Goal: Task Accomplishment & Management: Manage account settings

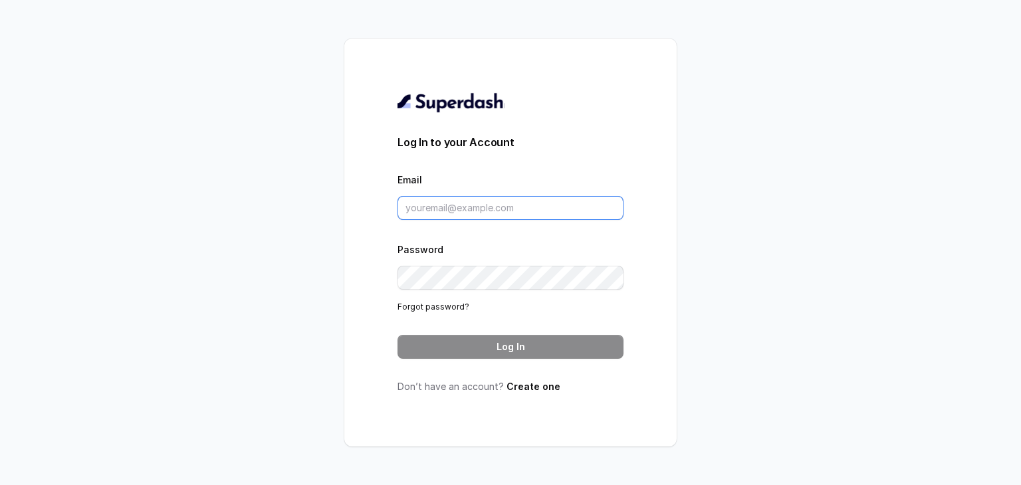
click at [487, 209] on input "Email" at bounding box center [511, 208] width 226 height 24
type input "jyoti@convictionhr.com"
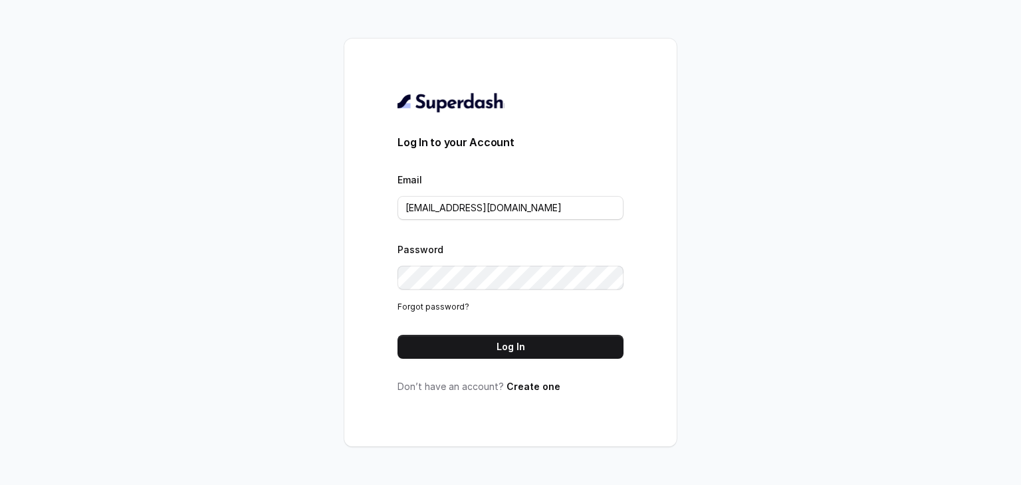
click at [427, 320] on form "Log In to your Account Email jyoti@convictionhr.com Password Forgot password? L…" at bounding box center [511, 246] width 226 height 225
click at [437, 354] on button "Log In" at bounding box center [511, 347] width 226 height 24
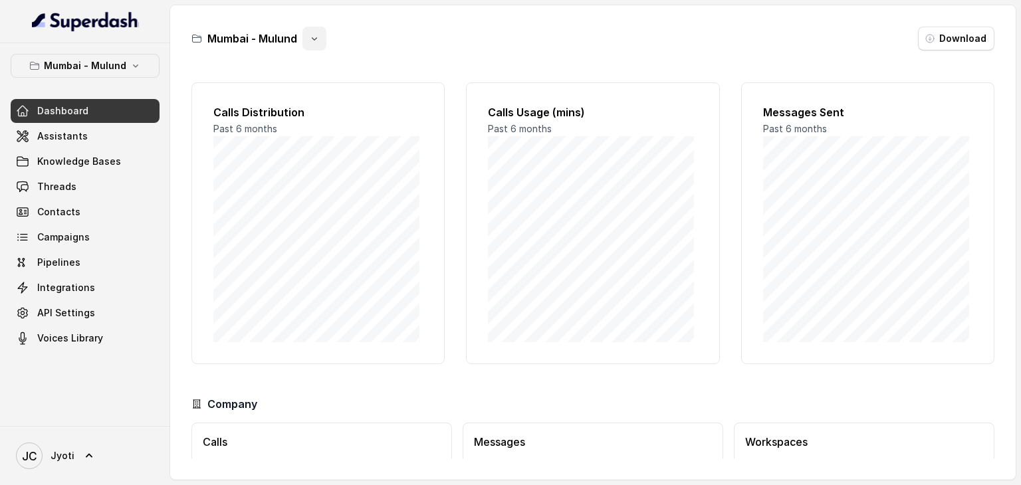
click at [314, 45] on button "button" at bounding box center [314, 39] width 24 height 24
click at [366, 58] on div "Mumbai - Mulund Download Calls Distribution Past 6 months Calls Usage (mins) Pa…" at bounding box center [593, 242] width 846 height 475
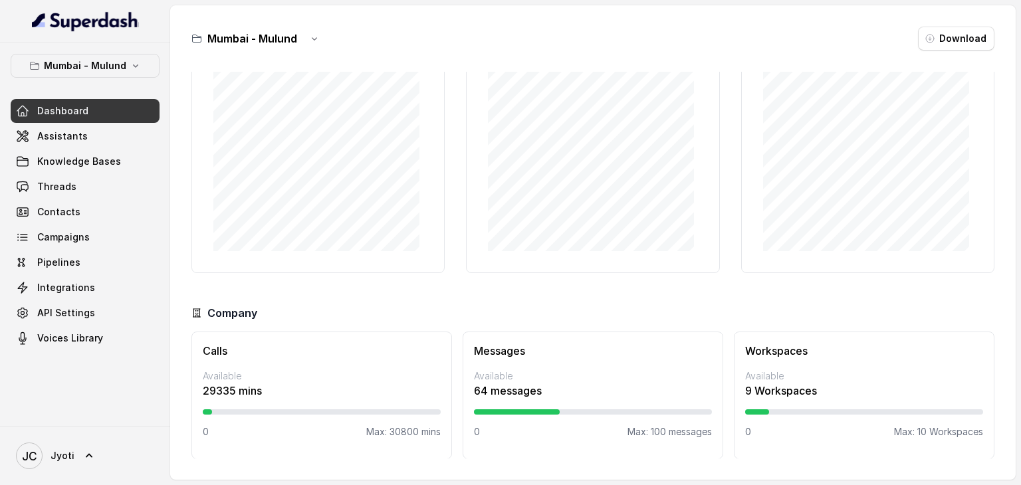
click at [517, 368] on div "Messages Available 64 messages 0 Max: 100 messages" at bounding box center [593, 396] width 261 height 128
click at [82, 452] on icon at bounding box center [88, 455] width 13 height 13
click at [61, 233] on nav "Mumbai - Mulund Dashboard Assistants Knowledge Bases Threads Contacts Campaigns…" at bounding box center [85, 242] width 170 height 485
click at [130, 70] on icon "button" at bounding box center [135, 65] width 11 height 11
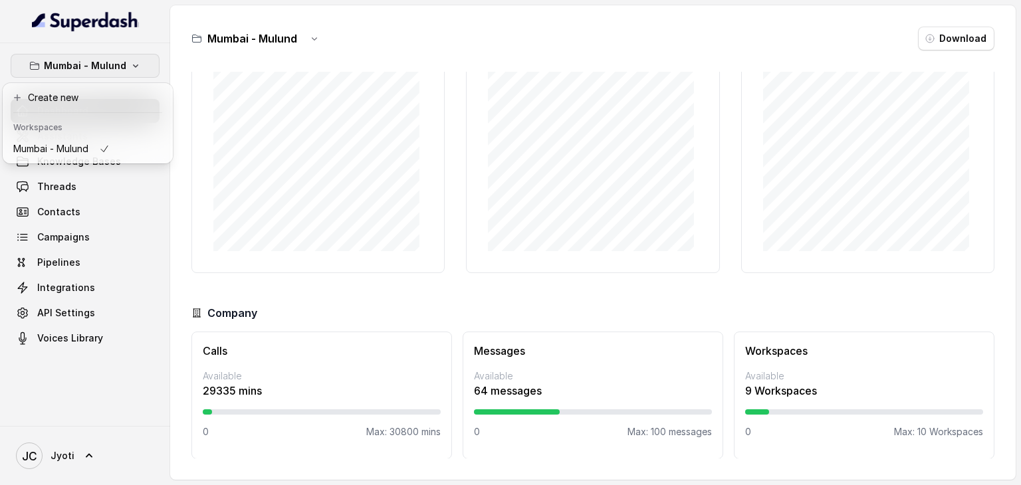
click at [67, 184] on div "Mumbai - Mulund Dashboard Assistants Knowledge Bases Threads Contacts Campaigns…" at bounding box center [85, 202] width 149 height 296
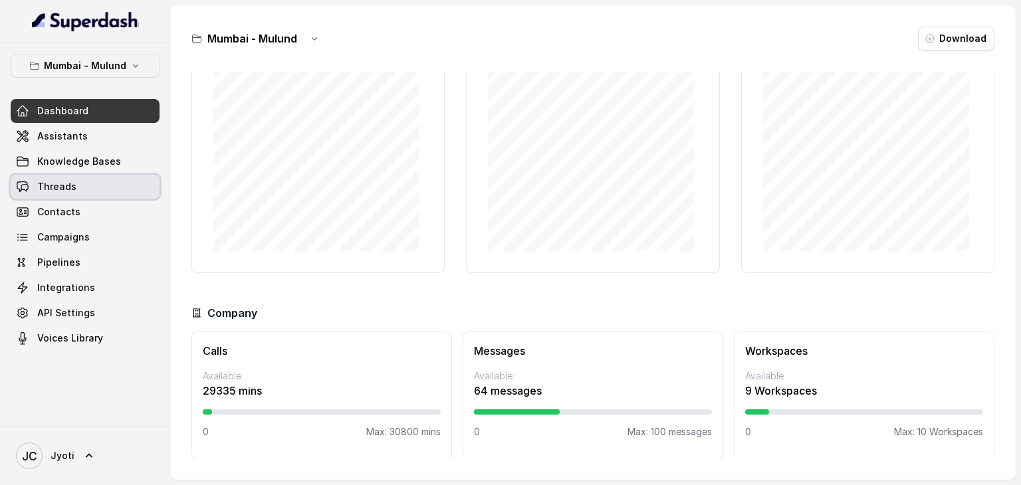
click at [67, 184] on span "Threads" at bounding box center [56, 186] width 39 height 13
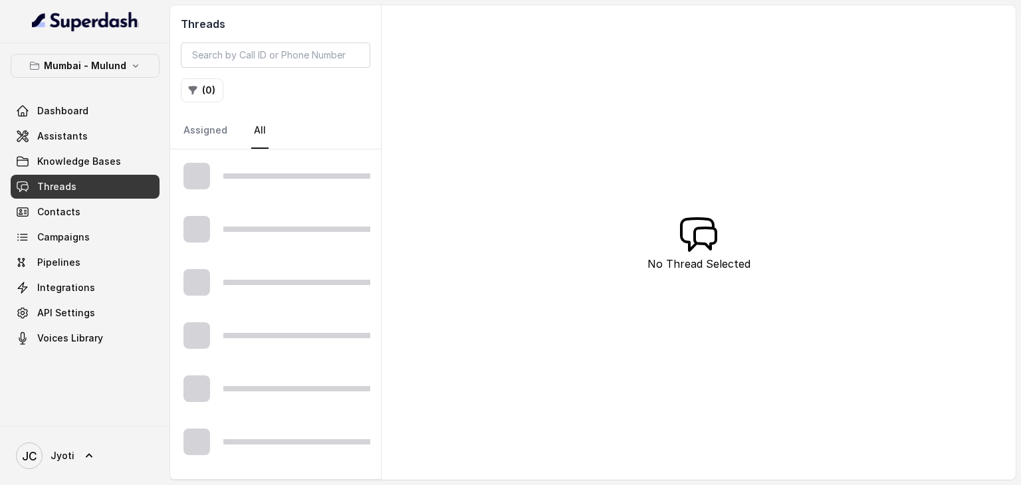
click at [67, 184] on span "Threads" at bounding box center [56, 186] width 39 height 13
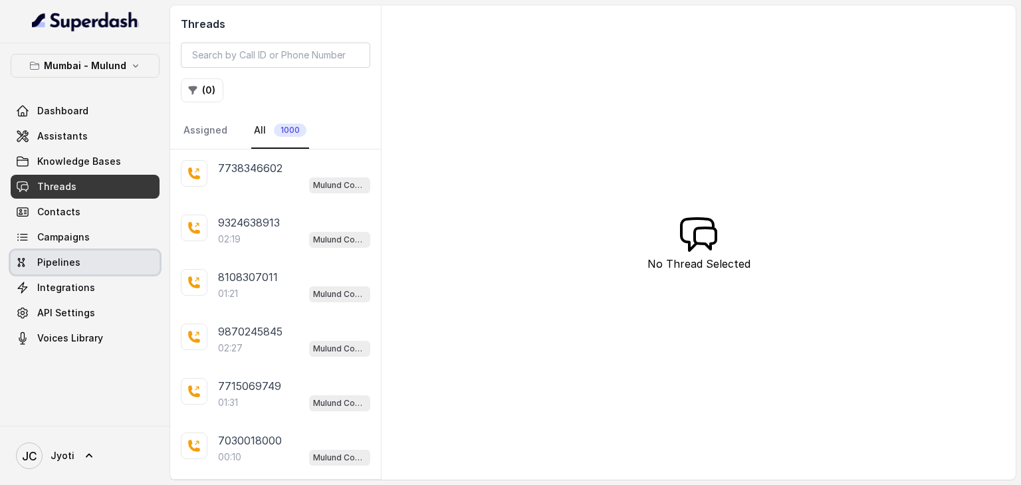
click at [53, 259] on span "Pipelines" at bounding box center [58, 262] width 43 height 13
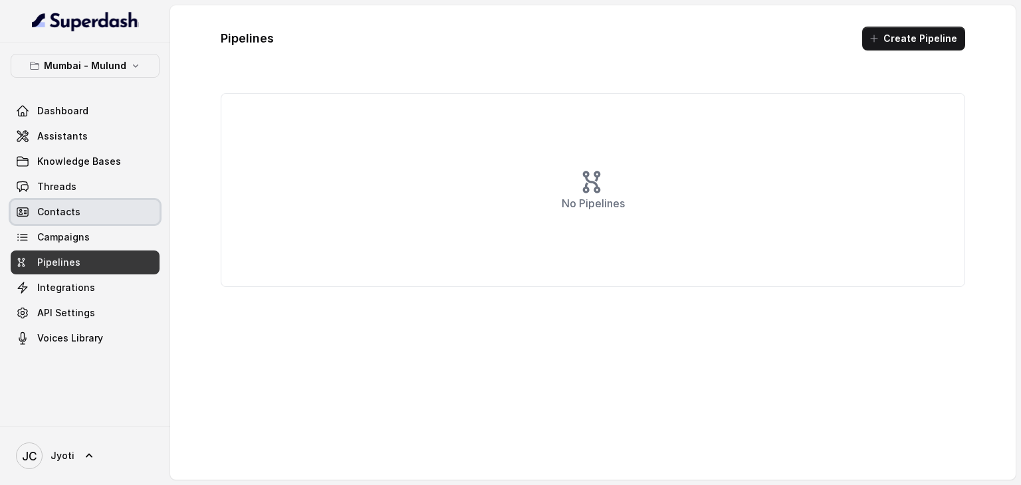
click at [55, 208] on span "Contacts" at bounding box center [58, 211] width 43 height 13
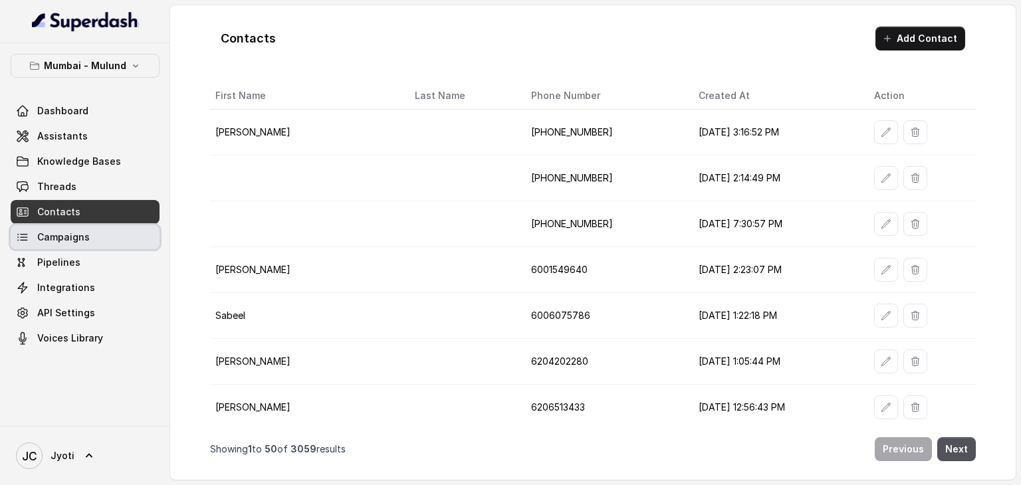
click at [62, 248] on link "Campaigns" at bounding box center [85, 237] width 149 height 24
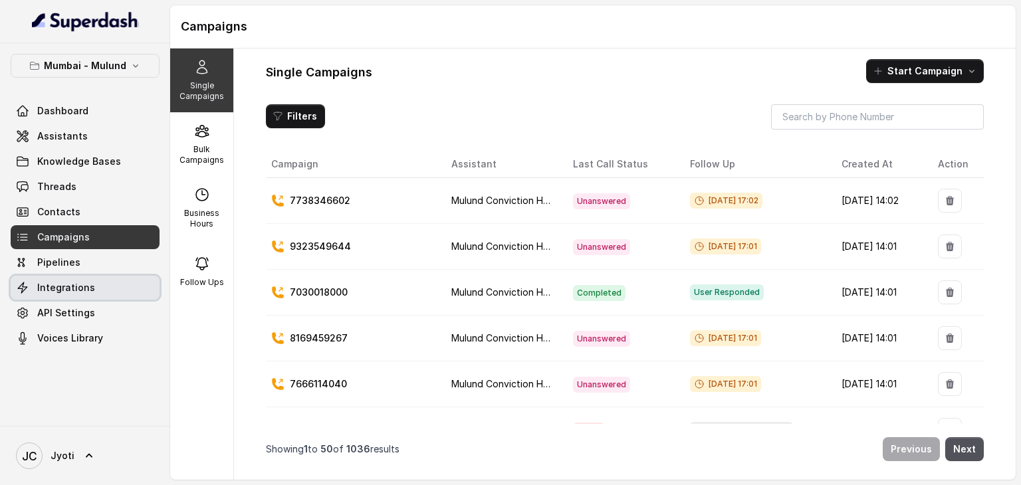
click at [60, 294] on link "Integrations" at bounding box center [85, 288] width 149 height 24
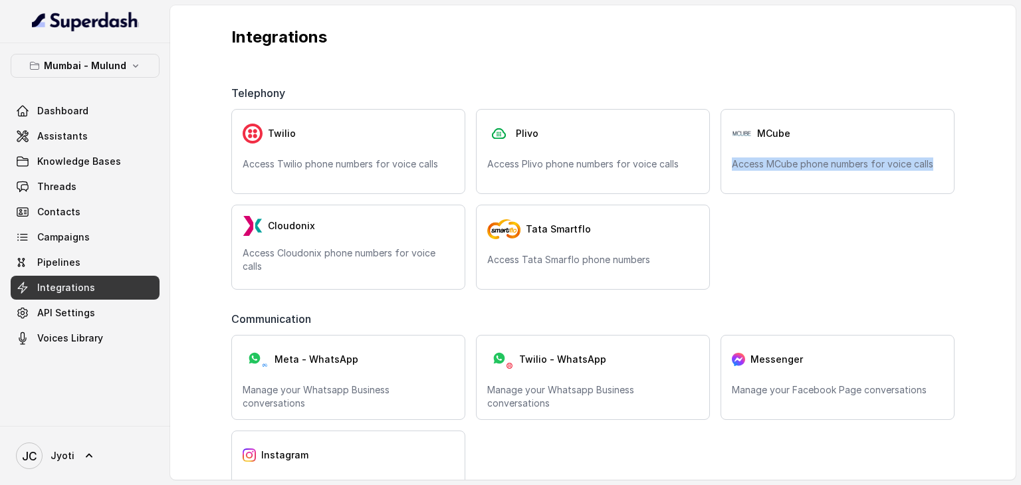
drag, startPoint x: 965, startPoint y: 147, endPoint x: 967, endPoint y: 197, distance: 50.6
click at [967, 197] on div "Telephony Twilio Access Twilio phone numbers for voice calls Plivo Access Plivo…" at bounding box center [593, 272] width 766 height 416
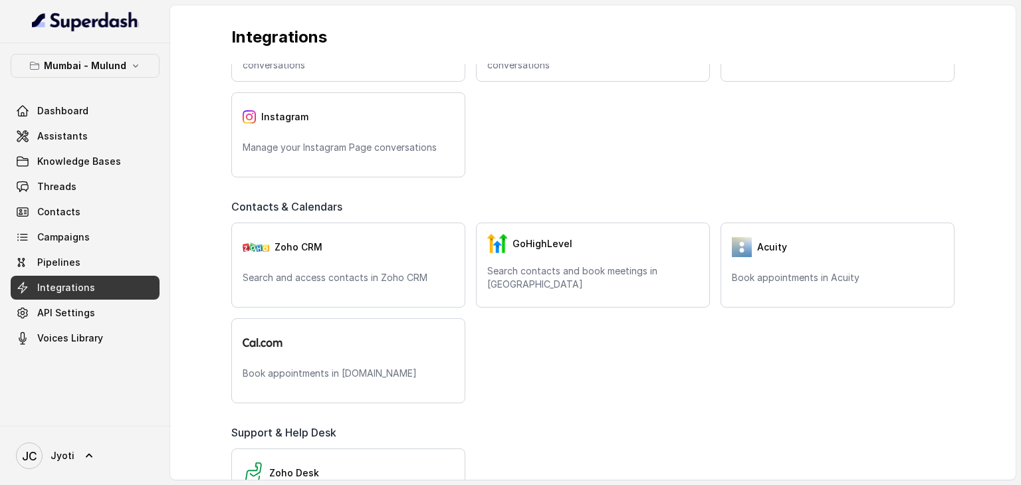
scroll to position [346, 0]
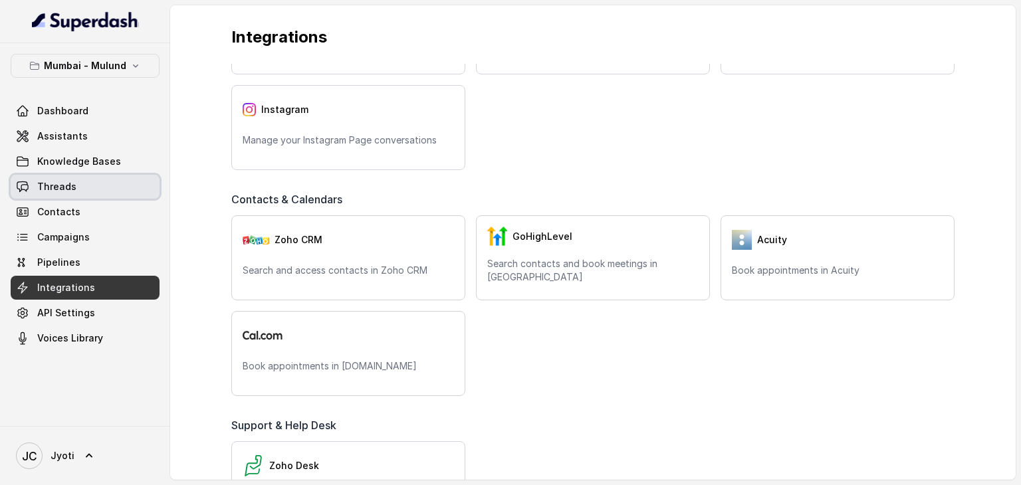
click at [54, 188] on span "Threads" at bounding box center [56, 186] width 39 height 13
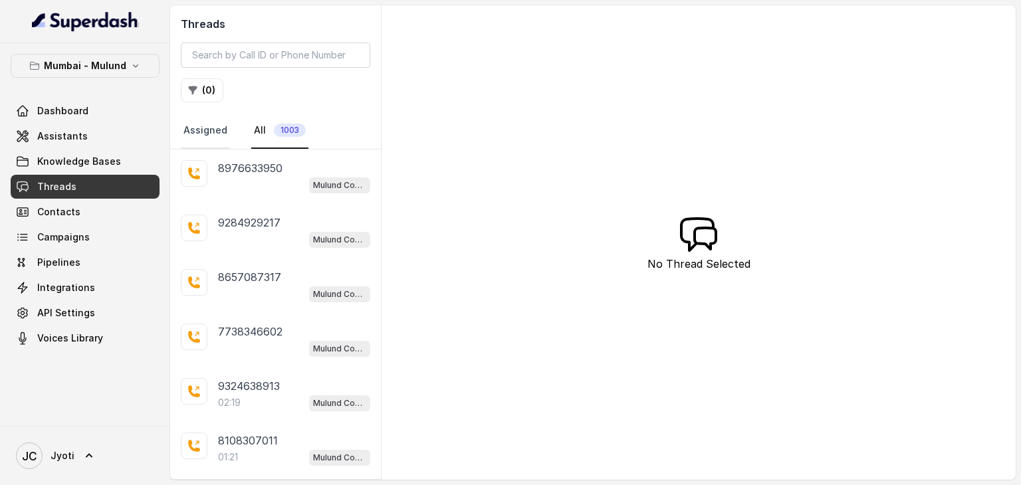
click at [205, 139] on link "Assigned" at bounding box center [205, 131] width 49 height 36
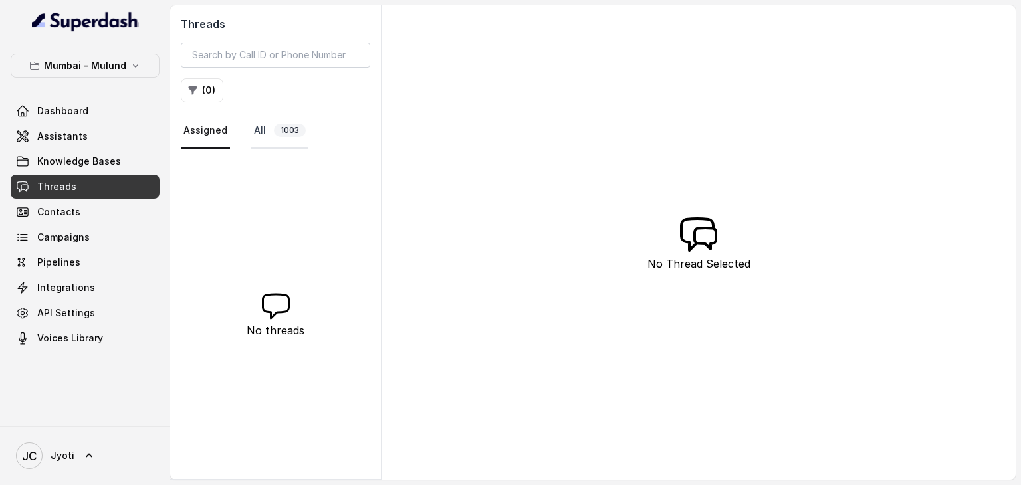
click at [257, 128] on link "All 1003" at bounding box center [279, 131] width 57 height 36
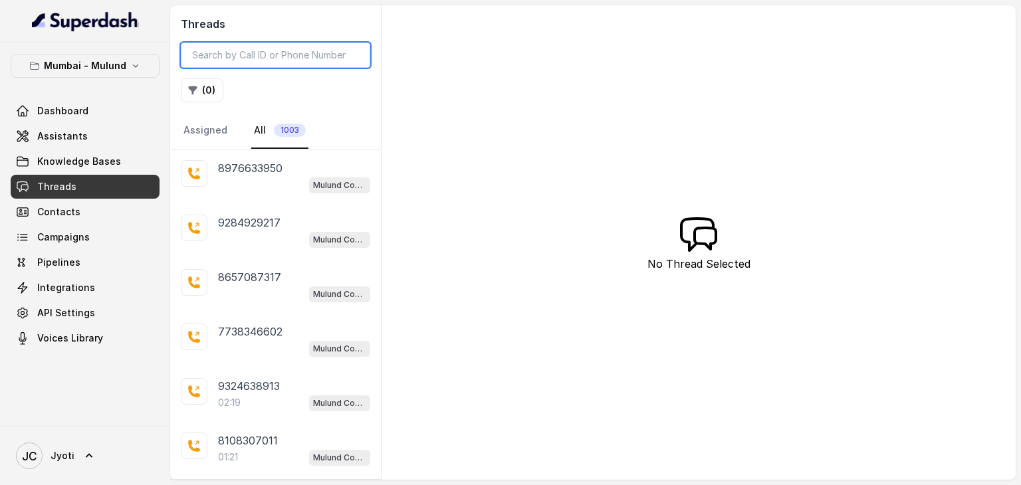
click at [318, 58] on input "search" at bounding box center [275, 55] width 189 height 25
click at [212, 92] on button "( 0 )" at bounding box center [202, 90] width 43 height 24
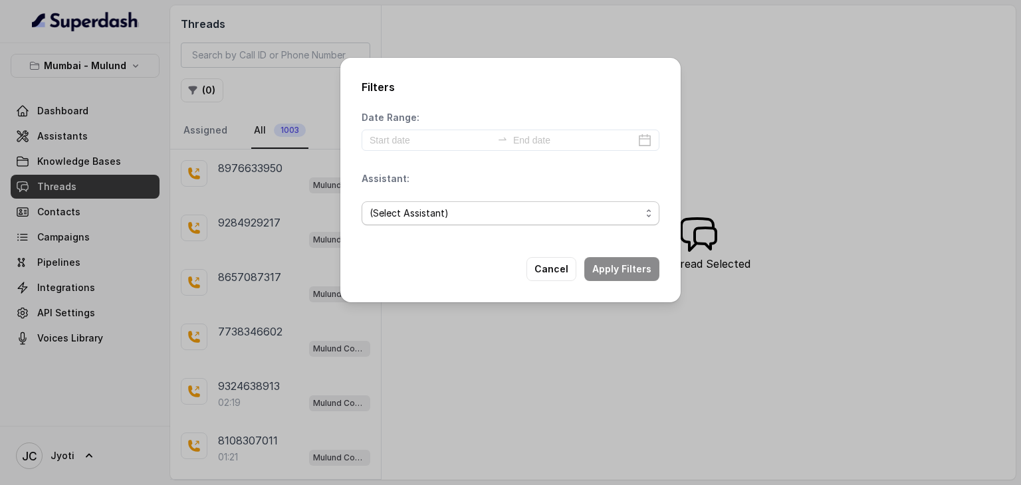
click at [555, 221] on span "(Select Assistant)" at bounding box center [511, 213] width 298 height 24
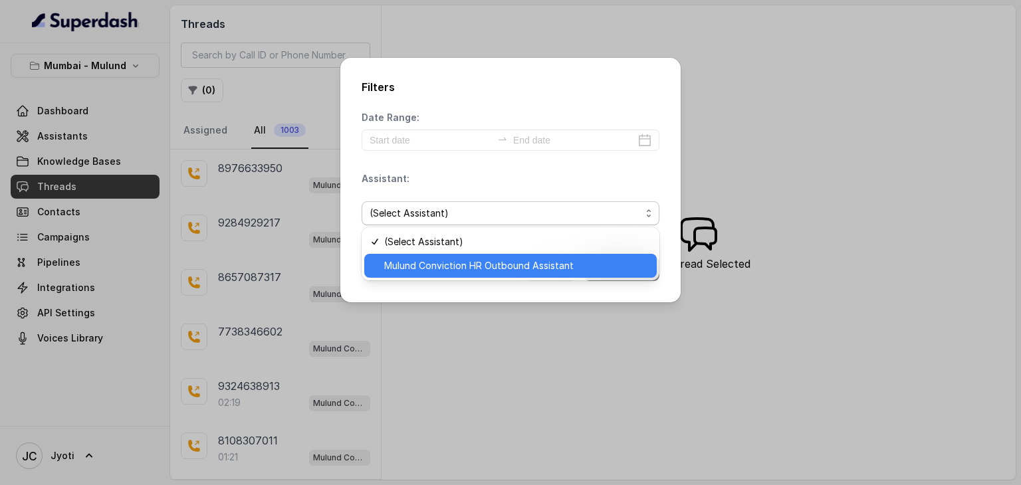
click at [544, 269] on span "Mulund Conviction HR Outbound Assistant" at bounding box center [516, 266] width 265 height 16
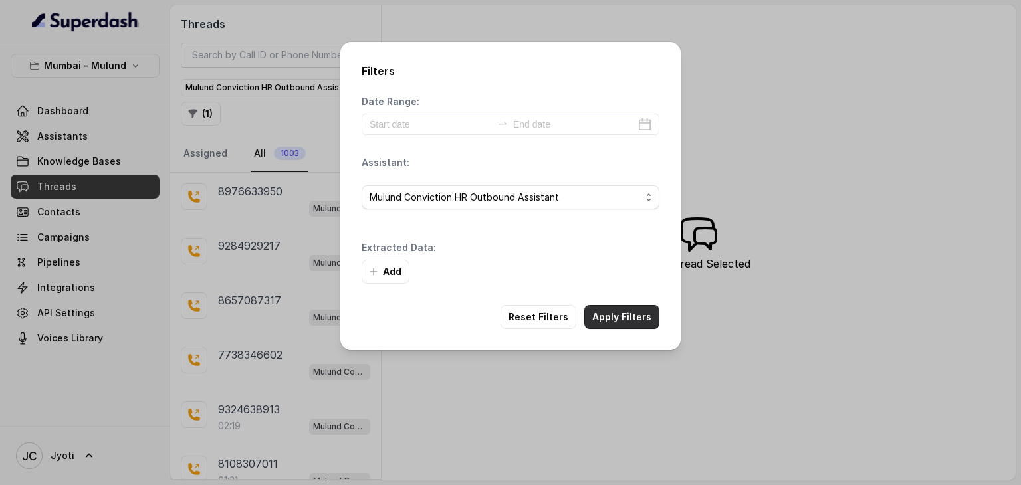
click at [608, 309] on button "Apply Filters" at bounding box center [621, 317] width 75 height 24
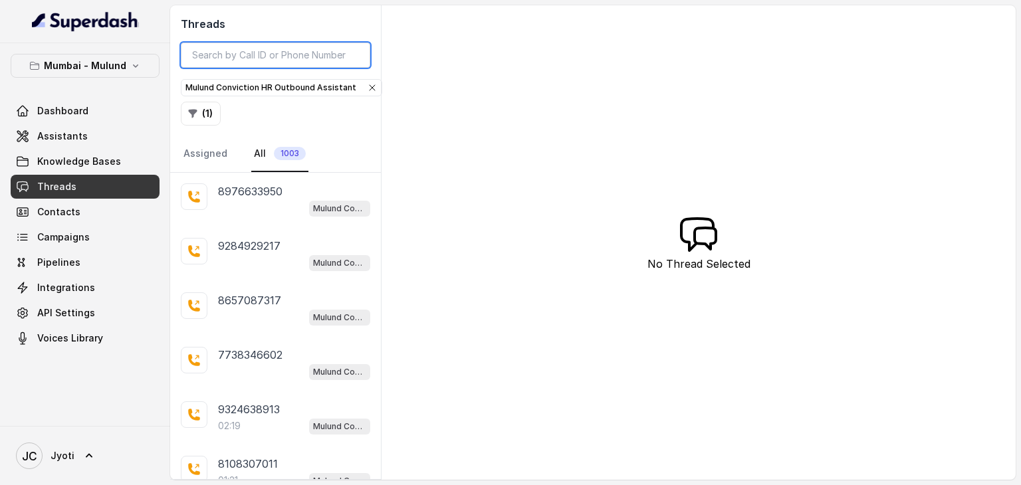
click at [316, 62] on input "search" at bounding box center [275, 55] width 189 height 25
click at [209, 110] on button "( 1 )" at bounding box center [201, 114] width 40 height 24
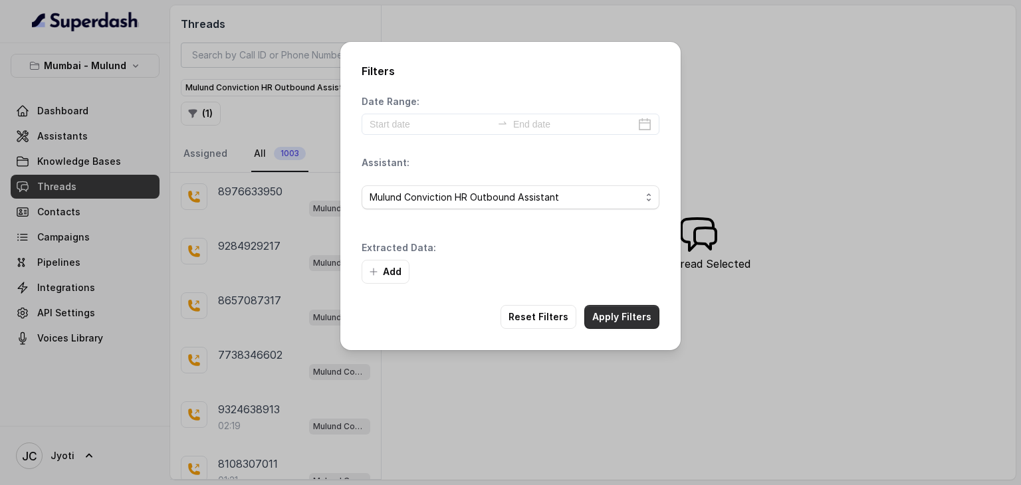
click at [603, 314] on button "Apply Filters" at bounding box center [621, 317] width 75 height 24
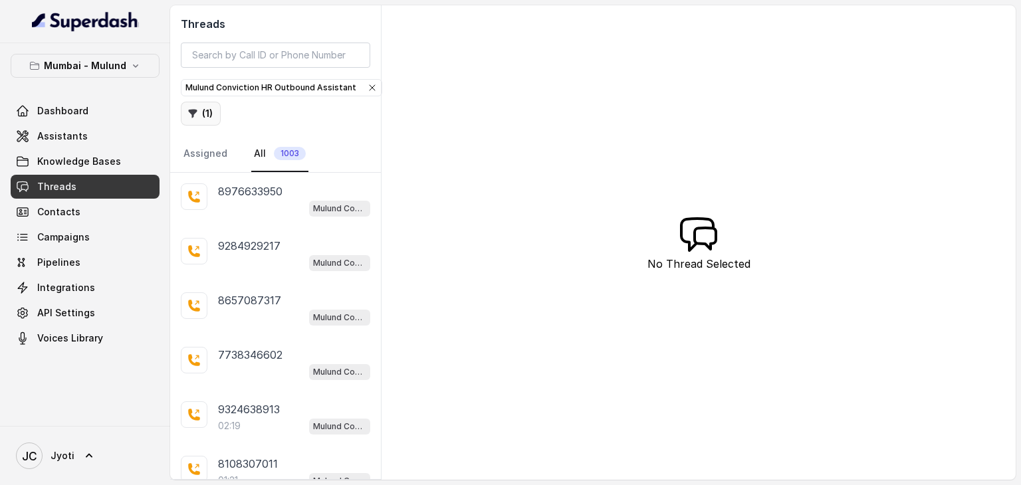
click at [205, 112] on button "( 1 )" at bounding box center [201, 114] width 40 height 24
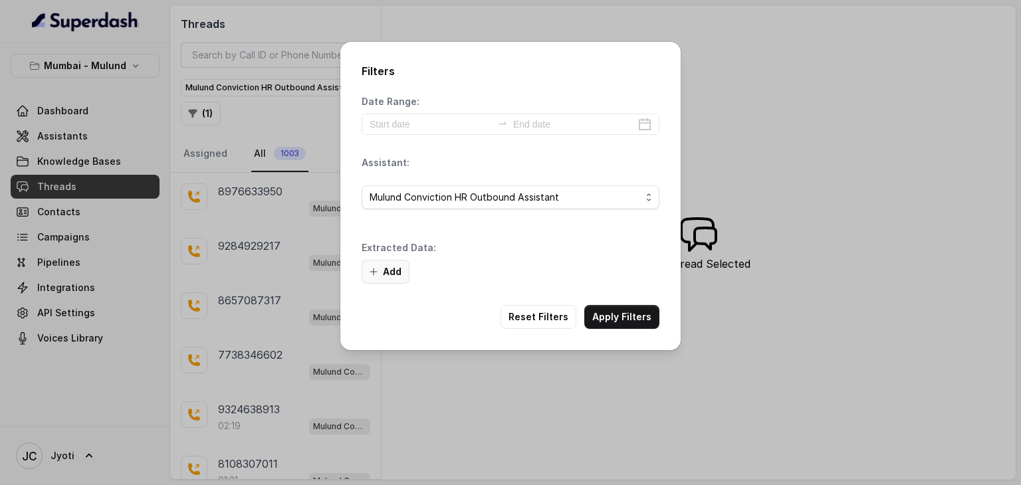
click at [386, 269] on button "Add" at bounding box center [386, 272] width 48 height 24
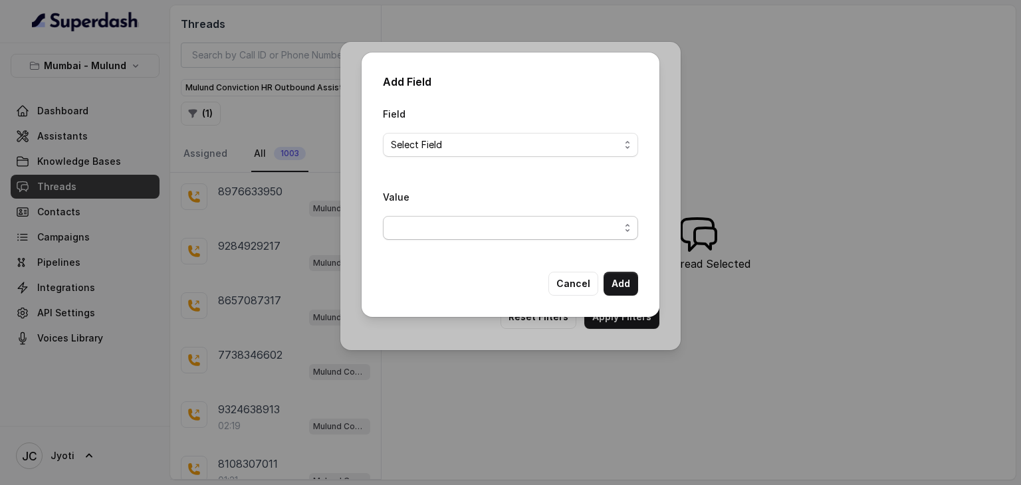
click at [437, 233] on span "button" at bounding box center [510, 228] width 255 height 24
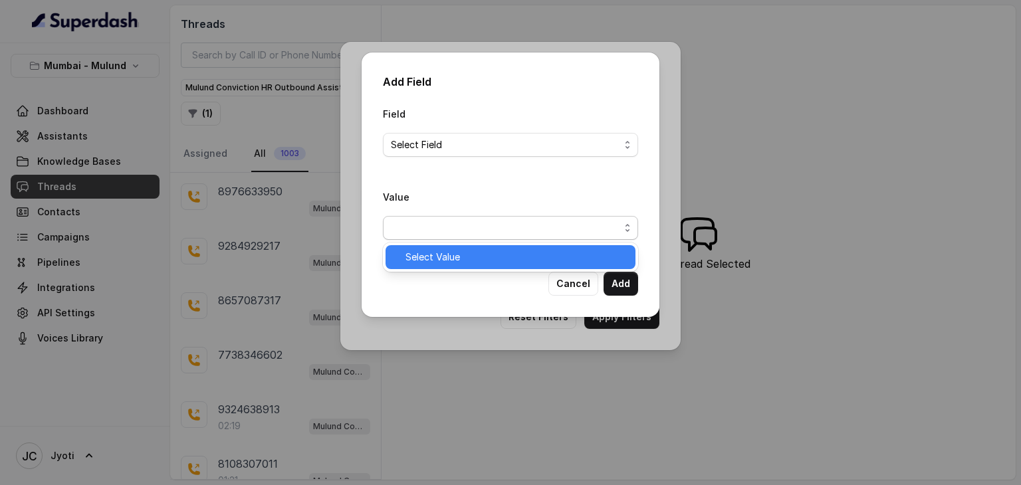
click at [439, 254] on span "Select Value" at bounding box center [516, 257] width 222 height 16
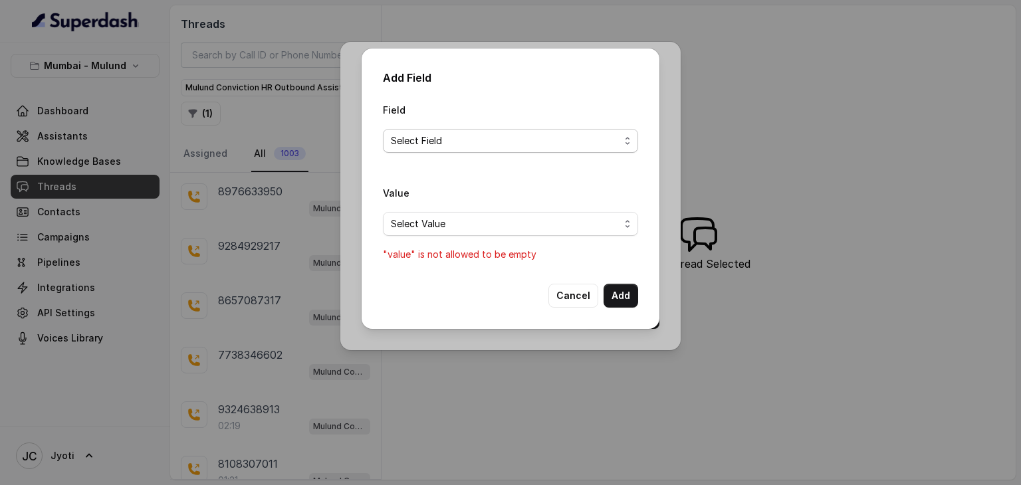
click at [460, 146] on span "Select Field" at bounding box center [505, 141] width 229 height 16
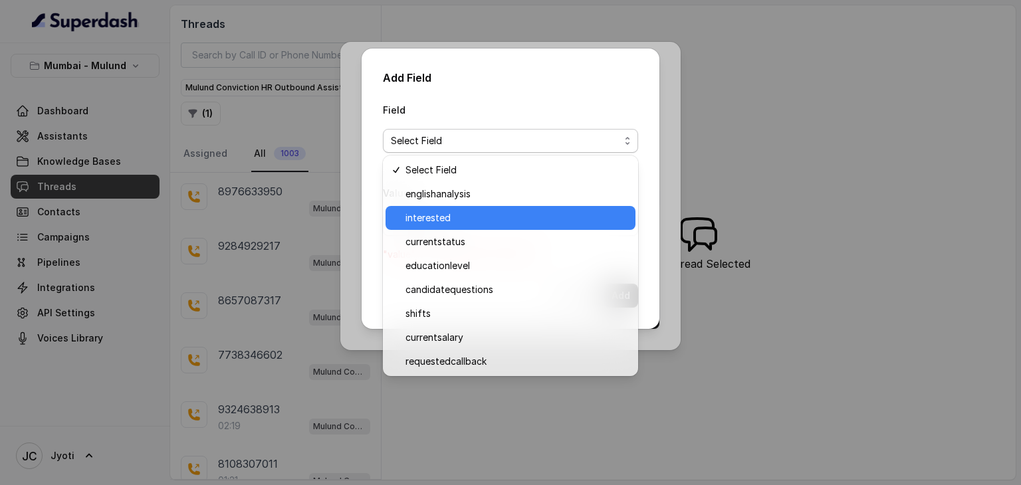
click at [447, 216] on span "interested" at bounding box center [516, 218] width 222 height 16
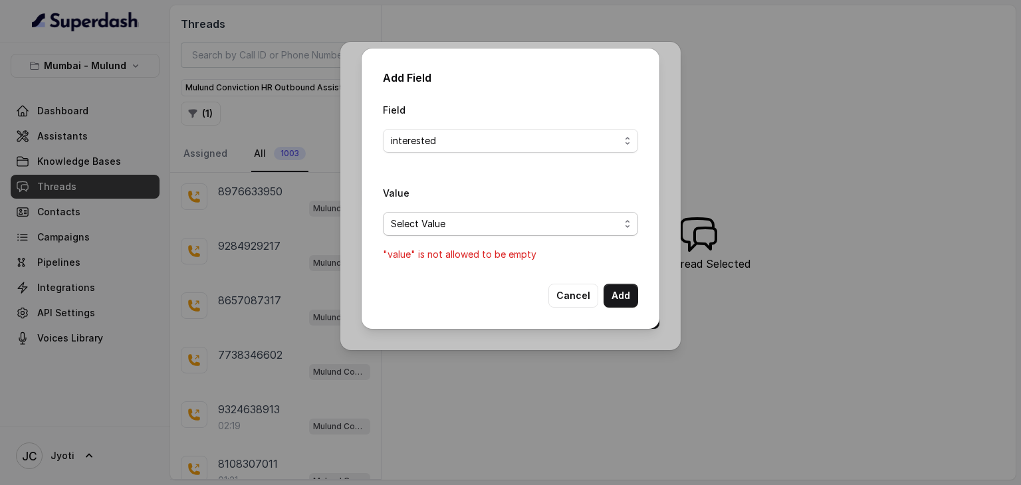
click at [450, 229] on span "Select Value" at bounding box center [505, 224] width 229 height 16
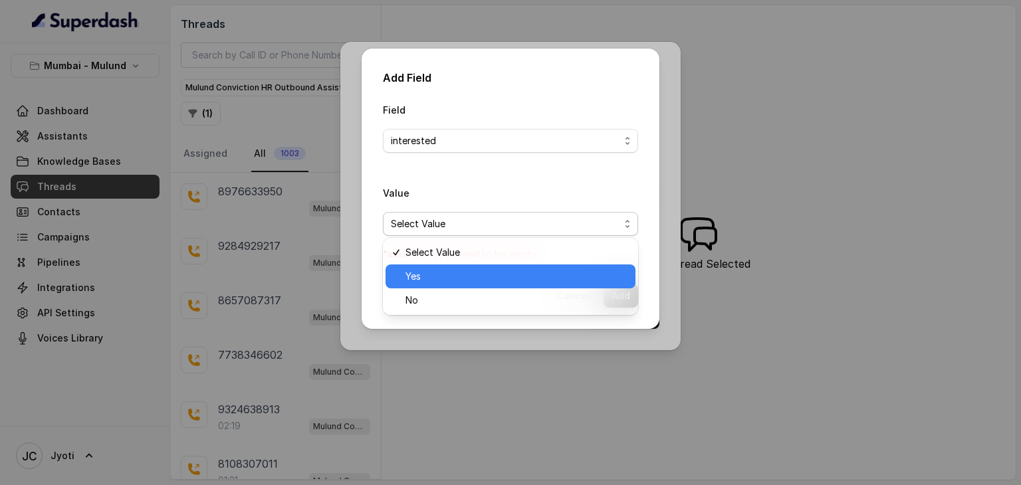
click at [439, 277] on span "Yes" at bounding box center [516, 277] width 222 height 16
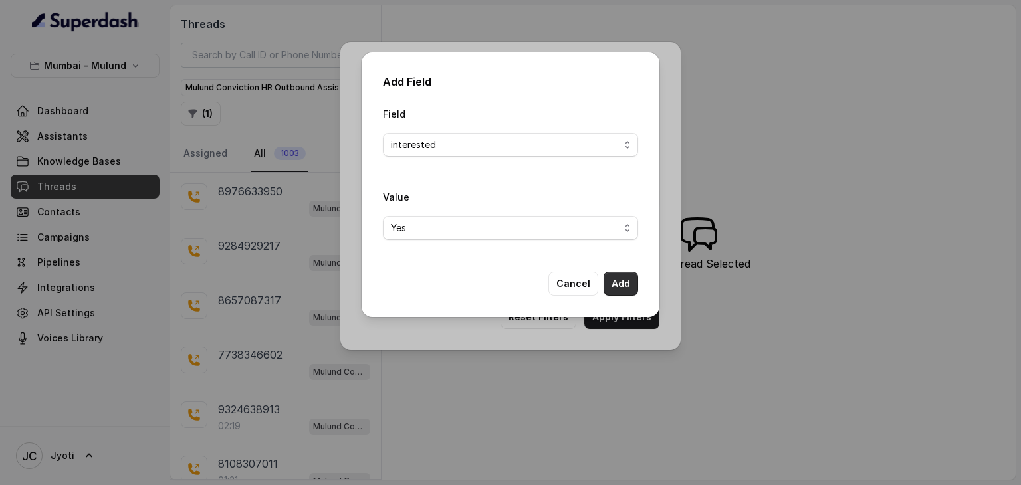
click at [625, 283] on button "Add" at bounding box center [621, 284] width 35 height 24
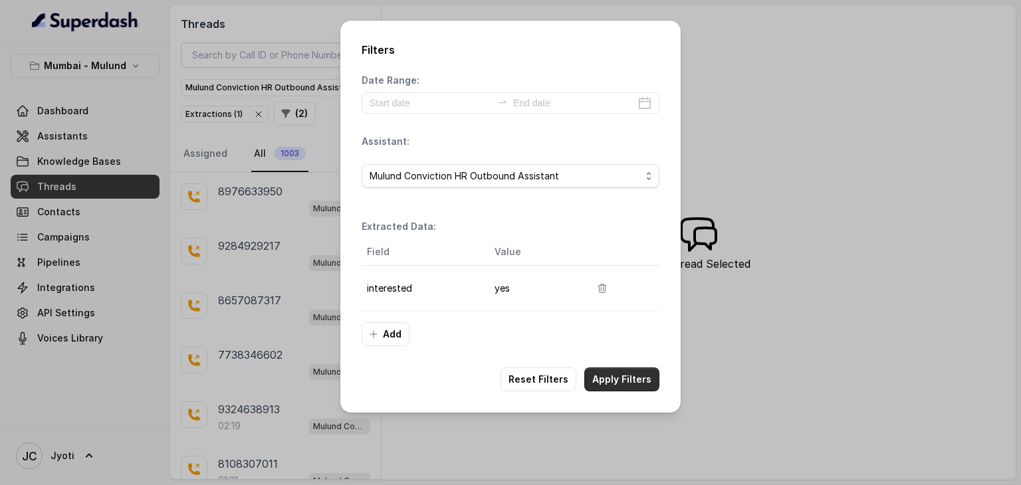
click at [612, 384] on button "Apply Filters" at bounding box center [621, 380] width 75 height 24
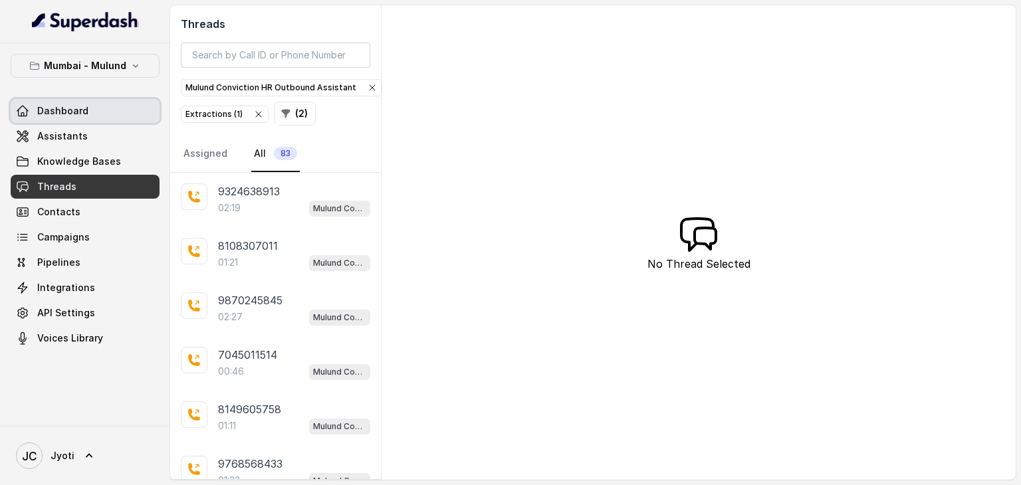
click at [69, 108] on span "Dashboard" at bounding box center [62, 110] width 51 height 13
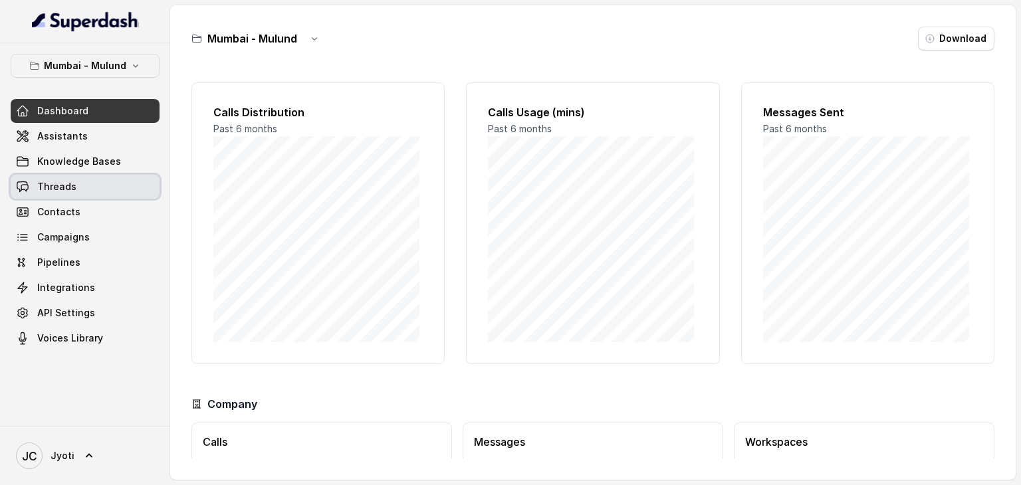
click at [53, 187] on span "Threads" at bounding box center [56, 186] width 39 height 13
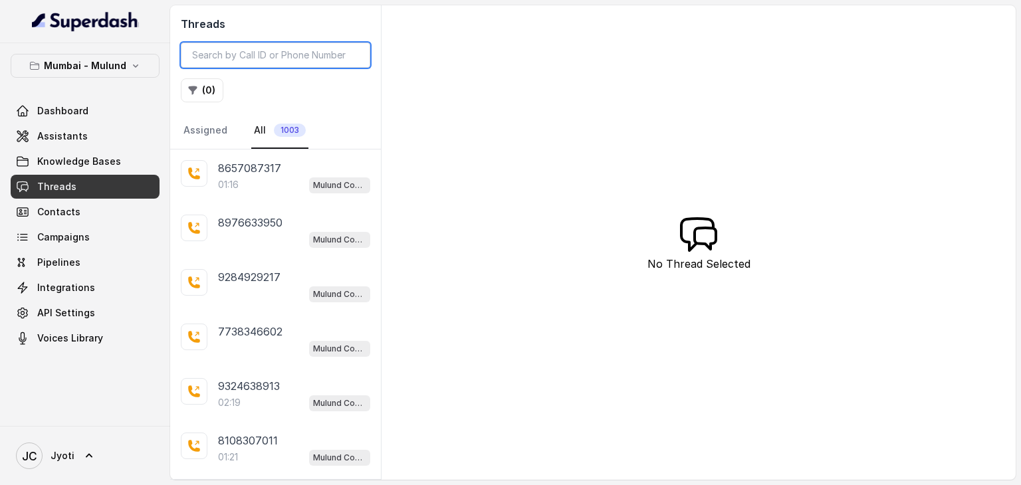
click at [237, 57] on input "search" at bounding box center [275, 55] width 189 height 25
click at [205, 86] on button "( 0 )" at bounding box center [202, 90] width 43 height 24
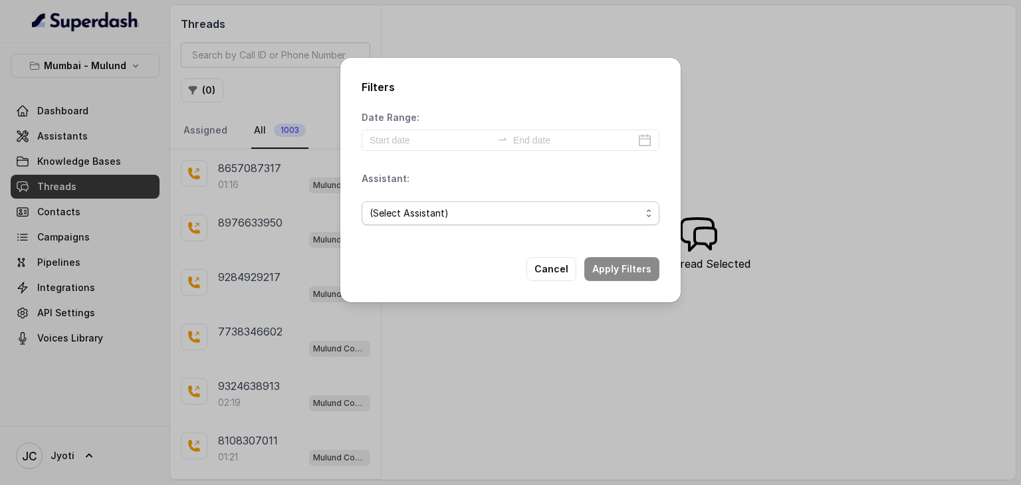
click at [481, 211] on span "(Select Assistant)" at bounding box center [505, 213] width 271 height 16
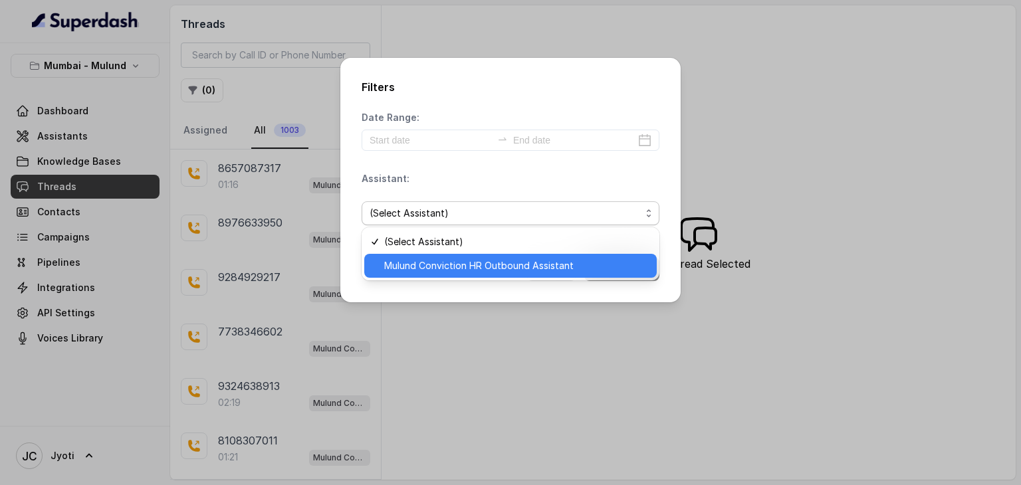
click at [476, 262] on span "Mulund Conviction HR Outbound Assistant" at bounding box center [516, 266] width 265 height 16
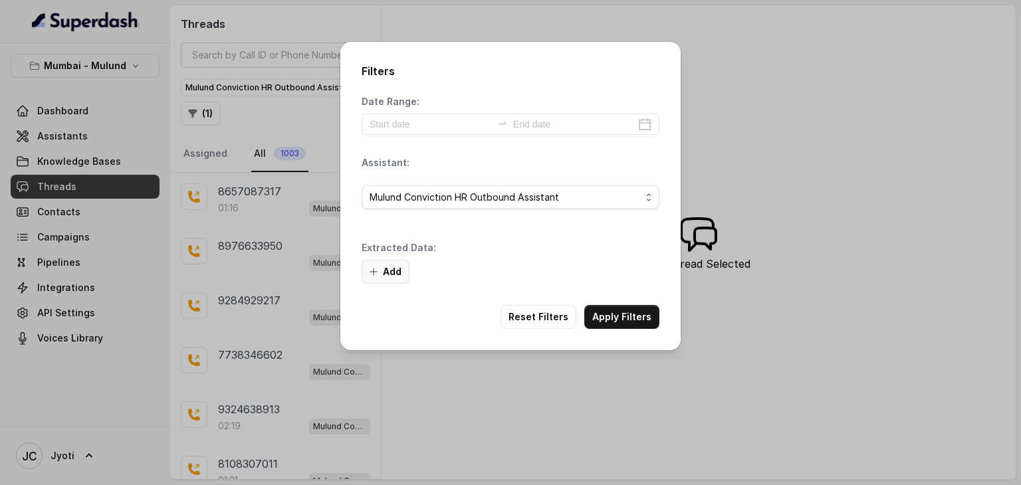
click at [390, 269] on button "Add" at bounding box center [386, 272] width 48 height 24
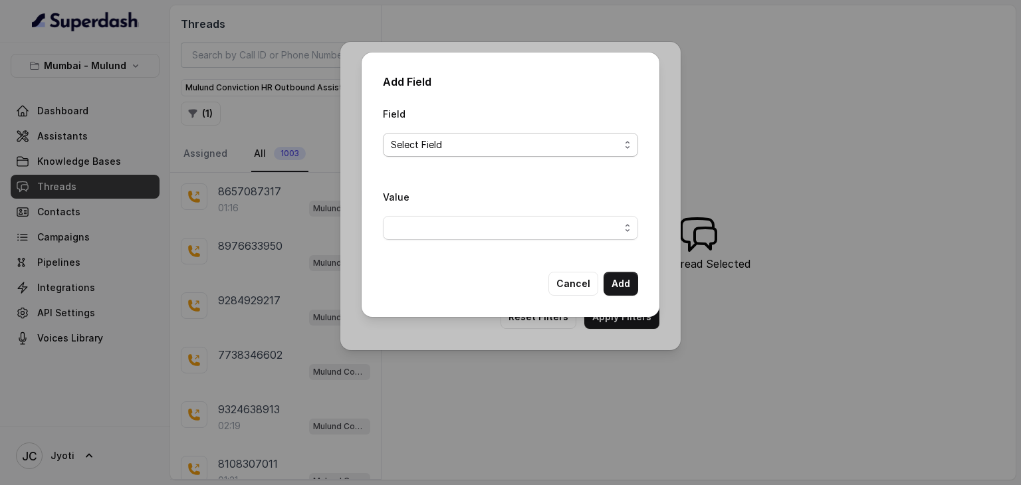
click at [504, 140] on span "Select Field" at bounding box center [505, 145] width 229 height 16
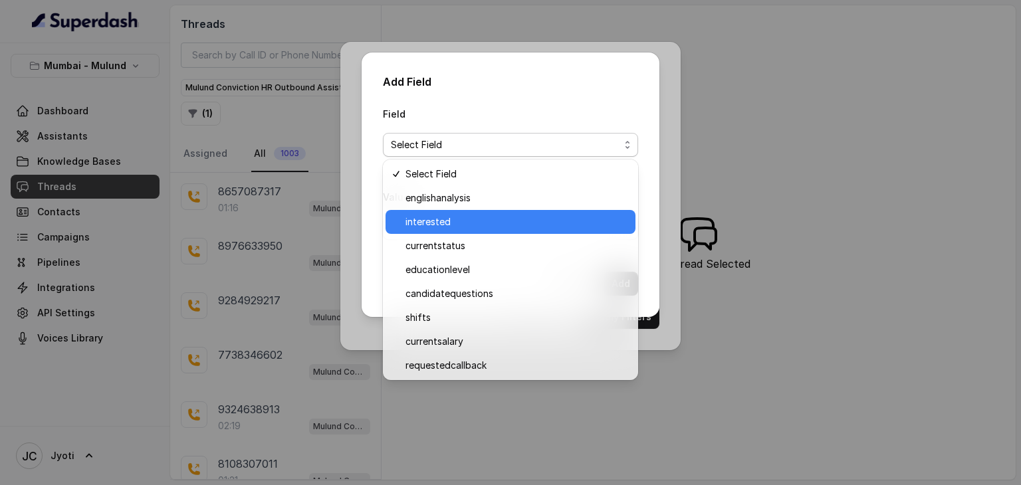
click at [475, 221] on span "interested" at bounding box center [516, 222] width 222 height 16
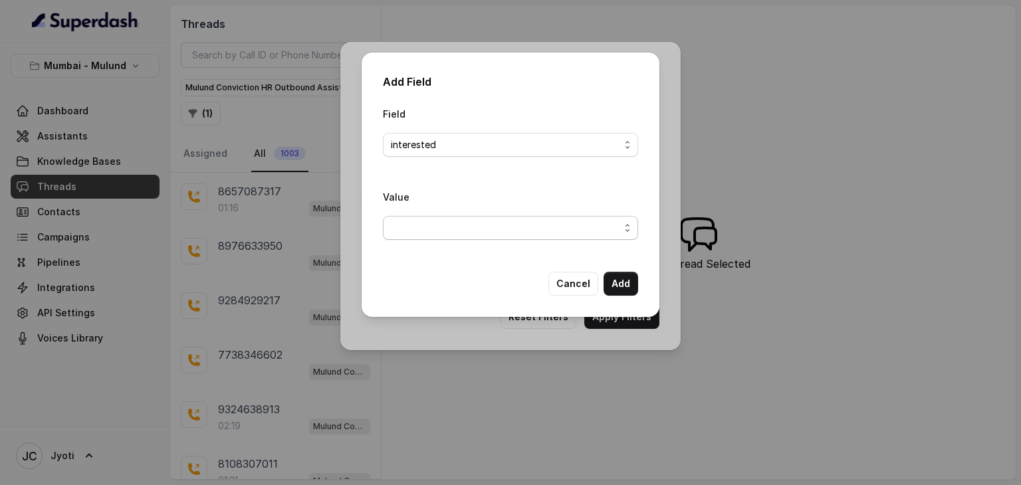
click at [494, 231] on span "button" at bounding box center [510, 228] width 255 height 24
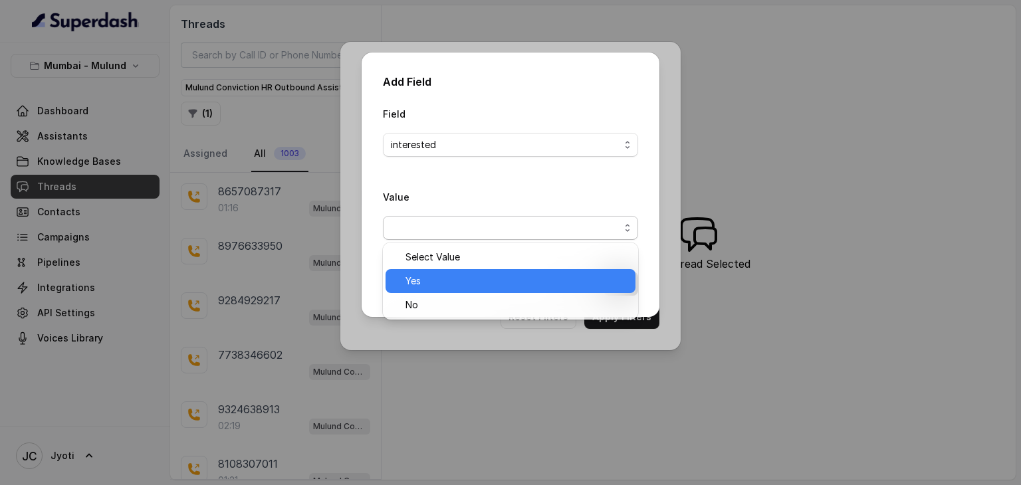
click at [466, 286] on span "Yes" at bounding box center [516, 281] width 222 height 16
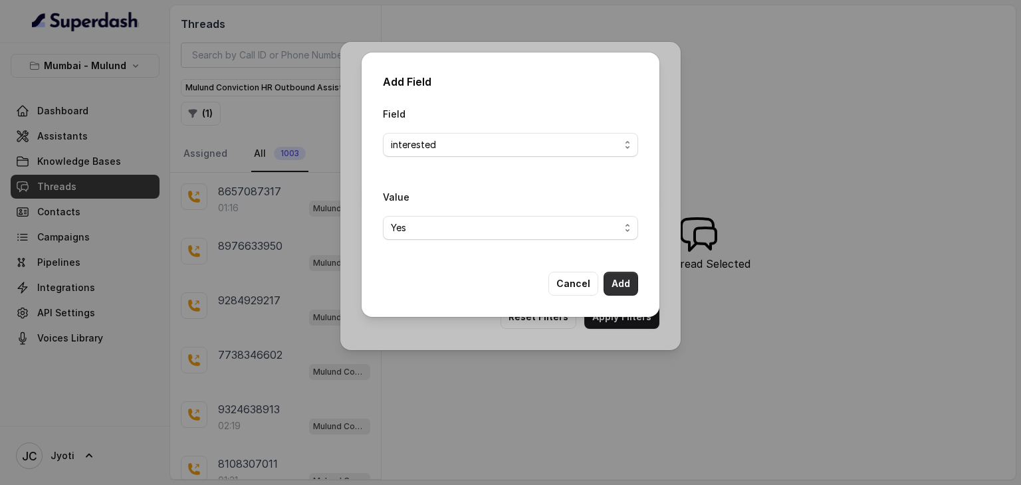
click at [623, 280] on button "Add" at bounding box center [621, 284] width 35 height 24
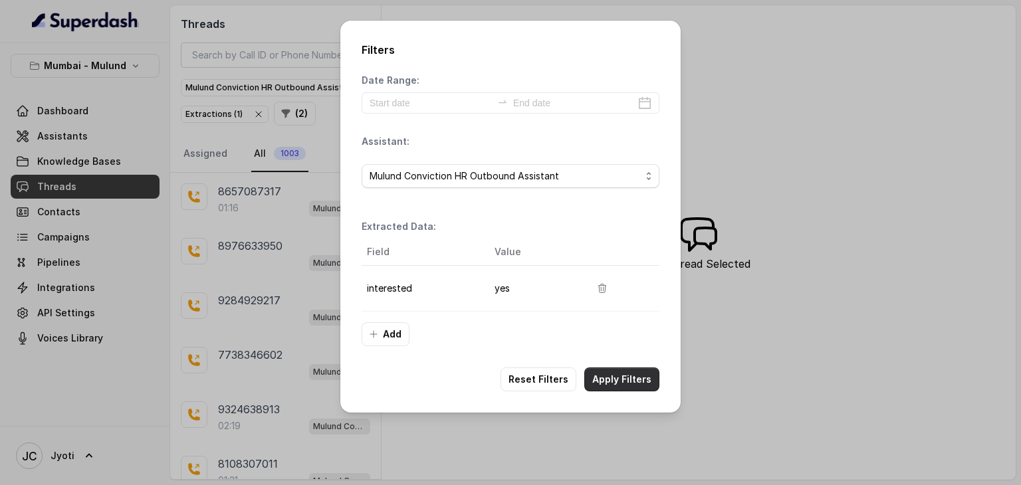
click at [619, 385] on button "Apply Filters" at bounding box center [621, 380] width 75 height 24
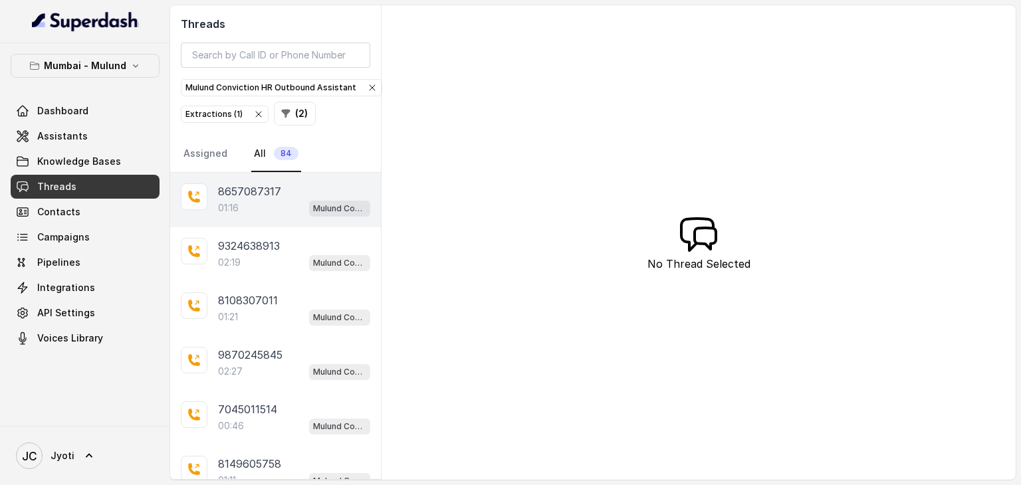
click at [234, 205] on p "01:16" at bounding box center [228, 207] width 21 height 13
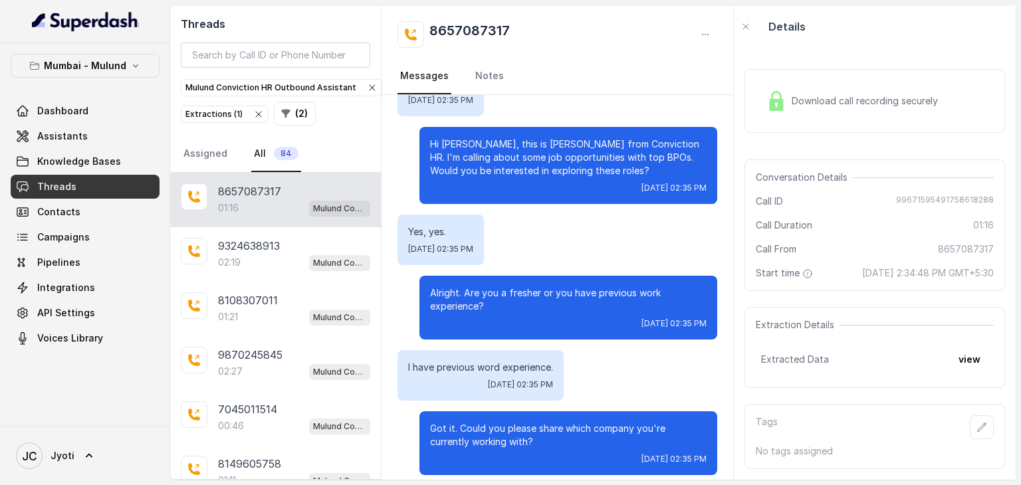
scroll to position [238, 0]
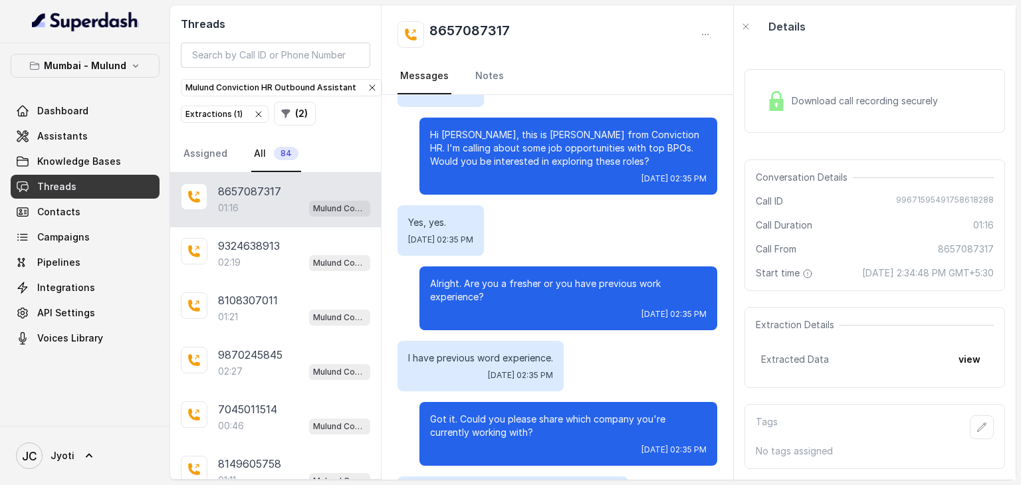
click at [840, 98] on span "Download call recording securely" at bounding box center [868, 100] width 152 height 13
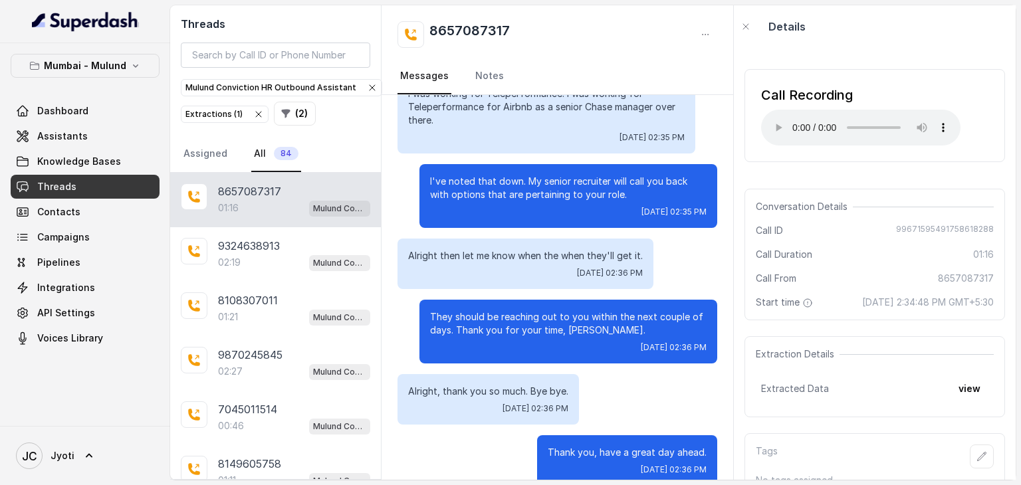
scroll to position [721, 0]
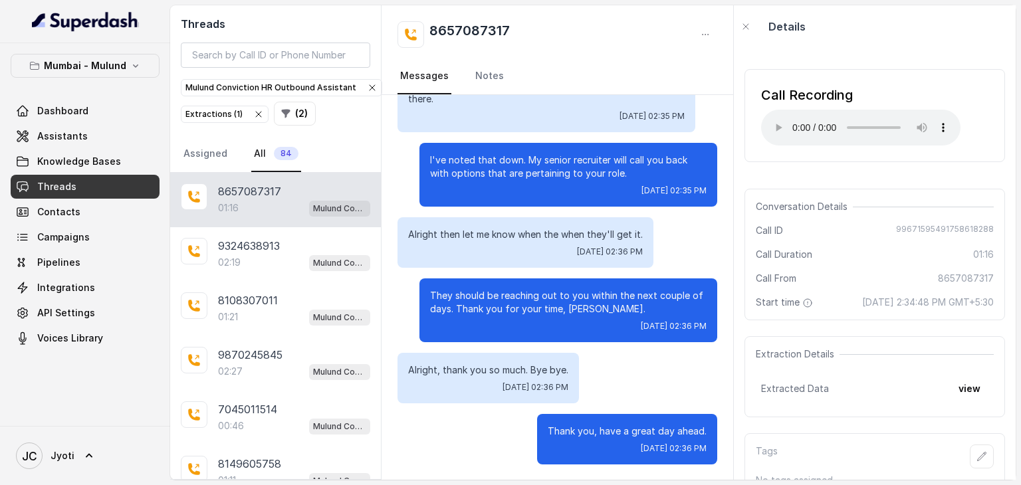
click at [772, 169] on div "Call Recording Your browser does not support the audio element." at bounding box center [875, 115] width 261 height 114
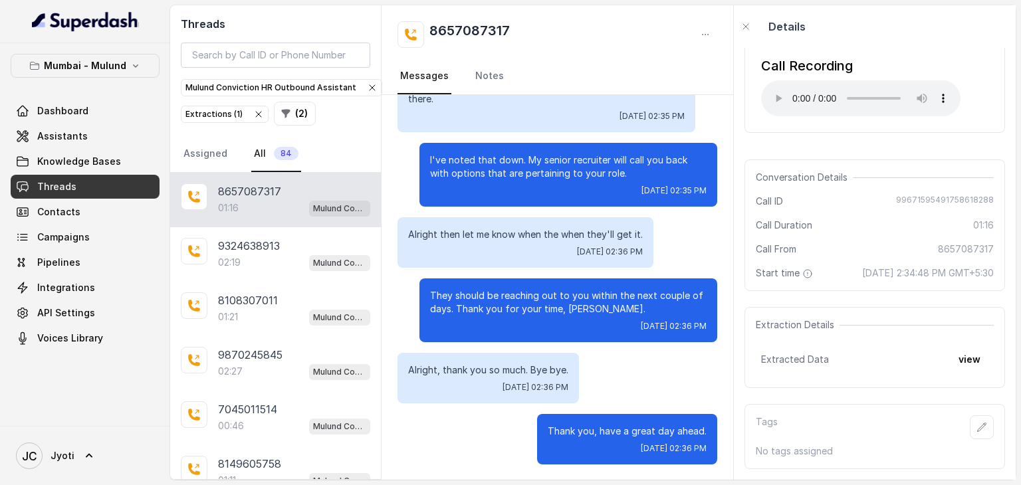
click at [792, 415] on div "Tags" at bounding box center [875, 427] width 238 height 24
click at [977, 422] on icon "button" at bounding box center [982, 427] width 11 height 11
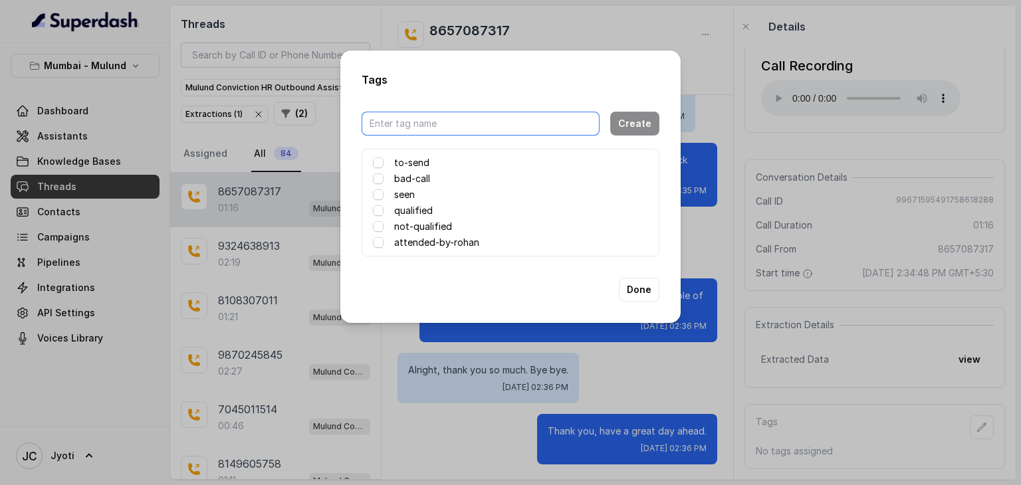
click at [466, 128] on input "text" at bounding box center [481, 124] width 238 height 24
type input "j"
type input "Attended By Jyoti"
click at [446, 200] on div "seen" at bounding box center [510, 195] width 275 height 16
click at [378, 165] on span at bounding box center [378, 163] width 11 height 11
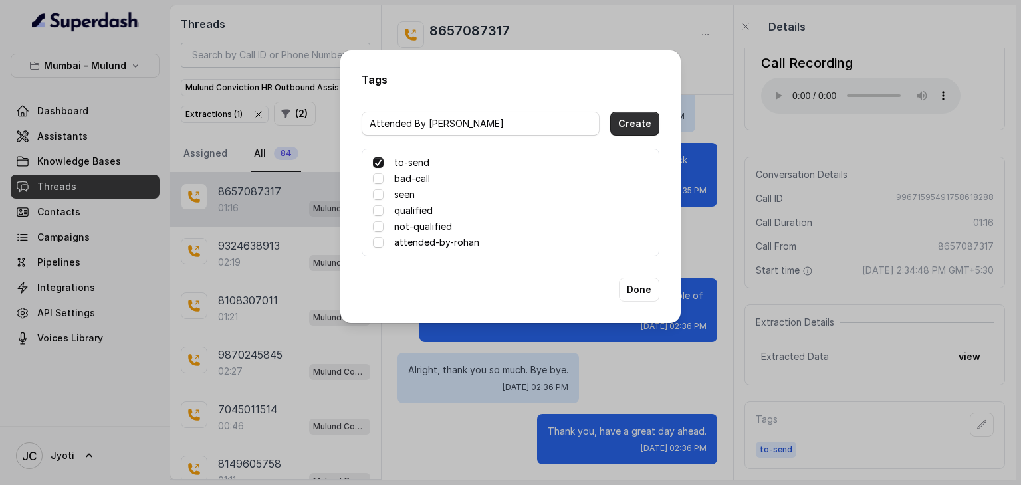
click at [633, 126] on button "Create" at bounding box center [634, 124] width 49 height 24
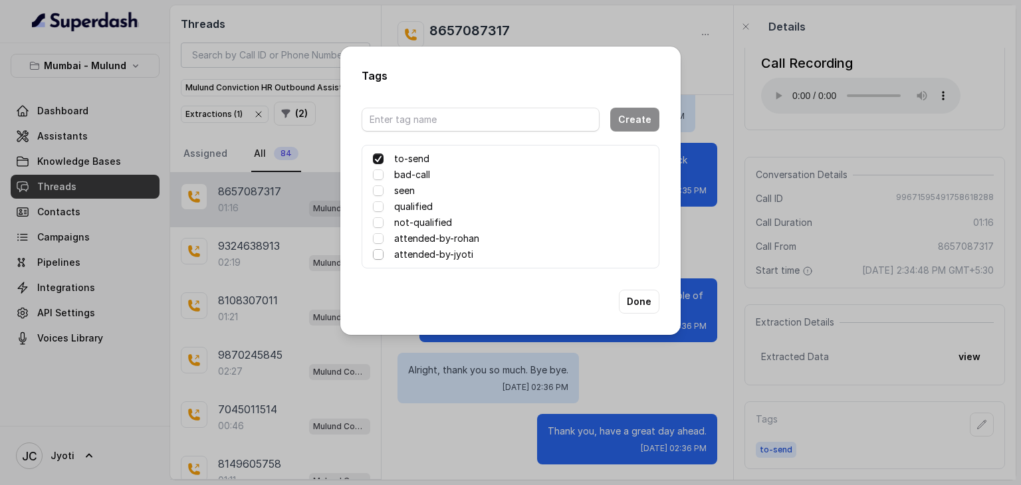
click at [381, 254] on span at bounding box center [378, 254] width 11 height 11
click at [380, 160] on span at bounding box center [378, 159] width 11 height 11
click at [645, 304] on button "Done" at bounding box center [639, 302] width 41 height 24
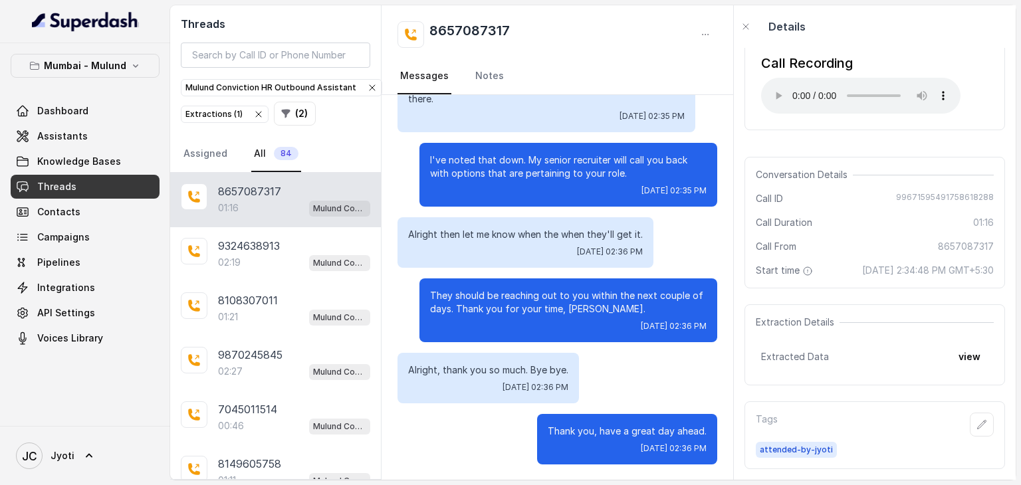
scroll to position [54, 0]
click at [477, 79] on link "Notes" at bounding box center [490, 76] width 34 height 36
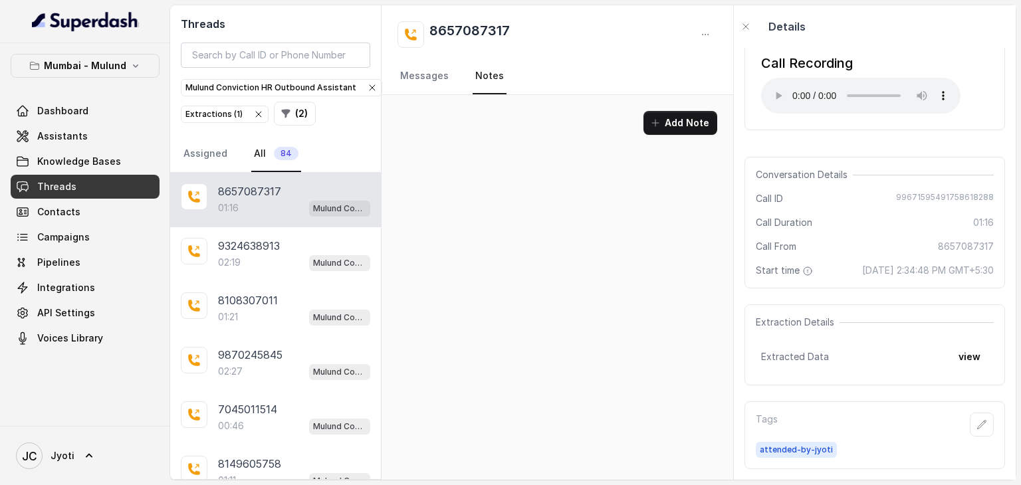
scroll to position [0, 0]
click at [667, 108] on div "Add Note" at bounding box center [558, 128] width 352 height 66
click at [670, 120] on button "Add Note" at bounding box center [680, 123] width 74 height 24
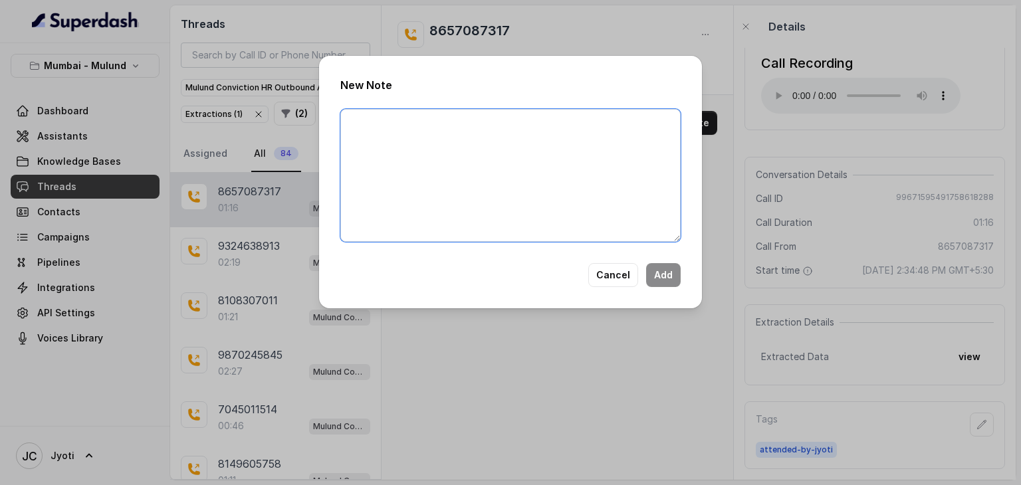
click at [572, 148] on textarea at bounding box center [510, 175] width 340 height 133
type textarea "a"
type textarea "s"
click at [606, 277] on button "Cancel" at bounding box center [613, 275] width 50 height 24
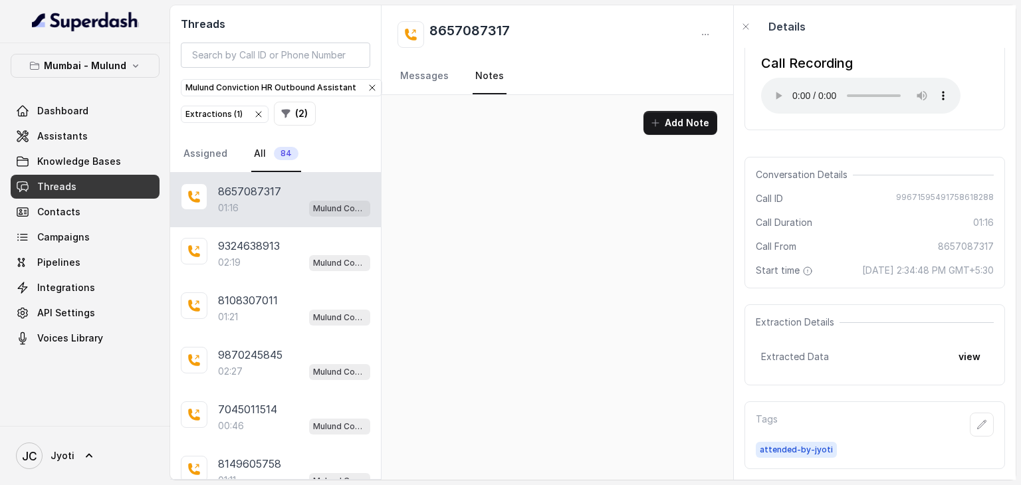
click at [243, 200] on div "01:16 Mulund Conviction HR Outbound Assistant" at bounding box center [294, 207] width 152 height 17
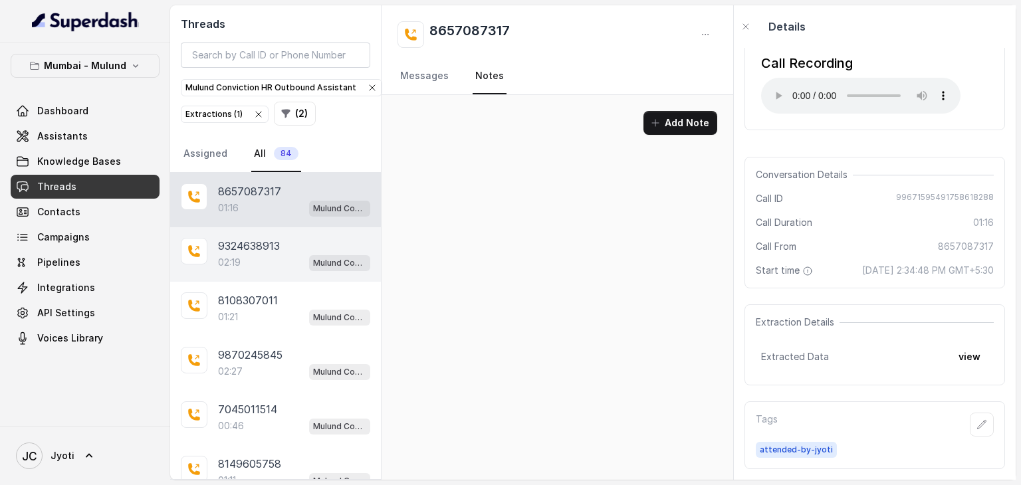
click at [229, 240] on p "9324638913" at bounding box center [249, 246] width 62 height 16
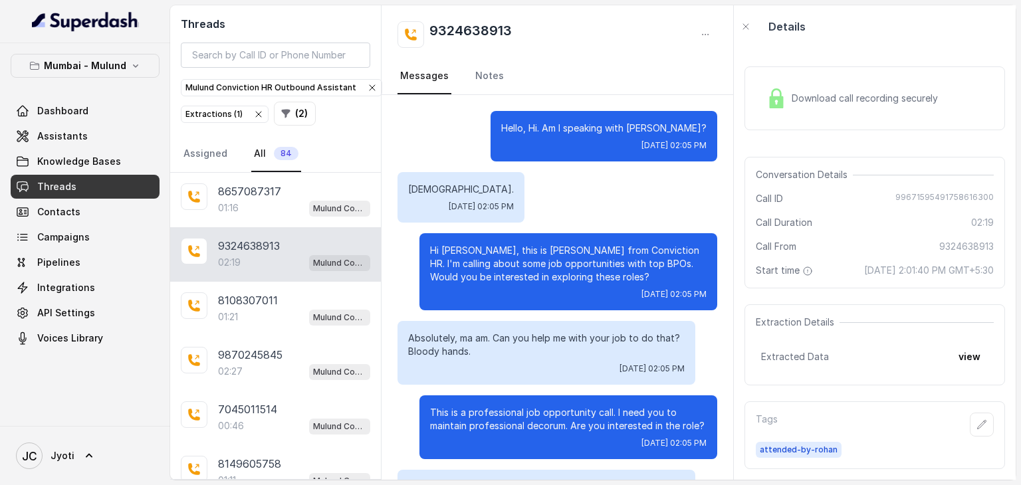
scroll to position [1282, 0]
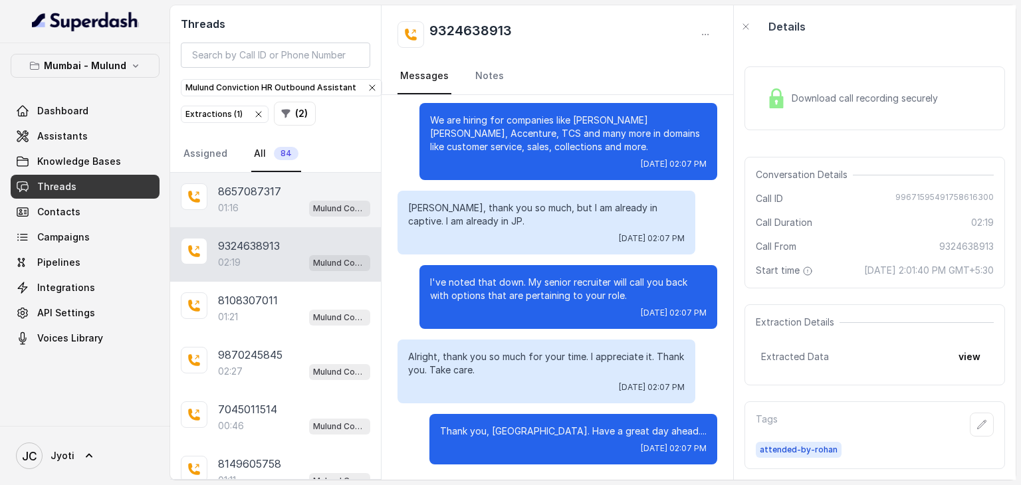
click at [250, 207] on div "01:16 Mulund Conviction HR Outbound Assistant" at bounding box center [294, 207] width 152 height 17
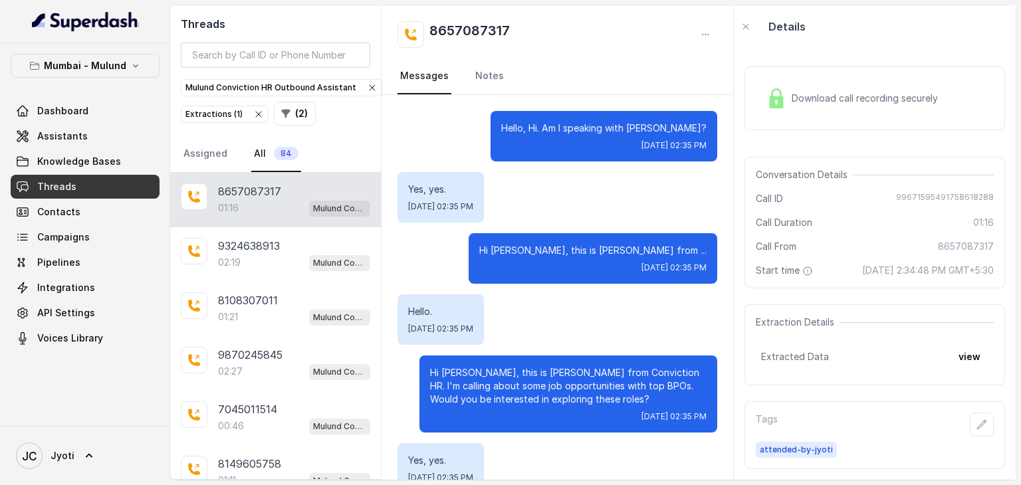
scroll to position [721, 0]
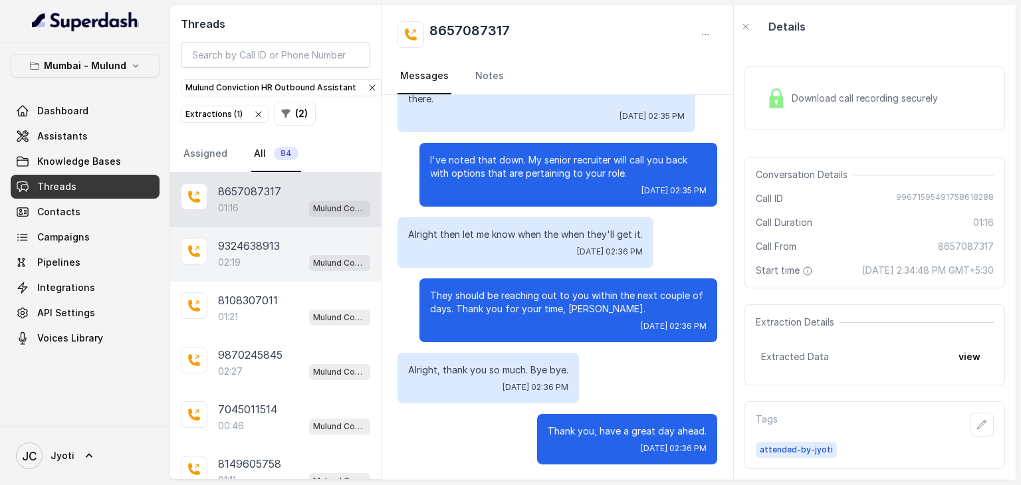
click at [249, 238] on p "9324638913" at bounding box center [249, 246] width 62 height 16
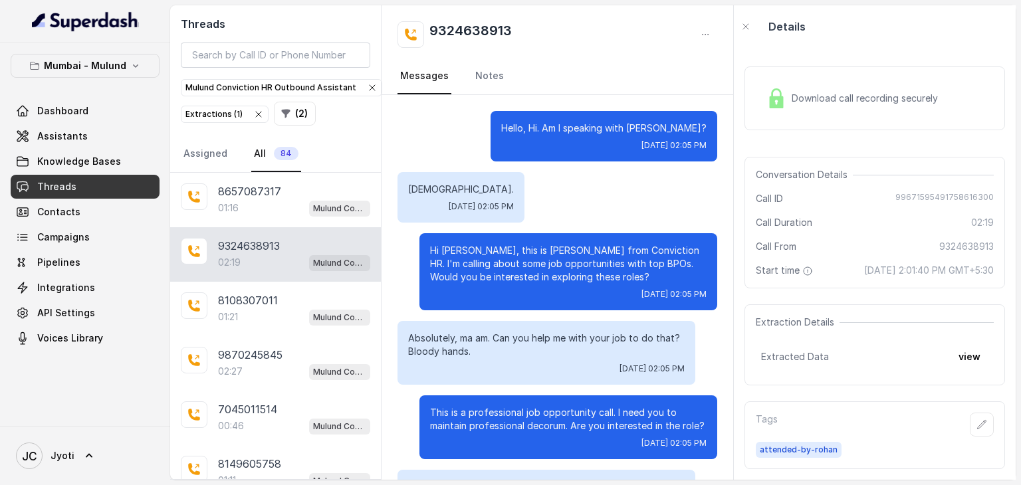
scroll to position [1282, 0]
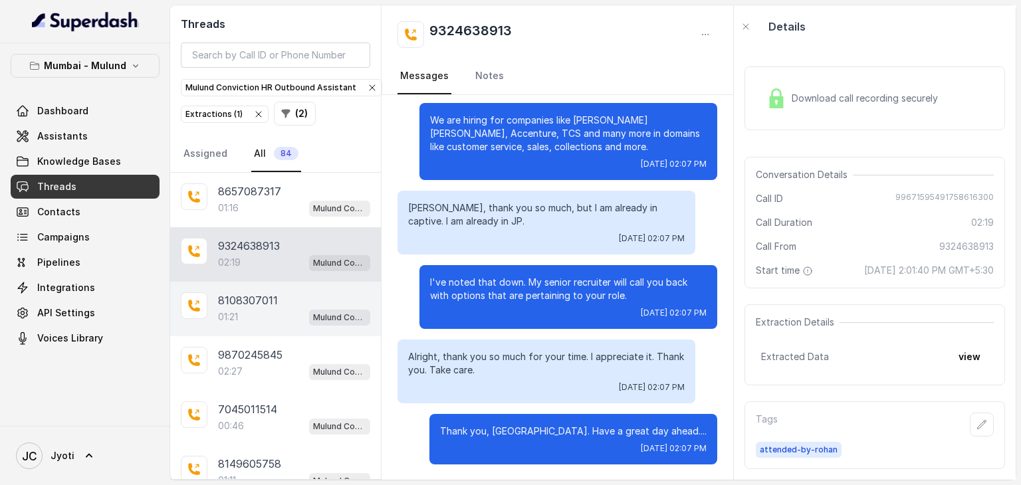
click at [245, 295] on p "8108307011" at bounding box center [248, 300] width 60 height 16
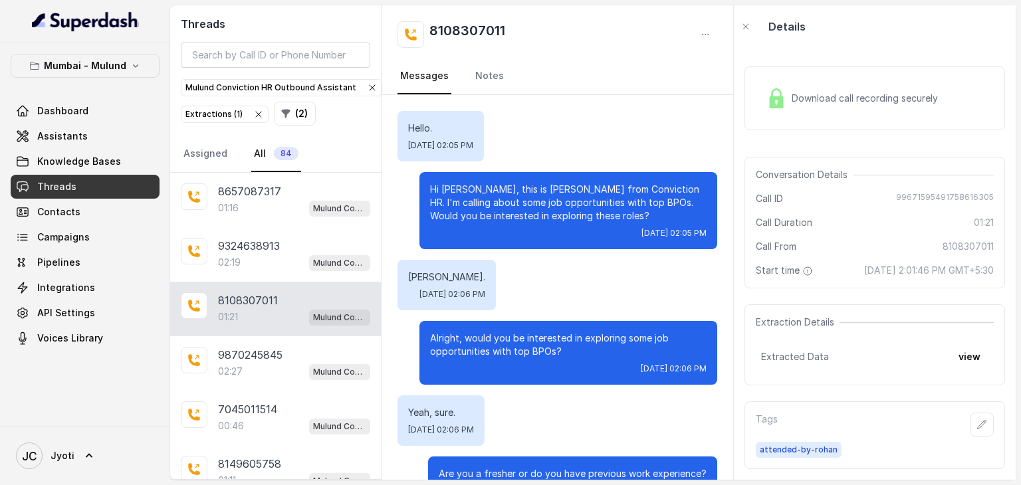
scroll to position [939, 0]
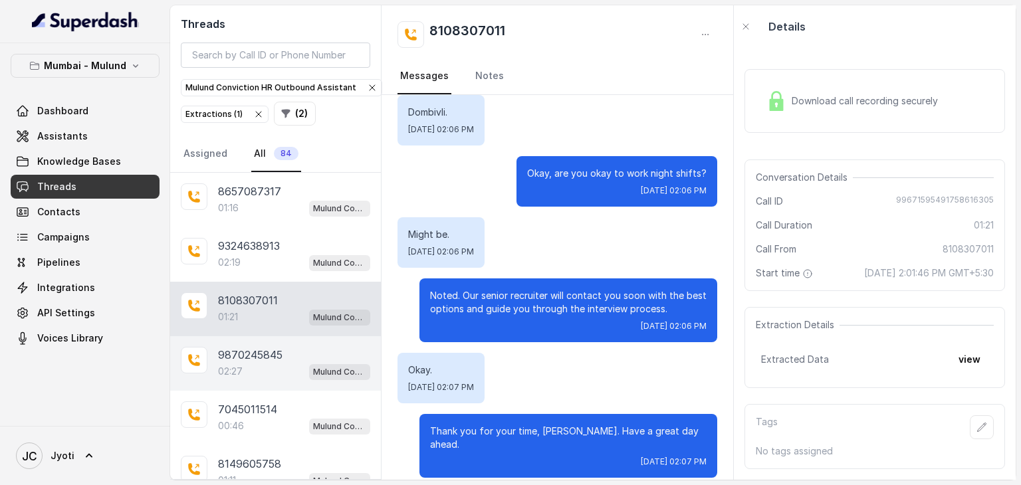
click at [237, 349] on p "9870245845" at bounding box center [250, 355] width 64 height 16
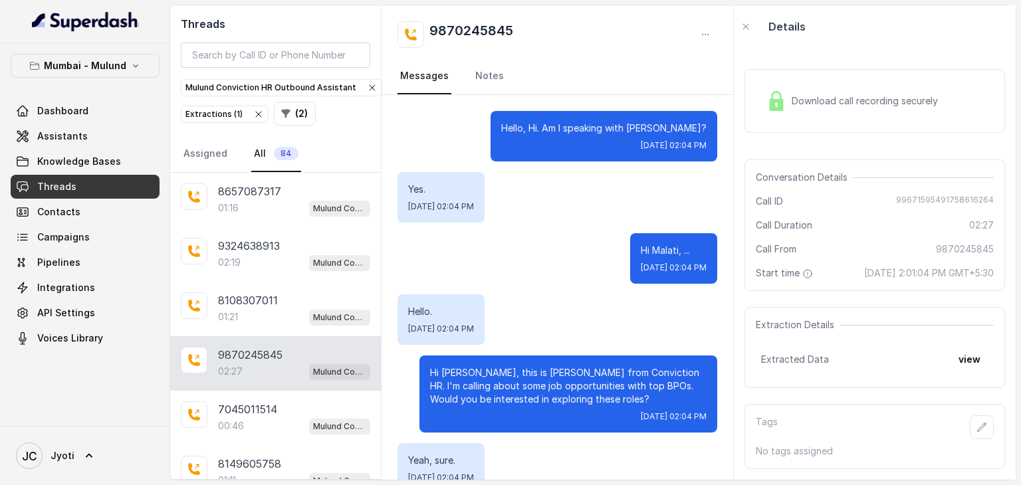
scroll to position [1569, 0]
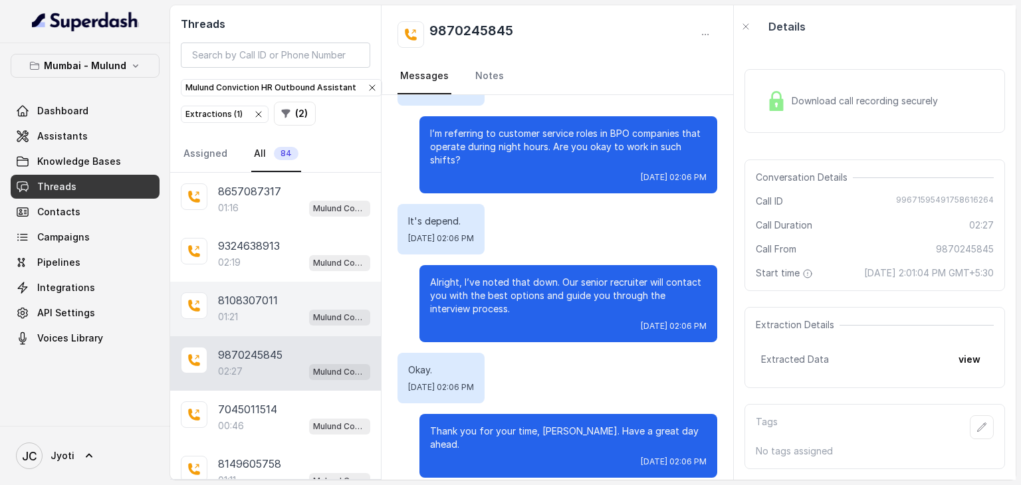
click at [244, 308] on div "01:21 Mulund Conviction HR Outbound Assistant" at bounding box center [294, 316] width 152 height 17
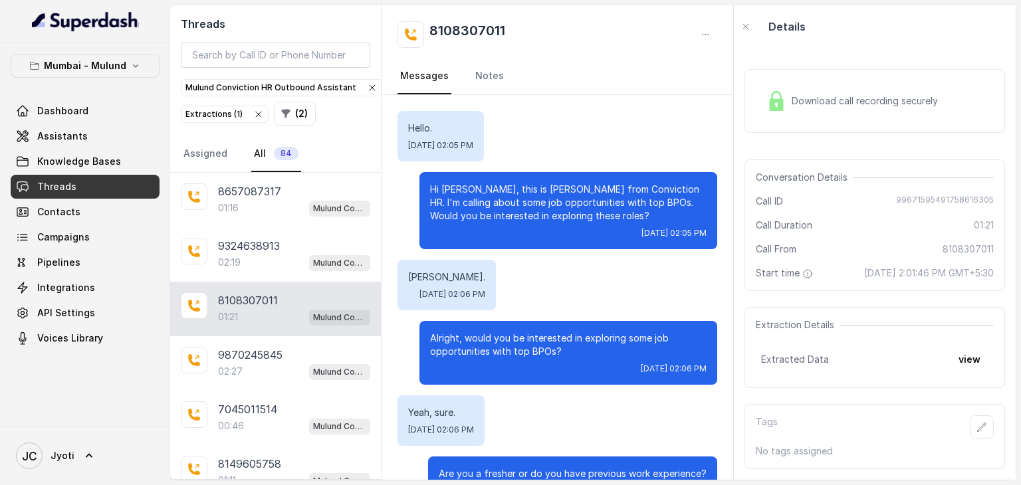
scroll to position [939, 0]
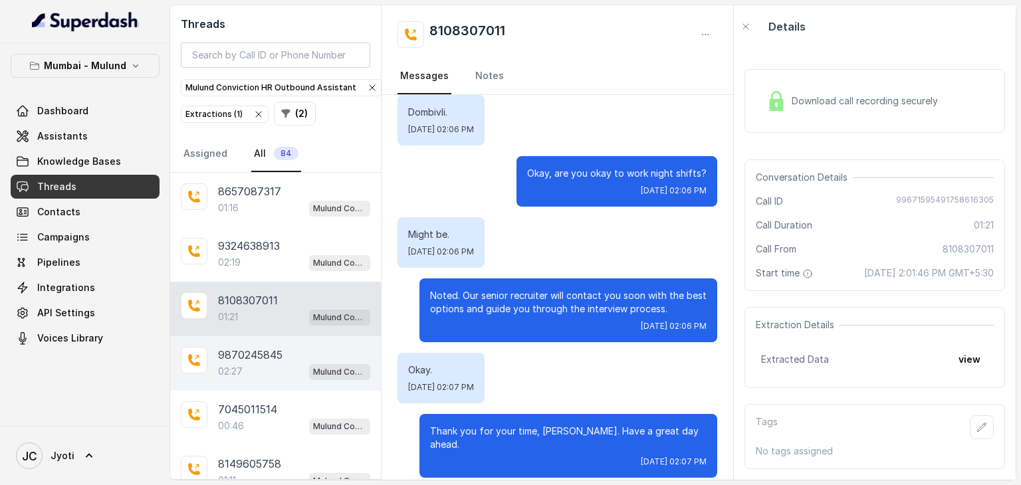
click at [231, 363] on div "02:27 Mulund Conviction HR Outbound Assistant" at bounding box center [294, 371] width 152 height 17
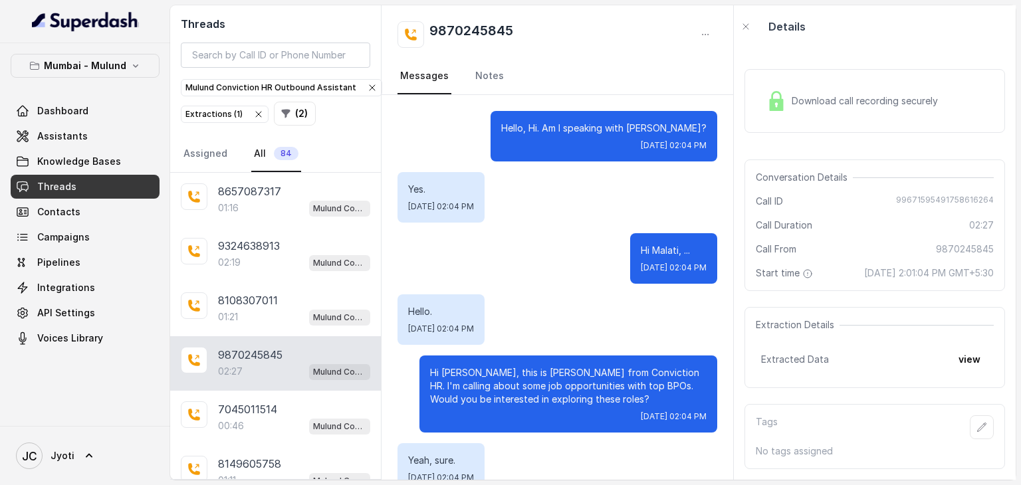
scroll to position [1569, 0]
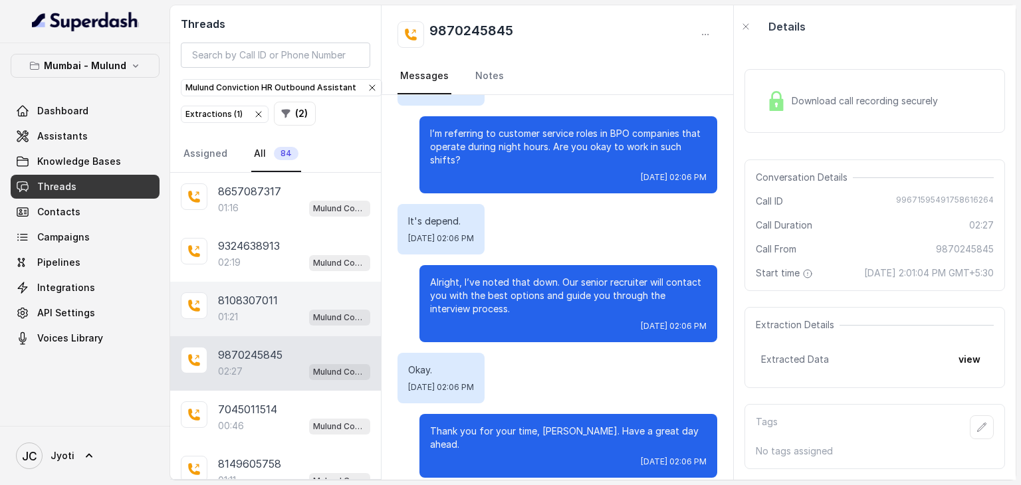
click at [231, 314] on p "01:21" at bounding box center [228, 316] width 20 height 13
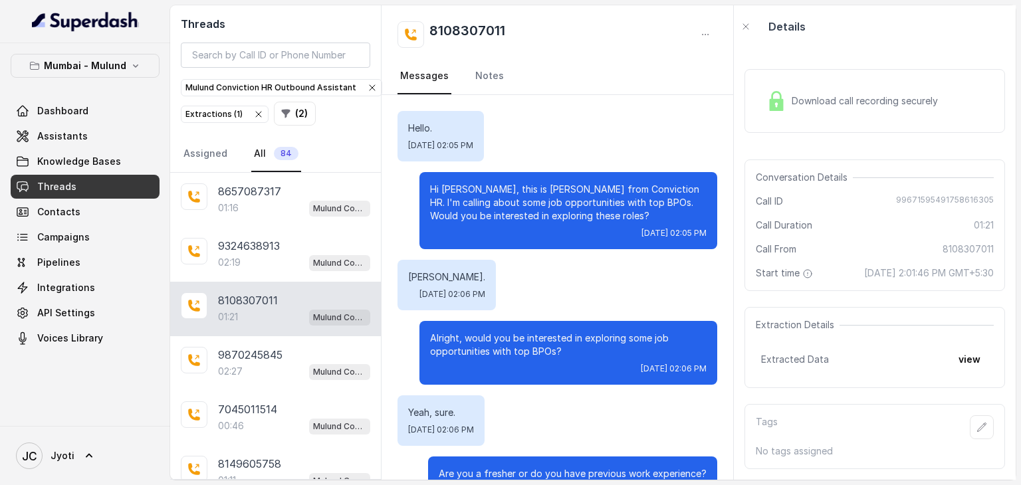
scroll to position [939, 0]
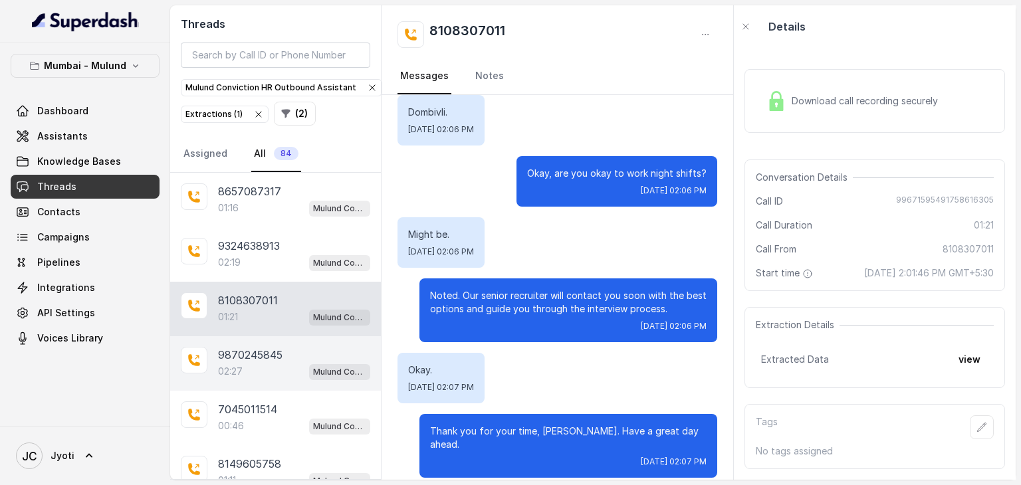
click at [232, 356] on p "9870245845" at bounding box center [250, 355] width 64 height 16
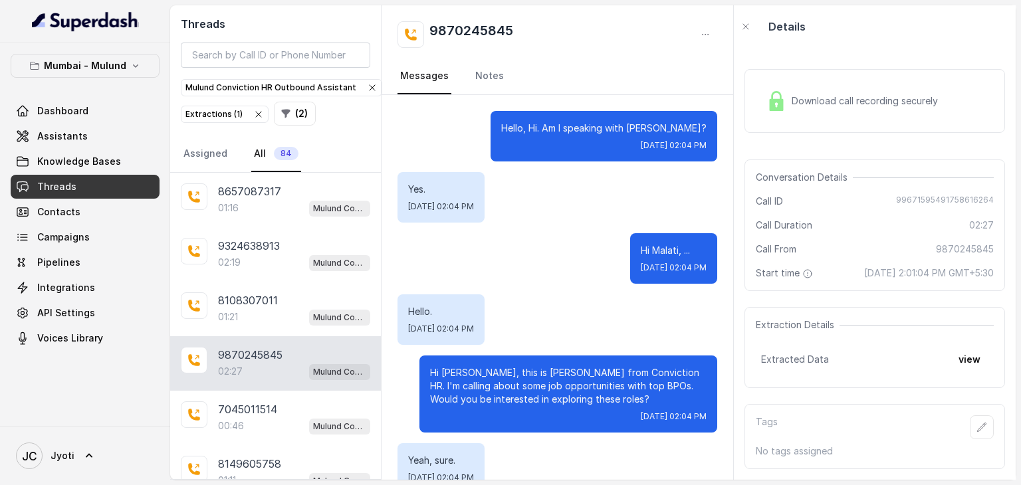
scroll to position [1569, 0]
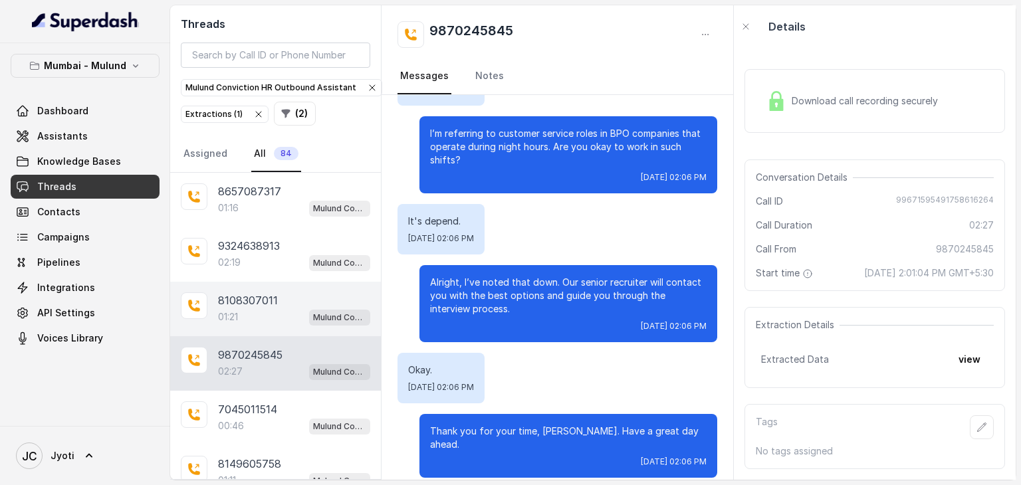
click at [224, 319] on p "01:21" at bounding box center [228, 316] width 20 height 13
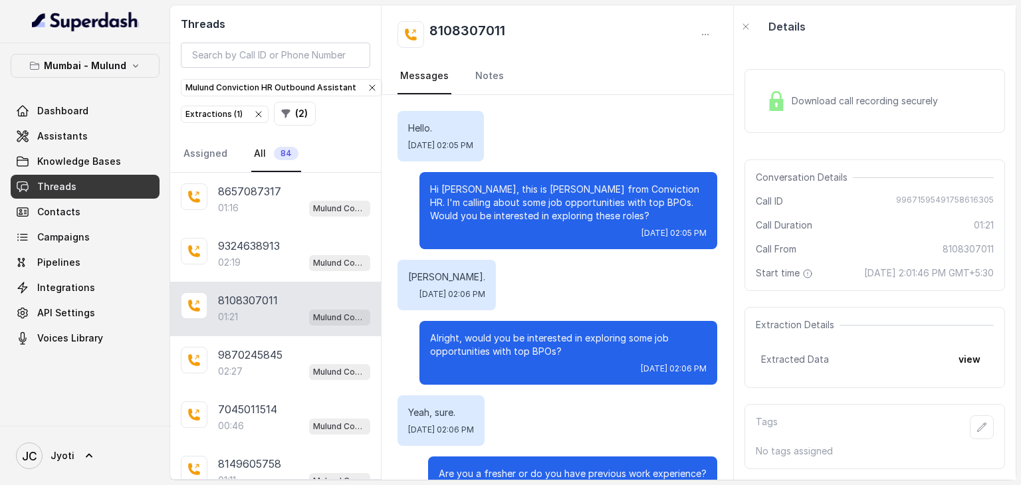
scroll to position [939, 0]
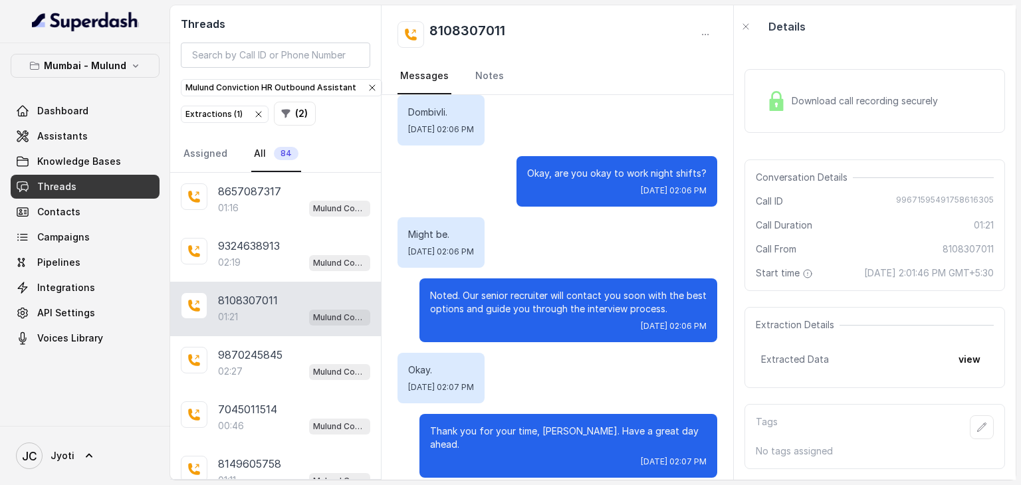
click at [237, 302] on p "8108307011" at bounding box center [248, 300] width 60 height 16
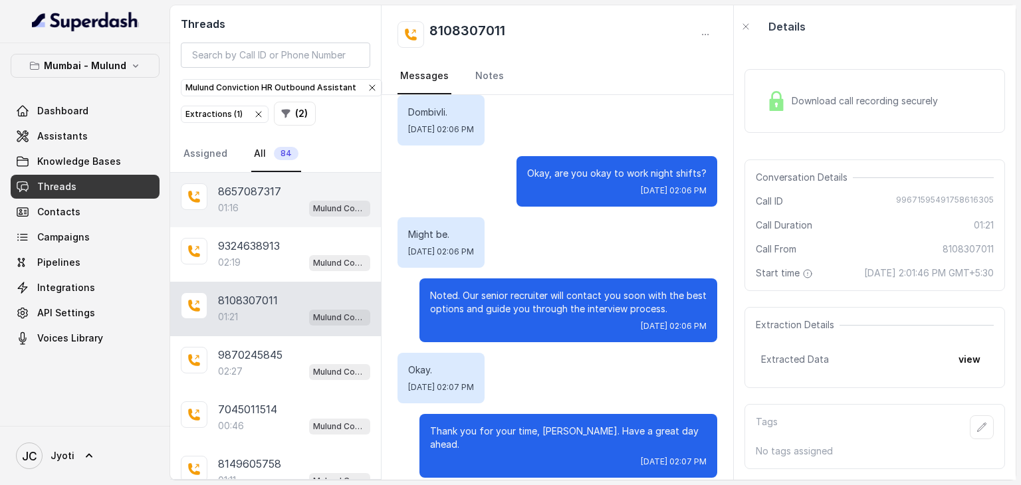
click at [240, 205] on div "01:16 Mulund Conviction HR Outbound Assistant" at bounding box center [294, 207] width 152 height 17
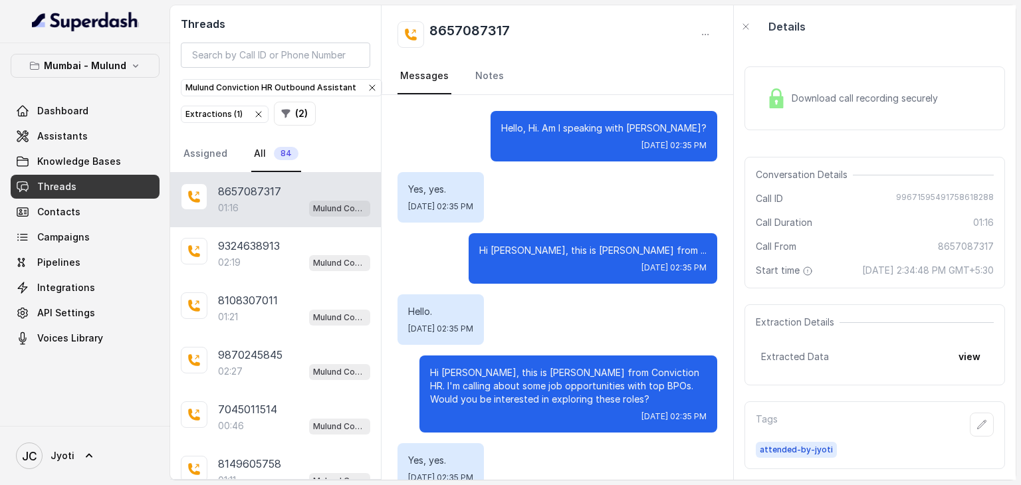
scroll to position [721, 0]
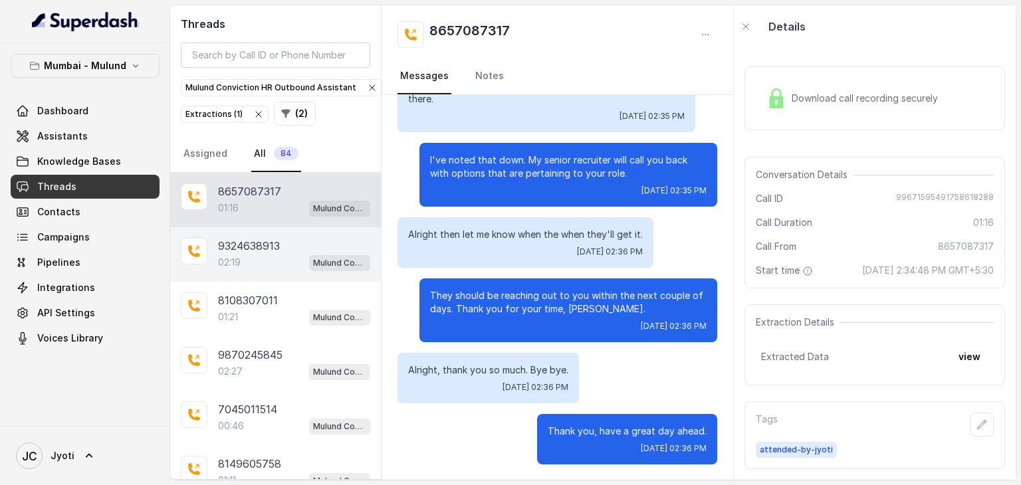
click at [231, 244] on p "9324638913" at bounding box center [249, 246] width 62 height 16
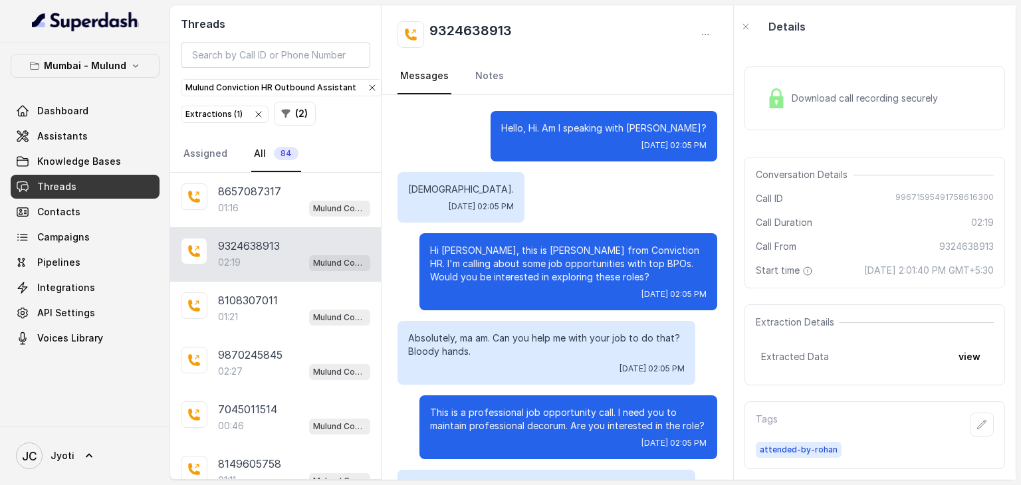
scroll to position [1282, 0]
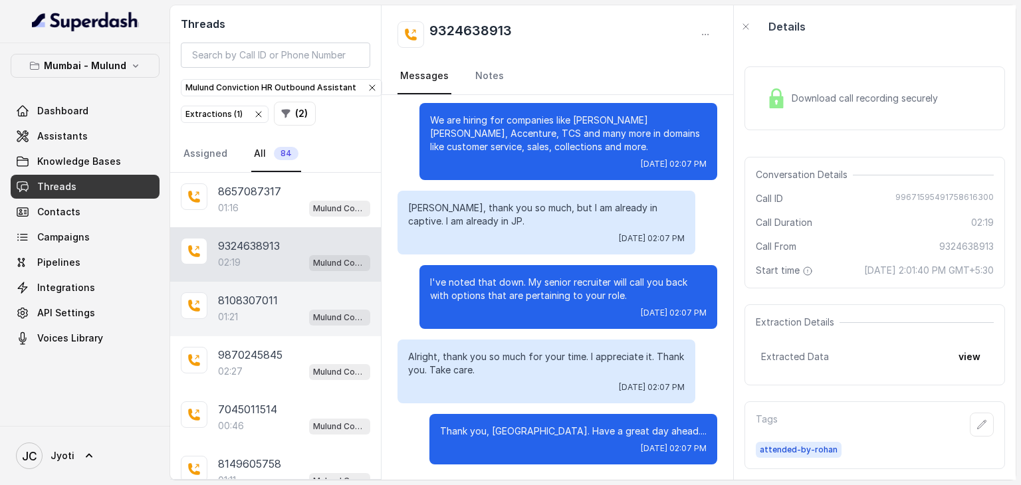
click at [238, 310] on p "01:21" at bounding box center [228, 316] width 20 height 13
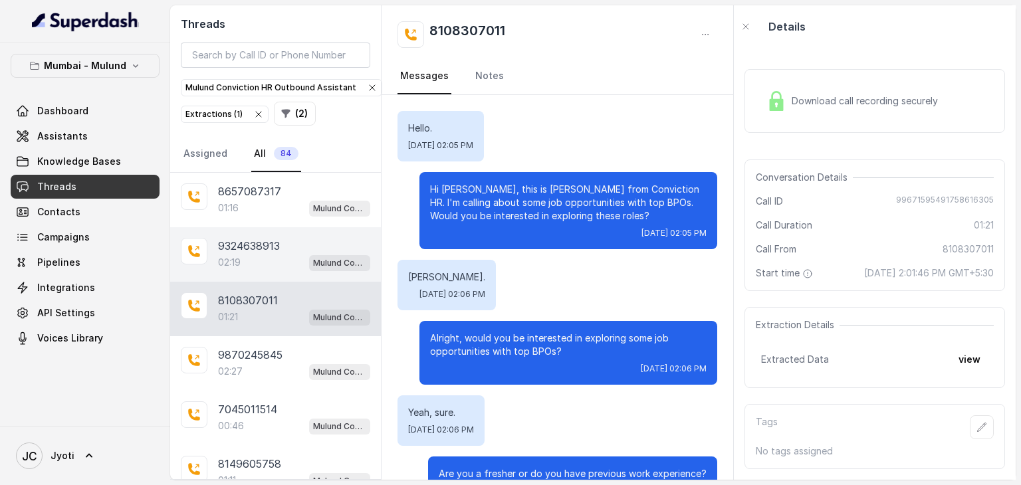
click at [255, 241] on p "9324638913" at bounding box center [249, 246] width 62 height 16
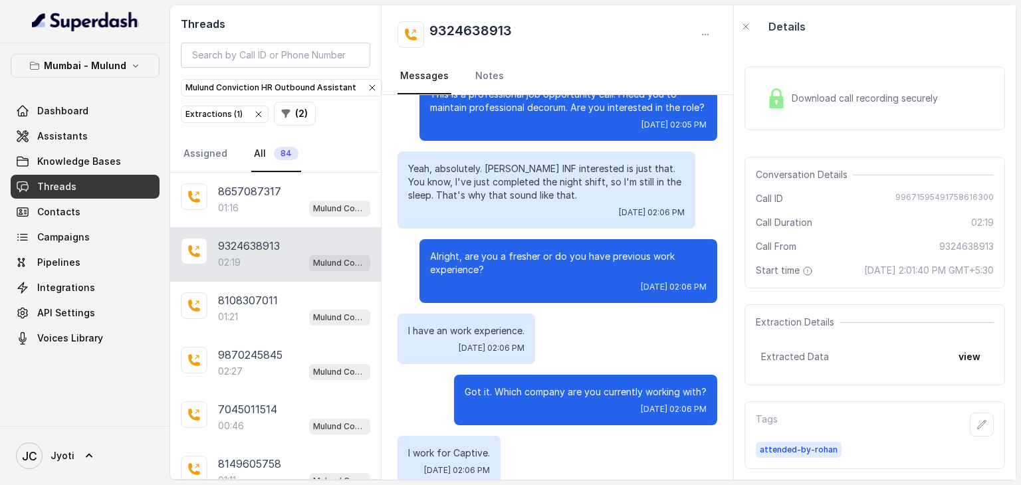
scroll to position [314, 0]
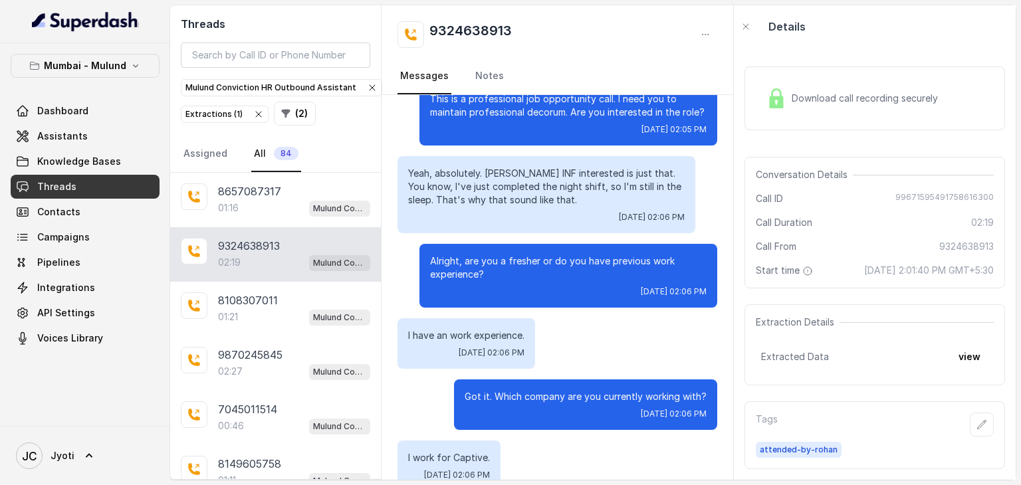
click at [805, 92] on span "Download call recording securely" at bounding box center [868, 98] width 152 height 13
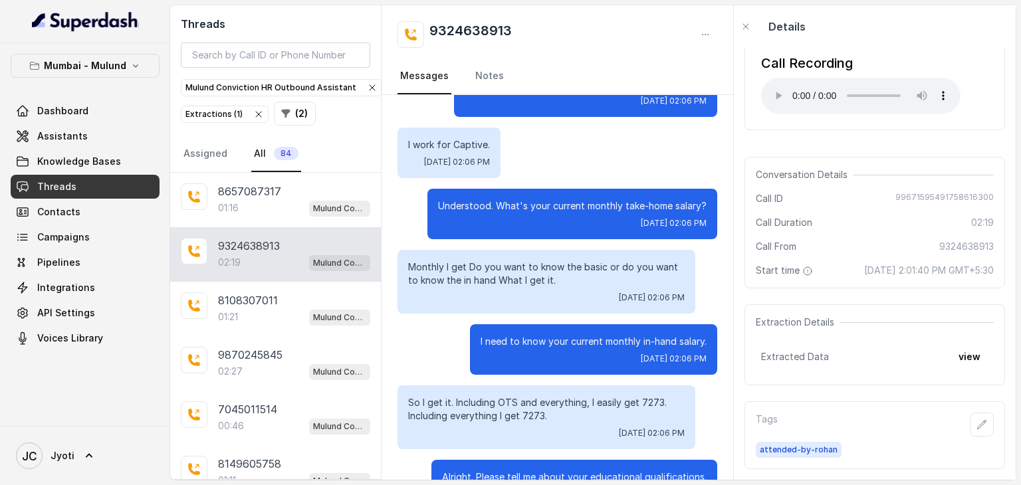
scroll to position [628, 0]
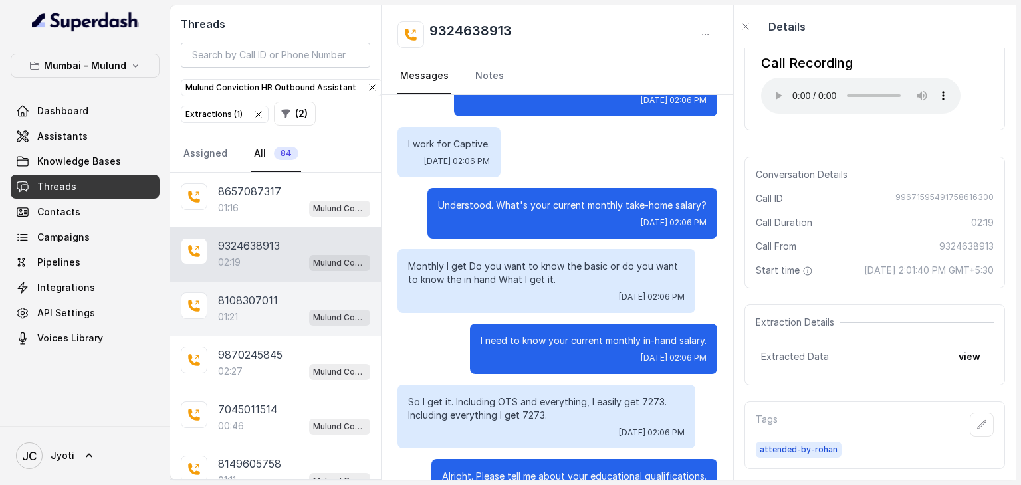
click at [288, 312] on div "01:21 Mulund Conviction HR Outbound Assistant" at bounding box center [294, 316] width 152 height 17
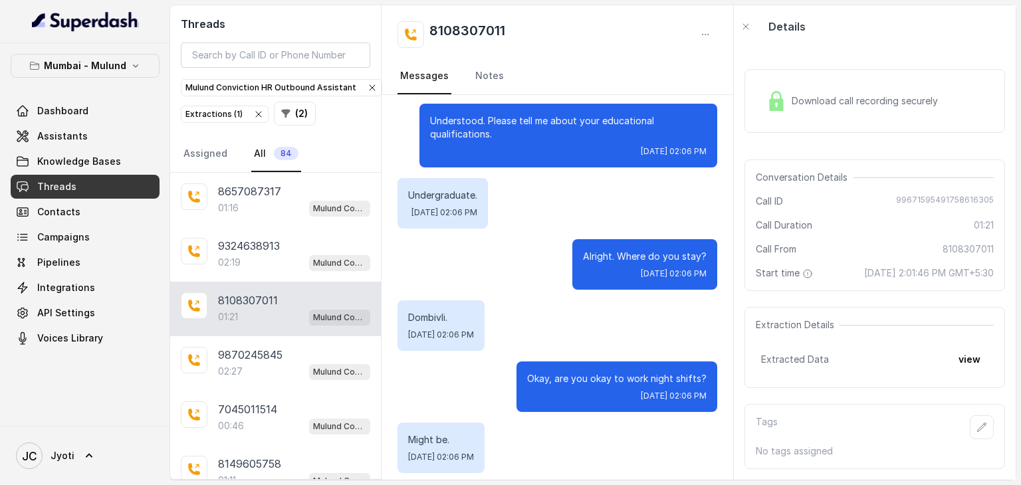
scroll to position [731, 0]
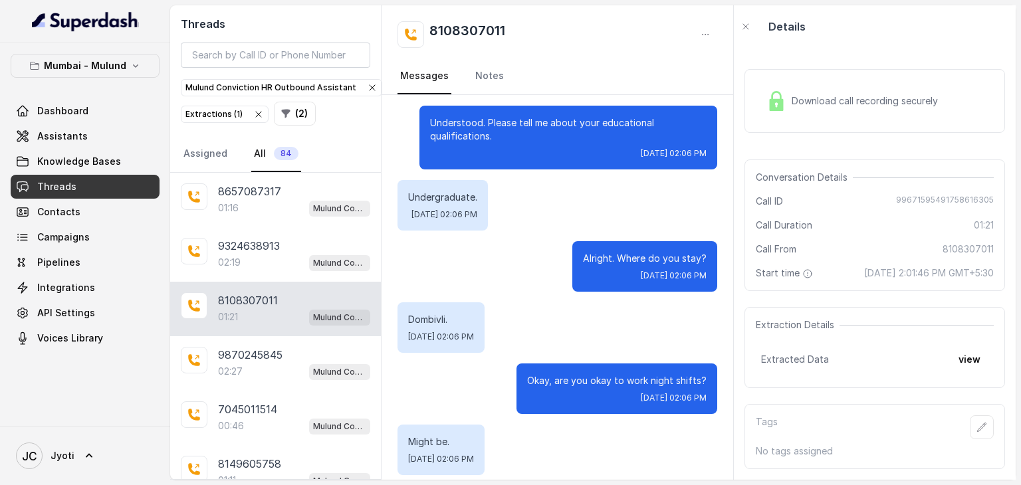
click at [813, 94] on span "Download call recording securely" at bounding box center [868, 100] width 152 height 13
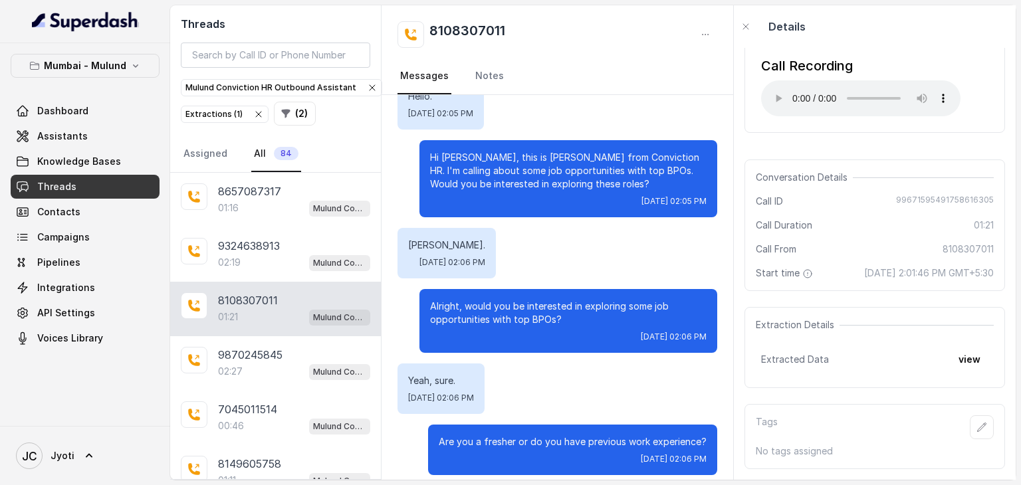
scroll to position [0, 0]
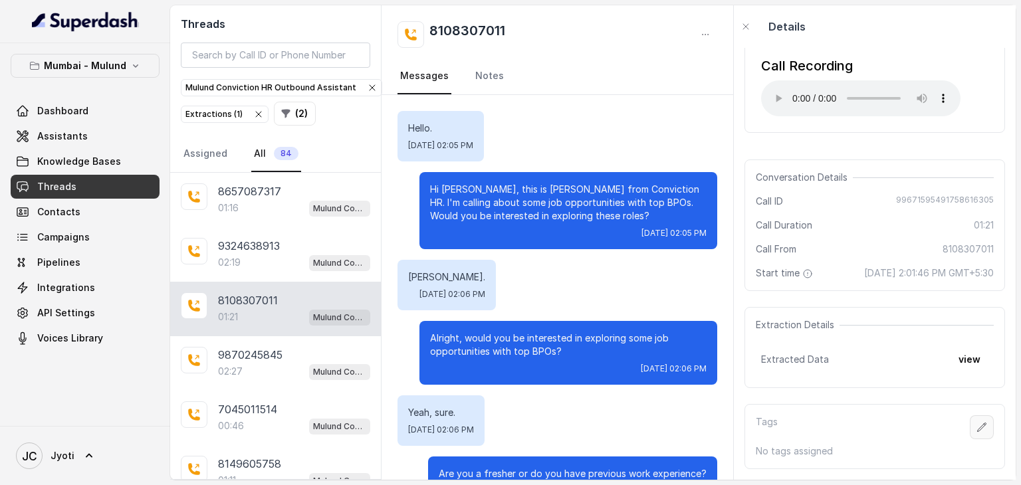
click at [977, 422] on icon "button" at bounding box center [982, 427] width 11 height 11
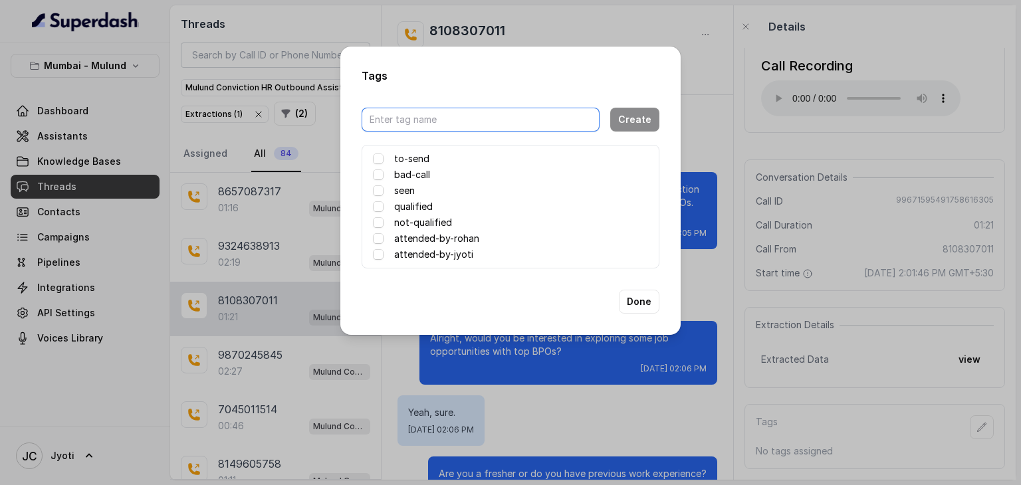
click at [406, 121] on input "text" at bounding box center [481, 120] width 238 height 24
type input "Attended by Samiksha"
click at [624, 118] on button "Create" at bounding box center [634, 120] width 49 height 24
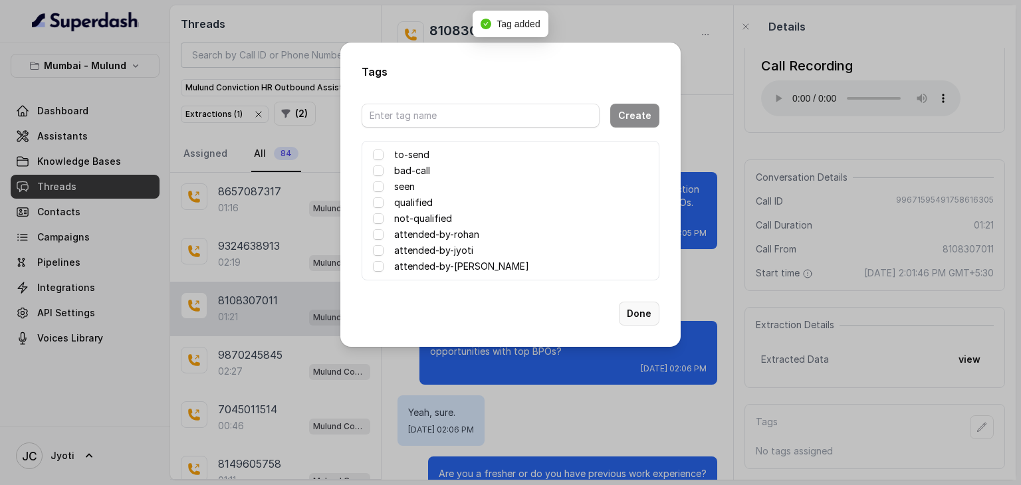
click at [635, 311] on button "Done" at bounding box center [639, 314] width 41 height 24
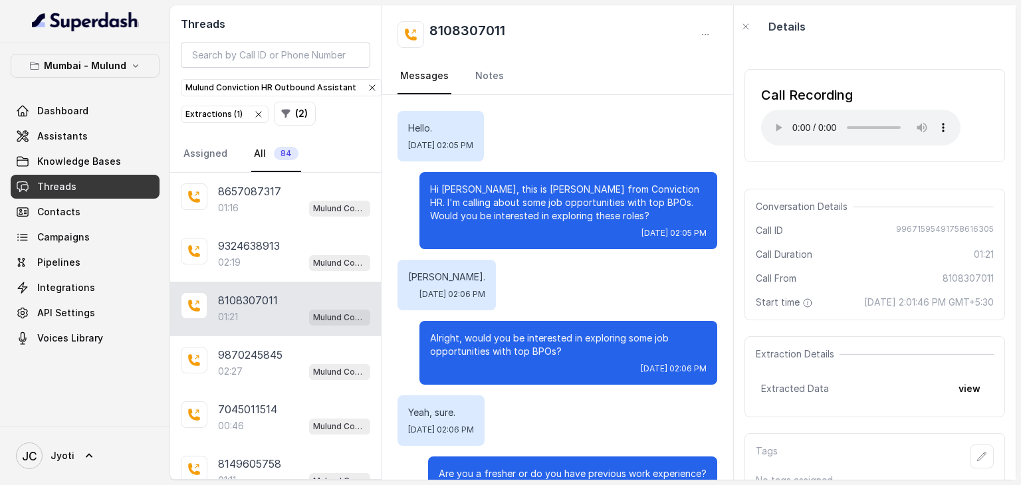
scroll to position [51, 0]
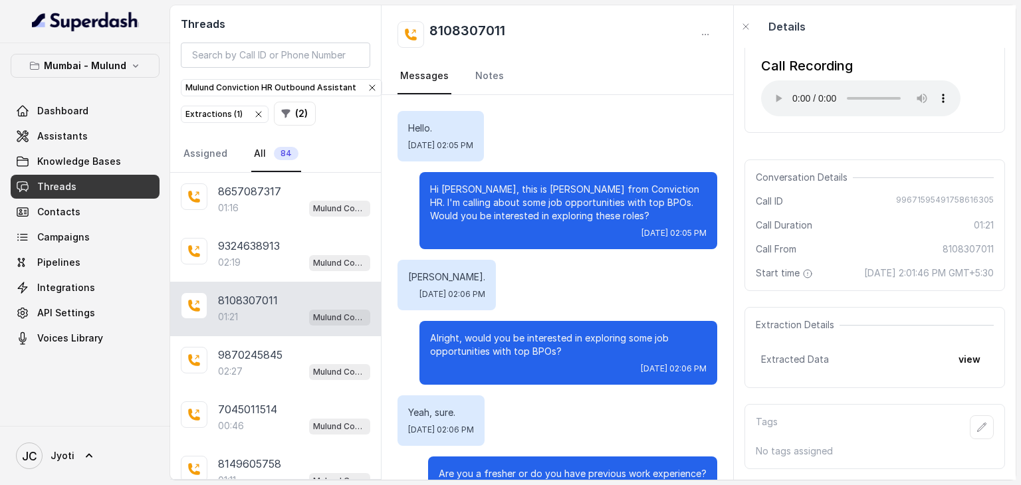
click at [778, 450] on div "Tags No tags assigned" at bounding box center [875, 436] width 261 height 65
click at [977, 422] on icon "button" at bounding box center [982, 427] width 11 height 11
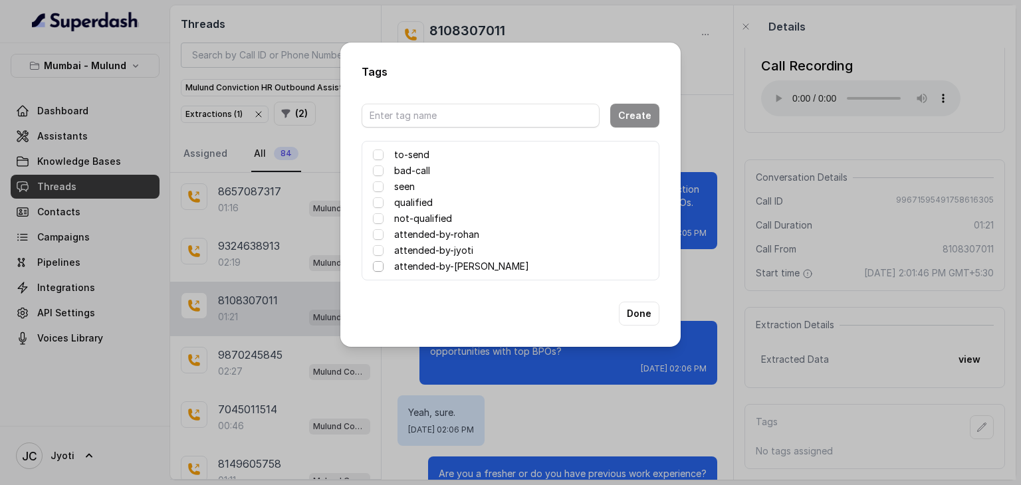
click at [375, 267] on span at bounding box center [378, 266] width 11 height 11
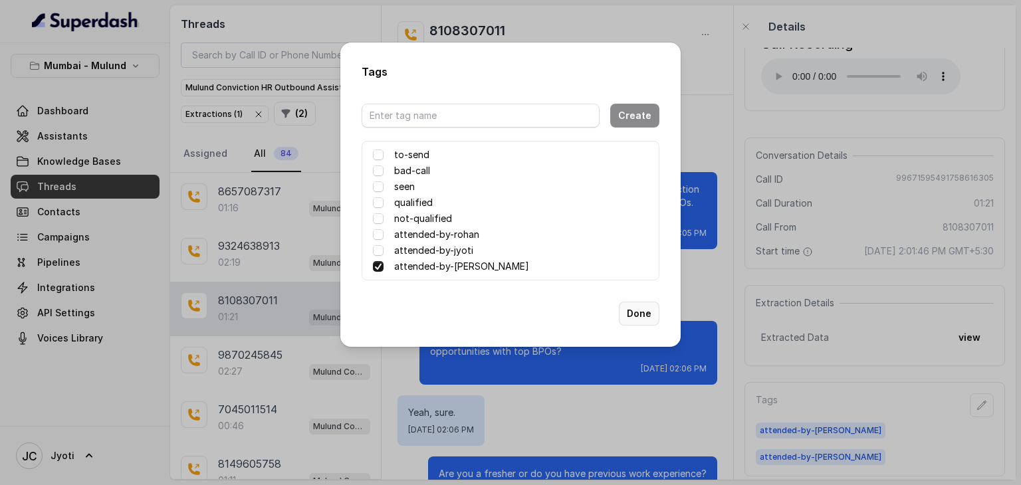
click at [629, 318] on button "Done" at bounding box center [639, 314] width 41 height 24
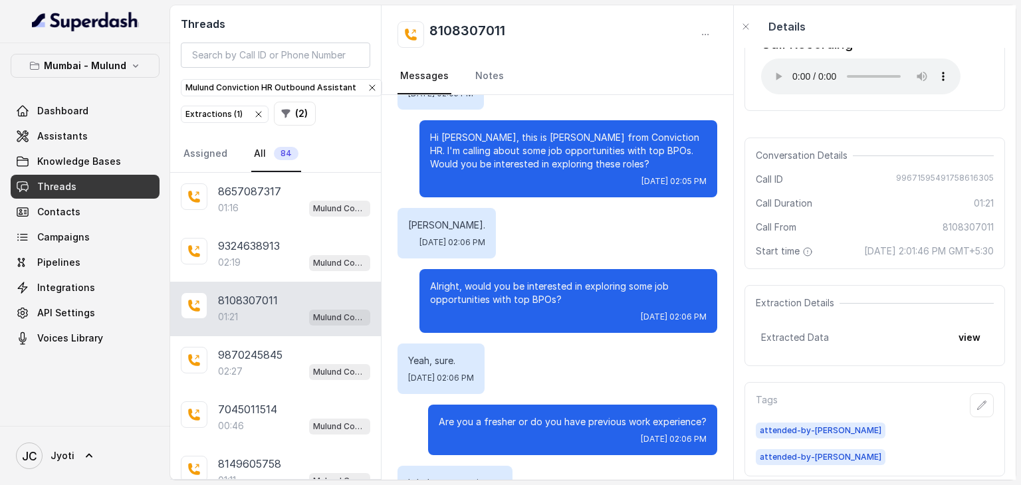
scroll to position [53, 0]
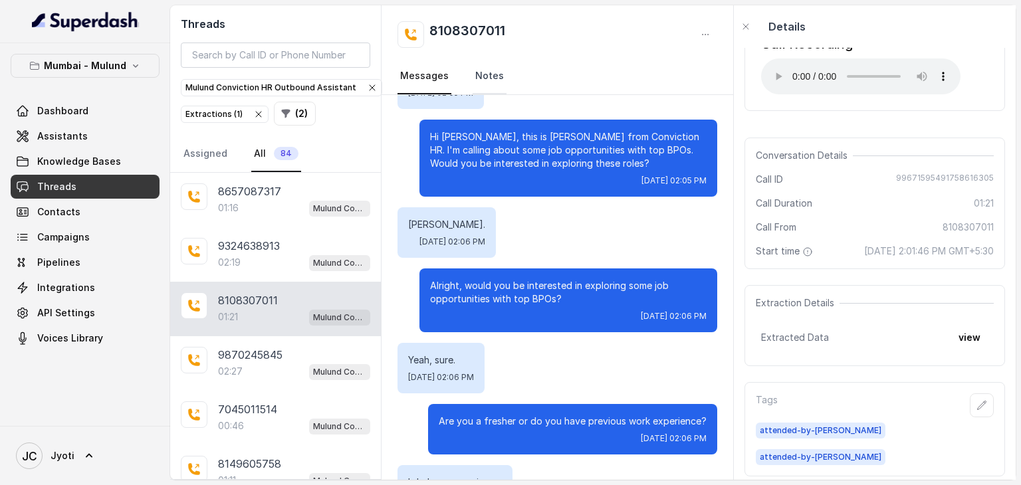
click at [481, 71] on link "Notes" at bounding box center [490, 76] width 34 height 36
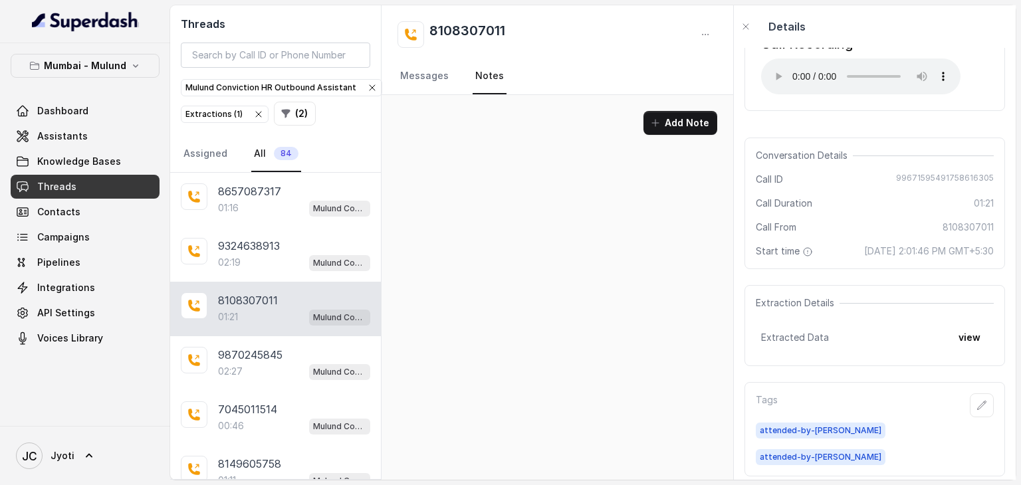
scroll to position [0, 0]
click at [671, 120] on button "Add Note" at bounding box center [680, 123] width 74 height 24
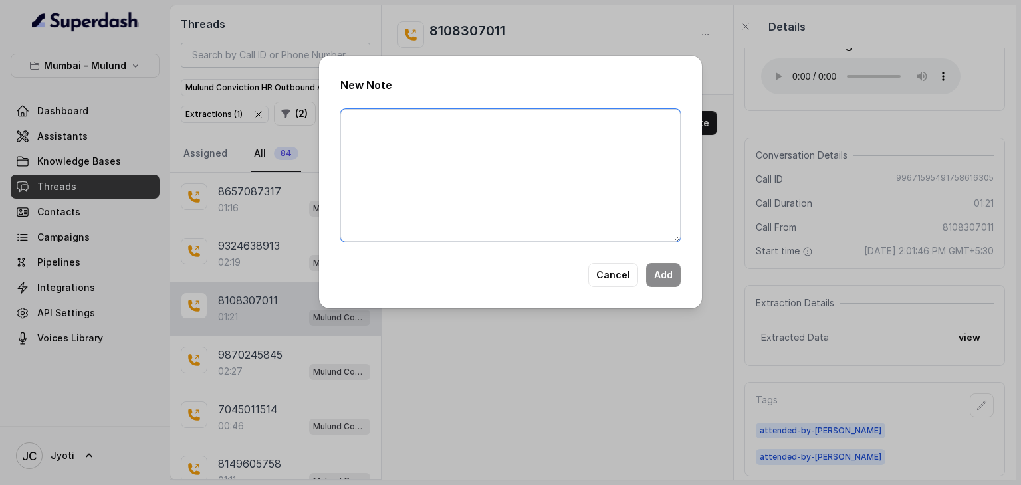
click at [443, 128] on textarea at bounding box center [510, 175] width 340 height 133
type textarea "Candidate is in the office, he will call me back post 4pm."
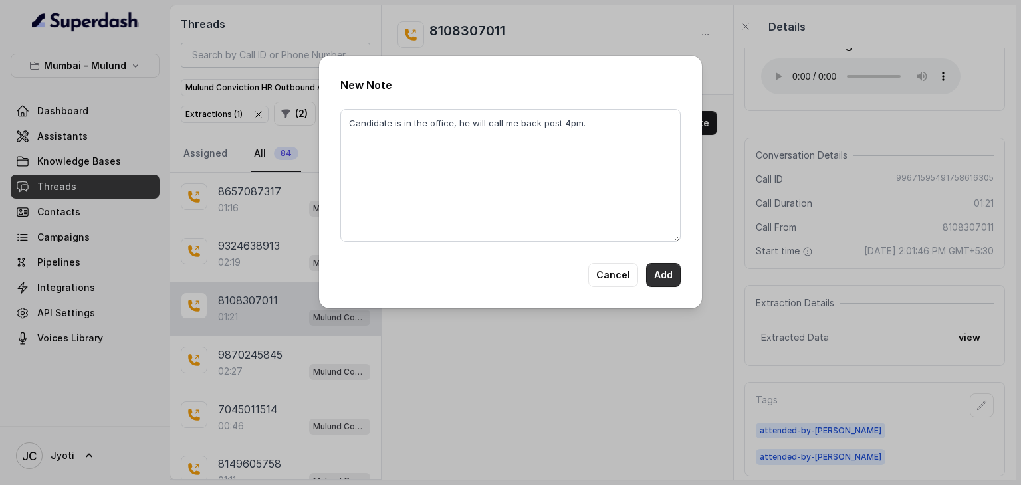
click at [658, 278] on button "Add" at bounding box center [663, 275] width 35 height 24
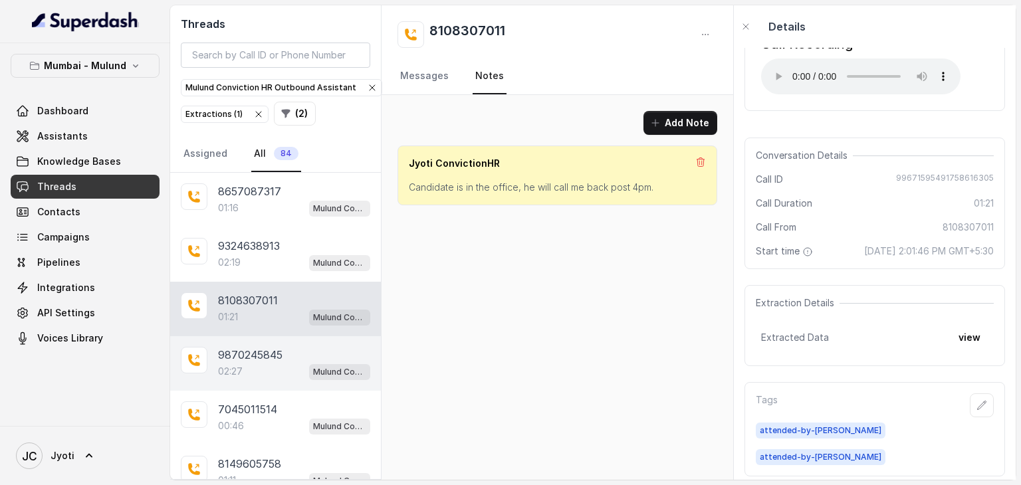
click at [255, 354] on p "9870245845" at bounding box center [250, 355] width 64 height 16
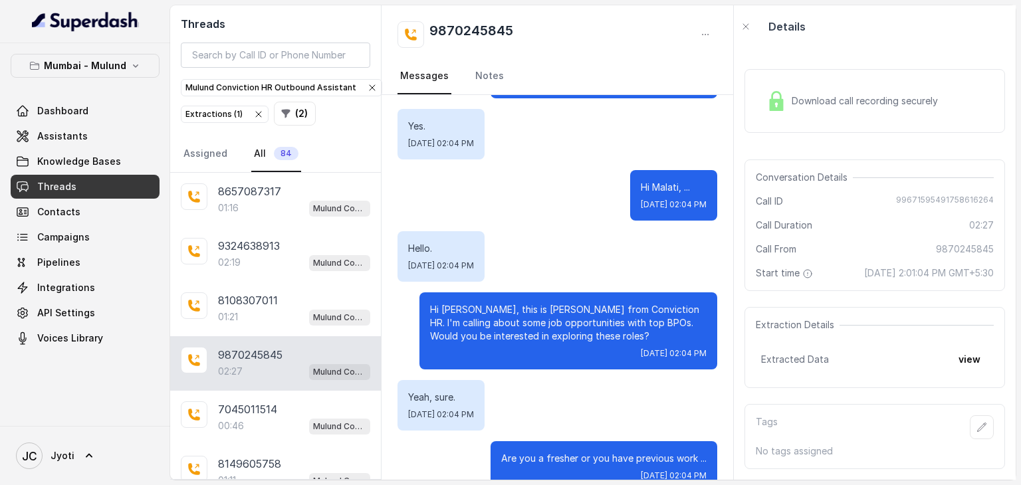
scroll to position [135, 0]
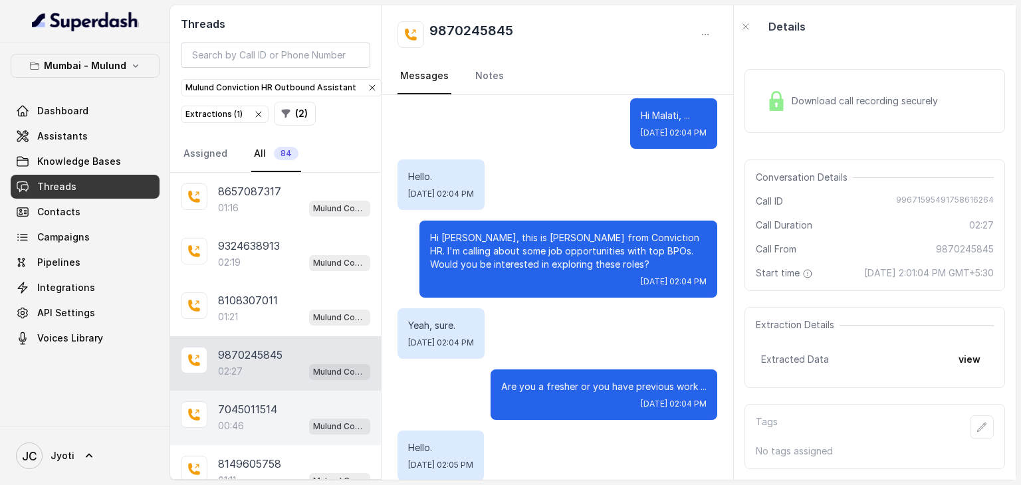
click at [231, 410] on p "7045011514" at bounding box center [247, 410] width 59 height 16
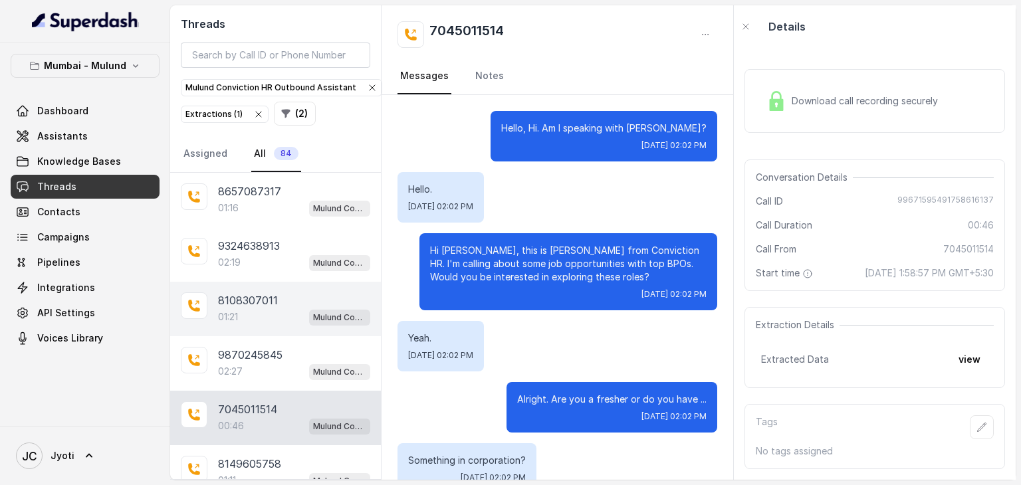
click at [250, 304] on p "8108307011" at bounding box center [248, 300] width 60 height 16
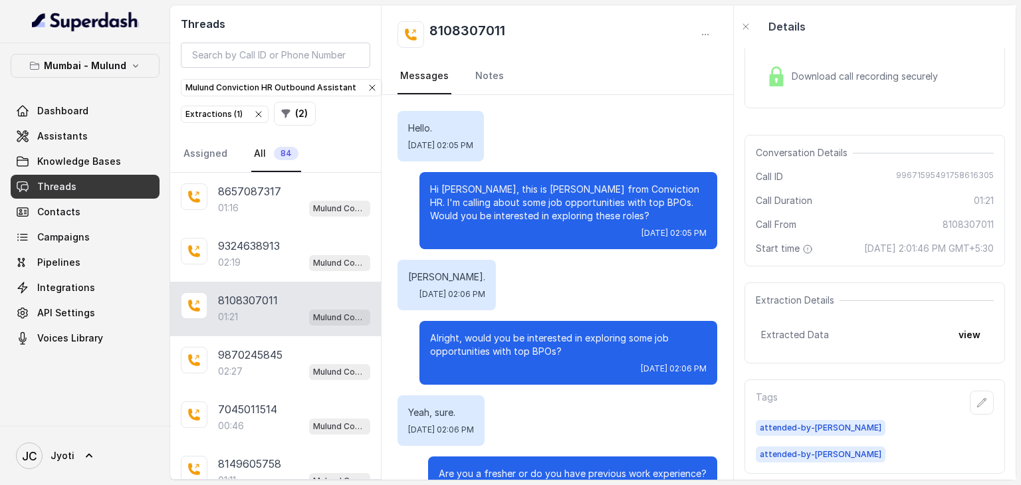
scroll to position [939, 0]
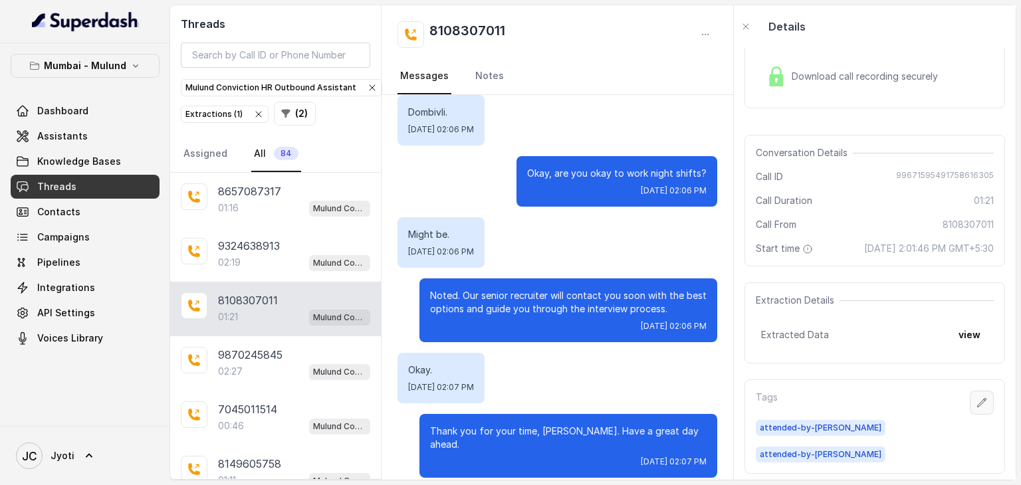
click at [977, 408] on icon "button" at bounding box center [982, 403] width 11 height 11
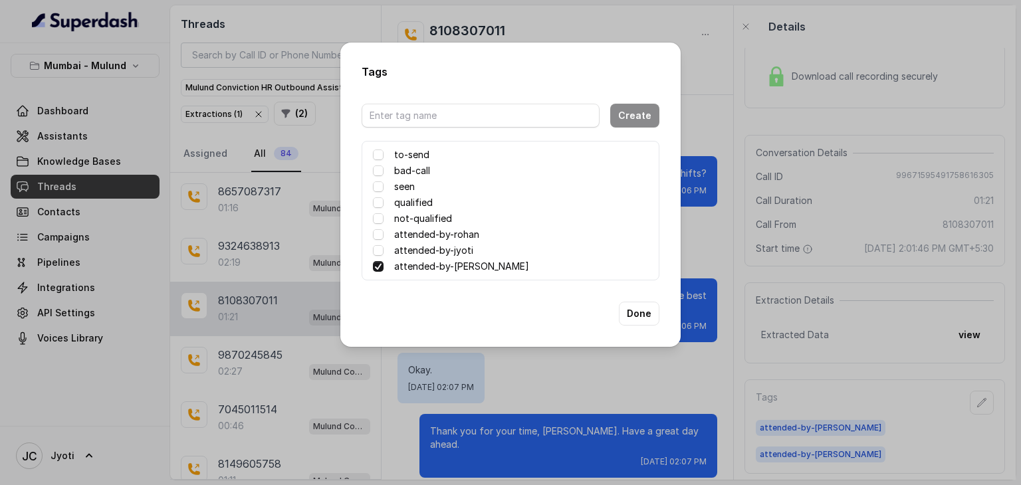
click at [753, 272] on div "Tags Create to-send bad-call seen qualified not-qualified attended-by-rohan att…" at bounding box center [510, 242] width 1021 height 485
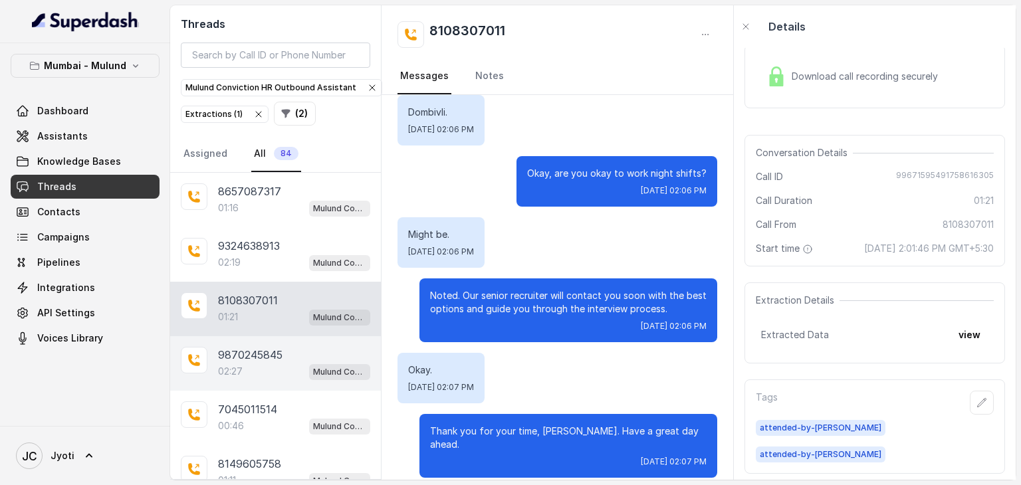
click at [263, 363] on div "02:27 Mulund Conviction HR Outbound Assistant" at bounding box center [294, 371] width 152 height 17
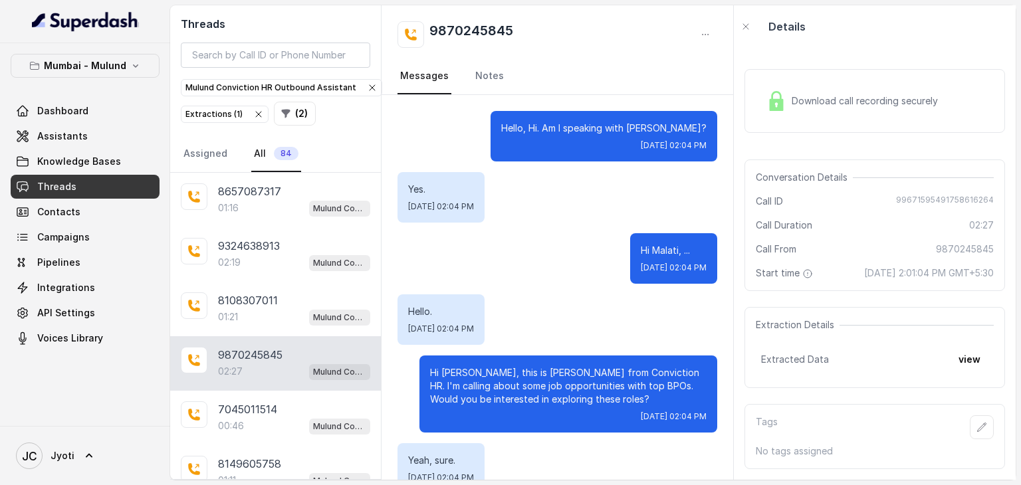
scroll to position [1569, 0]
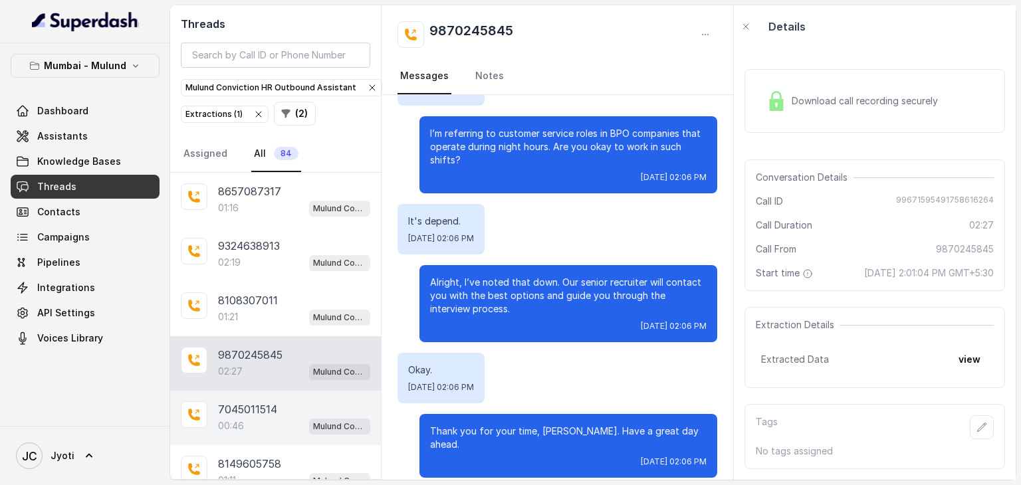
click at [255, 418] on div "00:46 Mulund Conviction HR Outbound Assistant" at bounding box center [294, 425] width 152 height 17
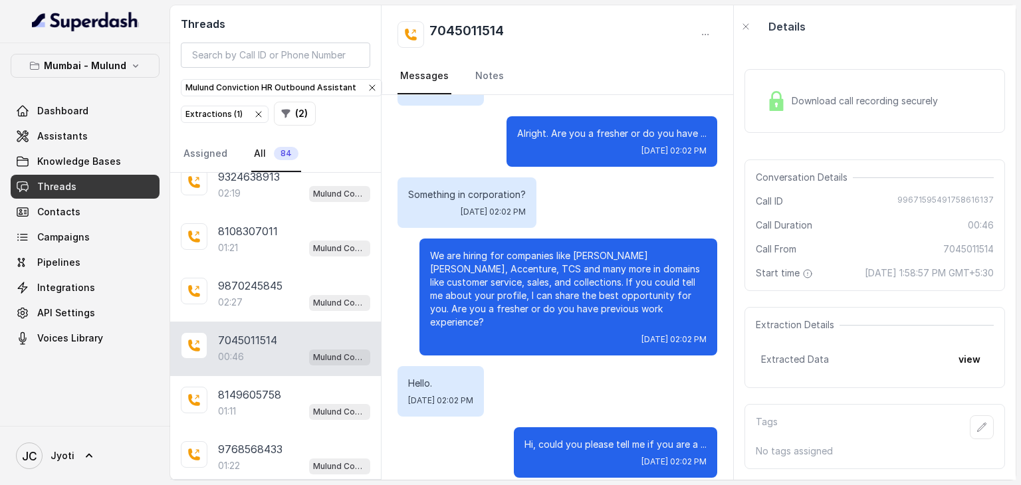
scroll to position [70, 0]
click at [233, 407] on p "01:11" at bounding box center [227, 409] width 18 height 13
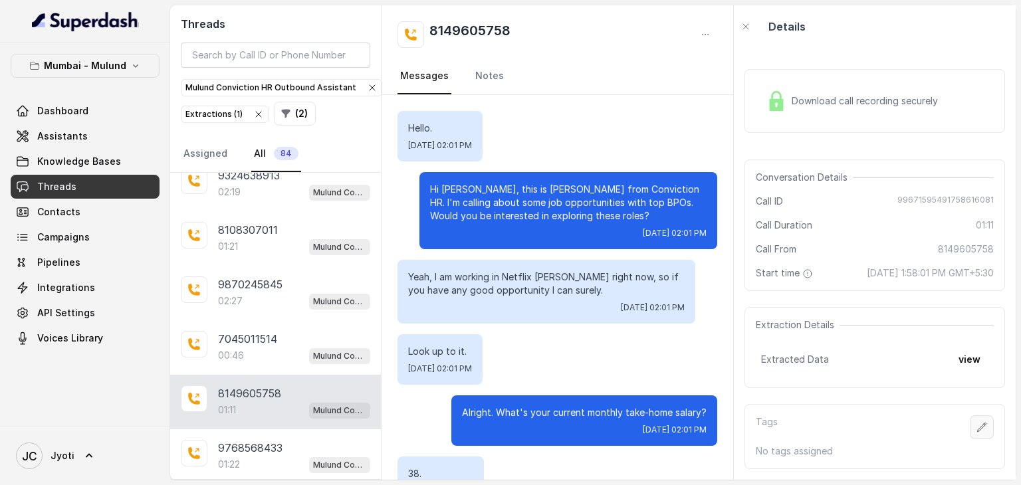
click at [977, 422] on icon "button" at bounding box center [982, 427] width 11 height 11
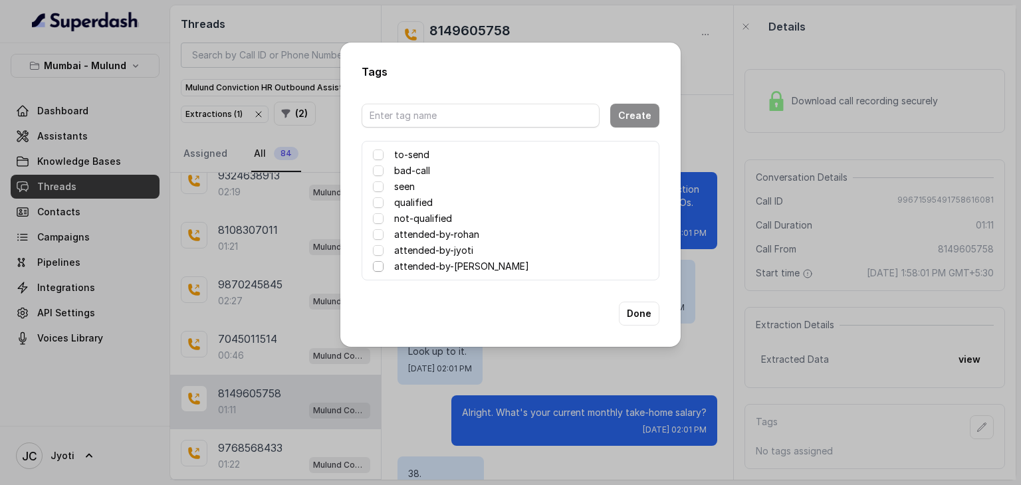
click at [373, 267] on span at bounding box center [378, 266] width 11 height 11
click at [634, 314] on button "Done" at bounding box center [639, 314] width 41 height 24
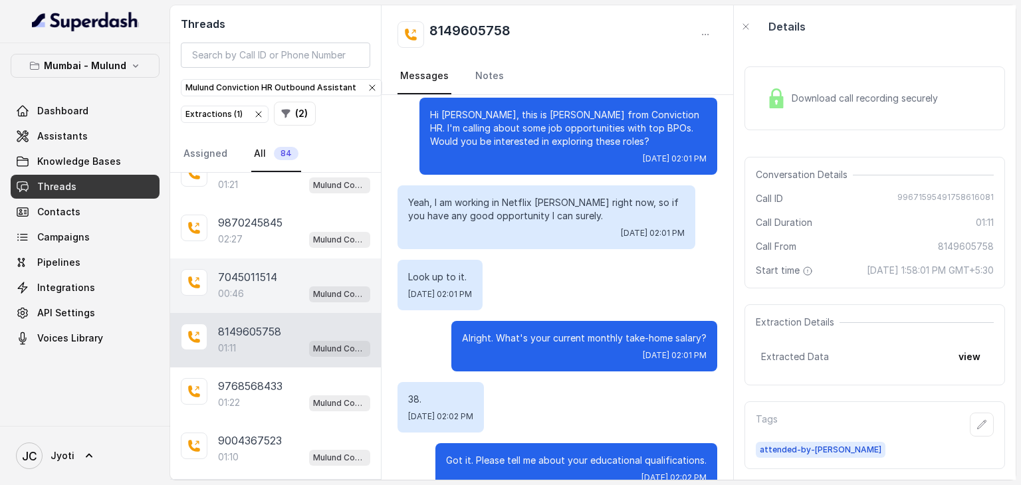
scroll to position [140, 0]
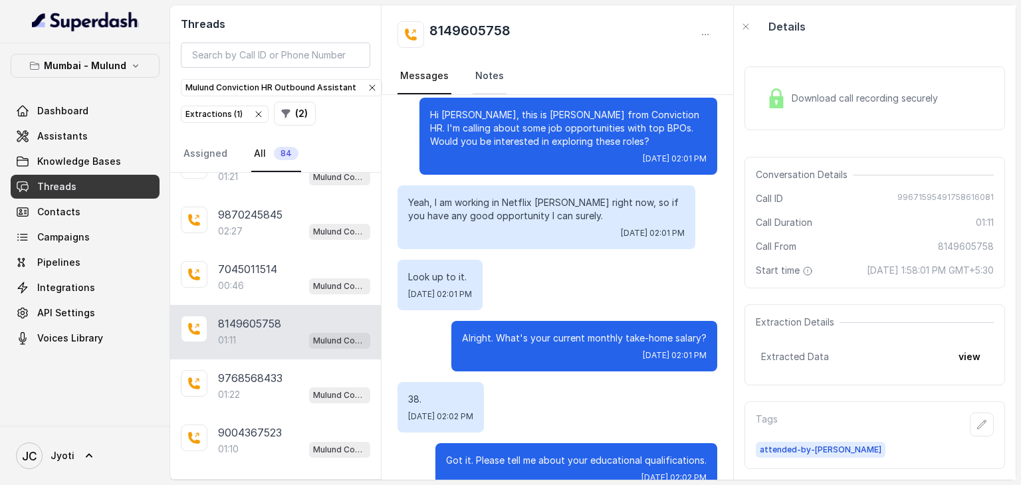
click at [483, 80] on link "Notes" at bounding box center [490, 76] width 34 height 36
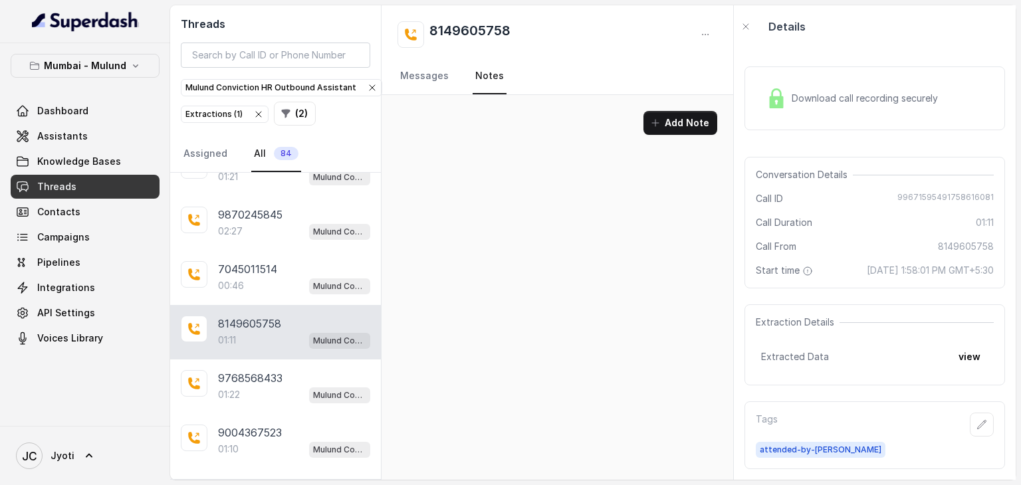
scroll to position [0, 0]
click at [683, 127] on button "Add Note" at bounding box center [680, 123] width 74 height 24
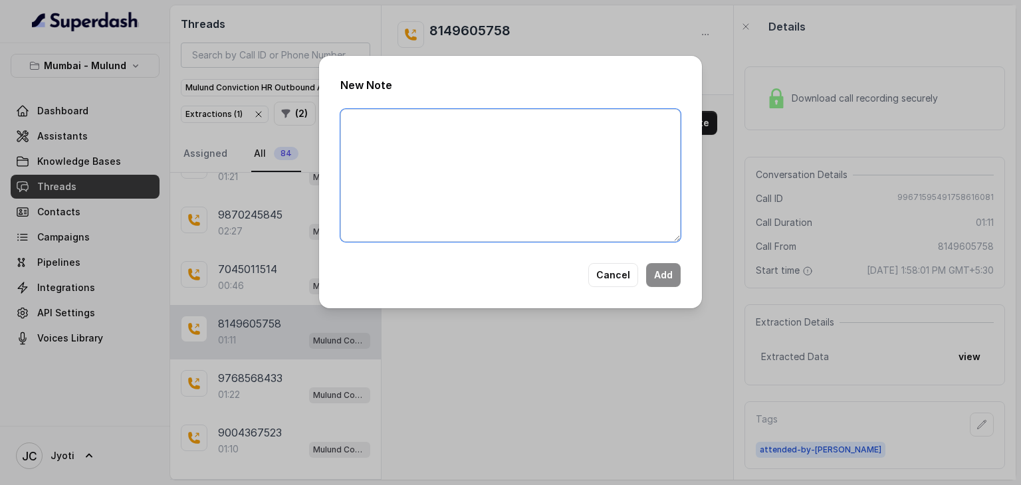
click at [346, 120] on textarea at bounding box center [510, 175] width 340 height 133
type textarea "Ringing"
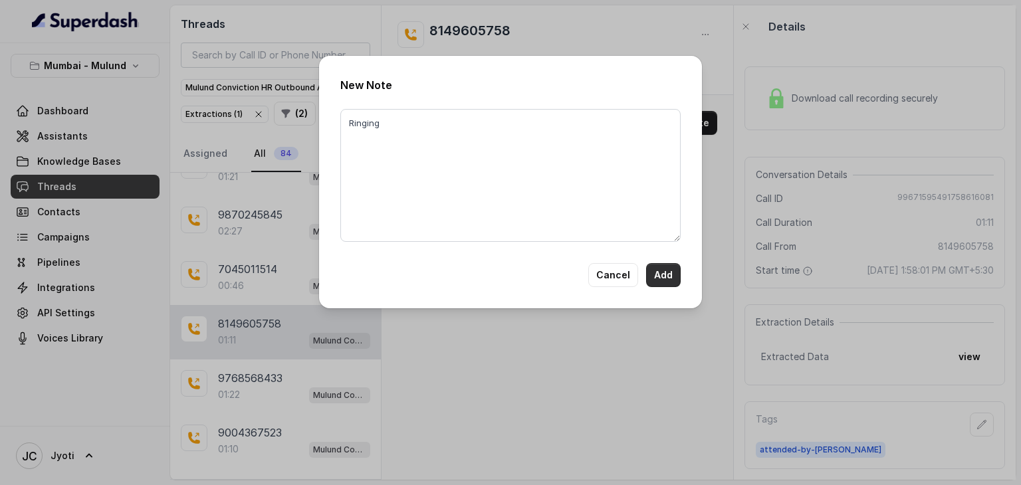
click at [660, 269] on button "Add" at bounding box center [663, 275] width 35 height 24
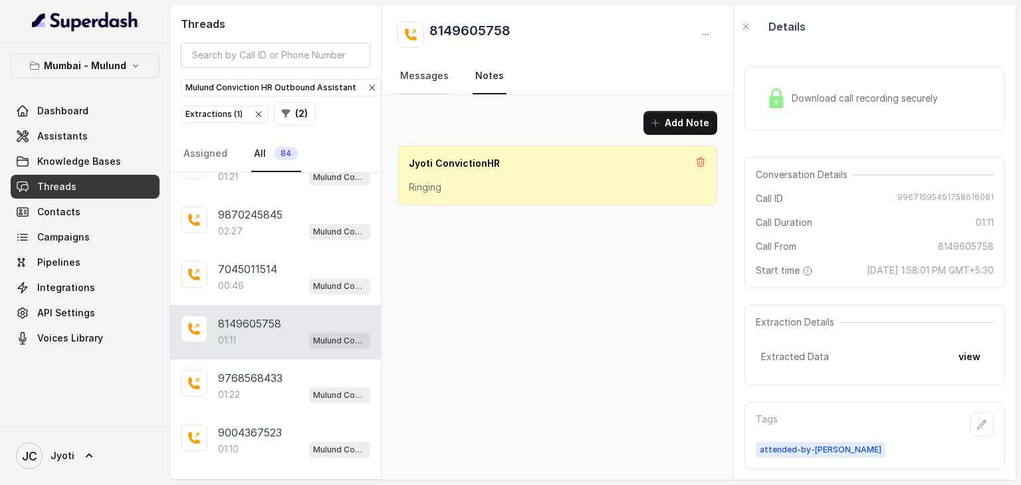
click at [415, 78] on link "Messages" at bounding box center [425, 76] width 54 height 36
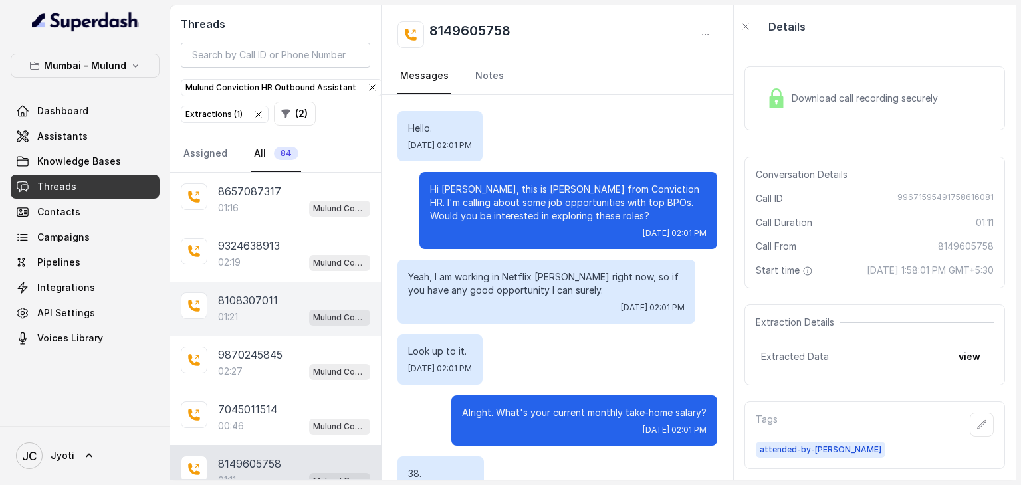
click at [246, 308] on div "01:21 Mulund Conviction HR Outbound Assistant" at bounding box center [294, 316] width 152 height 17
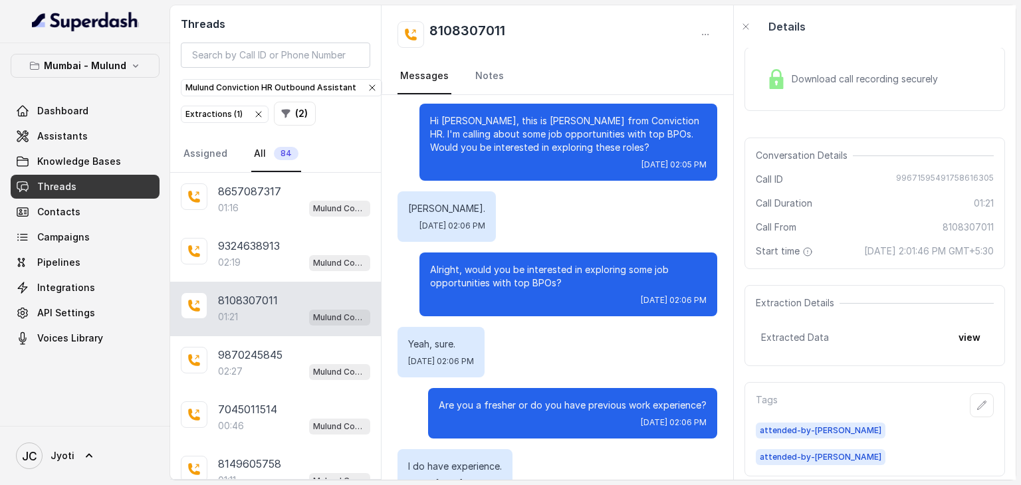
scroll to position [63, 0]
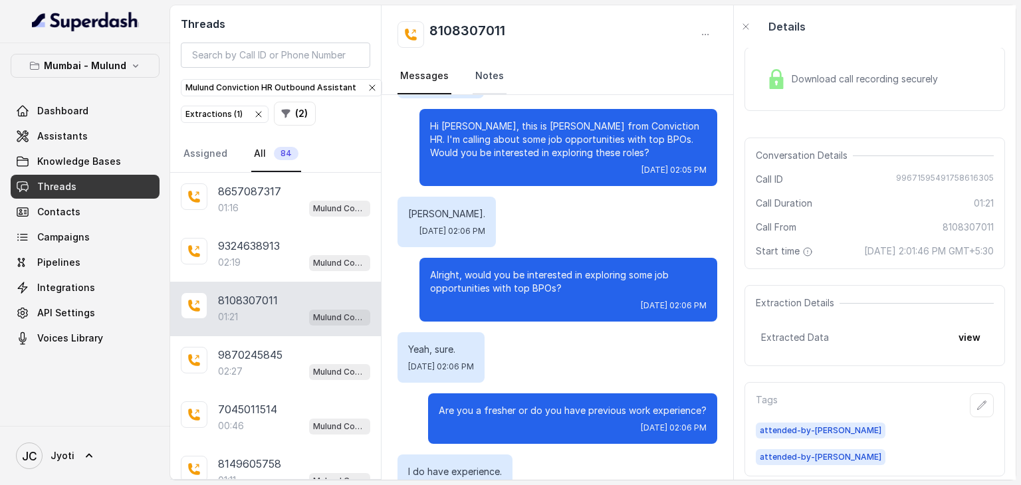
click at [487, 70] on link "Notes" at bounding box center [490, 76] width 34 height 36
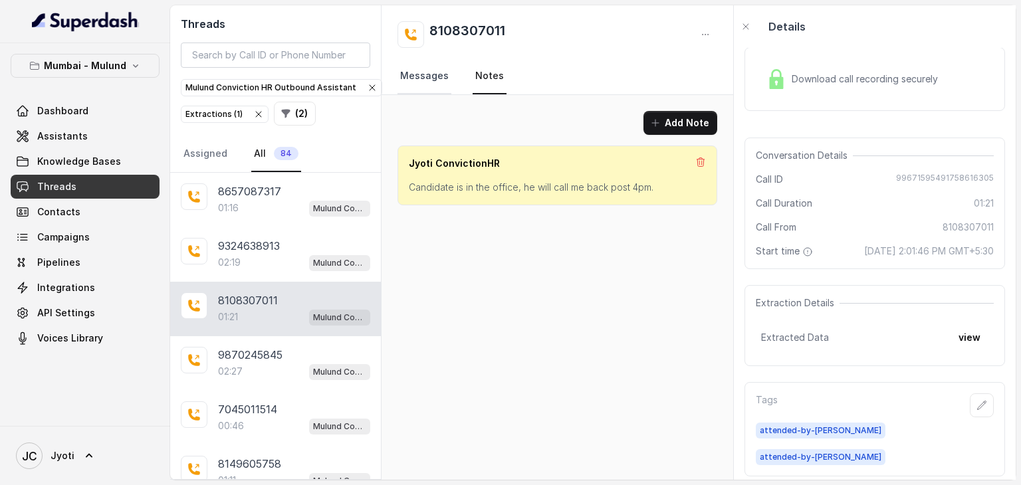
click at [431, 77] on link "Messages" at bounding box center [425, 76] width 54 height 36
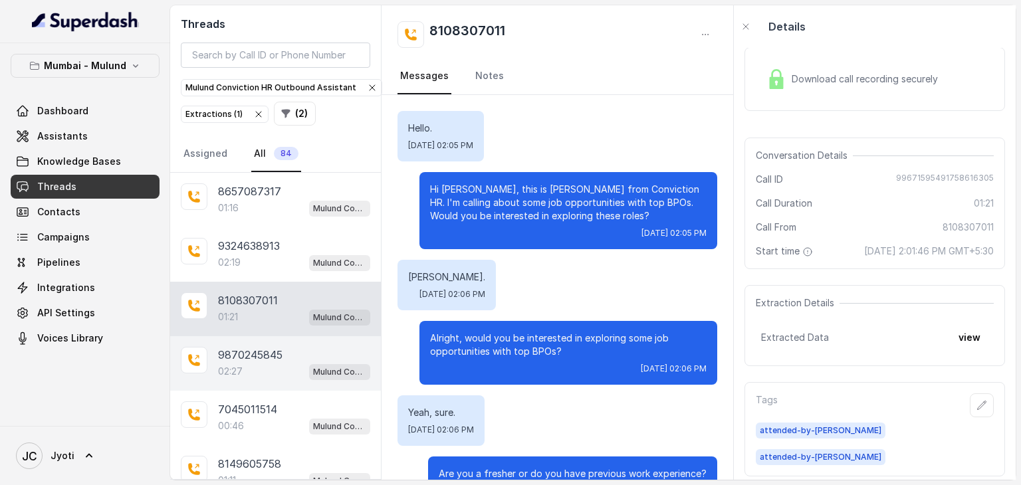
click at [239, 363] on div "02:27 Mulund Conviction HR Outbound Assistant" at bounding box center [294, 371] width 152 height 17
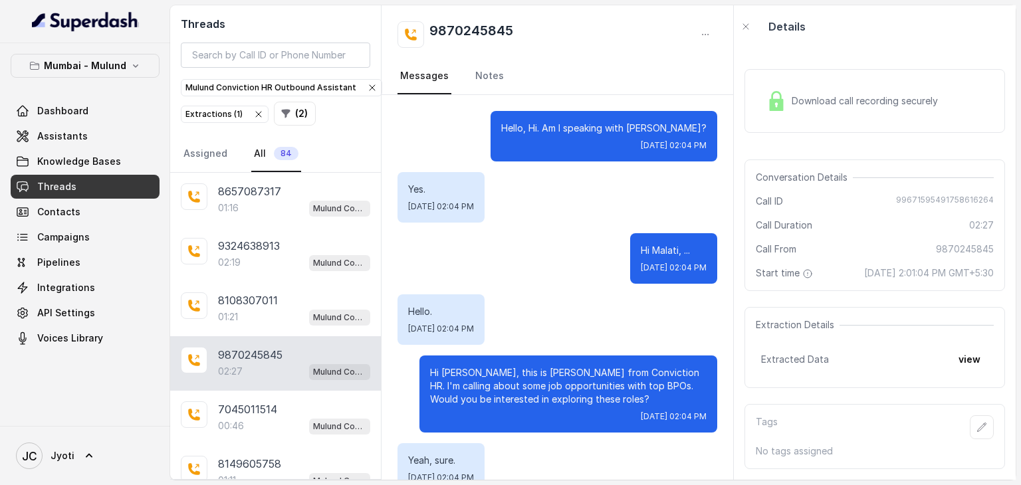
scroll to position [1569, 0]
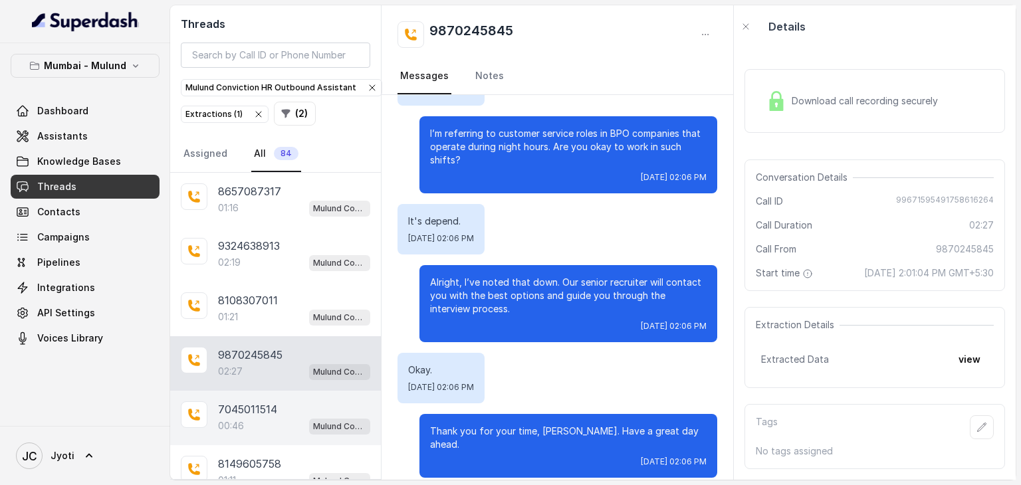
click at [260, 418] on div "00:46 Mulund Conviction HR Outbound Assistant" at bounding box center [294, 425] width 152 height 17
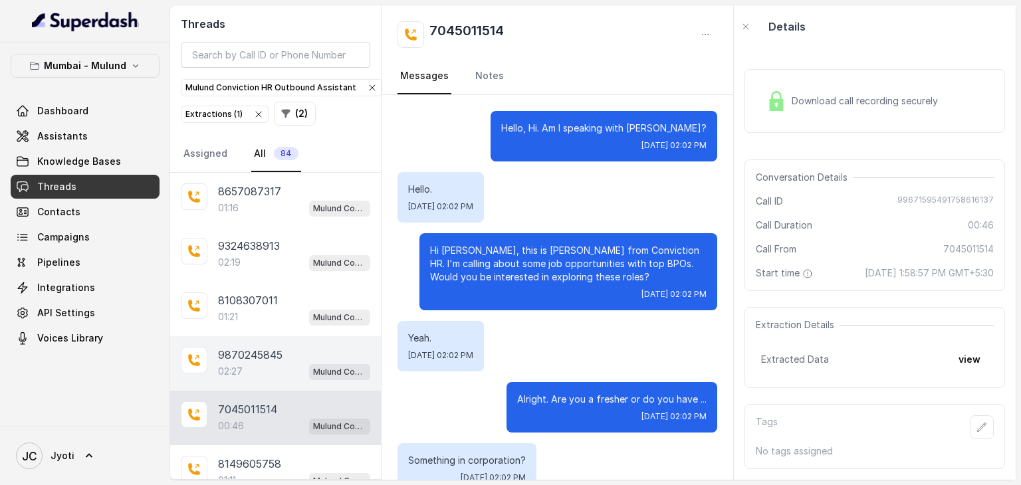
click at [268, 356] on p "9870245845" at bounding box center [250, 355] width 64 height 16
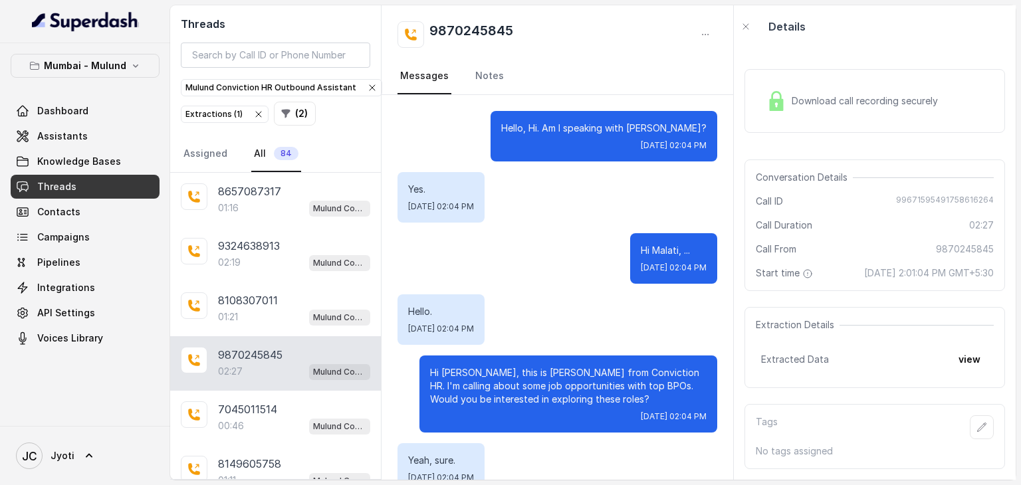
scroll to position [1569, 0]
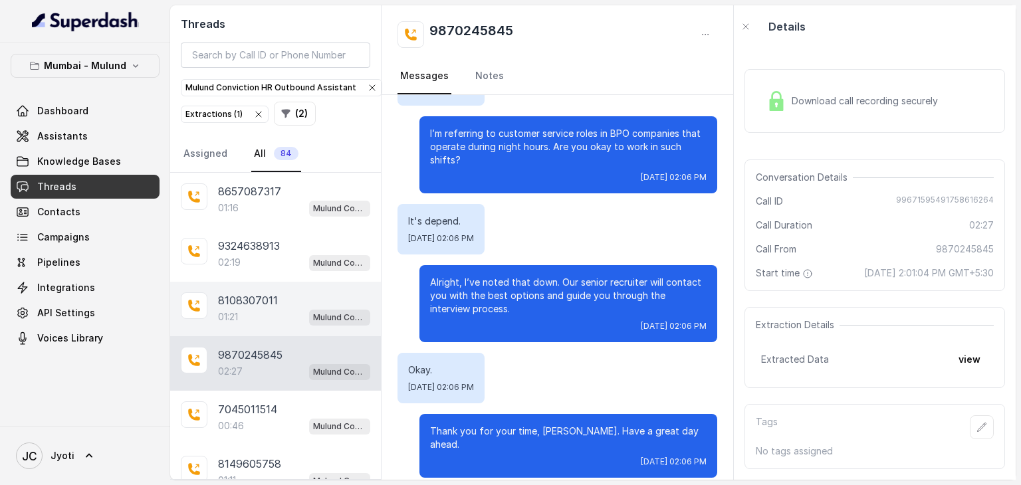
click at [271, 308] on div "01:21 Mulund Conviction HR Outbound Assistant" at bounding box center [294, 316] width 152 height 17
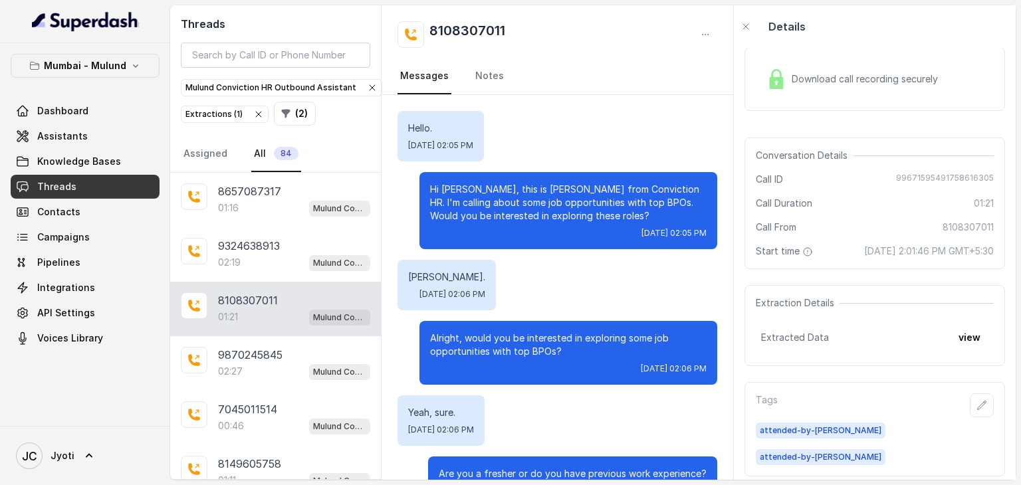
scroll to position [939, 0]
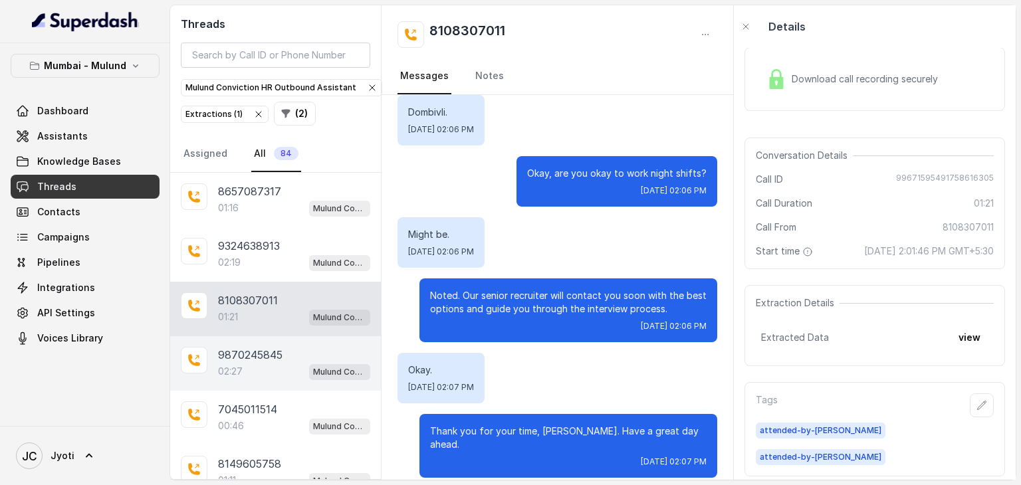
click at [245, 363] on div "02:27 Mulund Conviction HR Outbound Assistant" at bounding box center [294, 371] width 152 height 17
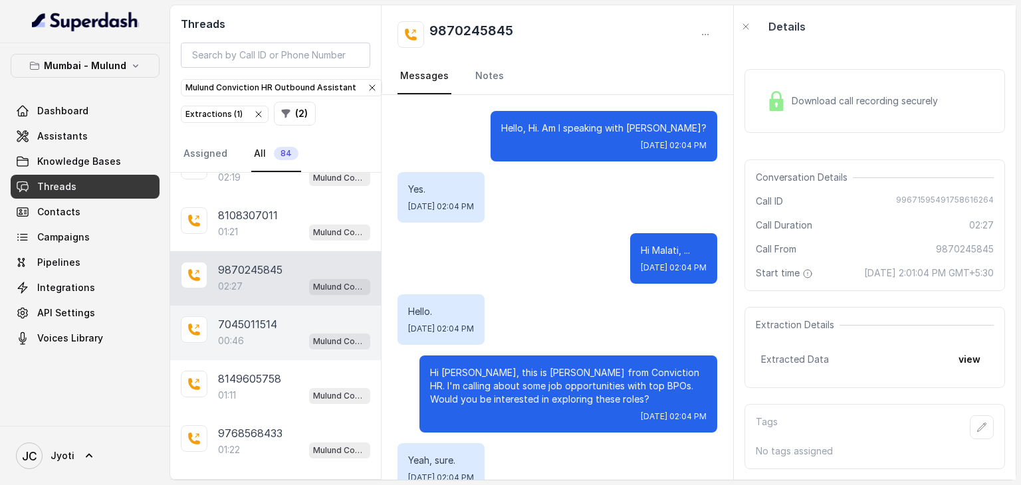
scroll to position [88, 0]
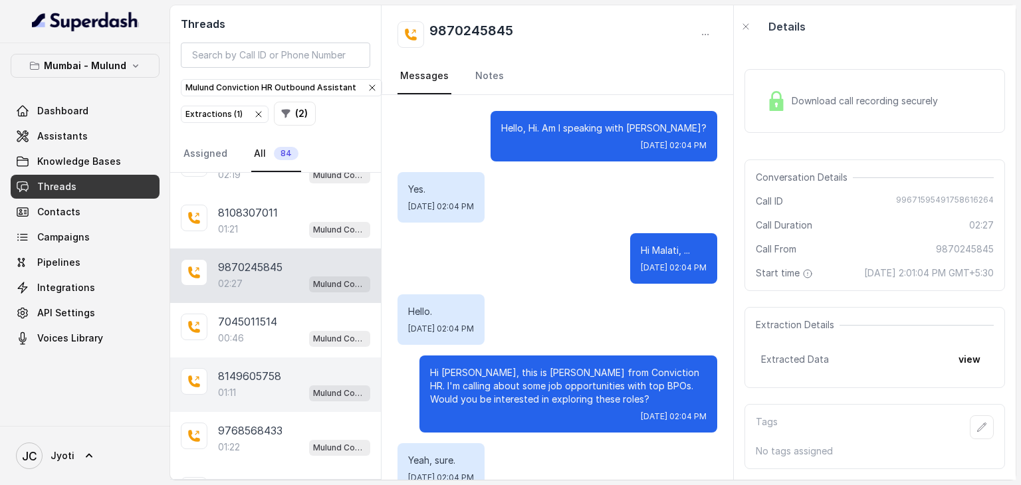
click at [257, 384] on div "01:11 Mulund Conviction HR Outbound Assistant" at bounding box center [294, 392] width 152 height 17
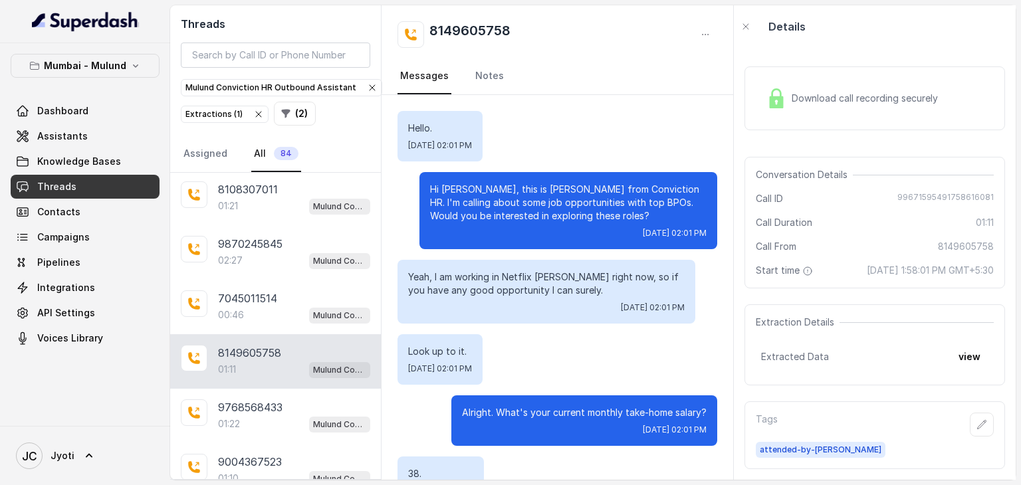
scroll to position [112, 0]
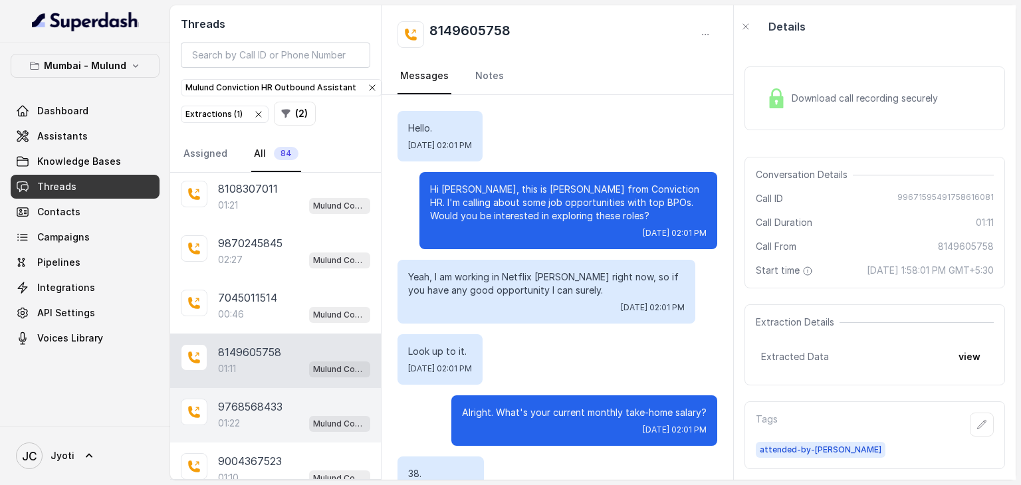
click at [241, 401] on p "9768568433" at bounding box center [250, 407] width 64 height 16
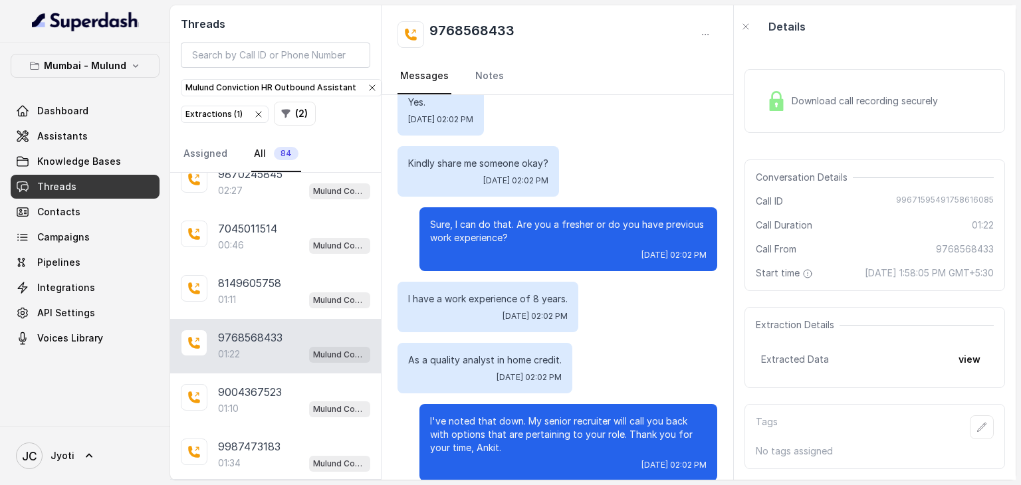
scroll to position [183, 0]
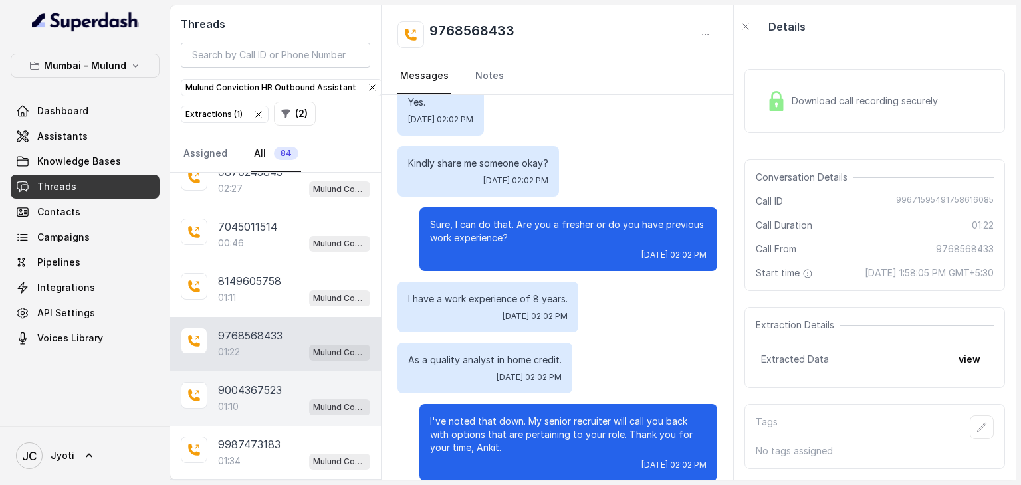
click at [258, 390] on p "9004367523" at bounding box center [250, 390] width 64 height 16
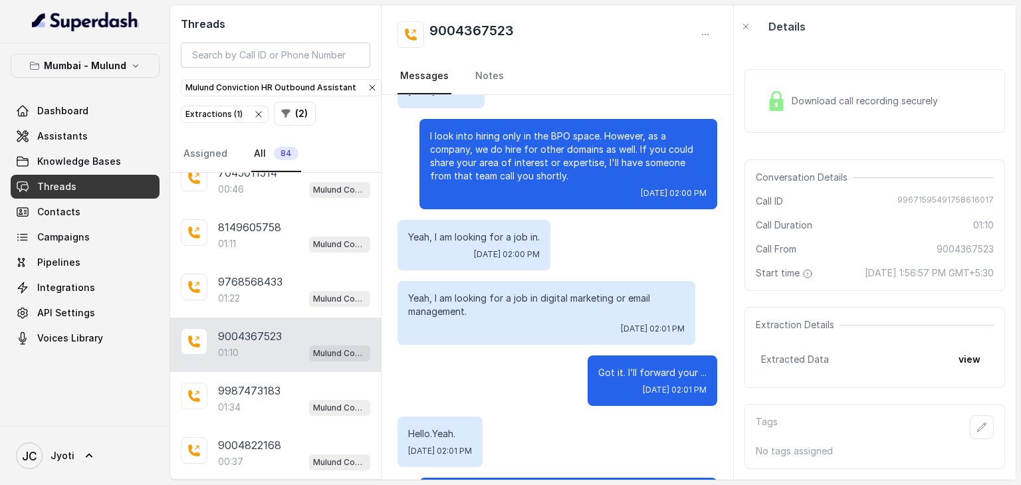
scroll to position [239, 0]
click at [250, 389] on p "9987473183" at bounding box center [249, 388] width 62 height 16
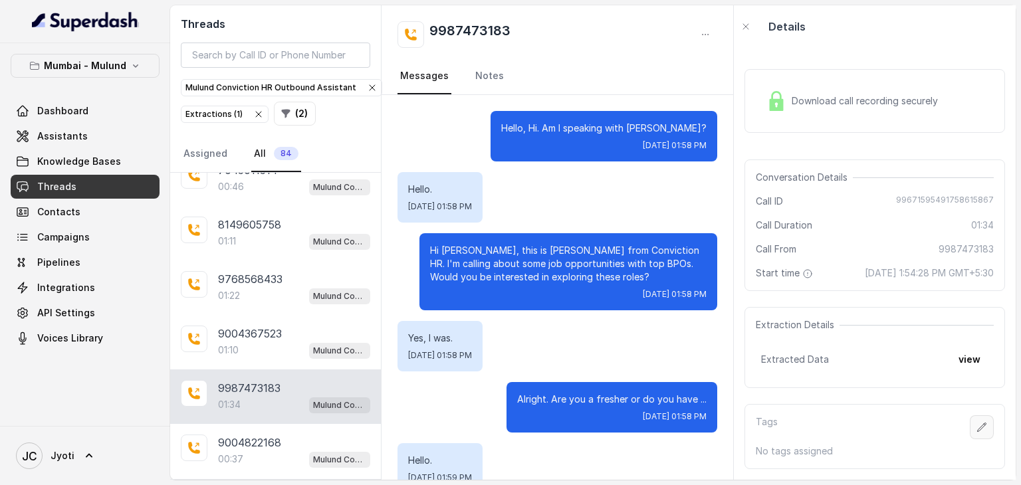
click at [970, 416] on button "button" at bounding box center [982, 427] width 24 height 24
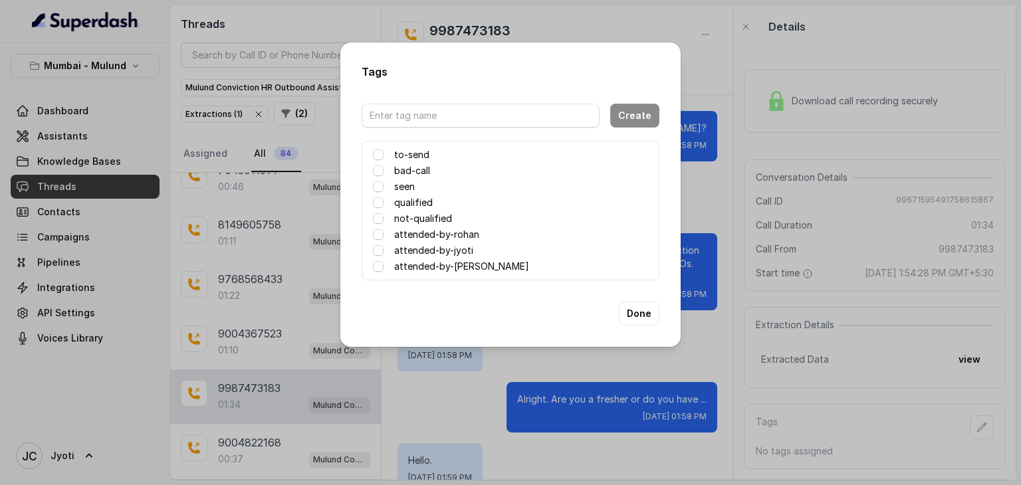
click at [455, 265] on label "attended-by-[PERSON_NAME]" at bounding box center [461, 267] width 135 height 16
click at [630, 312] on button "Done" at bounding box center [639, 314] width 41 height 24
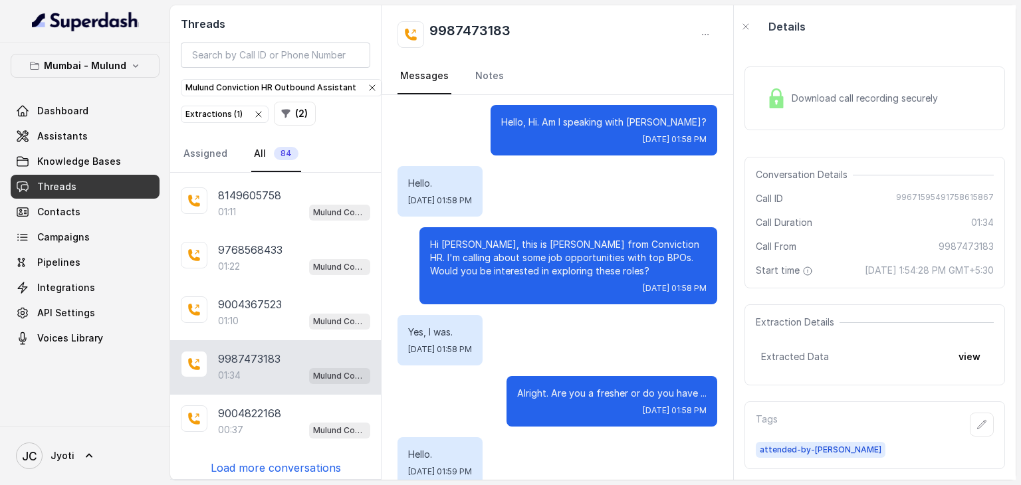
scroll to position [5, 0]
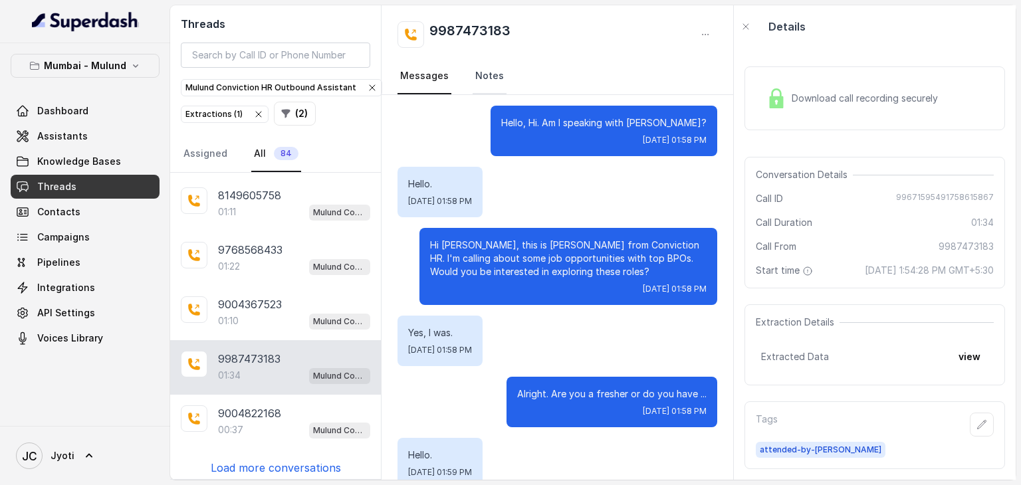
click at [487, 70] on link "Notes" at bounding box center [490, 76] width 34 height 36
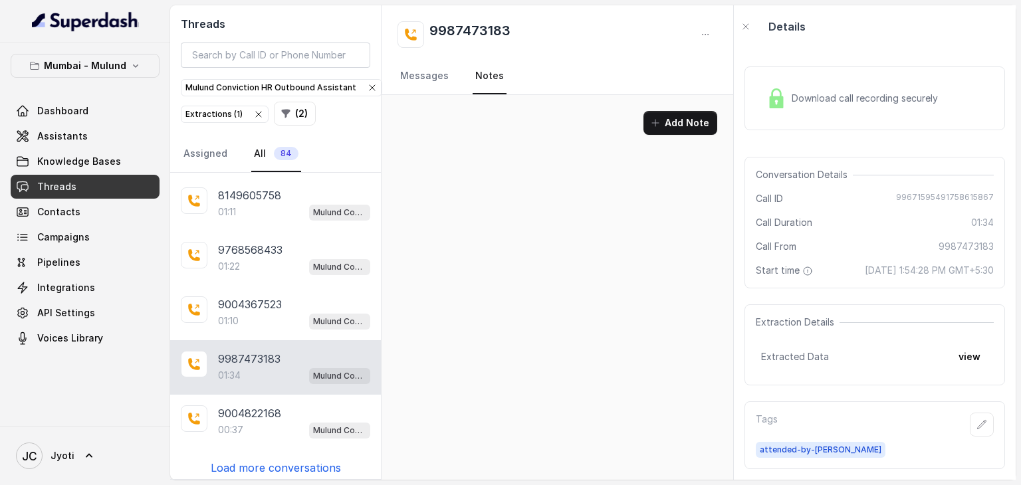
scroll to position [0, 0]
click at [673, 118] on button "Add Note" at bounding box center [680, 123] width 74 height 24
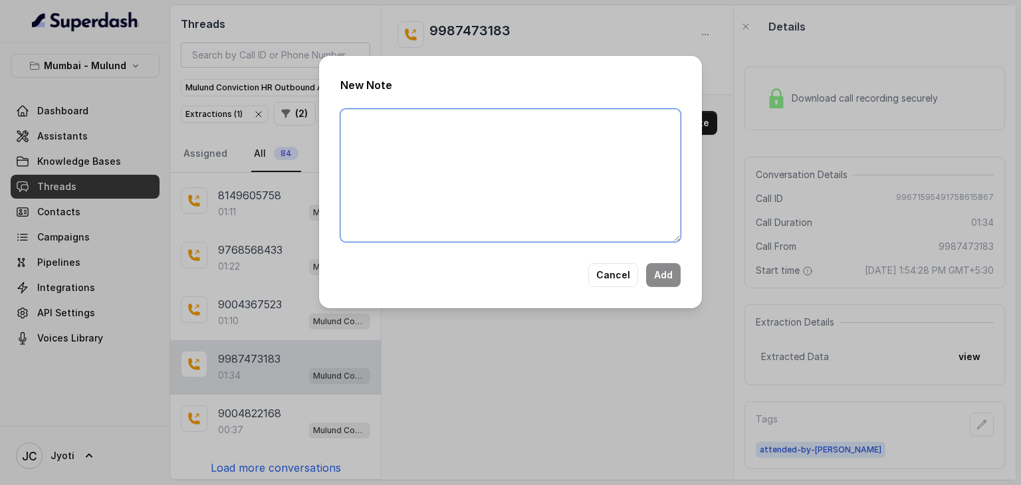
click at [404, 122] on textarea at bounding box center [510, 175] width 340 height 133
type textarea "Candidate not available at the moment."
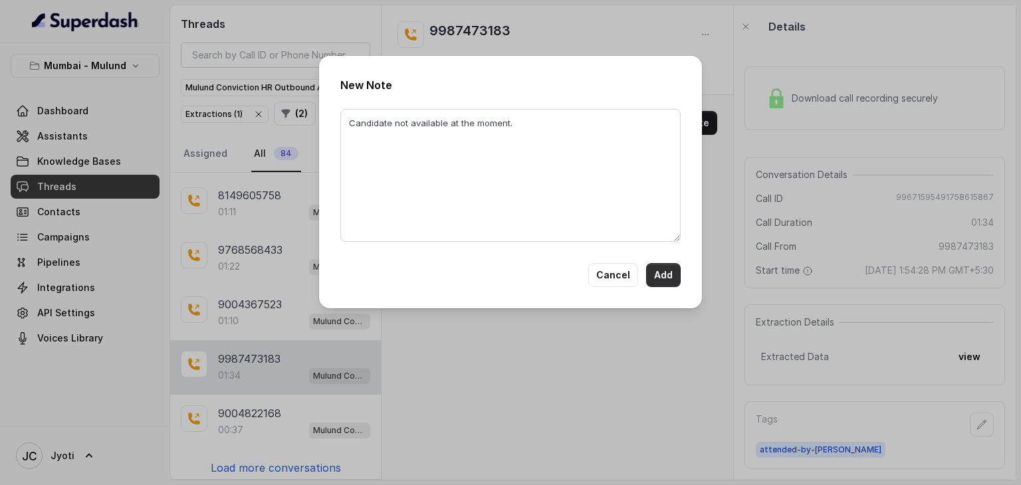
click at [664, 277] on button "Add" at bounding box center [663, 275] width 35 height 24
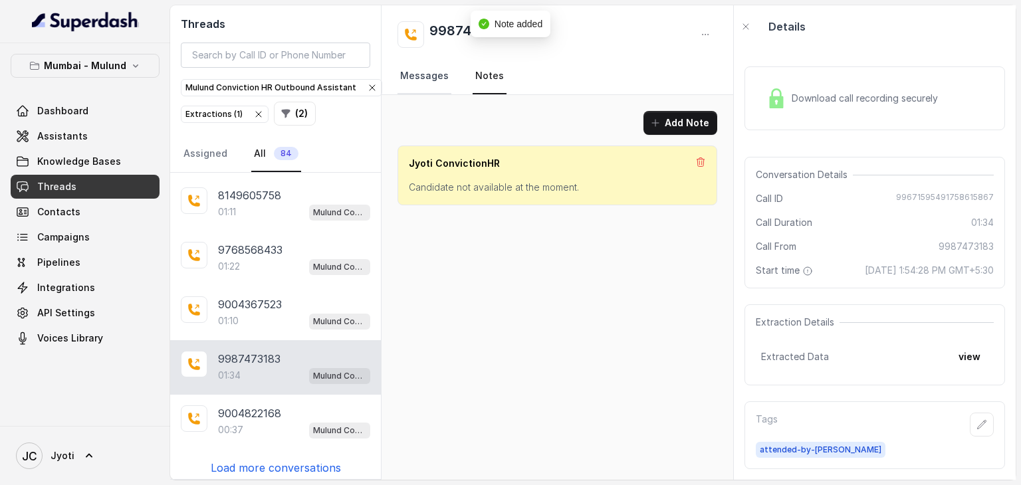
click at [425, 79] on link "Messages" at bounding box center [425, 76] width 54 height 36
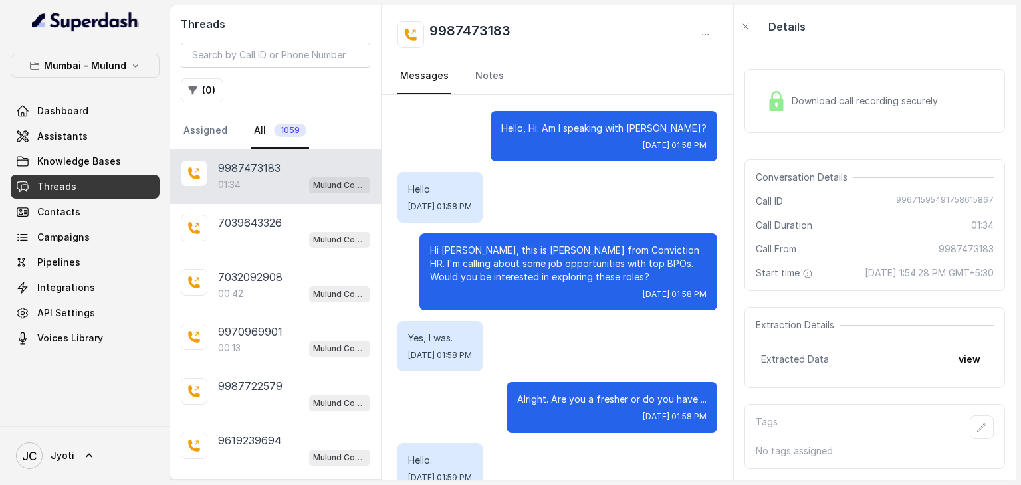
scroll to position [891, 0]
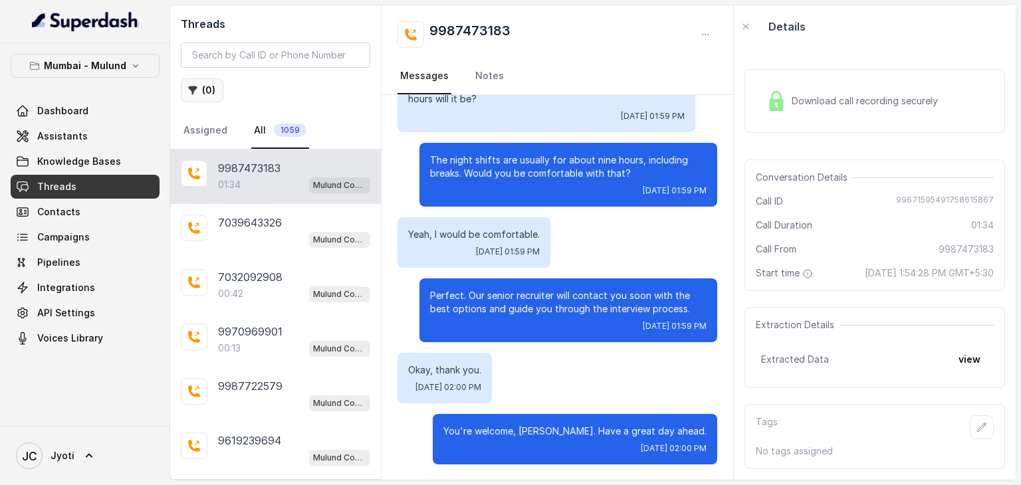
click at [195, 88] on icon "button" at bounding box center [193, 90] width 9 height 9
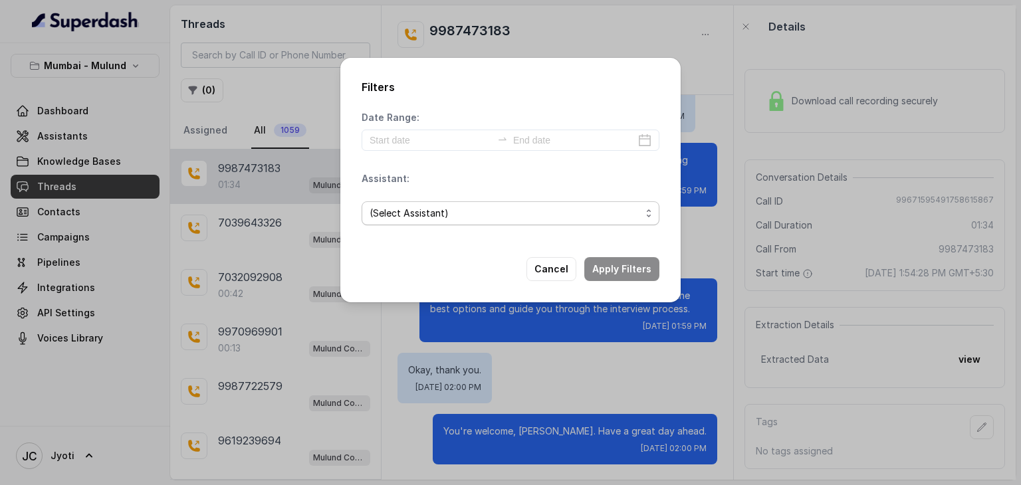
click at [440, 213] on span "(Select Assistant)" at bounding box center [505, 213] width 271 height 16
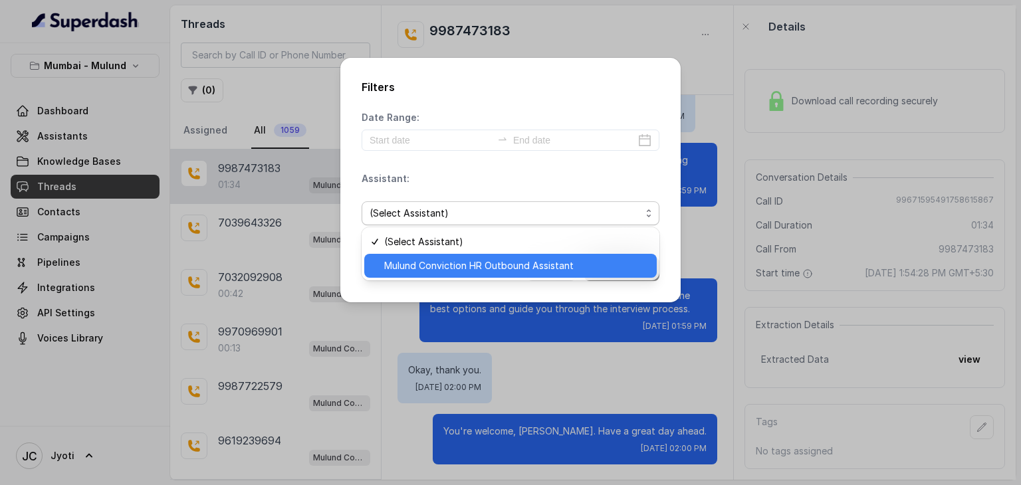
click at [431, 263] on span "Mulund Conviction HR Outbound Assistant" at bounding box center [516, 266] width 265 height 16
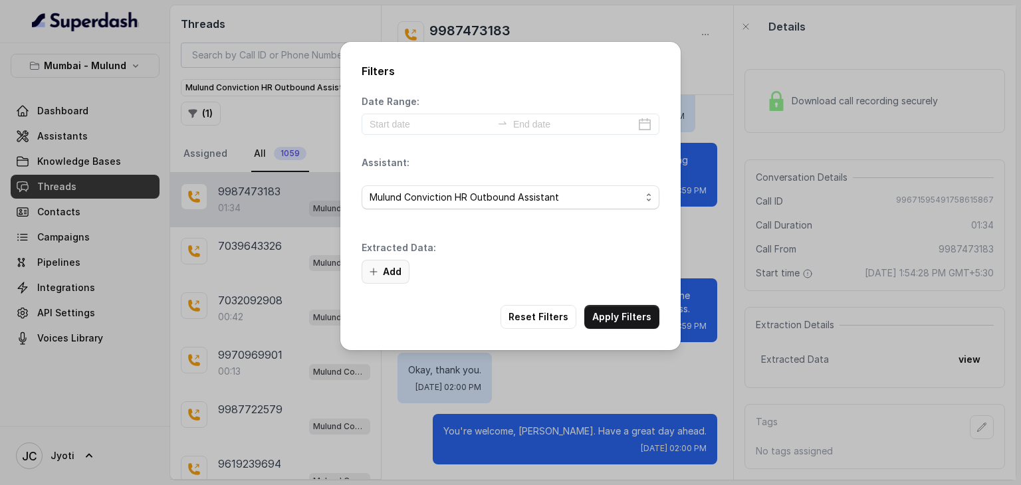
click at [392, 269] on button "Add" at bounding box center [386, 272] width 48 height 24
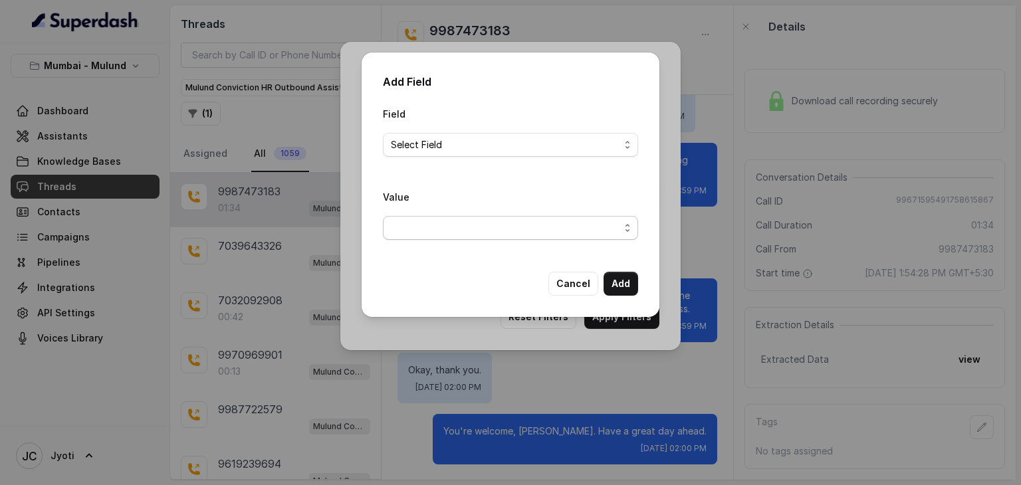
click at [626, 229] on span "button" at bounding box center [510, 228] width 255 height 24
click at [626, 144] on div "Field Select Field Value" at bounding box center [510, 178] width 255 height 145
click at [628, 144] on span "Select Field" at bounding box center [510, 145] width 255 height 24
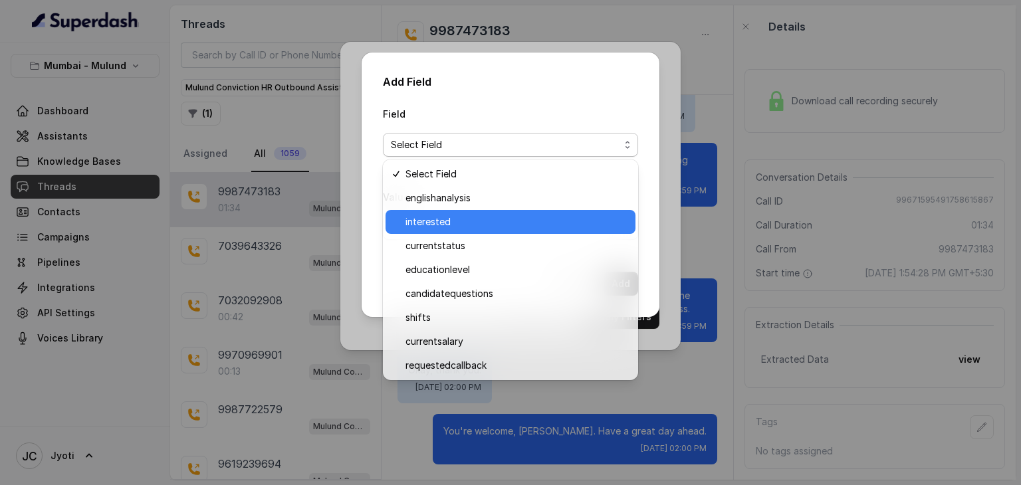
click at [479, 223] on span "interested" at bounding box center [516, 222] width 222 height 16
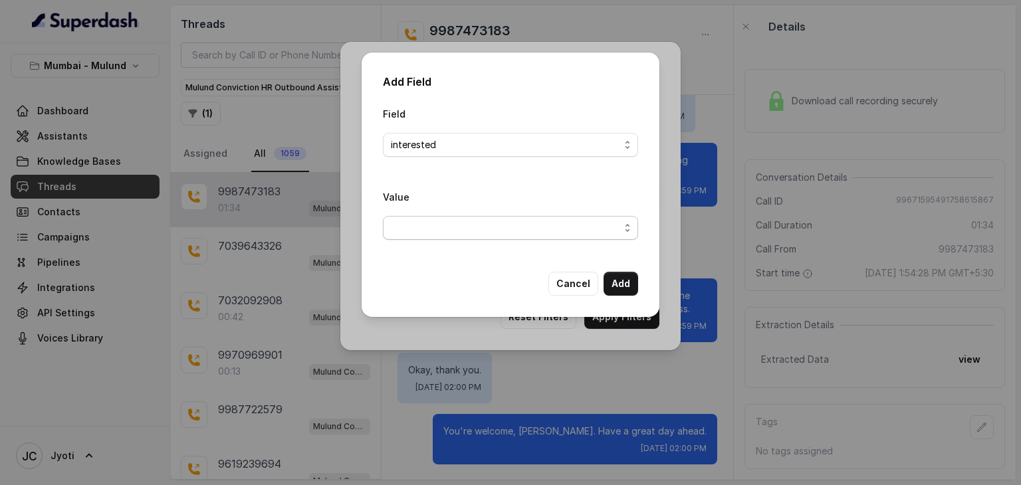
click at [625, 229] on span "button" at bounding box center [510, 228] width 255 height 24
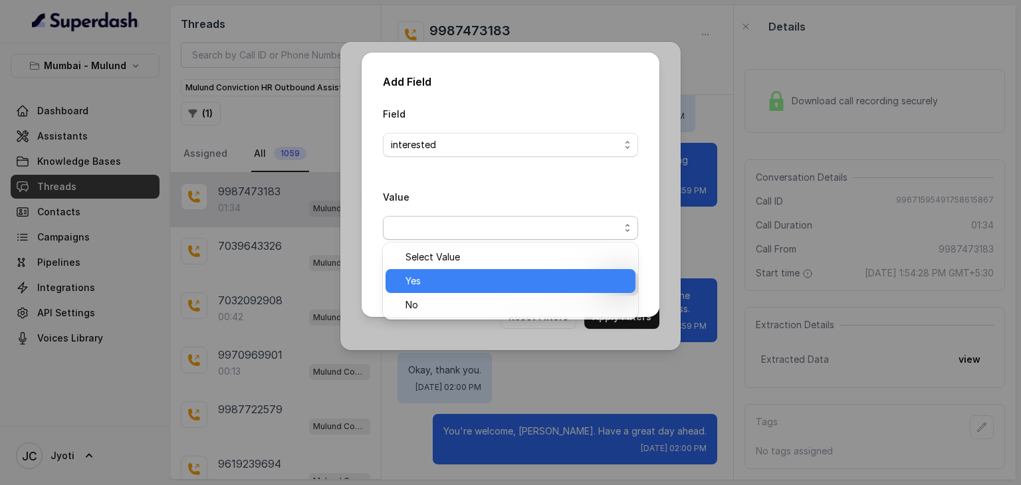
click at [524, 279] on span "Yes" at bounding box center [516, 281] width 222 height 16
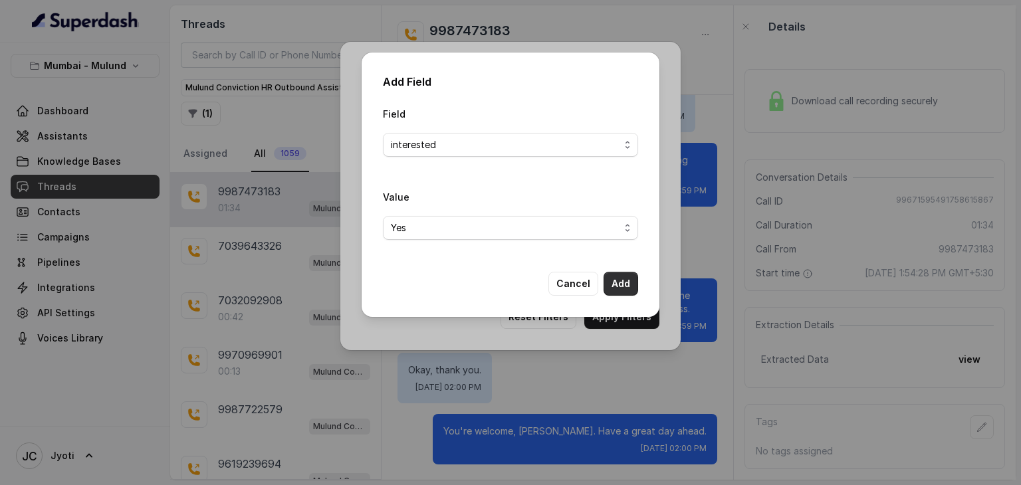
click at [617, 286] on button "Add" at bounding box center [621, 284] width 35 height 24
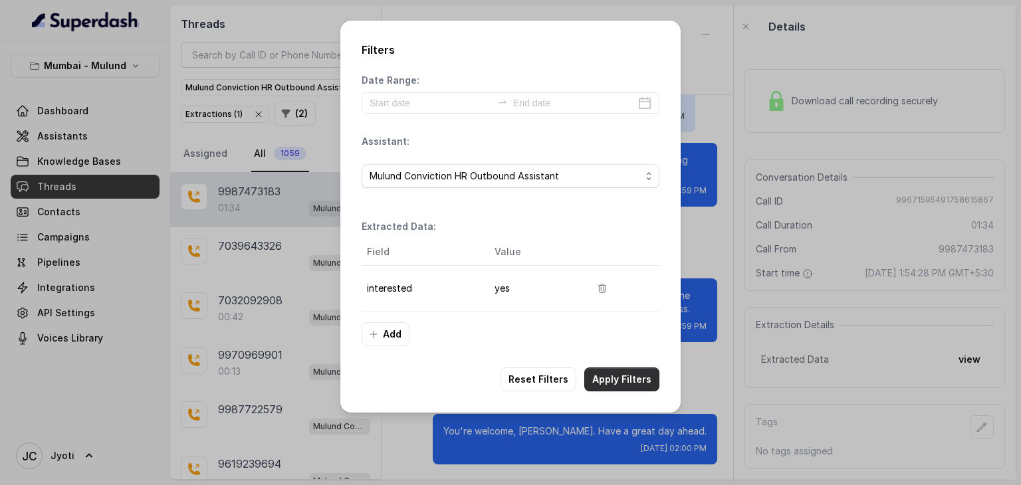
click at [622, 378] on button "Apply Filters" at bounding box center [621, 380] width 75 height 24
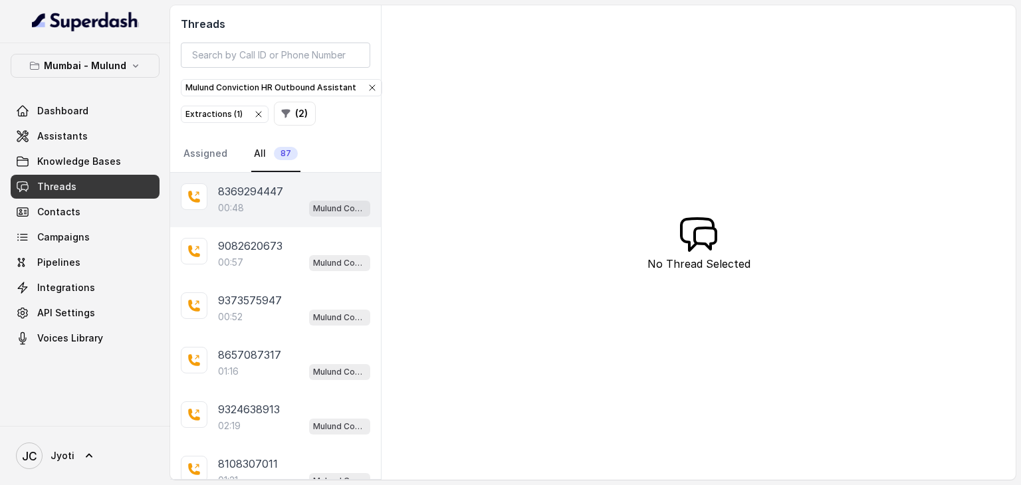
click at [241, 203] on p "00:48" at bounding box center [231, 207] width 26 height 13
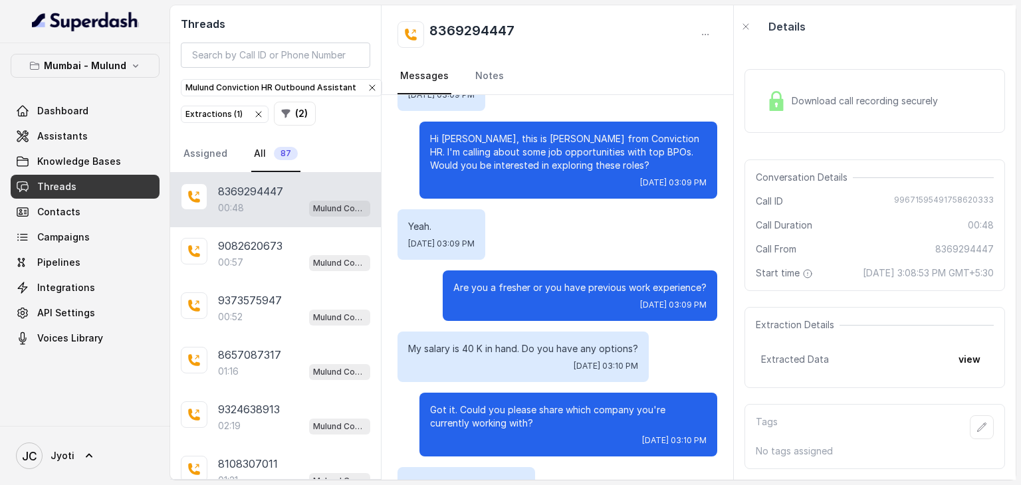
scroll to position [82, 0]
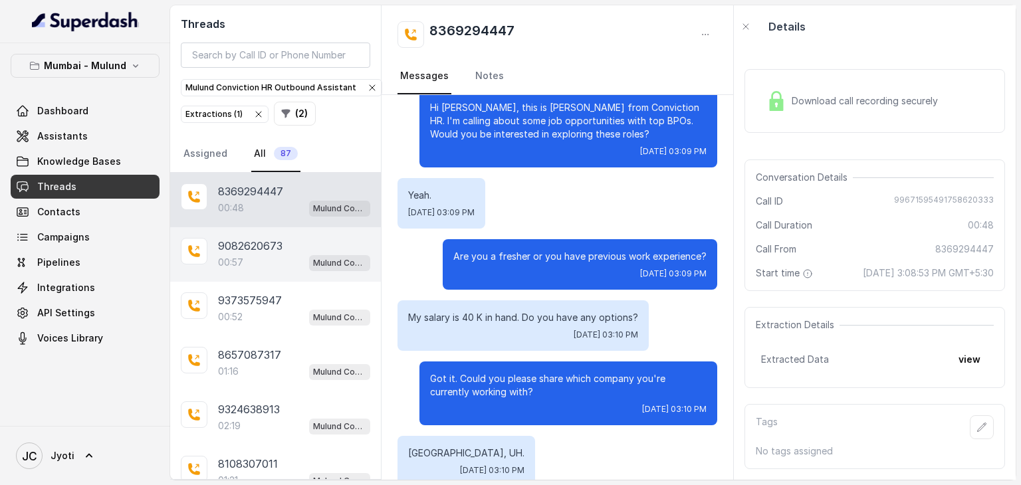
click at [262, 246] on p "9082620673" at bounding box center [250, 246] width 64 height 16
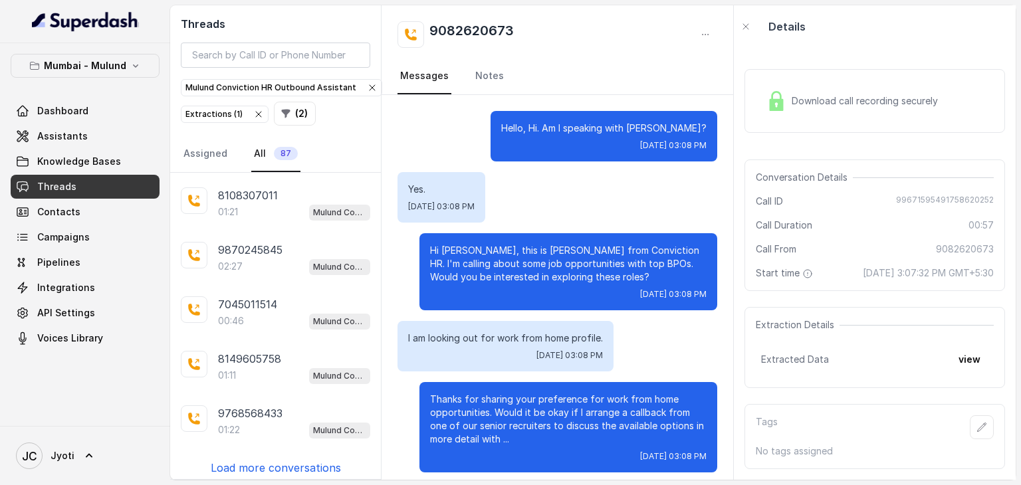
scroll to position [336, 0]
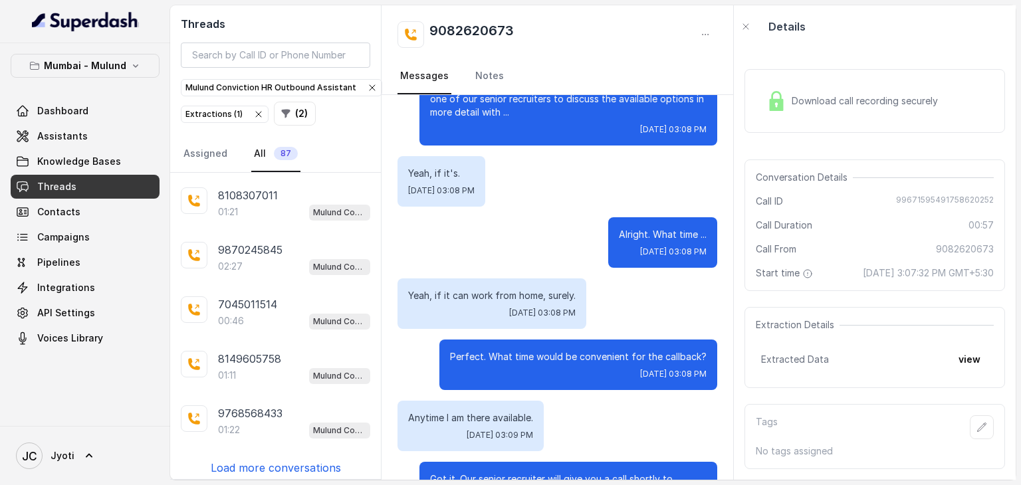
click at [476, 227] on div "Hello, Hi. Am I speaking with Sushila? Tue, Sep 23, 2025, 03:08 PM Yes. Tue, Se…" at bounding box center [558, 192] width 352 height 848
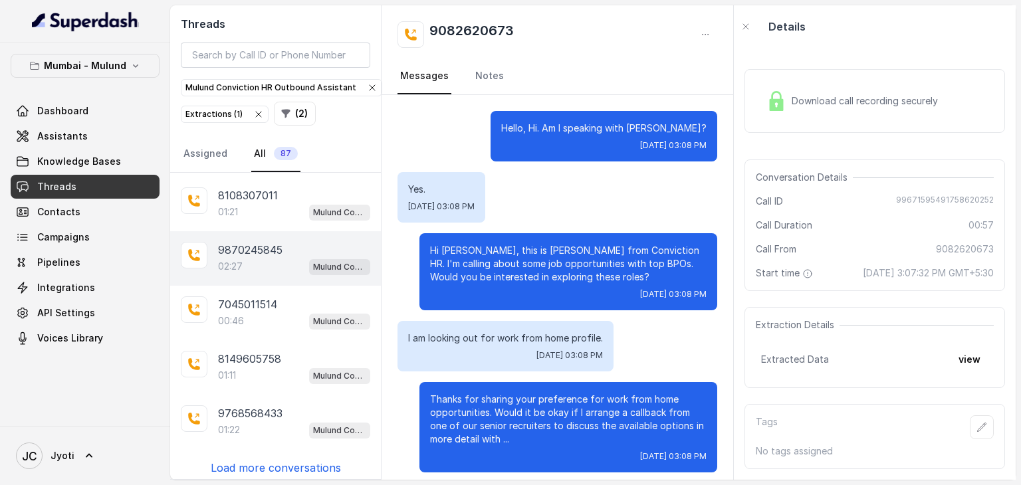
scroll to position [0, 0]
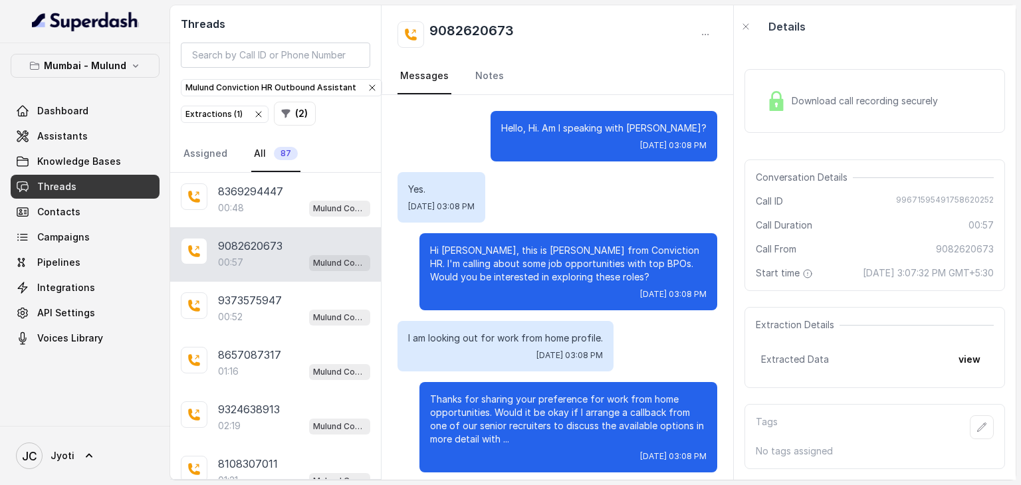
click at [249, 263] on div "00:57 Mulund Conviction HR Outbound Assistant" at bounding box center [294, 262] width 152 height 17
click at [245, 245] on p "9082620673" at bounding box center [250, 246] width 64 height 16
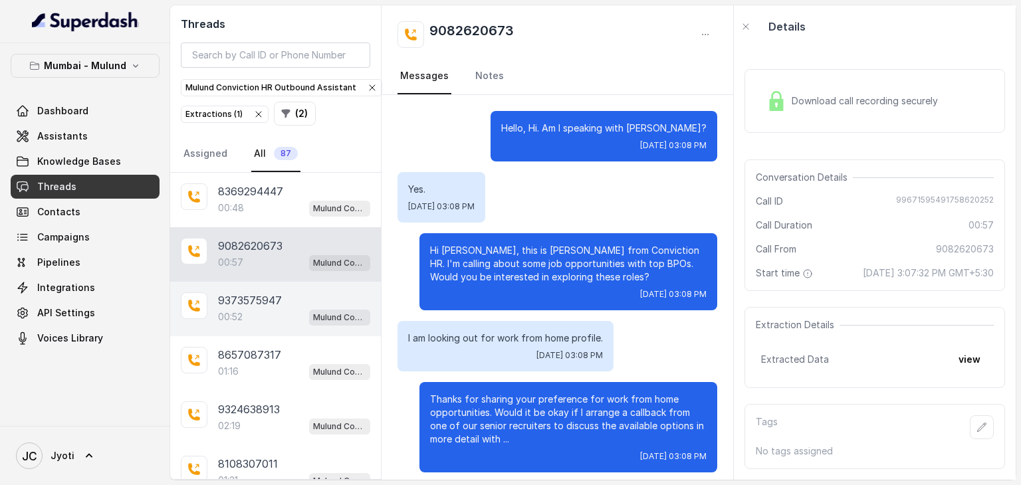
click at [247, 297] on p "9373575947" at bounding box center [250, 300] width 64 height 16
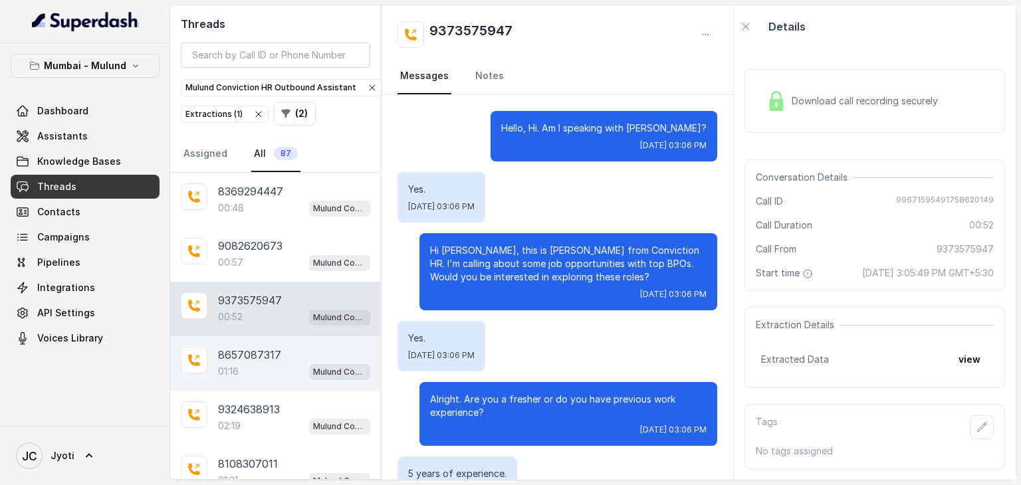
click at [261, 352] on p "8657087317" at bounding box center [249, 355] width 63 height 16
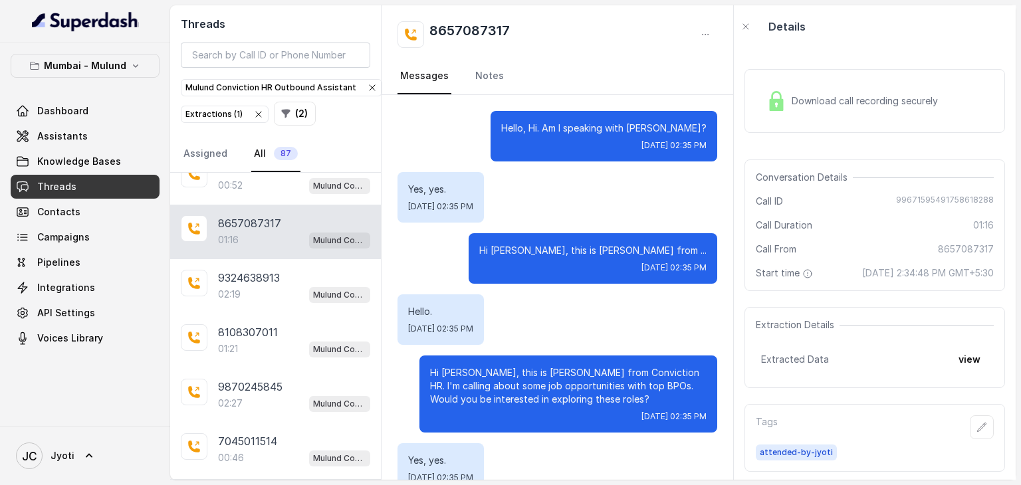
scroll to position [136, 0]
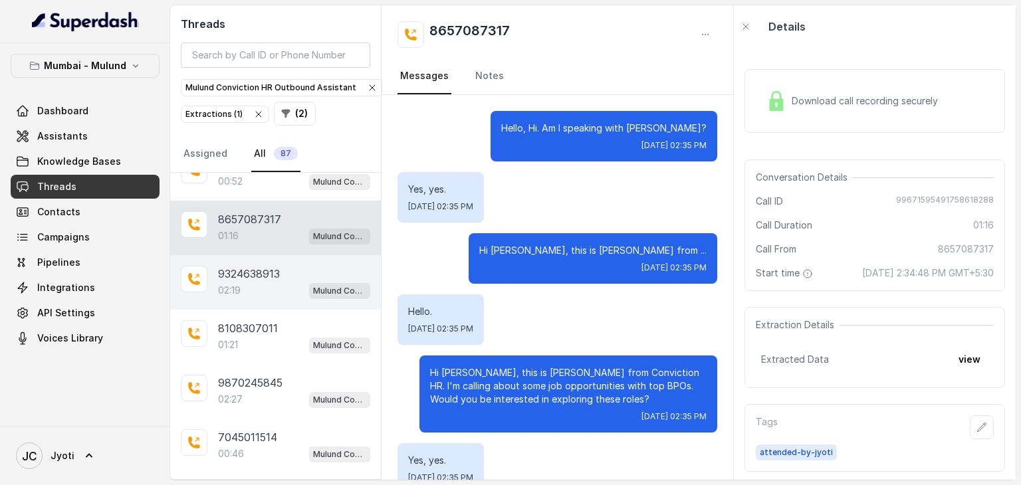
click at [221, 284] on p "02:19" at bounding box center [229, 290] width 23 height 13
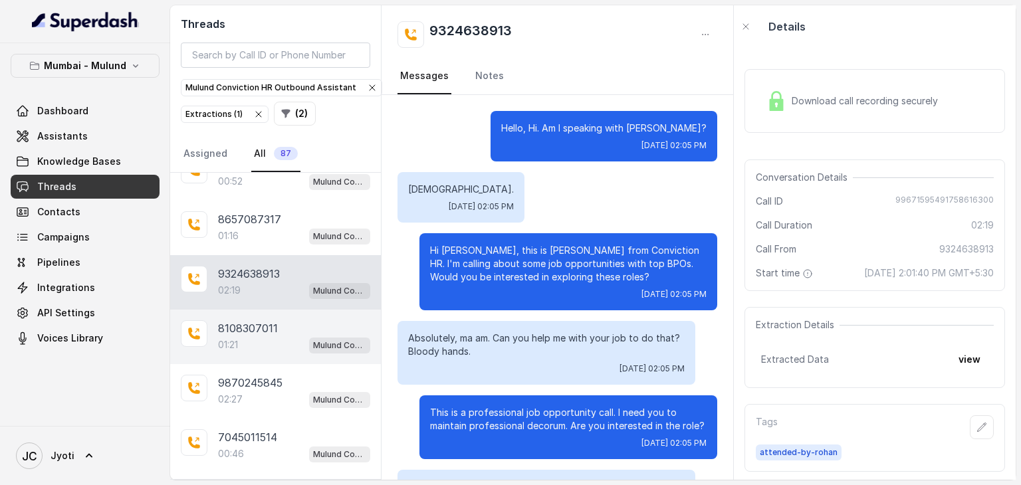
click at [237, 338] on p "01:21" at bounding box center [228, 344] width 20 height 13
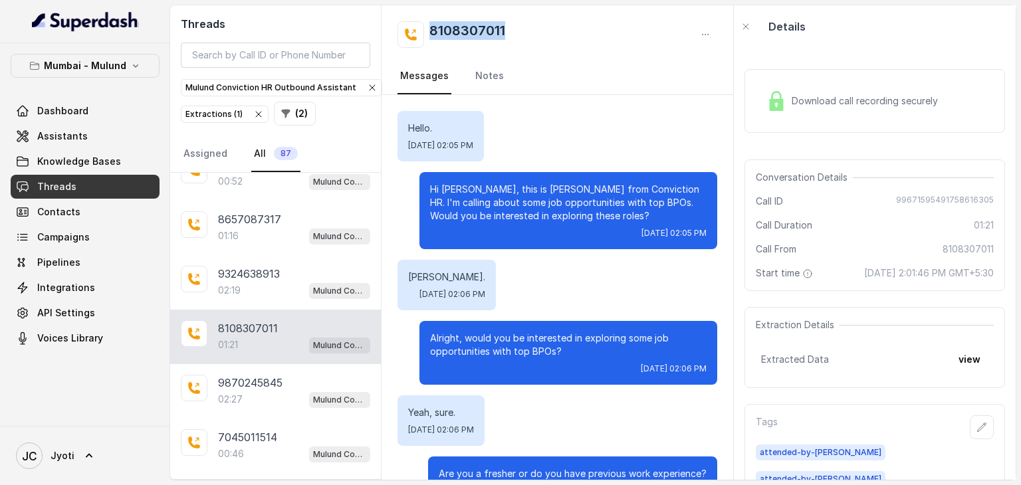
drag, startPoint x: 431, startPoint y: 25, endPoint x: 509, endPoint y: 34, distance: 78.3
click at [509, 34] on div "8108307011" at bounding box center [558, 34] width 320 height 27
copy h2 "8108307011"
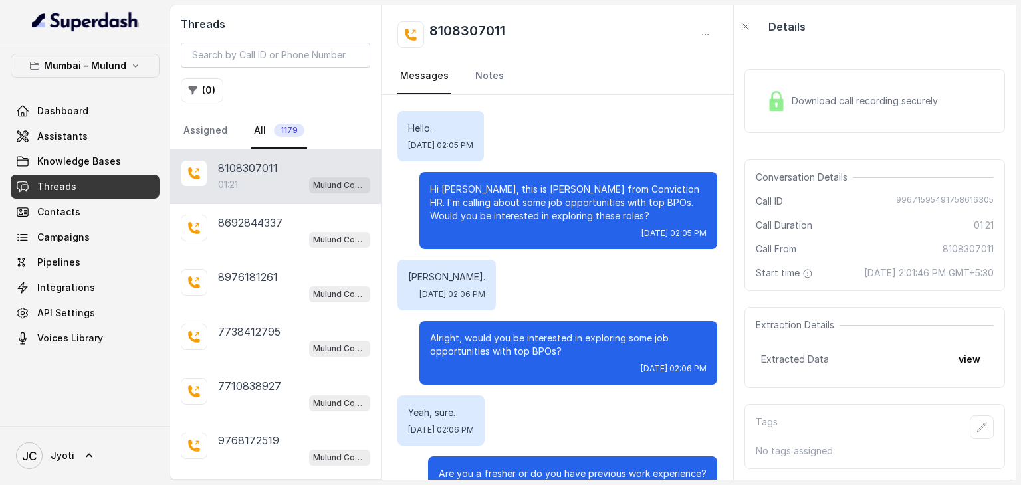
scroll to position [939, 0]
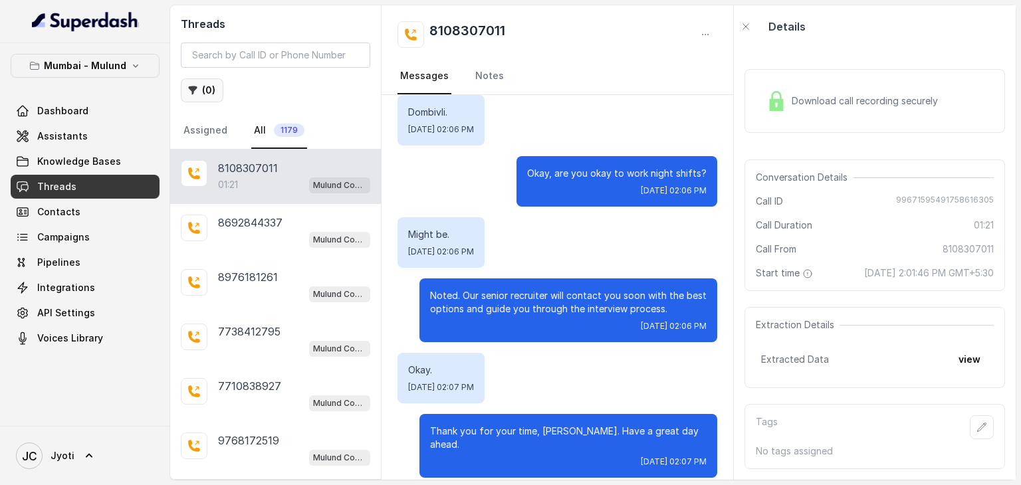
click at [199, 90] on button "( 0 )" at bounding box center [202, 90] width 43 height 24
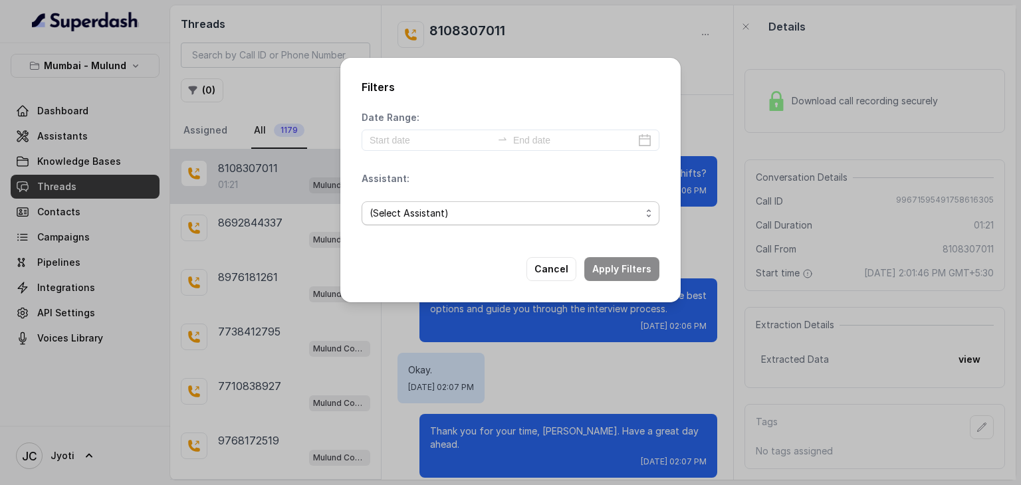
click at [451, 207] on span "(Select Assistant)" at bounding box center [505, 213] width 271 height 16
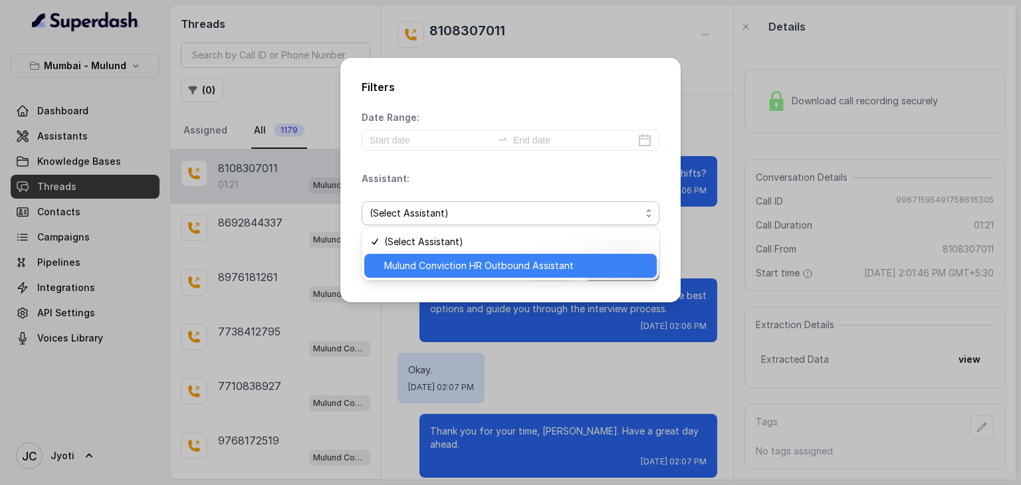
click at [460, 271] on span "Mulund Conviction HR Outbound Assistant" at bounding box center [516, 266] width 265 height 16
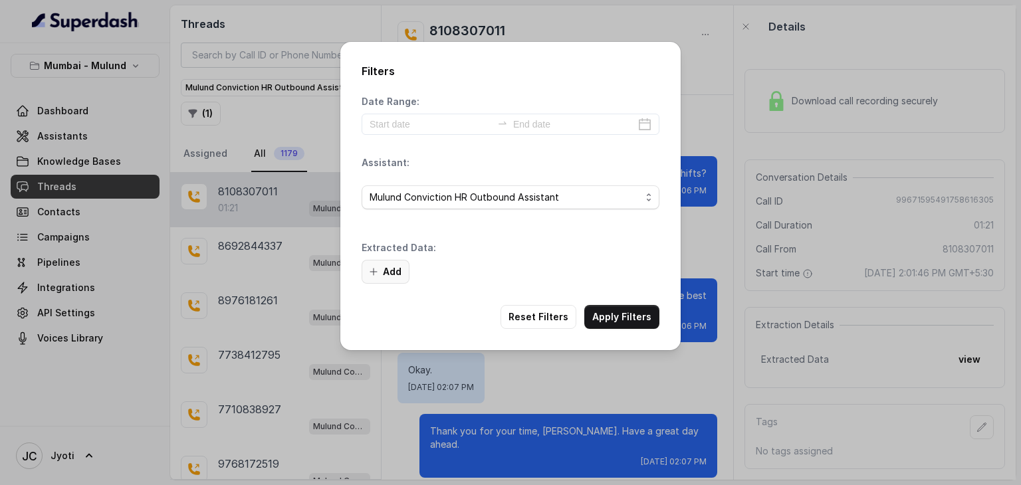
click at [381, 267] on button "Add" at bounding box center [386, 272] width 48 height 24
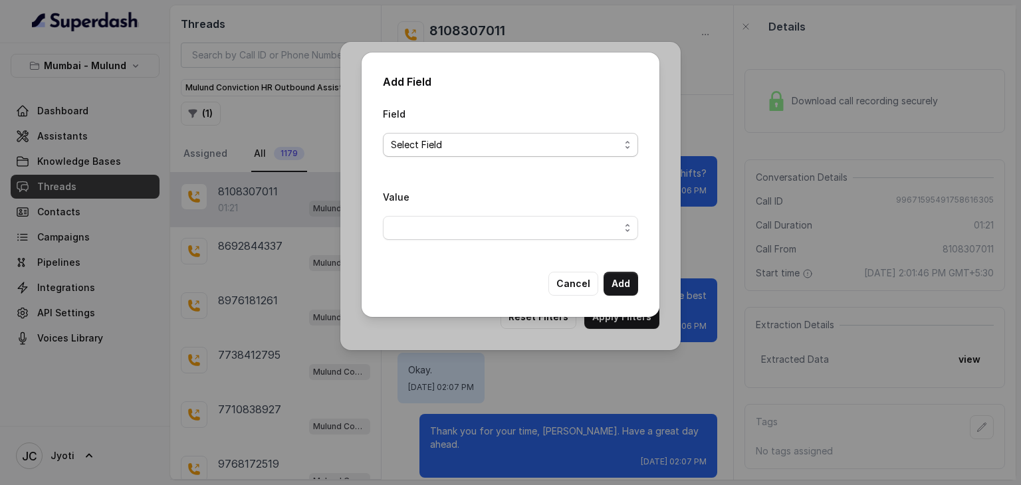
click at [466, 148] on span "Select Field" at bounding box center [505, 145] width 229 height 16
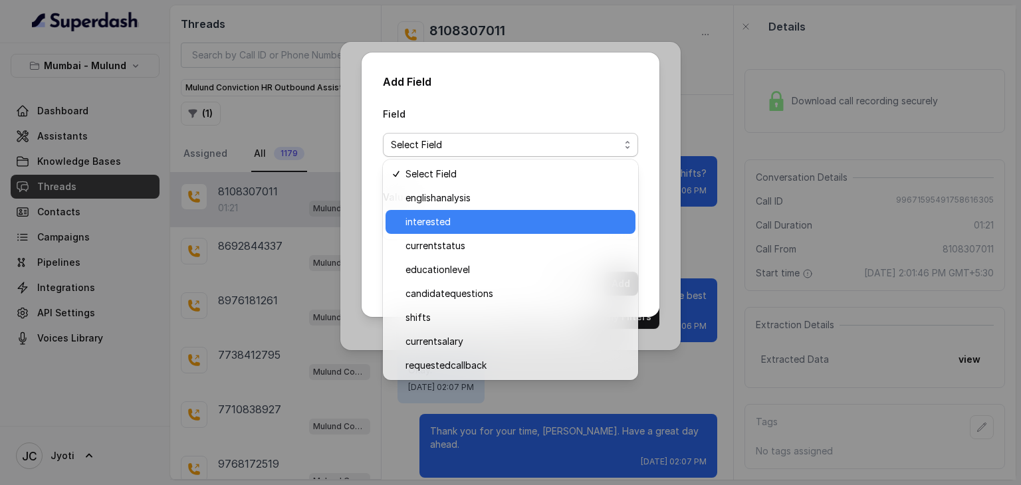
click at [467, 223] on span "interested" at bounding box center [516, 222] width 222 height 16
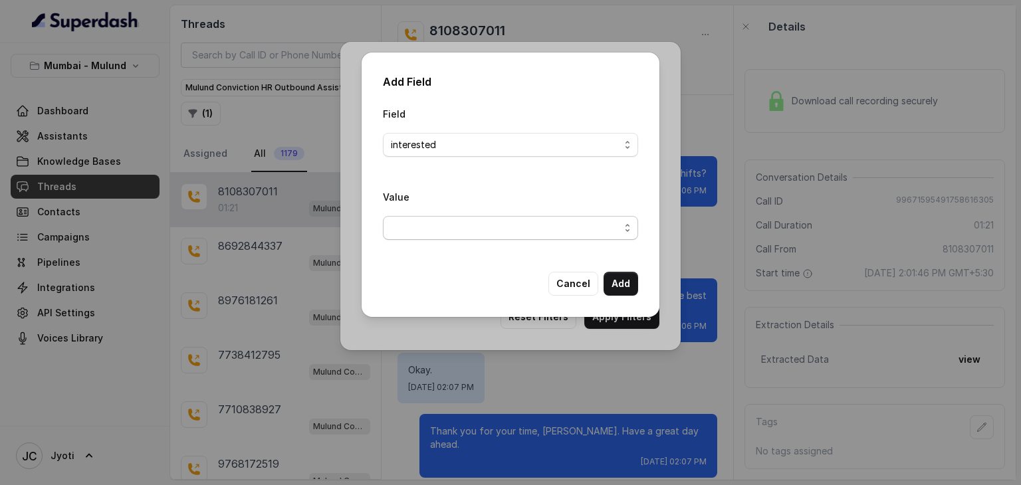
click at [468, 235] on span "button" at bounding box center [510, 228] width 255 height 24
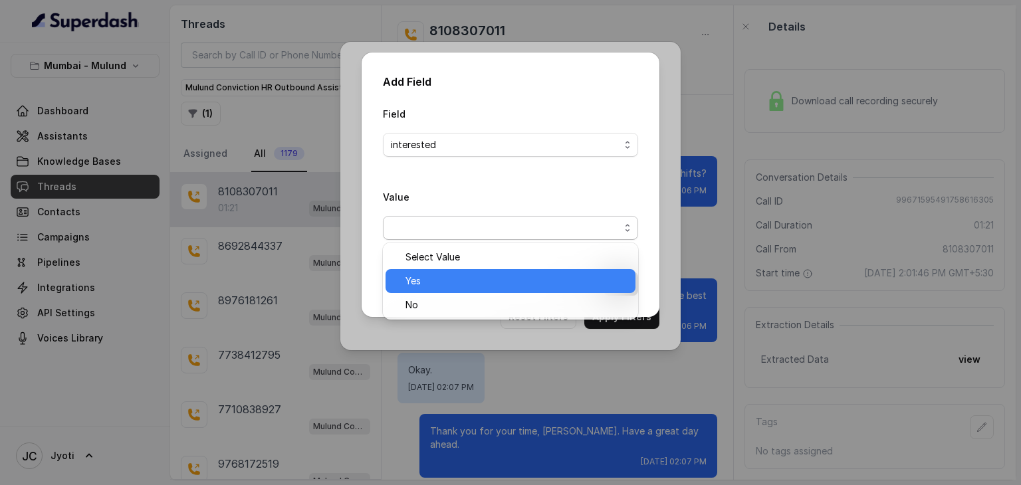
click at [462, 283] on span "Yes" at bounding box center [516, 281] width 222 height 16
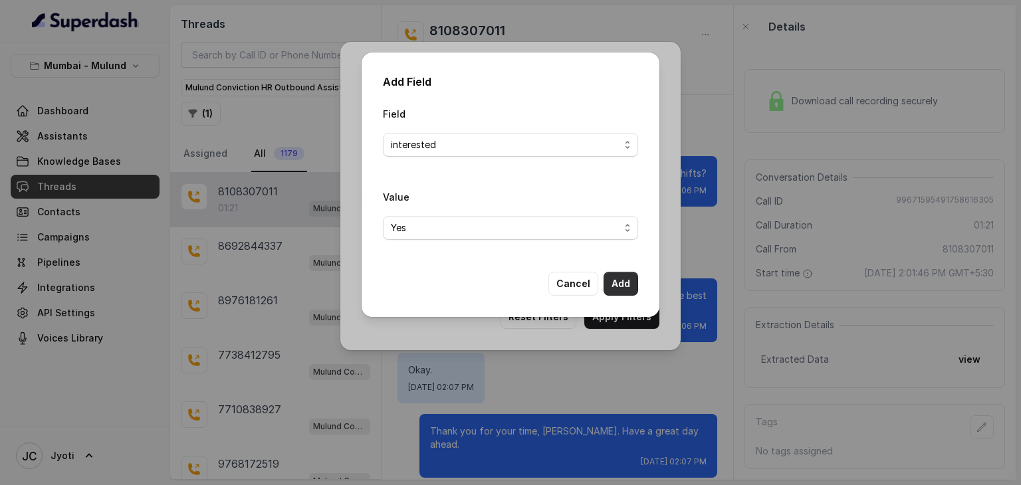
click at [612, 276] on button "Add" at bounding box center [621, 284] width 35 height 24
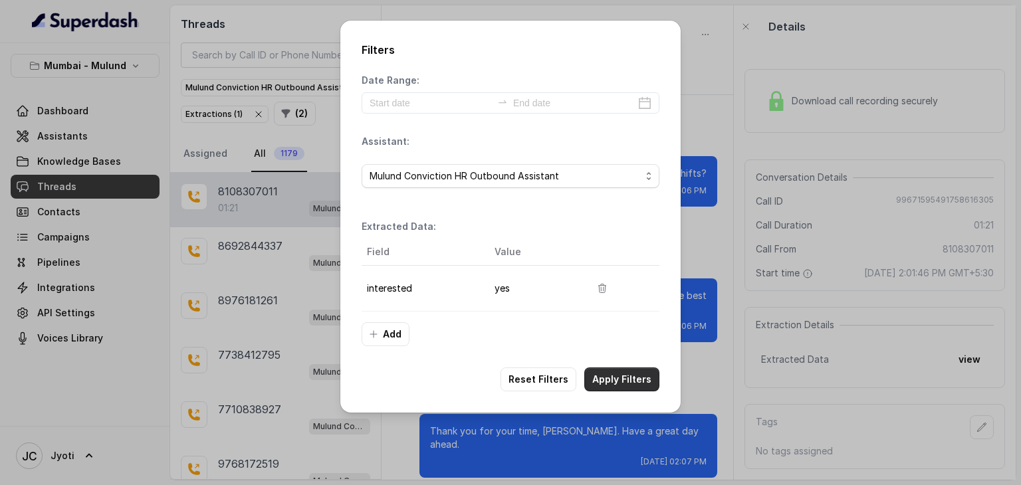
click at [608, 375] on button "Apply Filters" at bounding box center [621, 380] width 75 height 24
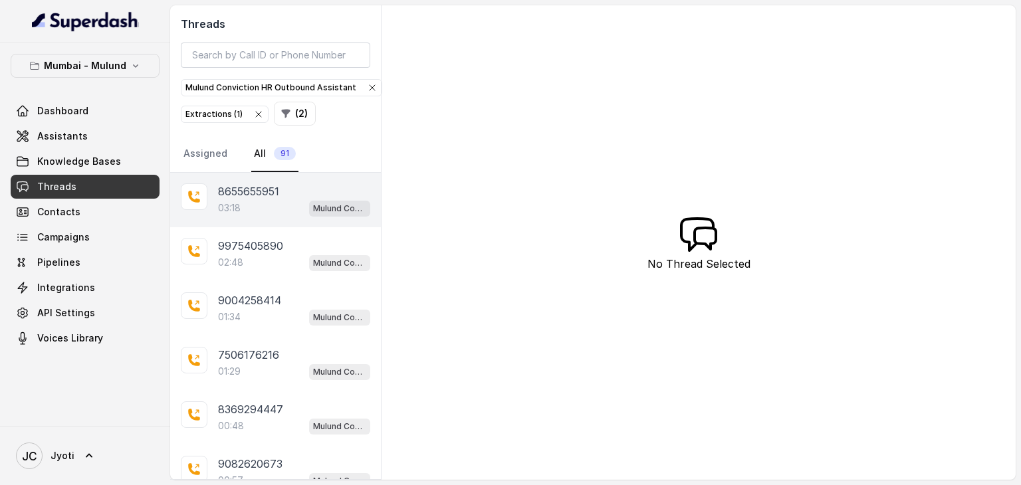
click at [274, 102] on button "( 2 )" at bounding box center [295, 114] width 42 height 24
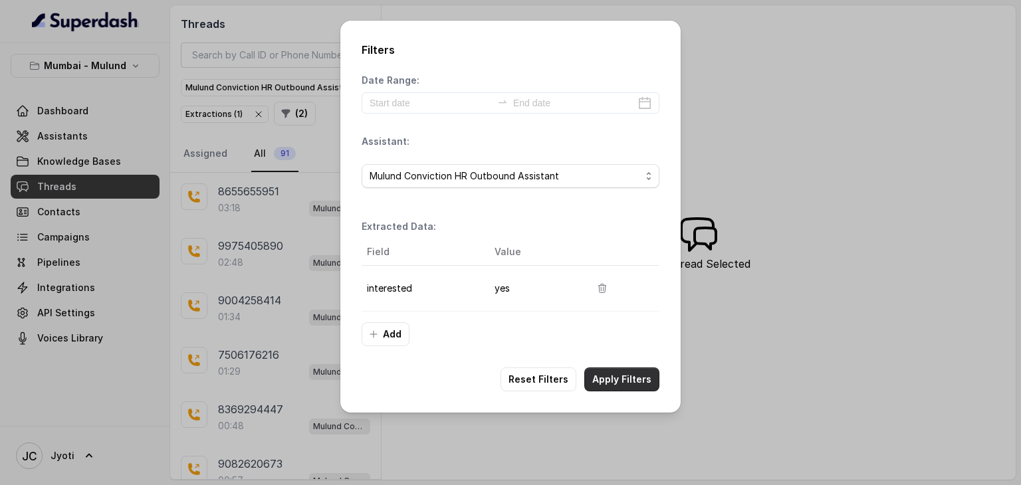
click at [610, 372] on button "Apply Filters" at bounding box center [621, 380] width 75 height 24
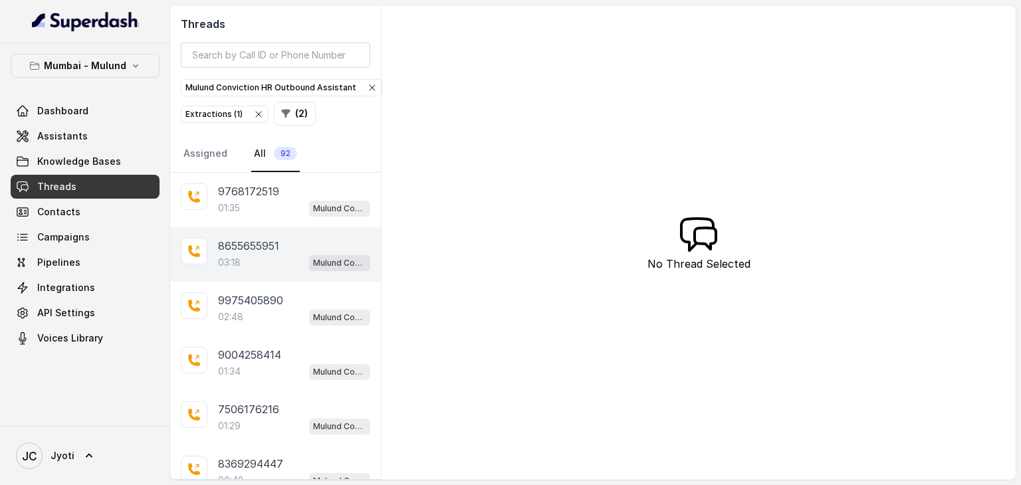
click at [257, 248] on p "8655655951" at bounding box center [248, 246] width 61 height 16
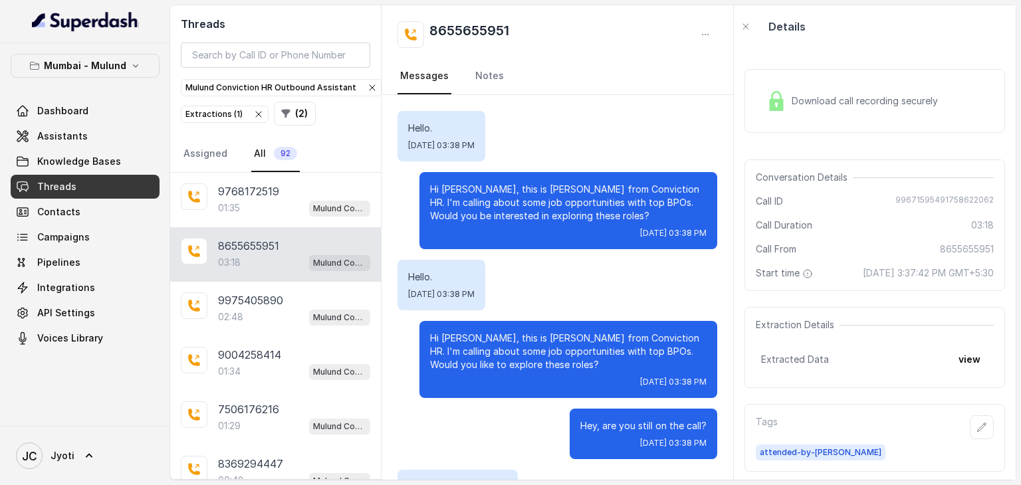
scroll to position [2146, 0]
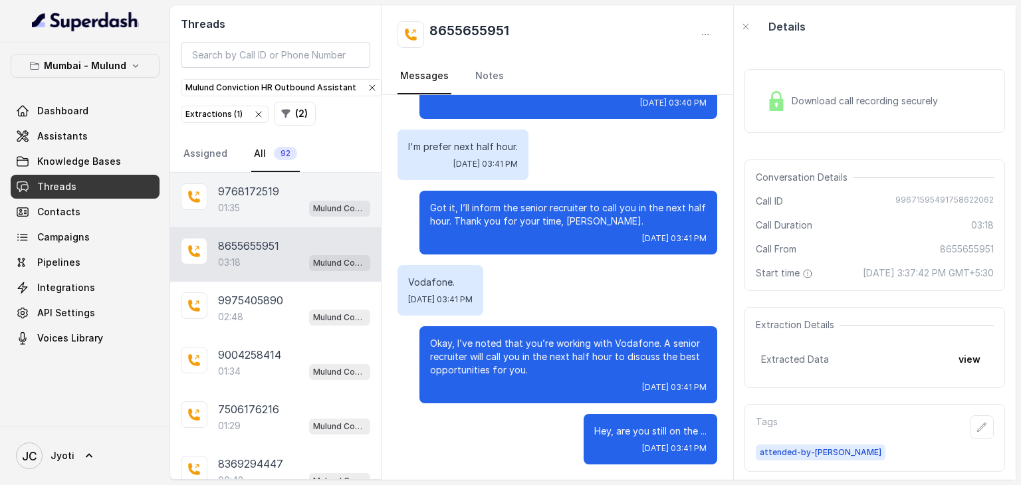
click at [244, 184] on p "9768172519" at bounding box center [248, 191] width 61 height 16
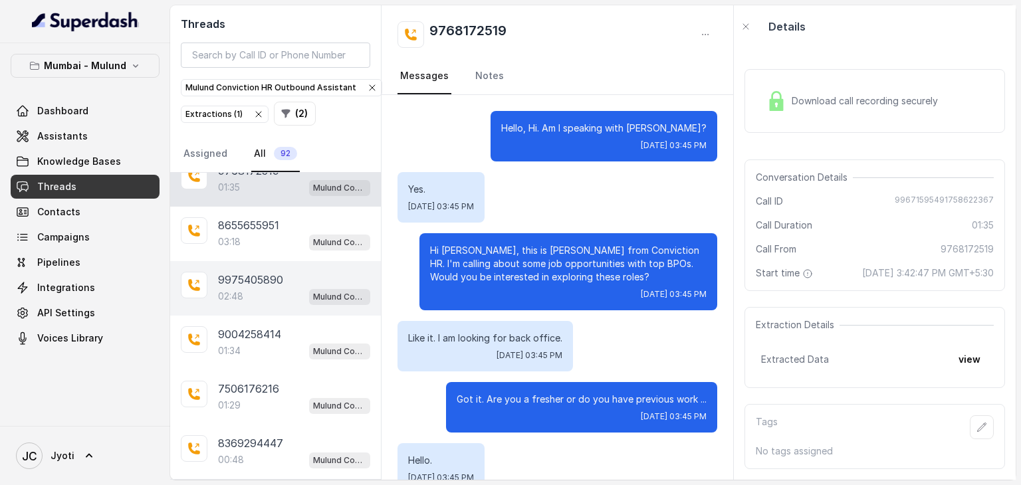
scroll to position [23, 0]
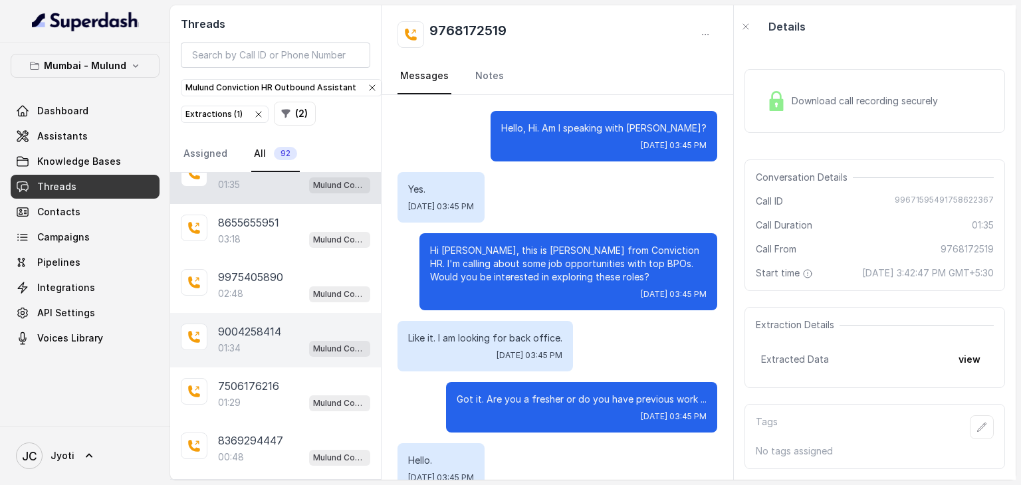
click at [266, 316] on div "9004258414 01:34 Mulund Conviction HR Outbound Assistant" at bounding box center [275, 340] width 211 height 55
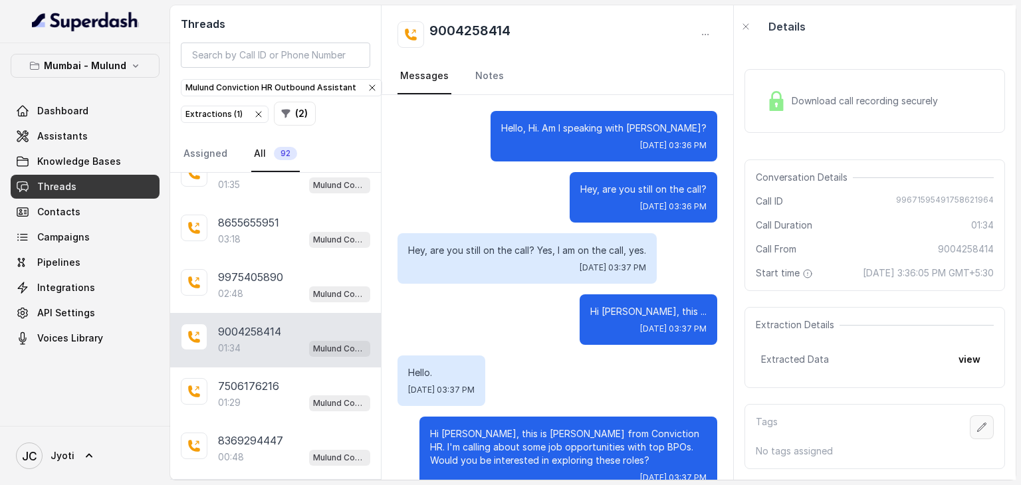
click at [977, 433] on icon "button" at bounding box center [982, 427] width 11 height 11
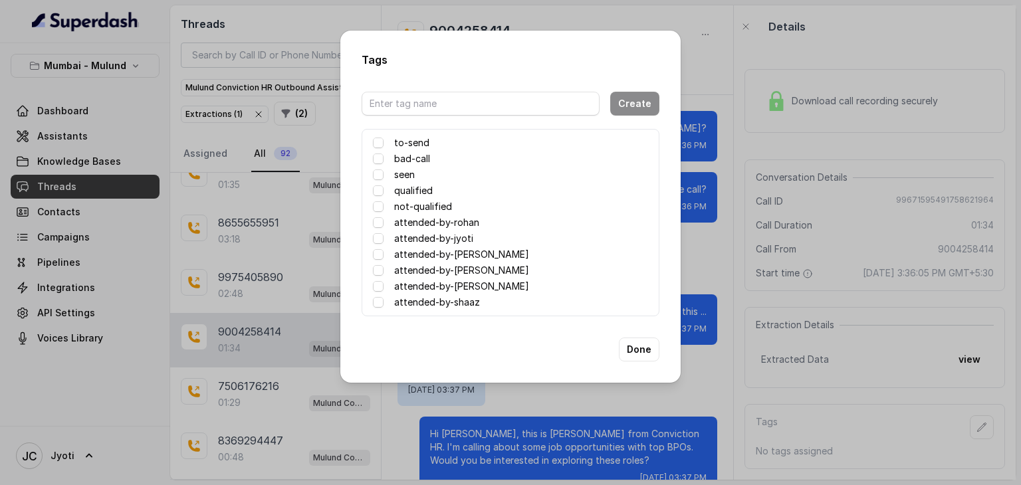
click at [453, 259] on label "attended-by-[PERSON_NAME]" at bounding box center [461, 255] width 135 height 16
click at [641, 352] on button "Done" at bounding box center [639, 350] width 41 height 24
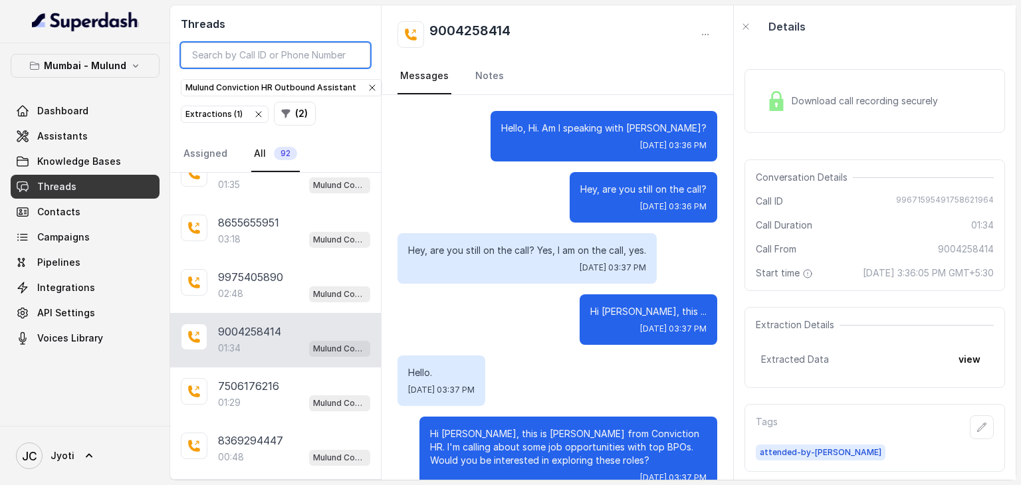
click at [227, 54] on input "search" at bounding box center [275, 55] width 189 height 25
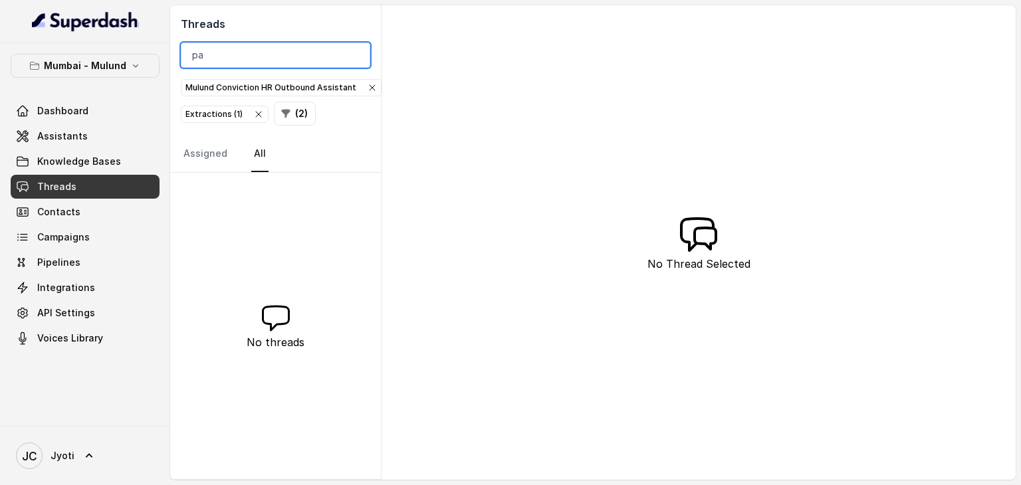
type input "p"
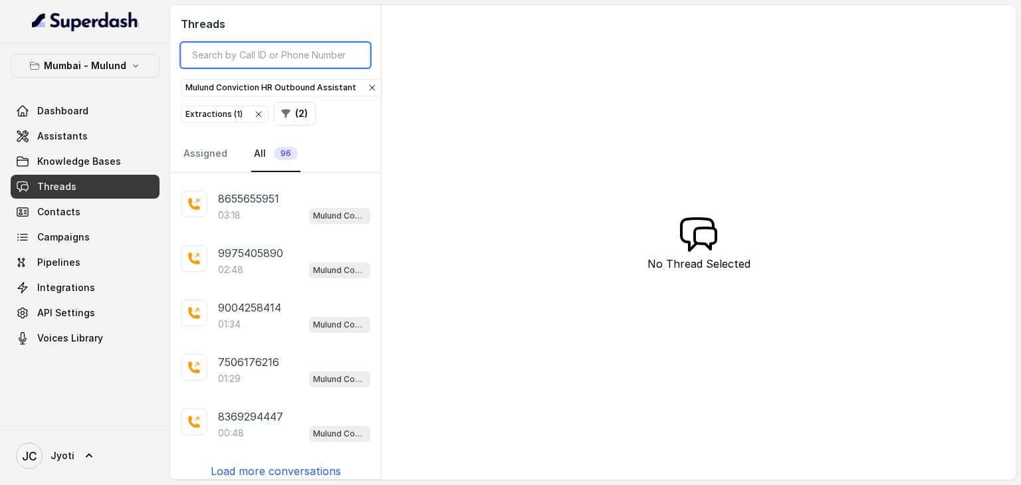
scroll to position [269, 0]
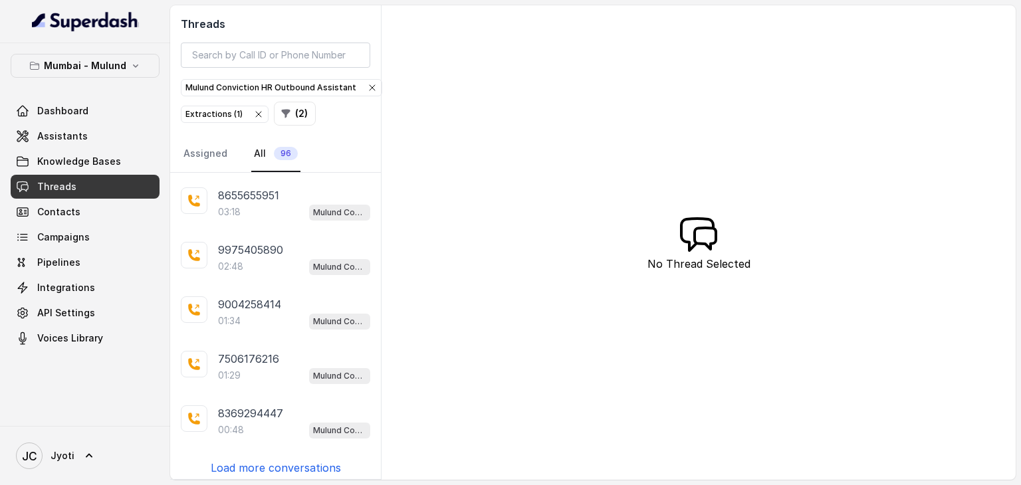
click at [271, 460] on p "Load more conversations" at bounding box center [276, 468] width 130 height 16
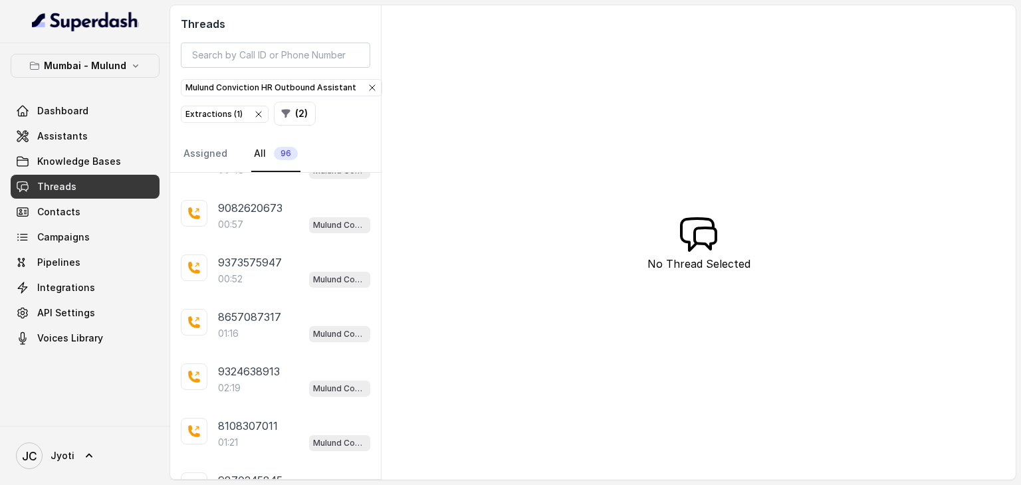
scroll to position [529, 0]
click at [242, 386] on div "9324638913 02:19 Mulund Conviction HR Outbound Assistant" at bounding box center [275, 379] width 211 height 55
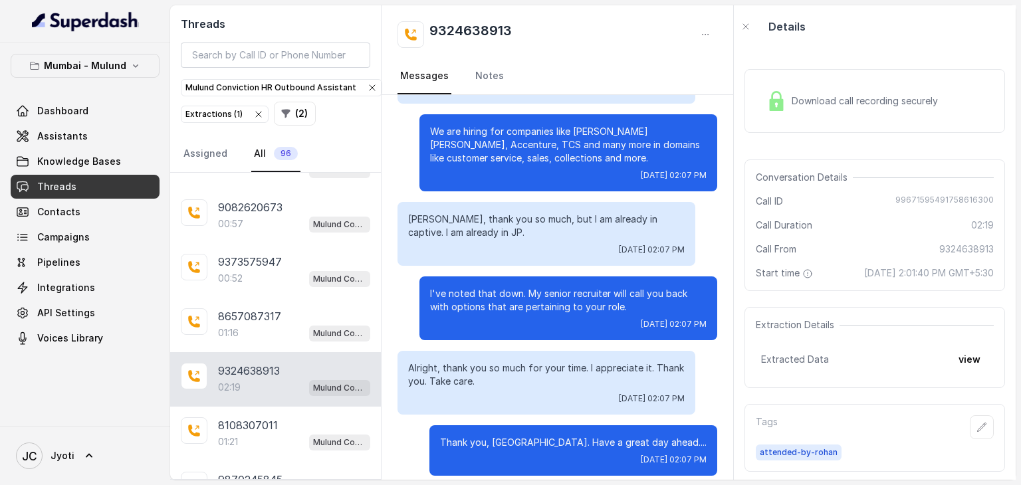
scroll to position [1269, 0]
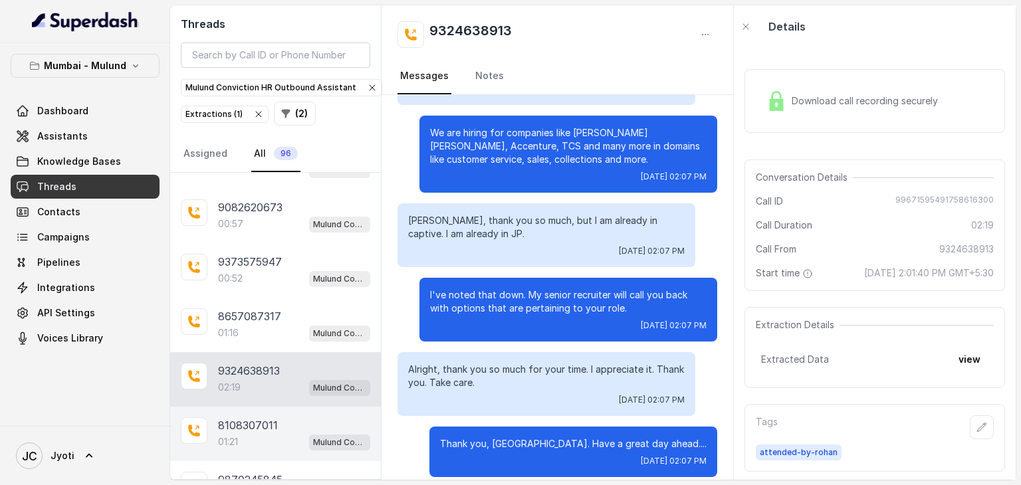
click at [273, 417] on p "8108307011" at bounding box center [248, 425] width 60 height 16
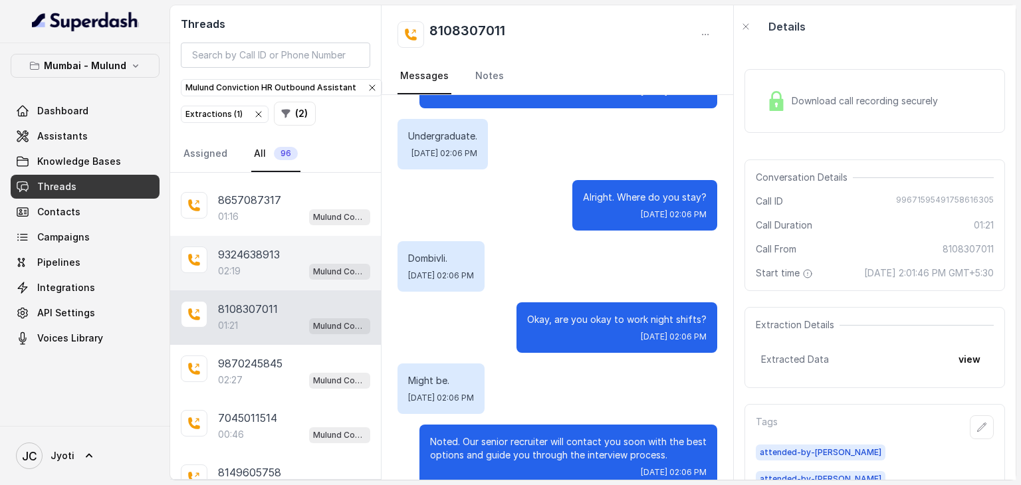
scroll to position [655, 0]
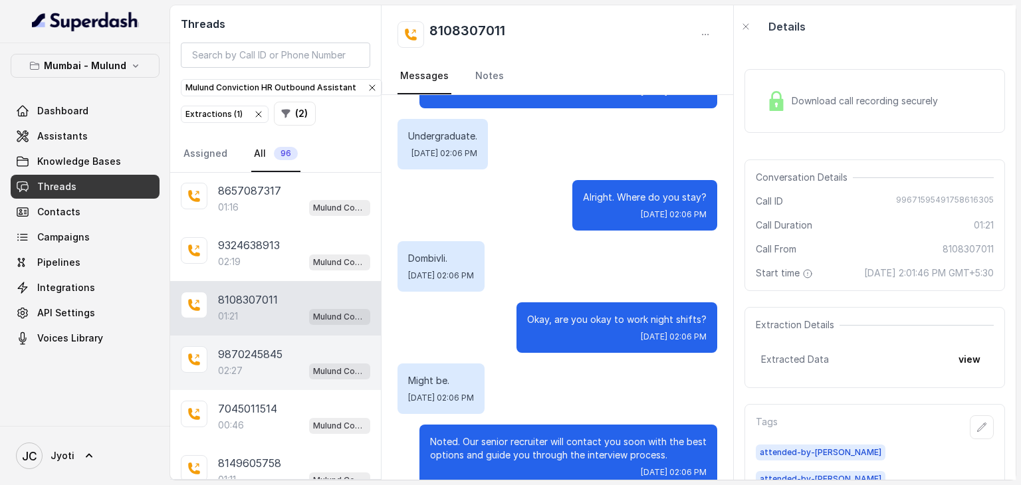
click at [276, 348] on p "9870245845" at bounding box center [250, 354] width 64 height 16
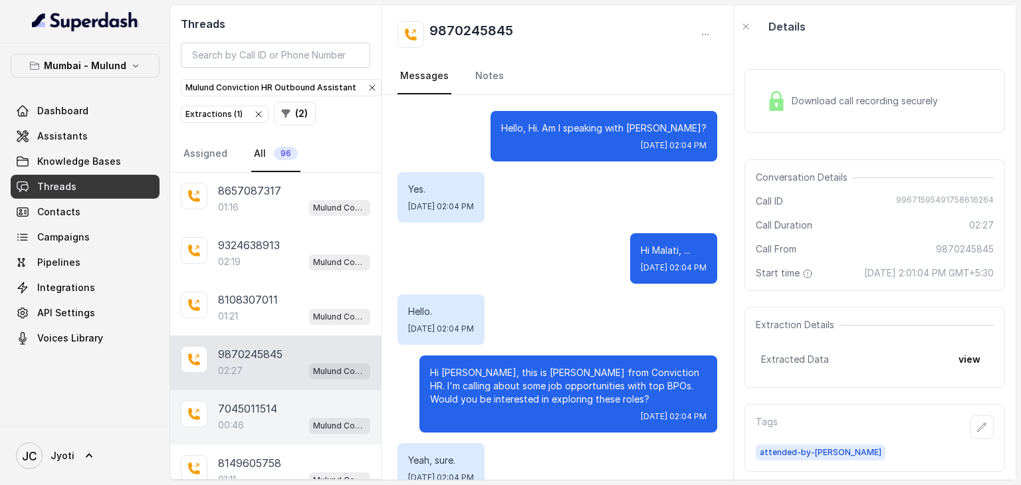
click at [242, 401] on p "7045011514" at bounding box center [247, 409] width 59 height 16
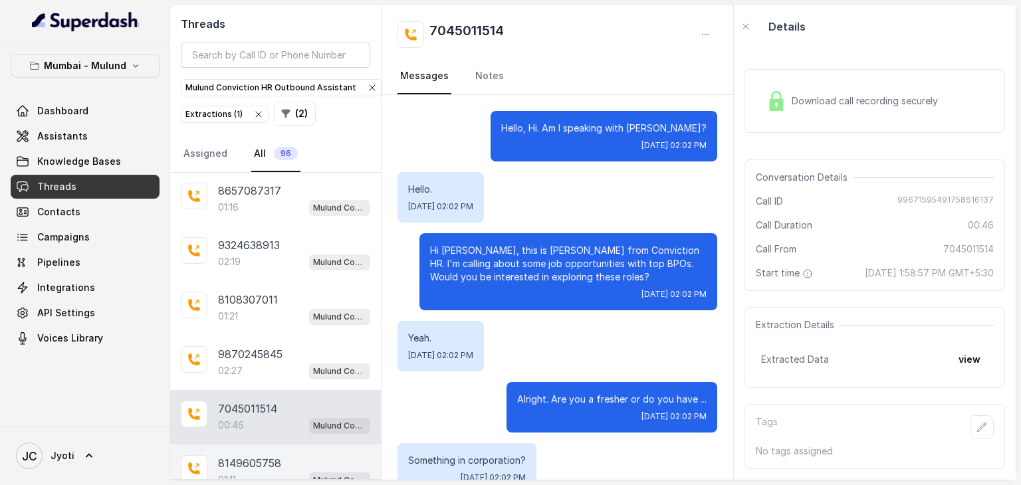
click at [253, 455] on p "8149605758" at bounding box center [249, 463] width 63 height 16
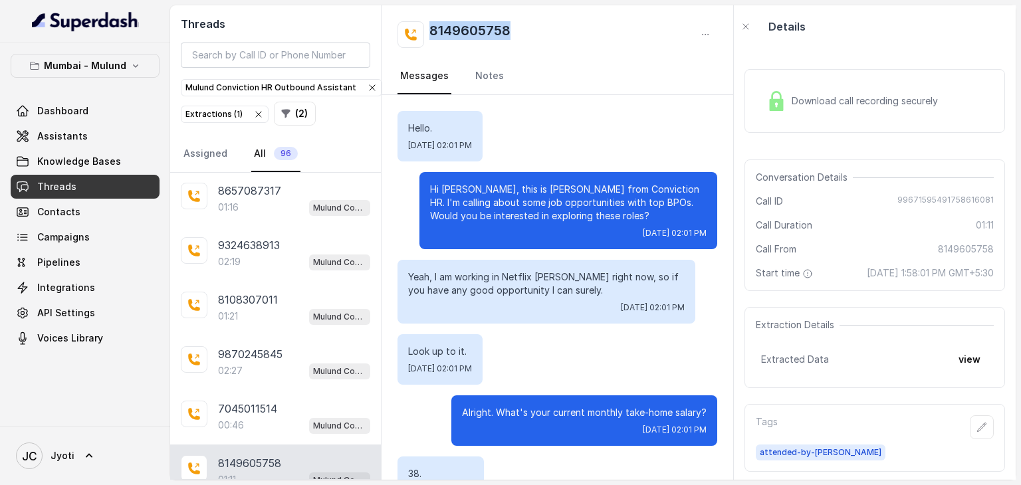
drag, startPoint x: 432, startPoint y: 29, endPoint x: 514, endPoint y: 25, distance: 81.9
click at [514, 25] on div "8149605758" at bounding box center [558, 34] width 320 height 27
copy h2 "8149605758"
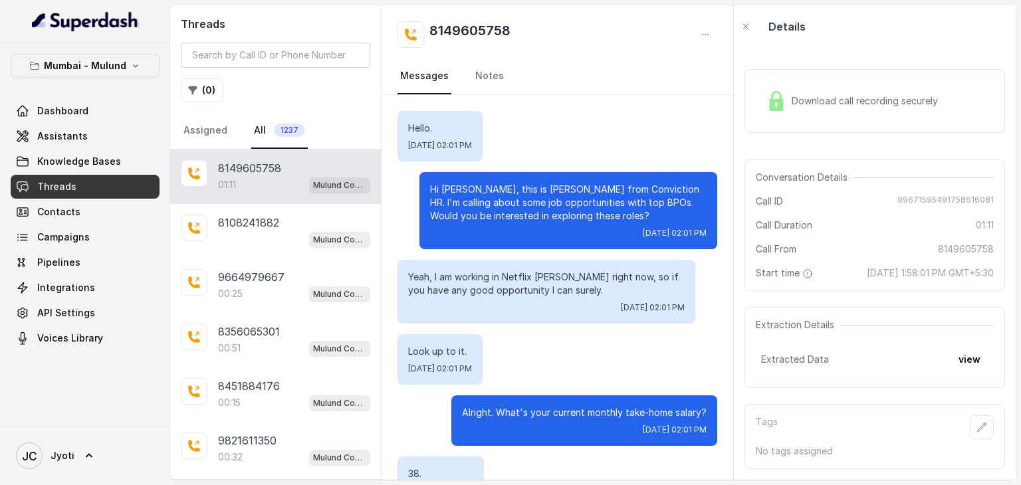
scroll to position [606, 0]
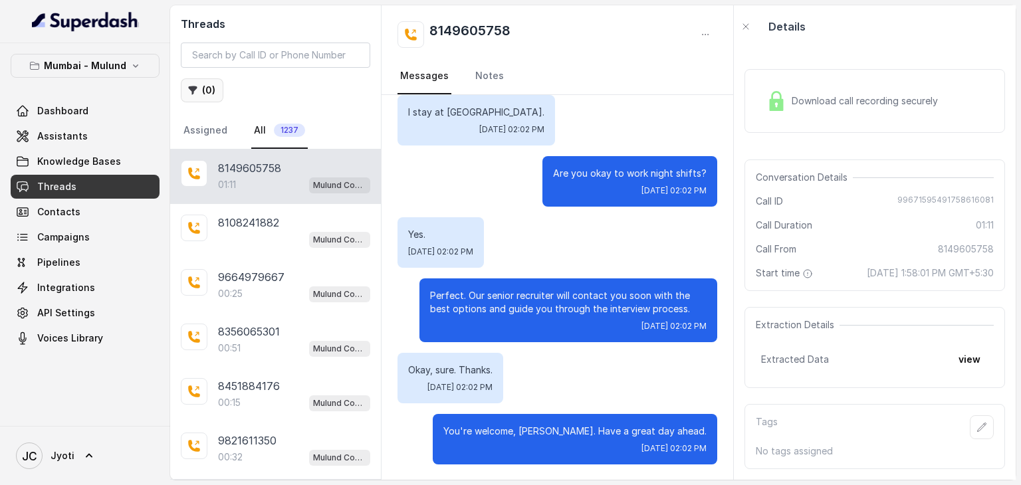
click at [205, 90] on button "( 0 )" at bounding box center [202, 90] width 43 height 24
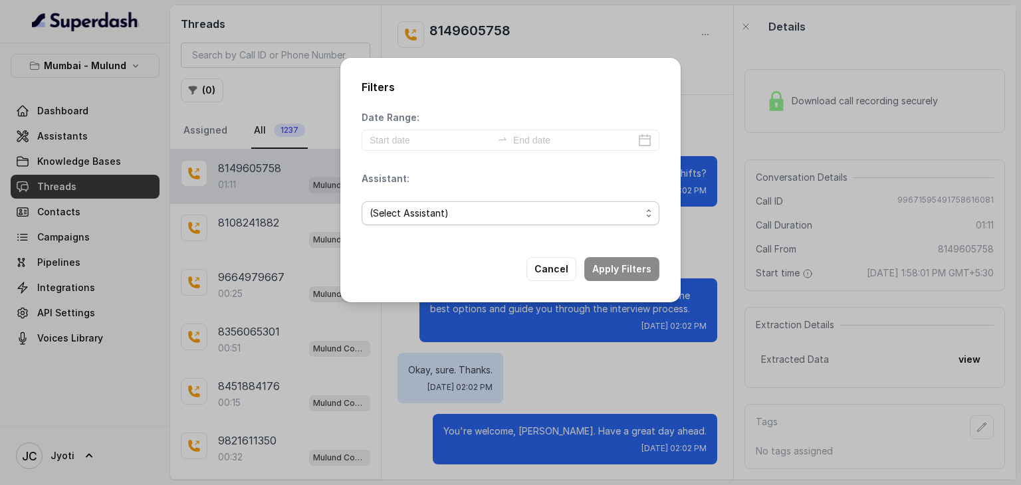
click at [649, 215] on span "(Select Assistant)" at bounding box center [511, 213] width 298 height 24
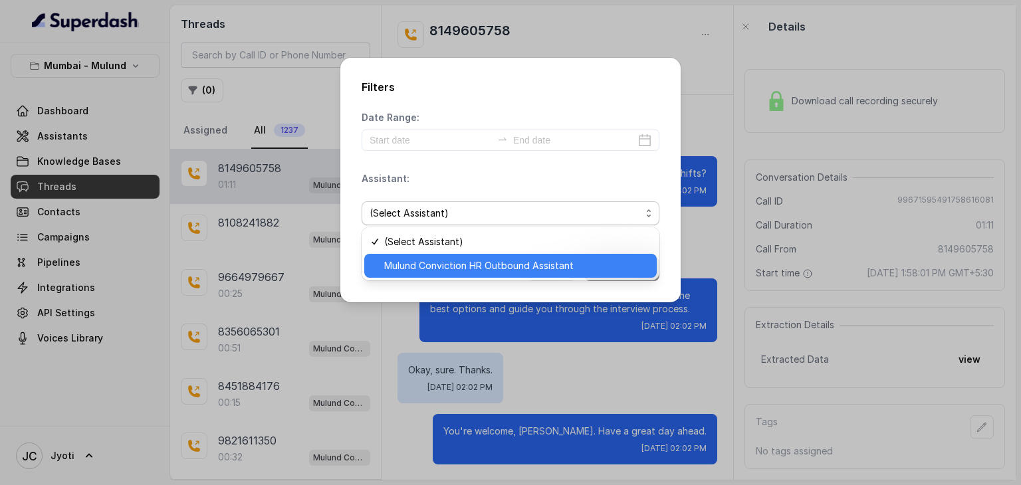
click at [542, 264] on span "Mulund Conviction HR Outbound Assistant" at bounding box center [516, 266] width 265 height 16
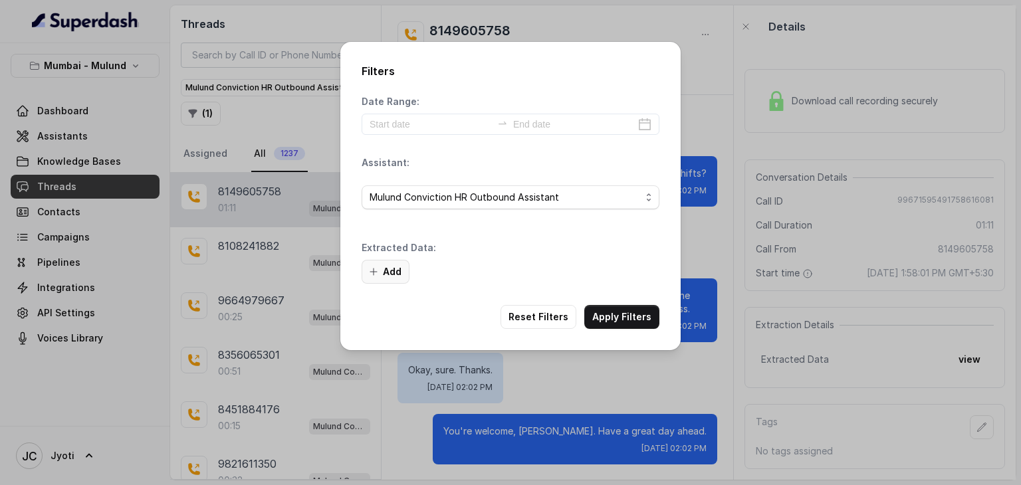
click at [390, 269] on button "Add" at bounding box center [386, 272] width 48 height 24
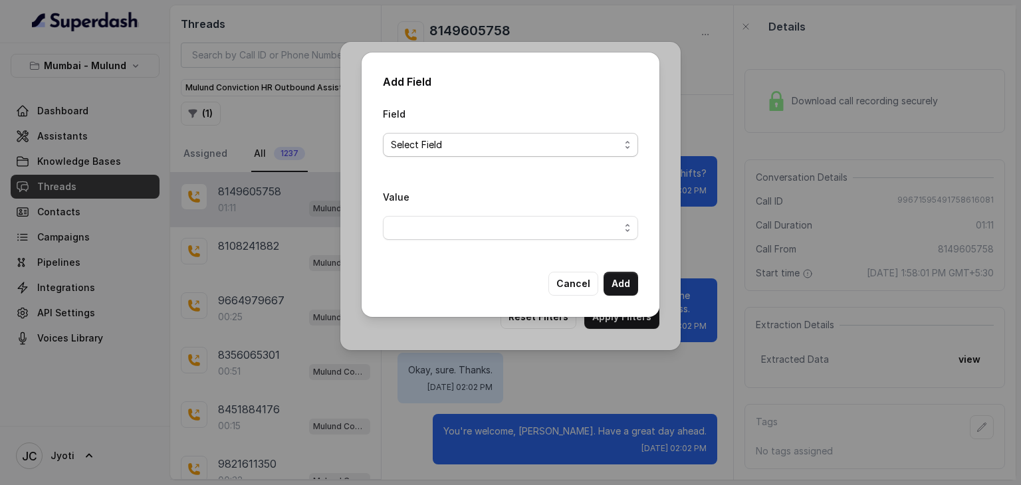
click at [449, 141] on span "Select Field" at bounding box center [505, 145] width 229 height 16
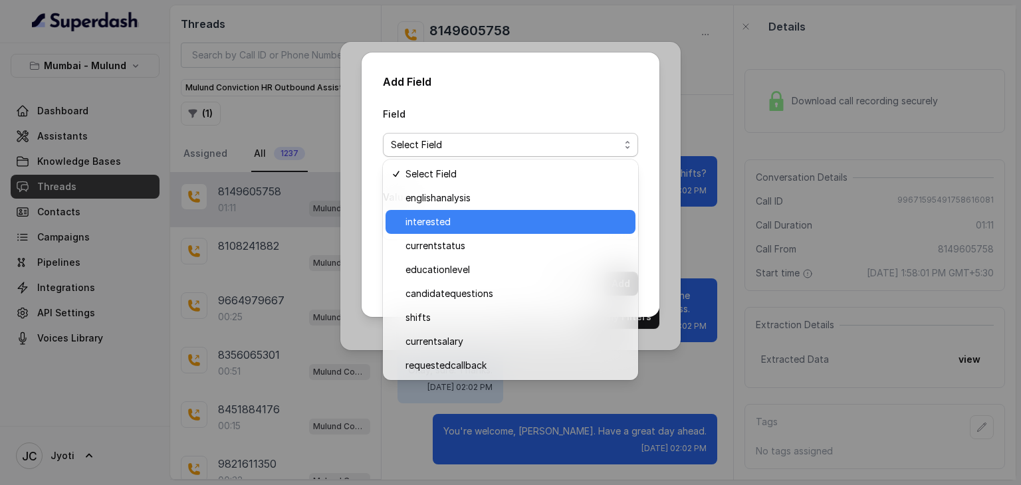
click at [437, 225] on span "interested" at bounding box center [516, 222] width 222 height 16
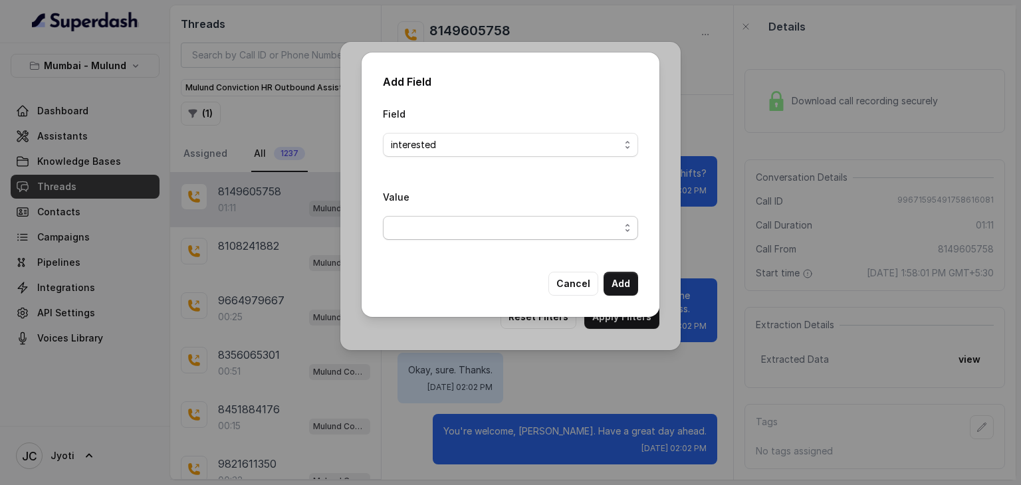
click at [626, 228] on span "button" at bounding box center [510, 228] width 255 height 24
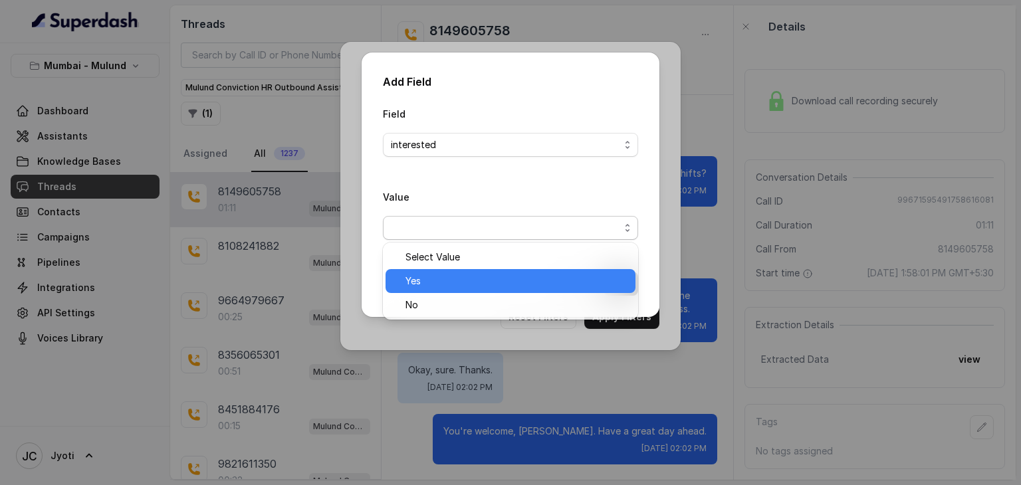
click at [558, 280] on span "Yes" at bounding box center [516, 281] width 222 height 16
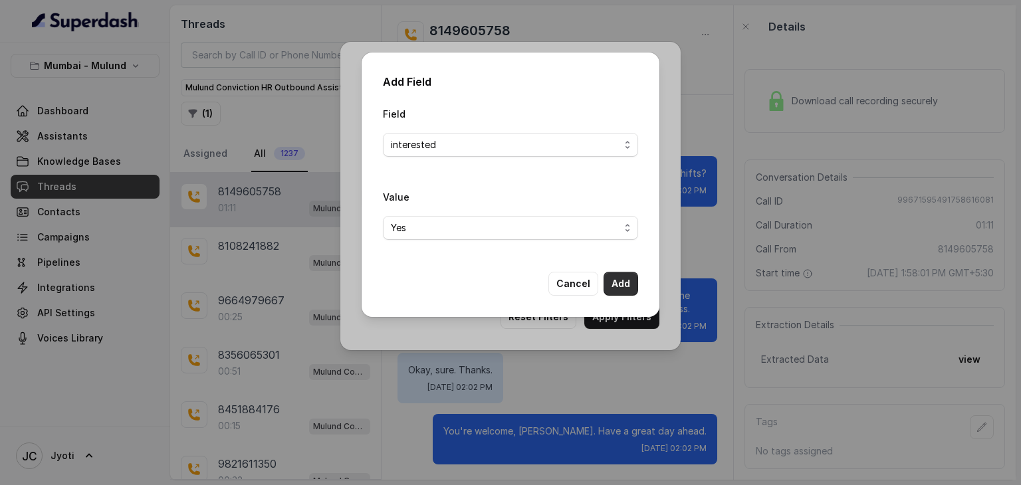
click at [620, 280] on button "Add" at bounding box center [621, 284] width 35 height 24
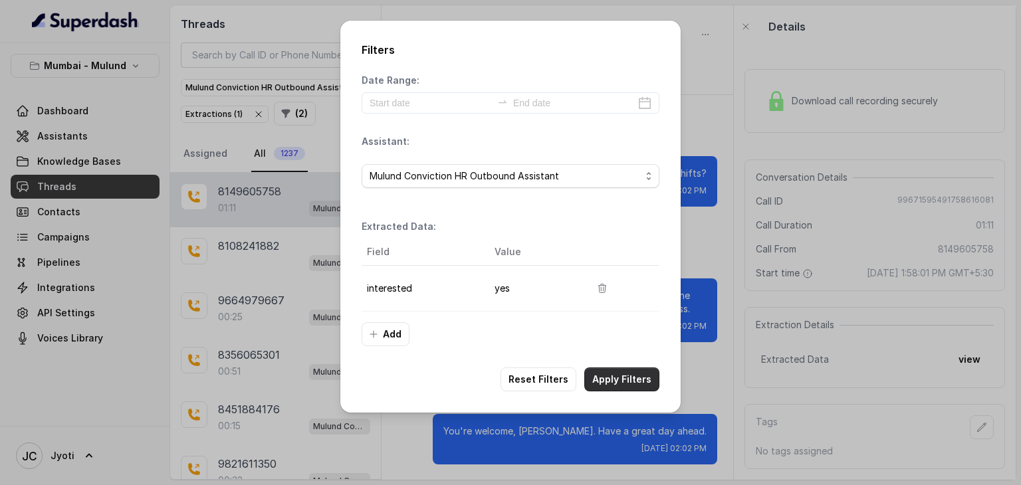
click at [618, 378] on button "Apply Filters" at bounding box center [621, 380] width 75 height 24
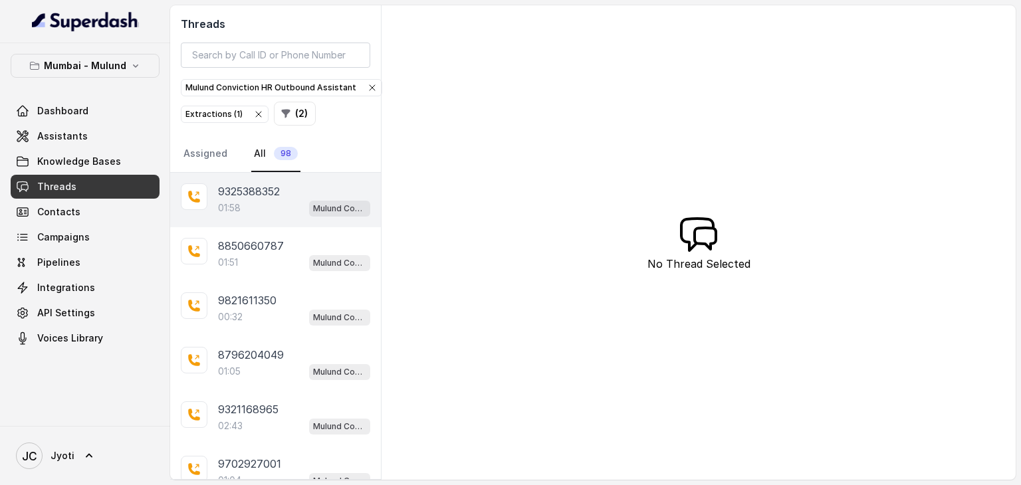
click at [263, 199] on div "01:58 Mulund Conviction HR Outbound Assistant" at bounding box center [294, 207] width 152 height 17
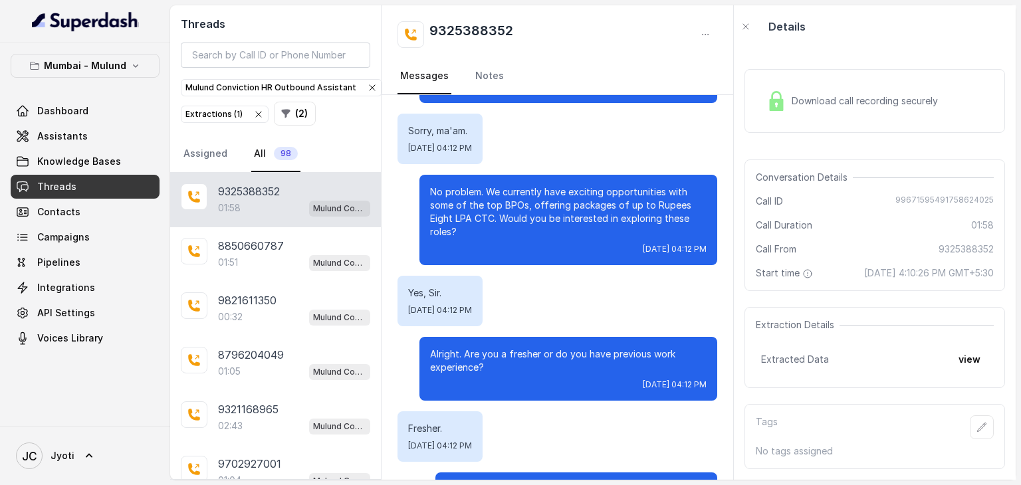
scroll to position [202, 0]
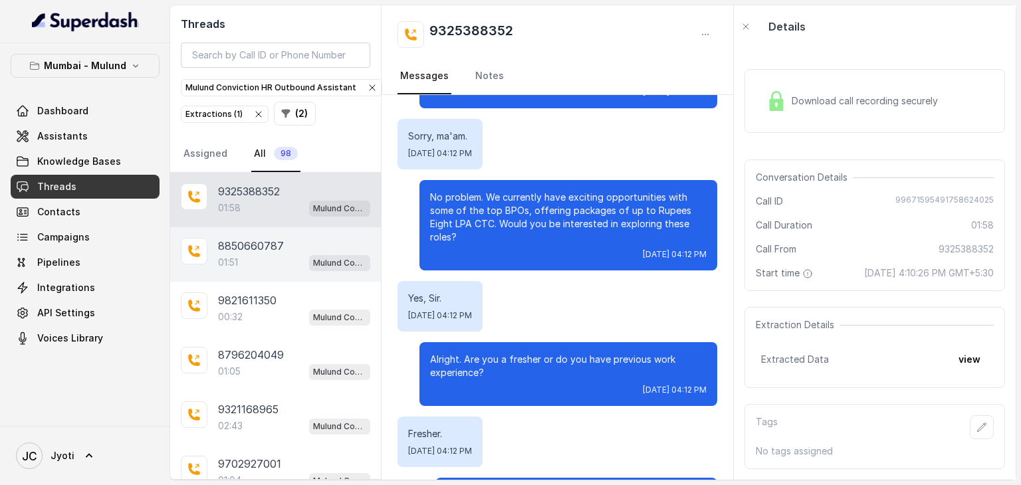
click at [289, 246] on div "8850660787" at bounding box center [294, 246] width 152 height 16
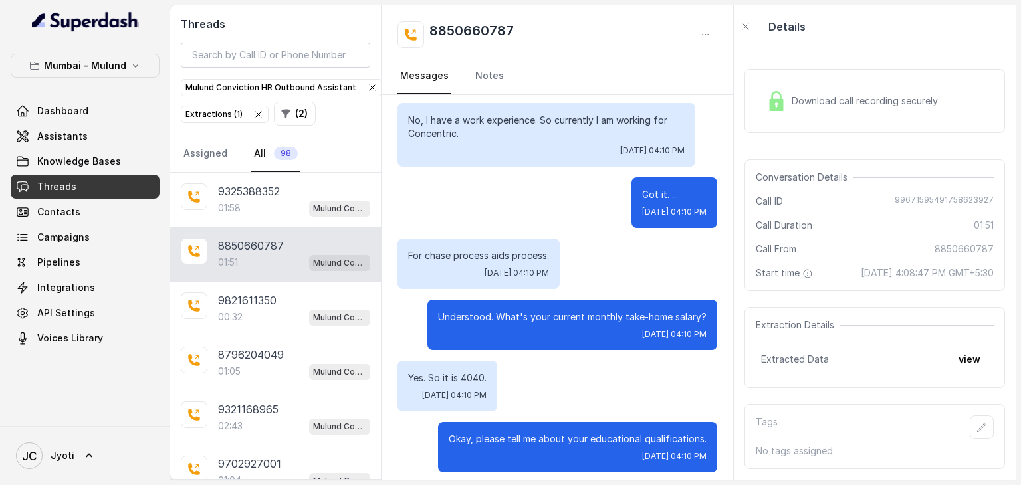
scroll to position [366, 0]
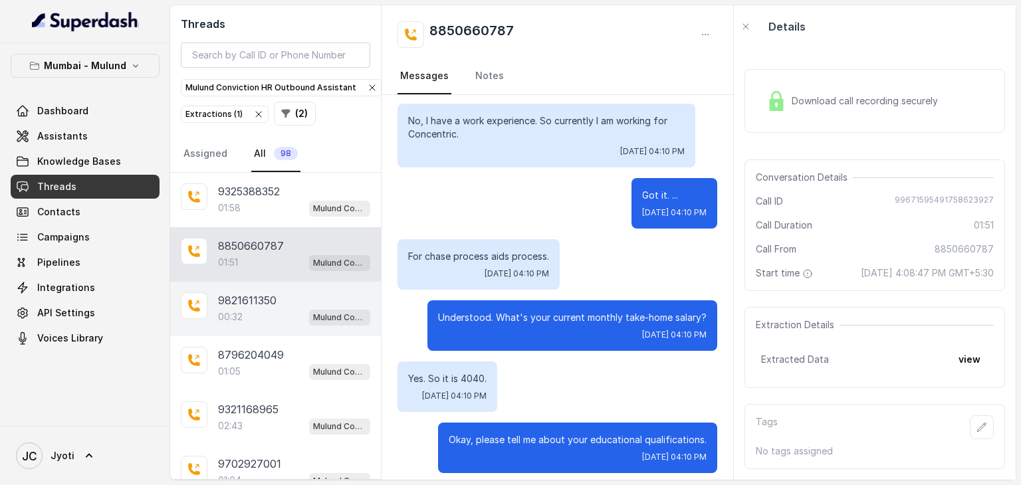
click at [278, 304] on div "9821611350" at bounding box center [294, 300] width 152 height 16
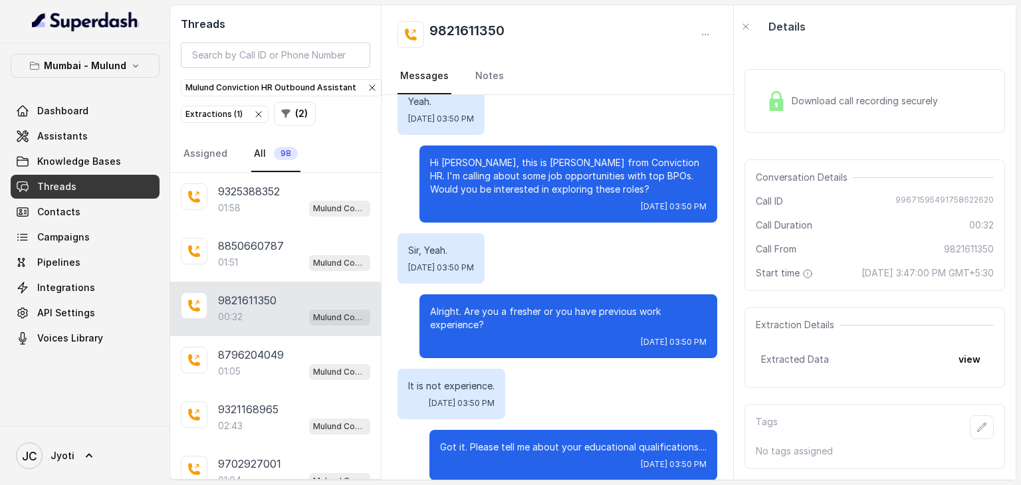
scroll to position [104, 0]
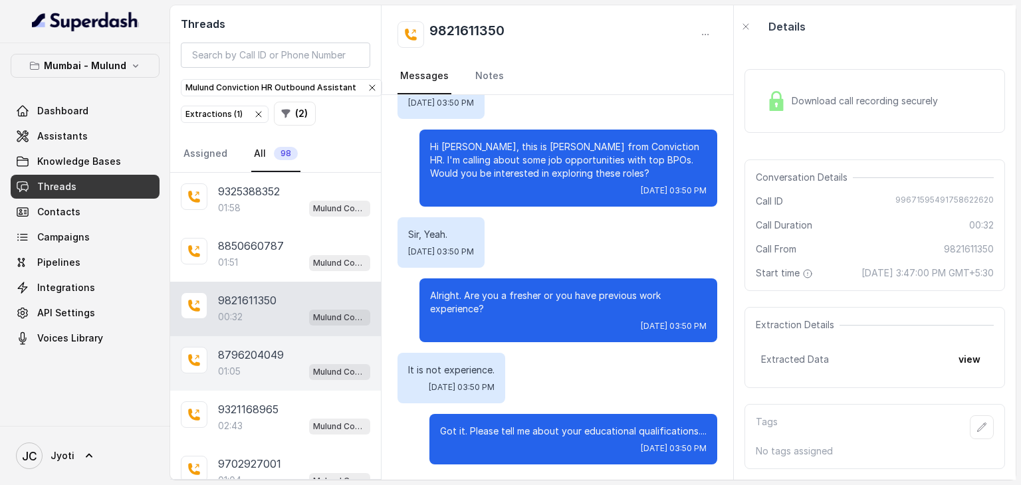
click at [269, 370] on div "01:05 Mulund Conviction HR Outbound Assistant" at bounding box center [294, 371] width 152 height 17
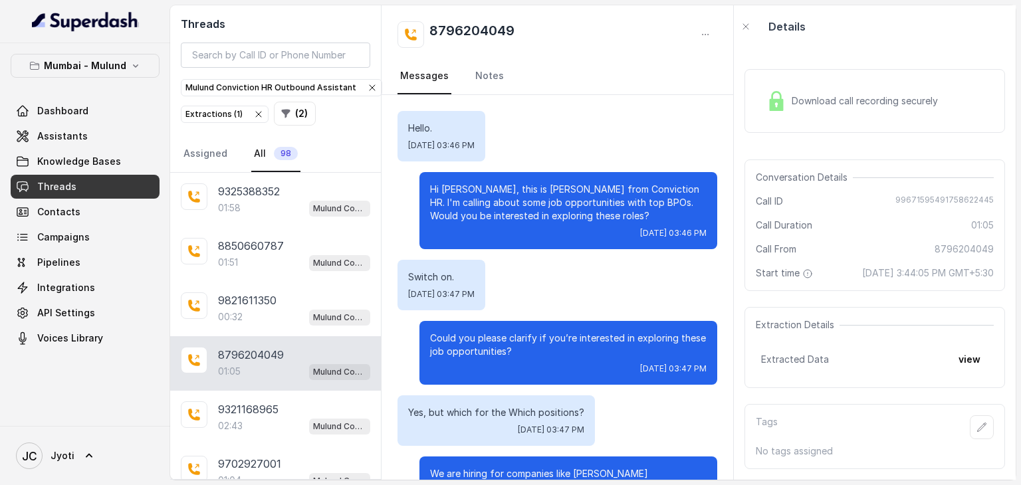
scroll to position [516, 0]
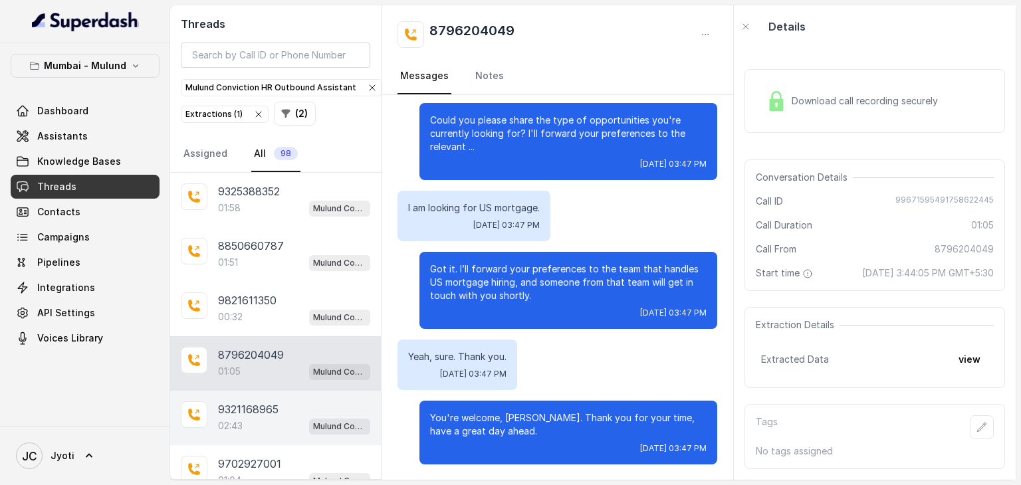
click at [263, 402] on p "9321168965" at bounding box center [248, 410] width 60 height 16
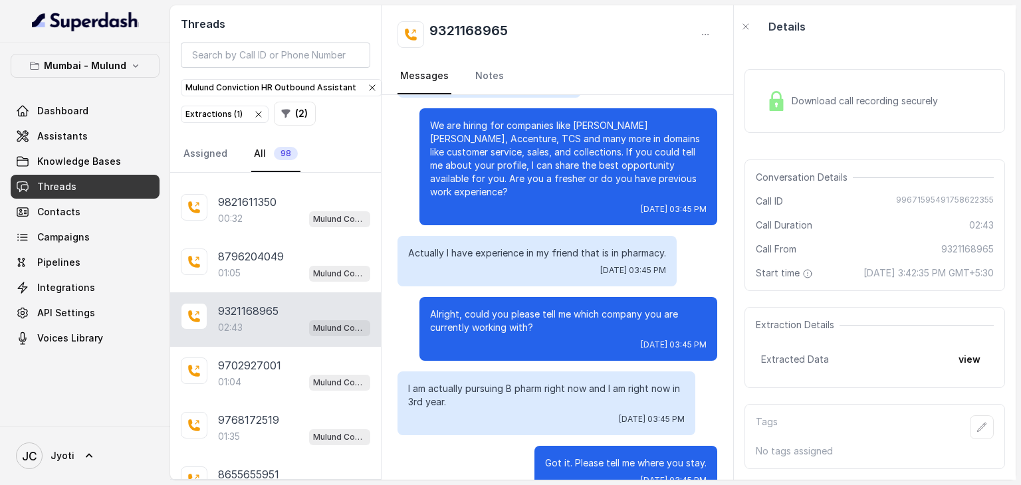
scroll to position [101, 0]
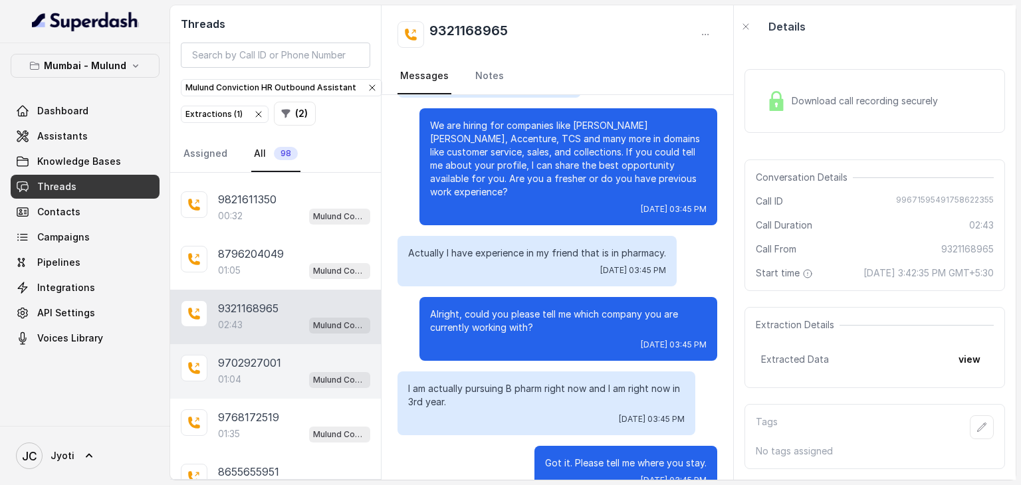
click at [231, 373] on p "01:04" at bounding box center [229, 379] width 23 height 13
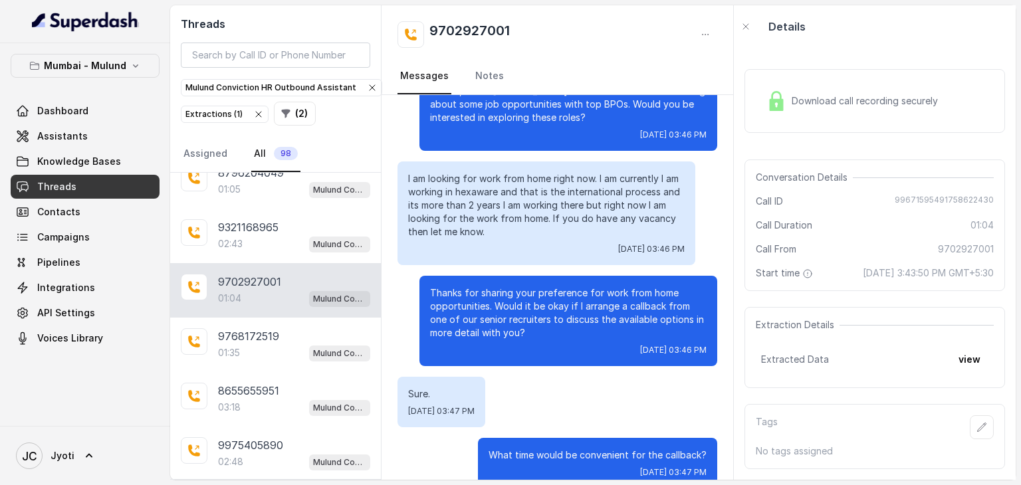
scroll to position [183, 0]
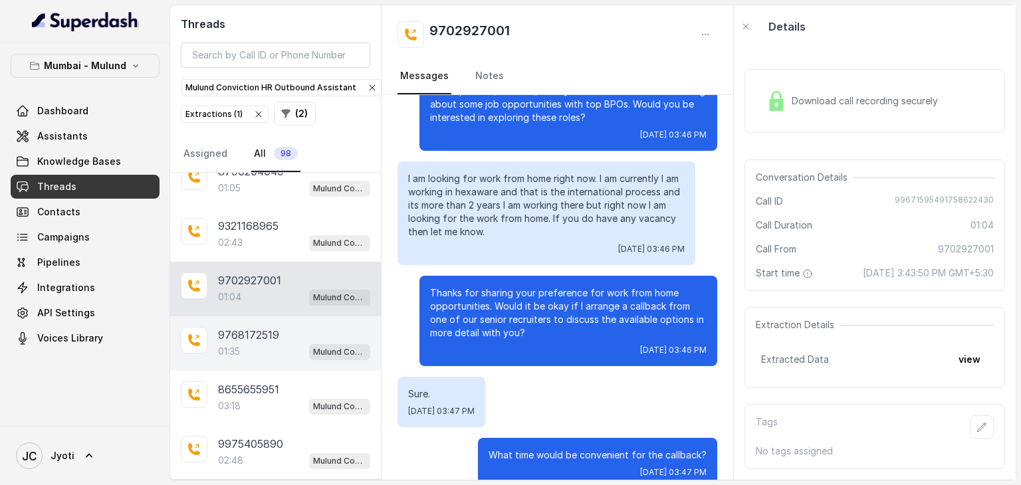
click at [258, 318] on div "9768172519 01:35 Mulund Conviction HR Outbound Assistant" at bounding box center [275, 343] width 211 height 55
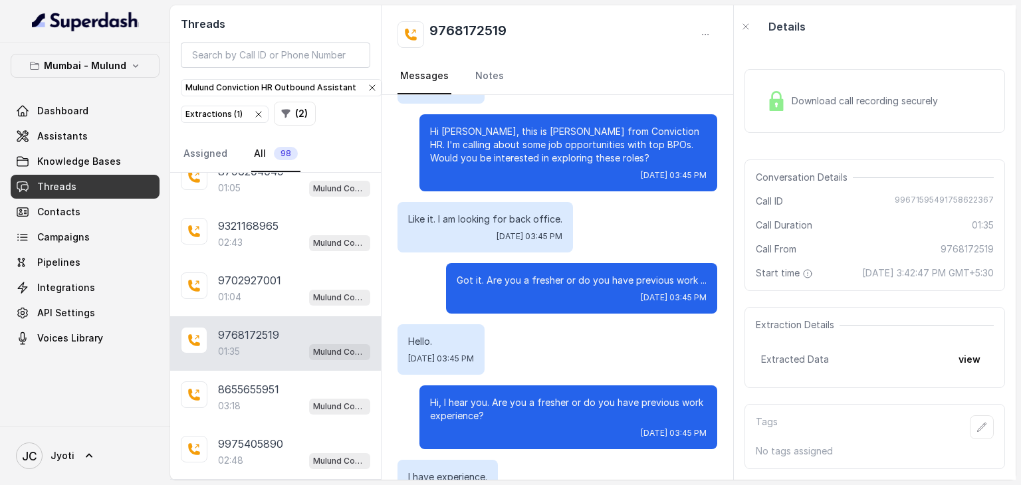
scroll to position [118, 0]
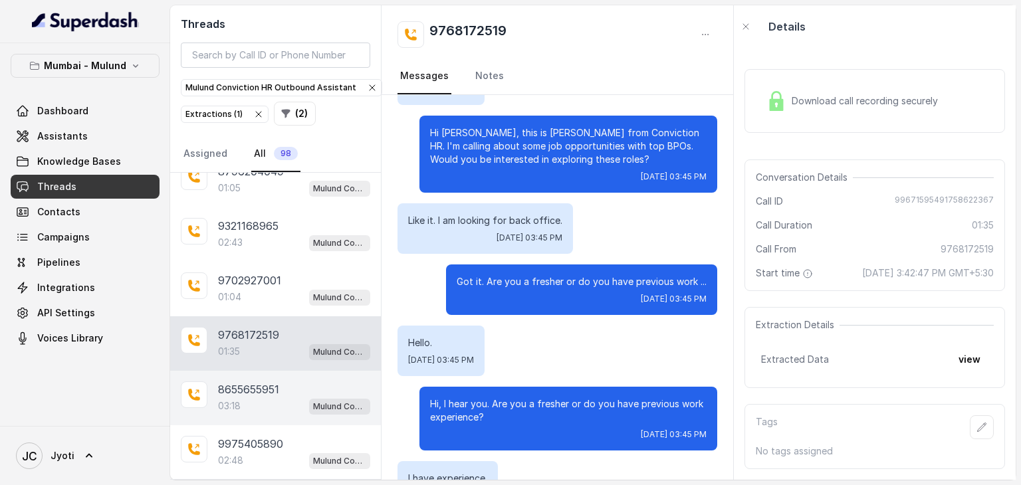
click at [251, 384] on p "8655655951" at bounding box center [248, 390] width 61 height 16
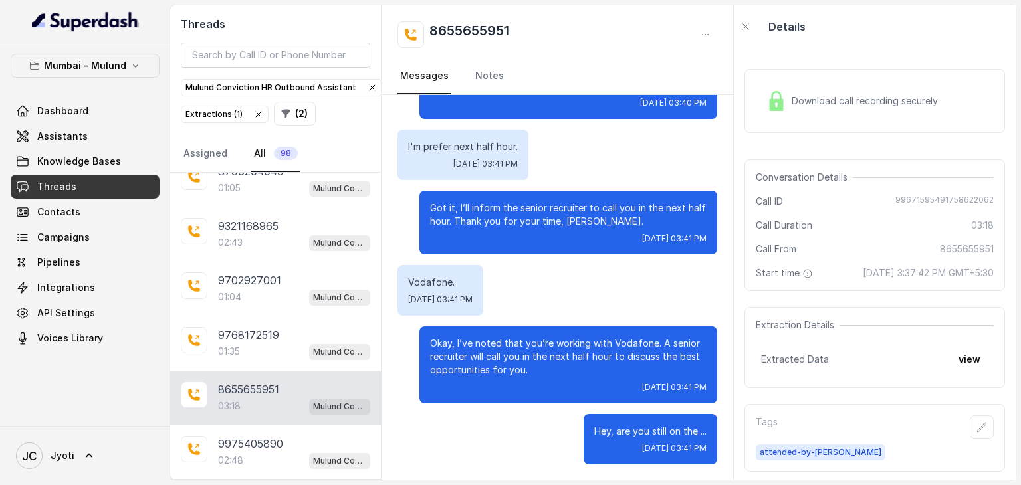
scroll to position [269, 0]
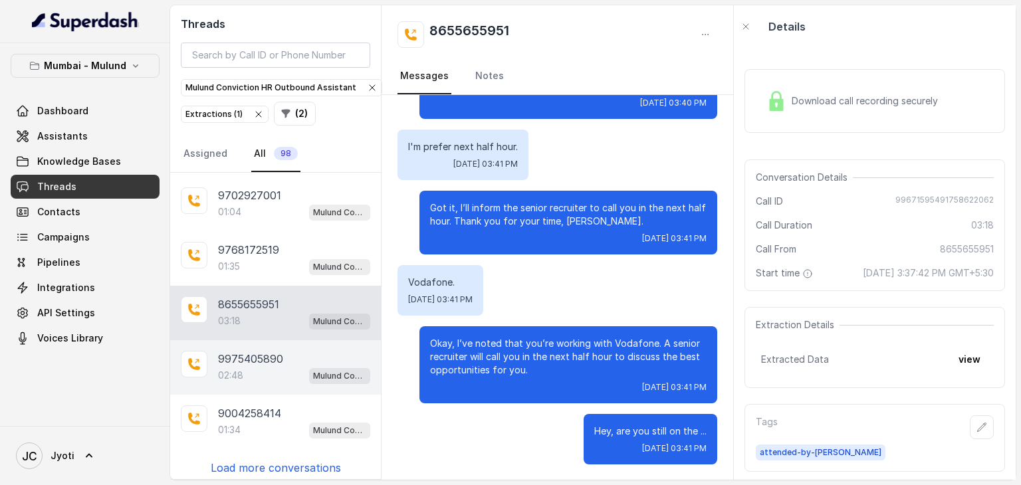
click at [237, 354] on p "9975405890" at bounding box center [250, 359] width 65 height 16
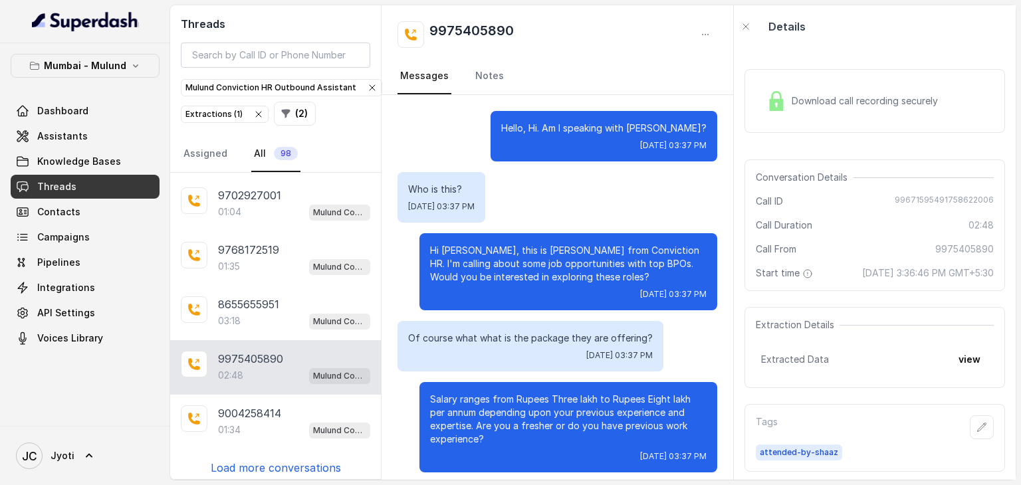
scroll to position [1885, 0]
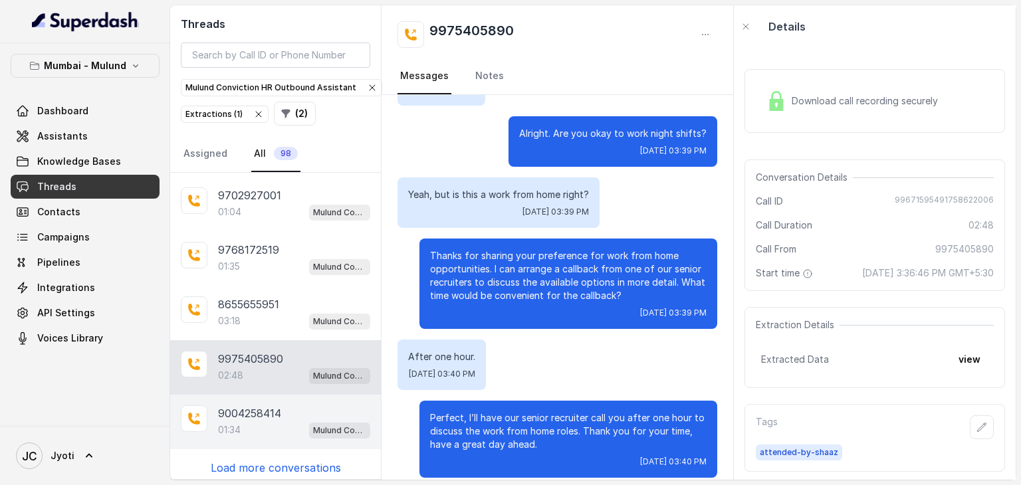
click at [225, 411] on p "9004258414" at bounding box center [249, 413] width 63 height 16
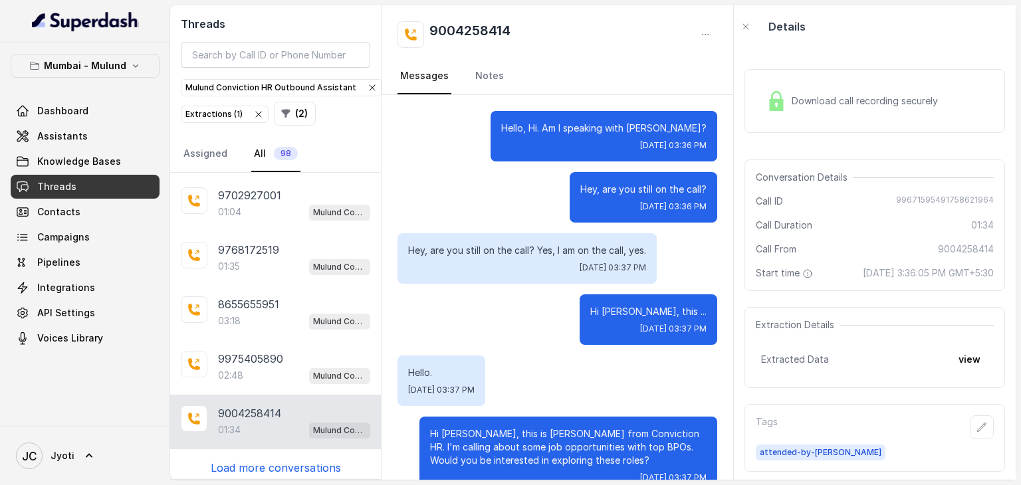
scroll to position [1088, 0]
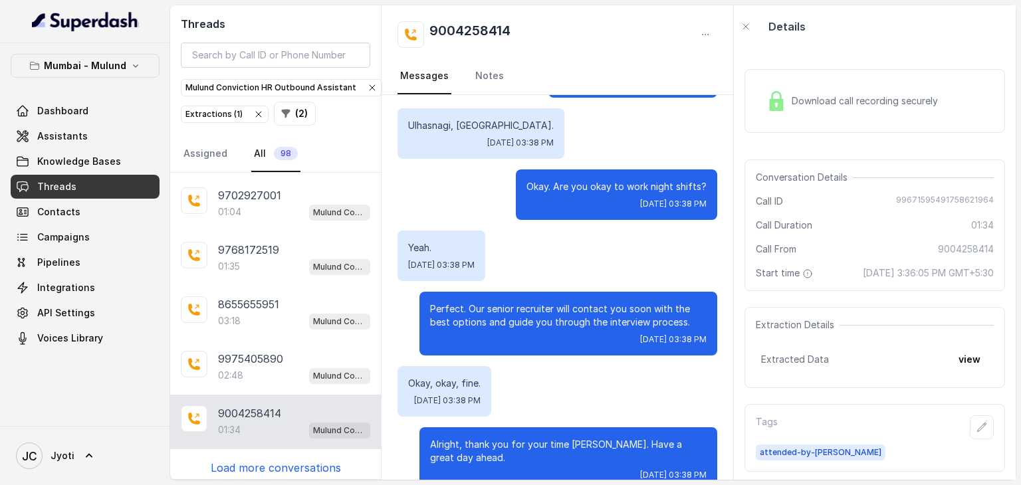
click at [263, 460] on p "Load more conversations" at bounding box center [276, 468] width 130 height 16
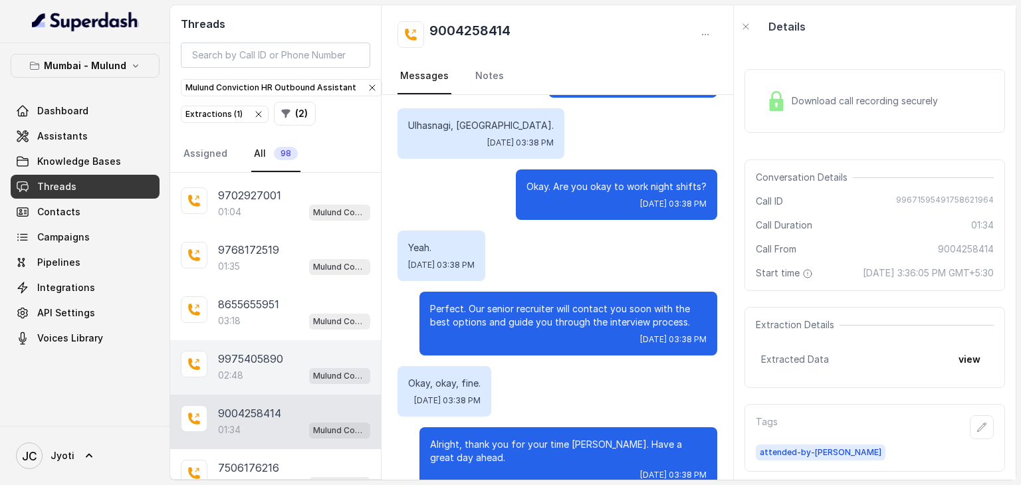
scroll to position [356, 0]
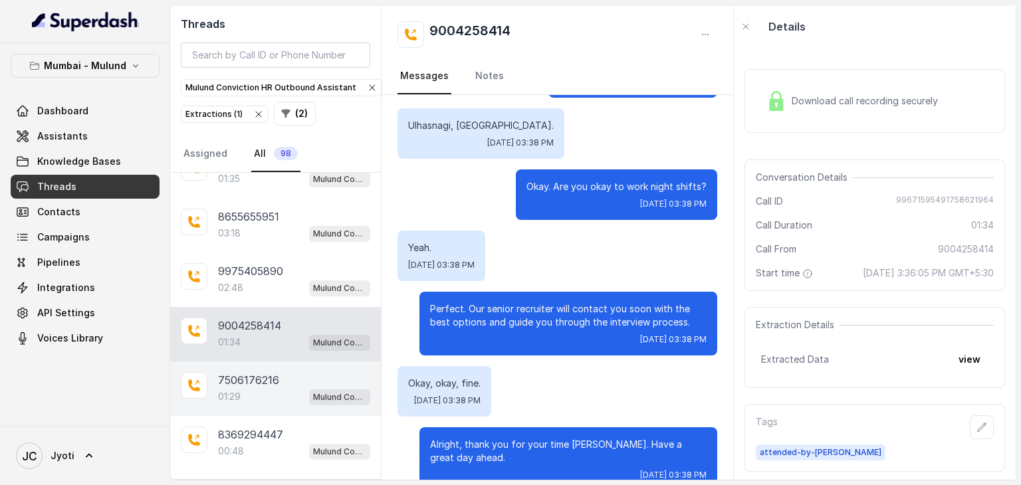
click at [266, 378] on p "7506176216" at bounding box center [248, 380] width 61 height 16
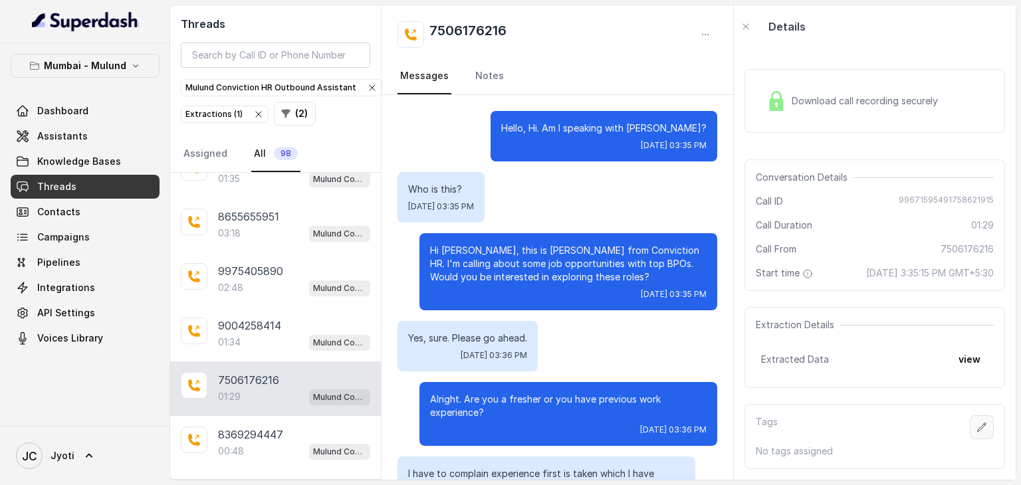
click at [977, 433] on icon "button" at bounding box center [982, 427] width 11 height 11
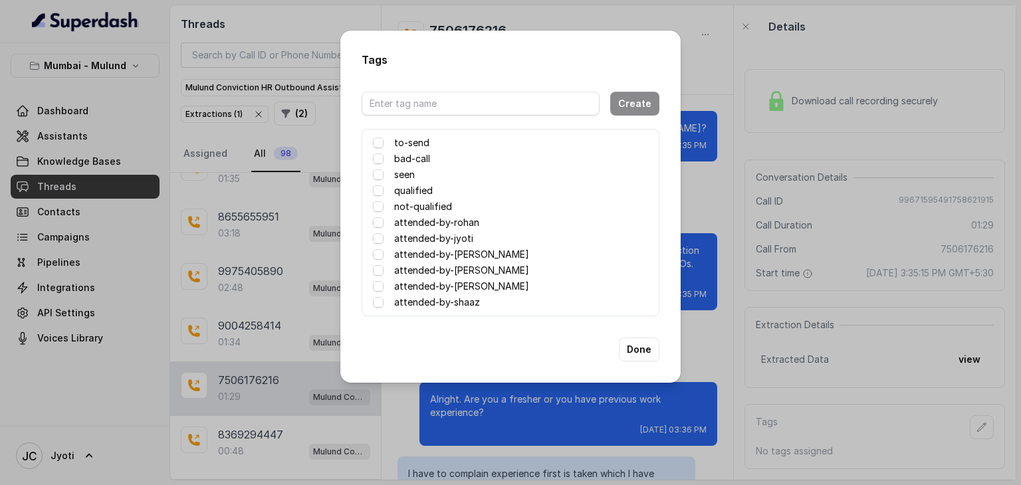
click at [478, 253] on label "attended-by-[PERSON_NAME]" at bounding box center [461, 255] width 135 height 16
click at [637, 354] on button "Done" at bounding box center [639, 350] width 41 height 24
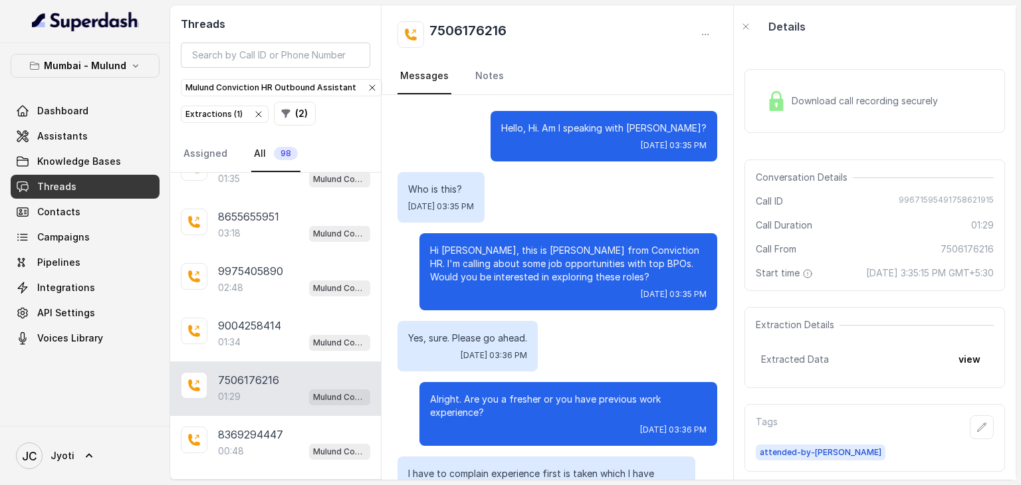
click at [803, 99] on span "Download call recording securely" at bounding box center [868, 100] width 152 height 13
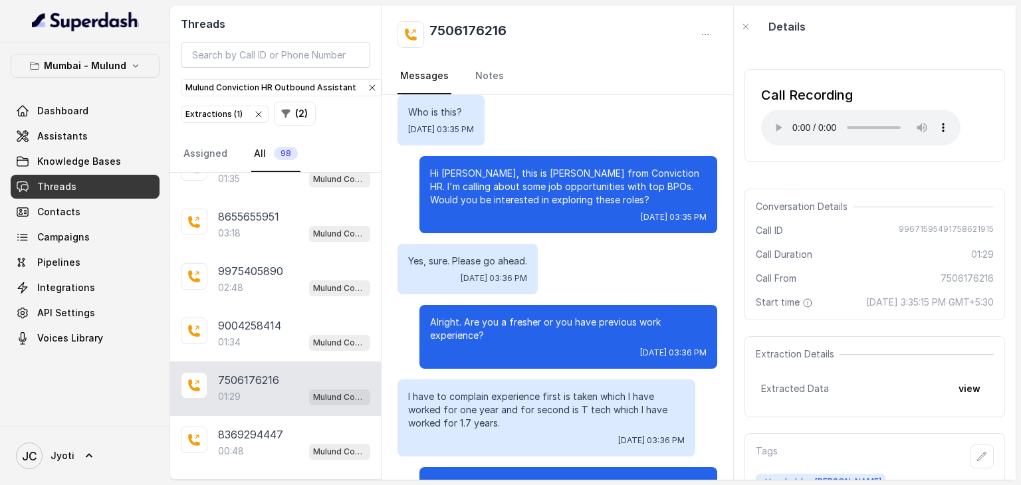
scroll to position [78, 0]
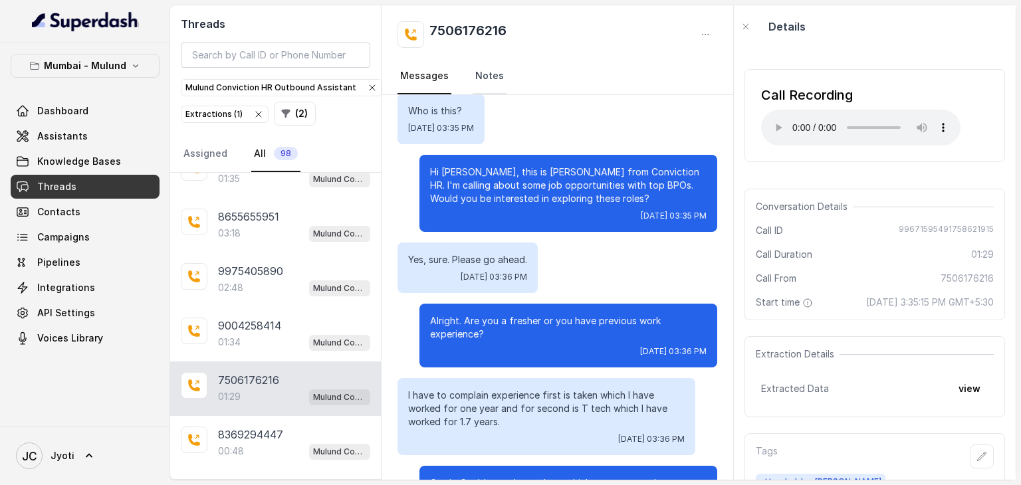
click at [473, 72] on link "Notes" at bounding box center [490, 76] width 34 height 36
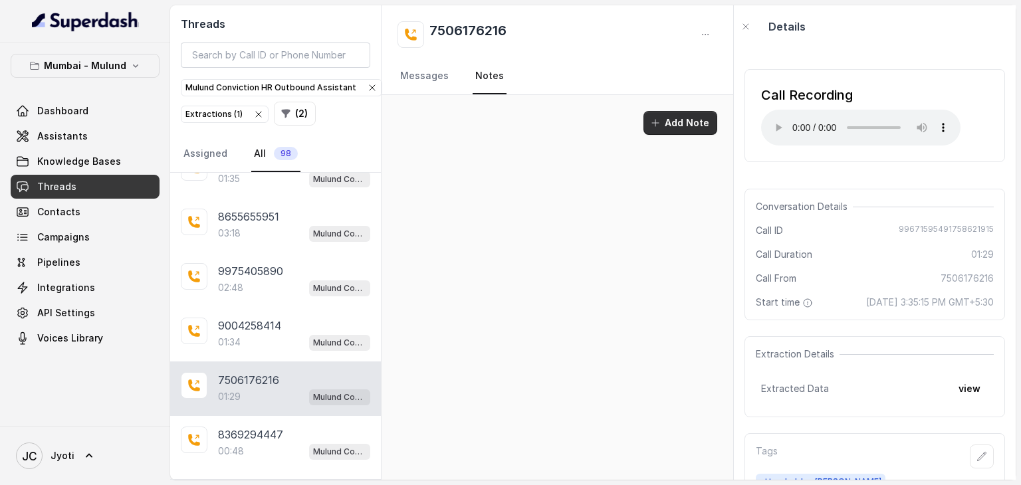
click at [667, 124] on button "Add Note" at bounding box center [680, 123] width 74 height 24
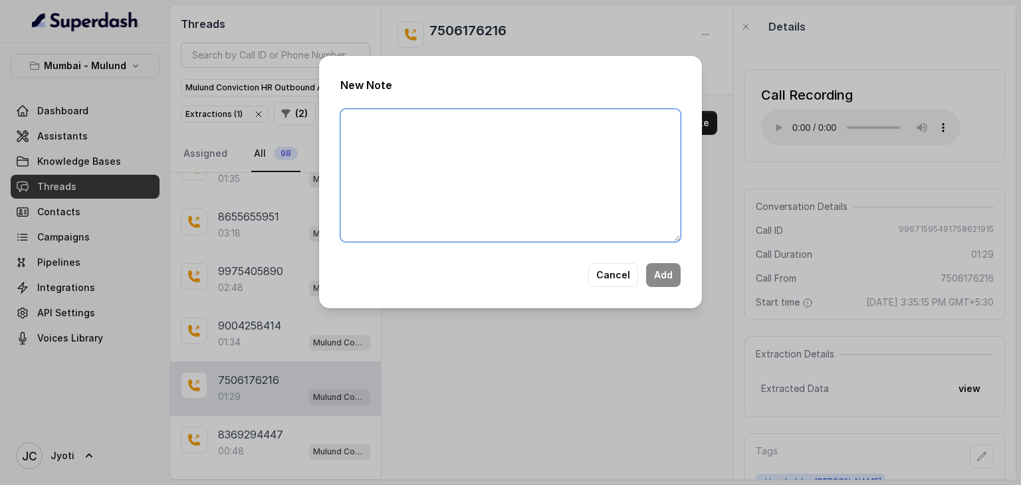
click at [427, 133] on textarea at bounding box center [510, 175] width 340 height 133
type textarea "G"
type textarea "h"
type textarea "Had given an opt for accenture zenia chat"
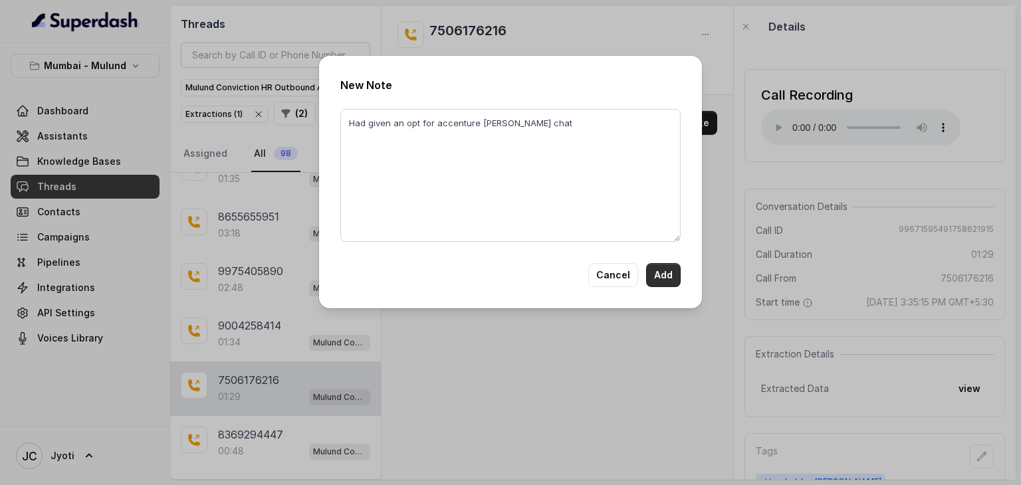
click at [659, 275] on button "Add" at bounding box center [663, 275] width 35 height 24
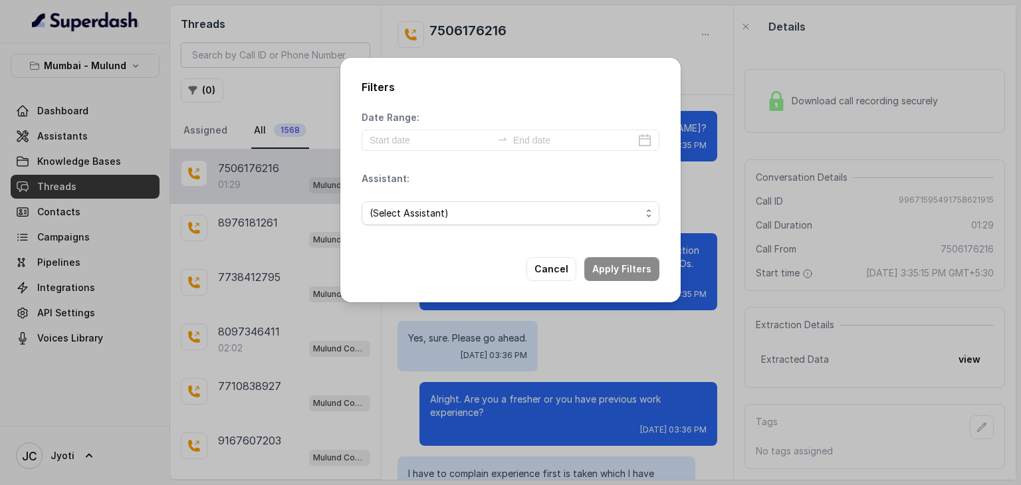
scroll to position [699, 0]
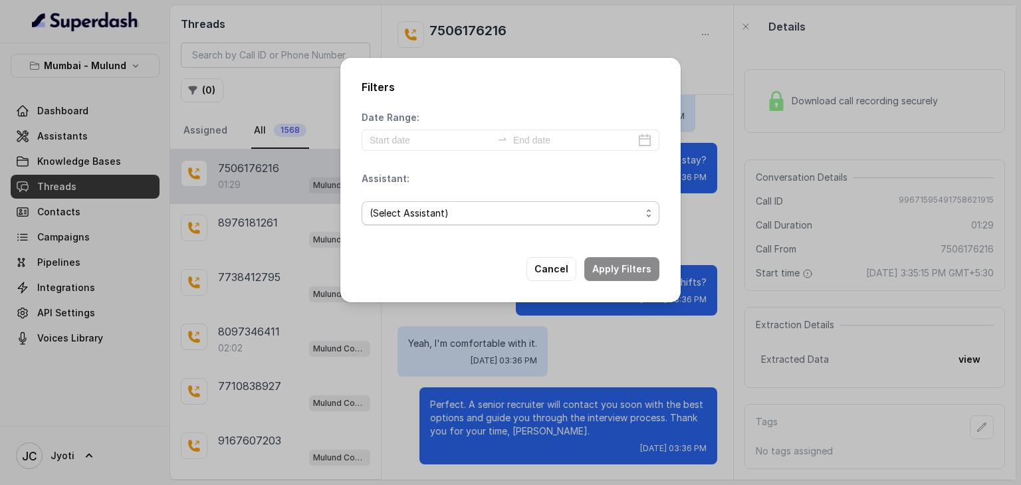
click at [513, 214] on span "(Select Assistant)" at bounding box center [505, 213] width 271 height 16
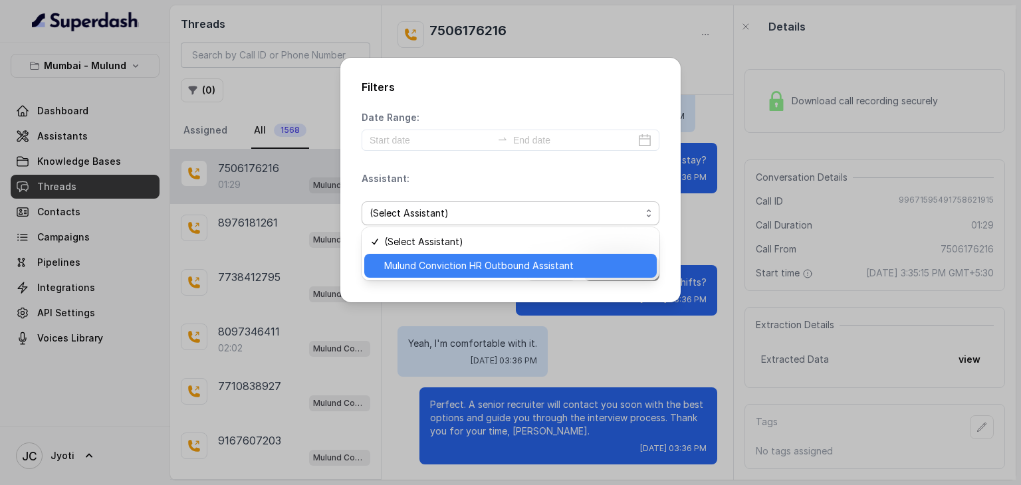
click at [503, 263] on span "Mulund Conviction HR Outbound Assistant" at bounding box center [516, 266] width 265 height 16
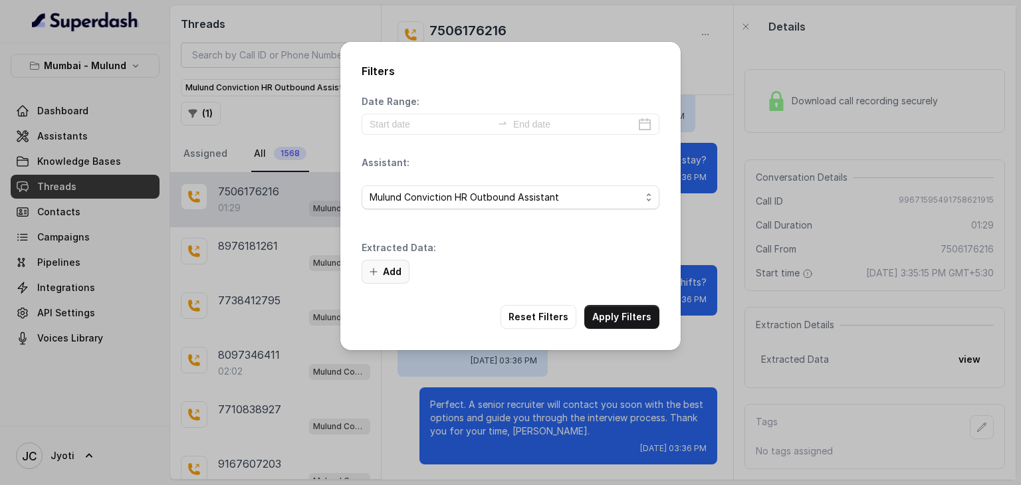
click at [392, 267] on button "Add" at bounding box center [386, 272] width 48 height 24
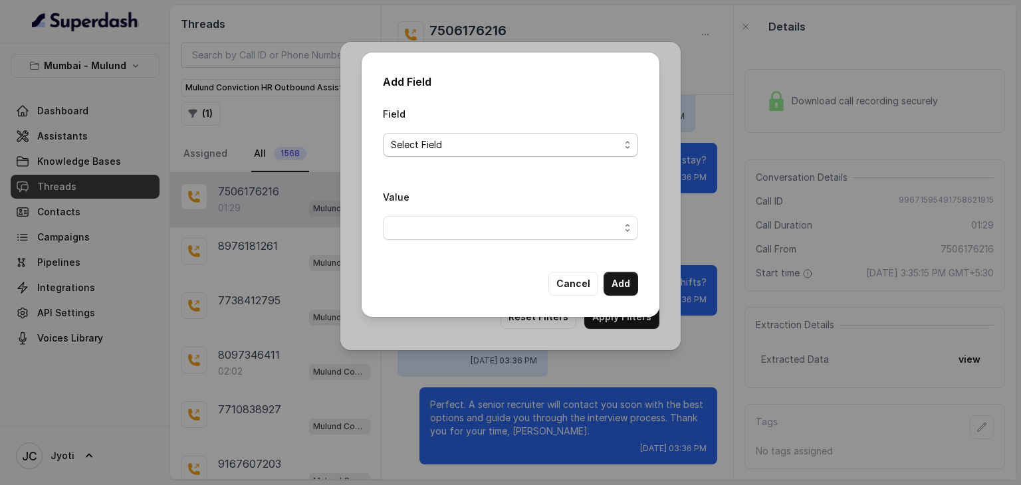
click at [487, 137] on span "Select Field" at bounding box center [505, 145] width 229 height 16
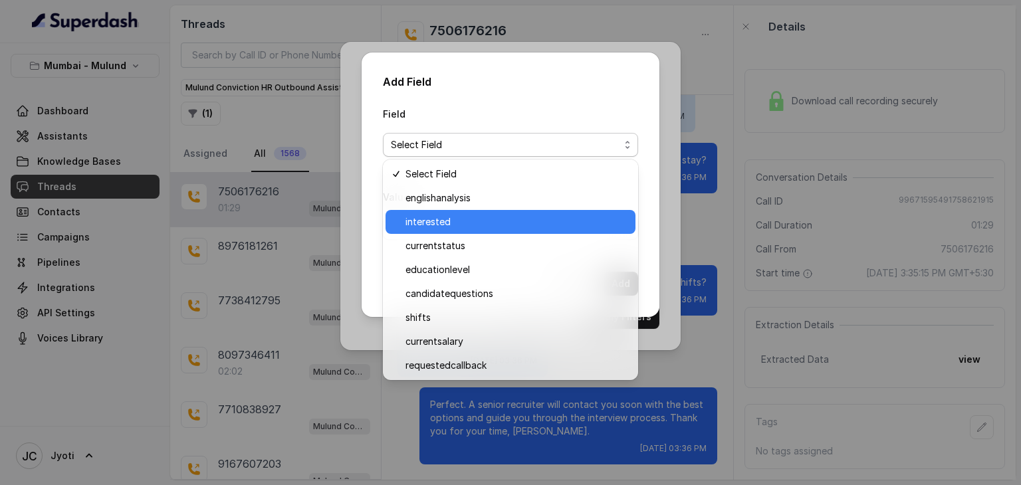
click at [459, 224] on span "interested" at bounding box center [516, 222] width 222 height 16
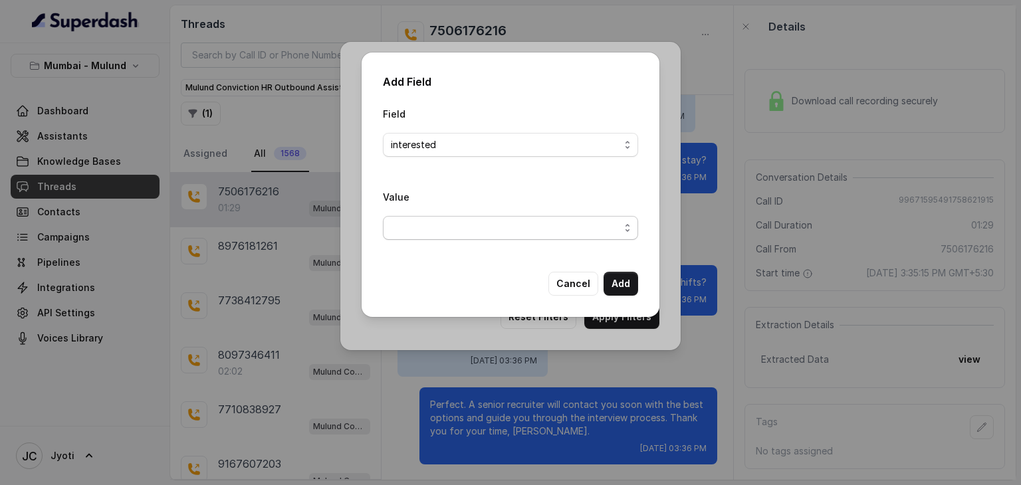
click at [459, 228] on span "button" at bounding box center [510, 228] width 255 height 24
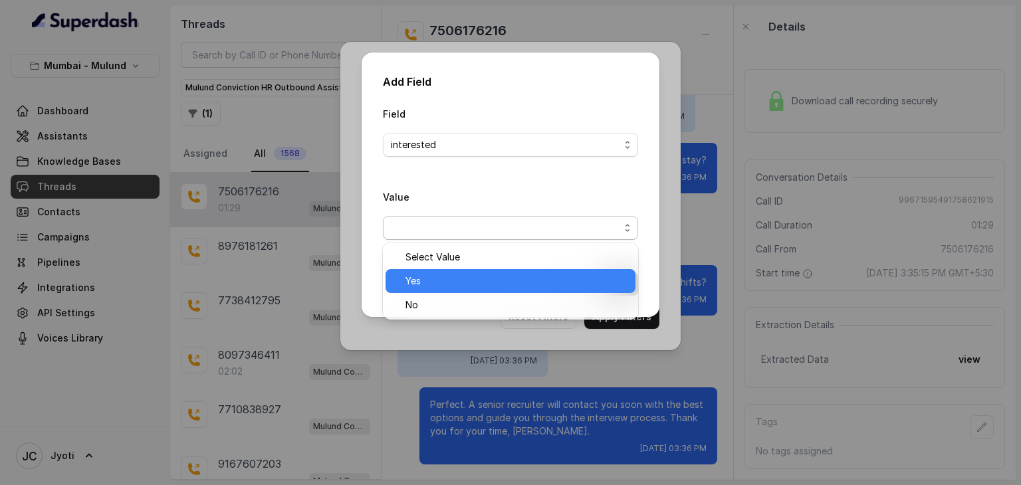
click at [454, 281] on span "Yes" at bounding box center [516, 281] width 222 height 16
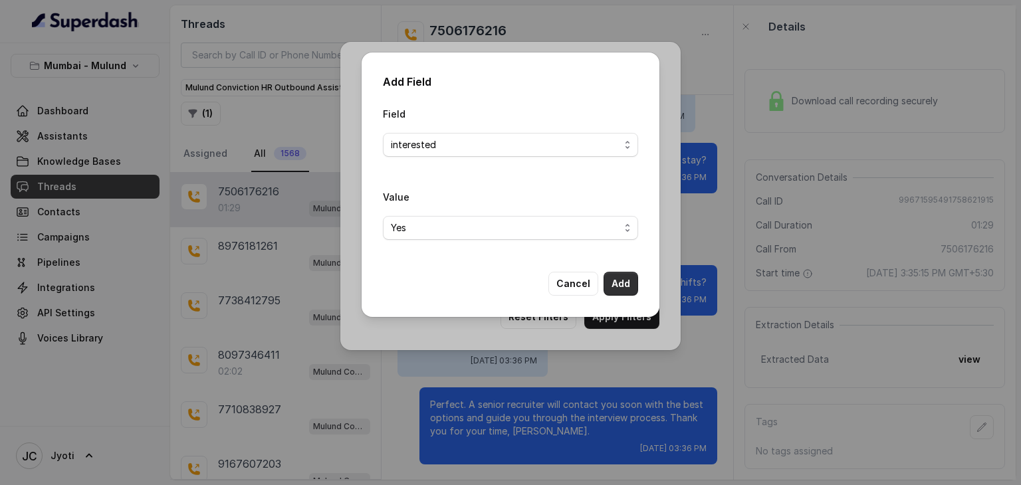
click at [630, 284] on button "Add" at bounding box center [621, 284] width 35 height 24
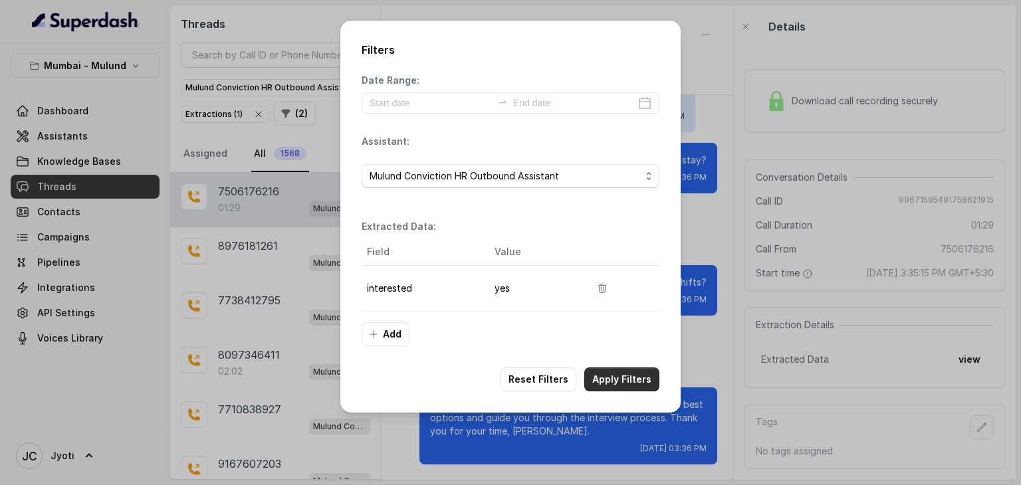
click at [614, 388] on button "Apply Filters" at bounding box center [621, 380] width 75 height 24
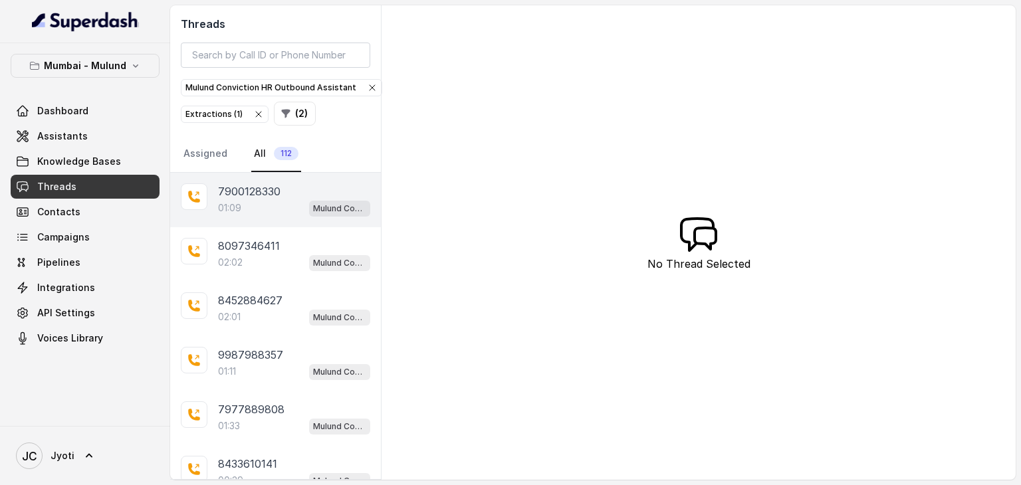
click at [245, 190] on p "7900128330" at bounding box center [249, 191] width 62 height 16
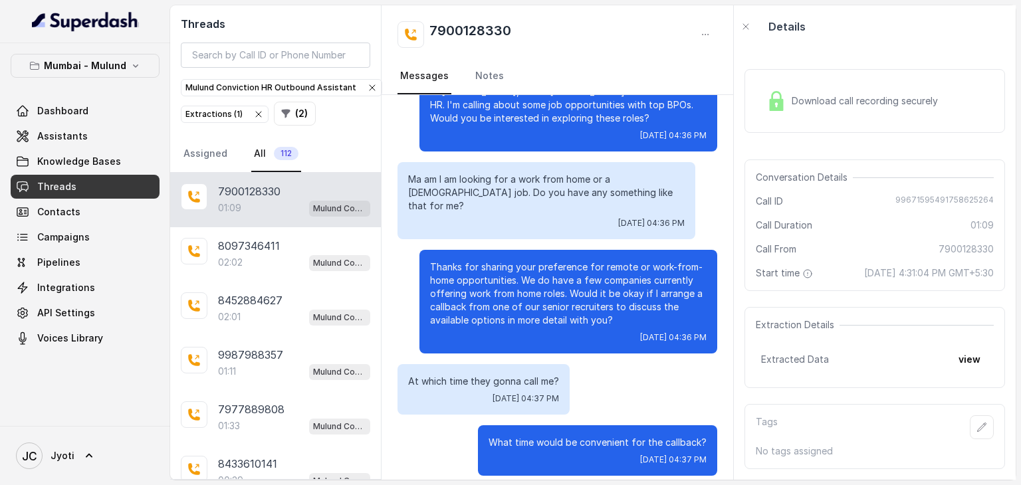
scroll to position [148, 0]
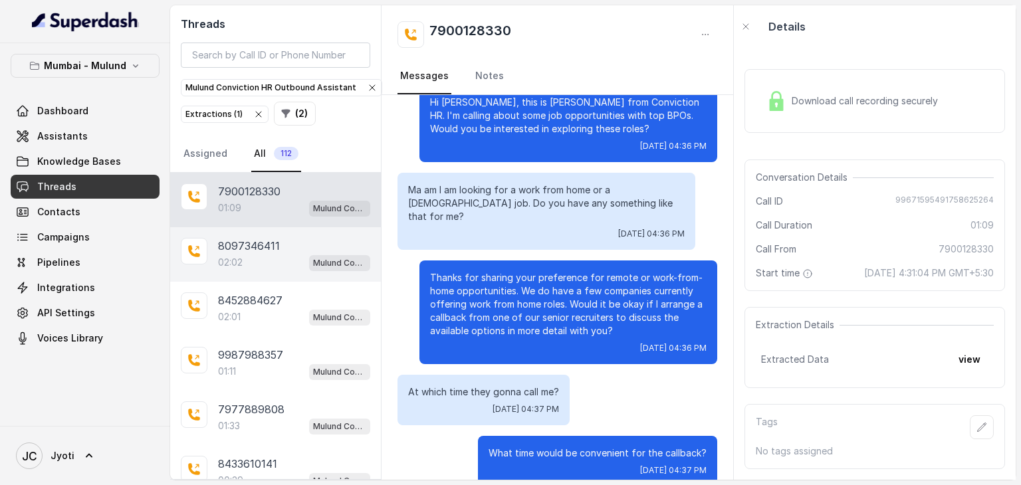
click at [267, 246] on p "8097346411" at bounding box center [249, 246] width 62 height 16
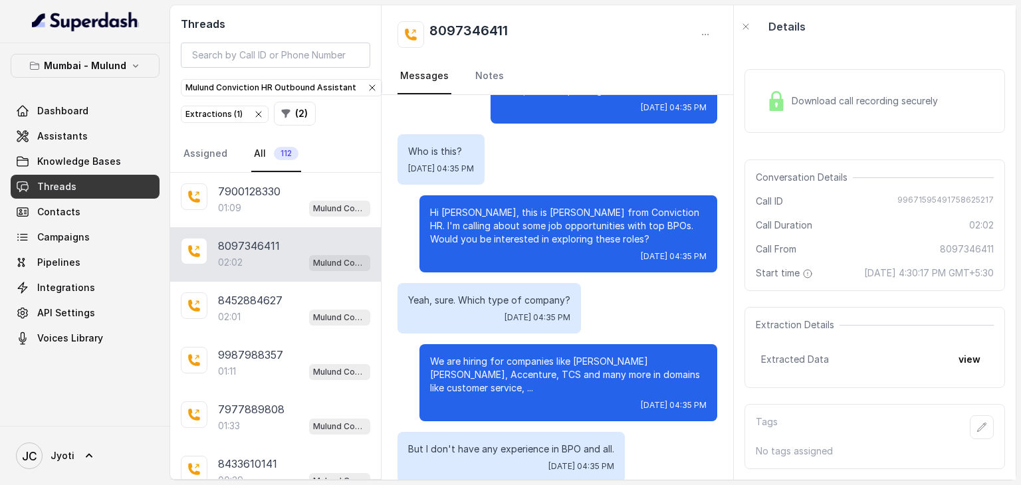
scroll to position [32, 0]
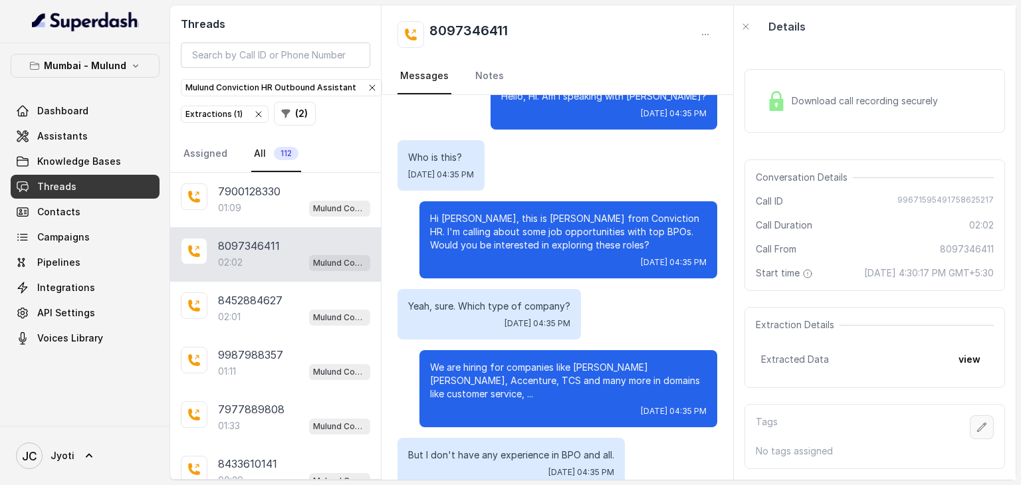
click at [977, 433] on icon "button" at bounding box center [982, 427] width 11 height 11
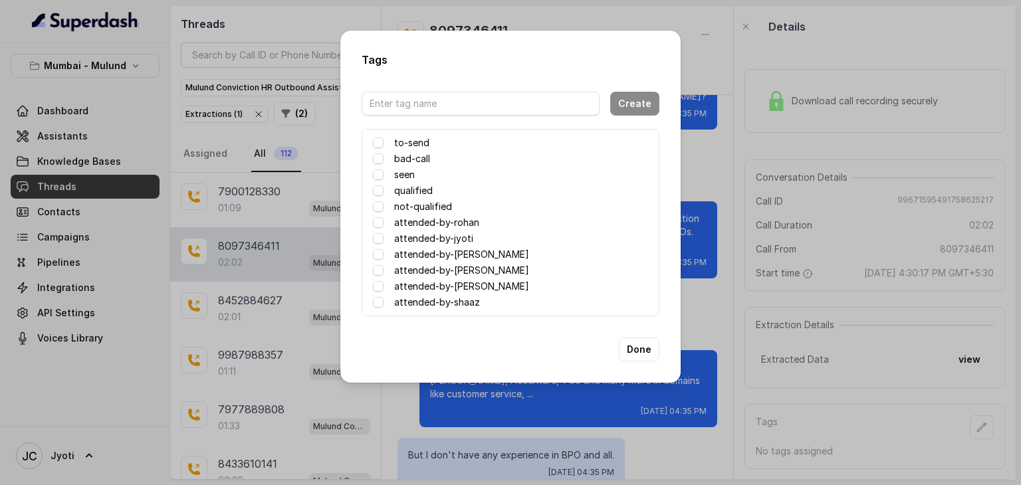
click at [455, 250] on label "attended-by-samiksha" at bounding box center [461, 255] width 135 height 16
click at [651, 352] on button "Done" at bounding box center [639, 350] width 41 height 24
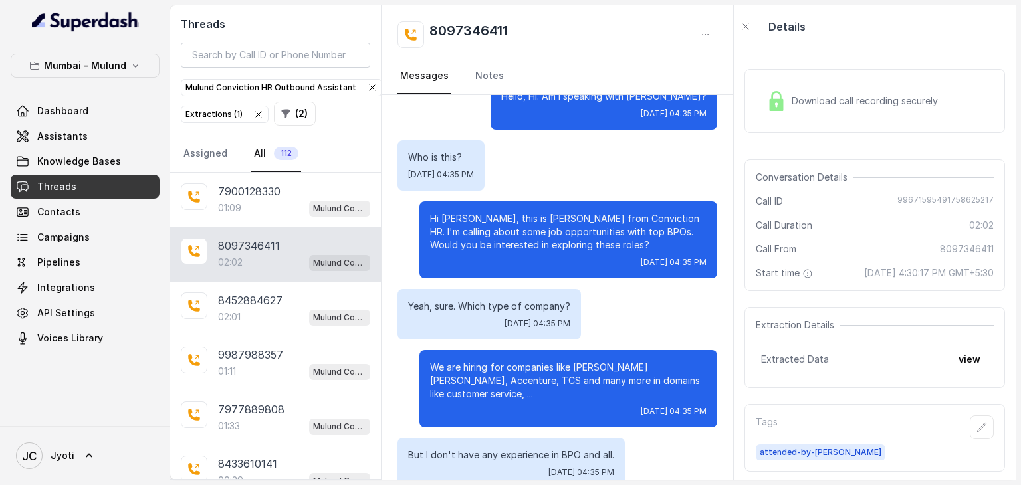
click at [796, 124] on div "Download call recording securely" at bounding box center [875, 101] width 261 height 64
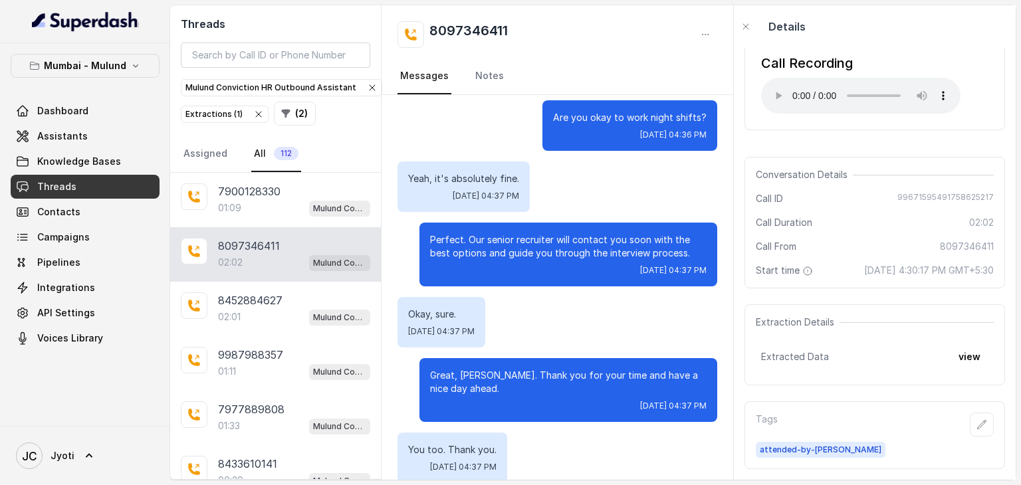
scroll to position [1189, 0]
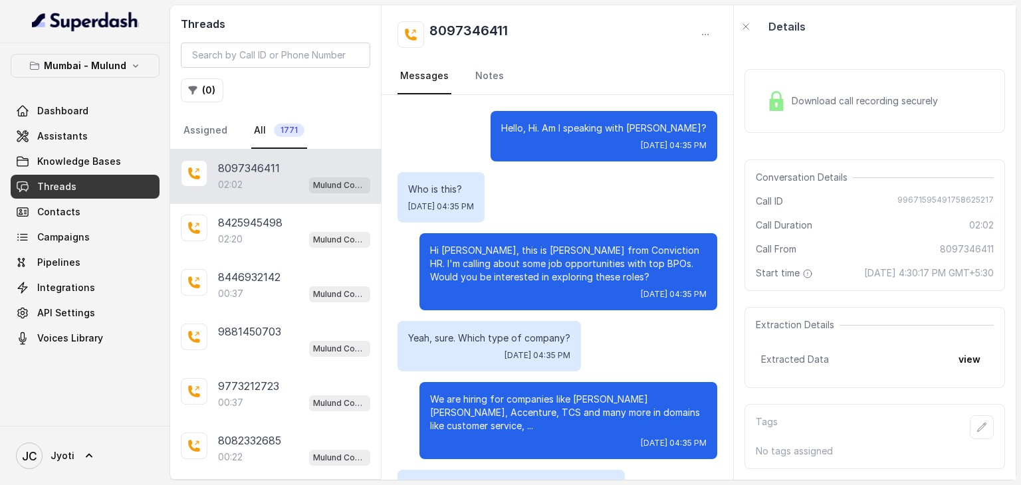
scroll to position [1189, 0]
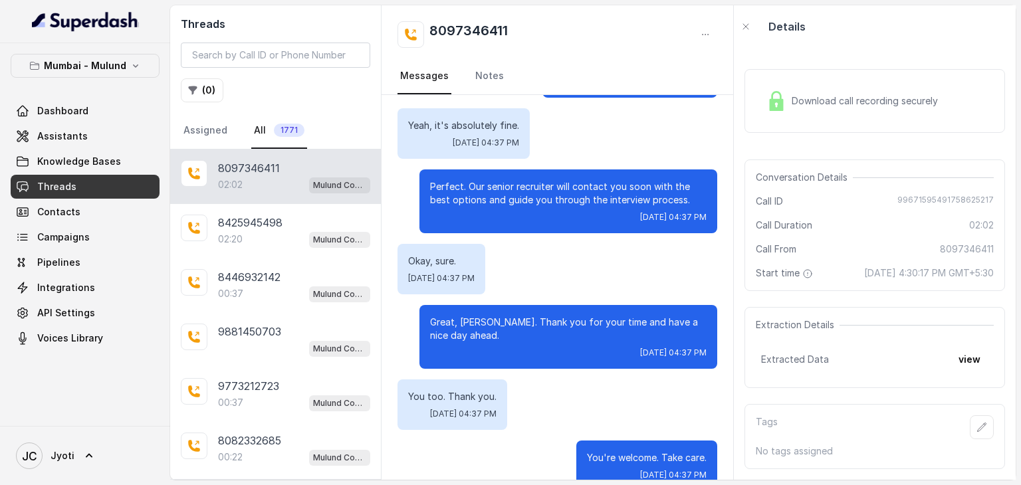
click at [287, 130] on span "1771" at bounding box center [289, 130] width 31 height 13
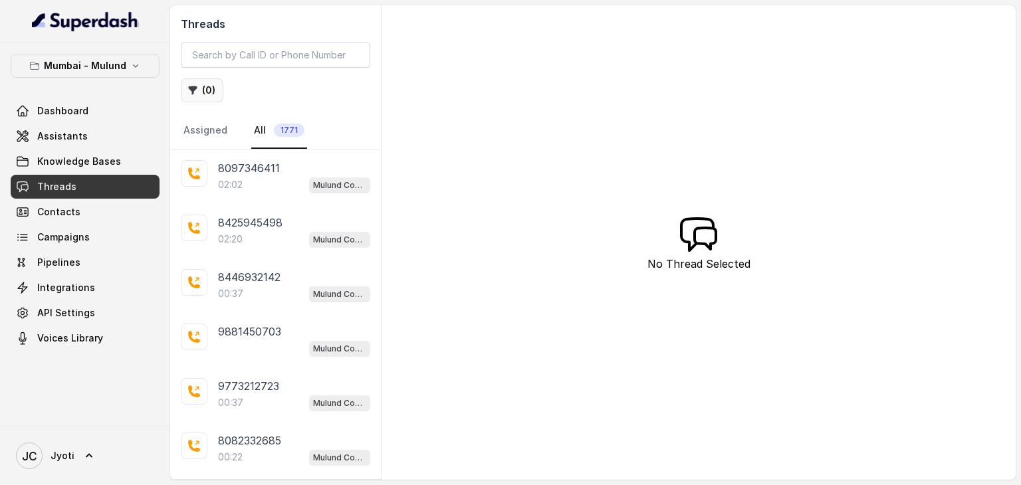
click at [202, 84] on button "( 0 )" at bounding box center [202, 90] width 43 height 24
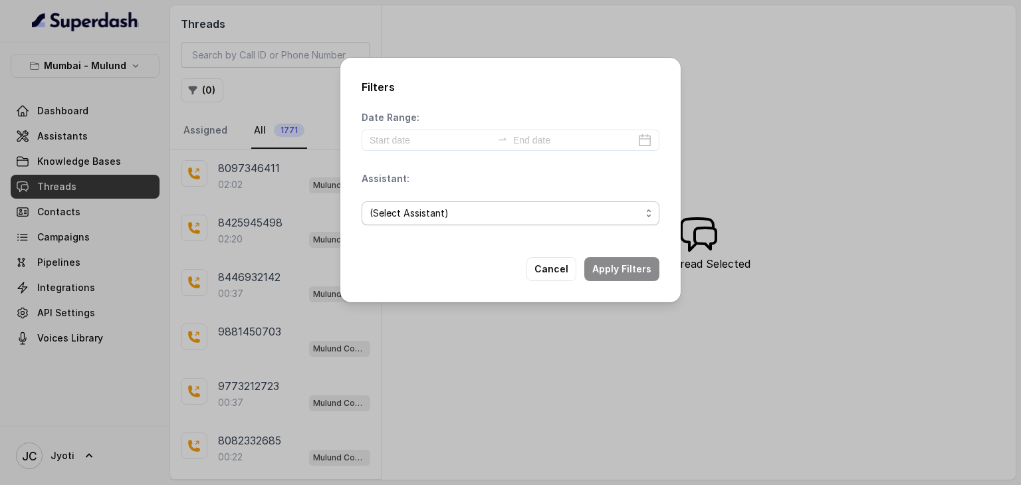
click at [407, 216] on span "(Select Assistant)" at bounding box center [505, 213] width 271 height 16
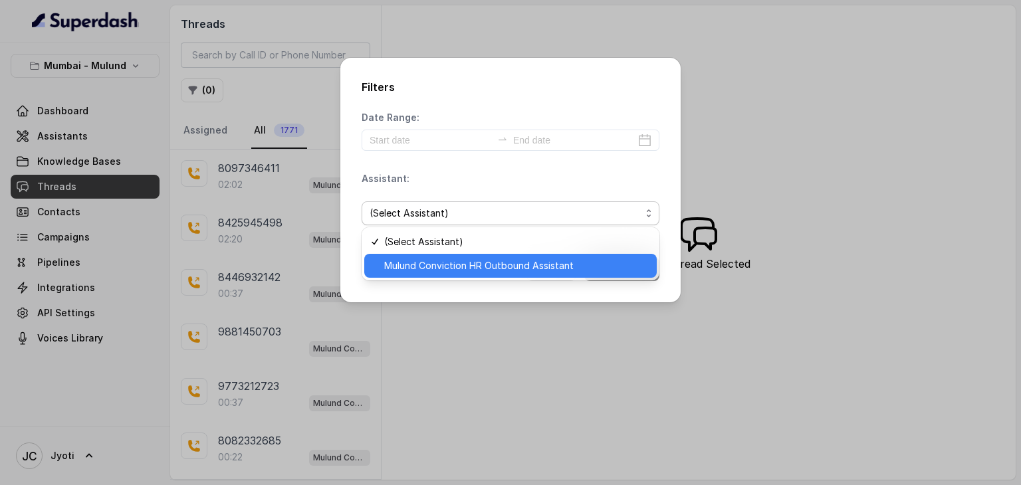
click at [417, 264] on span "Mulund Conviction HR Outbound Assistant" at bounding box center [516, 266] width 265 height 16
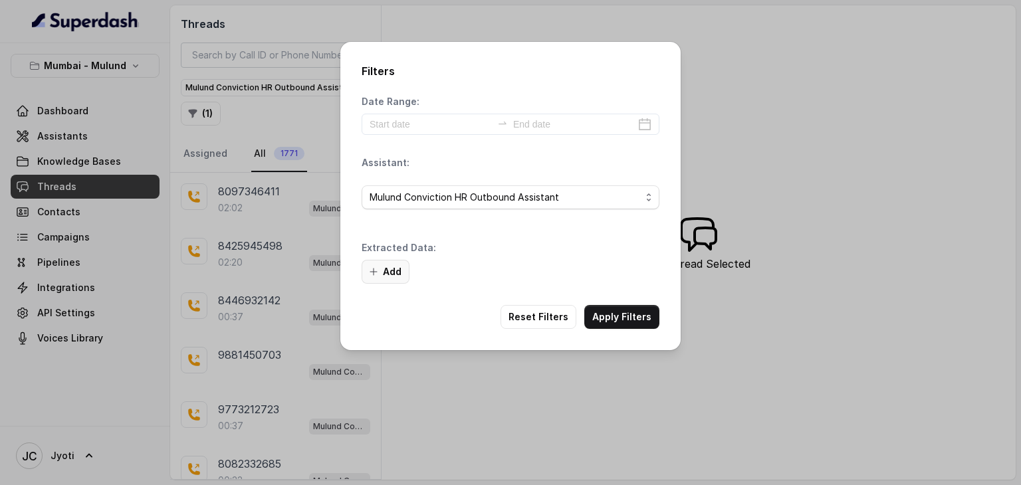
click at [380, 269] on button "Add" at bounding box center [386, 272] width 48 height 24
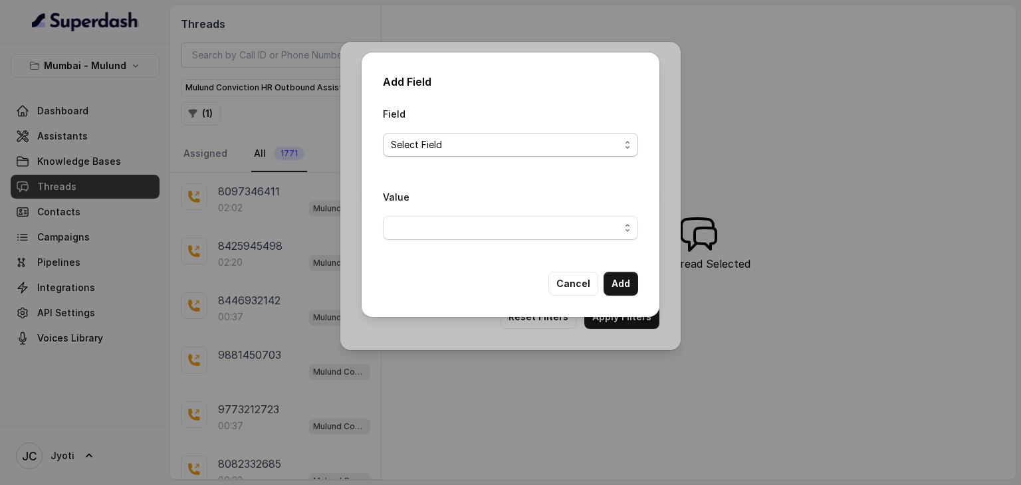
click at [627, 146] on span "Select Field" at bounding box center [510, 145] width 255 height 24
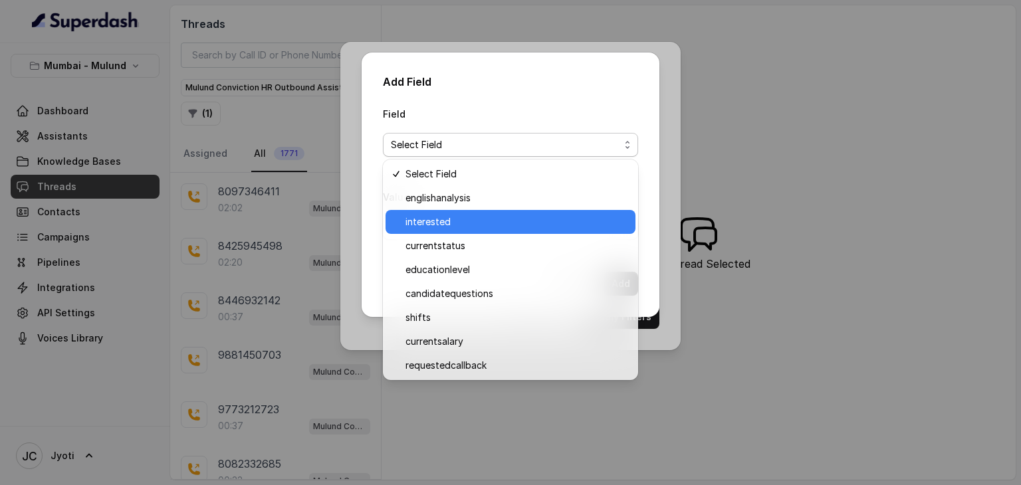
click at [471, 227] on span "interested" at bounding box center [516, 222] width 222 height 16
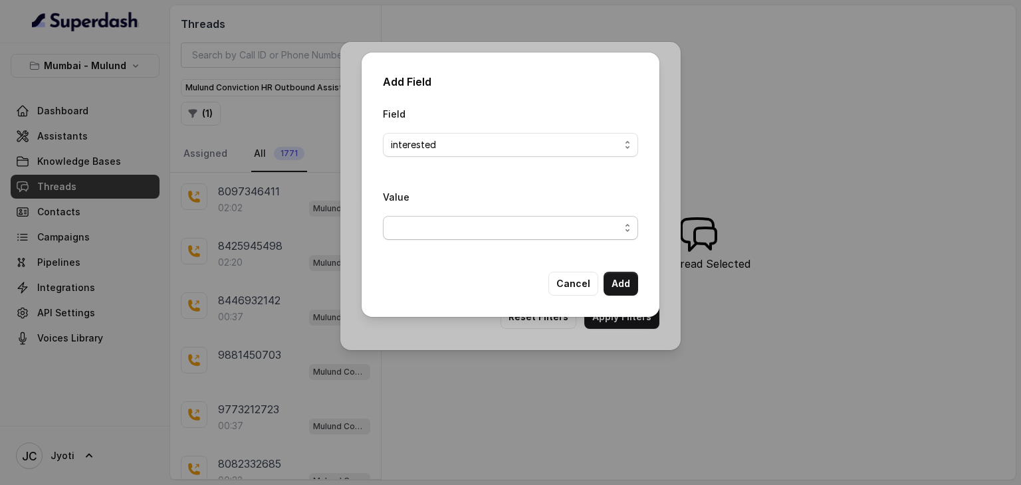
click at [630, 229] on span "button" at bounding box center [510, 228] width 255 height 24
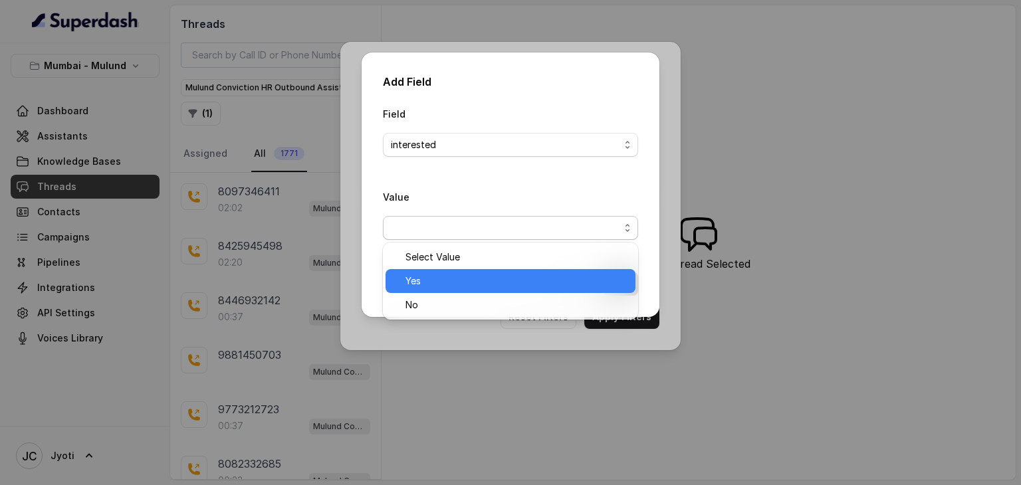
click at [604, 275] on span "Yes" at bounding box center [516, 281] width 222 height 16
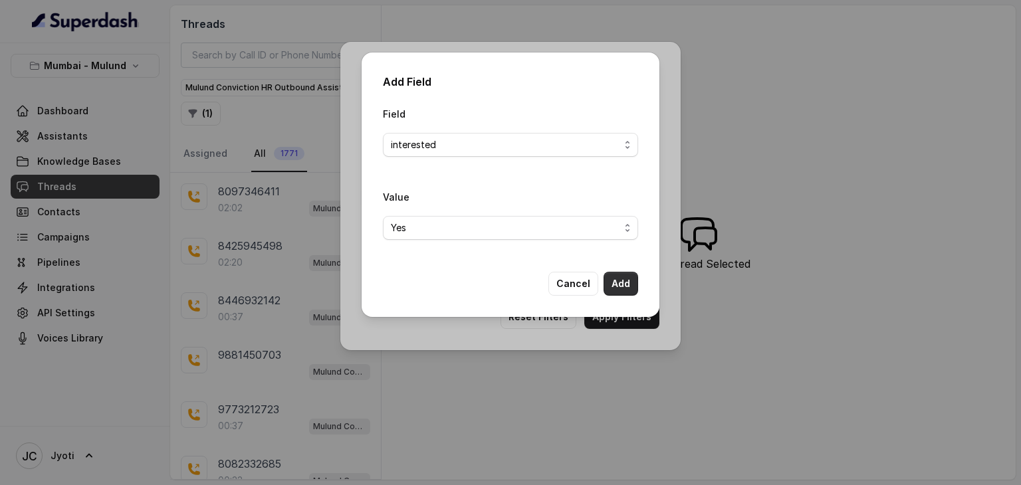
click at [624, 283] on button "Add" at bounding box center [621, 284] width 35 height 24
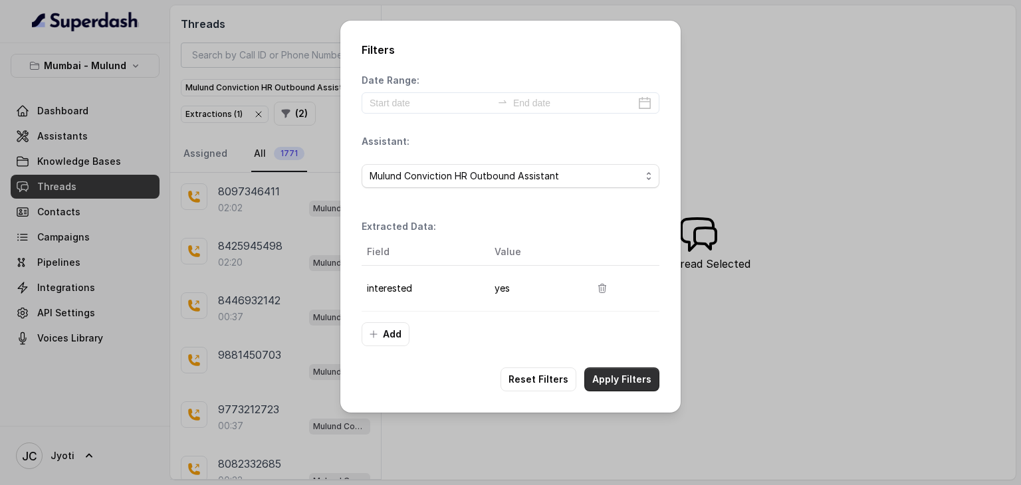
click at [628, 369] on button "Apply Filters" at bounding box center [621, 380] width 75 height 24
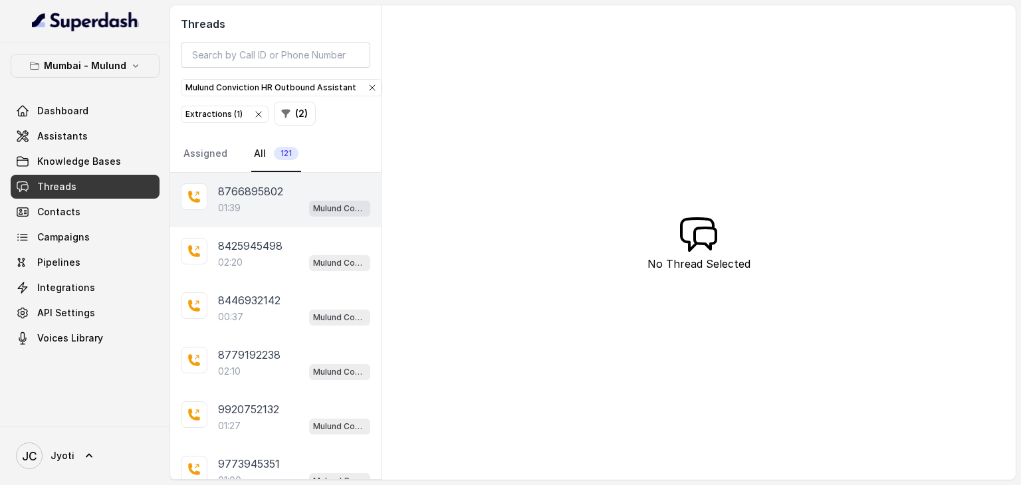
click at [238, 178] on div "8766895802 01:39 Mulund Conviction HR Outbound Assistant" at bounding box center [275, 200] width 211 height 55
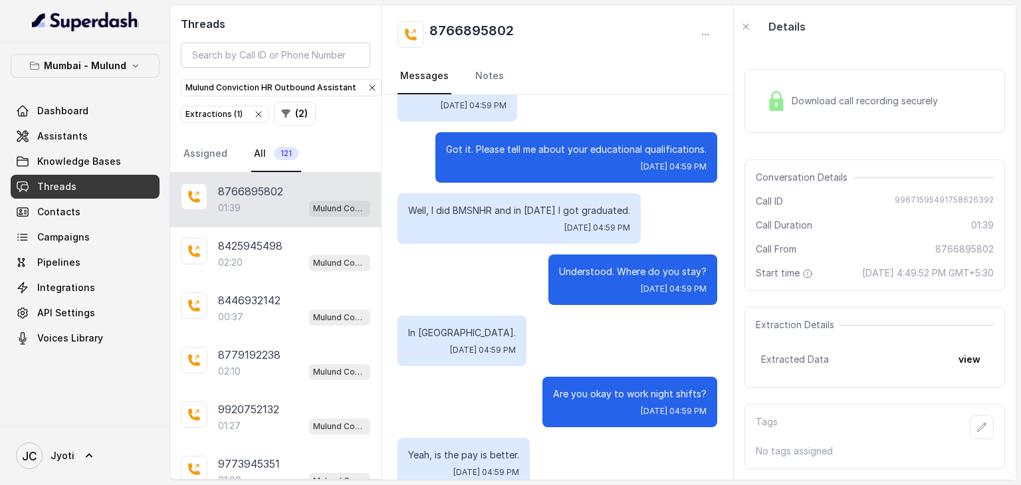
scroll to position [627, 0]
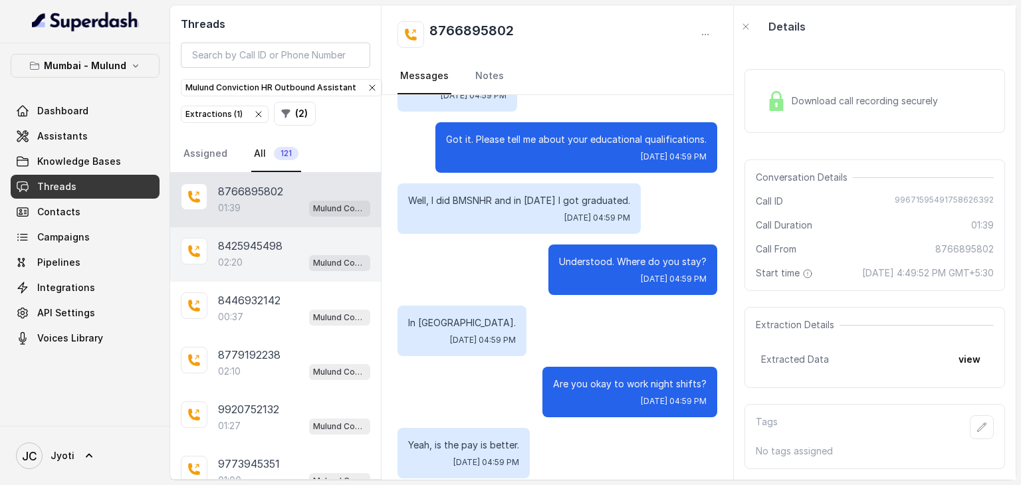
click at [249, 258] on div "02:20 Mulund Conviction HR Outbound Assistant" at bounding box center [294, 262] width 152 height 17
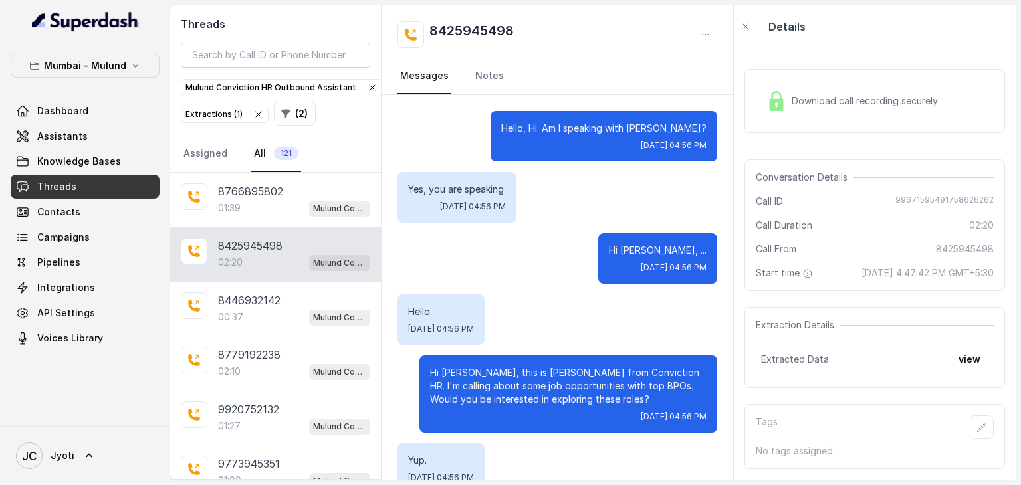
scroll to position [1665, 0]
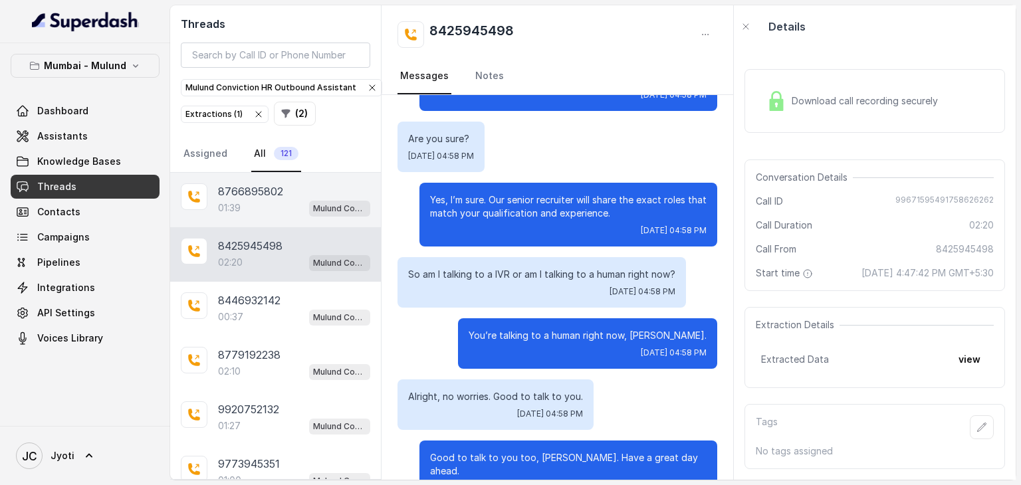
click at [274, 173] on div "8766895802 01:39 Mulund Conviction HR Outbound Assistant" at bounding box center [275, 200] width 211 height 55
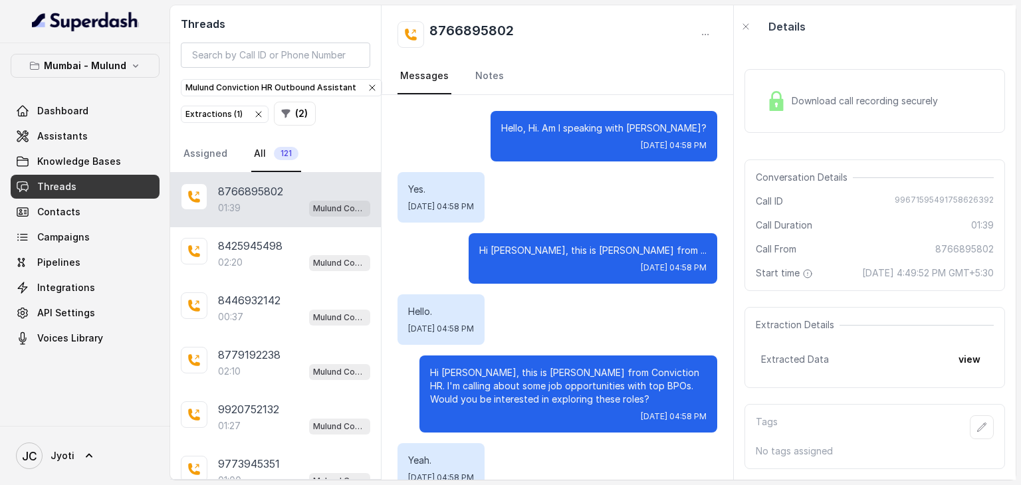
scroll to position [1345, 0]
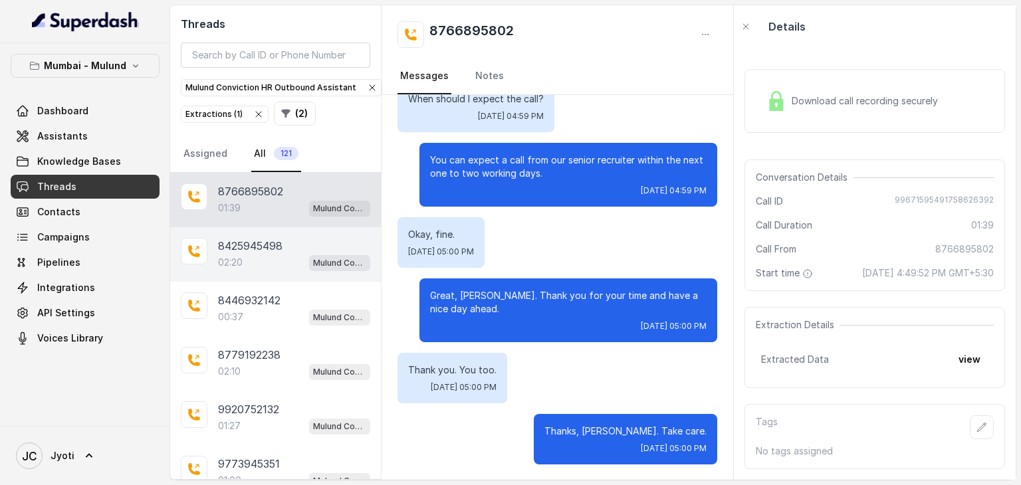
click at [271, 248] on p "8425945498" at bounding box center [250, 246] width 64 height 16
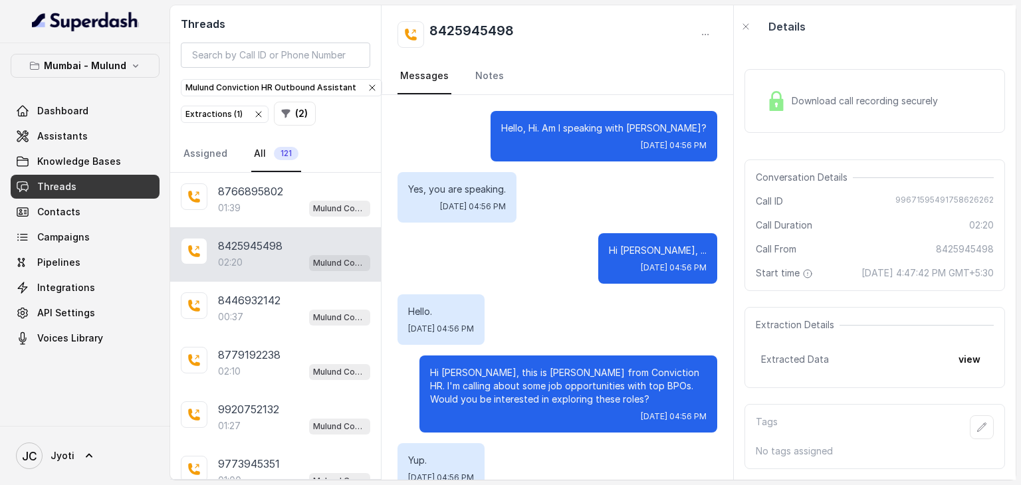
scroll to position [1665, 0]
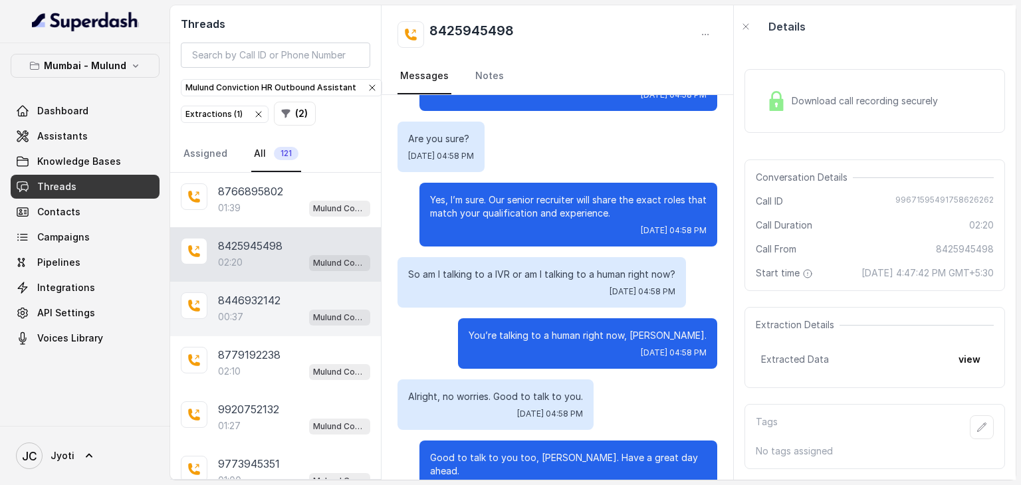
click at [239, 295] on p "8446932142" at bounding box center [249, 300] width 62 height 16
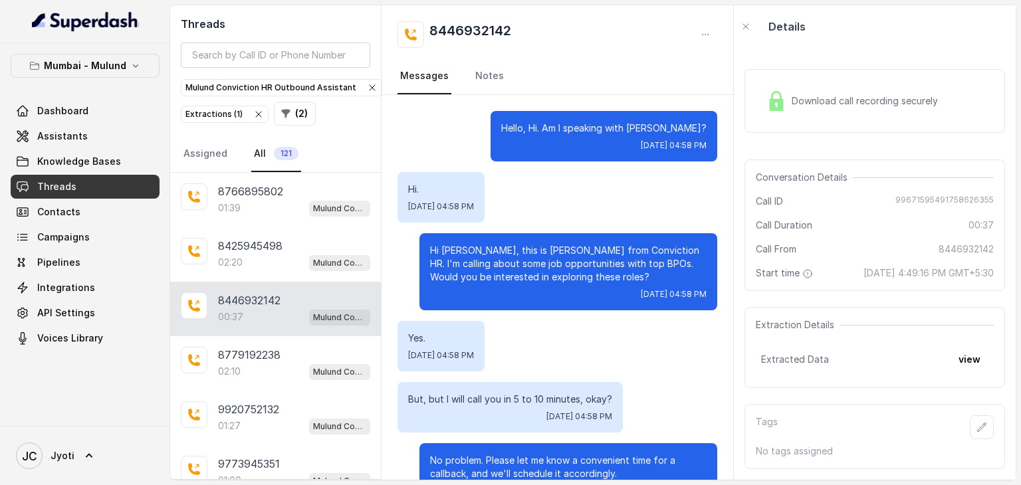
click at [485, 264] on p "Hi Yasin, this is Monica from Conviction HR. I'm calling about some job opportu…" at bounding box center [568, 264] width 277 height 40
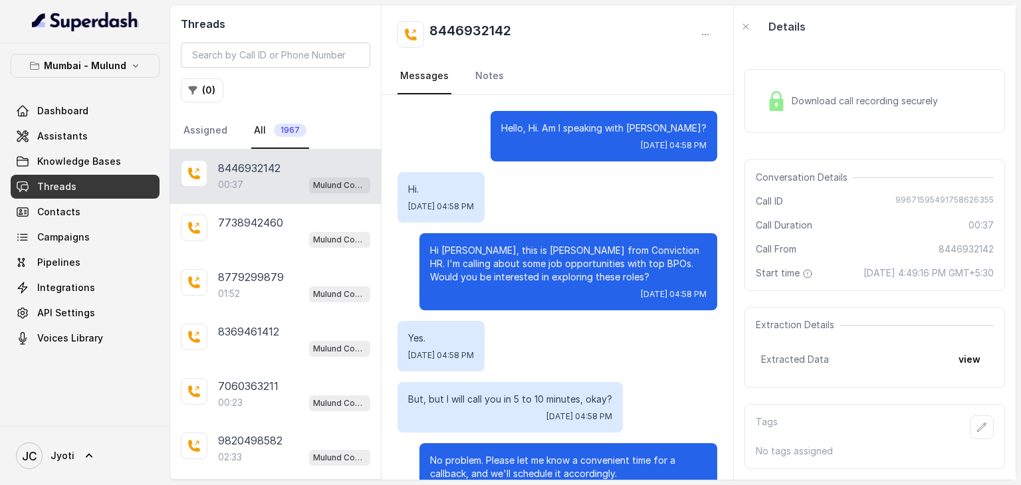
scroll to position [178, 0]
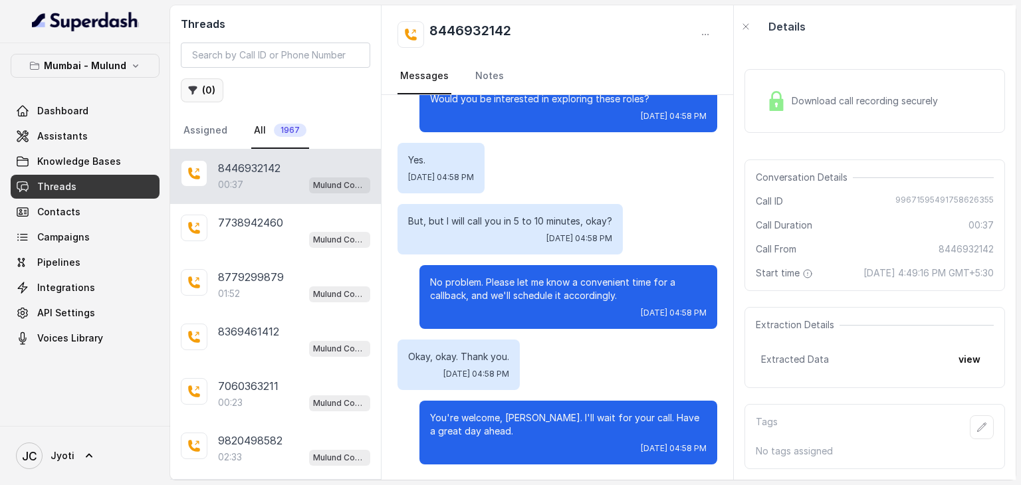
click at [206, 88] on button "( 0 )" at bounding box center [202, 90] width 43 height 24
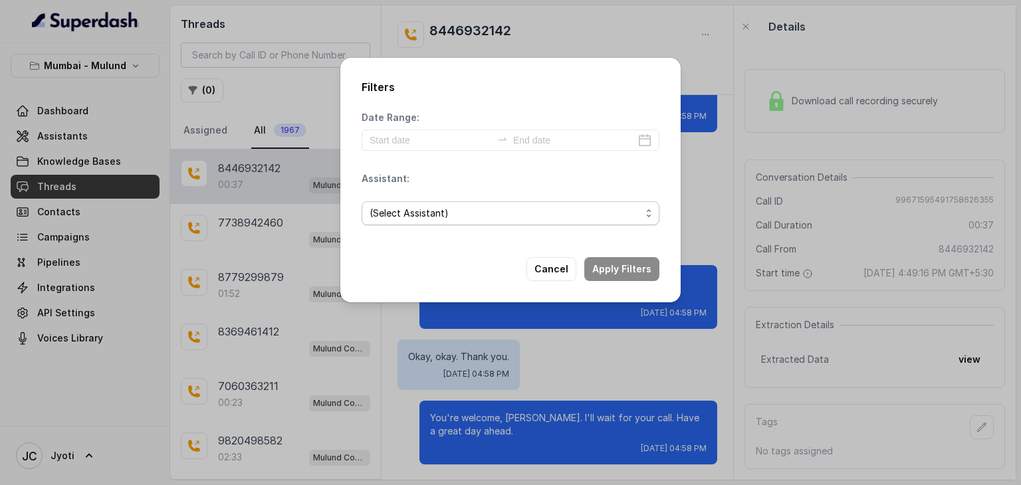
click at [473, 212] on span "(Select Assistant)" at bounding box center [505, 213] width 271 height 16
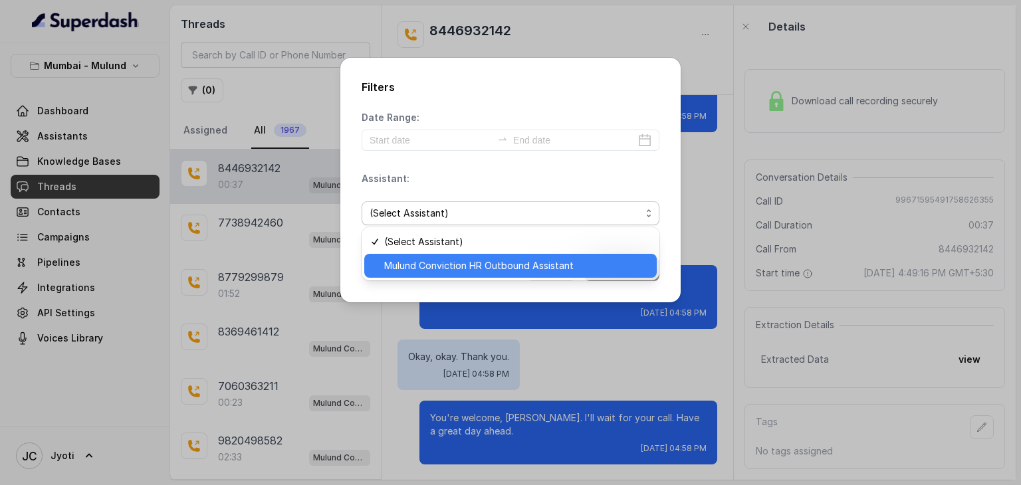
click at [476, 266] on span "Mulund Conviction HR Outbound Assistant" at bounding box center [516, 266] width 265 height 16
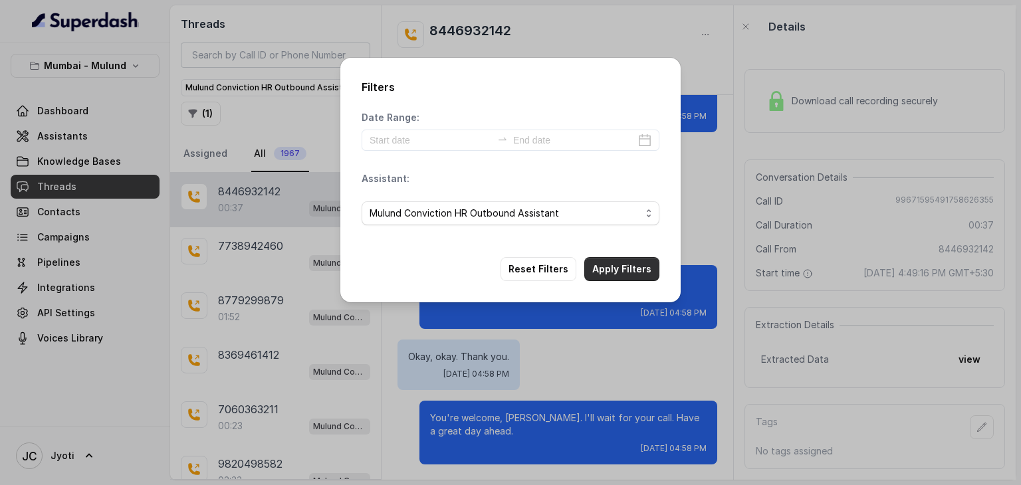
click at [598, 267] on div "Filters Date Range: Assistant: Mulund Conviction HR Outbound Assistant Reset Fi…" at bounding box center [510, 180] width 340 height 245
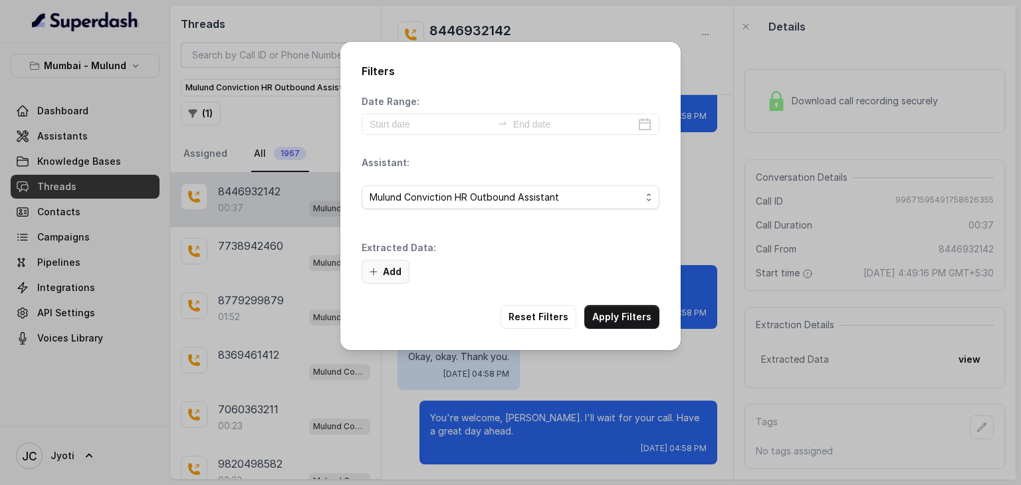
click at [391, 273] on button "Add" at bounding box center [386, 272] width 48 height 24
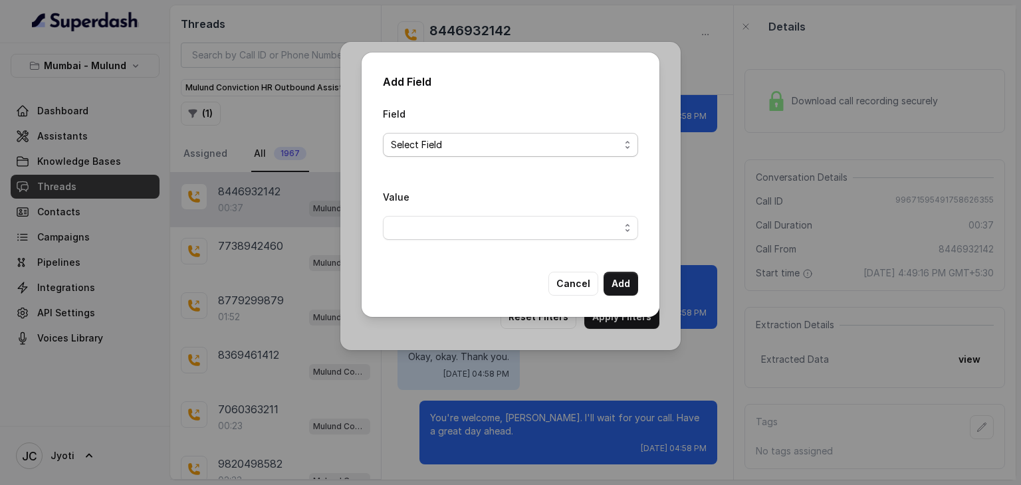
click at [630, 146] on span "Select Field" at bounding box center [510, 145] width 255 height 24
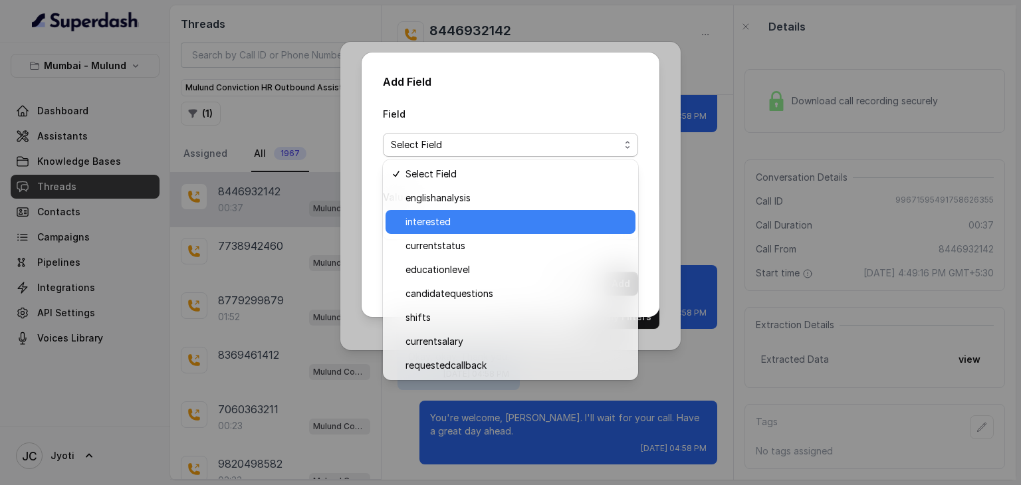
click at [467, 221] on span "interested" at bounding box center [516, 222] width 222 height 16
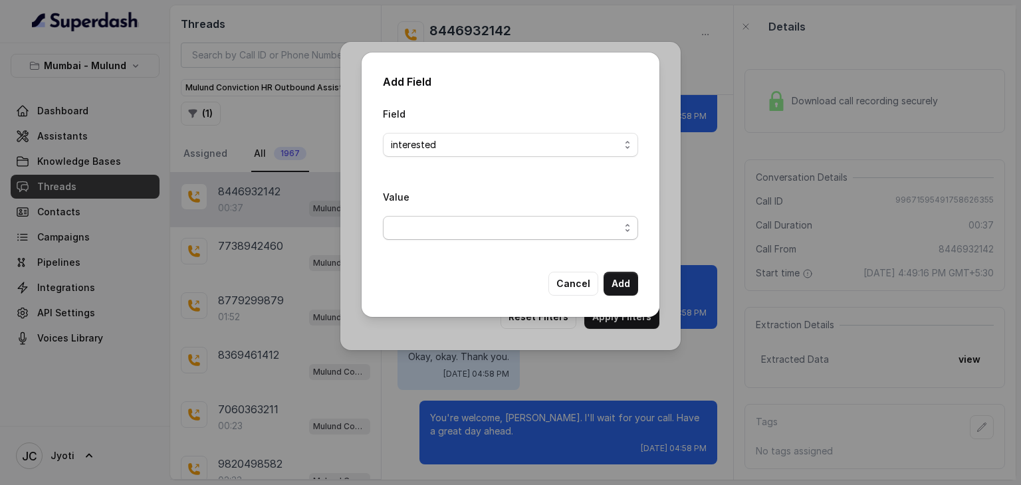
click at [628, 228] on span "button" at bounding box center [510, 228] width 255 height 24
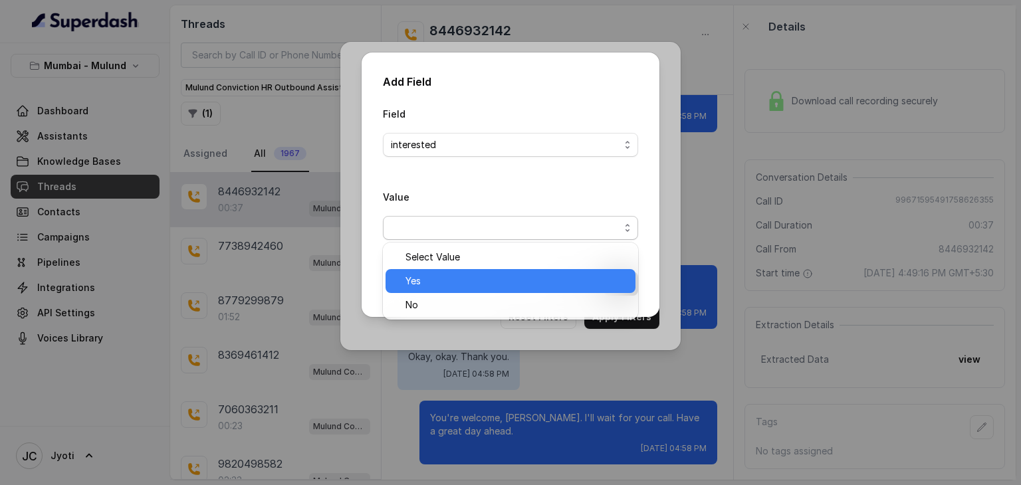
click at [543, 288] on span "Yes" at bounding box center [516, 281] width 222 height 16
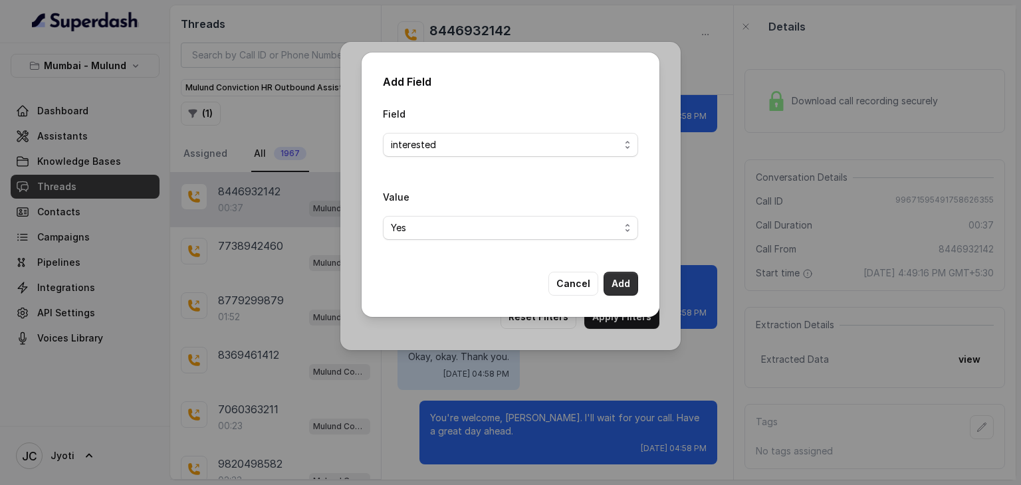
click at [628, 285] on button "Add" at bounding box center [621, 284] width 35 height 24
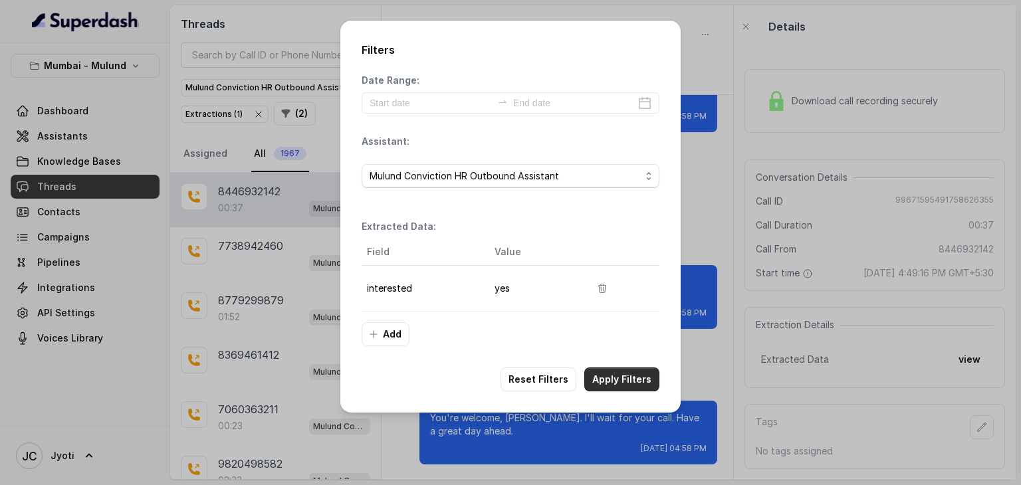
click at [635, 370] on button "Apply Filters" at bounding box center [621, 380] width 75 height 24
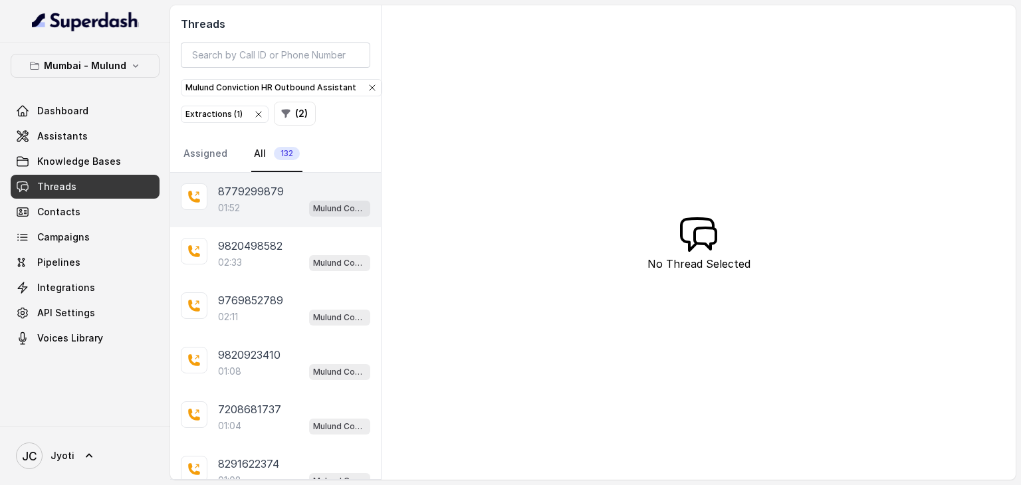
click at [245, 206] on div "01:52 Mulund Conviction HR Outbound Assistant" at bounding box center [294, 207] width 152 height 17
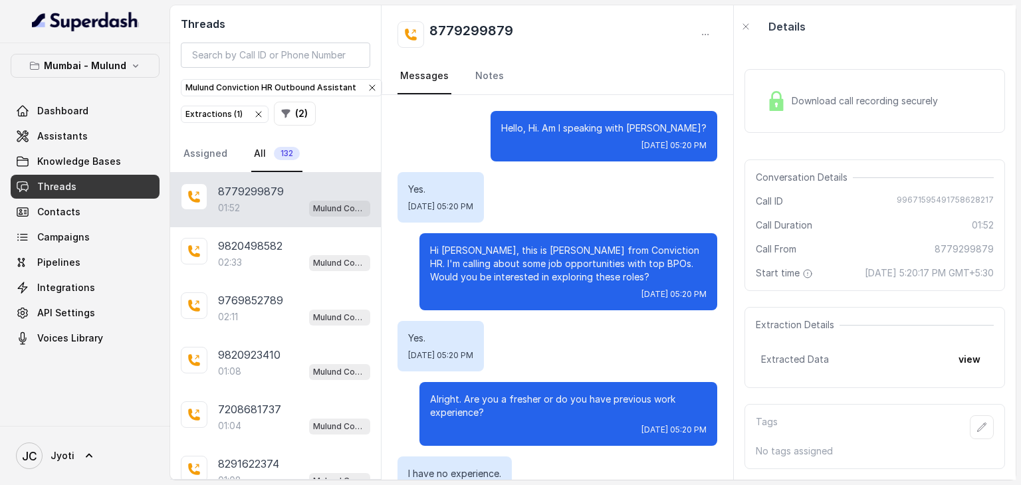
click at [816, 94] on span "Download call recording securely" at bounding box center [868, 100] width 152 height 13
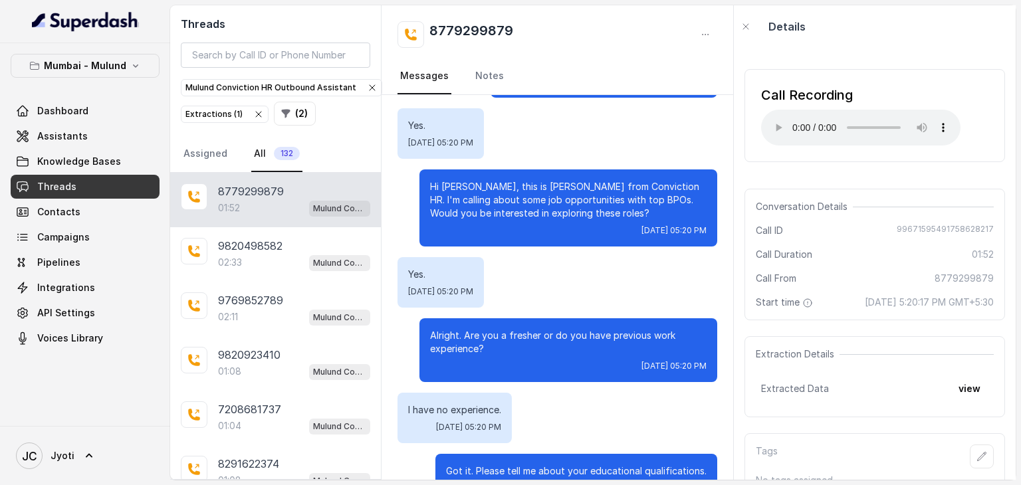
scroll to position [63, 0]
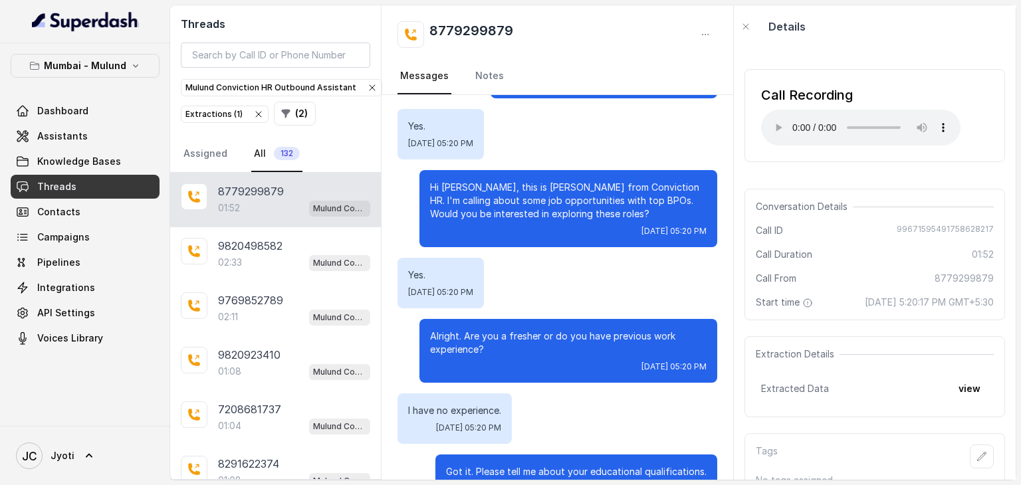
click at [822, 270] on div "Conversation Details Call ID 99671595491758628217 Call Duration 01:52 Call From…" at bounding box center [875, 255] width 261 height 132
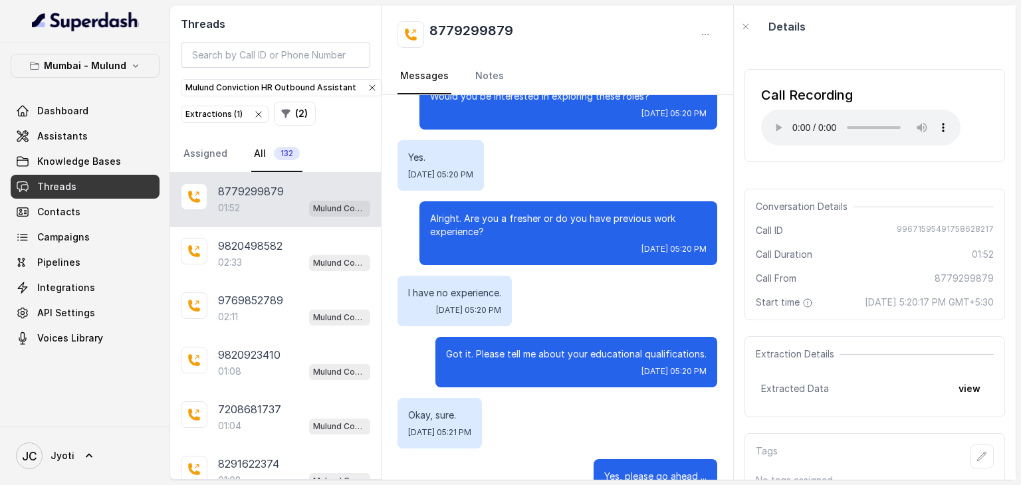
scroll to position [51, 0]
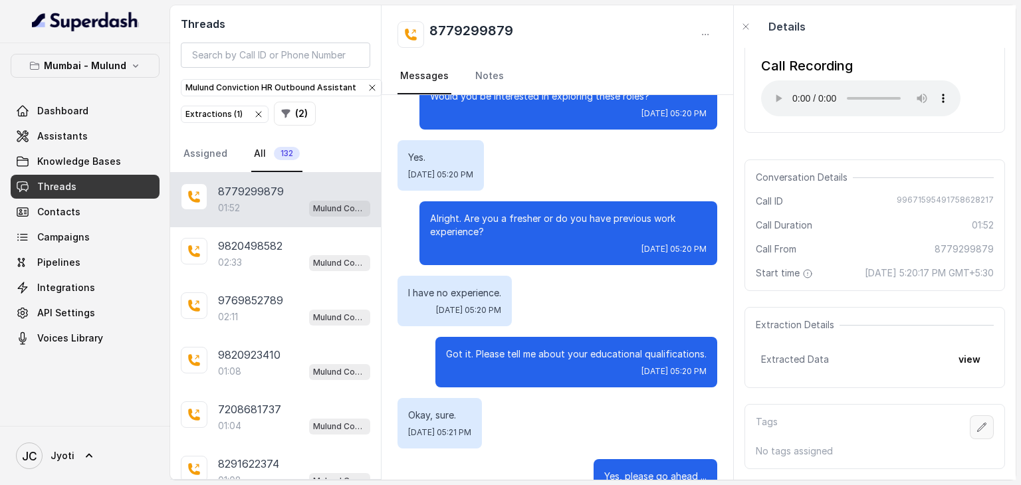
click at [977, 422] on icon "button" at bounding box center [982, 427] width 11 height 11
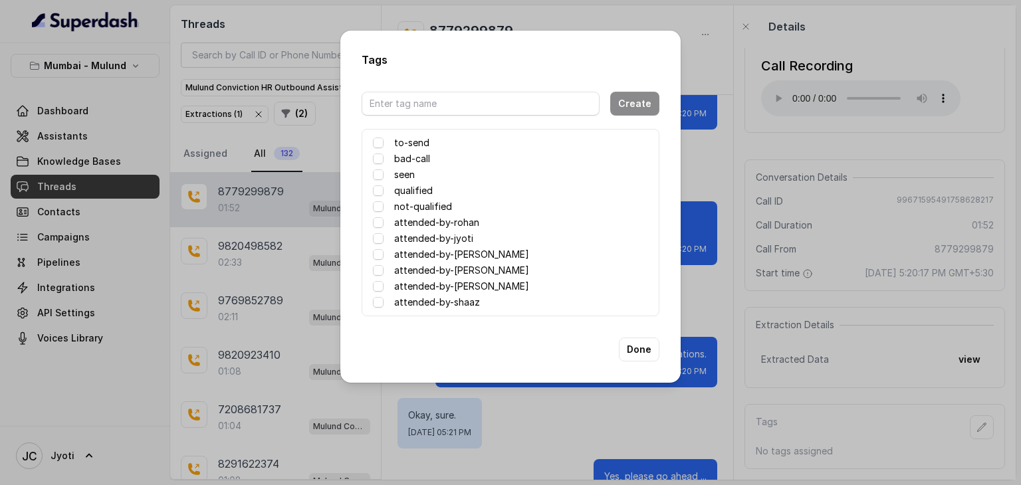
click at [415, 253] on label "attended-by-[PERSON_NAME]" at bounding box center [461, 255] width 135 height 16
click at [634, 346] on button "Done" at bounding box center [639, 350] width 41 height 24
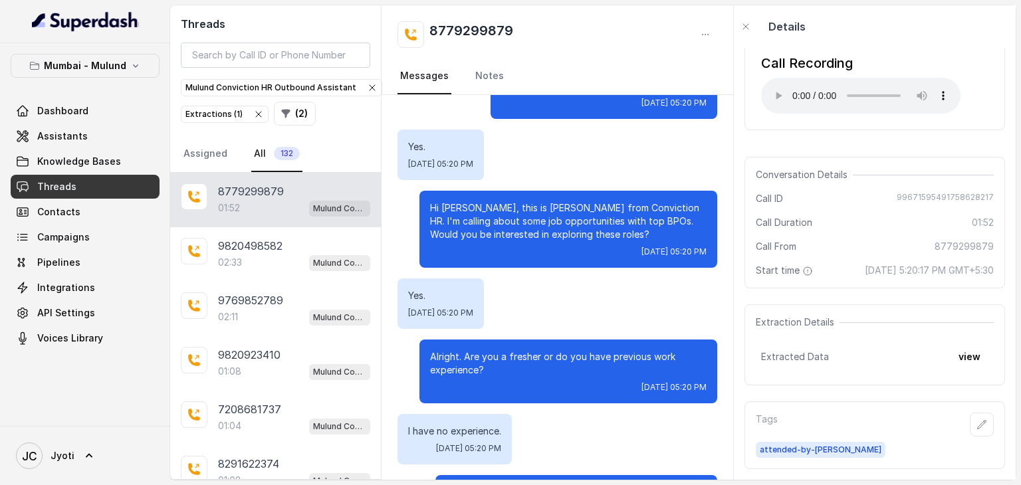
scroll to position [0, 0]
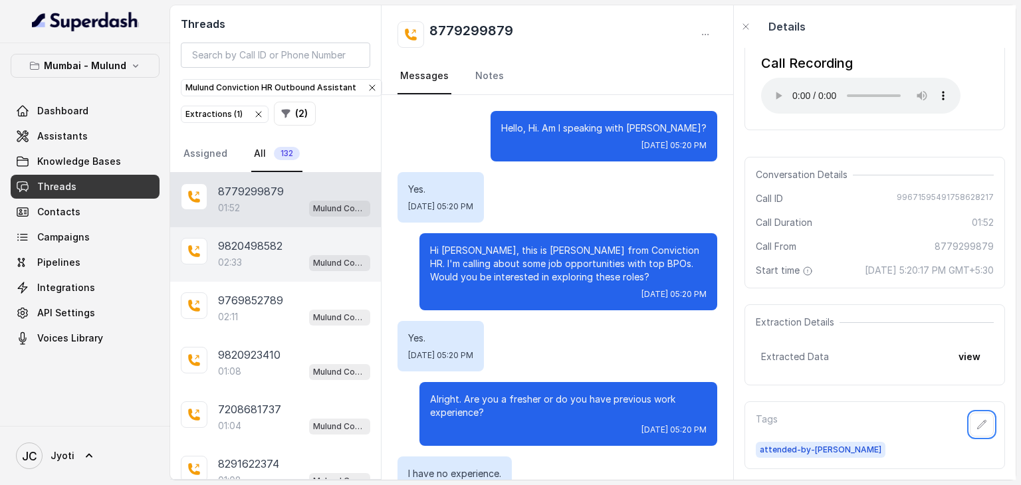
click at [281, 247] on p "9820498582" at bounding box center [250, 246] width 64 height 16
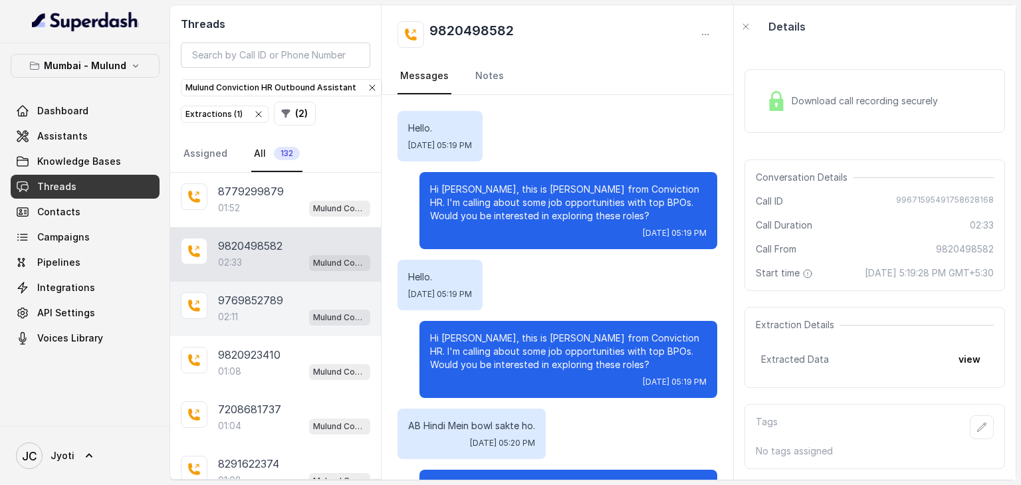
click at [255, 308] on div "02:11 Mulund Conviction HR Outbound Assistant" at bounding box center [294, 316] width 152 height 17
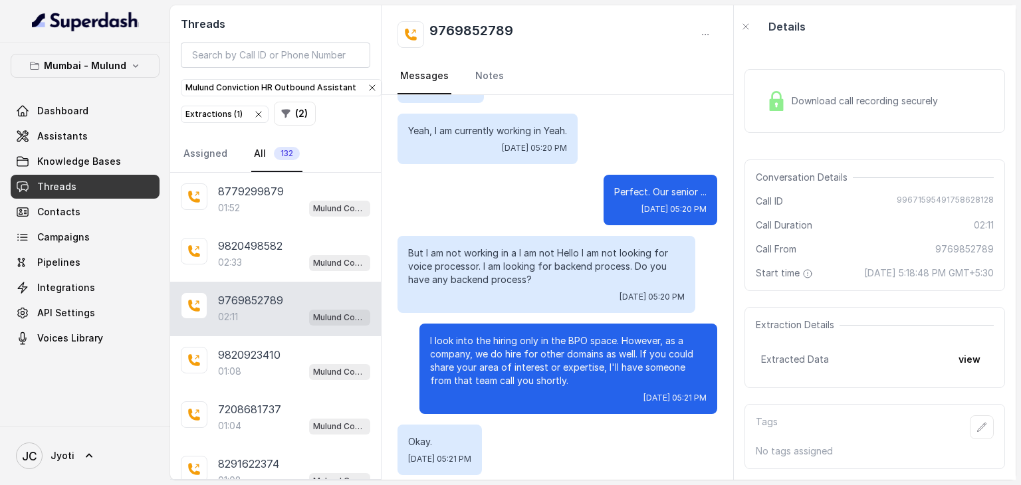
scroll to position [1731, 0]
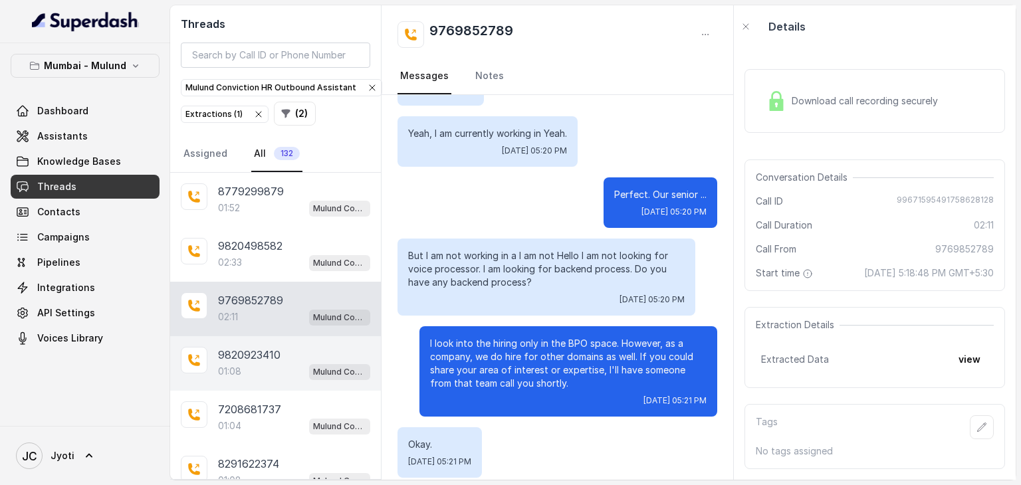
click at [252, 347] on p "9820923410" at bounding box center [249, 355] width 62 height 16
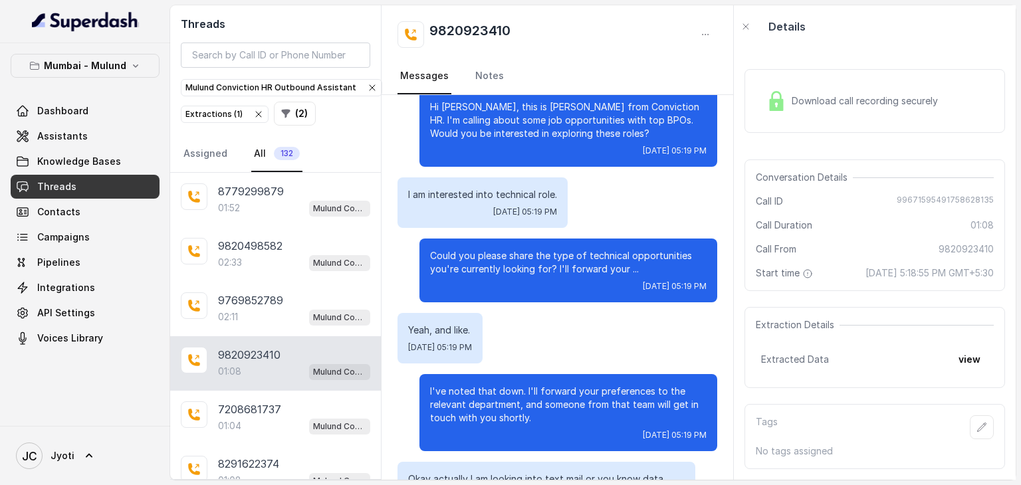
scroll to position [276, 0]
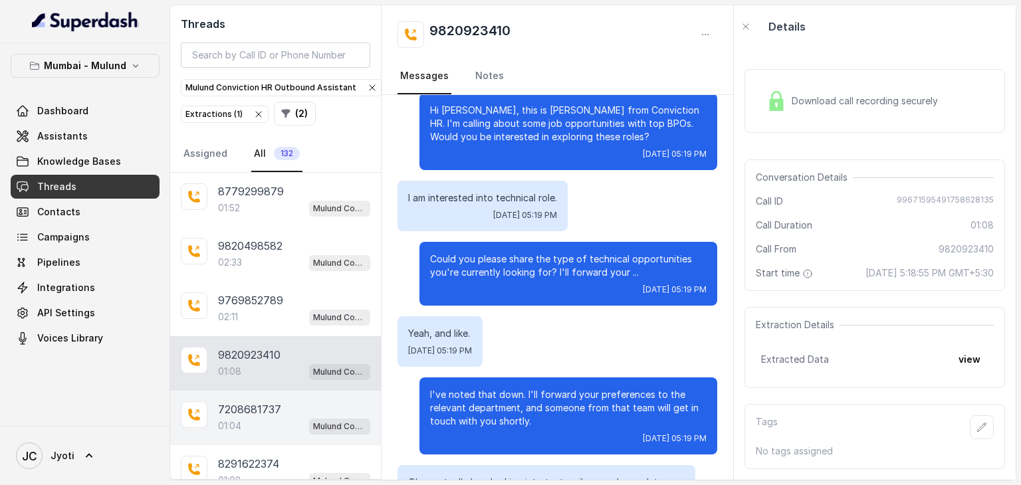
click at [245, 410] on p "7208681737" at bounding box center [249, 410] width 63 height 16
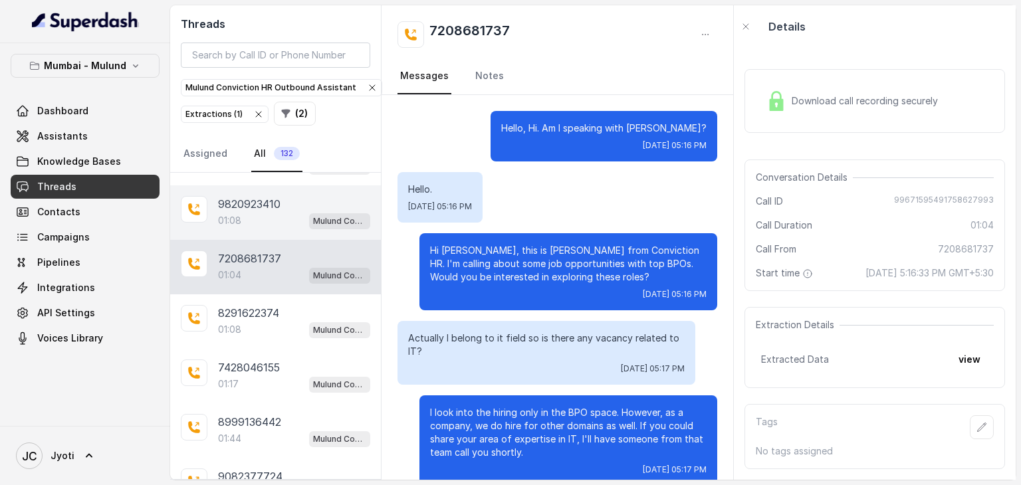
scroll to position [152, 0]
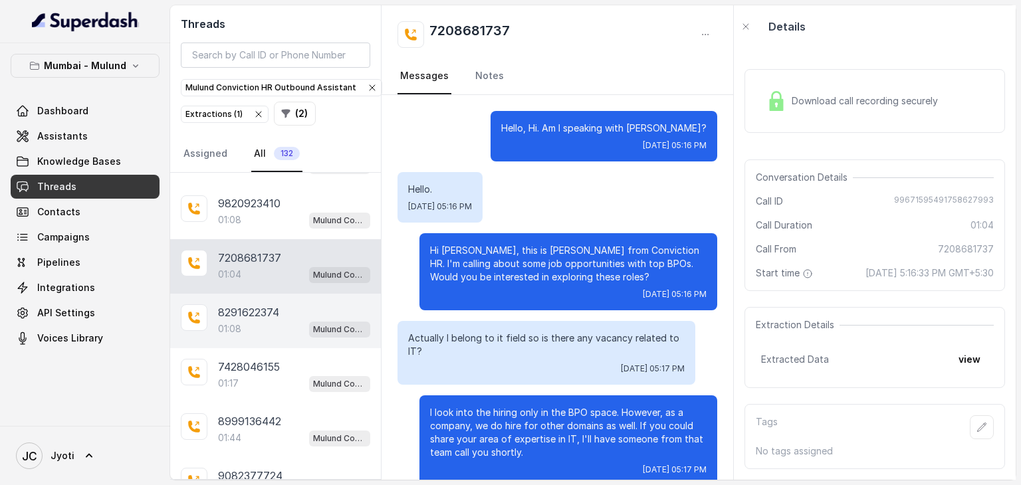
click at [268, 306] on p "8291622374" at bounding box center [248, 312] width 61 height 16
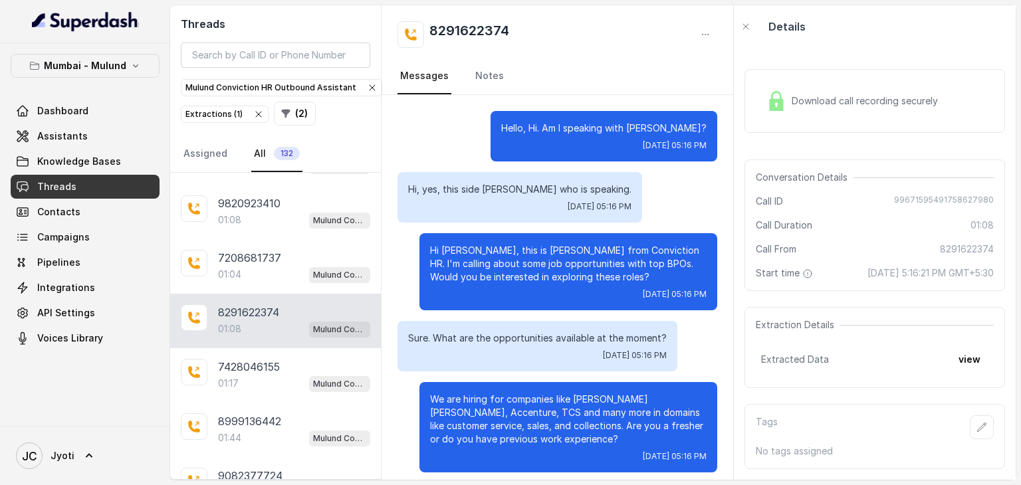
click at [814, 94] on span "Download call recording securely" at bounding box center [868, 100] width 152 height 13
click at [977, 422] on icon "button" at bounding box center [982, 427] width 11 height 11
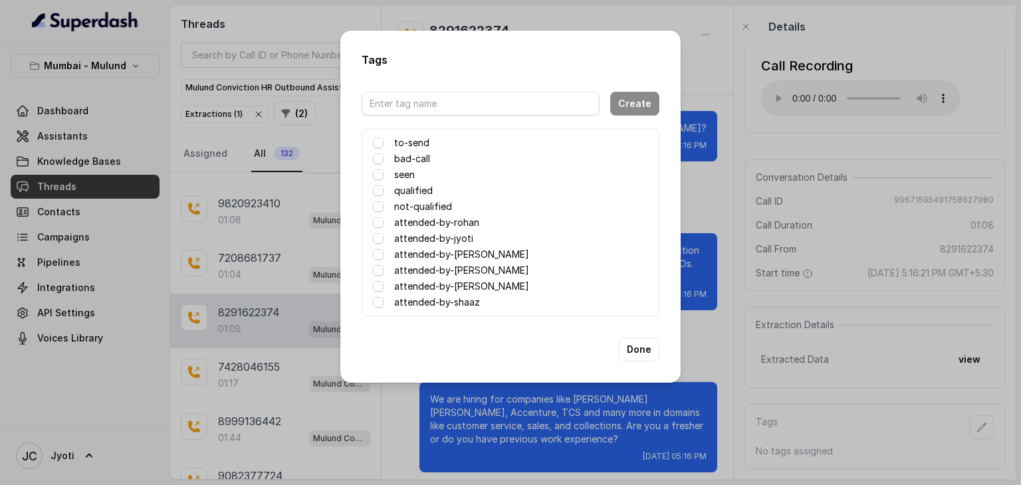
click at [473, 251] on label "attended-by-[PERSON_NAME]" at bounding box center [461, 255] width 135 height 16
click at [637, 346] on button "Done" at bounding box center [639, 350] width 41 height 24
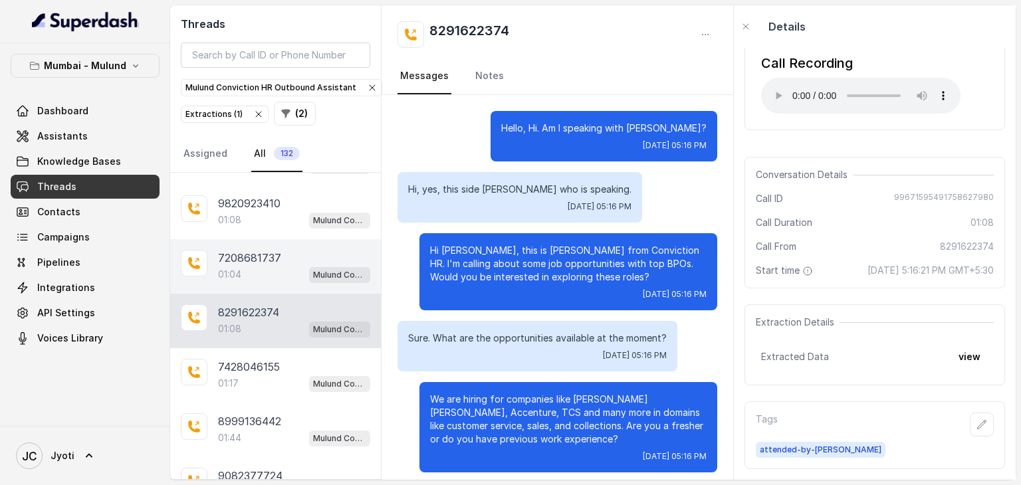
click at [245, 266] on div "01:04 Mulund Conviction HR Outbound Assistant" at bounding box center [294, 274] width 152 height 17
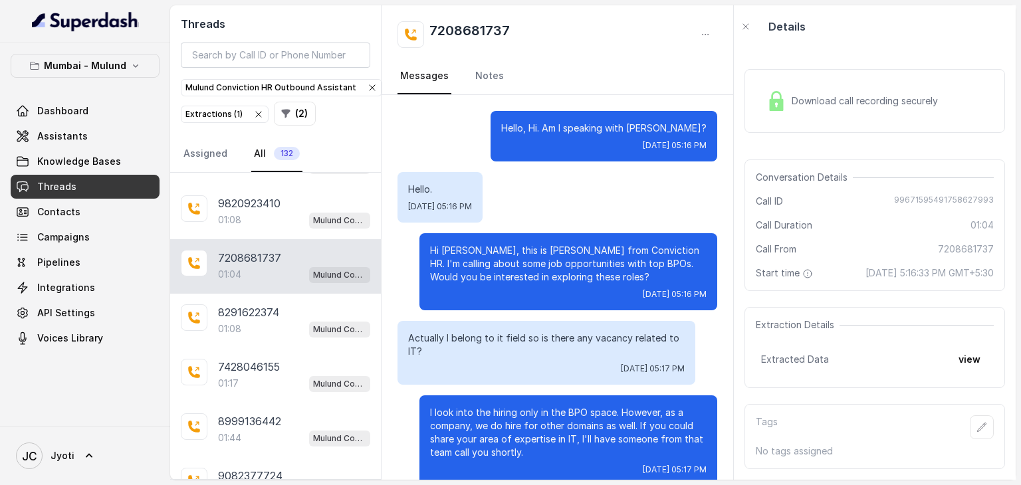
scroll to position [428, 0]
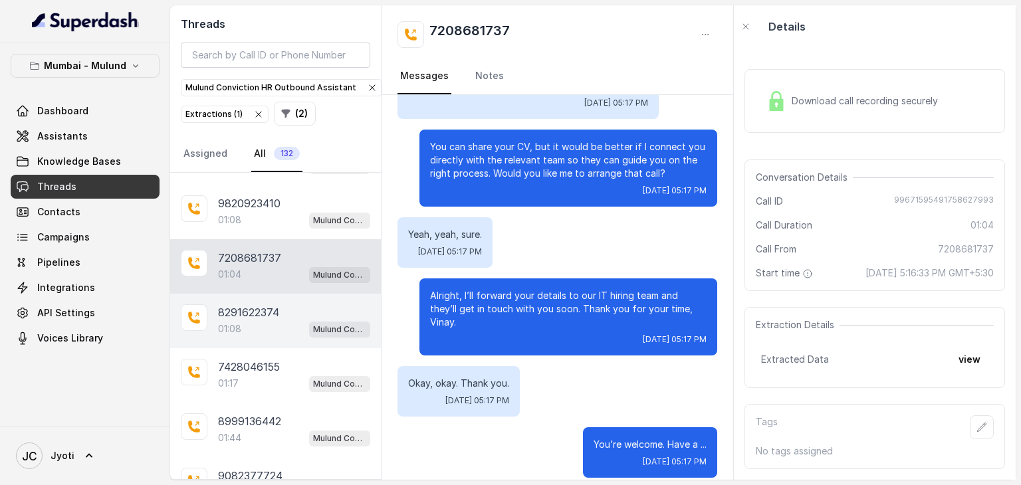
click at [257, 320] on div "01:08 Mulund Conviction HR Outbound Assistant" at bounding box center [294, 328] width 152 height 17
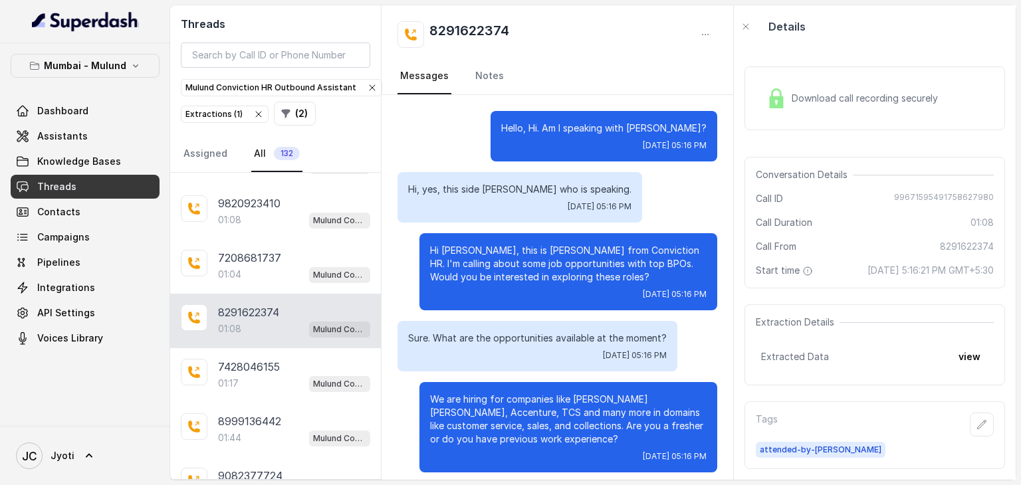
scroll to position [388, 0]
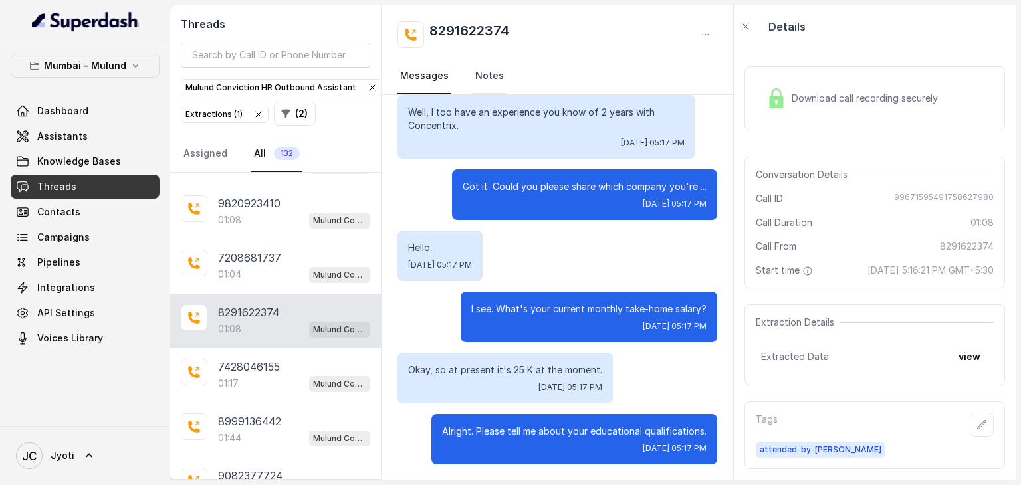
click at [485, 74] on link "Notes" at bounding box center [490, 76] width 34 height 36
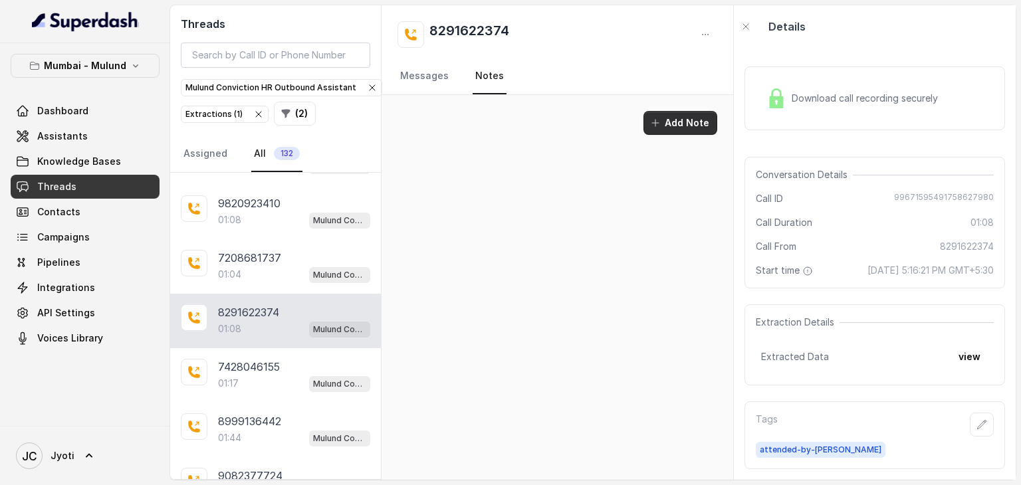
click at [681, 120] on button "Add Note" at bounding box center [680, 123] width 74 height 24
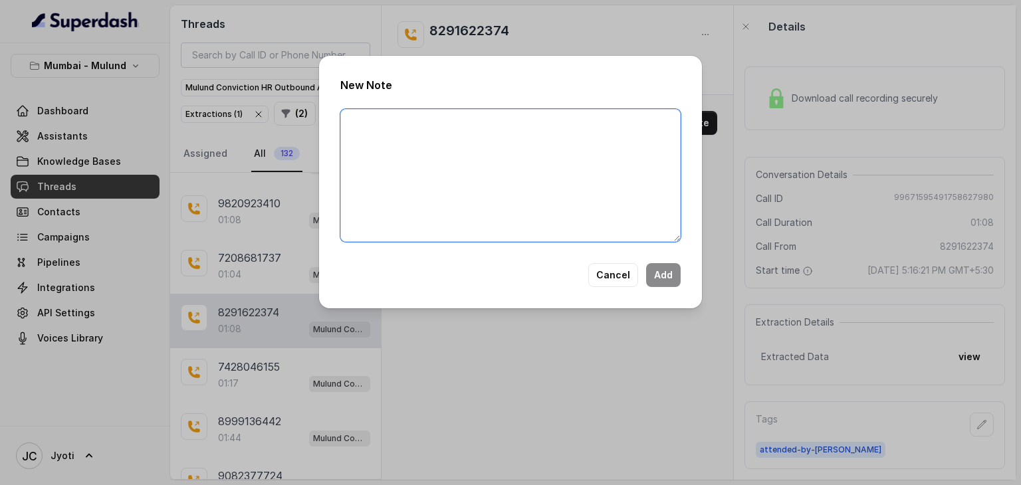
click at [517, 121] on textarea at bounding box center [510, 175] width 340 height 133
type textarea "He recently joined tech m, will share refrences."
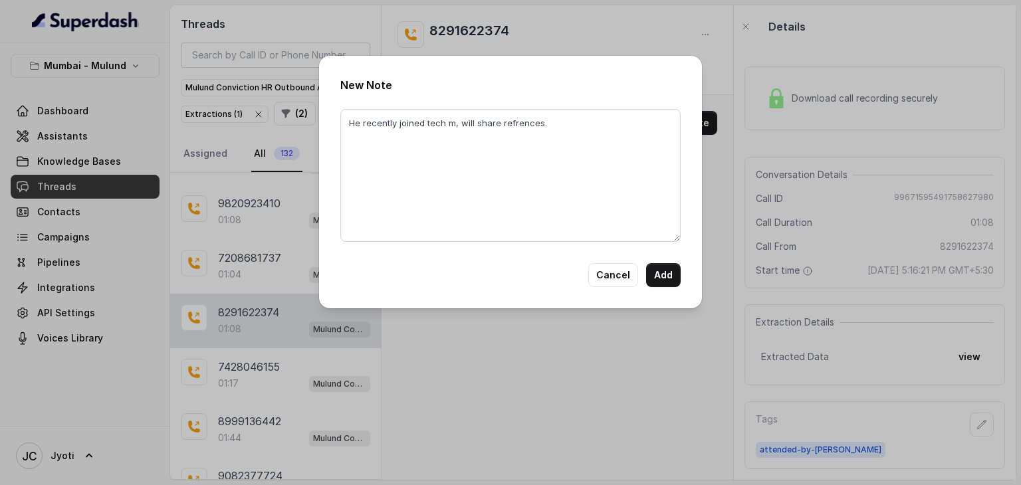
click at [655, 261] on div "New Note He recently joined tech m, will share refrences. Cancel Add" at bounding box center [510, 182] width 383 height 253
click at [662, 270] on button "Add" at bounding box center [663, 275] width 35 height 24
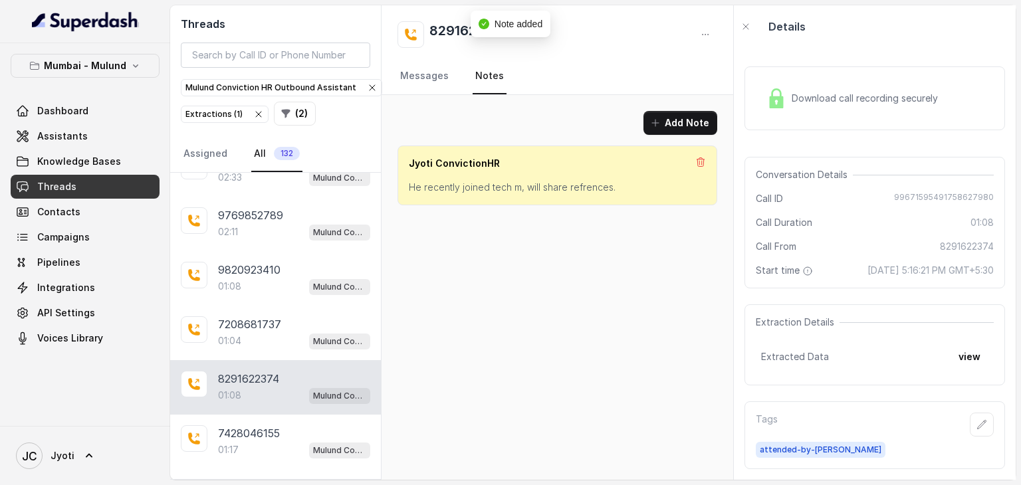
scroll to position [82, 0]
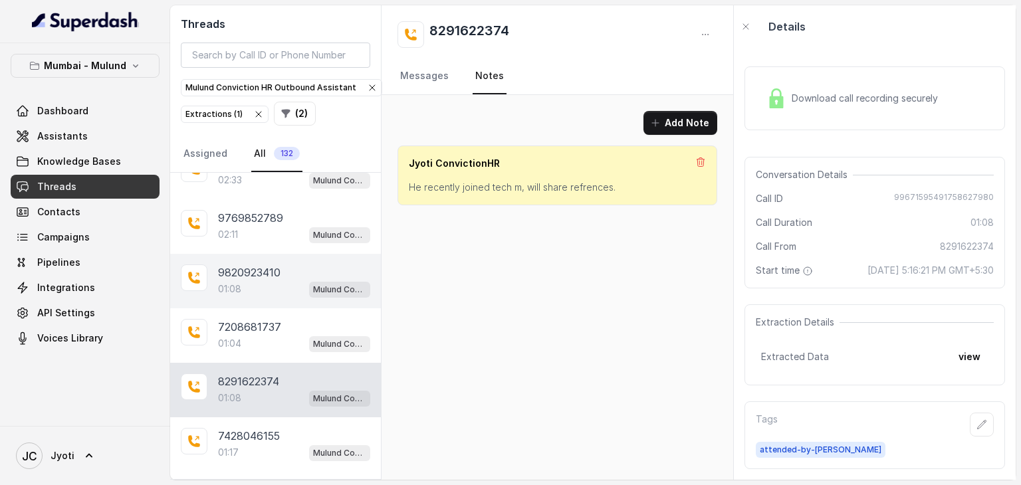
click at [258, 289] on div "01:08 Mulund Conviction HR Outbound Assistant" at bounding box center [294, 289] width 152 height 17
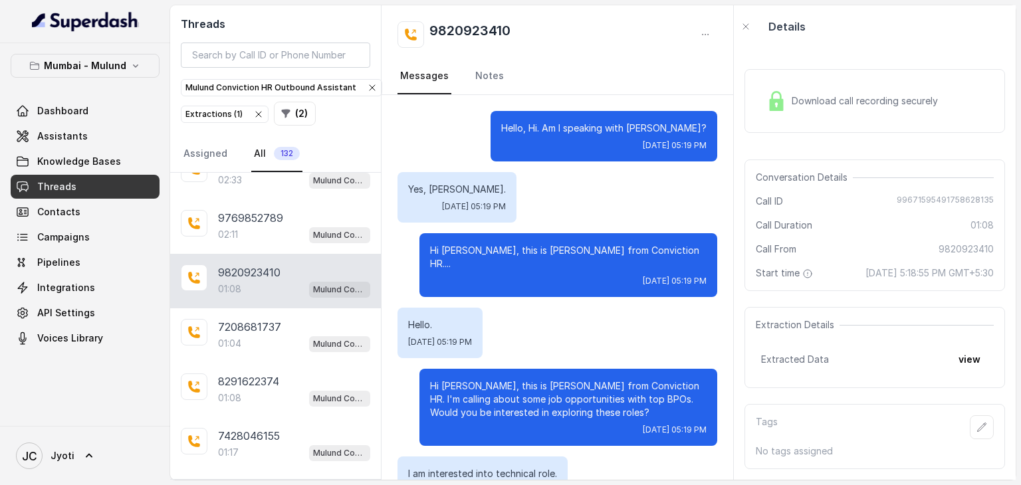
scroll to position [646, 0]
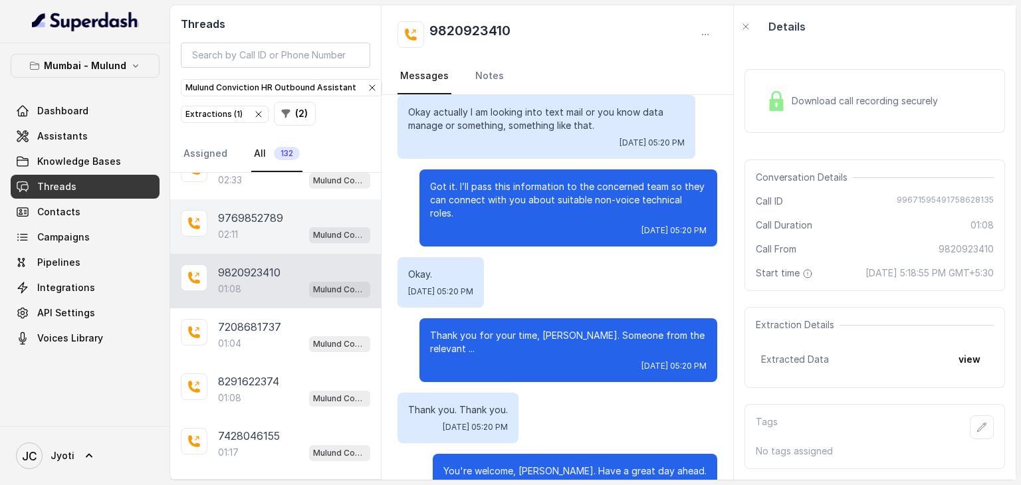
click at [261, 227] on div "02:11 Mulund Conviction HR Outbound Assistant" at bounding box center [294, 234] width 152 height 17
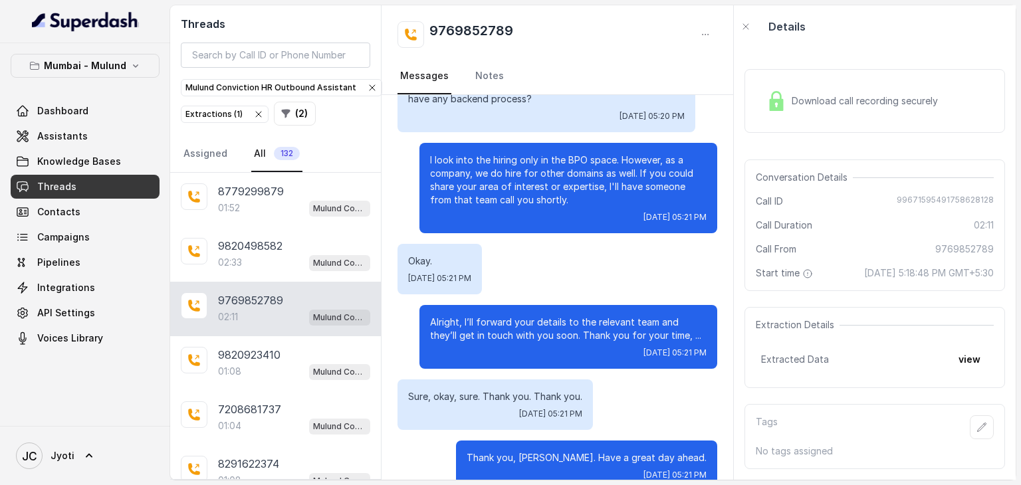
click at [261, 227] on div "9820498582 02:33 Mulund Conviction HR Outbound Assistant" at bounding box center [275, 254] width 211 height 55
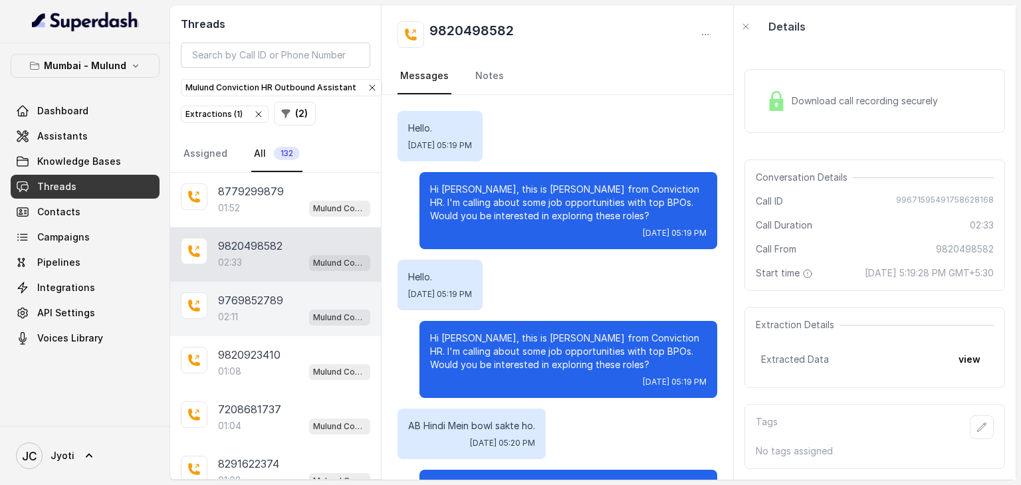
scroll to position [1805, 0]
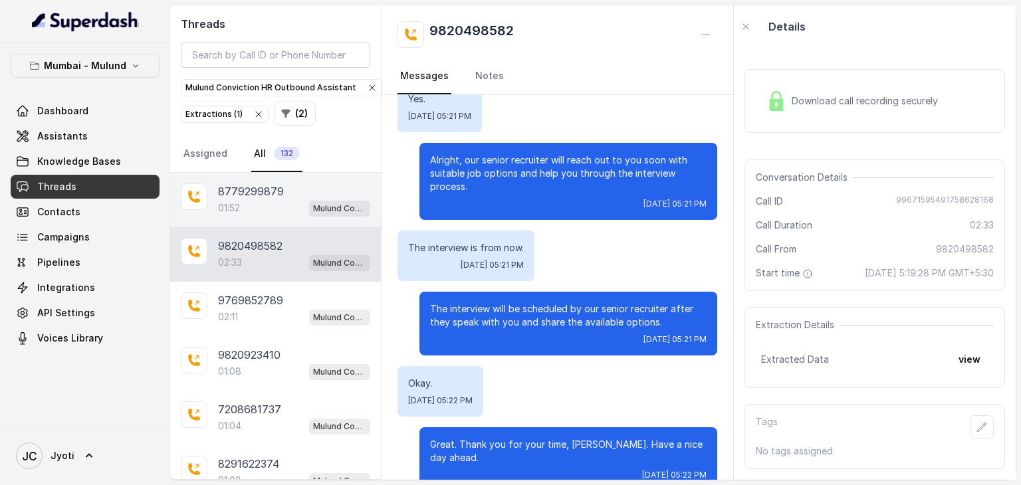
click at [263, 202] on div "01:52 Mulund Conviction HR Outbound Assistant" at bounding box center [294, 207] width 152 height 17
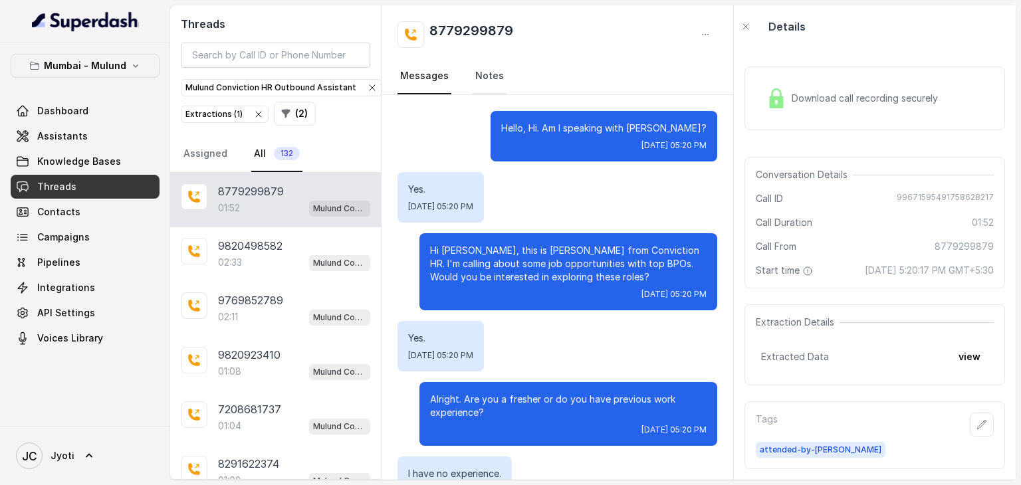
click at [482, 78] on link "Notes" at bounding box center [490, 76] width 34 height 36
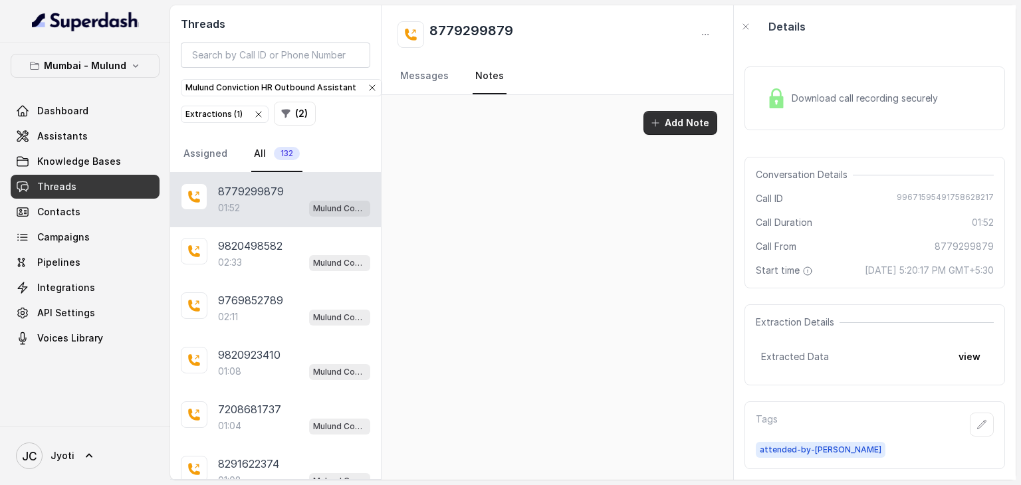
click at [661, 118] on icon "button" at bounding box center [655, 123] width 11 height 11
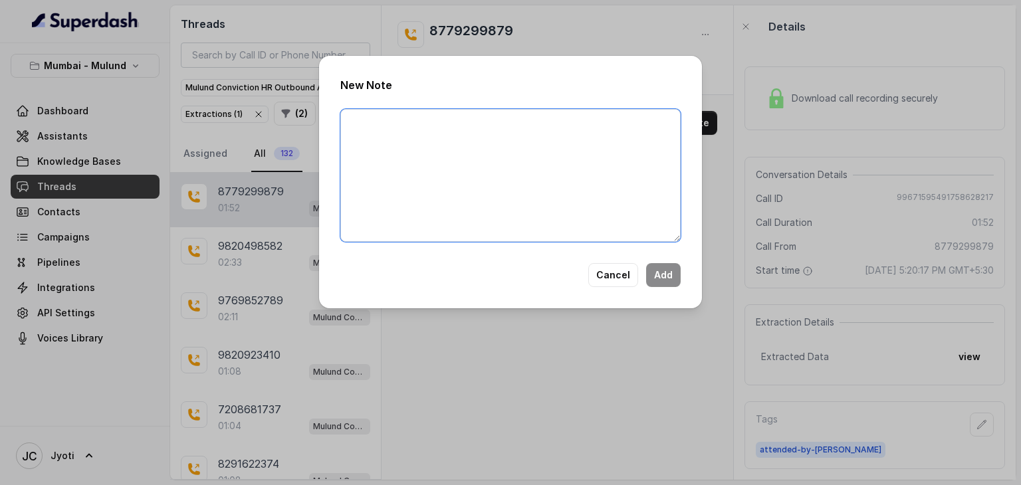
click at [396, 128] on textarea at bounding box center [510, 175] width 340 height 133
type textarea "Ringing"
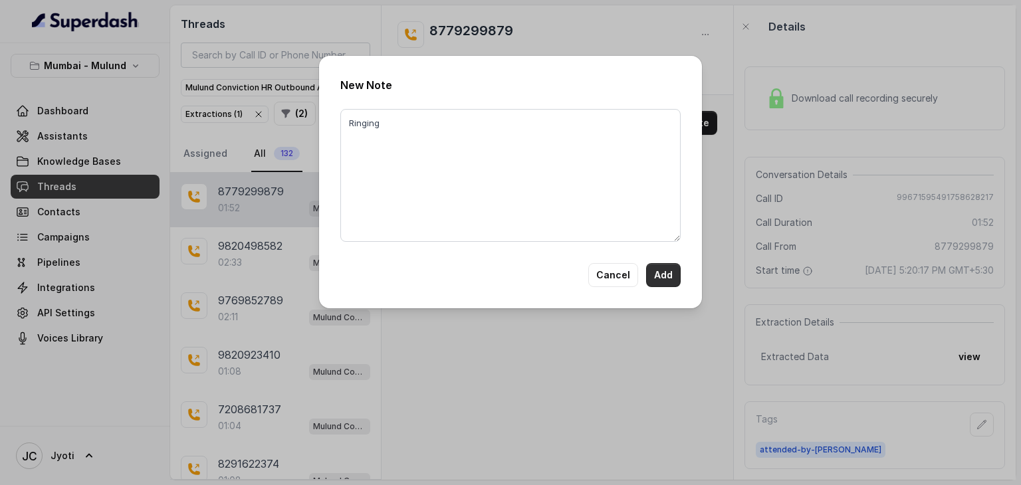
click at [651, 277] on button "Add" at bounding box center [663, 275] width 35 height 24
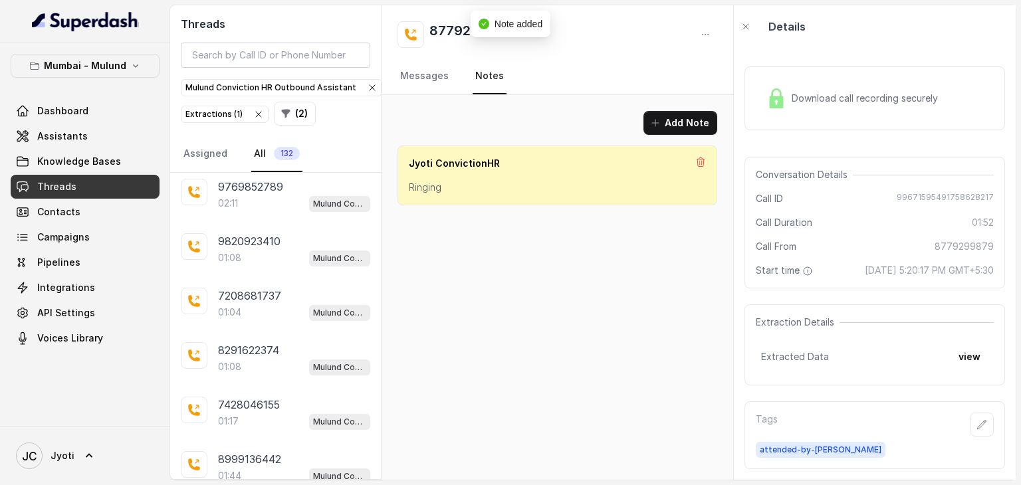
scroll to position [173, 0]
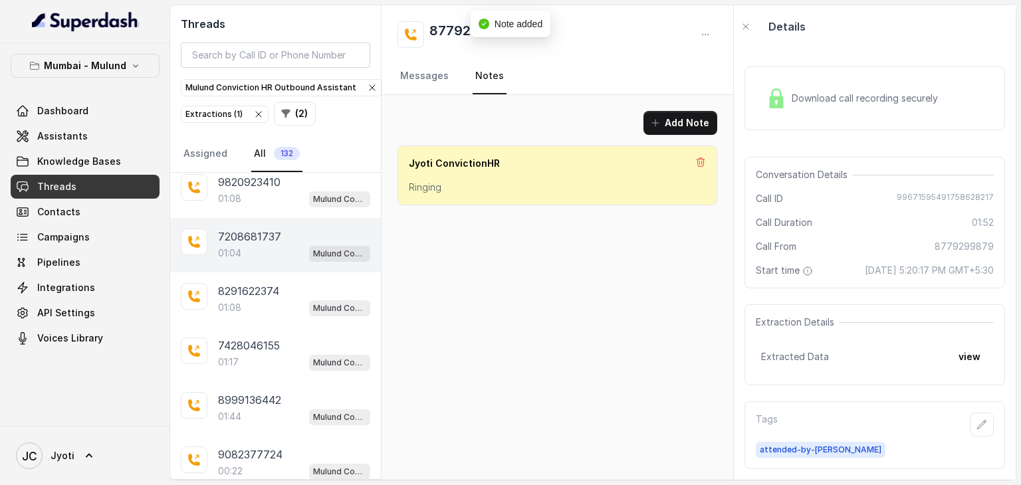
click at [257, 233] on p "7208681737" at bounding box center [249, 237] width 63 height 16
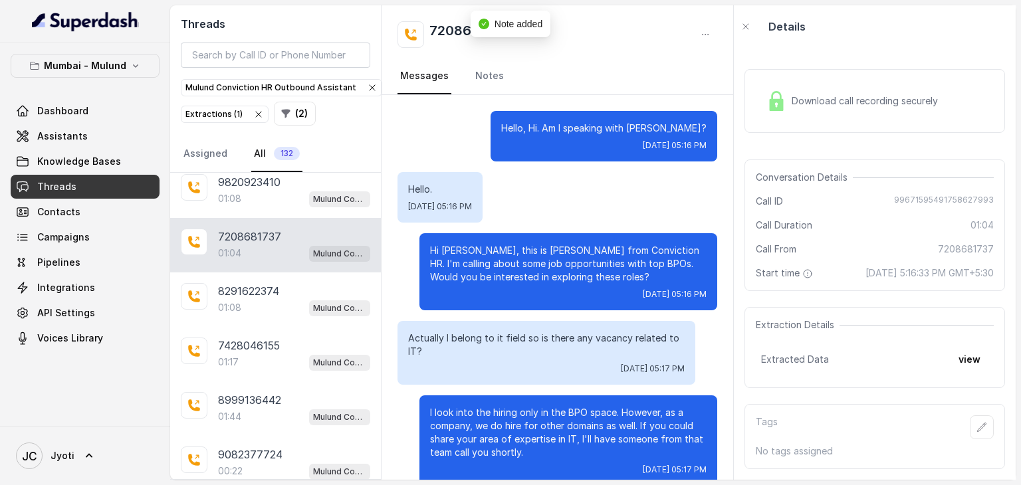
scroll to position [428, 0]
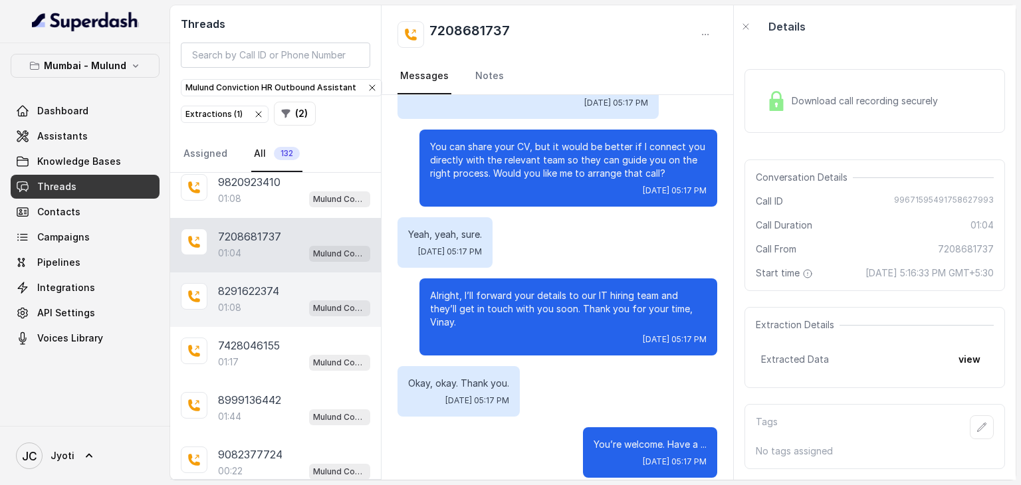
click at [247, 274] on div "8291622374 01:08 Mulund Conviction HR Outbound Assistant" at bounding box center [275, 300] width 211 height 55
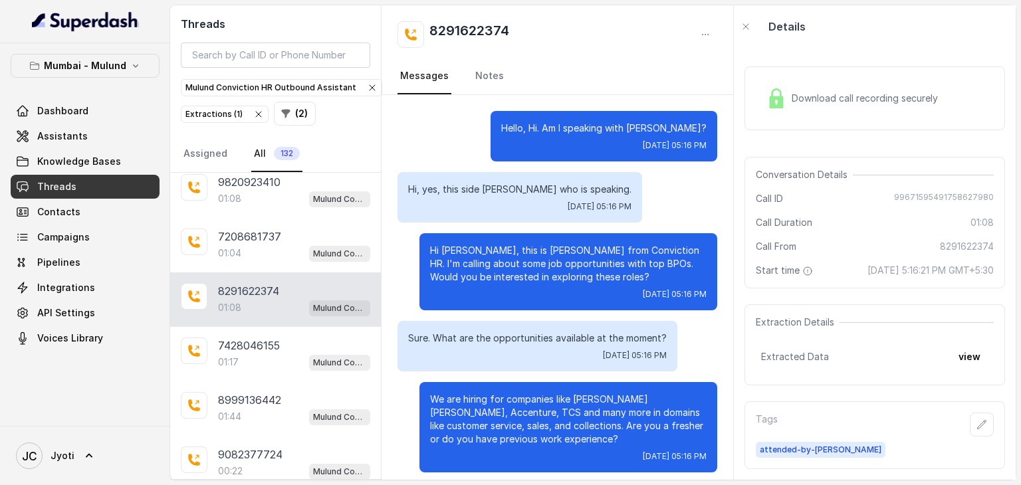
scroll to position [388, 0]
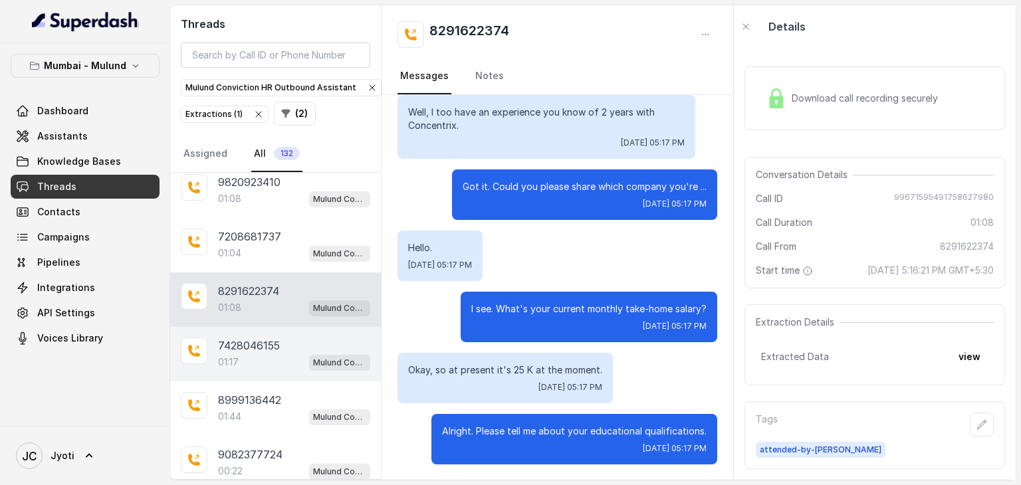
click at [249, 340] on p "7428046155" at bounding box center [249, 346] width 62 height 16
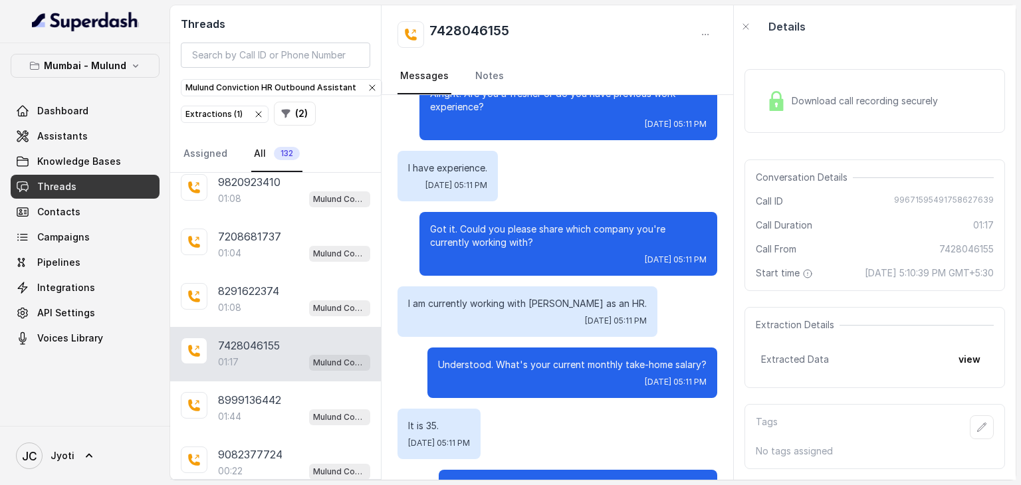
scroll to position [306, 0]
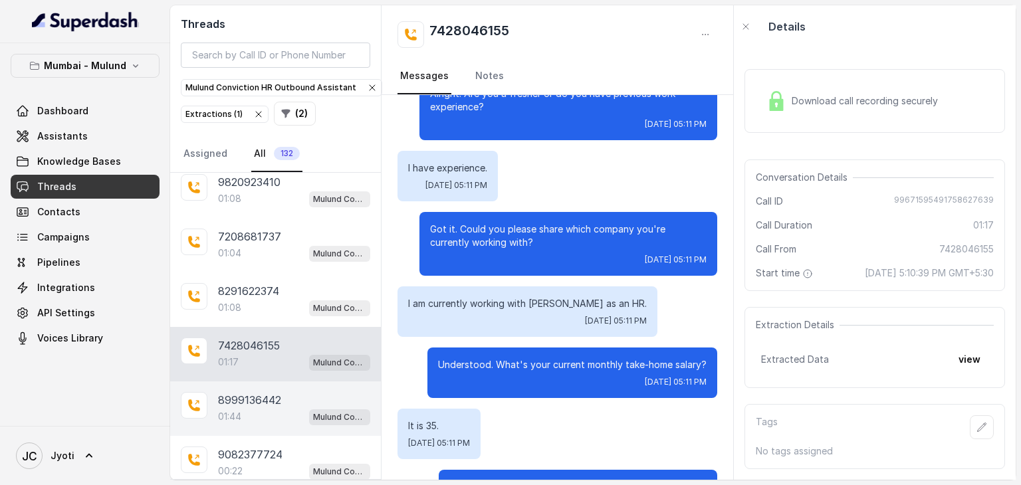
click at [242, 394] on p "8999136442" at bounding box center [249, 400] width 63 height 16
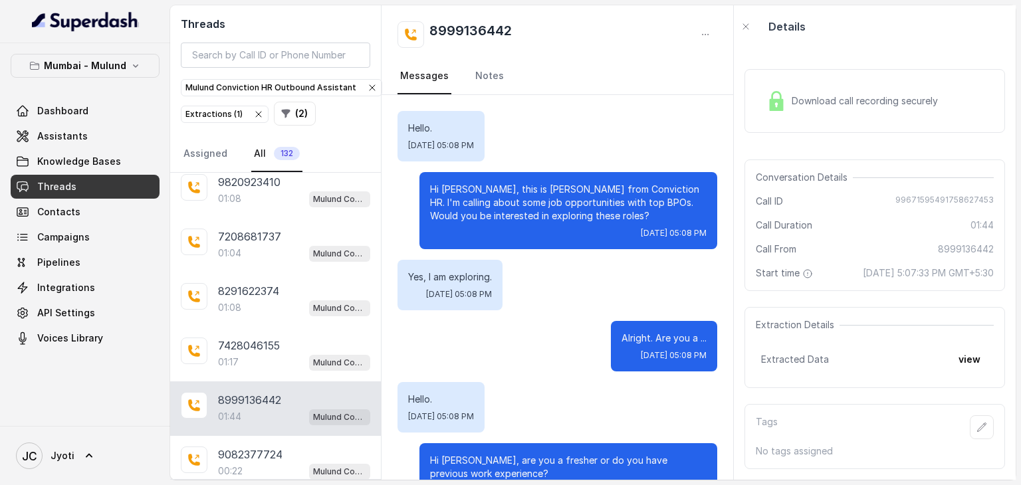
click at [844, 94] on span "Download call recording securely" at bounding box center [868, 100] width 152 height 13
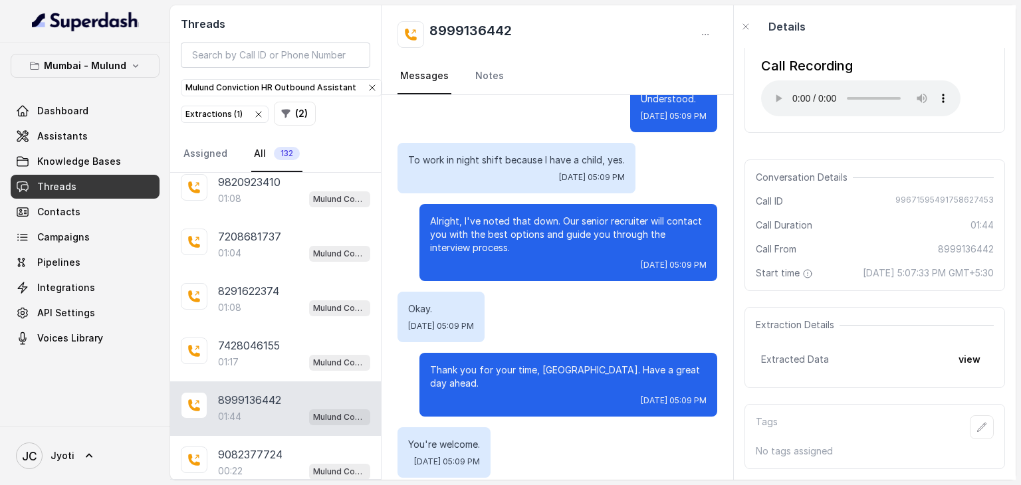
scroll to position [1324, 0]
click at [978, 423] on icon "button" at bounding box center [982, 427] width 9 height 9
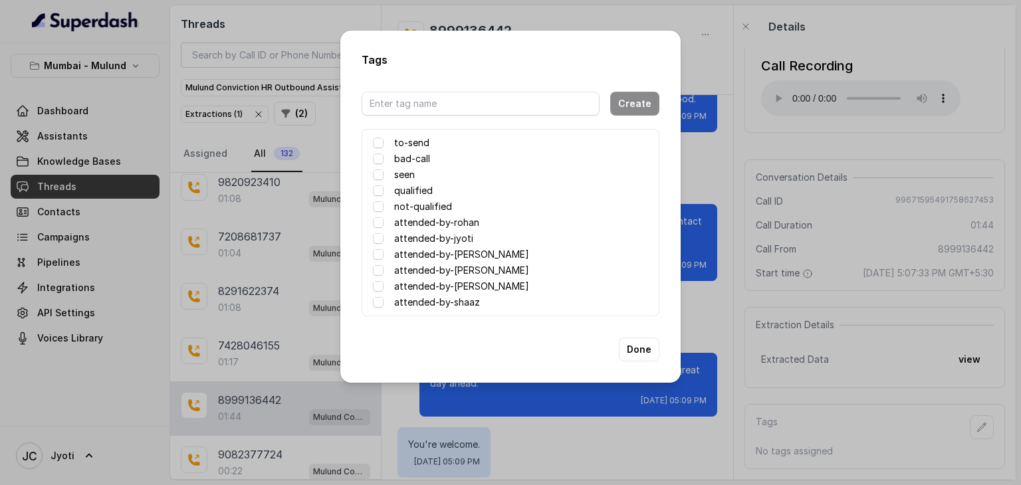
click at [488, 253] on label "attended-by-[PERSON_NAME]" at bounding box center [461, 255] width 135 height 16
click at [642, 354] on button "Done" at bounding box center [639, 350] width 41 height 24
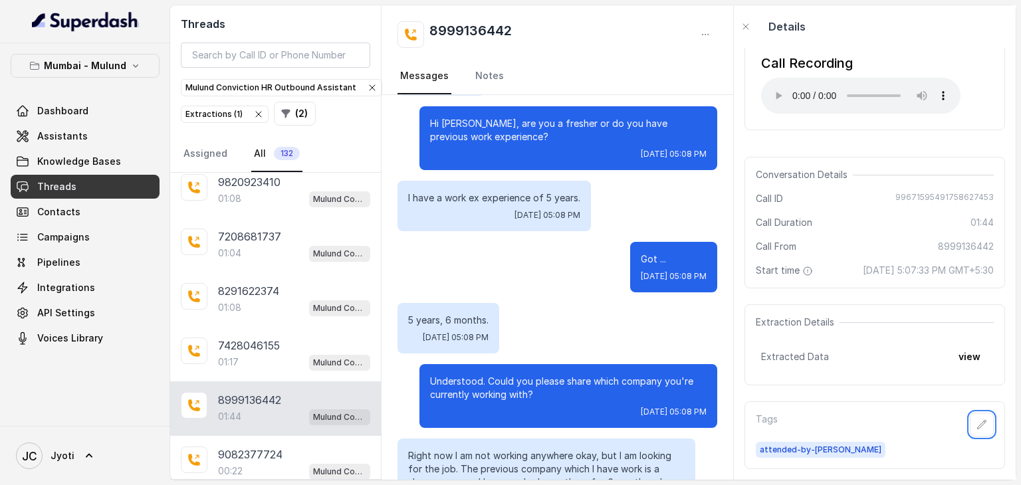
scroll to position [0, 0]
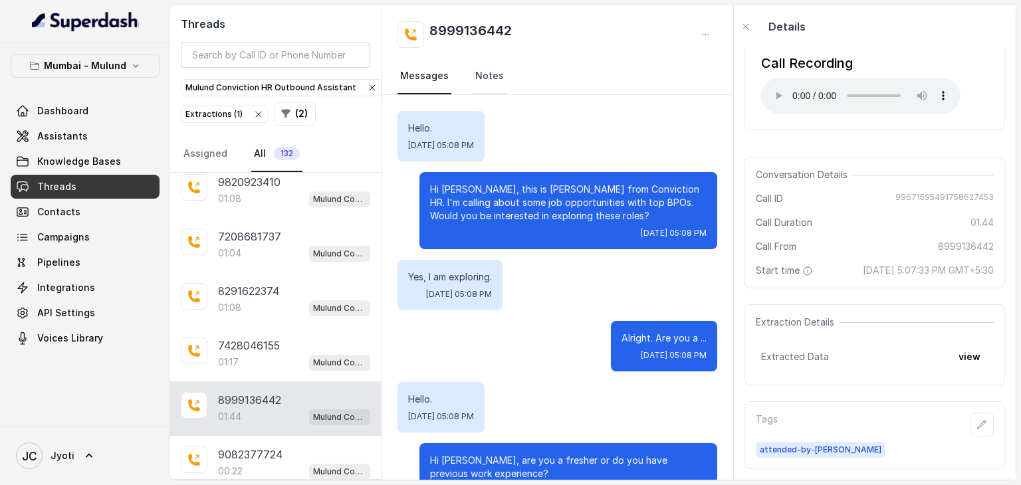
click at [485, 78] on link "Notes" at bounding box center [490, 76] width 34 height 36
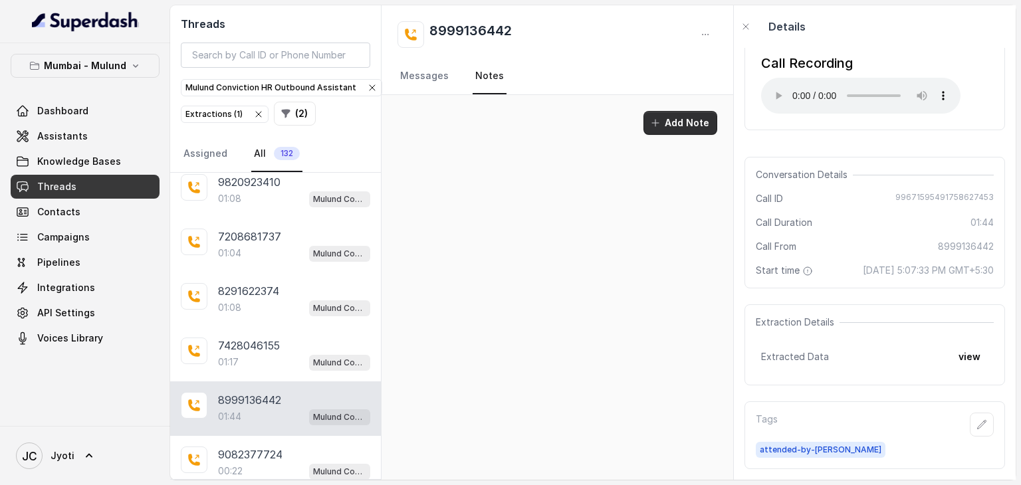
click at [658, 120] on icon "button" at bounding box center [655, 123] width 7 height 7
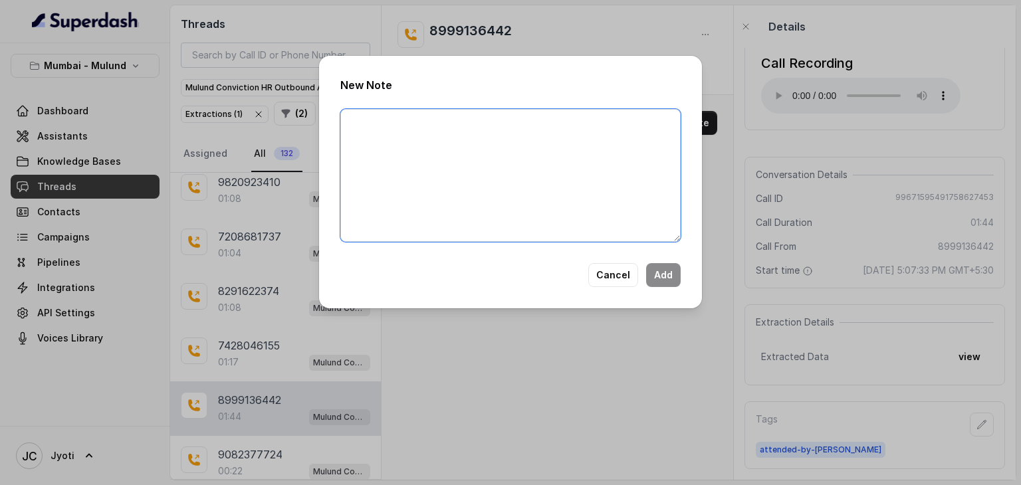
click at [556, 132] on textarea at bounding box center [510, 175] width 340 height 133
type textarea "h"
type textarea "Had given an opt for TP HSBC"
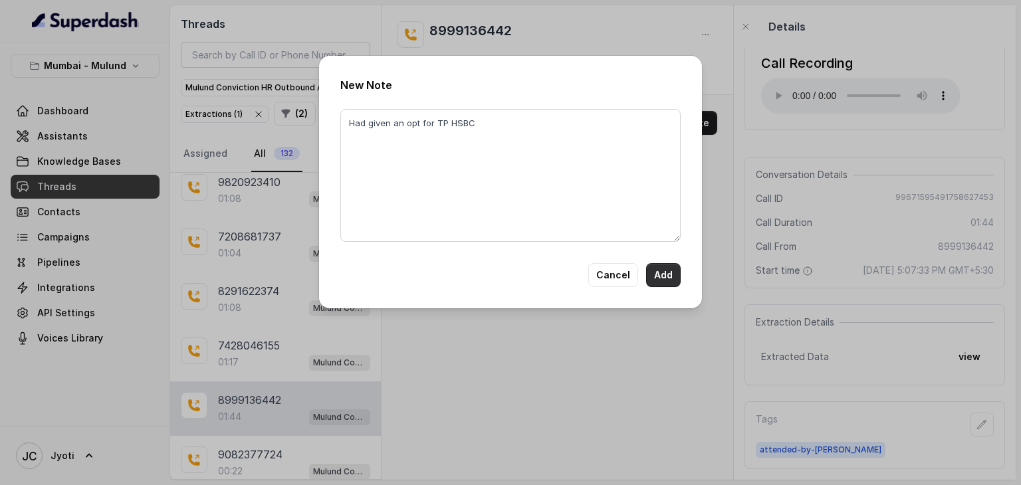
click at [665, 274] on button "Add" at bounding box center [663, 275] width 35 height 24
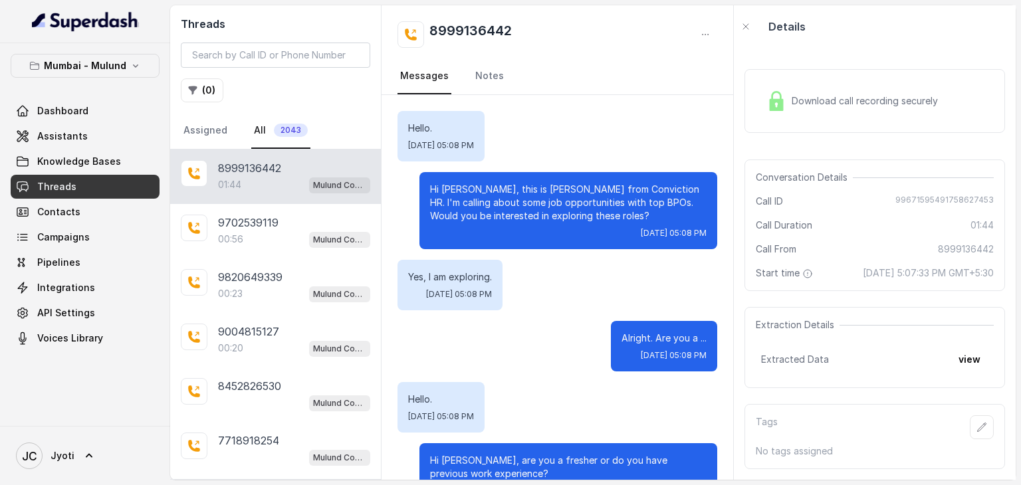
scroll to position [1324, 0]
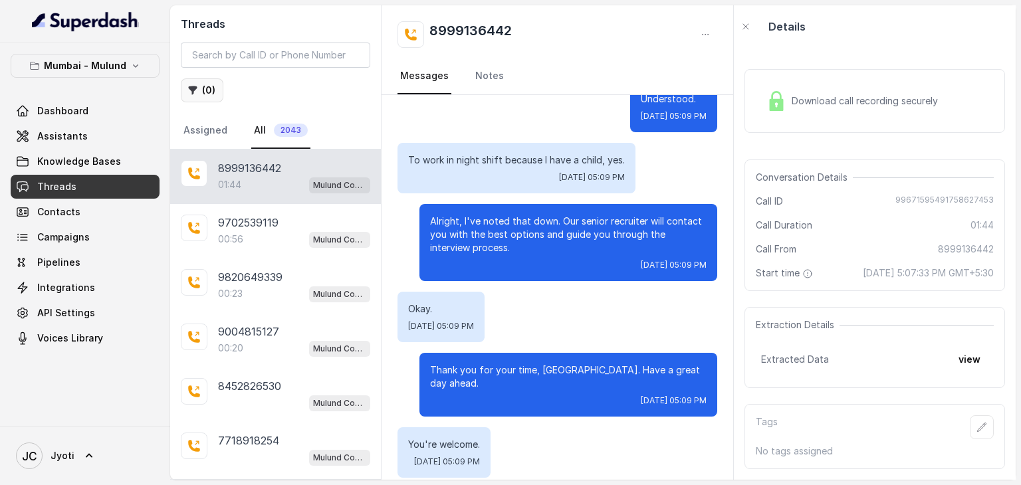
click at [208, 90] on button "( 0 )" at bounding box center [202, 90] width 43 height 24
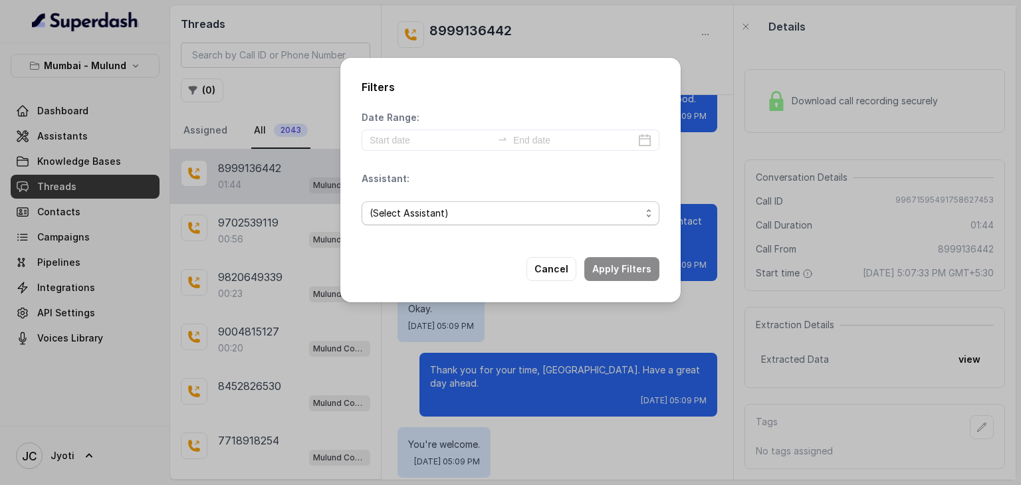
click at [410, 211] on span "(Select Assistant)" at bounding box center [505, 213] width 271 height 16
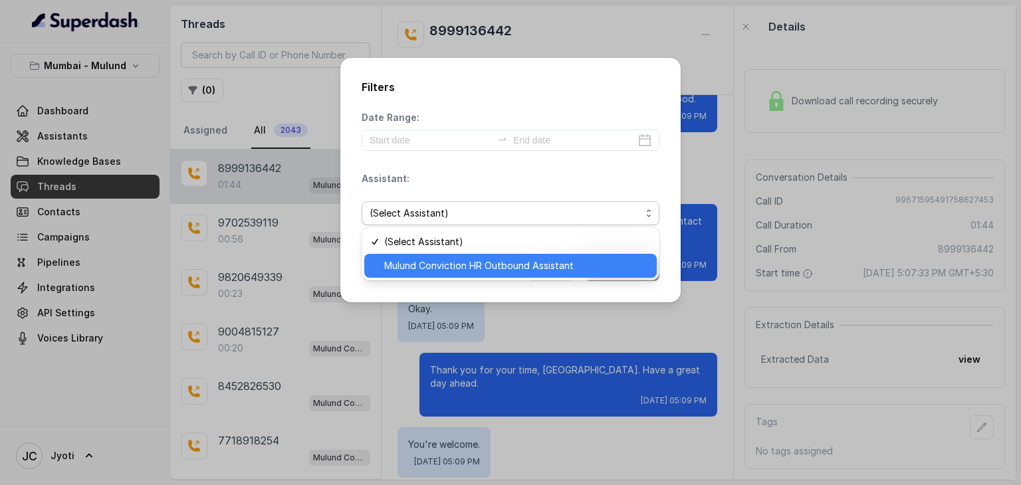
click at [416, 263] on span "Mulund Conviction HR Outbound Assistant" at bounding box center [516, 266] width 265 height 16
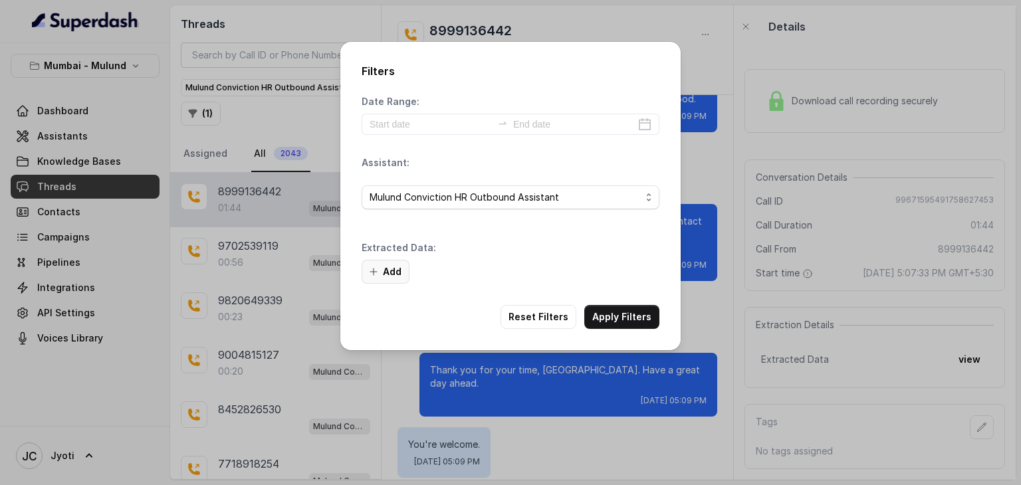
click at [390, 271] on button "Add" at bounding box center [386, 272] width 48 height 24
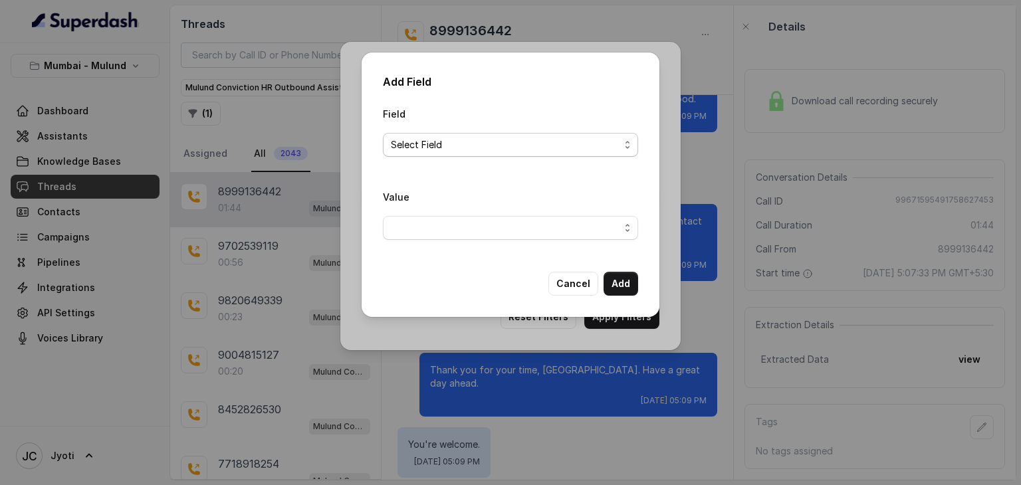
click at [463, 148] on span "Select Field" at bounding box center [505, 145] width 229 height 16
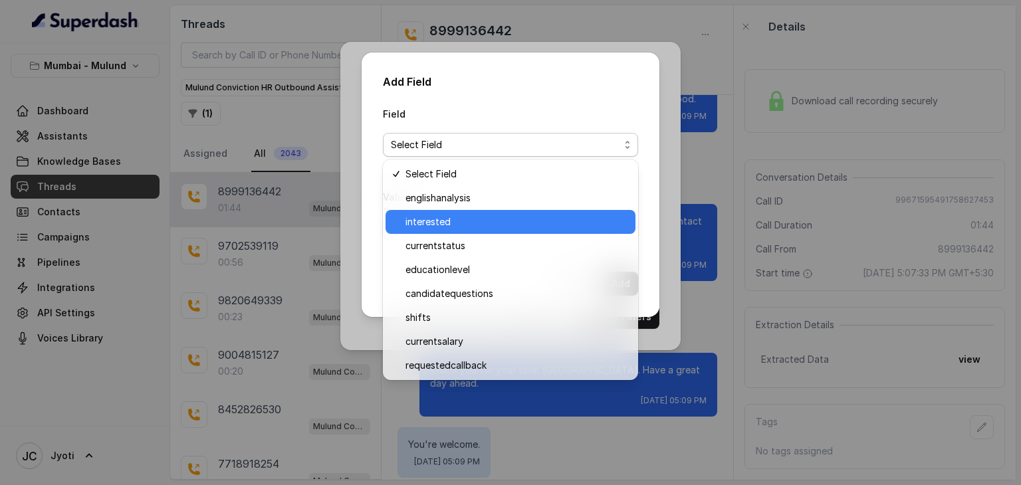
click at [454, 223] on span "interested" at bounding box center [516, 222] width 222 height 16
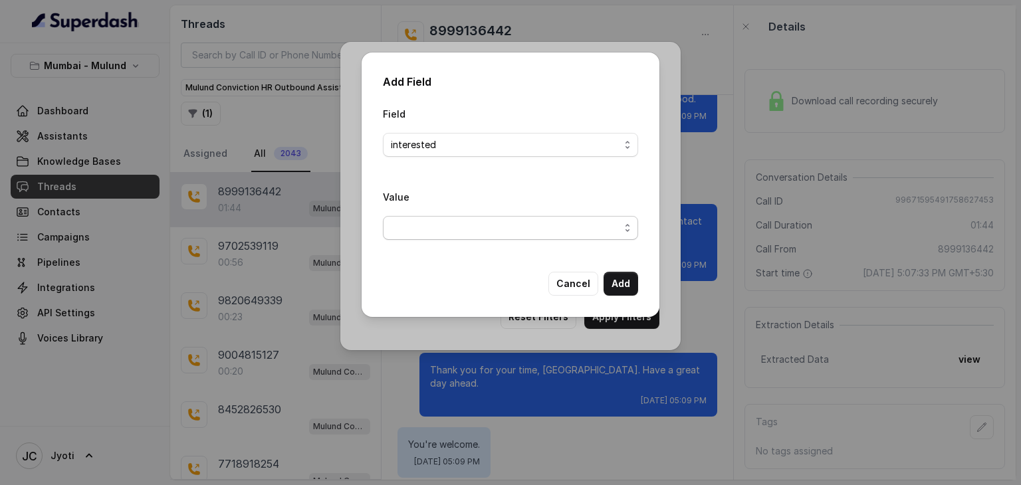
click at [628, 231] on span "button" at bounding box center [510, 228] width 255 height 24
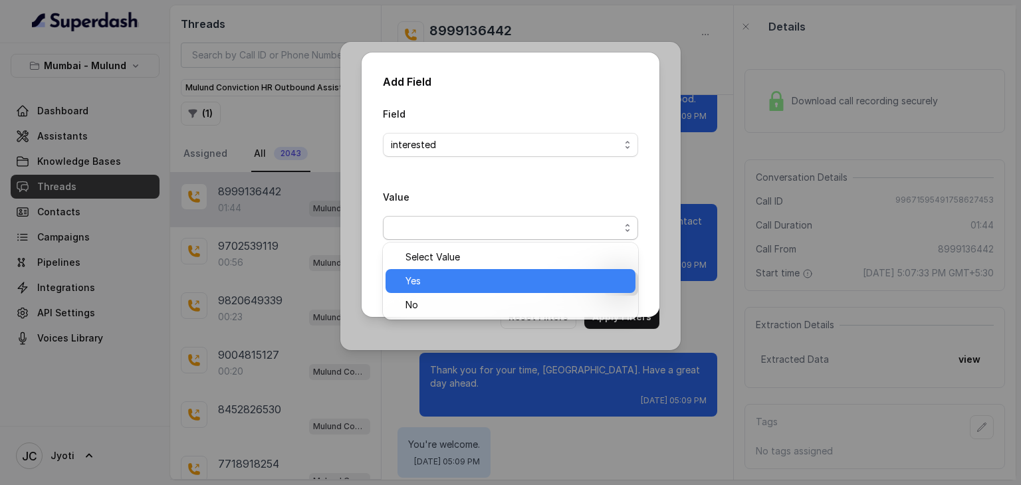
click at [609, 272] on div "Yes" at bounding box center [511, 281] width 250 height 24
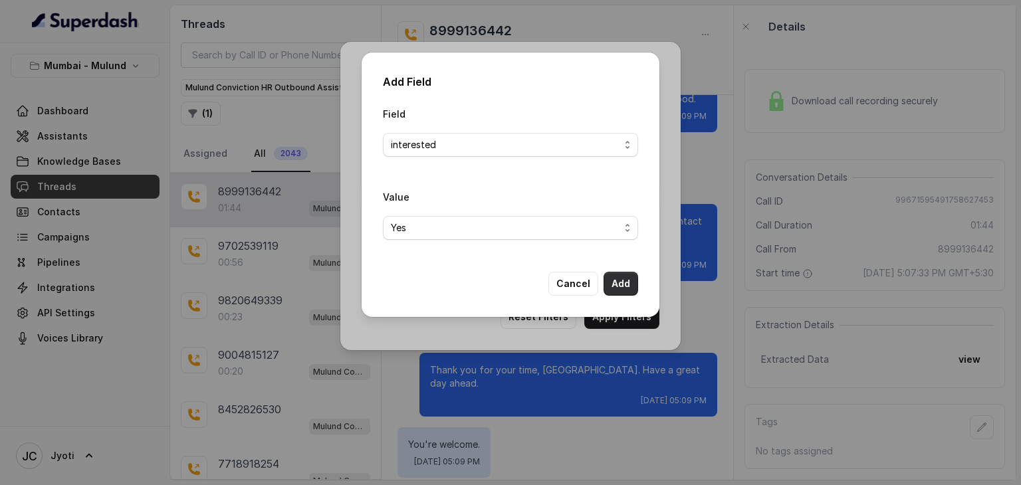
click at [623, 284] on button "Add" at bounding box center [621, 284] width 35 height 24
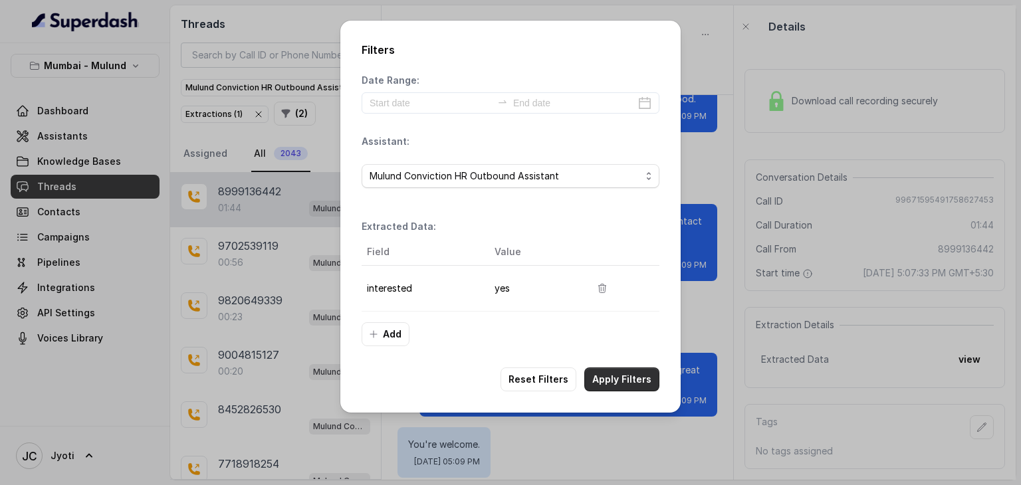
click at [617, 377] on button "Apply Filters" at bounding box center [621, 380] width 75 height 24
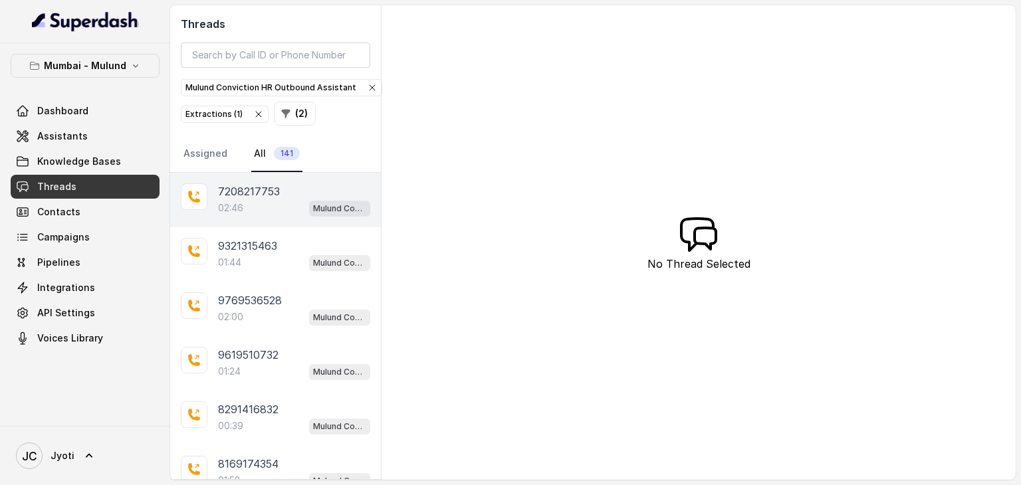
click at [246, 195] on p "7208217753" at bounding box center [249, 191] width 62 height 16
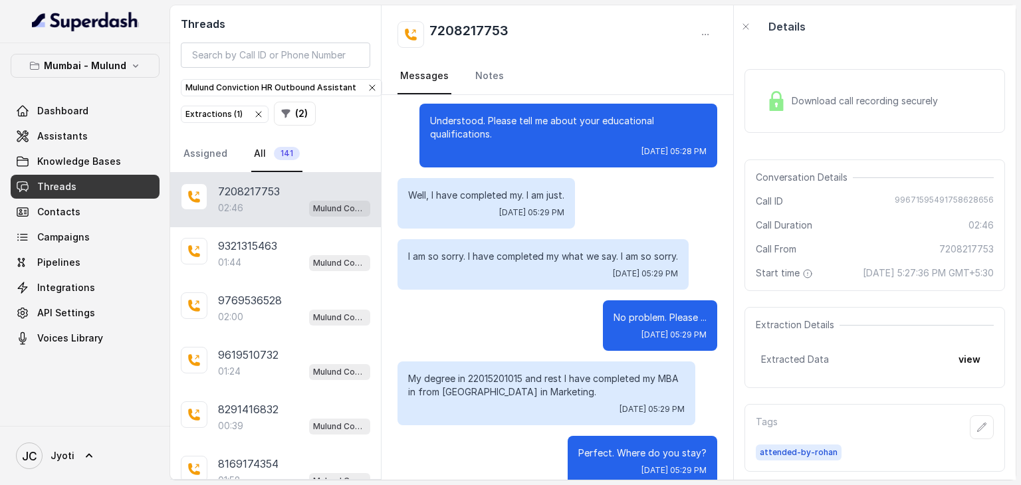
scroll to position [885, 0]
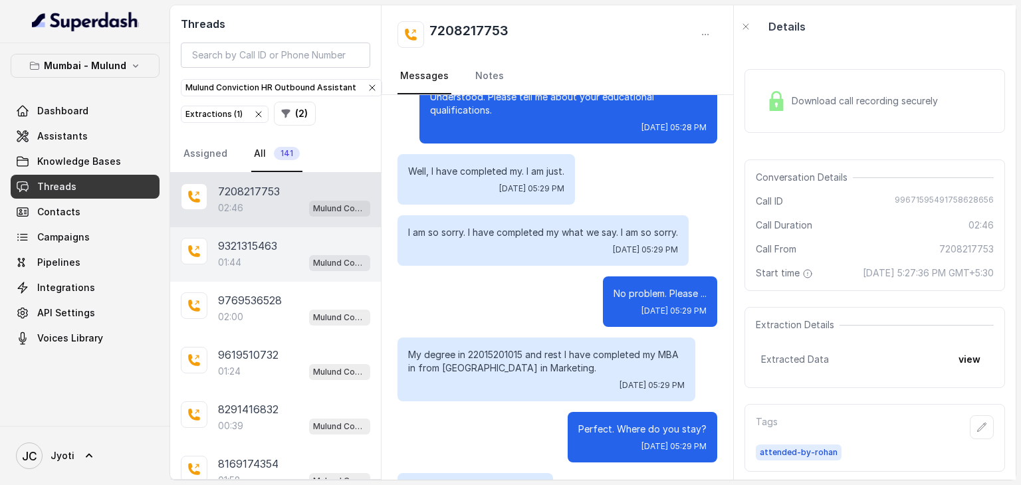
click at [262, 254] on div "01:44 Mulund Conviction HR Outbound Assistant" at bounding box center [294, 262] width 152 height 17
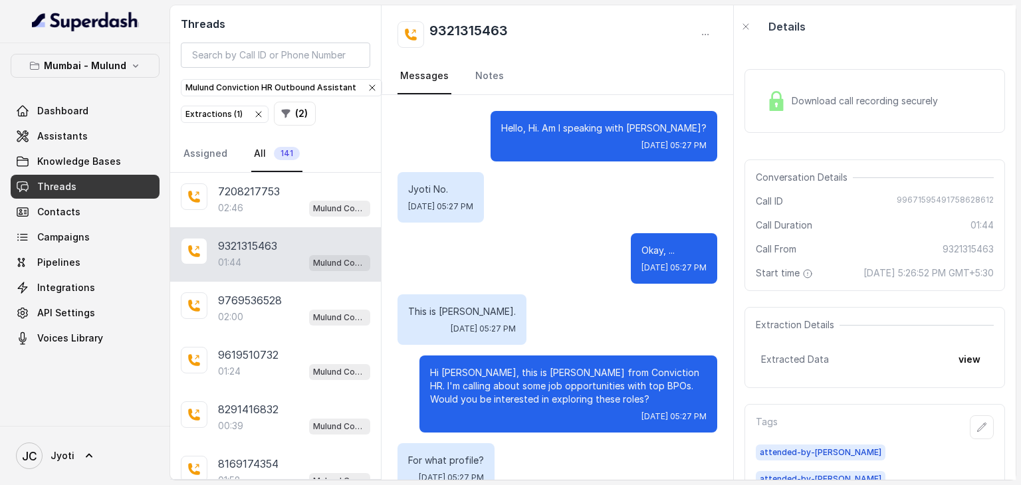
scroll to position [1040, 0]
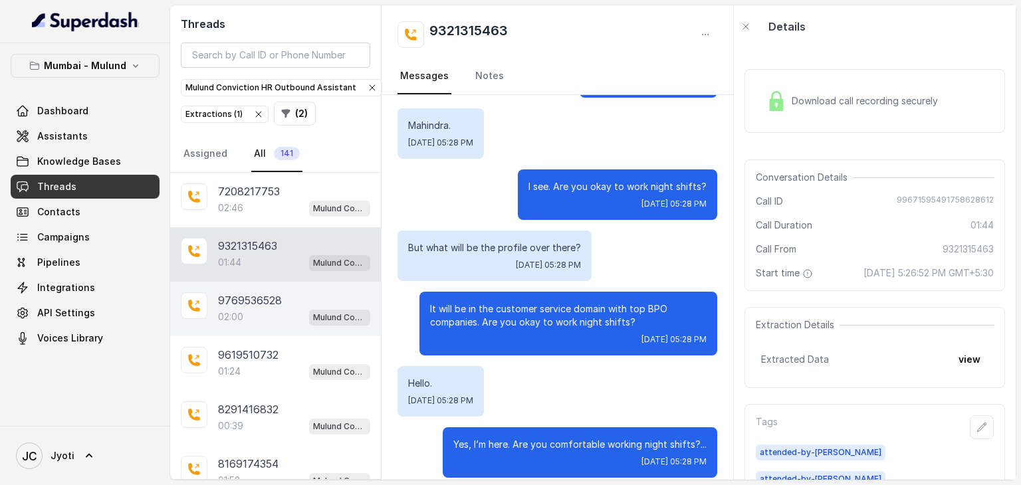
click at [256, 292] on p "9769536528" at bounding box center [250, 300] width 64 height 16
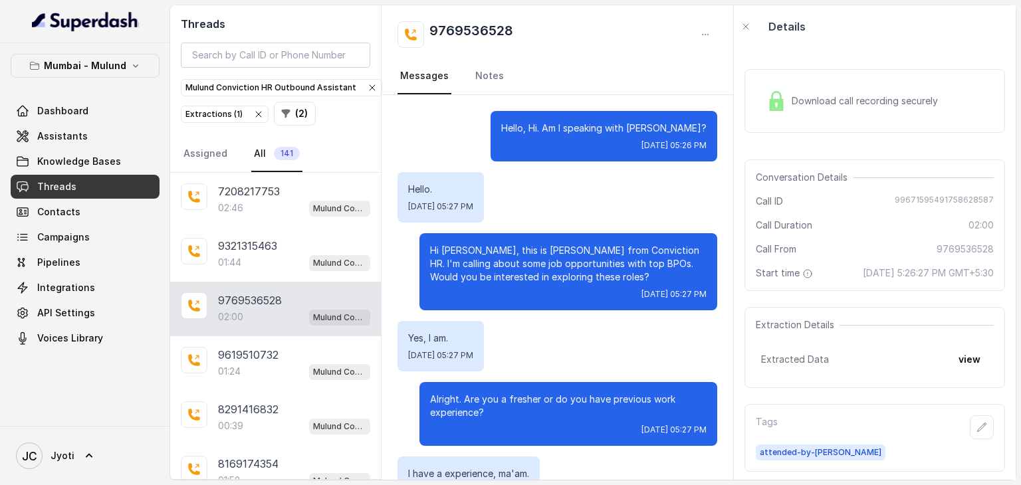
scroll to position [1236, 0]
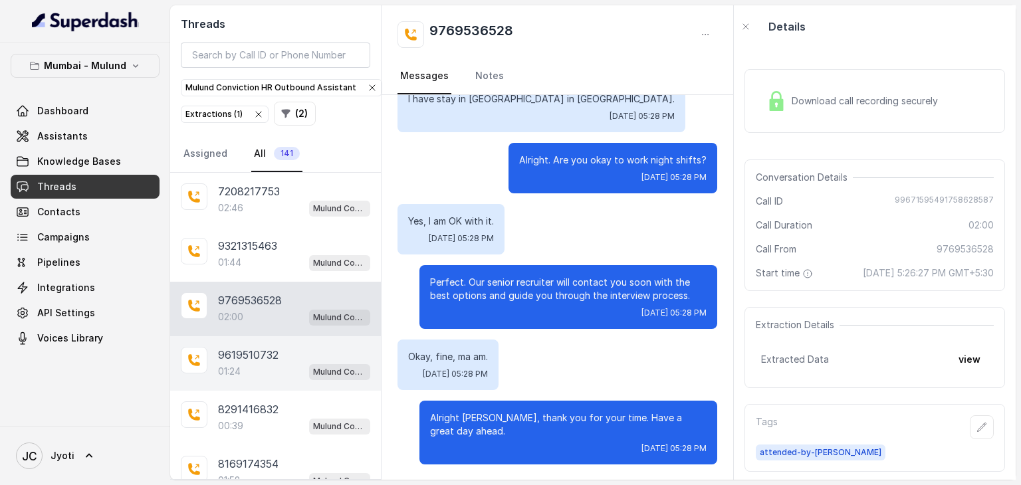
click at [235, 353] on p "9619510732" at bounding box center [248, 355] width 60 height 16
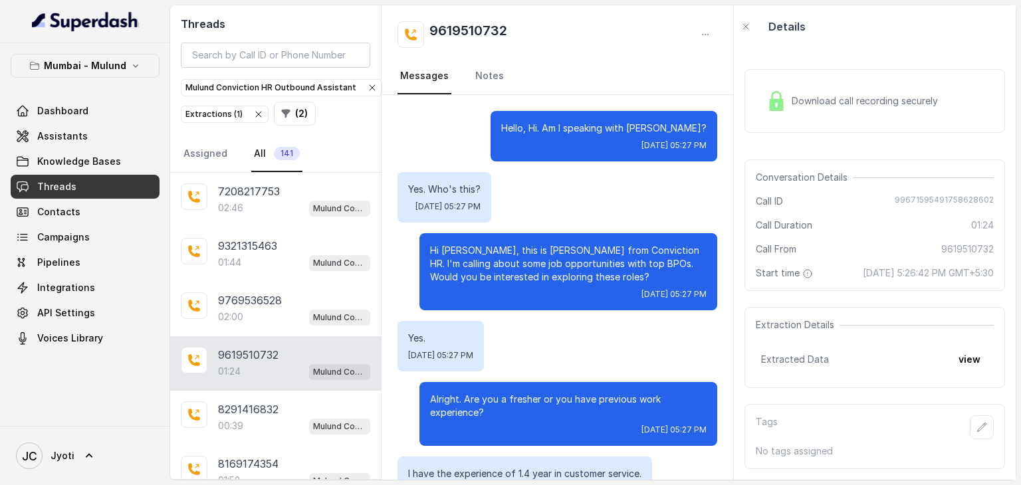
scroll to position [795, 0]
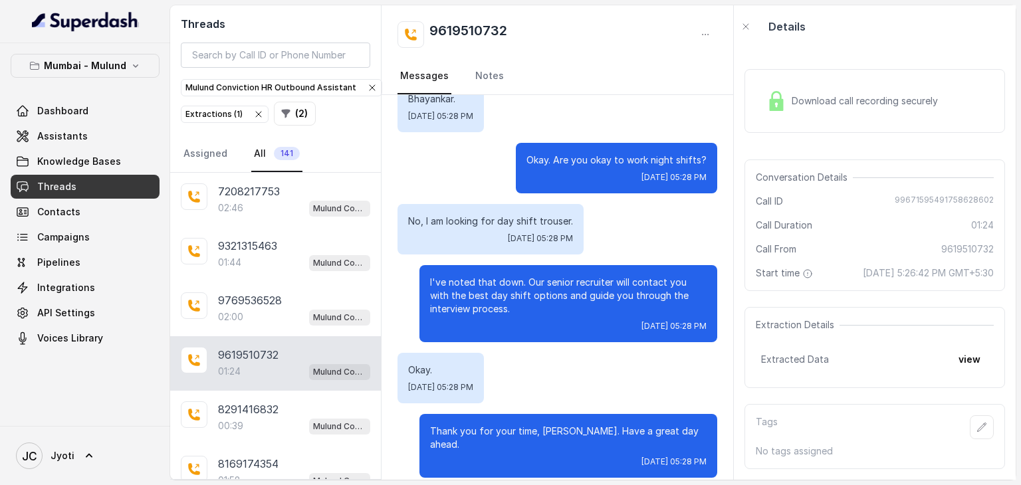
click at [271, 353] on p "9619510732" at bounding box center [248, 355] width 60 height 16
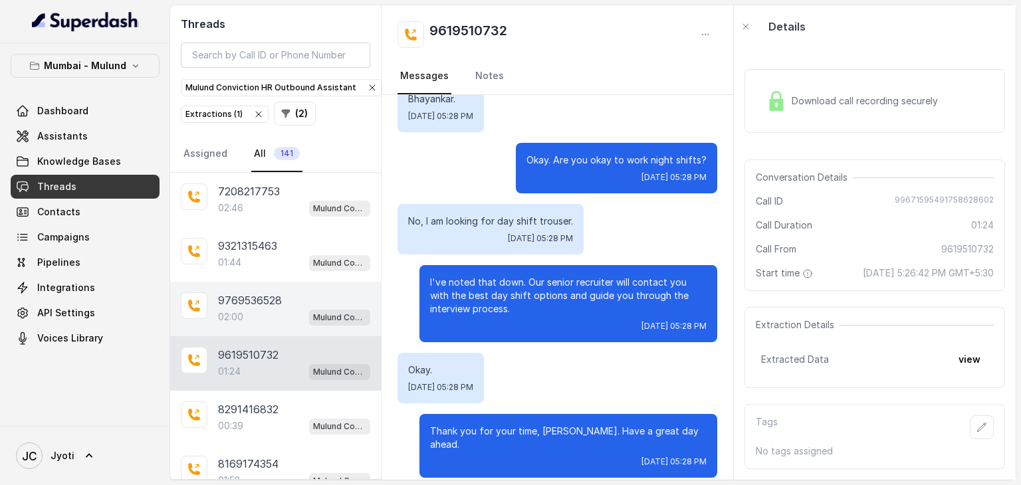
click at [261, 302] on p "9769536528" at bounding box center [250, 300] width 64 height 16
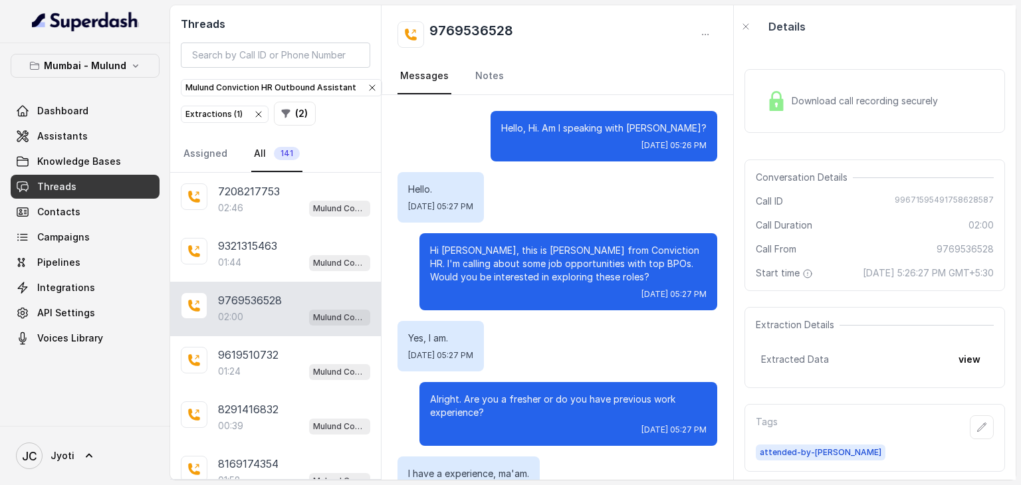
scroll to position [1236, 0]
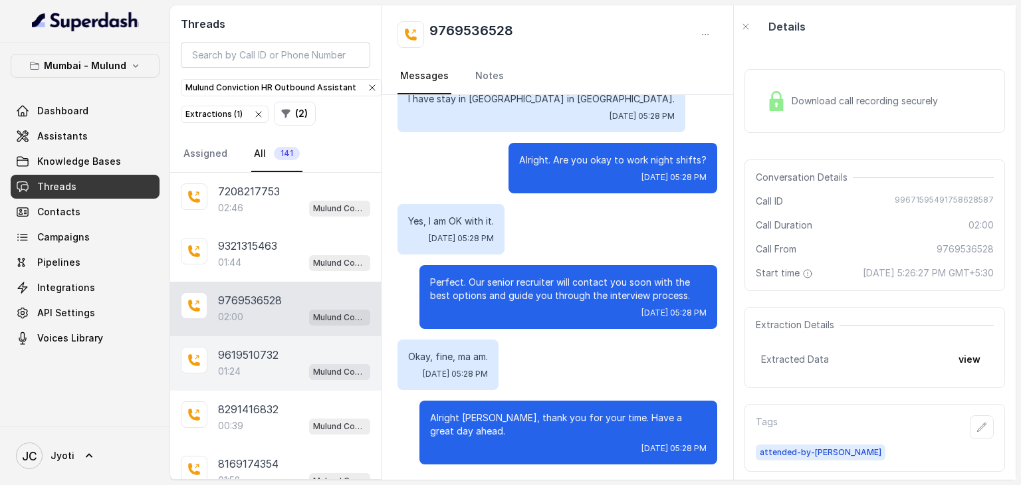
click at [251, 340] on div "9619510732 01:24 Mulund Conviction HR Outbound Assistant" at bounding box center [275, 363] width 211 height 55
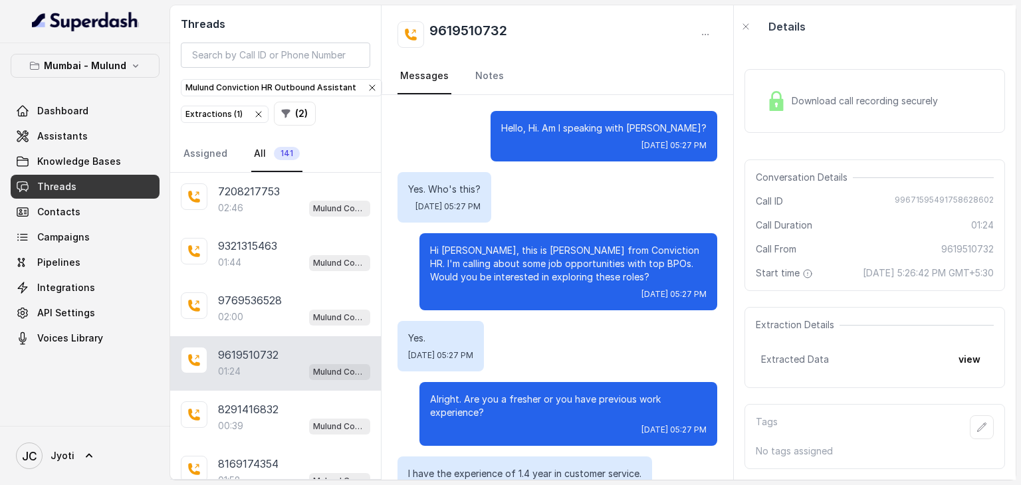
click at [808, 86] on div "Download call recording securely" at bounding box center [852, 101] width 182 height 31
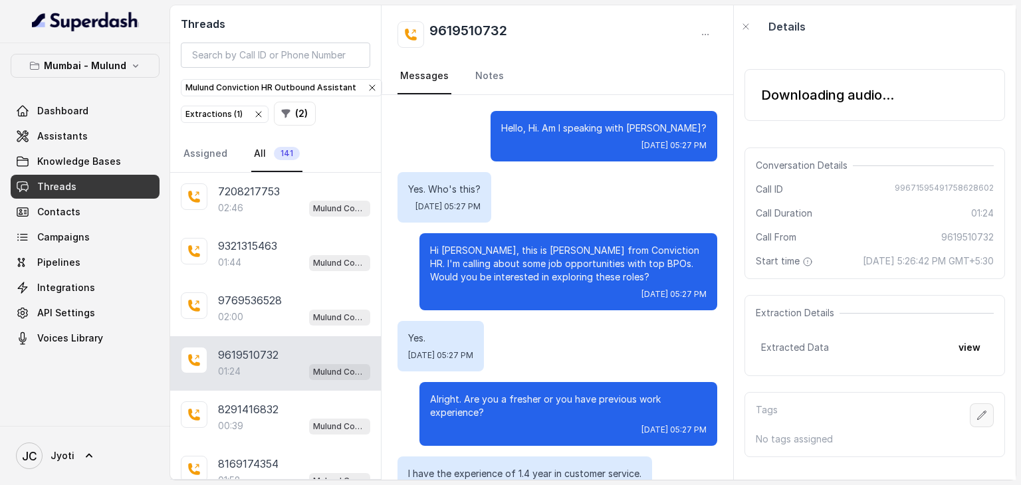
click at [977, 421] on icon "button" at bounding box center [982, 415] width 11 height 11
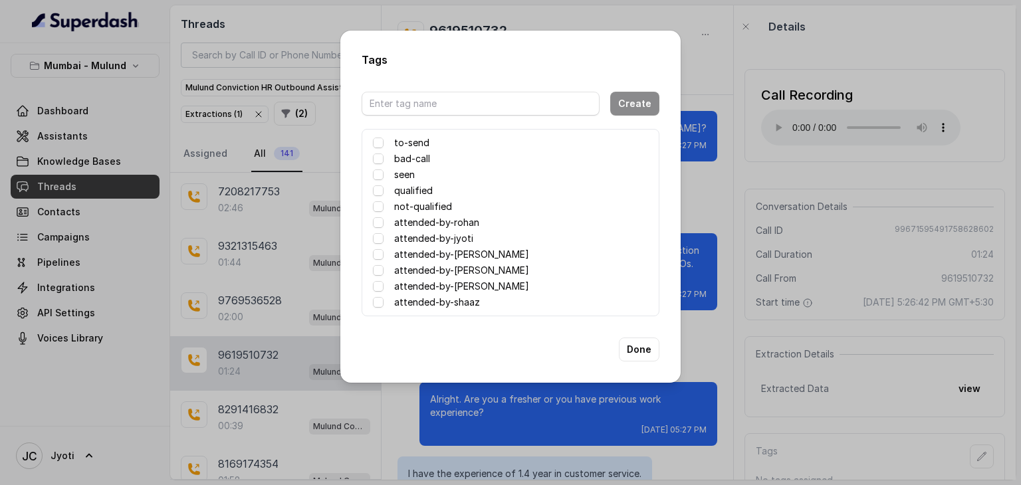
click at [463, 250] on label "attended-by-[PERSON_NAME]" at bounding box center [461, 255] width 135 height 16
click at [635, 355] on button "Done" at bounding box center [639, 350] width 41 height 24
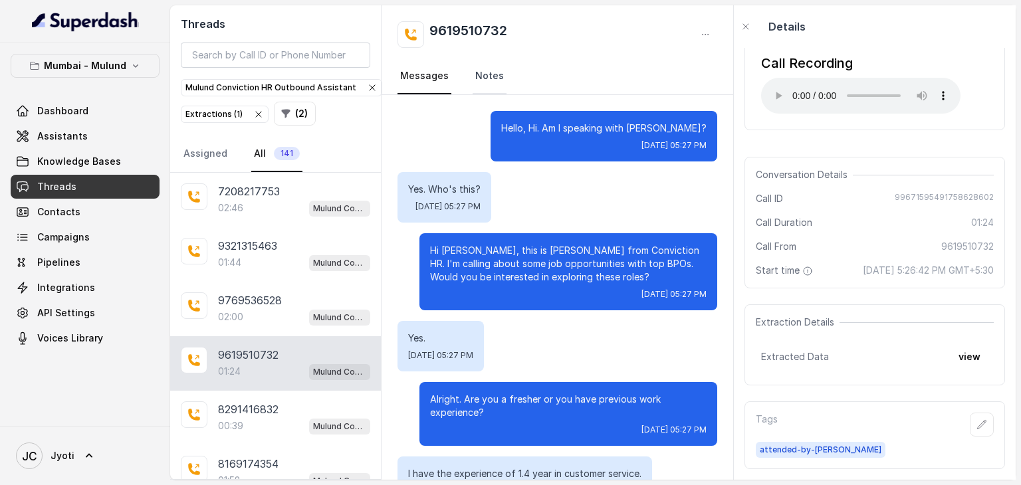
click at [489, 73] on link "Notes" at bounding box center [490, 76] width 34 height 36
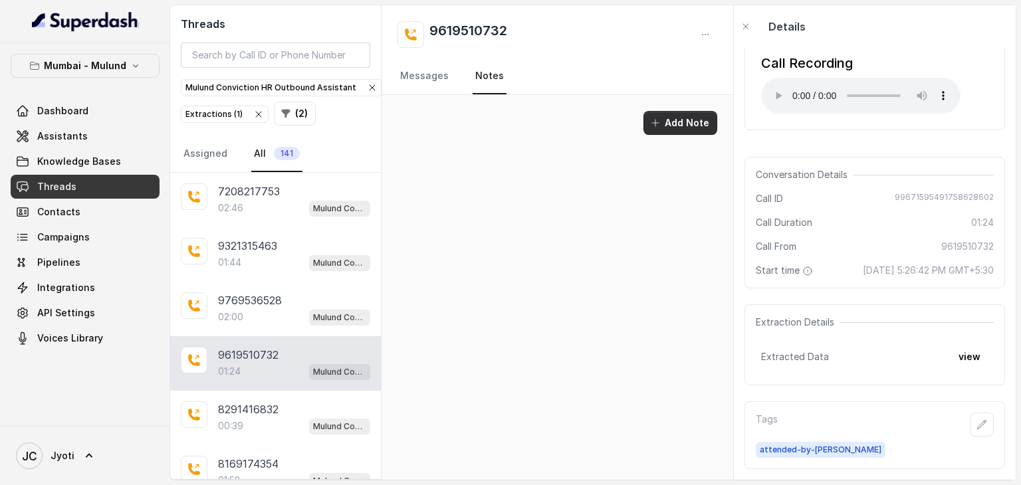
click at [667, 126] on button "Add Note" at bounding box center [680, 123] width 74 height 24
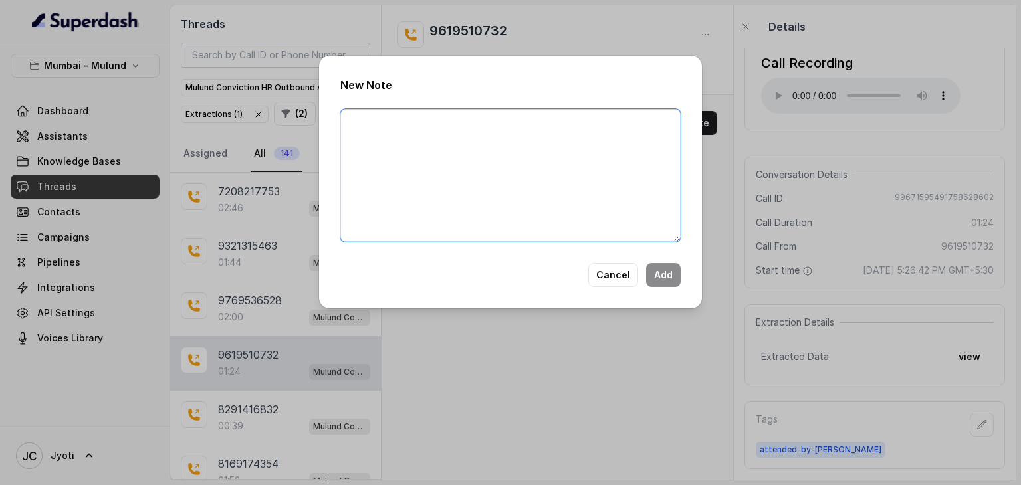
click at [542, 127] on textarea at bounding box center [510, 175] width 340 height 133
type textarea "Ringing"
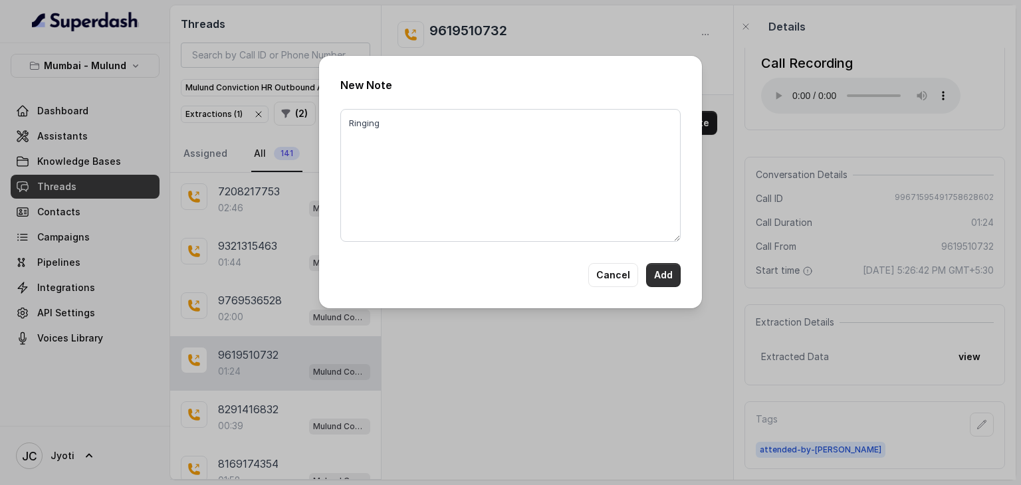
click at [664, 269] on button "Add" at bounding box center [663, 275] width 35 height 24
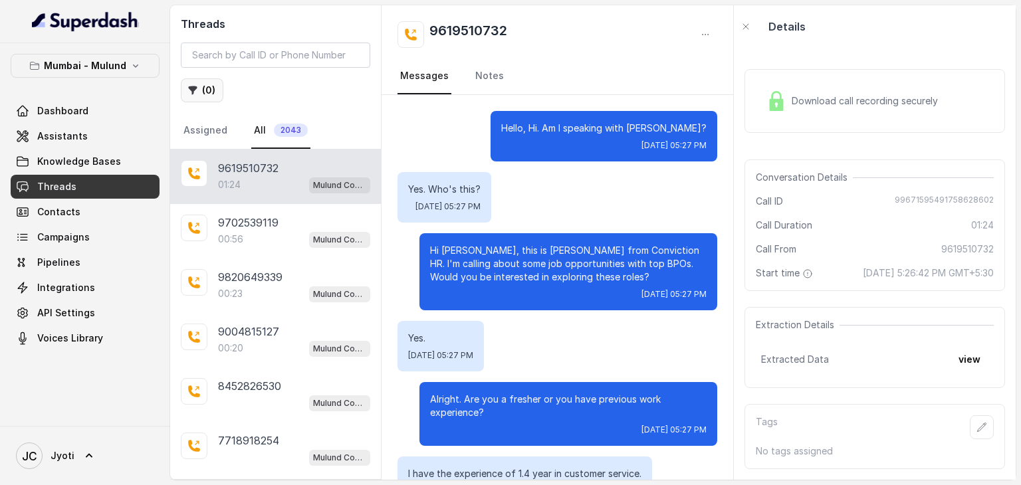
scroll to position [795, 0]
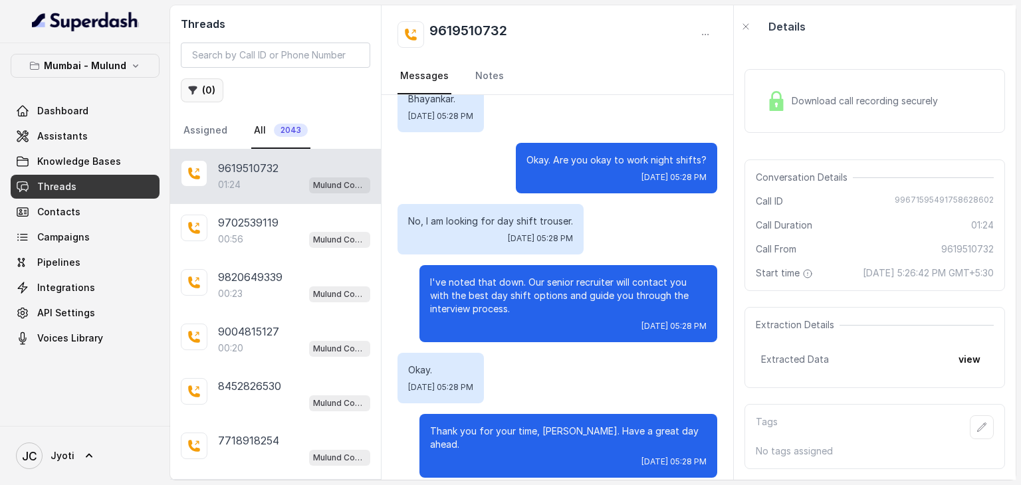
click at [209, 86] on button "( 0 )" at bounding box center [202, 90] width 43 height 24
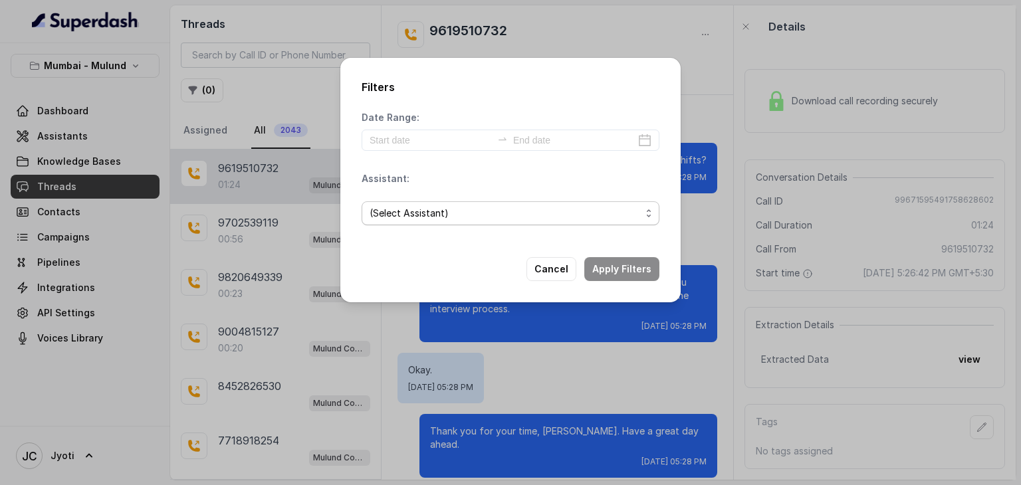
click at [567, 216] on span "(Select Assistant)" at bounding box center [505, 213] width 271 height 16
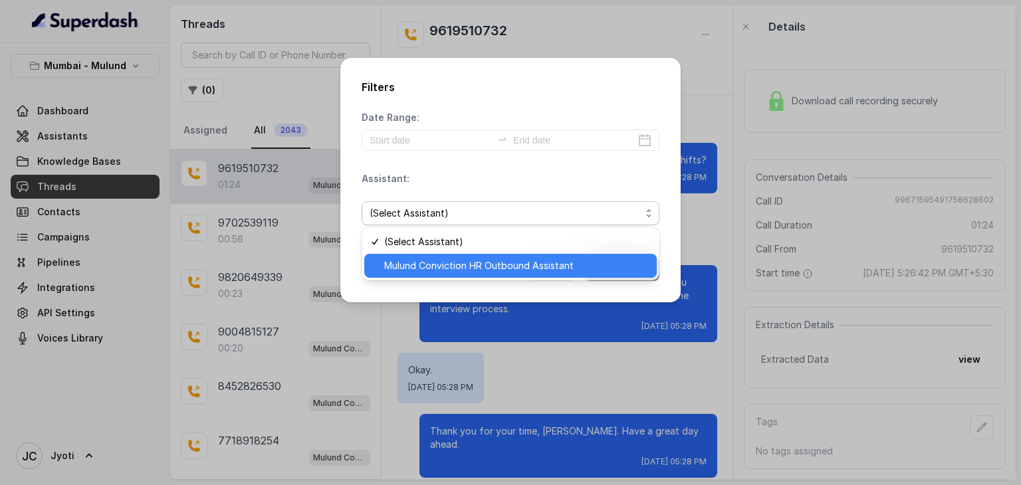
click at [554, 265] on span "Mulund Conviction HR Outbound Assistant" at bounding box center [516, 266] width 265 height 16
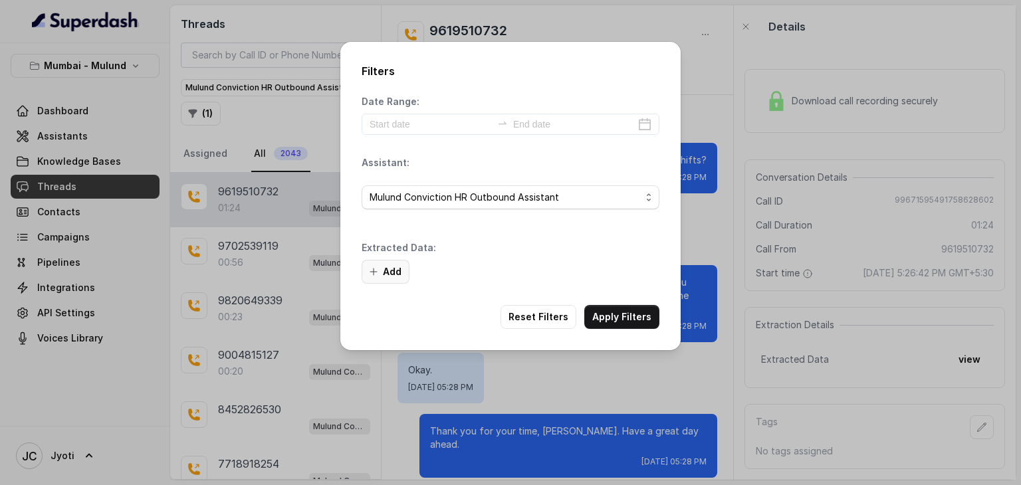
click at [387, 275] on button "Add" at bounding box center [386, 272] width 48 height 24
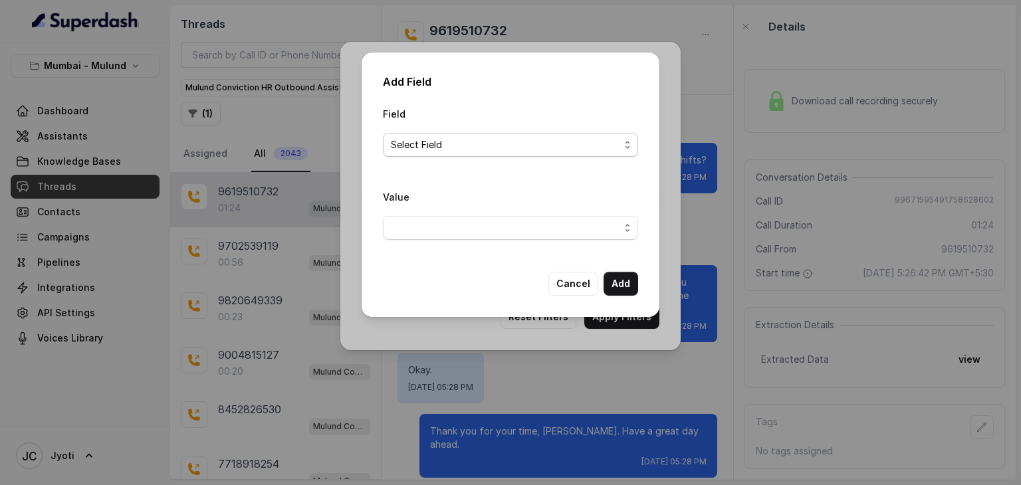
click at [610, 142] on span "Select Field" at bounding box center [505, 145] width 229 height 16
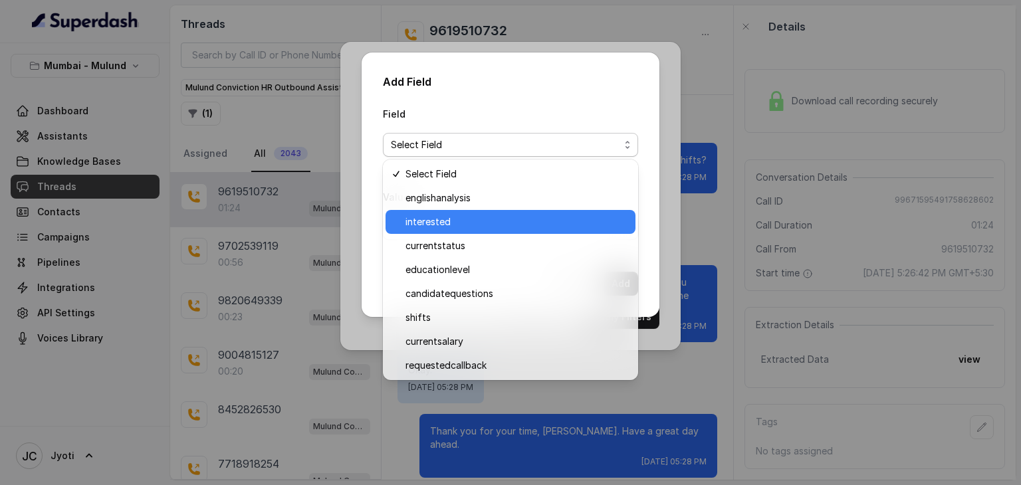
click at [568, 227] on span "interested" at bounding box center [516, 222] width 222 height 16
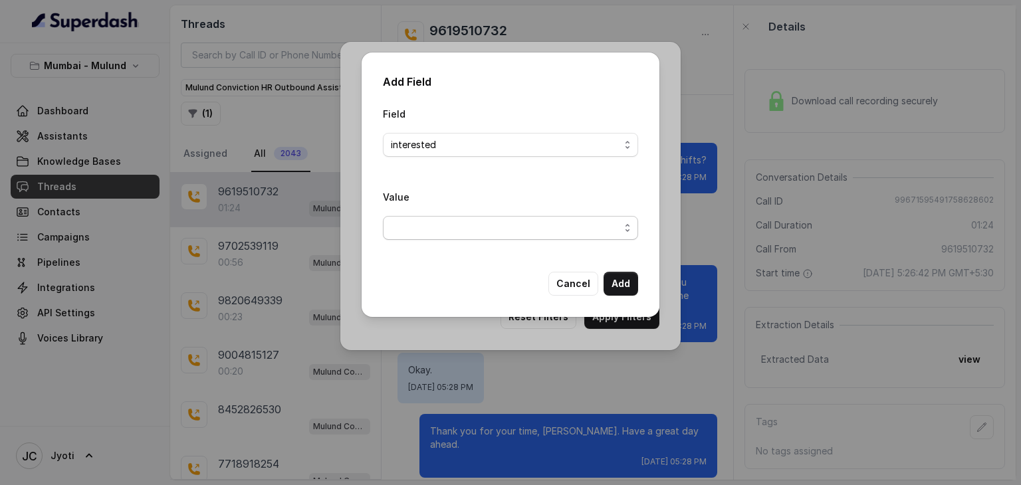
click at [572, 236] on span "button" at bounding box center [510, 228] width 255 height 24
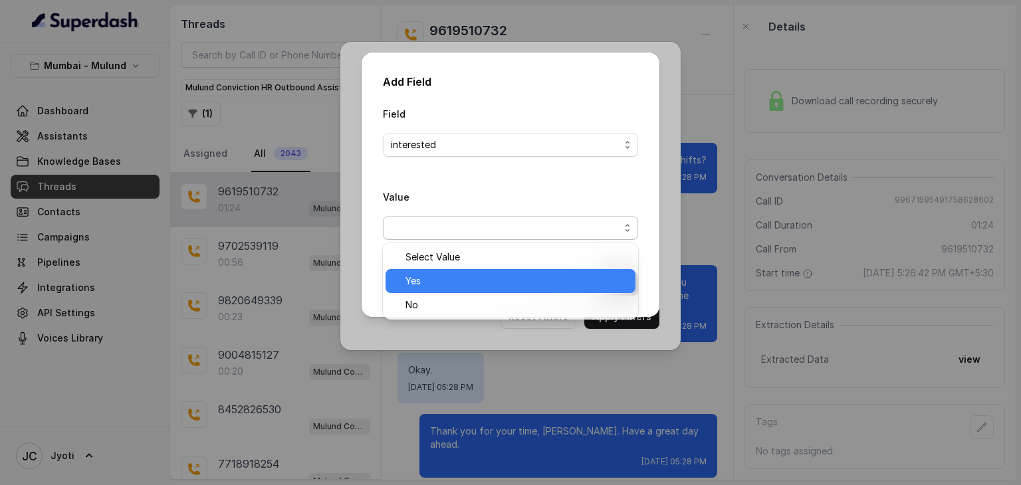
click at [574, 279] on span "Yes" at bounding box center [516, 281] width 222 height 16
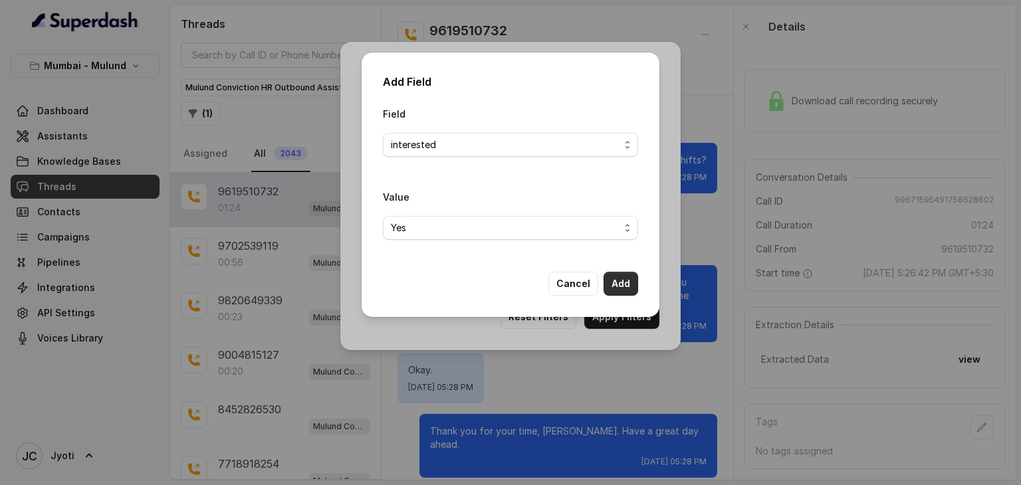
click at [616, 288] on button "Add" at bounding box center [621, 284] width 35 height 24
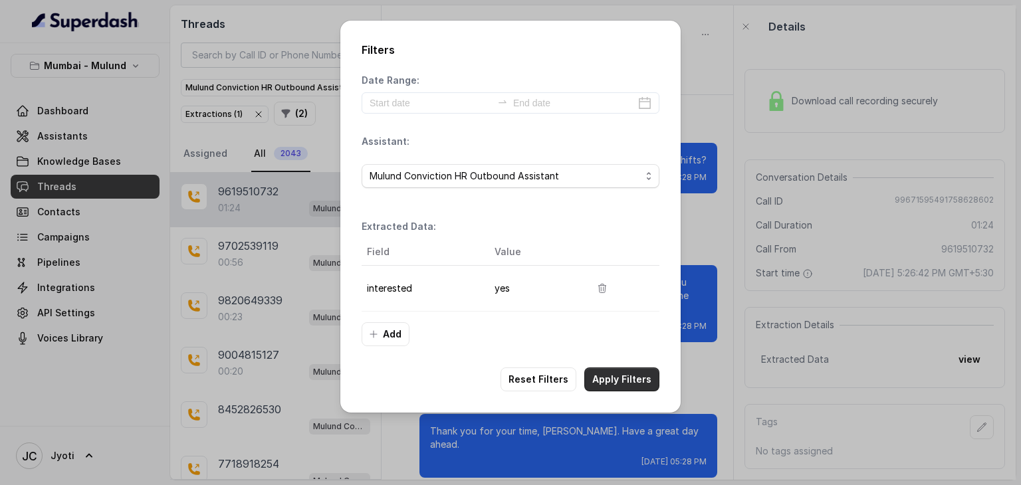
click at [619, 368] on button "Apply Filters" at bounding box center [621, 380] width 75 height 24
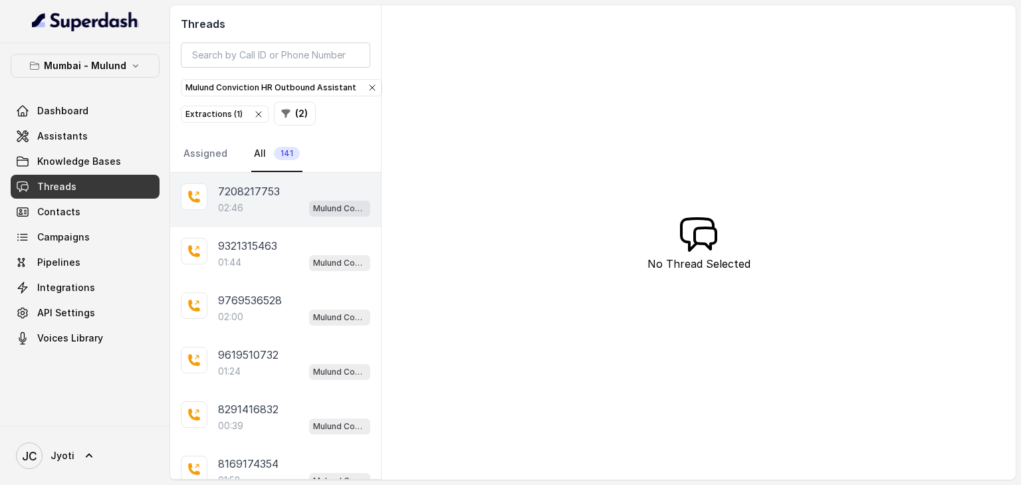
click at [267, 191] on p "7208217753" at bounding box center [249, 191] width 62 height 16
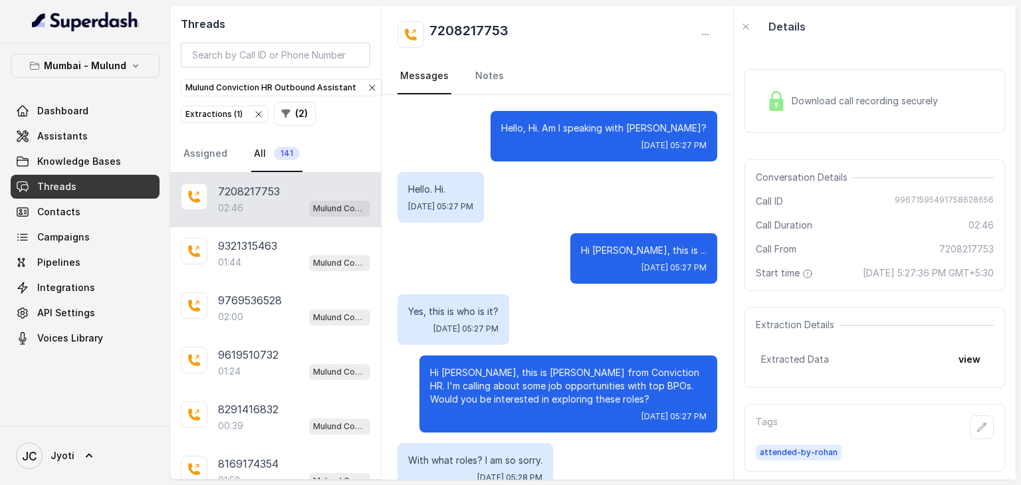
scroll to position [1587, 0]
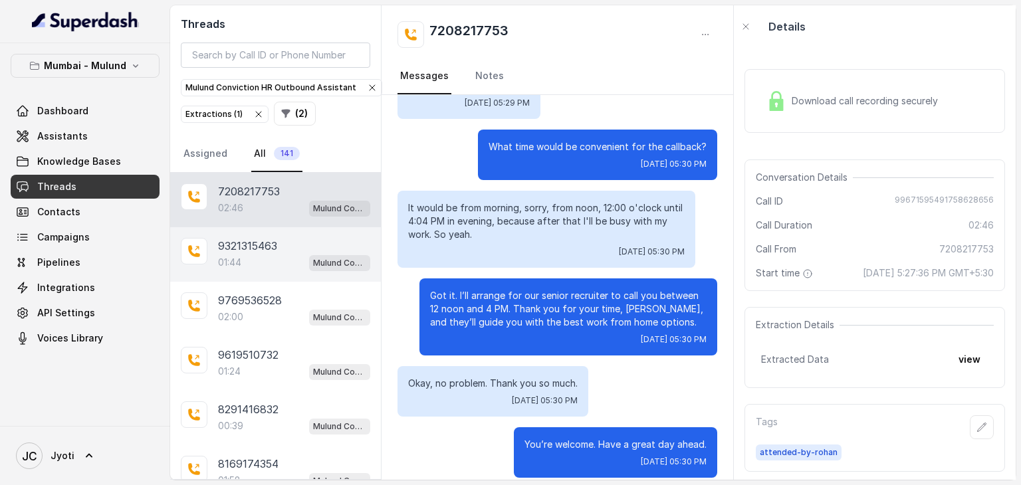
click at [259, 247] on p "9321315463" at bounding box center [247, 246] width 59 height 16
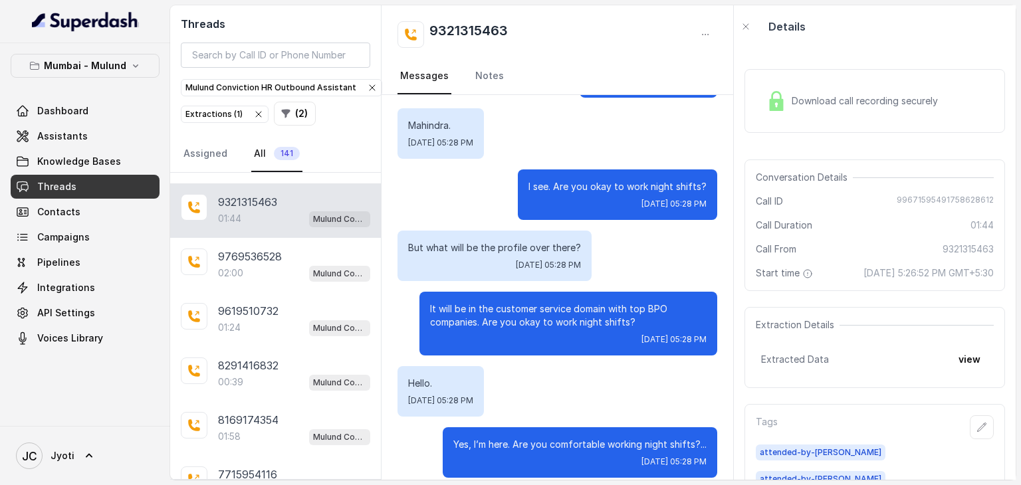
scroll to position [48, 0]
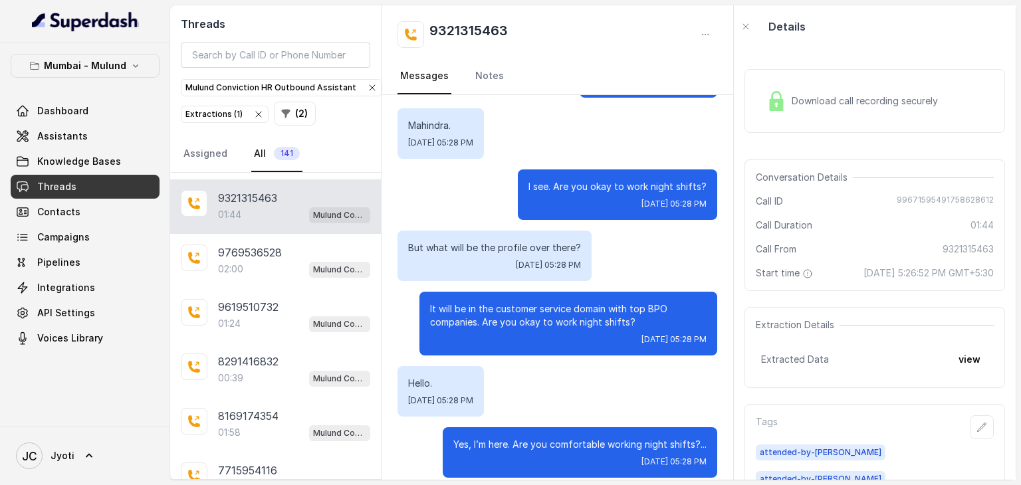
click at [259, 247] on p "9769536528" at bounding box center [250, 253] width 64 height 16
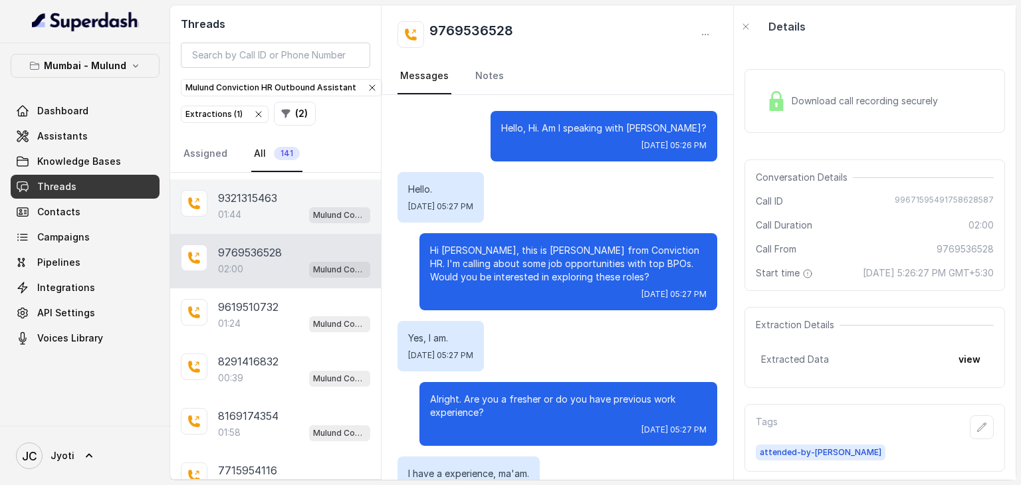
scroll to position [1236, 0]
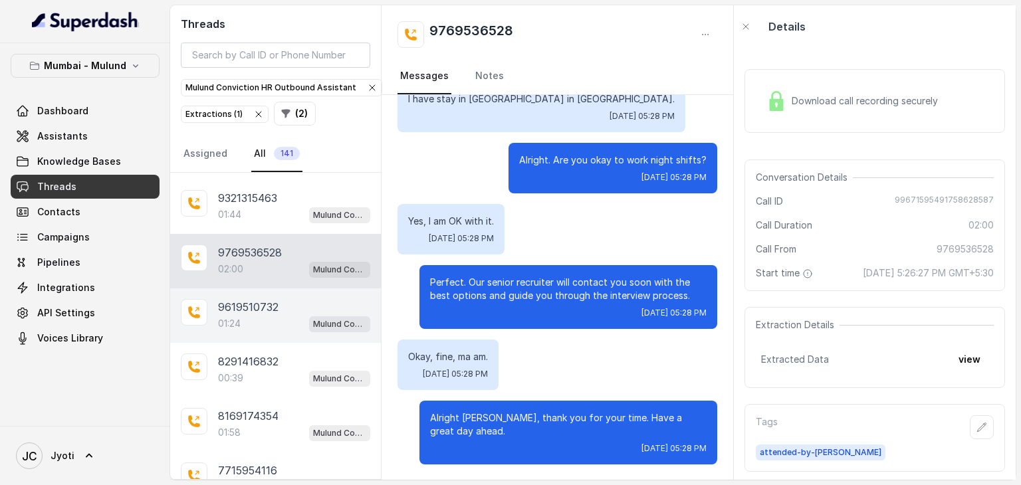
click at [252, 306] on p "9619510732" at bounding box center [248, 307] width 60 height 16
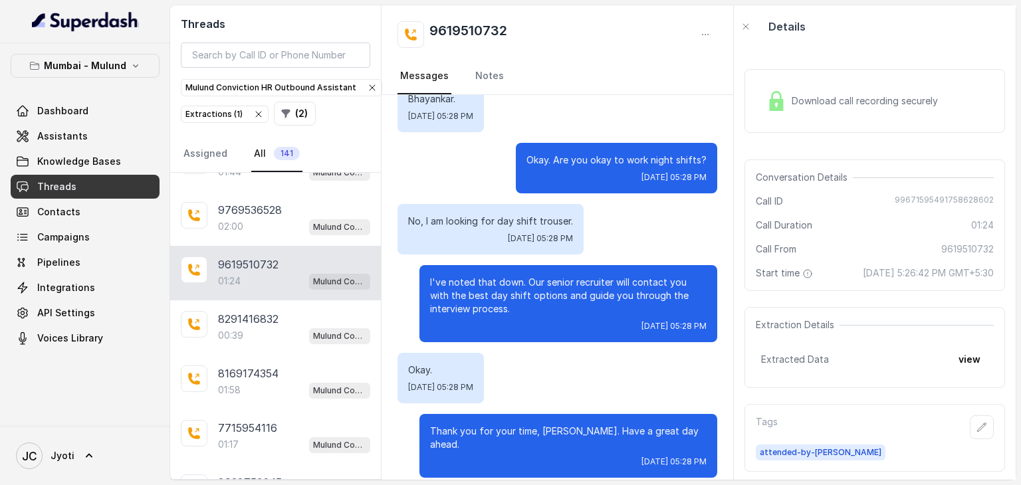
scroll to position [92, 0]
click at [252, 309] on p "8291416832" at bounding box center [248, 317] width 60 height 16
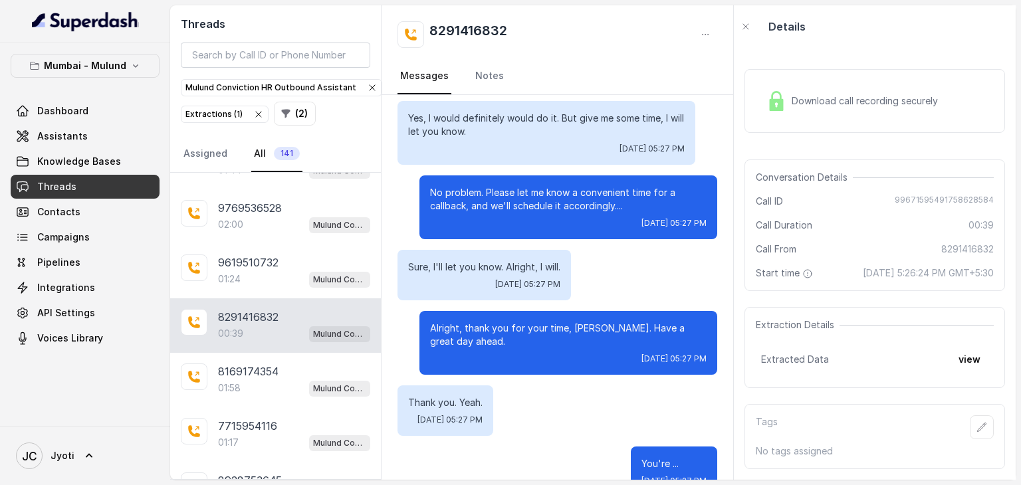
scroll to position [253, 0]
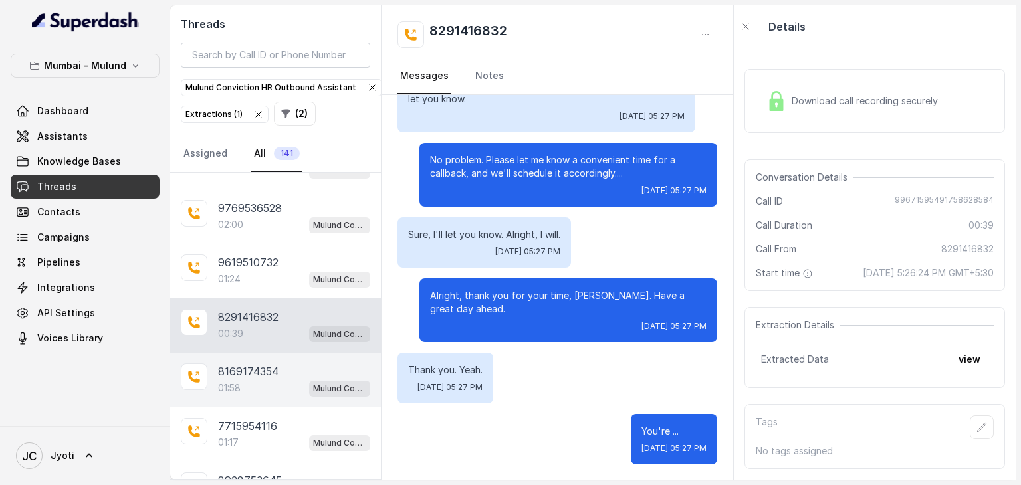
click at [267, 384] on div "01:58 Mulund Conviction HR Outbound Assistant" at bounding box center [294, 388] width 152 height 17
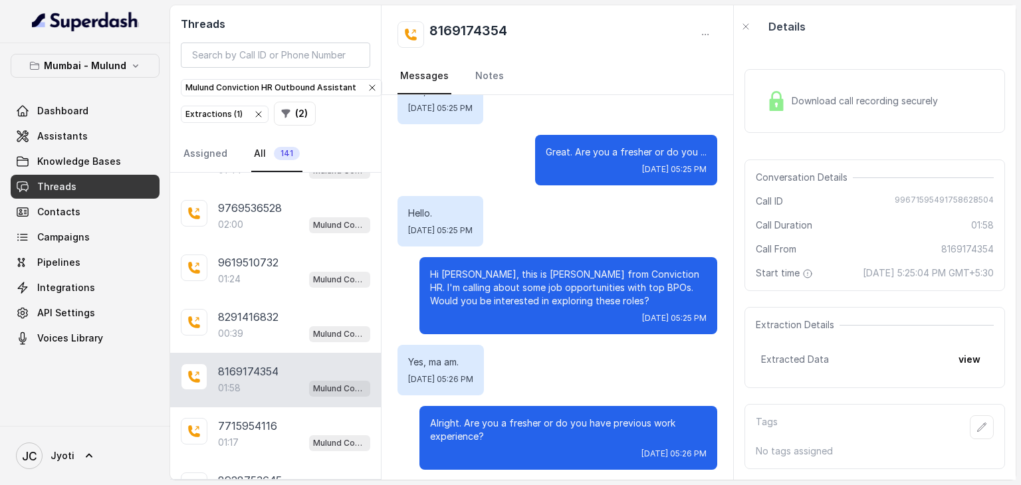
scroll to position [242, 0]
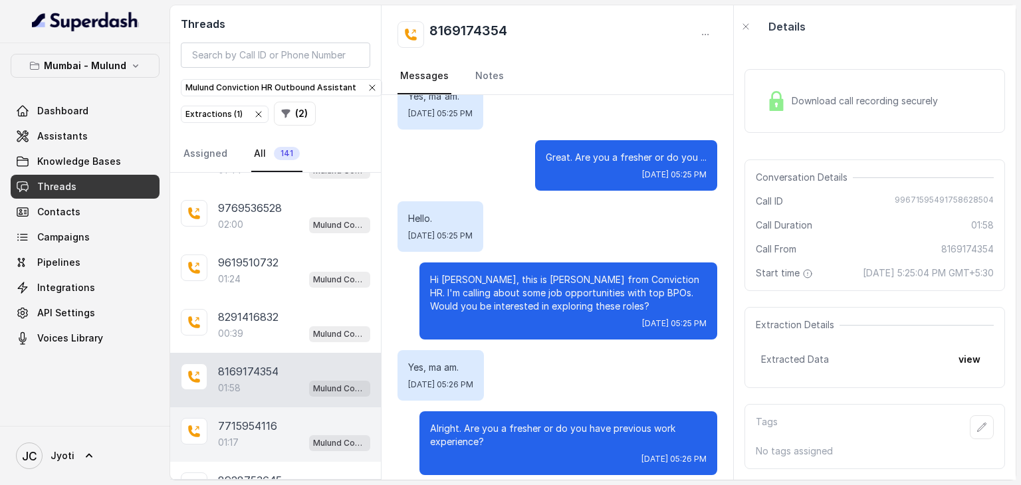
click at [273, 424] on p "7715954116" at bounding box center [247, 426] width 59 height 16
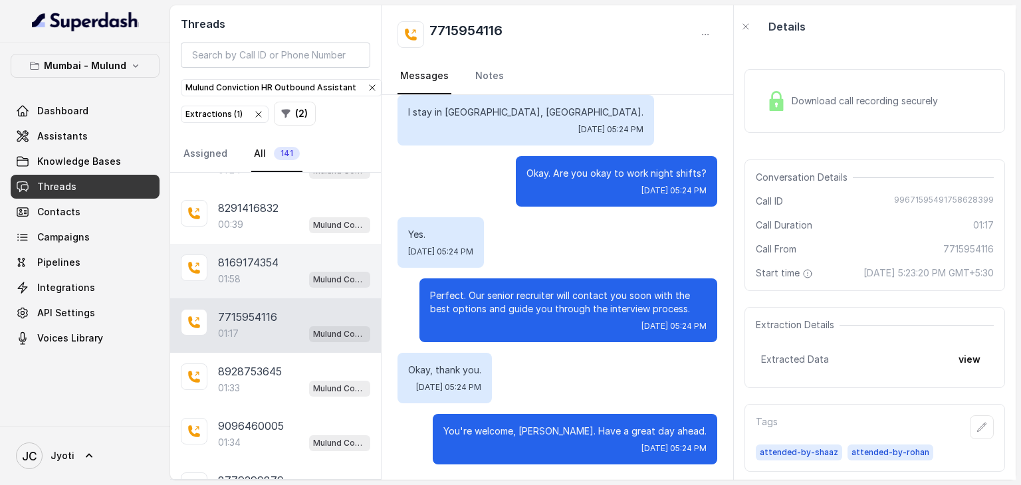
scroll to position [207, 0]
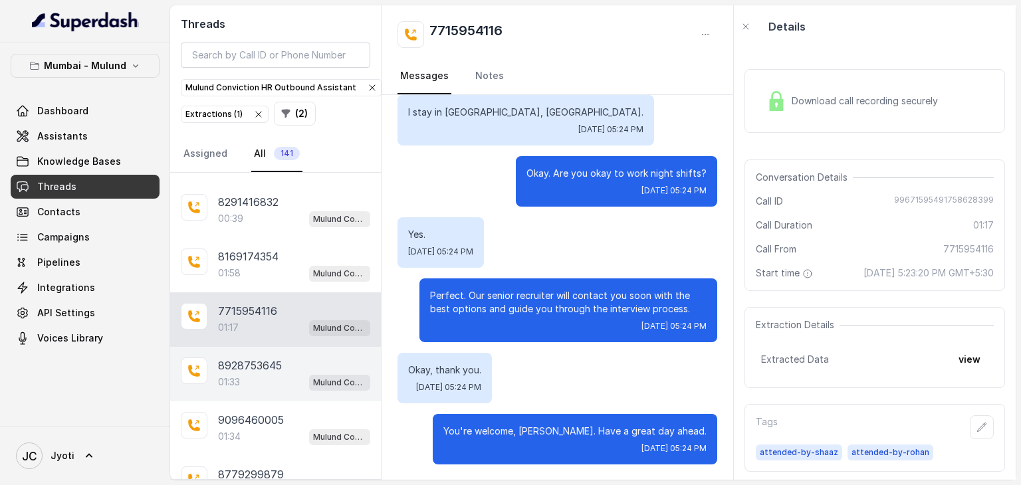
click at [255, 374] on div "01:33 Mulund Conviction HR Outbound Assistant" at bounding box center [294, 382] width 152 height 17
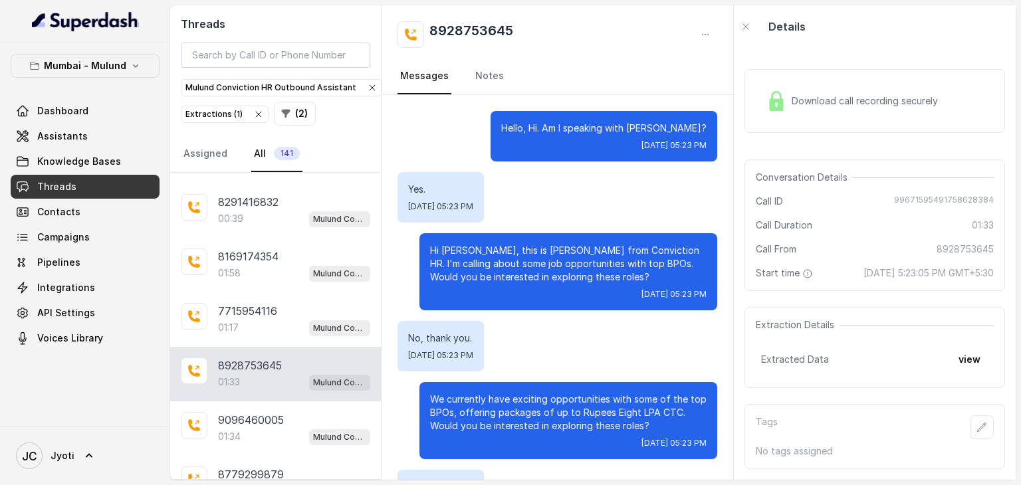
click at [860, 71] on div "Download call recording securely" at bounding box center [875, 101] width 261 height 64
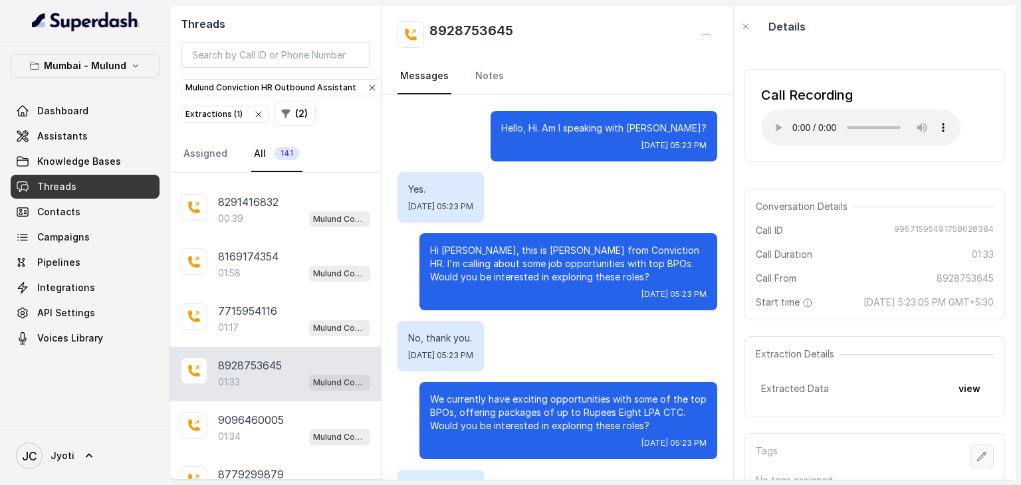
click at [971, 463] on button "button" at bounding box center [982, 457] width 24 height 24
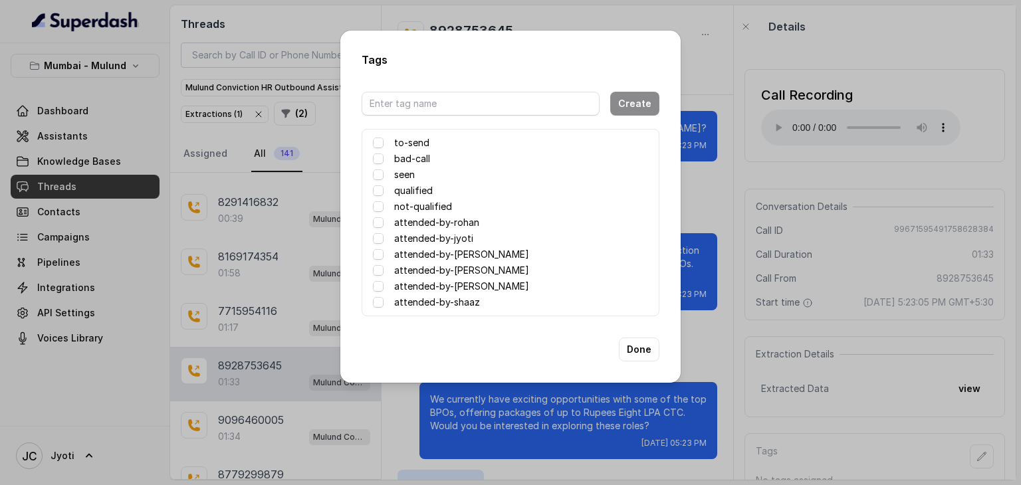
click at [488, 251] on label "attended-by-[PERSON_NAME]" at bounding box center [461, 255] width 135 height 16
click at [633, 346] on button "Done" at bounding box center [639, 350] width 41 height 24
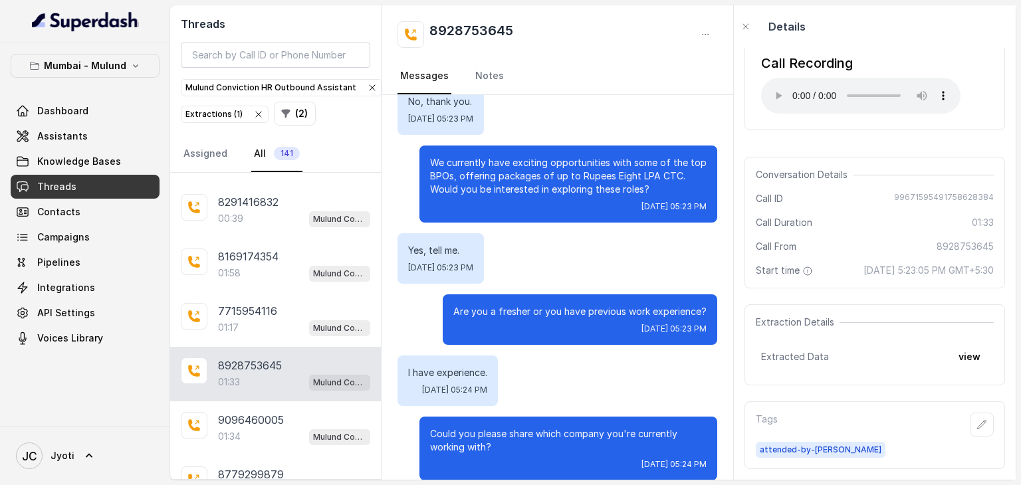
scroll to position [215, 0]
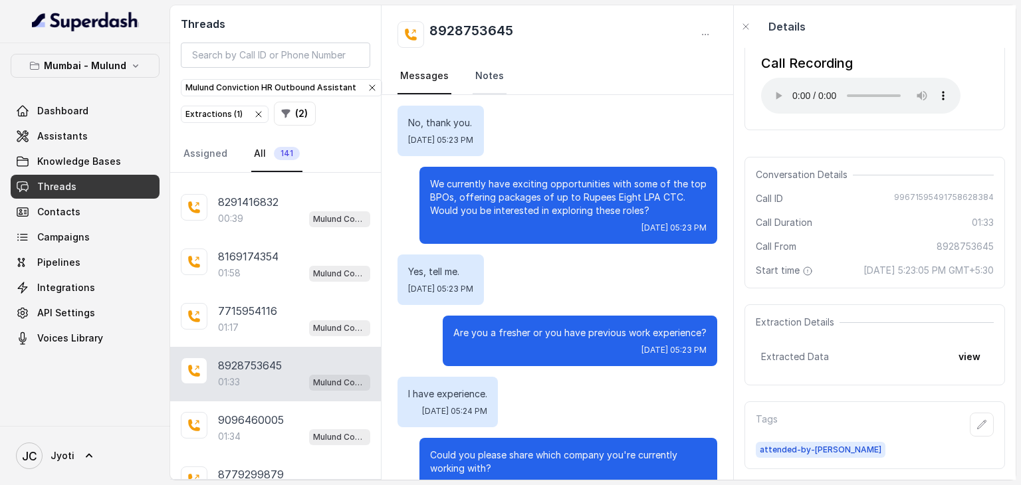
click at [485, 75] on link "Notes" at bounding box center [490, 76] width 34 height 36
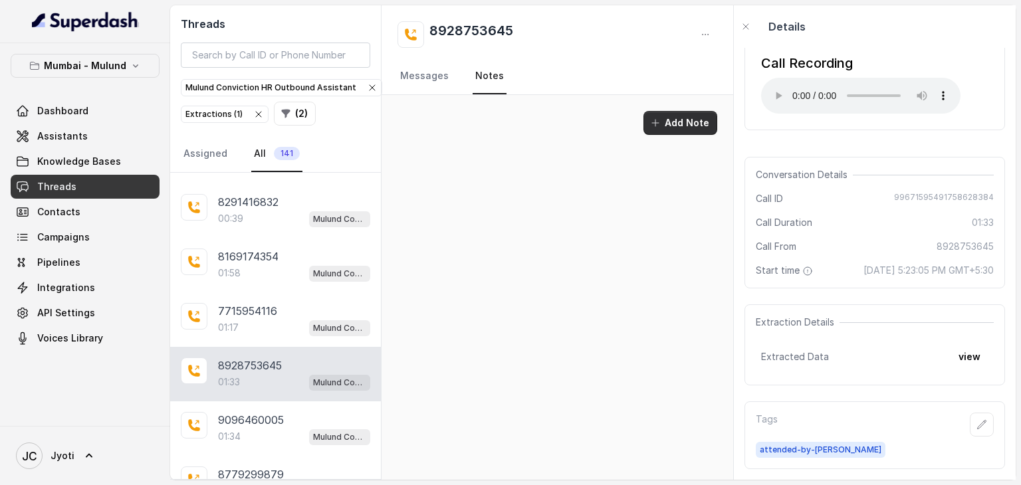
click at [683, 126] on button "Add Note" at bounding box center [680, 123] width 74 height 24
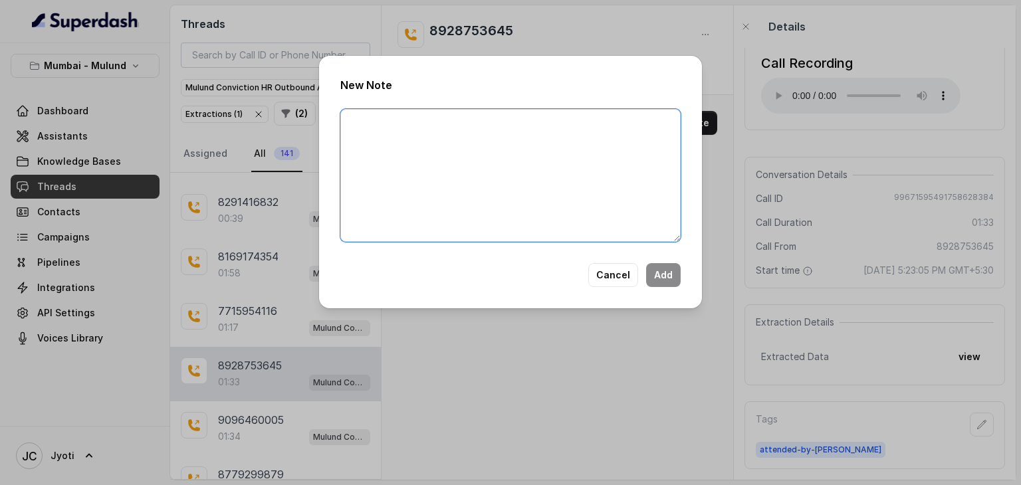
click at [545, 131] on textarea at bounding box center [510, 175] width 340 height 133
type textarea "Ringing"
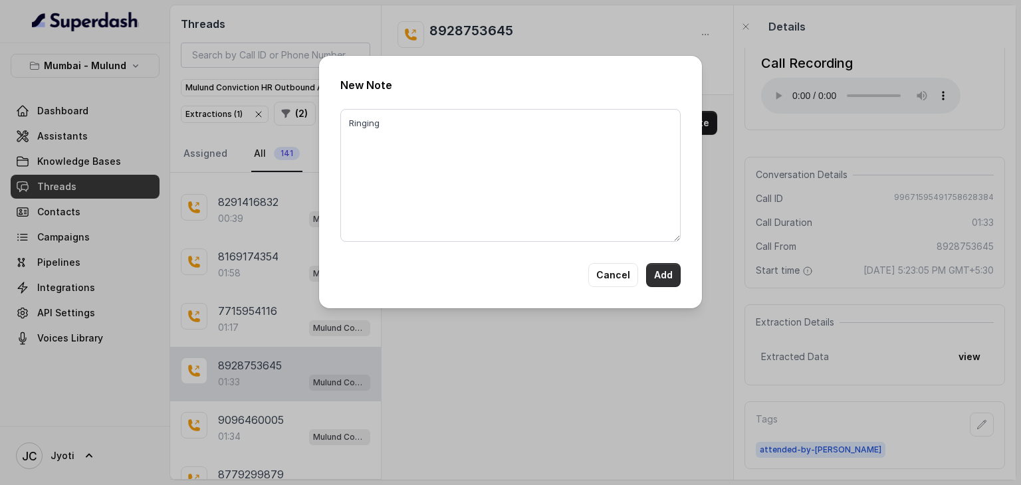
click at [661, 272] on button "Add" at bounding box center [663, 275] width 35 height 24
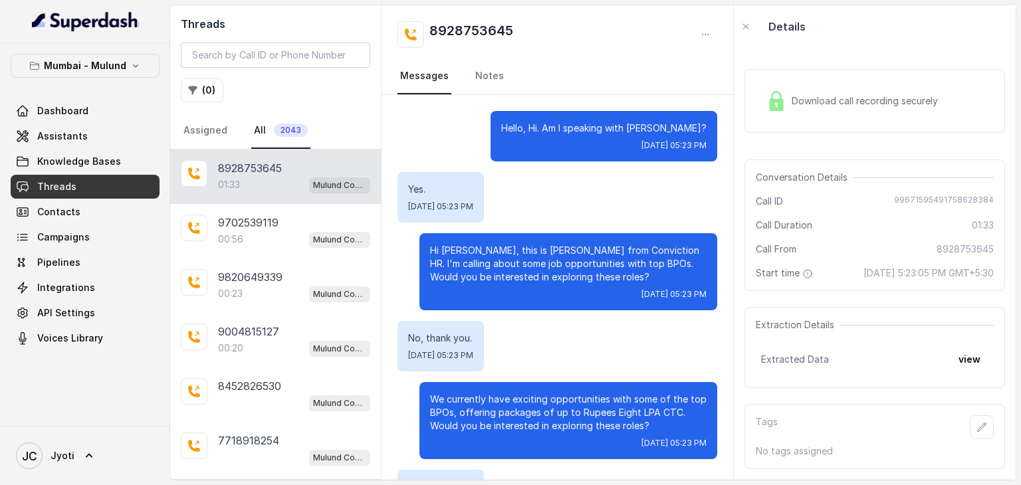
scroll to position [1040, 0]
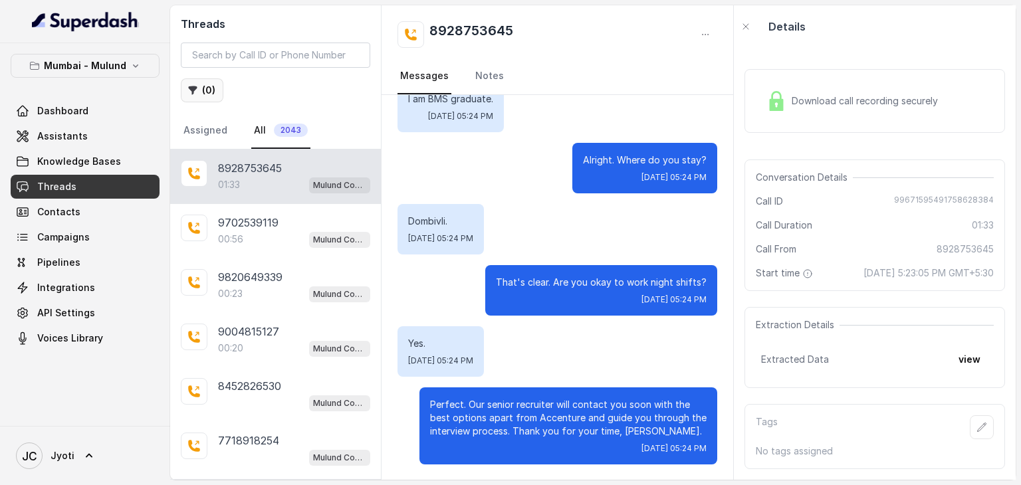
click at [205, 90] on button "( 0 )" at bounding box center [202, 90] width 43 height 24
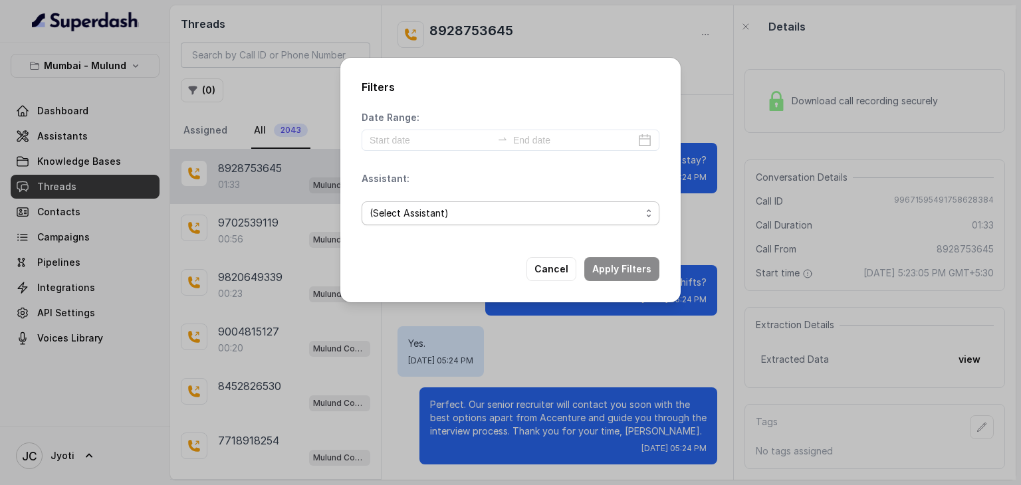
click at [426, 210] on span "(Select Assistant)" at bounding box center [505, 213] width 271 height 16
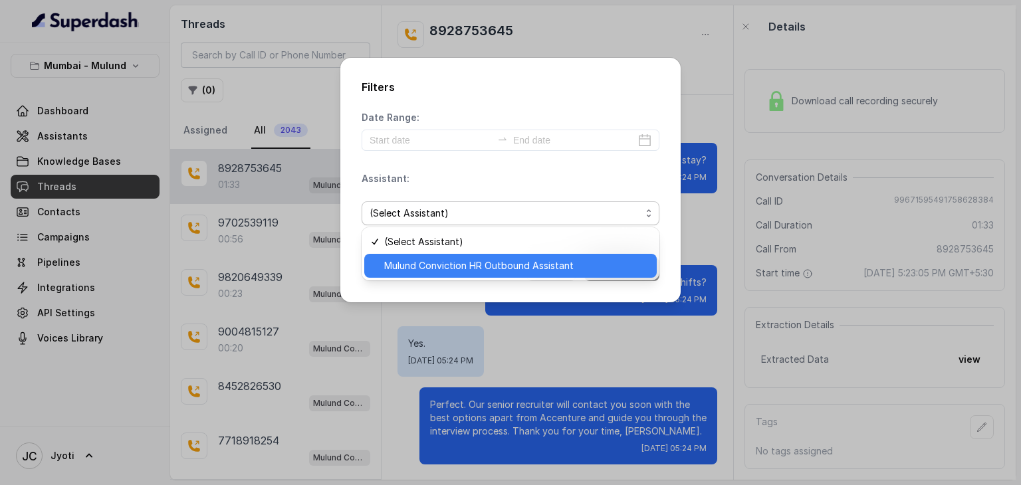
click at [427, 260] on span "Mulund Conviction HR Outbound Assistant" at bounding box center [516, 266] width 265 height 16
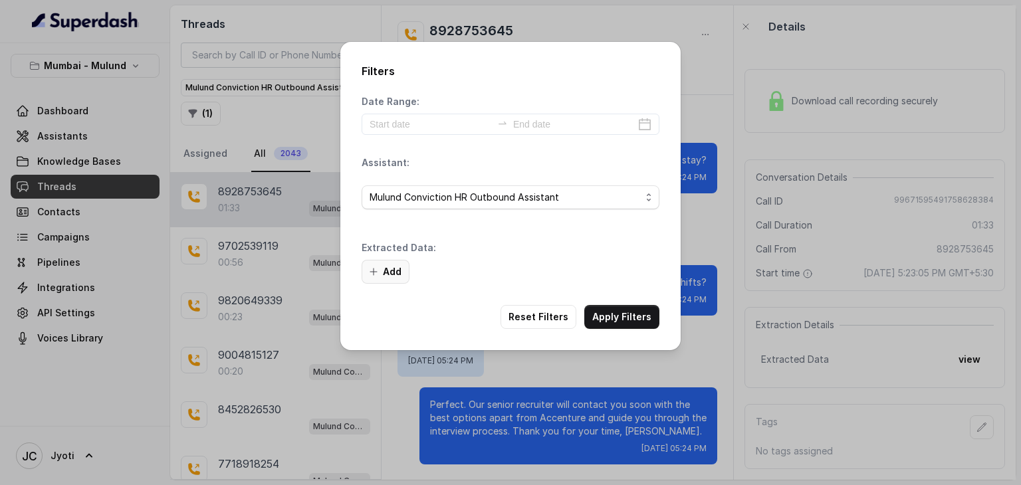
click at [392, 269] on button "Add" at bounding box center [386, 272] width 48 height 24
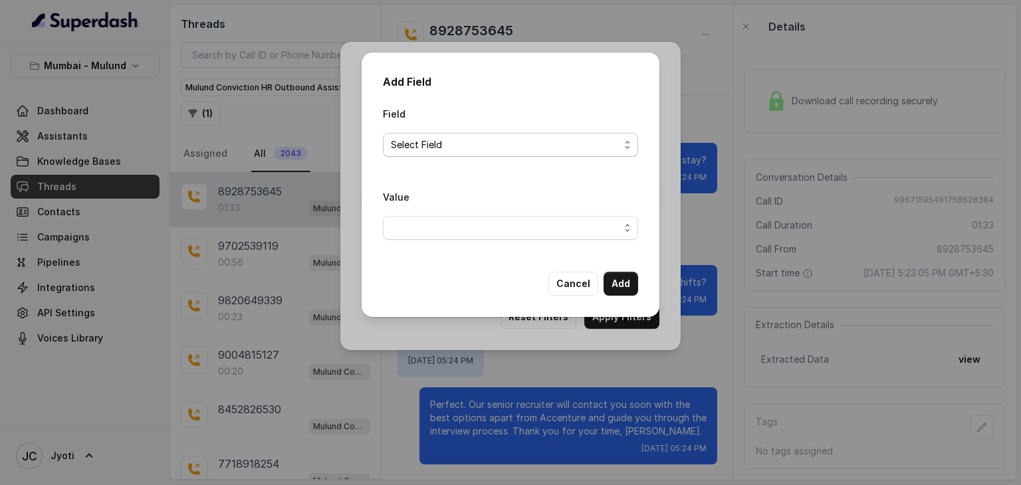
click at [437, 149] on span "Select Field" at bounding box center [505, 145] width 229 height 16
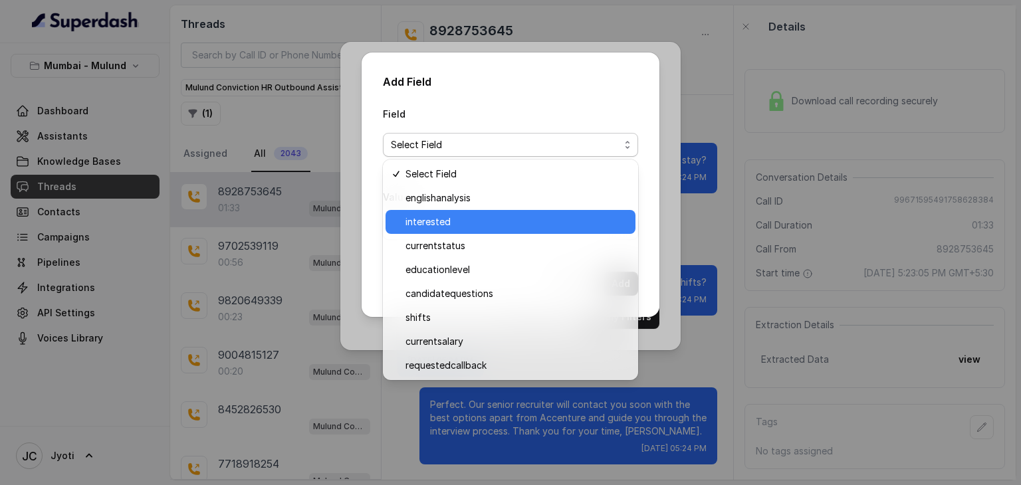
click at [435, 219] on span "interested" at bounding box center [516, 222] width 222 height 16
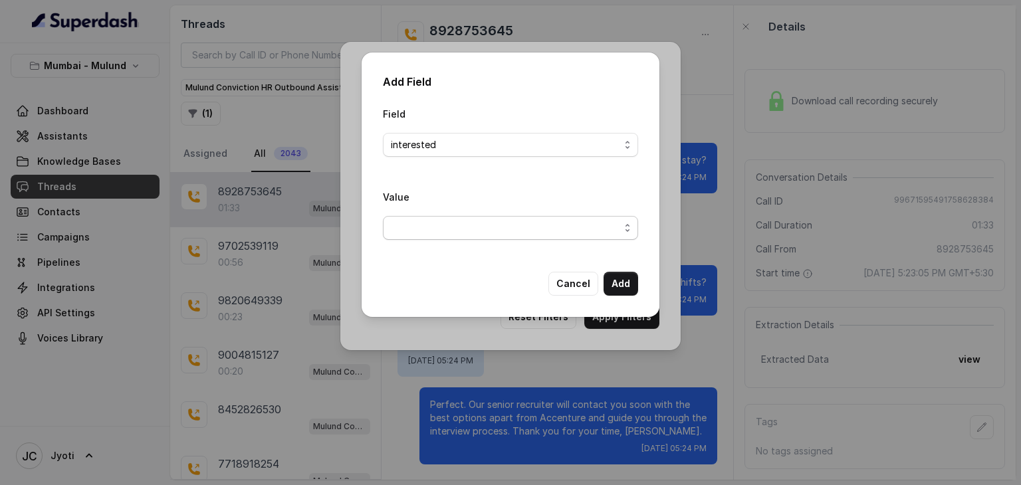
click at [435, 229] on span "button" at bounding box center [510, 228] width 255 height 24
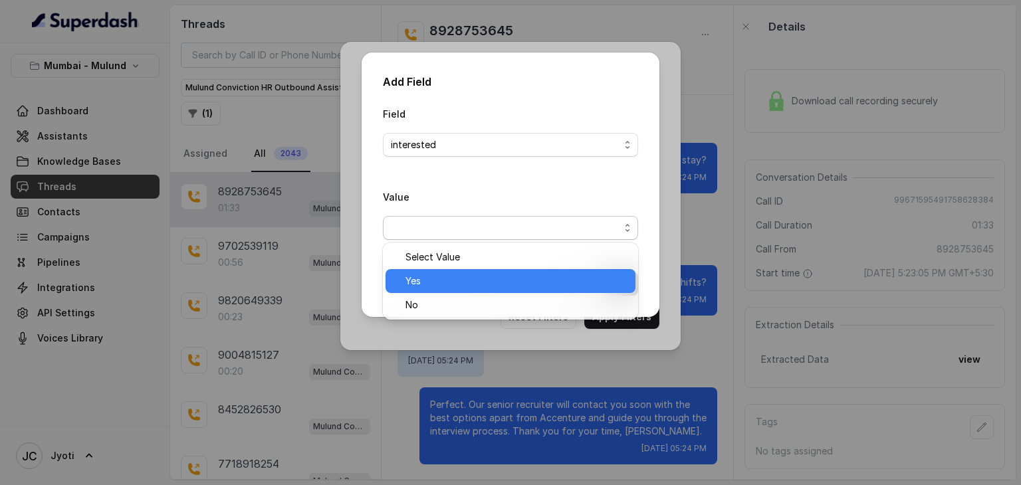
click at [437, 278] on span "Yes" at bounding box center [516, 281] width 222 height 16
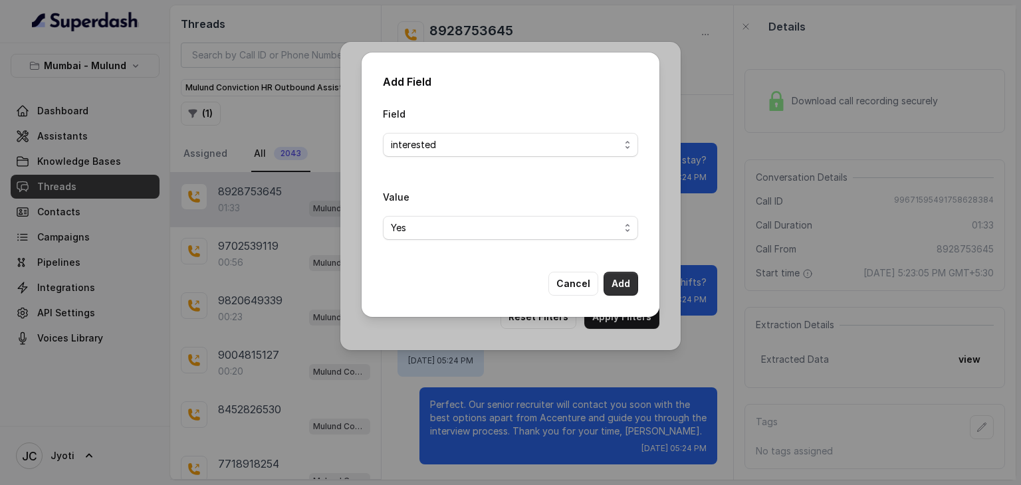
click at [619, 288] on button "Add" at bounding box center [621, 284] width 35 height 24
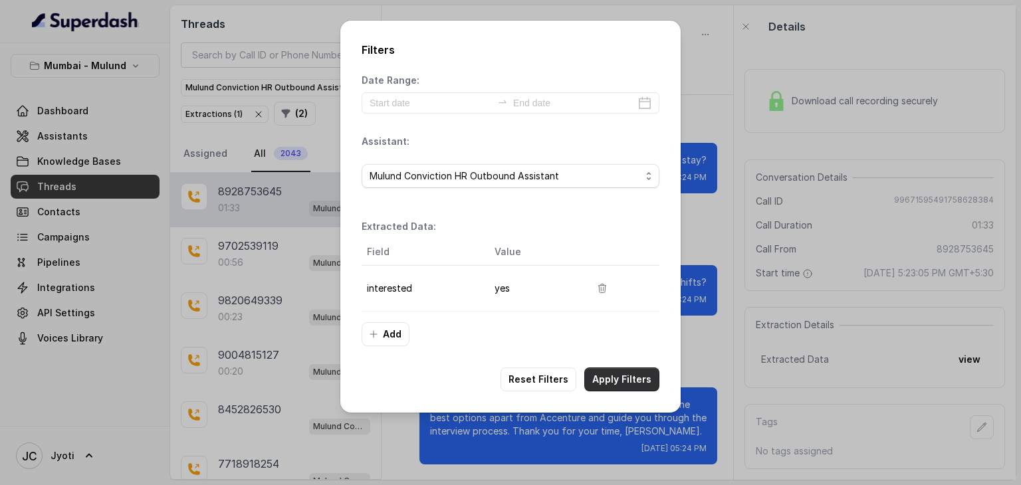
click at [620, 378] on button "Apply Filters" at bounding box center [621, 380] width 75 height 24
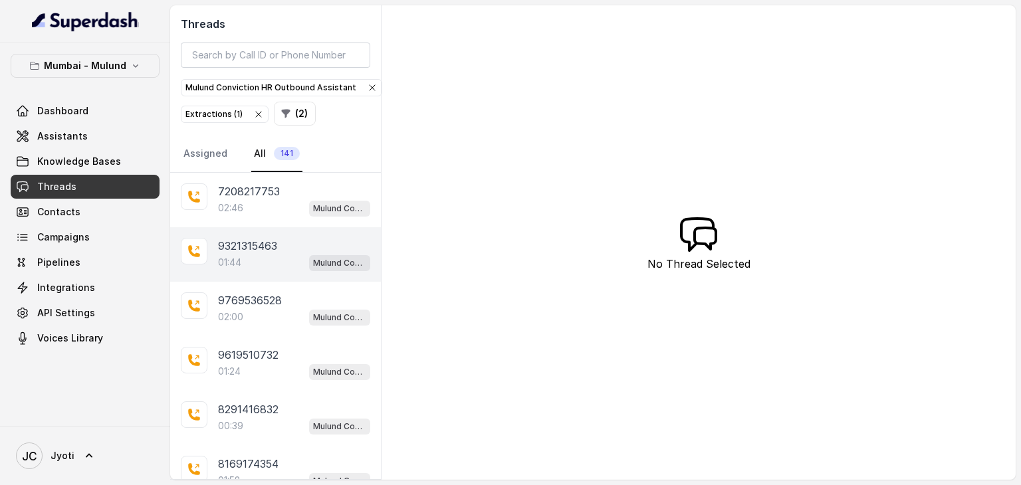
click at [245, 254] on div "01:44 Mulund Conviction HR Outbound Assistant" at bounding box center [294, 262] width 152 height 17
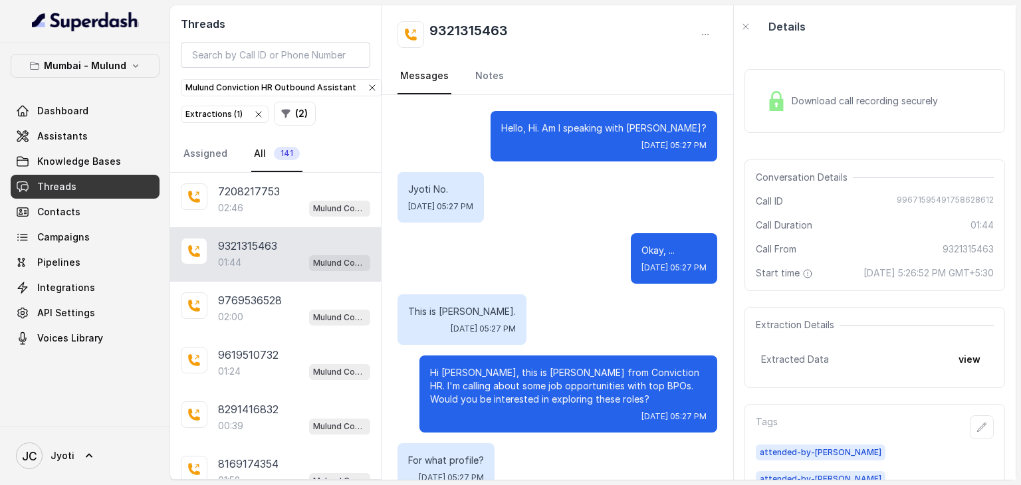
scroll to position [1040, 0]
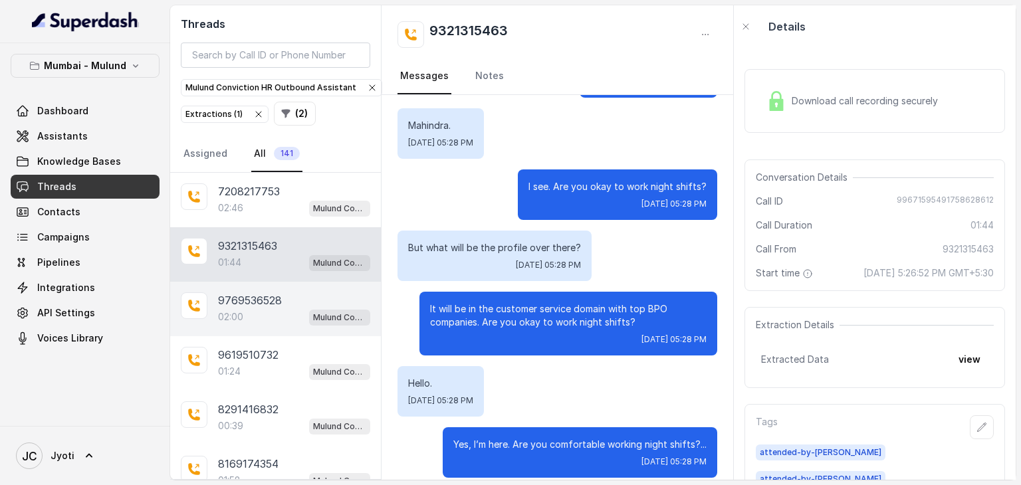
click at [240, 300] on p "9769536528" at bounding box center [250, 300] width 64 height 16
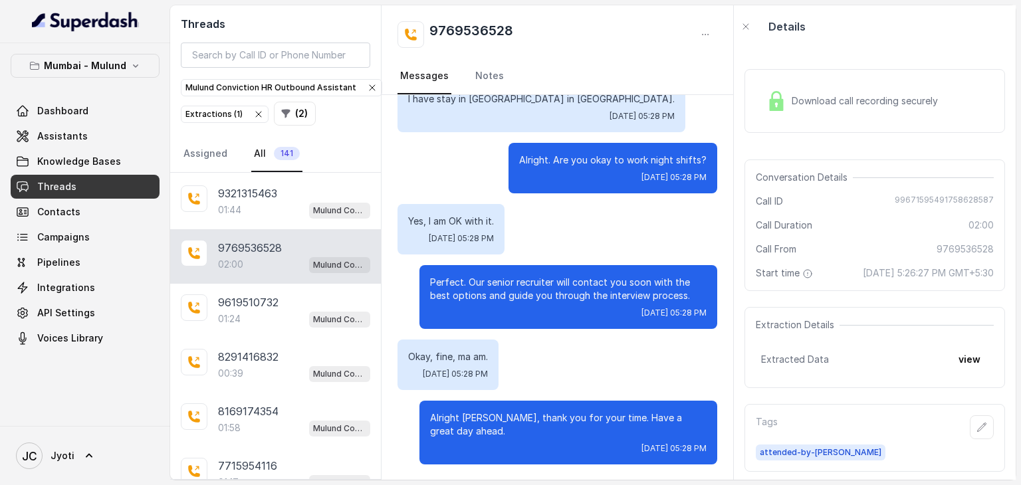
scroll to position [53, 0]
click at [240, 300] on p "9619510732" at bounding box center [248, 302] width 60 height 16
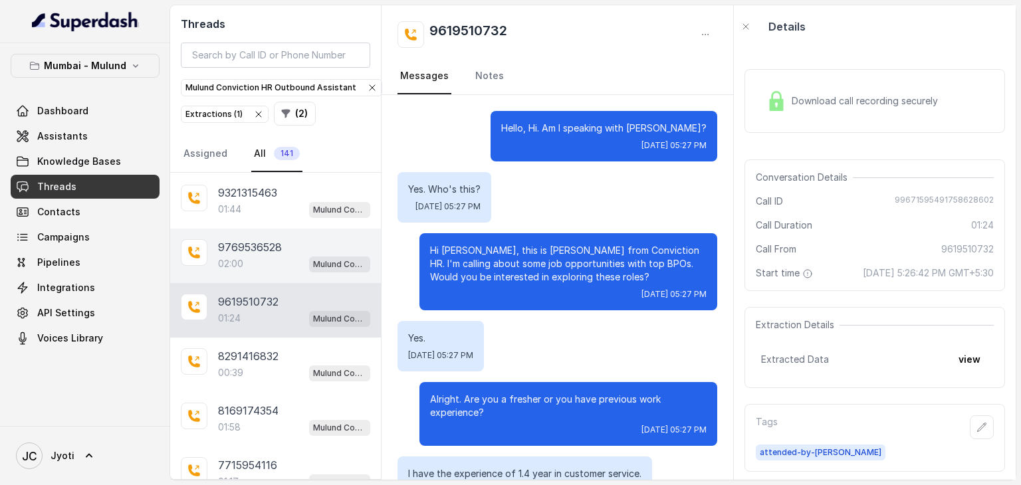
scroll to position [795, 0]
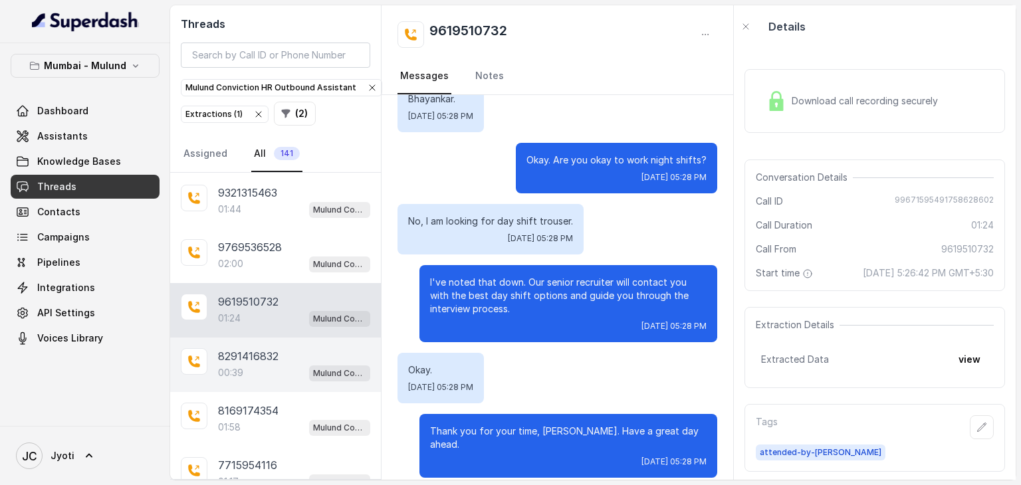
click at [227, 351] on p "8291416832" at bounding box center [248, 356] width 60 height 16
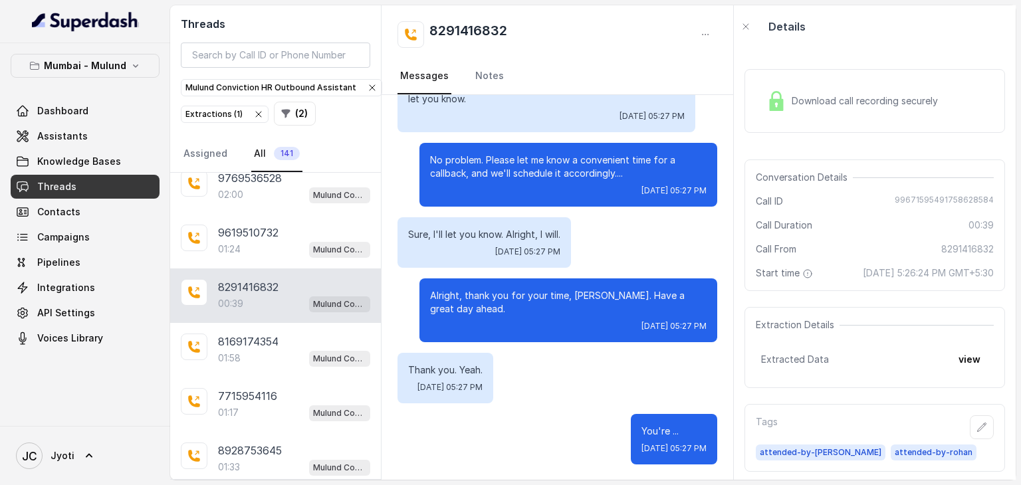
scroll to position [125, 0]
click at [227, 351] on p "01:58" at bounding box center [229, 355] width 23 height 13
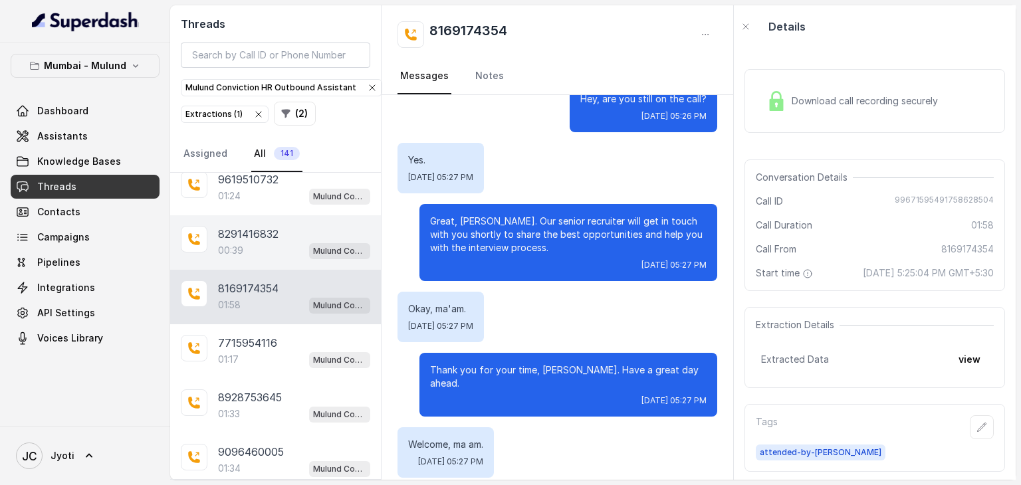
scroll to position [177, 0]
click at [227, 352] on p "01:17" at bounding box center [228, 358] width 21 height 13
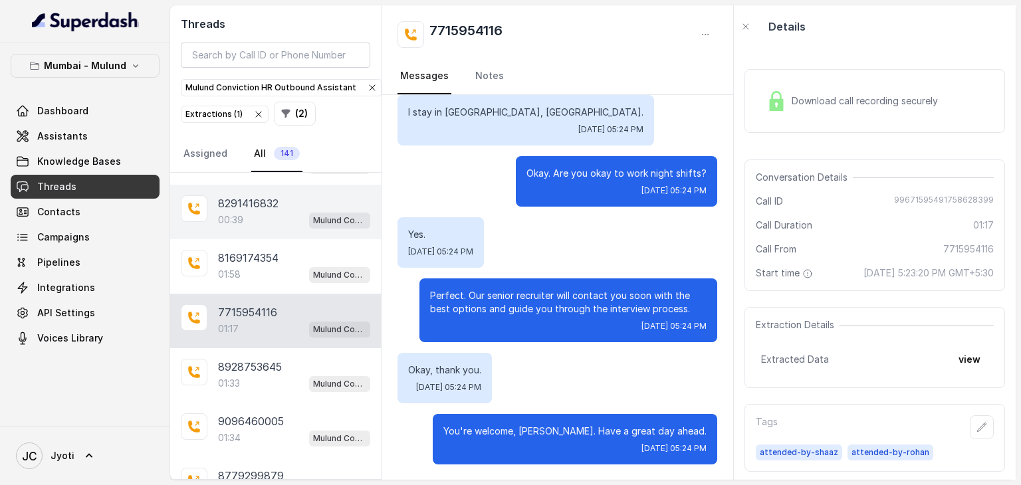
scroll to position [209, 0]
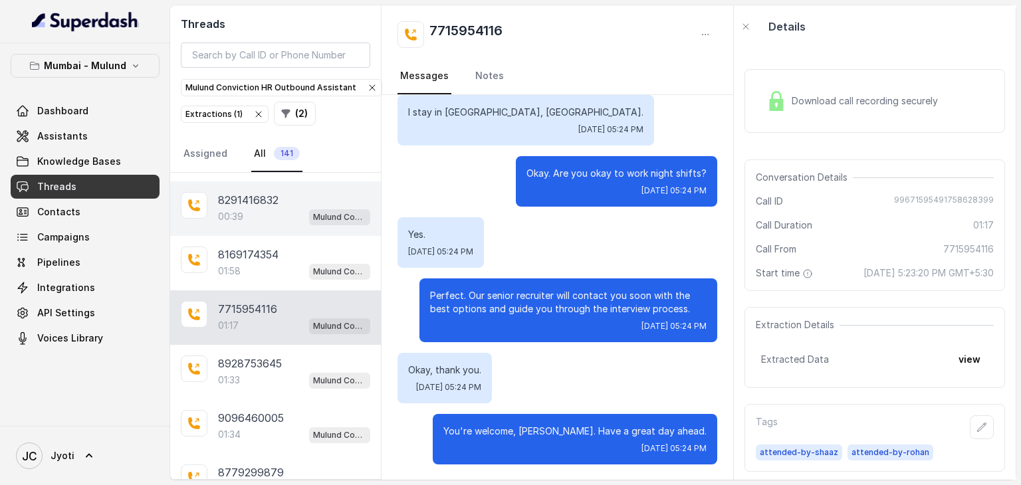
click at [227, 356] on p "8928753645" at bounding box center [250, 364] width 64 height 16
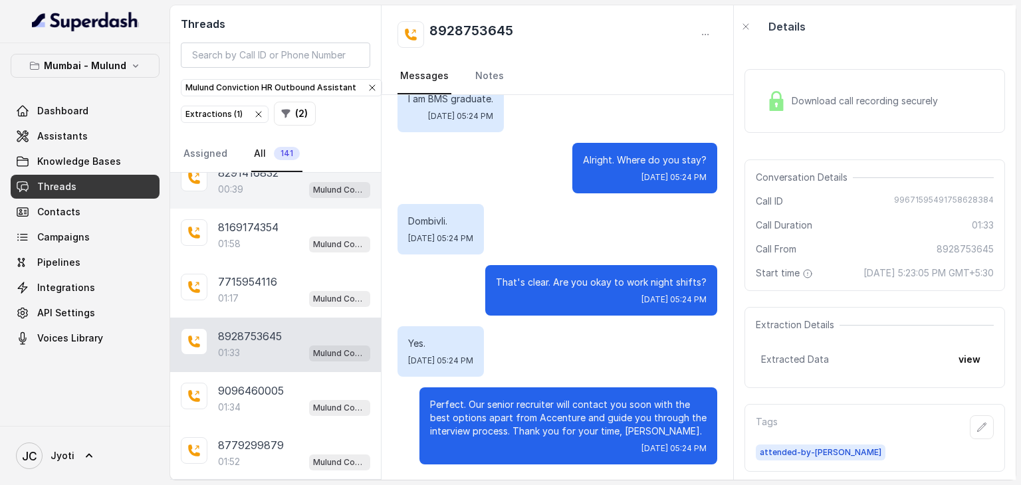
scroll to position [239, 0]
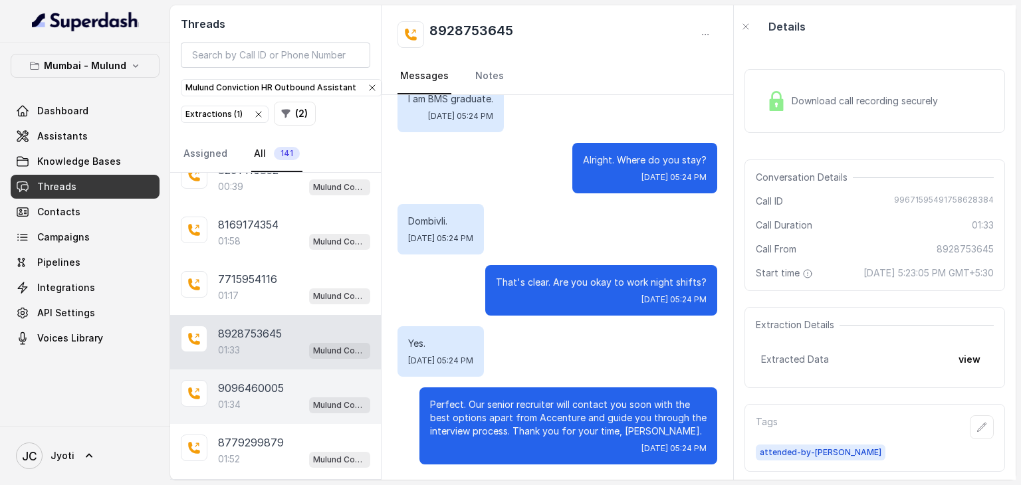
click at [225, 380] on p "9096460005" at bounding box center [251, 388] width 66 height 16
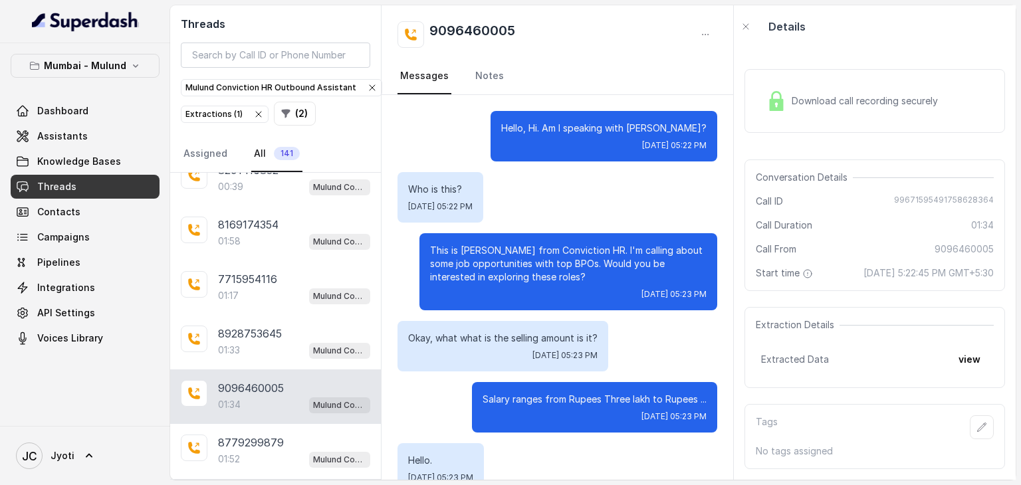
scroll to position [891, 0]
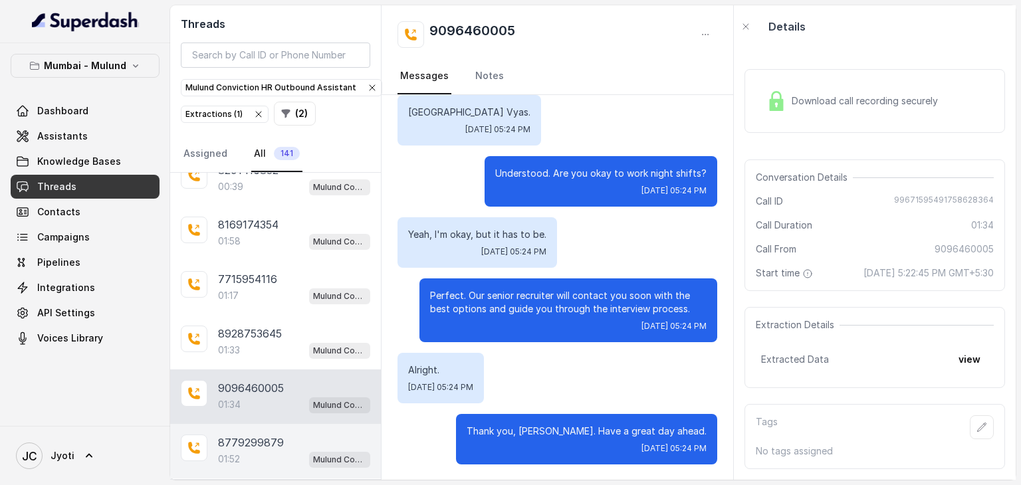
click at [247, 441] on p "8779299879" at bounding box center [251, 443] width 66 height 16
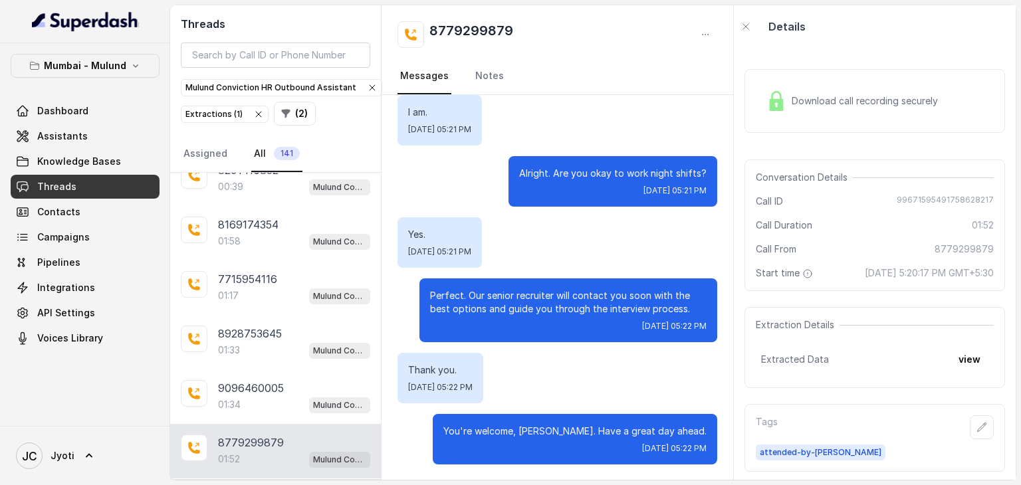
scroll to position [269, 0]
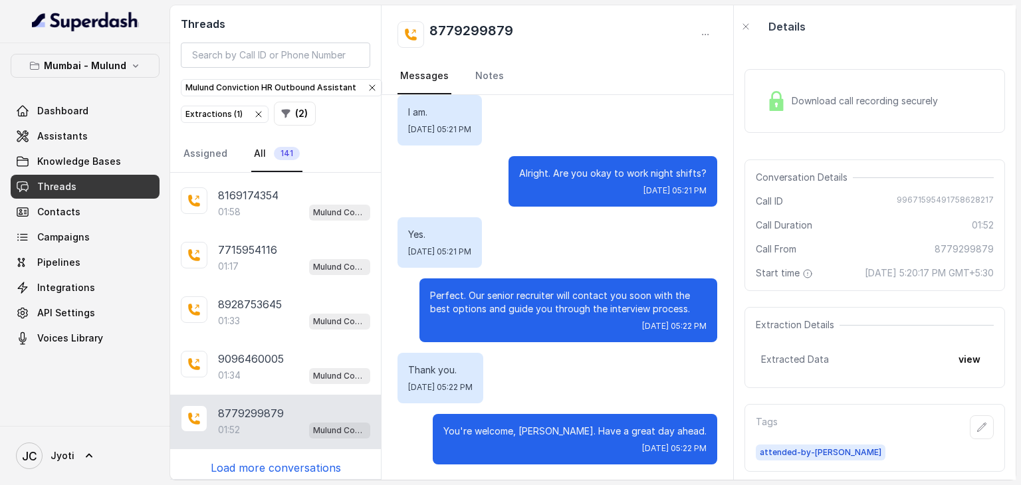
click at [246, 461] on p "Load more conversations" at bounding box center [276, 468] width 130 height 16
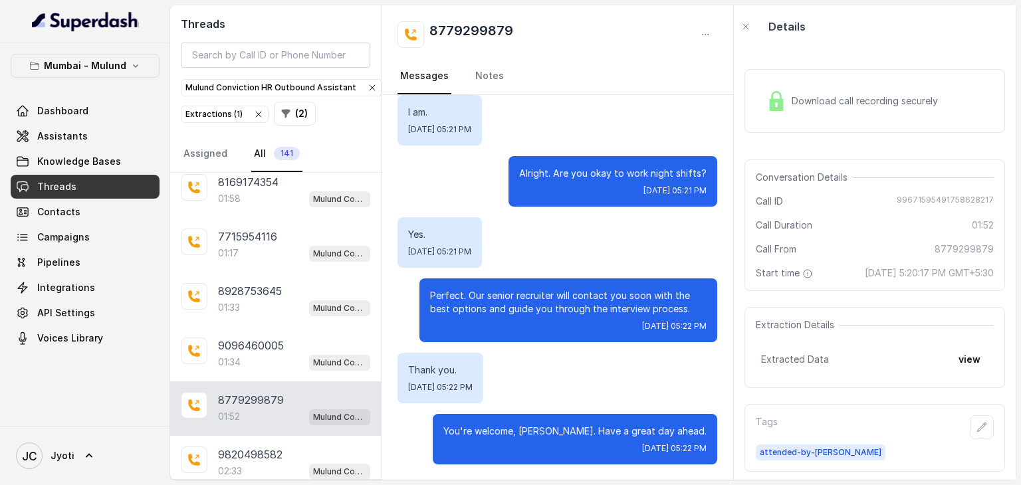
scroll to position [282, 0]
click at [246, 463] on div "02:33 Mulund Conviction HR Outbound Assistant" at bounding box center [294, 471] width 152 height 17
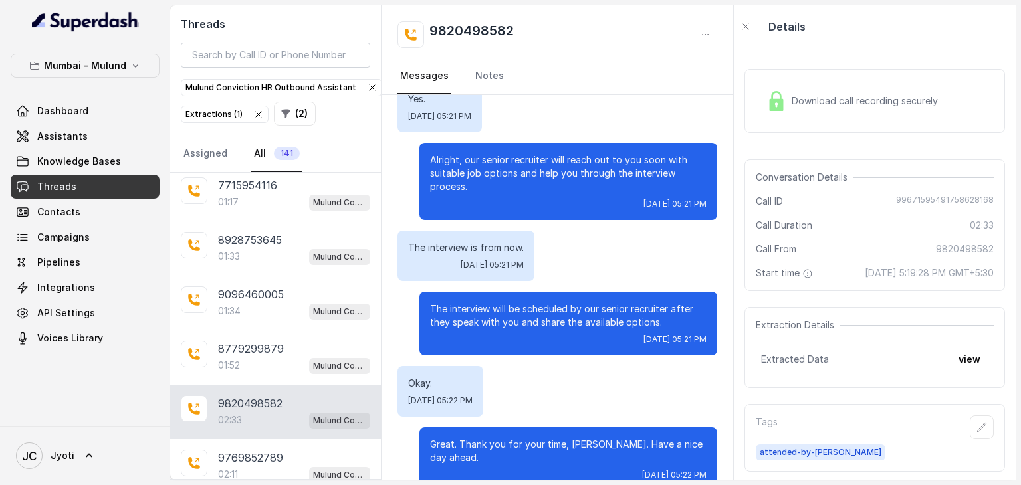
scroll to position [338, 0]
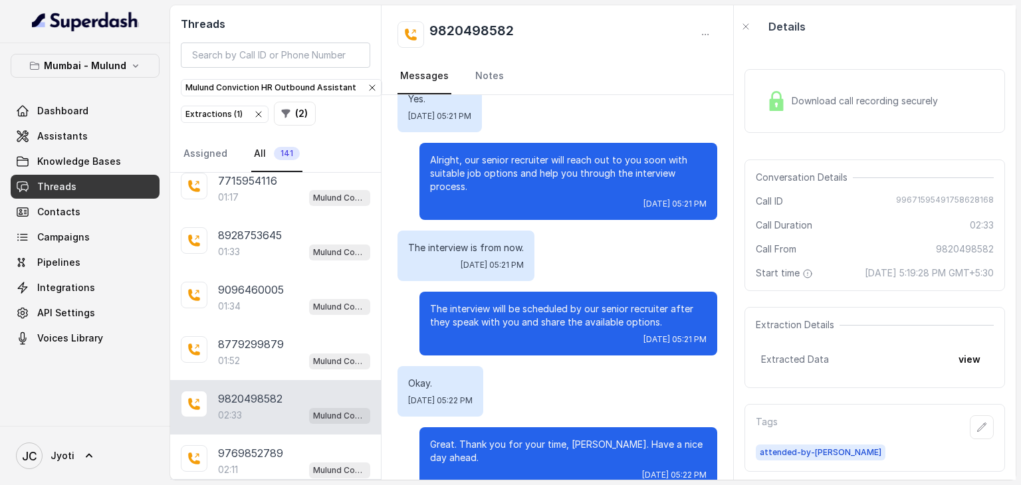
click at [246, 461] on div "02:11 Mulund Conviction HR Outbound Assistant" at bounding box center [294, 469] width 152 height 17
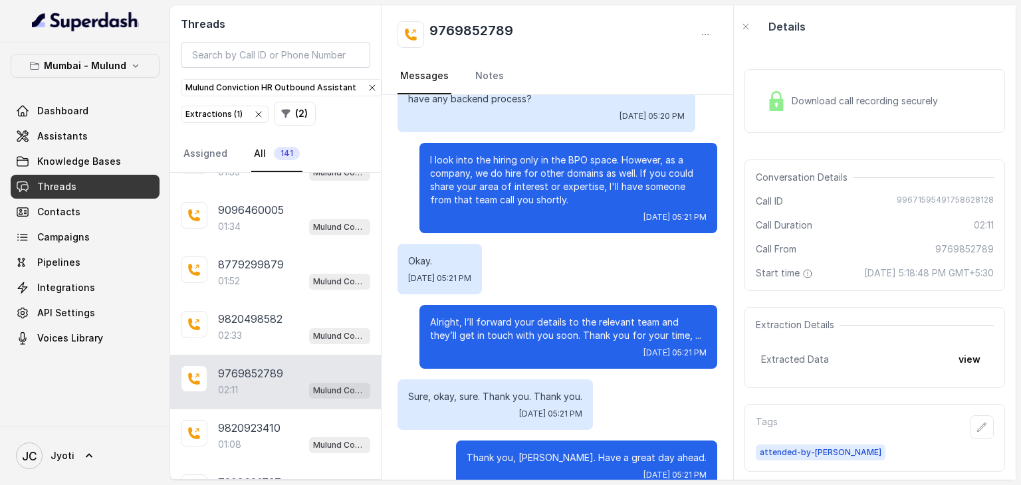
scroll to position [420, 0]
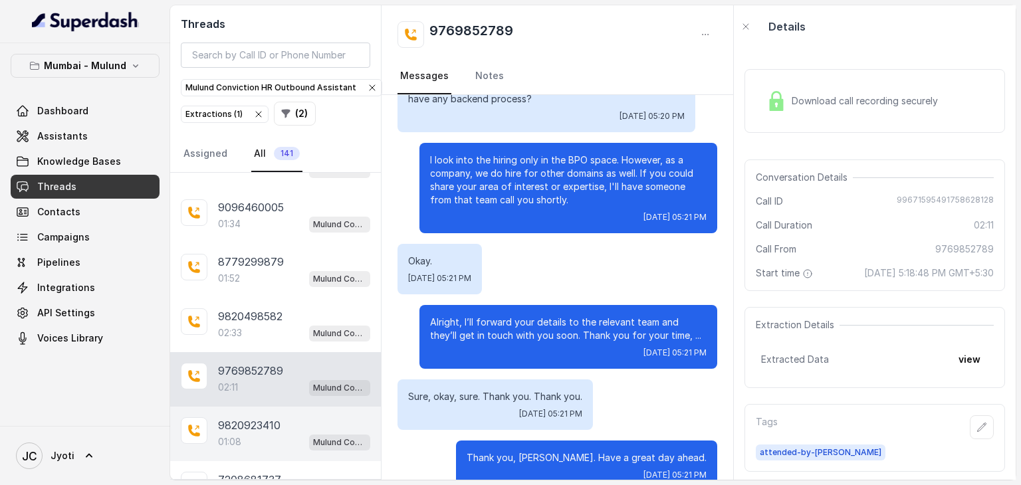
click at [236, 421] on p "9820923410" at bounding box center [249, 425] width 62 height 16
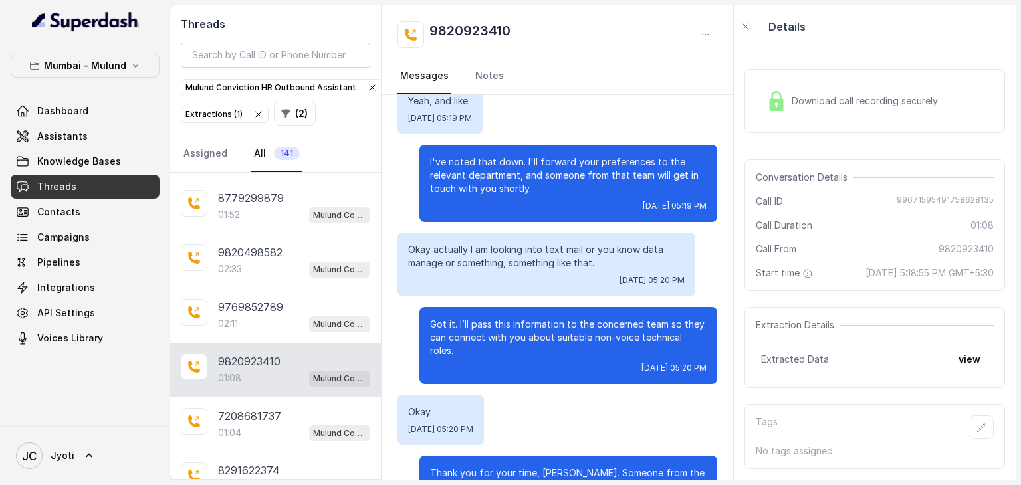
scroll to position [487, 0]
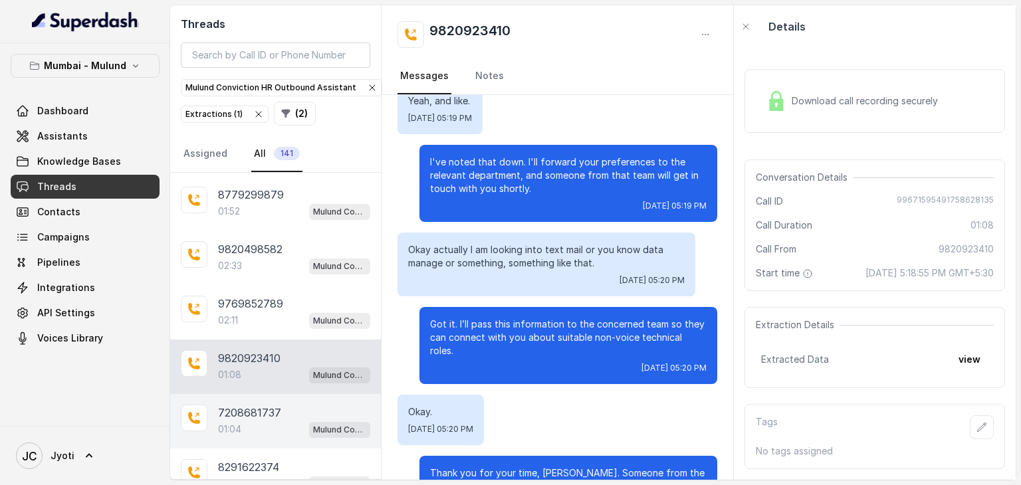
click at [260, 405] on p "7208681737" at bounding box center [249, 413] width 63 height 16
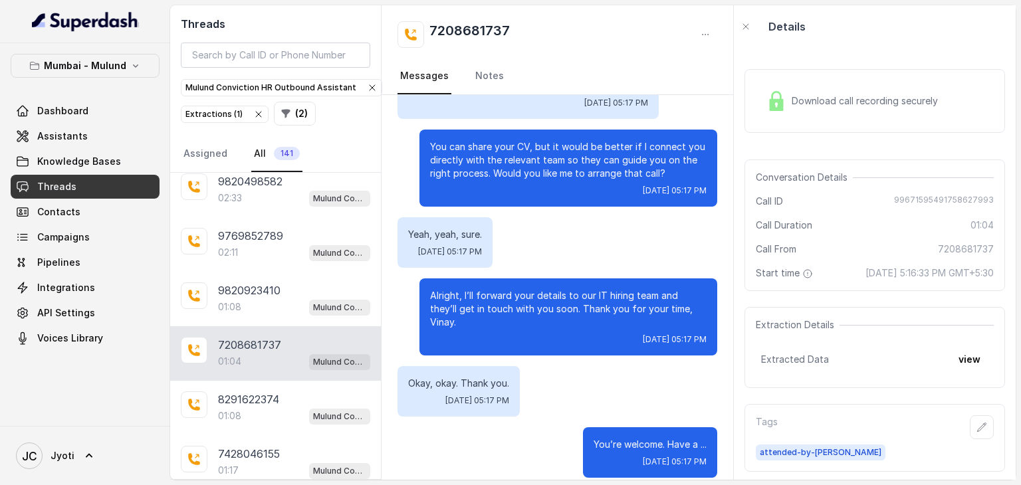
scroll to position [556, 0]
click at [260, 407] on div "01:08 Mulund Conviction HR Outbound Assistant" at bounding box center [294, 415] width 152 height 17
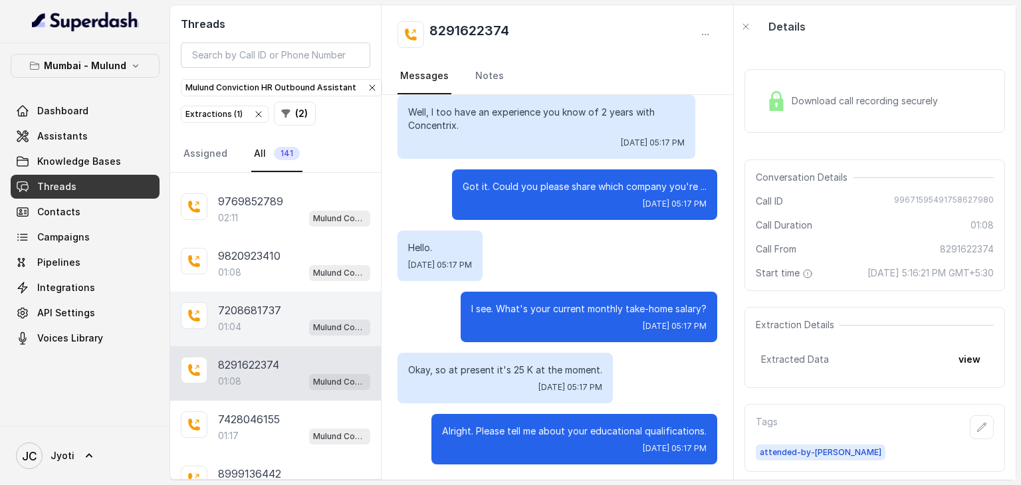
scroll to position [590, 0]
click at [260, 400] on div "7428046155 01:17 Mulund Conviction HR Outbound Assistant" at bounding box center [275, 427] width 211 height 55
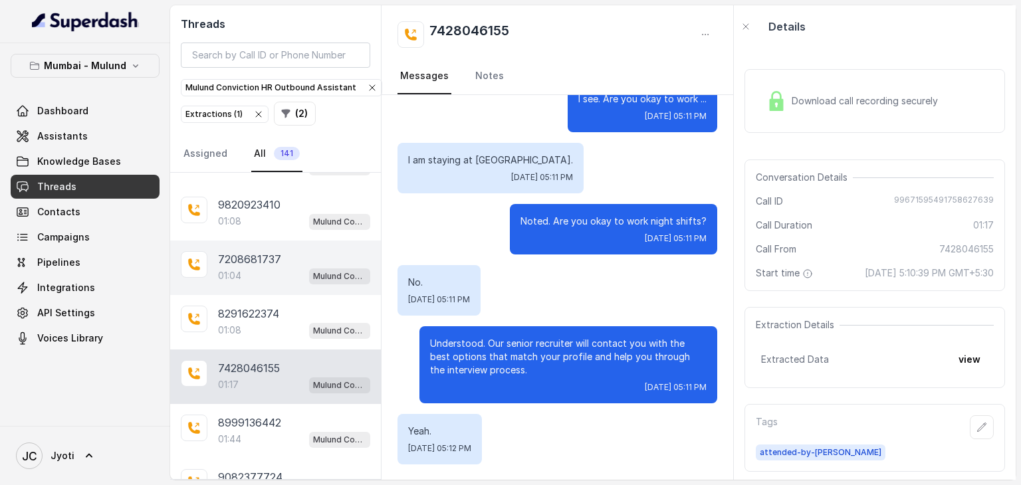
scroll to position [644, 0]
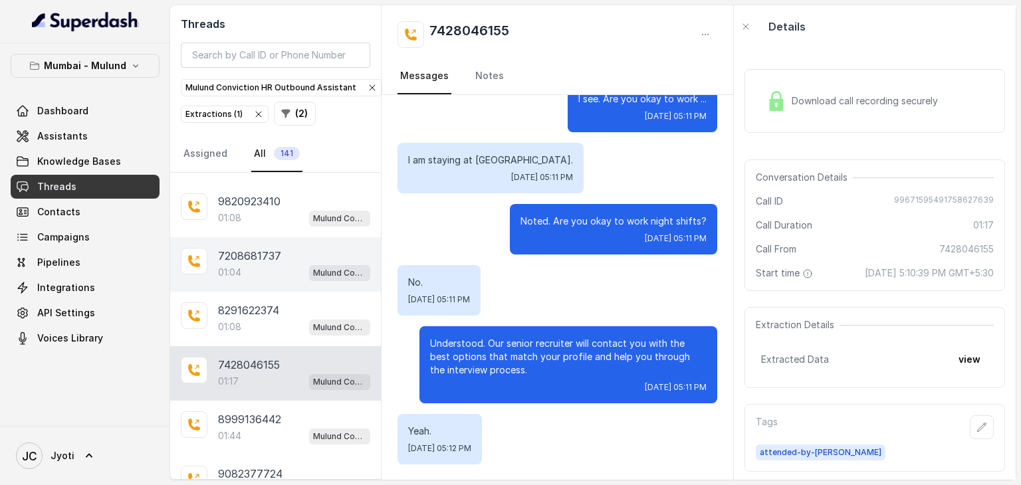
click at [260, 401] on div "8999136442 01:44 Mulund Conviction HR Outbound Assistant" at bounding box center [275, 428] width 211 height 55
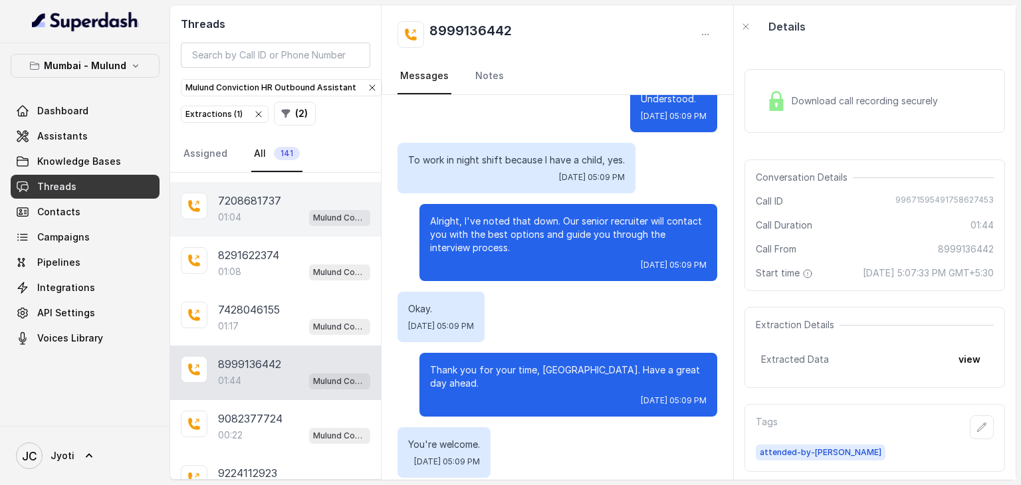
click at [260, 411] on p "9082377724" at bounding box center [250, 419] width 64 height 16
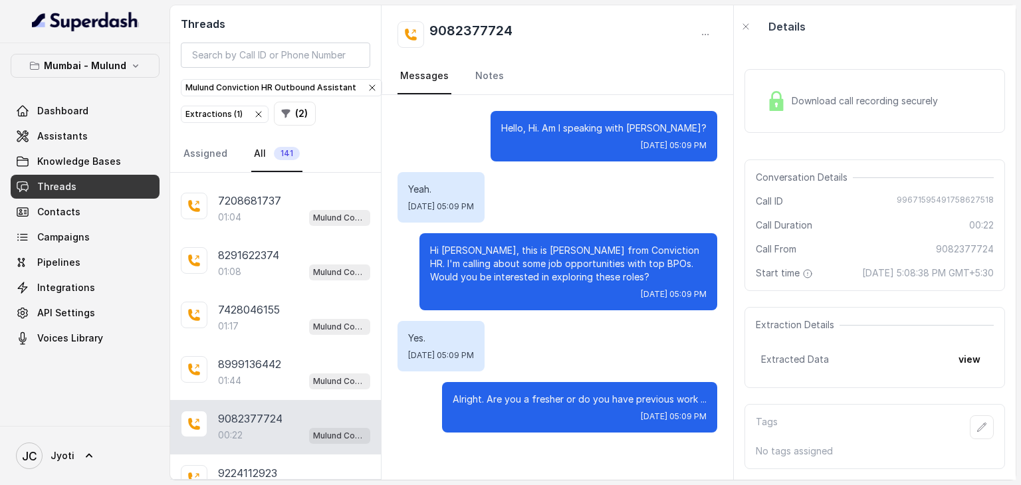
click at [776, 109] on img at bounding box center [776, 101] width 20 height 20
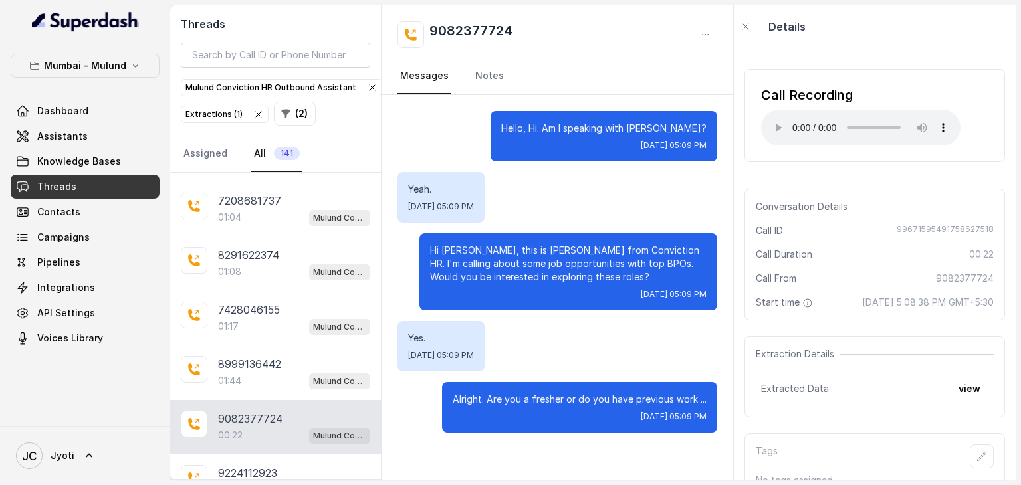
scroll to position [51, 0]
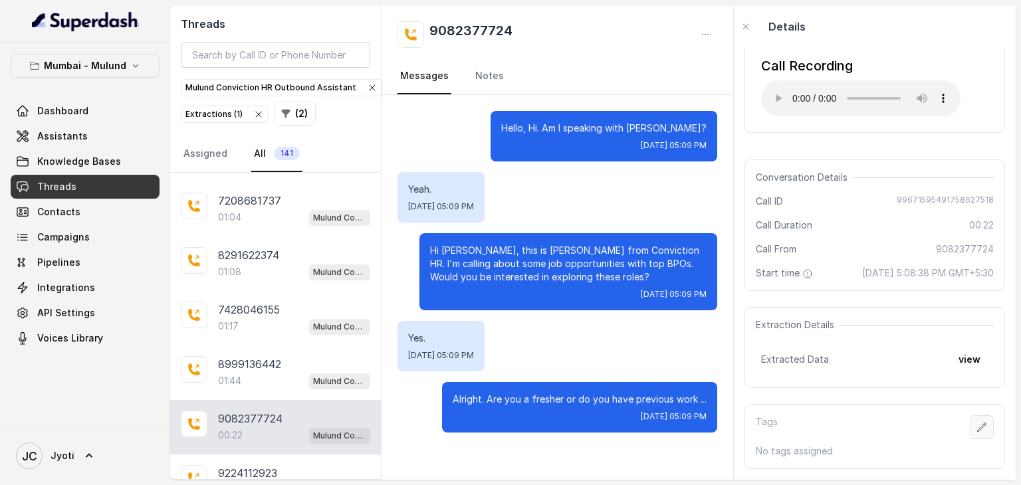
click at [977, 422] on icon "button" at bounding box center [982, 427] width 11 height 11
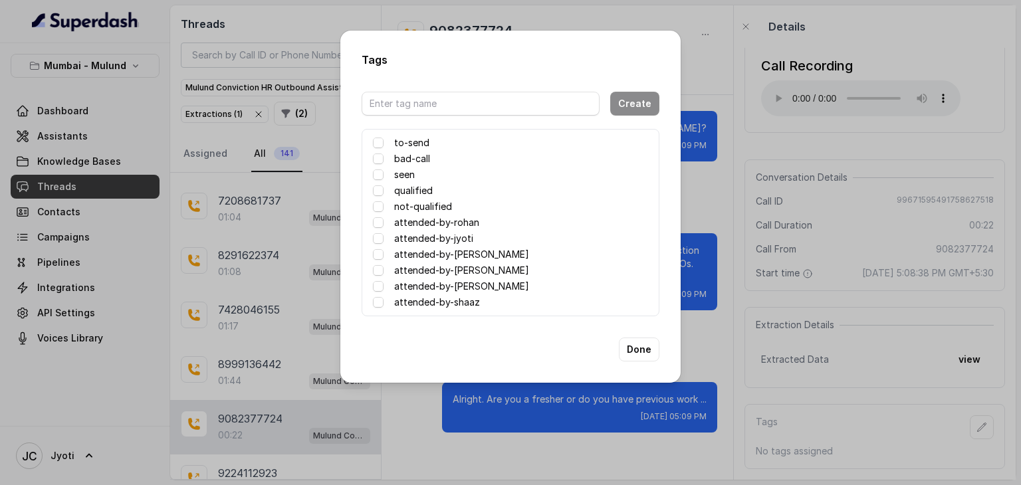
click at [425, 250] on label "attended-by-[PERSON_NAME]" at bounding box center [461, 255] width 135 height 16
click at [635, 349] on button "Done" at bounding box center [639, 350] width 41 height 24
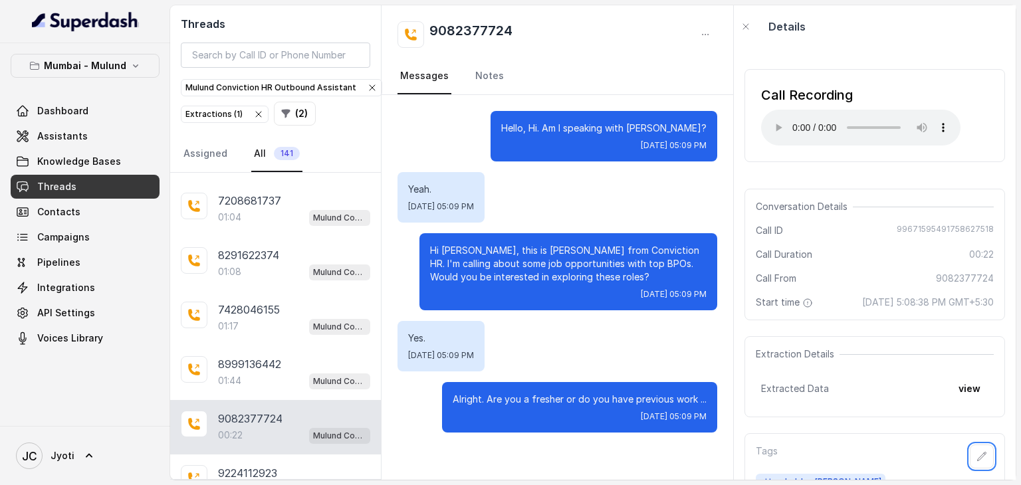
scroll to position [54, 0]
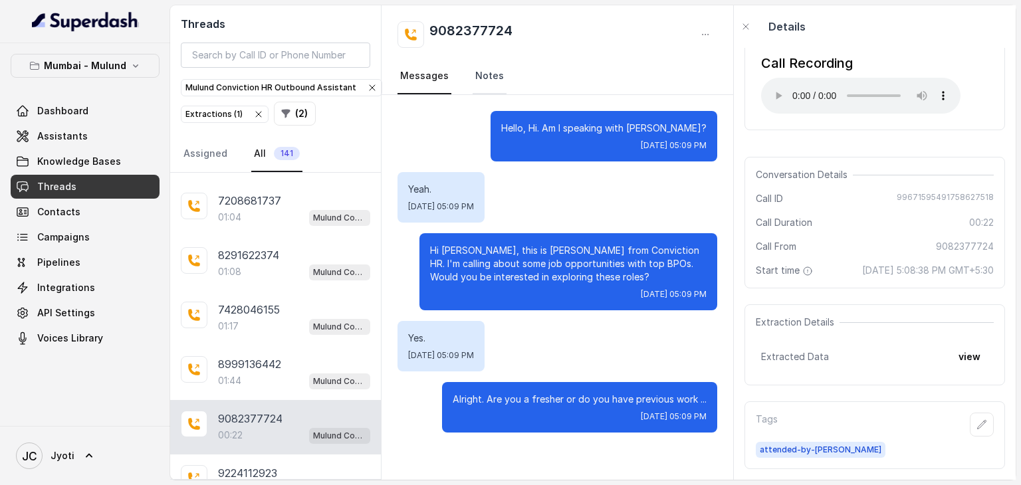
click at [483, 78] on link "Notes" at bounding box center [490, 76] width 34 height 36
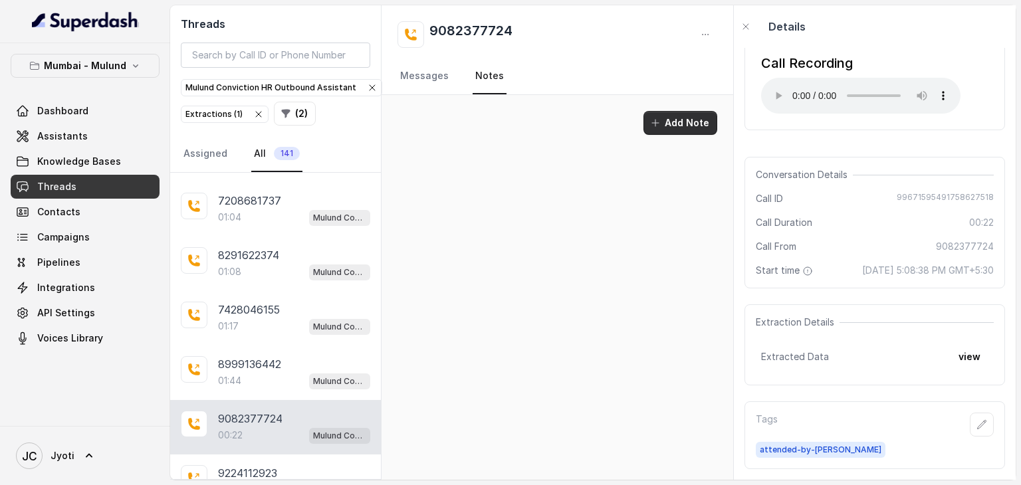
click at [669, 114] on button "Add Note" at bounding box center [680, 123] width 74 height 24
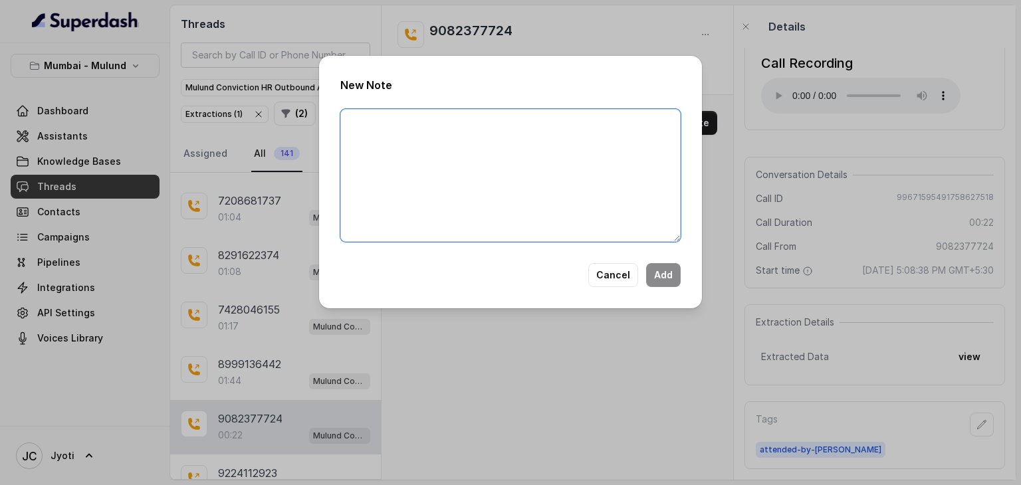
click at [556, 168] on textarea at bounding box center [510, 175] width 340 height 133
paste textarea "Looking for fixed shifts, fixed week offs, have asked for cv"
type textarea "Looking for fixed shifts, fixed week offs, have asked for cv"
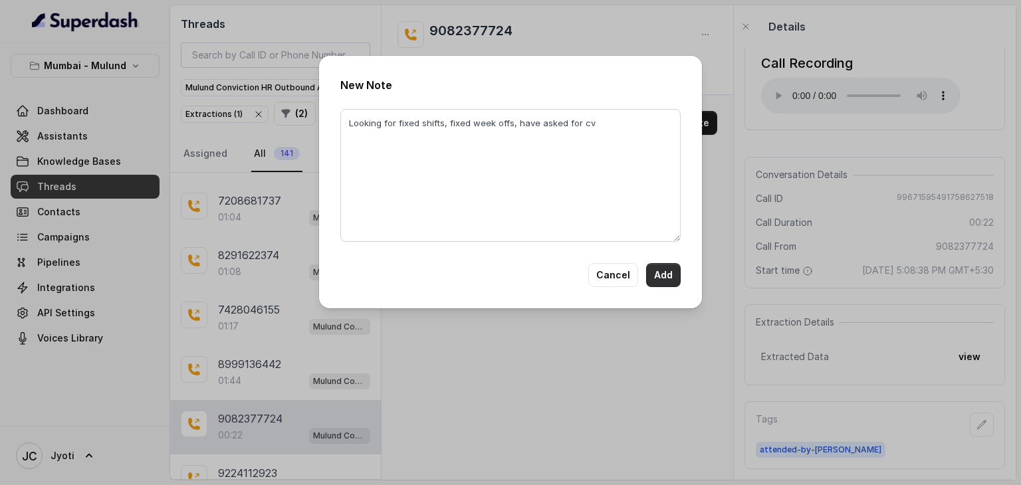
click at [664, 273] on button "Add" at bounding box center [663, 275] width 35 height 24
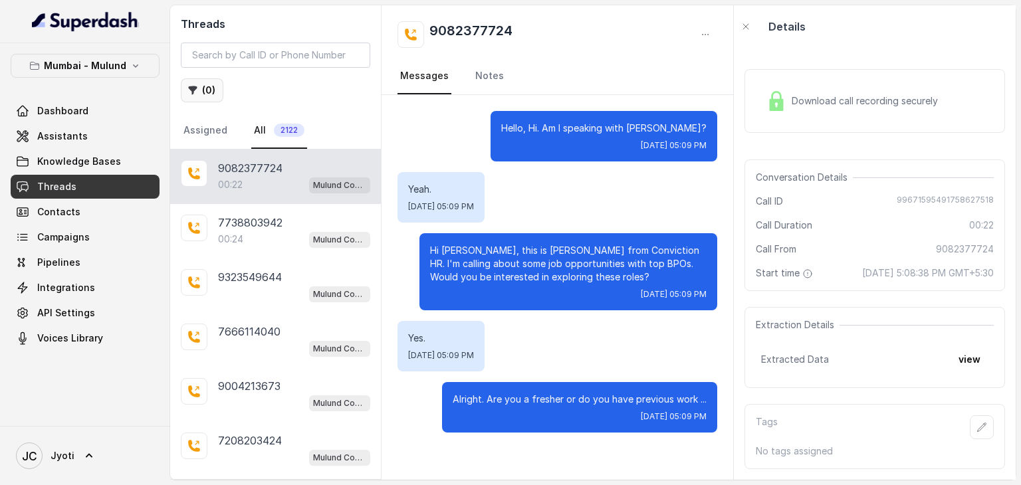
click at [198, 86] on button "( 0 )" at bounding box center [202, 90] width 43 height 24
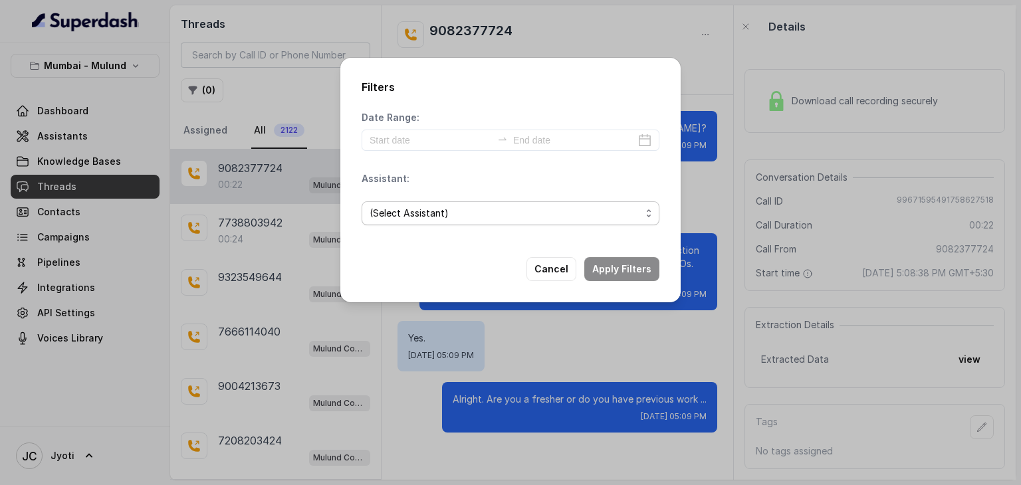
click at [385, 210] on span "(Select Assistant)" at bounding box center [505, 213] width 271 height 16
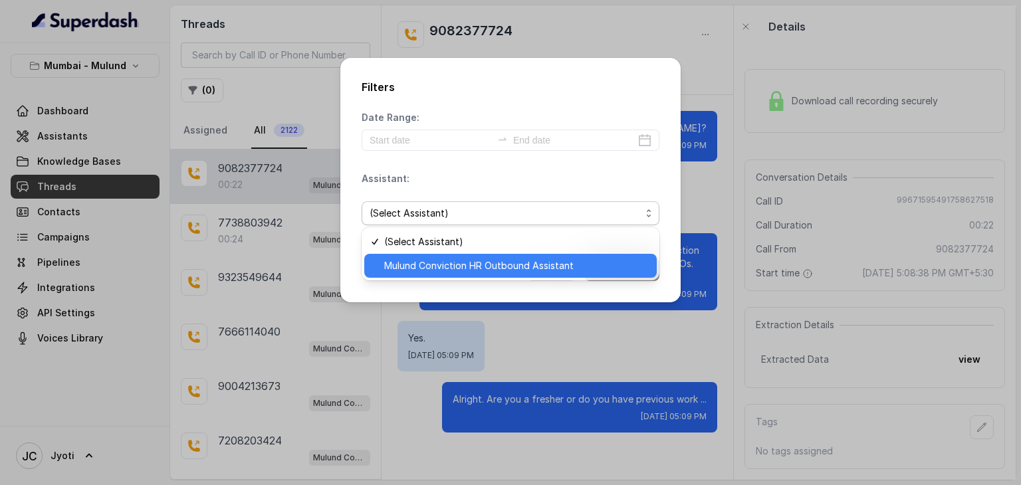
click at [405, 260] on span "Mulund Conviction HR Outbound Assistant" at bounding box center [516, 266] width 265 height 16
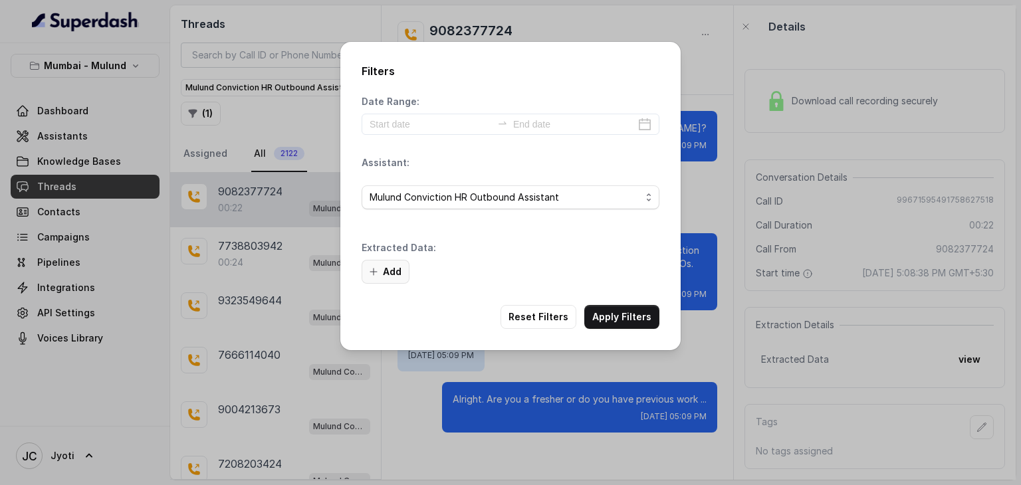
click at [391, 269] on button "Add" at bounding box center [386, 272] width 48 height 24
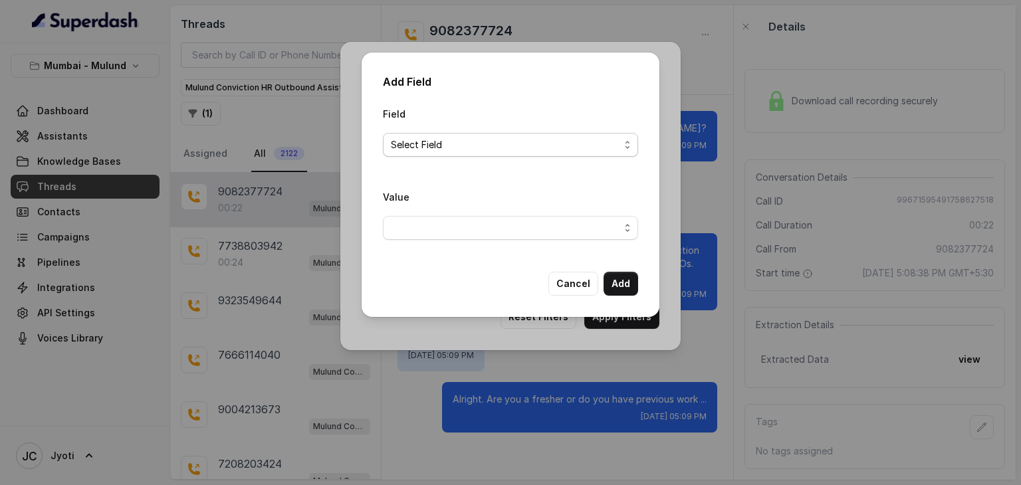
click at [475, 146] on span "Select Field" at bounding box center [505, 145] width 229 height 16
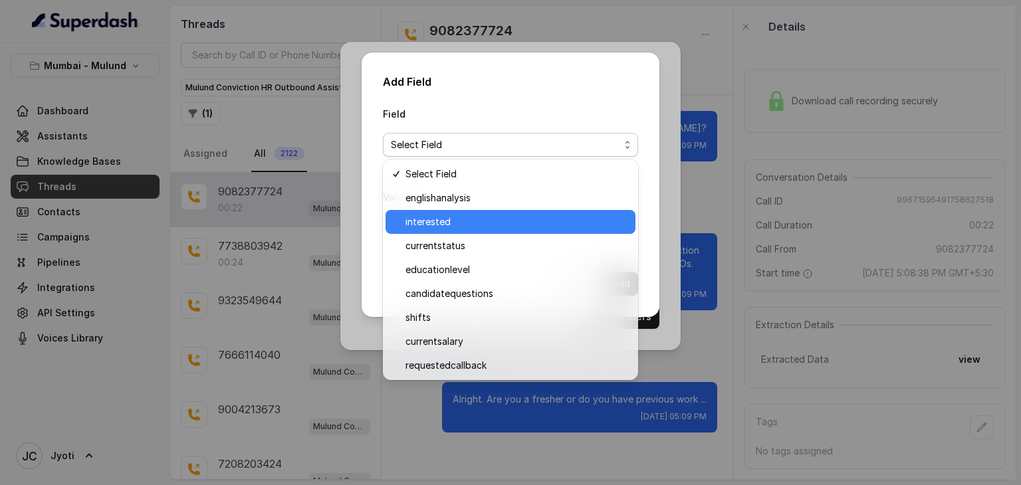
click at [459, 225] on span "interested" at bounding box center [516, 222] width 222 height 16
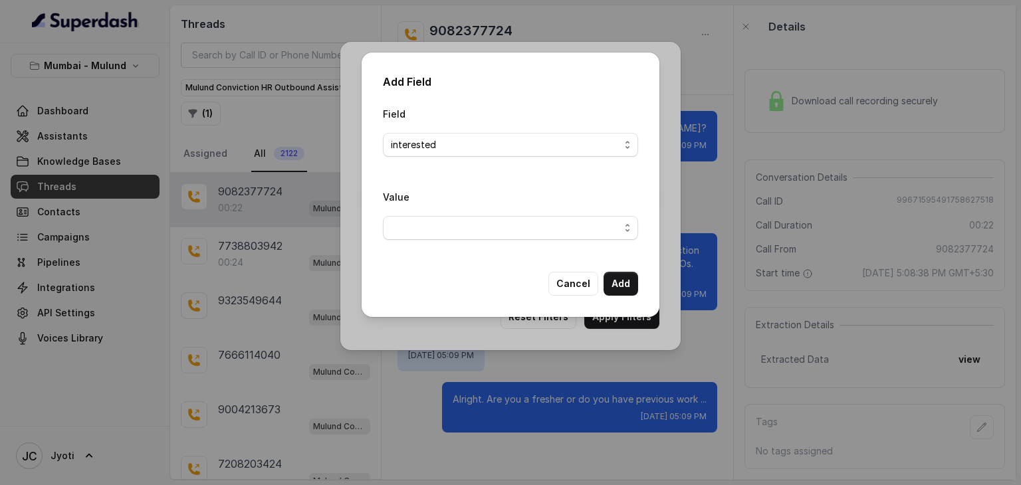
click at [463, 241] on div "Value" at bounding box center [510, 220] width 255 height 62
click at [460, 228] on span "button" at bounding box center [510, 228] width 255 height 24
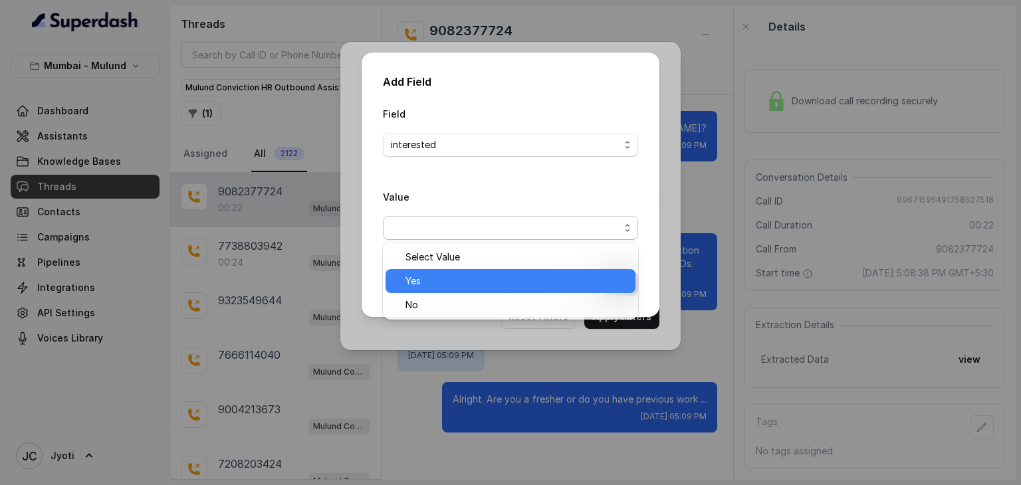
click at [446, 278] on span "Yes" at bounding box center [516, 281] width 222 height 16
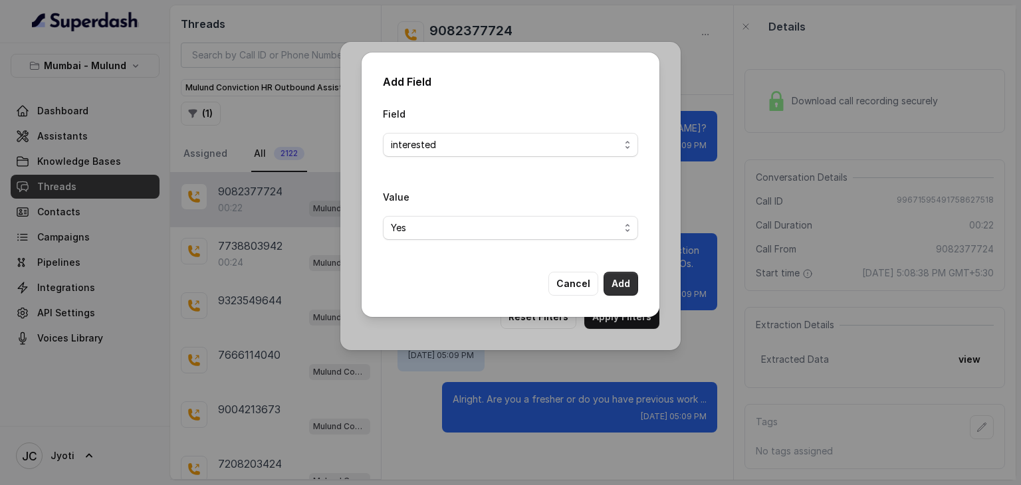
click at [624, 282] on button "Add" at bounding box center [621, 284] width 35 height 24
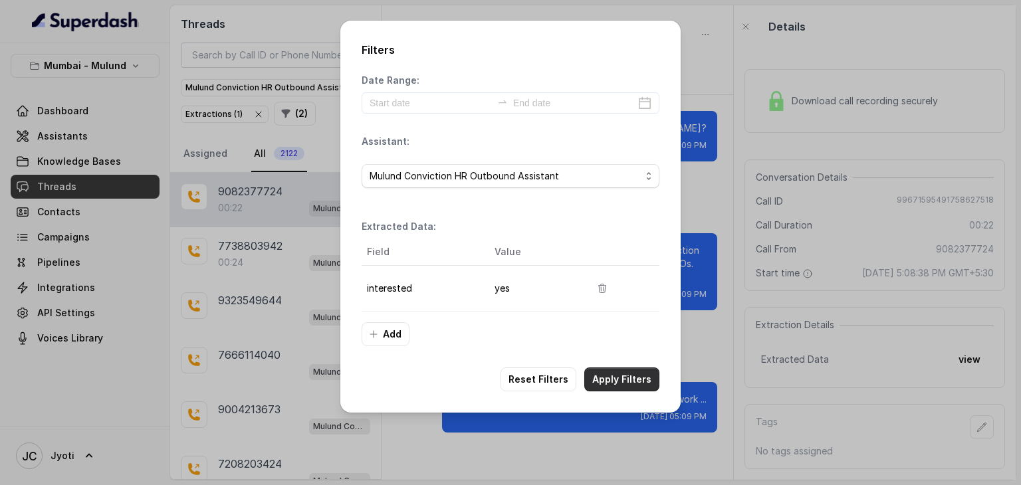
click at [622, 376] on button "Apply Filters" at bounding box center [621, 380] width 75 height 24
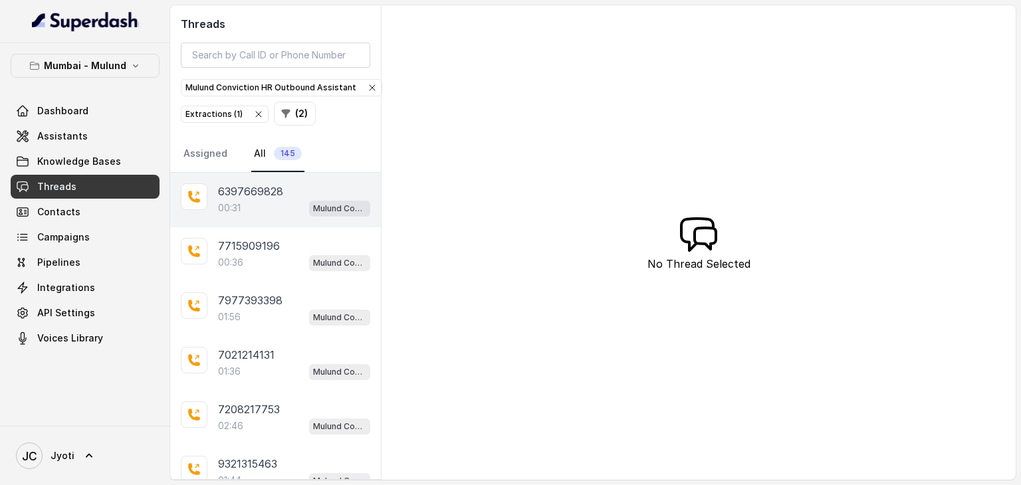
click at [237, 183] on p "6397669828" at bounding box center [250, 191] width 65 height 16
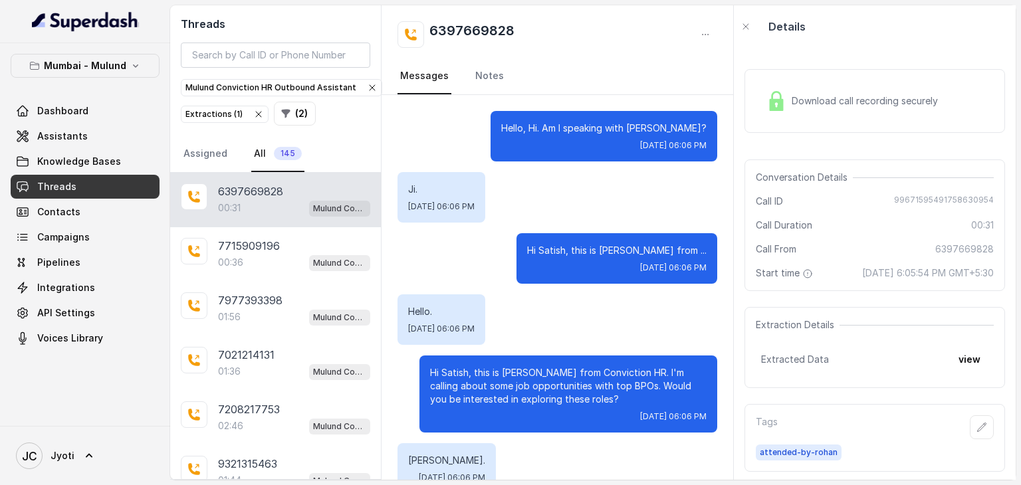
scroll to position [104, 0]
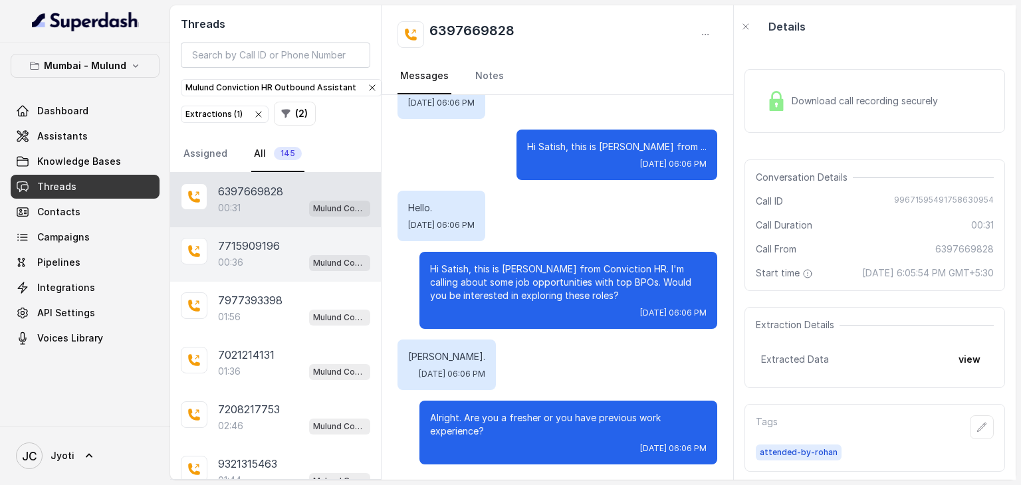
click at [223, 249] on p "7715909196" at bounding box center [249, 246] width 62 height 16
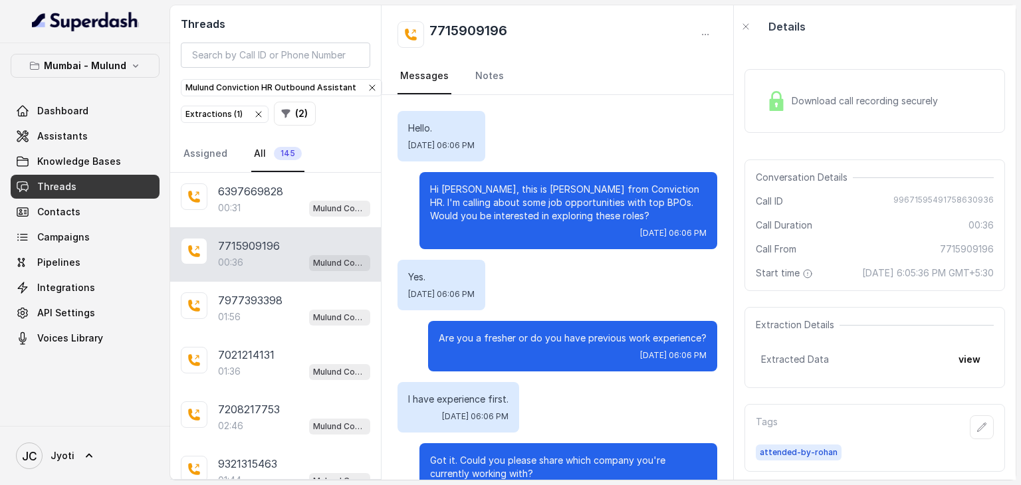
scroll to position [178, 0]
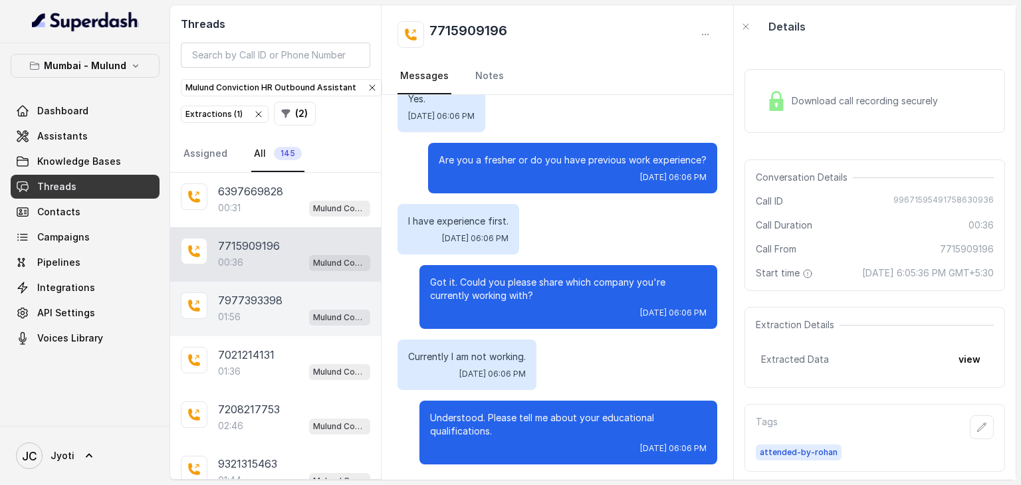
click at [250, 295] on p "7977393398" at bounding box center [250, 300] width 64 height 16
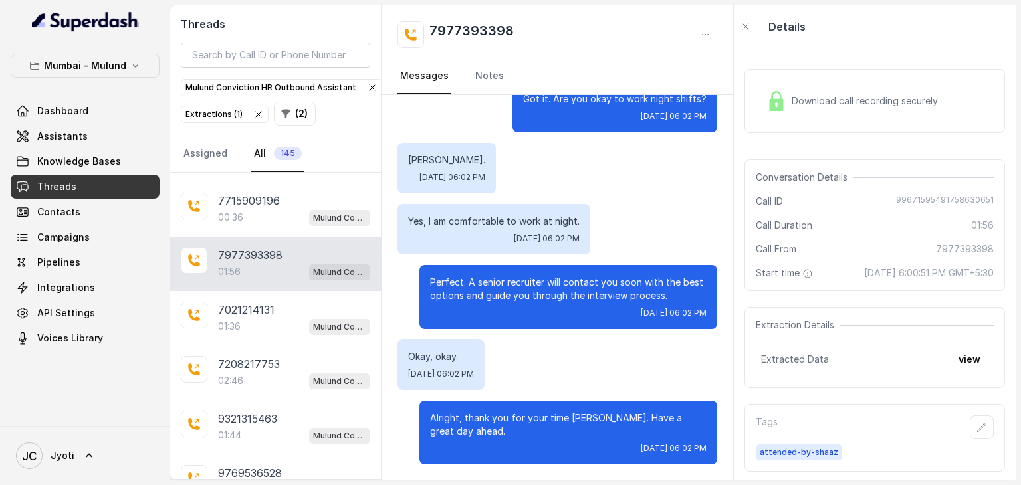
scroll to position [47, 0]
click at [250, 295] on div "7021214131 01:36 Mulund Conviction HR Outbound Assistant" at bounding box center [275, 316] width 211 height 55
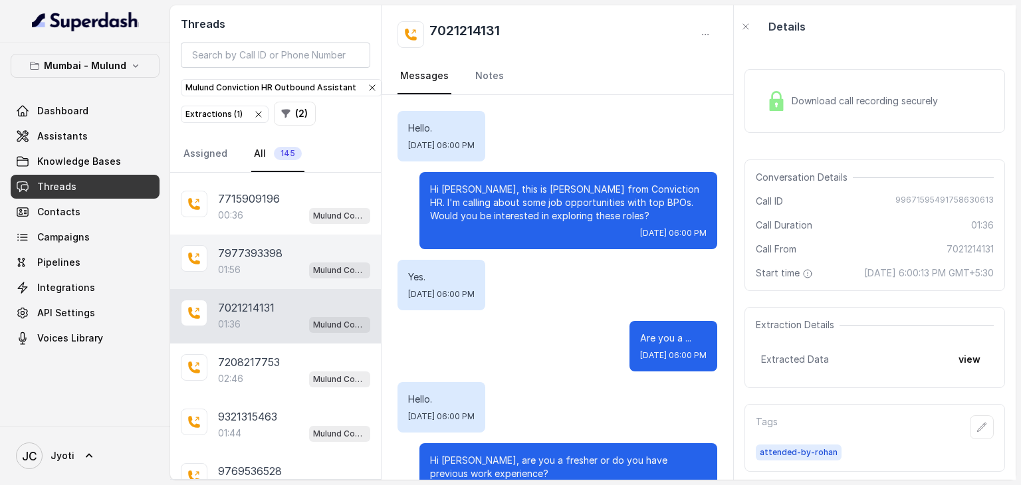
scroll to position [1101, 0]
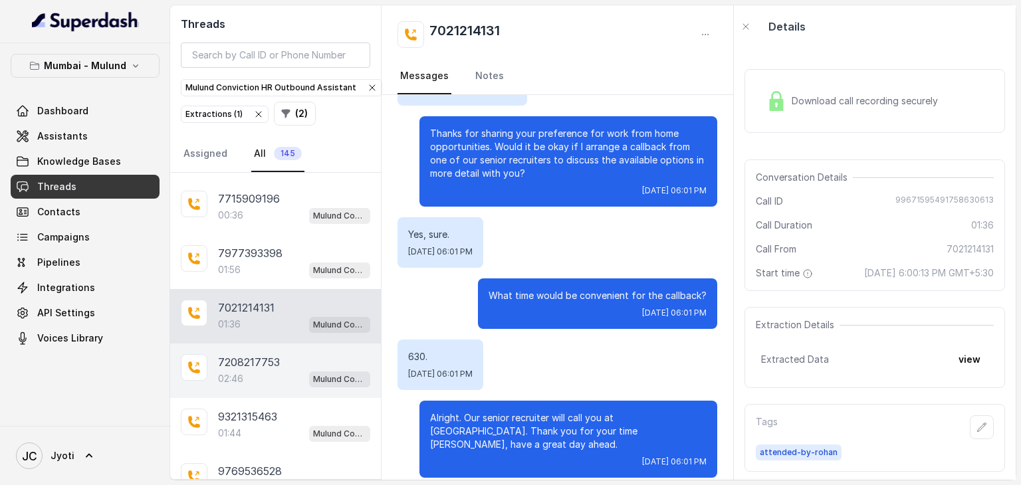
click at [249, 370] on div "02:46 Mulund Conviction HR Outbound Assistant" at bounding box center [294, 378] width 152 height 17
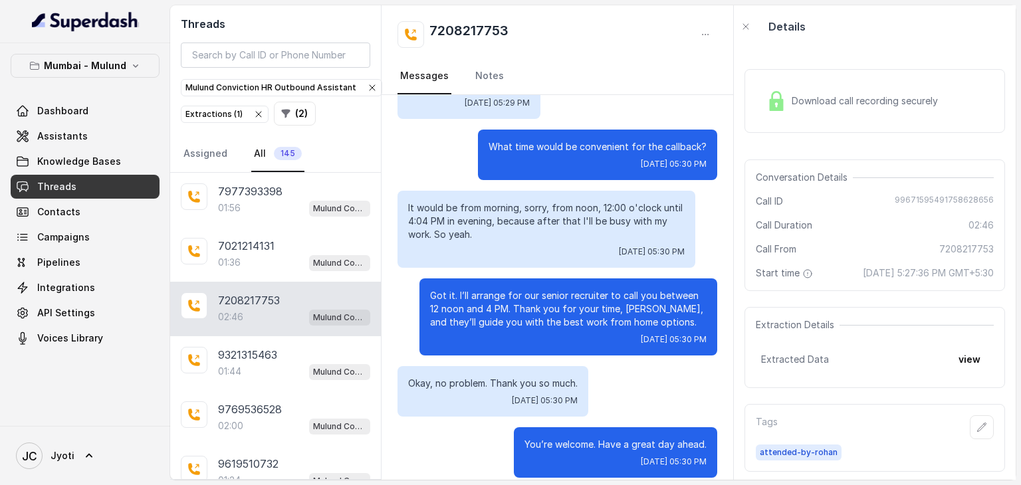
scroll to position [110, 0]
click at [249, 369] on div "01:44 Mulund Conviction HR Outbound Assistant" at bounding box center [294, 370] width 152 height 17
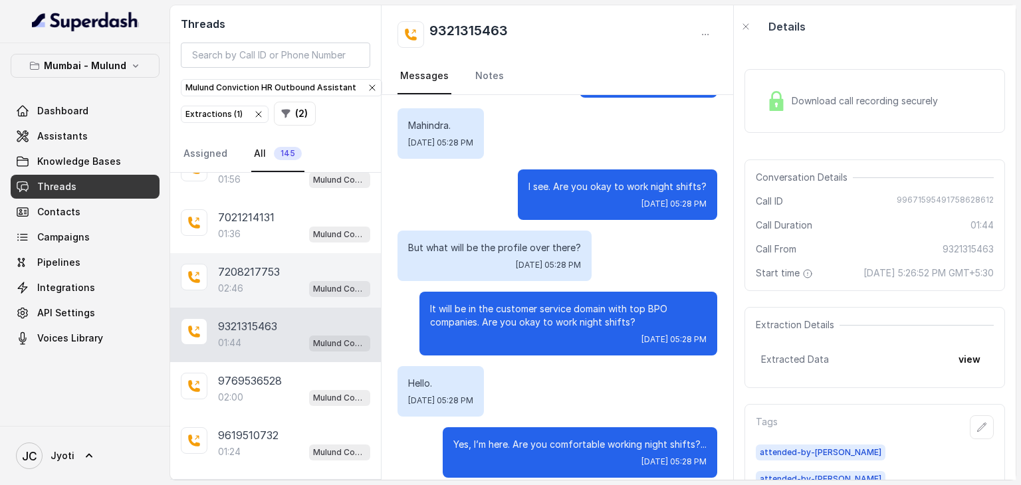
scroll to position [138, 0]
click at [249, 372] on p "9769536528" at bounding box center [250, 380] width 64 height 16
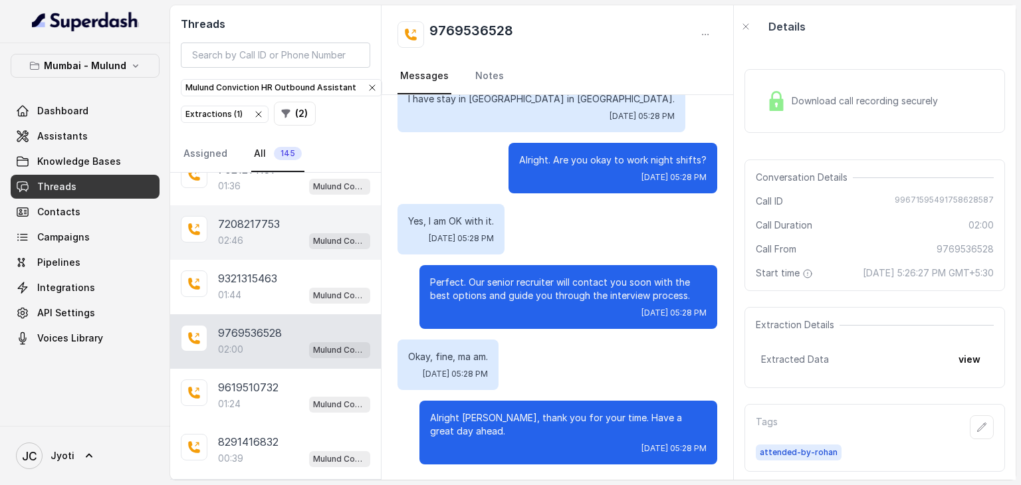
scroll to position [186, 0]
click at [249, 369] on div "9619510732 01:24 Mulund Conviction HR Outbound Assistant" at bounding box center [275, 395] width 211 height 55
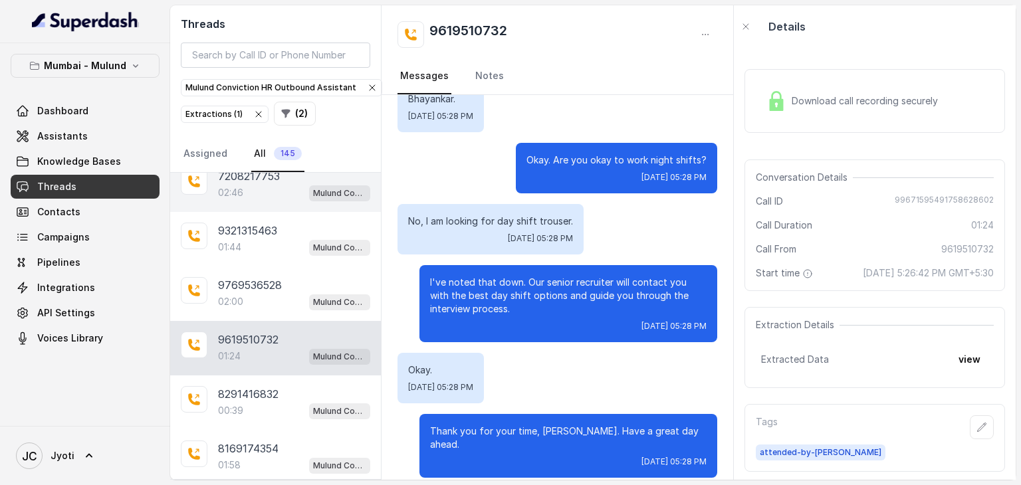
scroll to position [234, 0]
click at [249, 375] on div "8291416832 00:39 Mulund Conviction HR Outbound Assistant" at bounding box center [275, 402] width 211 height 55
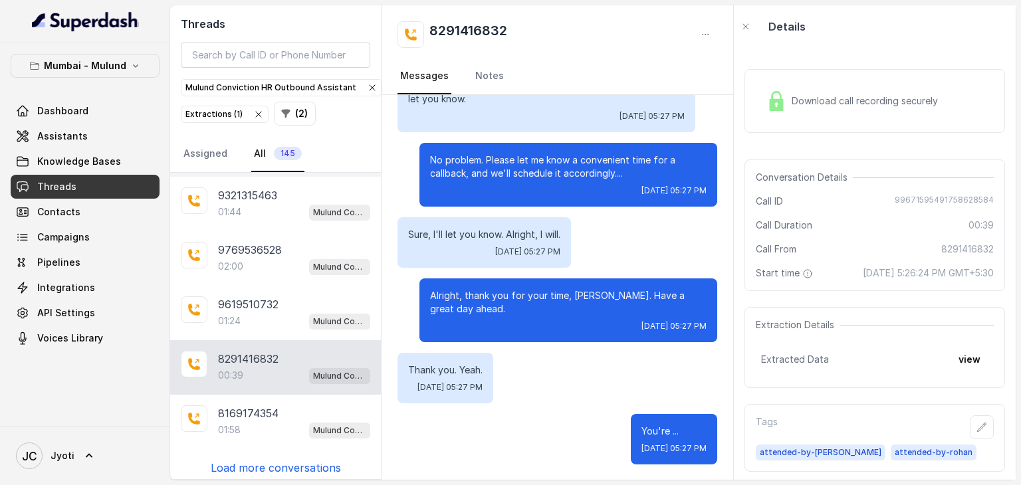
scroll to position [269, 0]
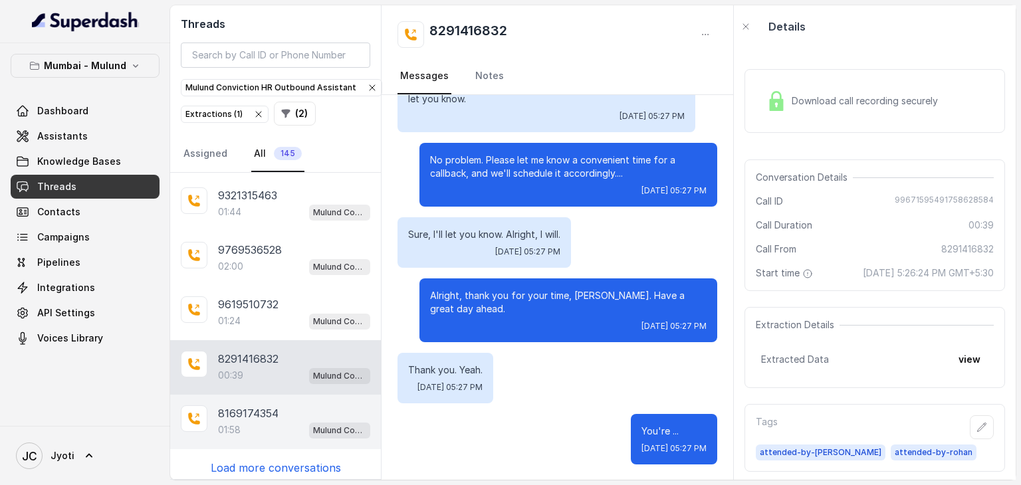
click at [245, 397] on div "8169174354 01:58 Mulund Conviction HR Outbound Assistant" at bounding box center [275, 422] width 211 height 55
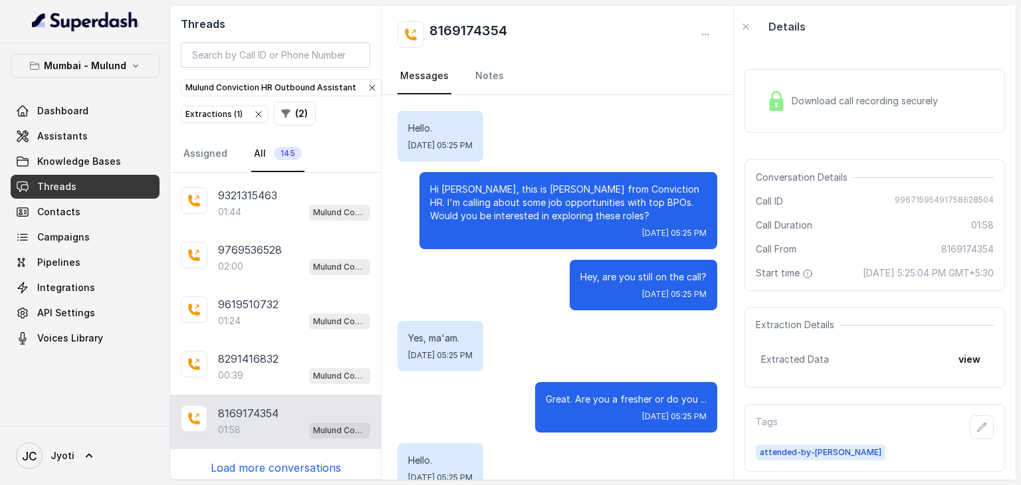
scroll to position [1298, 0]
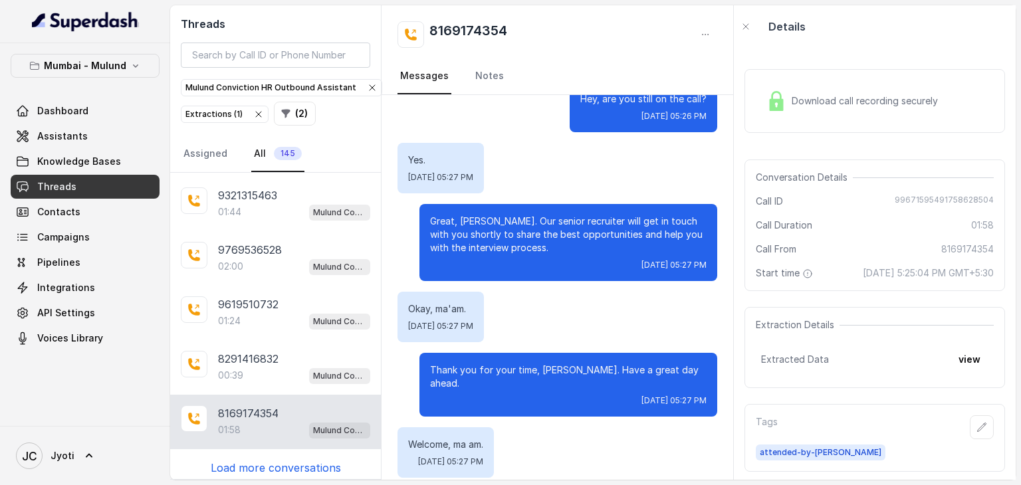
click at [241, 460] on p "Load more conversations" at bounding box center [276, 468] width 130 height 16
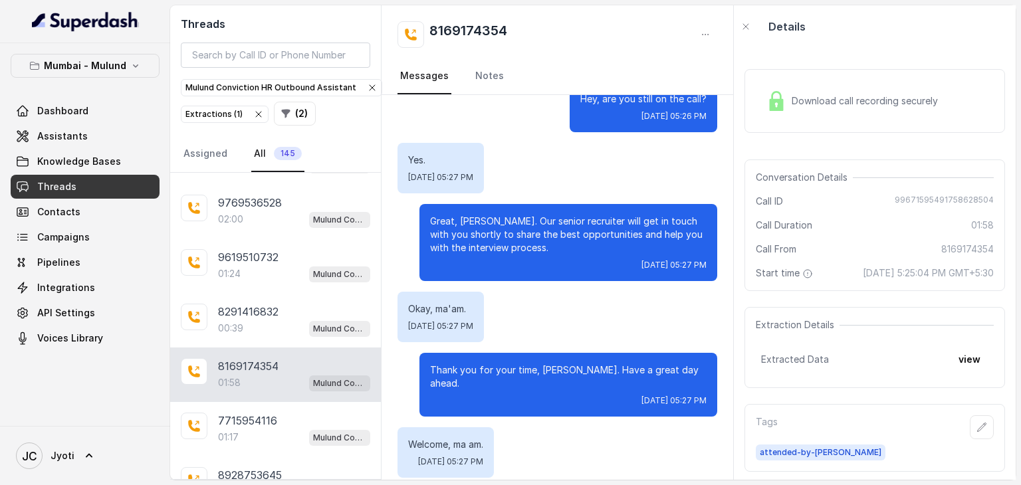
scroll to position [316, 0]
click at [241, 420] on p "7715954116" at bounding box center [247, 420] width 59 height 16
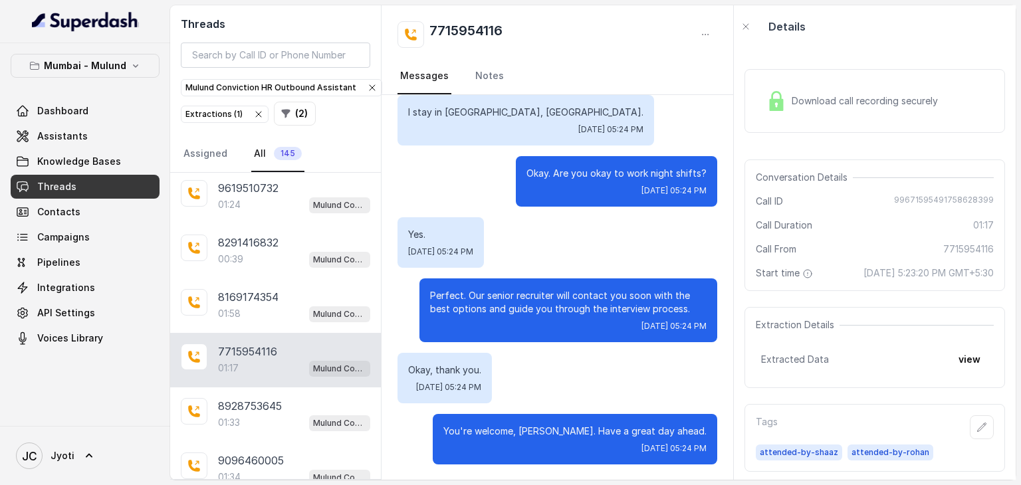
scroll to position [386, 0]
click at [266, 413] on div "01:33 Mulund Conviction HR Outbound Assistant" at bounding box center [294, 421] width 152 height 17
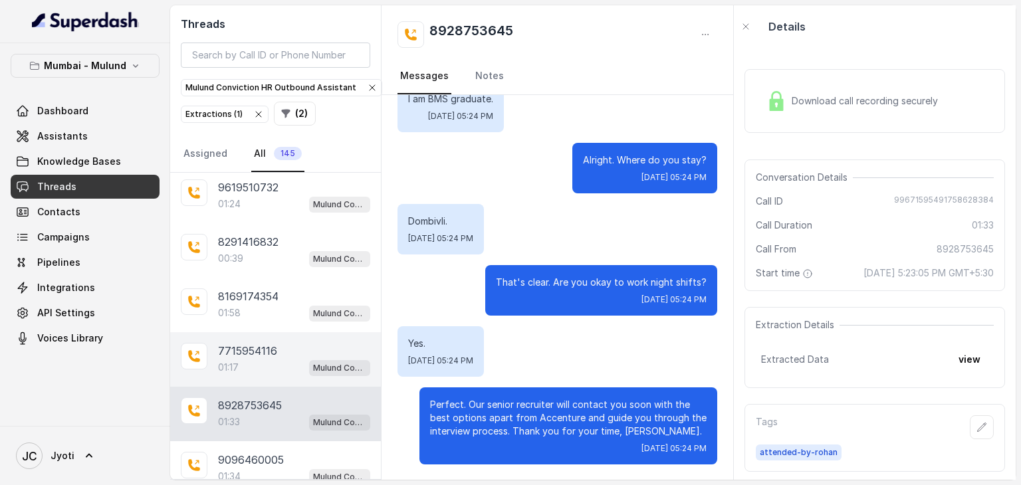
scroll to position [474, 0]
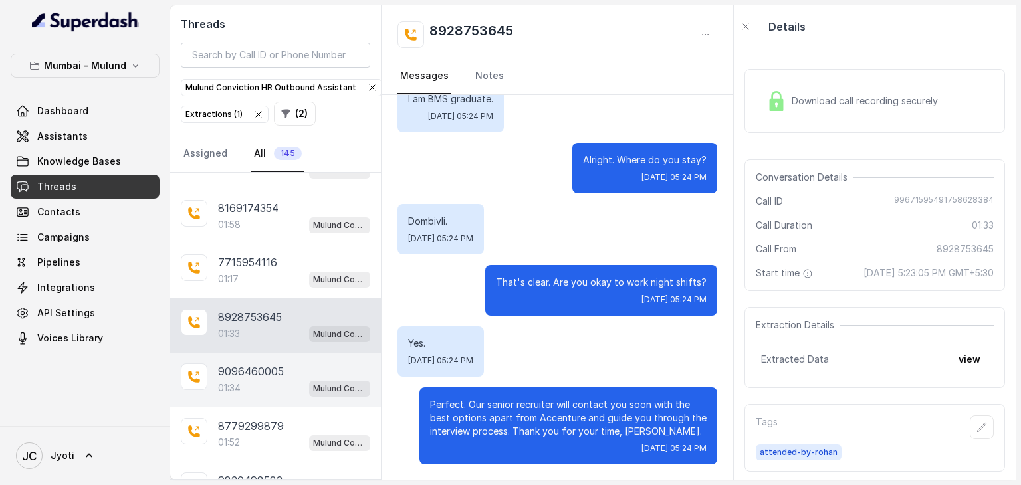
click at [258, 364] on p "9096460005" at bounding box center [251, 372] width 66 height 16
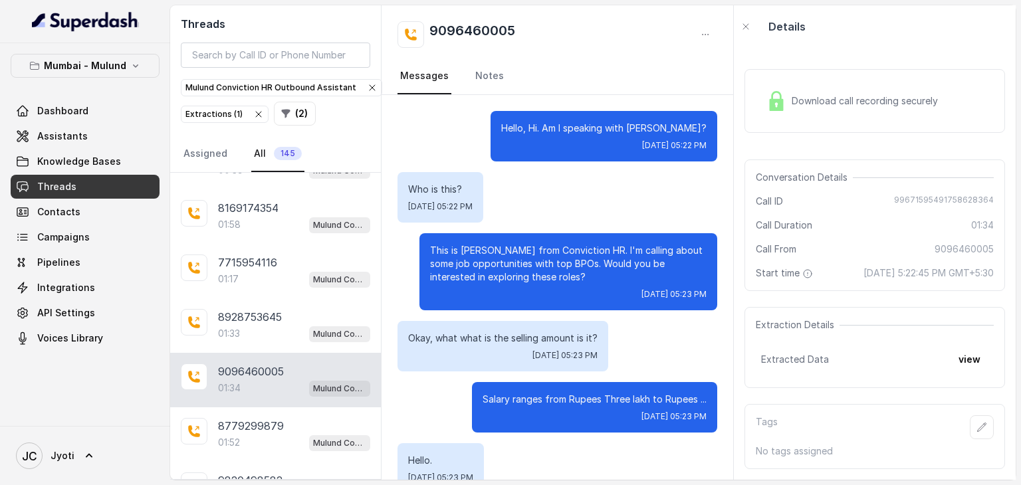
scroll to position [891, 0]
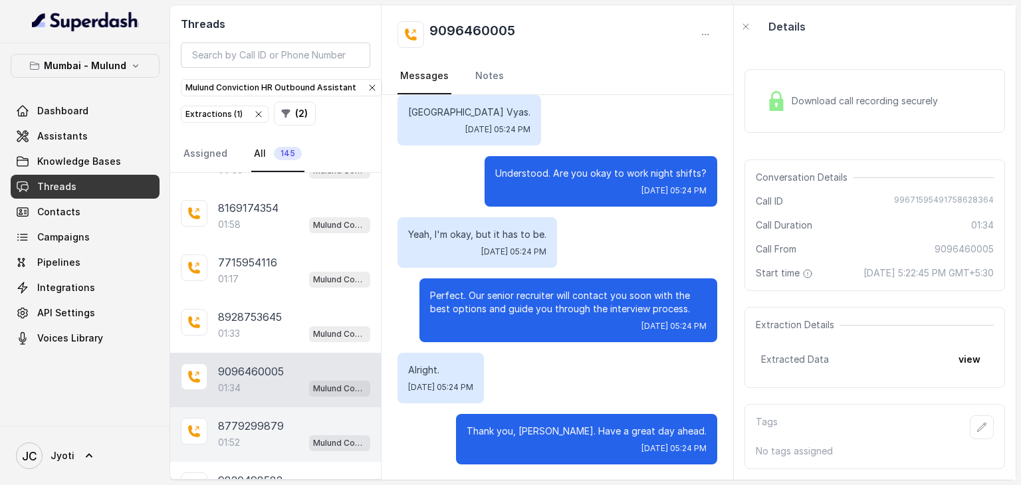
click at [257, 419] on p "8779299879" at bounding box center [251, 426] width 66 height 16
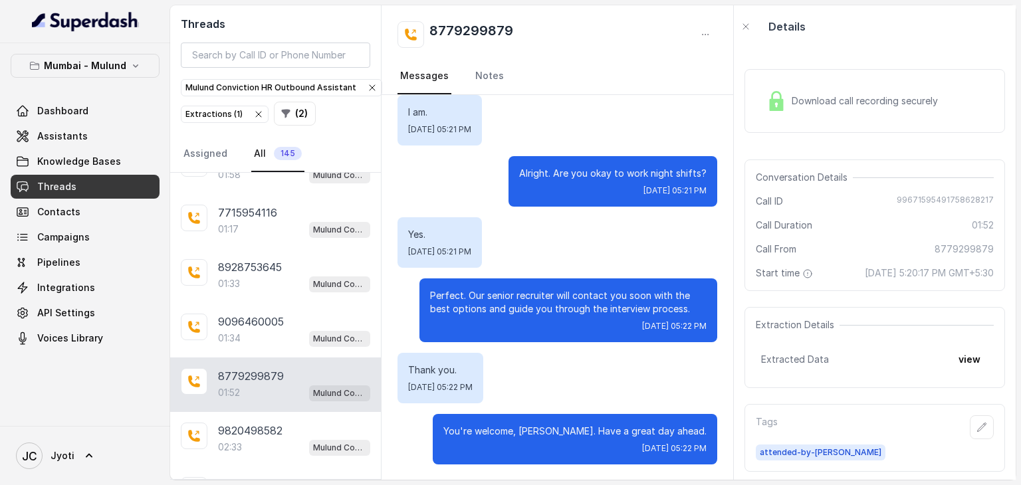
scroll to position [532, 0]
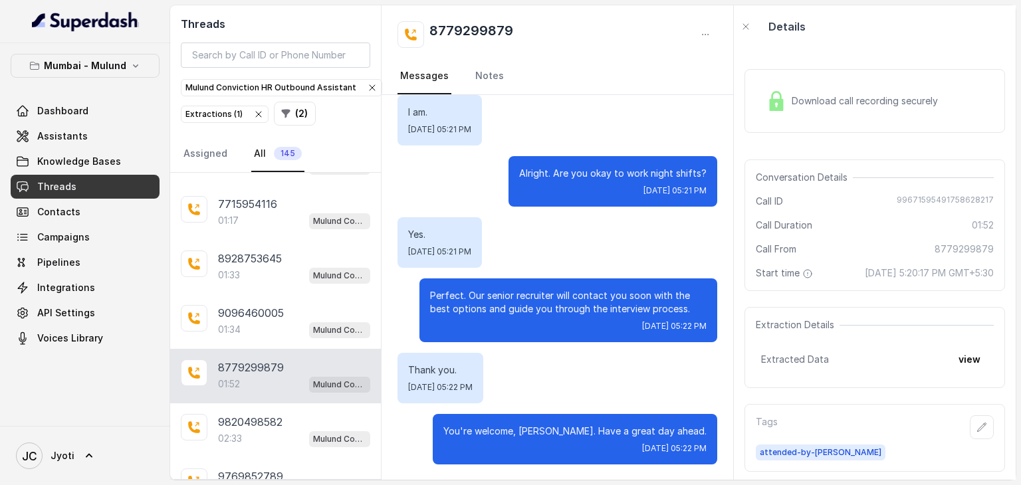
click at [257, 419] on p "9820498582" at bounding box center [250, 422] width 64 height 16
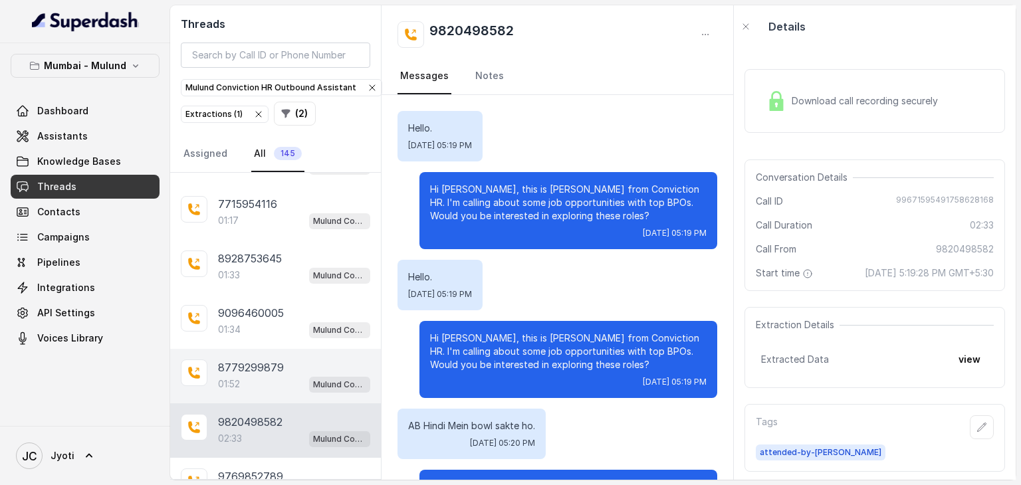
scroll to position [1805, 0]
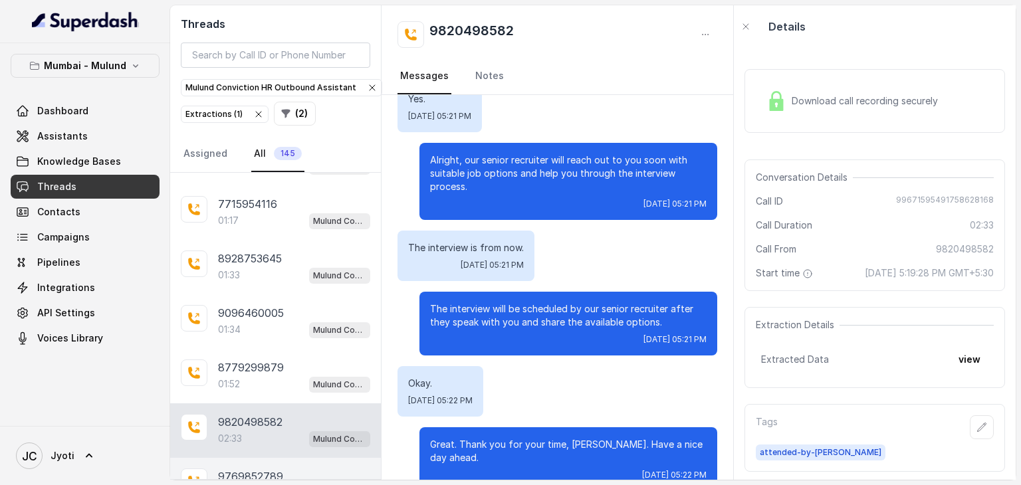
click at [248, 458] on div "9769852789 02:11 Mulund Conviction HR Outbound Assistant" at bounding box center [275, 485] width 211 height 55
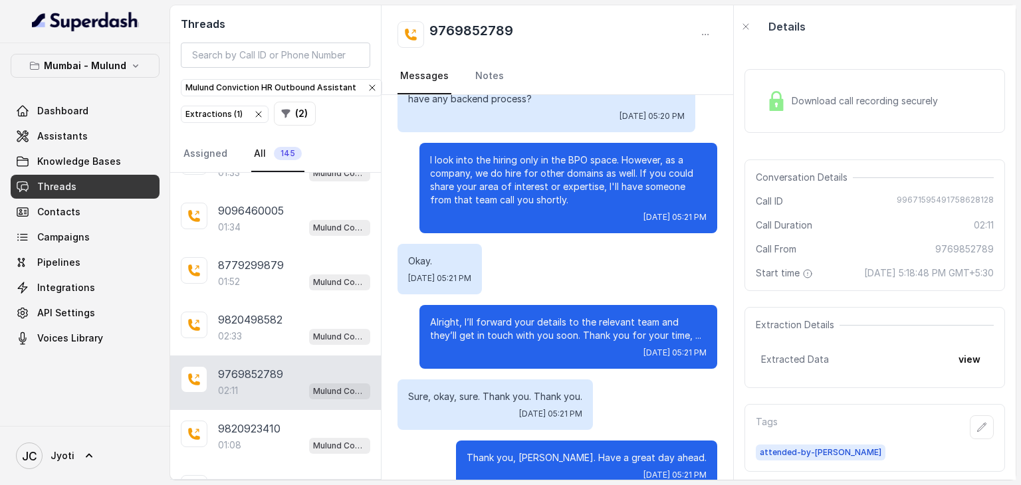
scroll to position [633, 0]
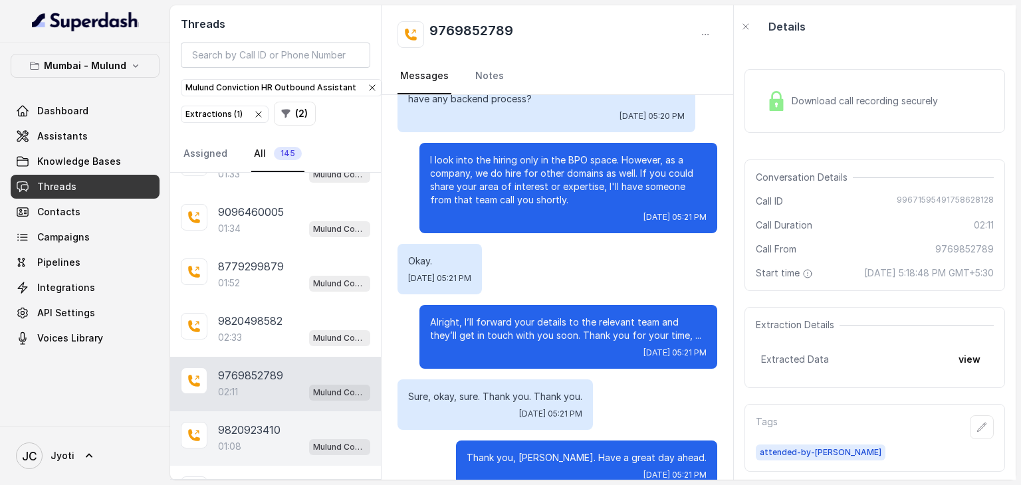
click at [242, 422] on p "9820923410" at bounding box center [249, 430] width 62 height 16
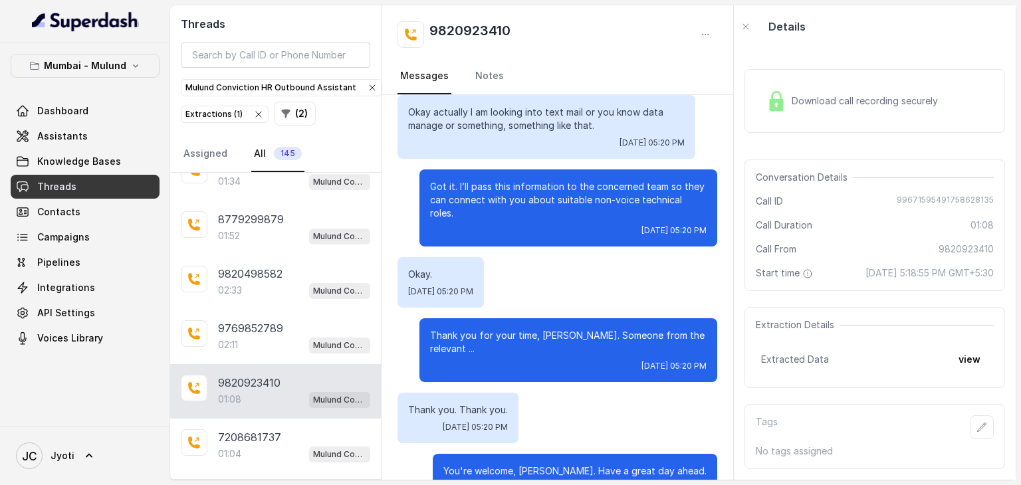
scroll to position [681, 0]
click at [237, 429] on p "7208681737" at bounding box center [249, 437] width 63 height 16
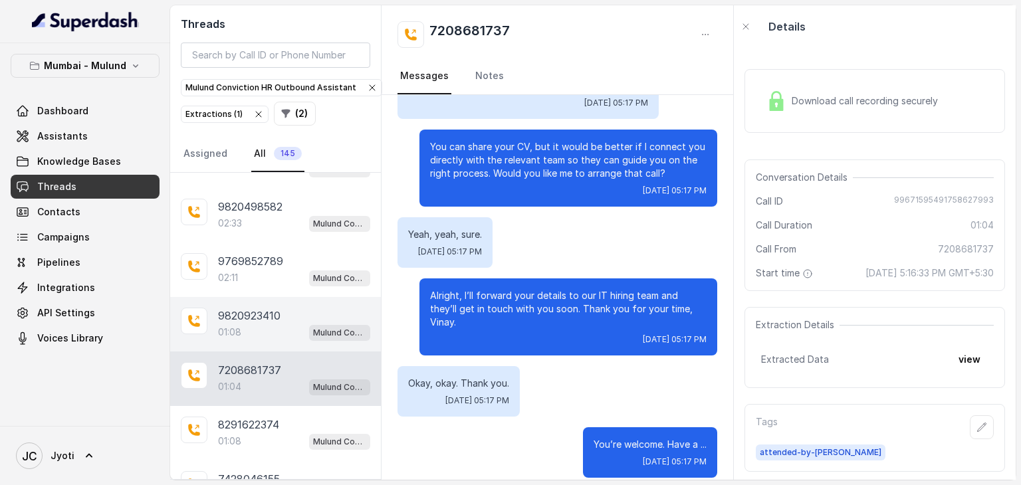
click at [237, 435] on p "01:08" at bounding box center [229, 441] width 23 height 13
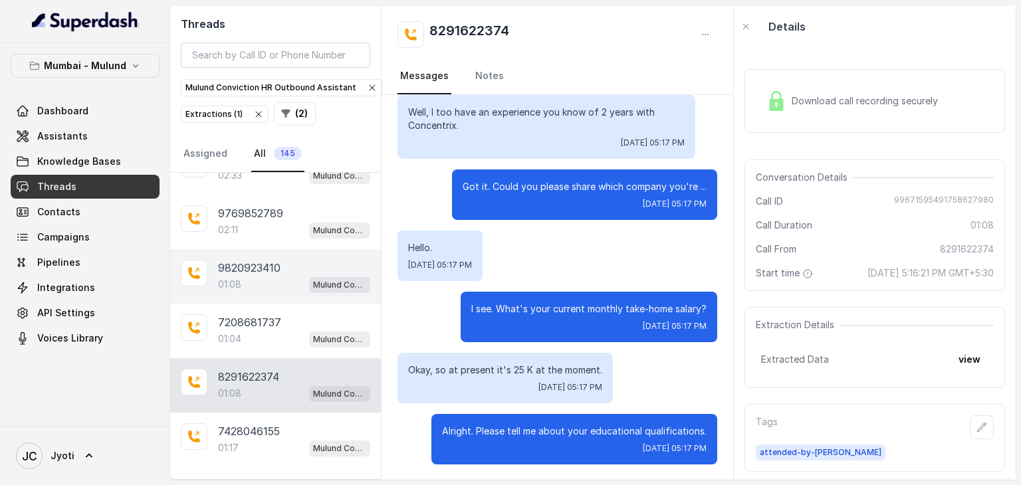
click at [237, 426] on p "7428046155" at bounding box center [249, 431] width 62 height 16
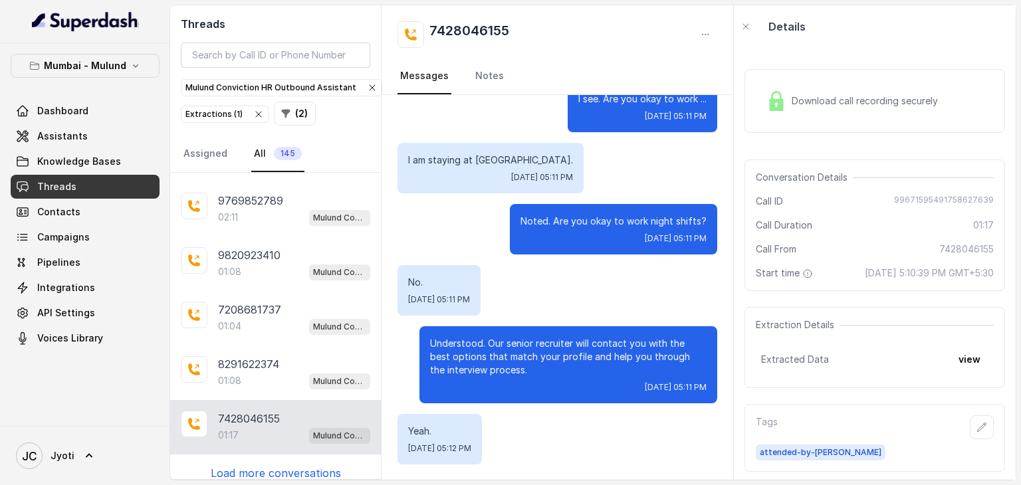
click at [236, 465] on p "Load more conversations" at bounding box center [276, 473] width 130 height 16
click at [237, 465] on p "8999136442" at bounding box center [249, 473] width 63 height 16
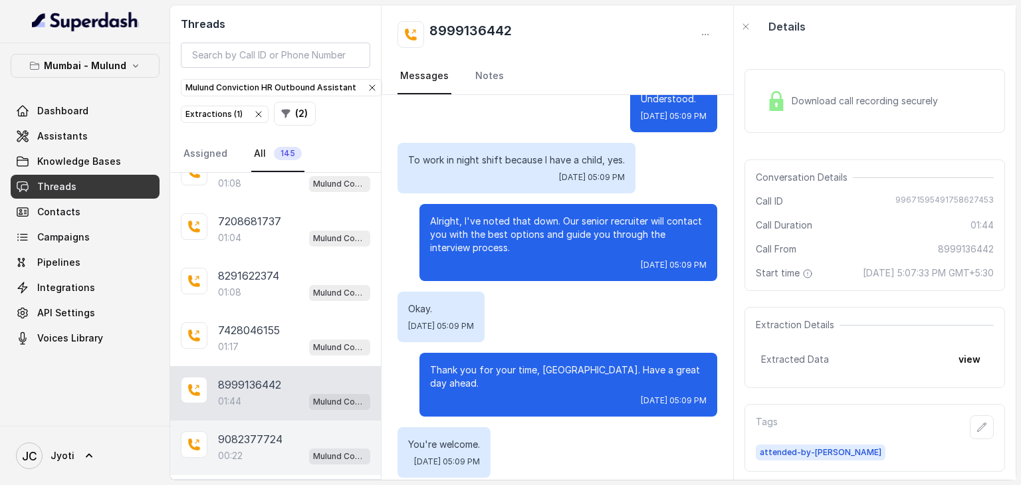
click at [237, 431] on p "9082377724" at bounding box center [250, 439] width 64 height 16
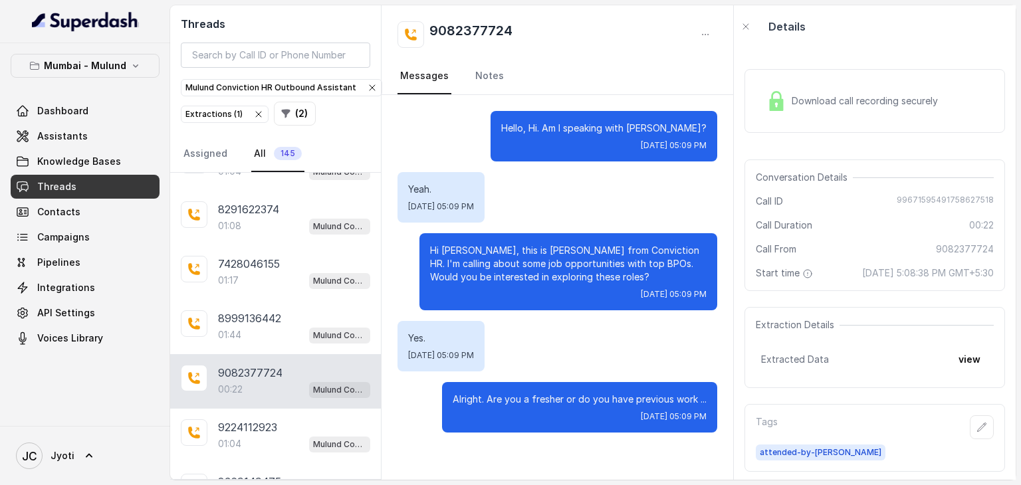
click at [237, 437] on p "01:04" at bounding box center [229, 443] width 23 height 13
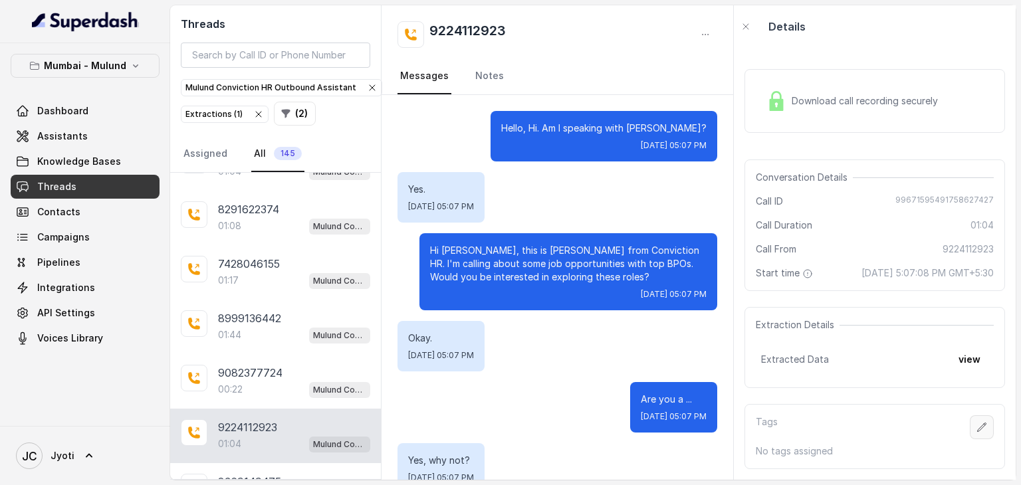
click at [977, 433] on icon "button" at bounding box center [982, 427] width 11 height 11
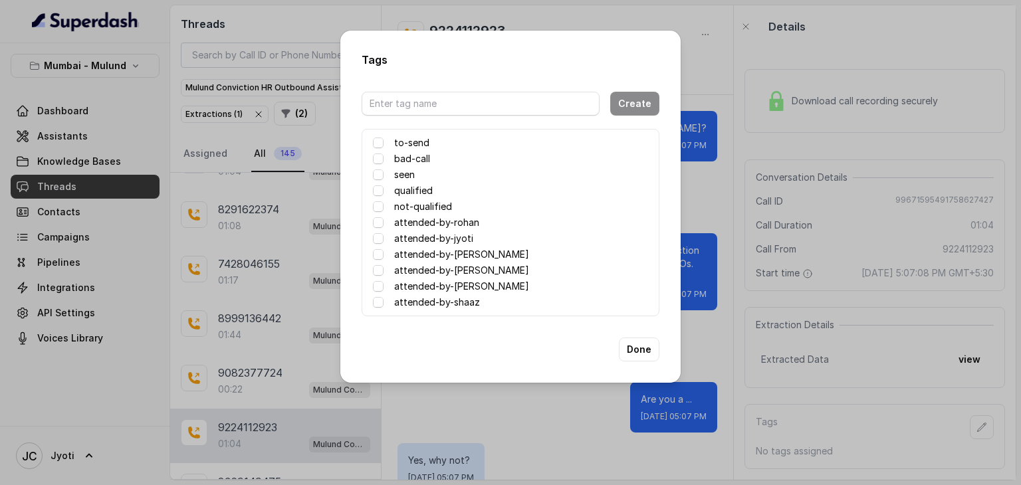
click at [479, 255] on label "attended-by-[PERSON_NAME]" at bounding box center [461, 255] width 135 height 16
click at [647, 348] on button "Done" at bounding box center [639, 350] width 41 height 24
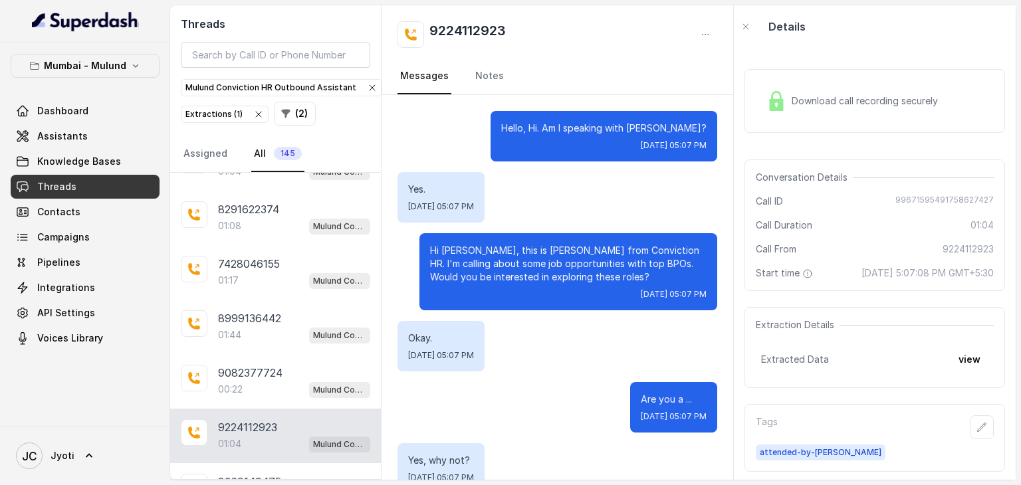
click at [814, 104] on span "Download call recording securely" at bounding box center [868, 100] width 152 height 13
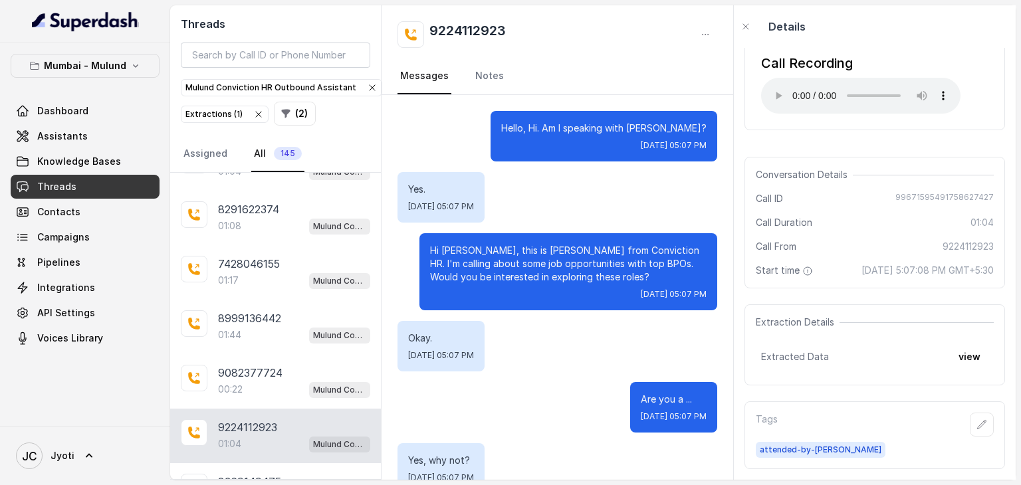
scroll to position [53, 0]
click at [487, 75] on link "Notes" at bounding box center [490, 76] width 34 height 36
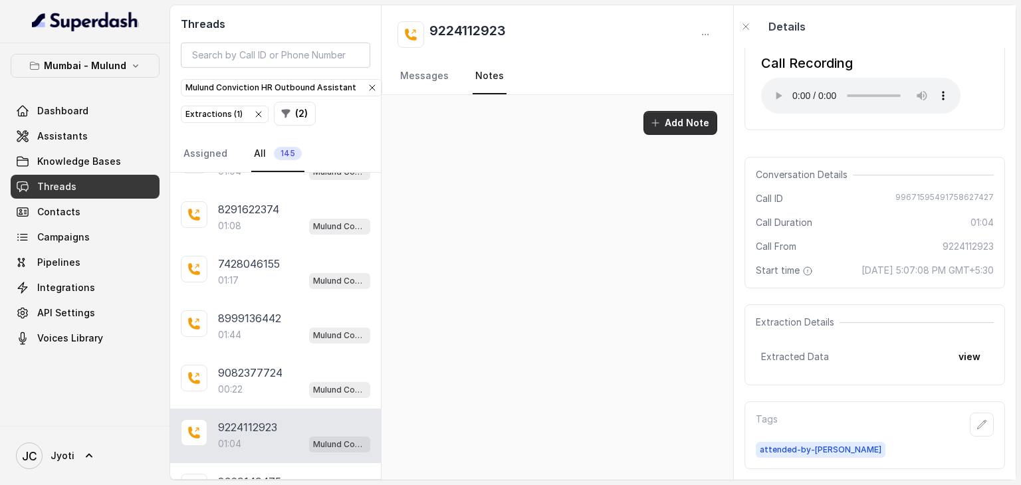
click at [666, 122] on button "Add Note" at bounding box center [680, 123] width 74 height 24
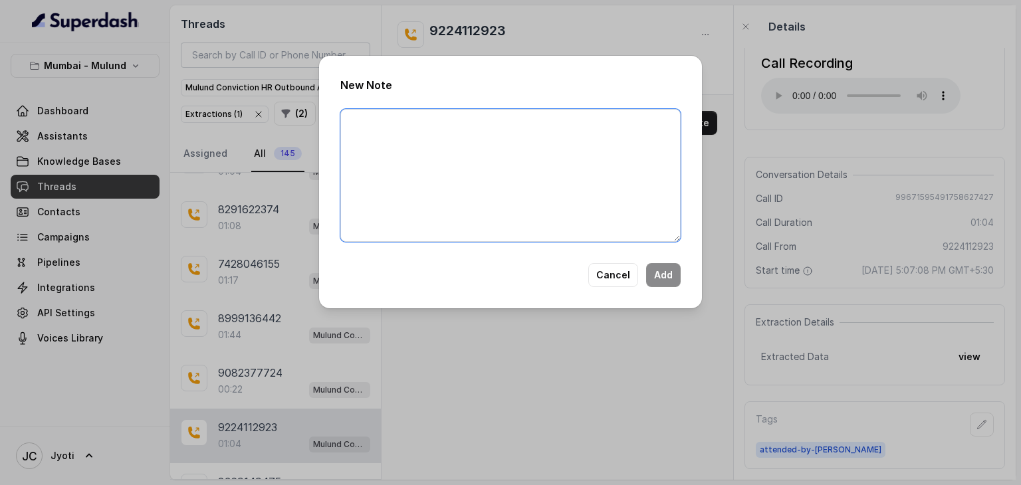
click at [509, 140] on textarea at bounding box center [510, 175] width 340 height 133
type textarea "Candidate is not available"
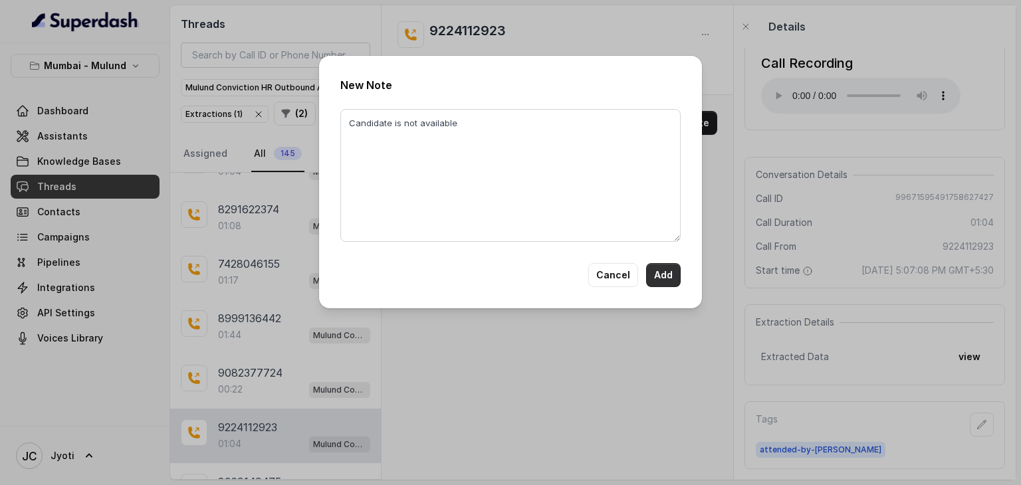
click at [670, 277] on button "Add" at bounding box center [663, 275] width 35 height 24
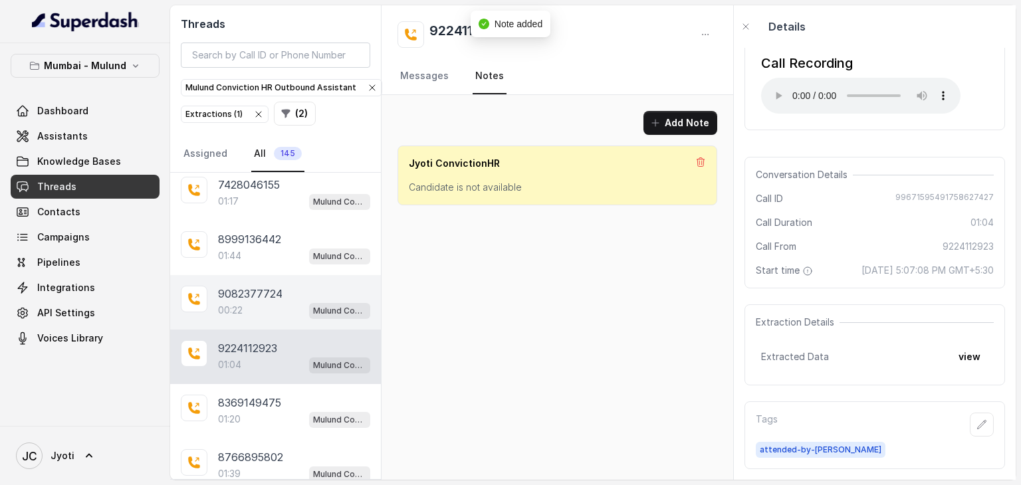
scroll to position [1043, 0]
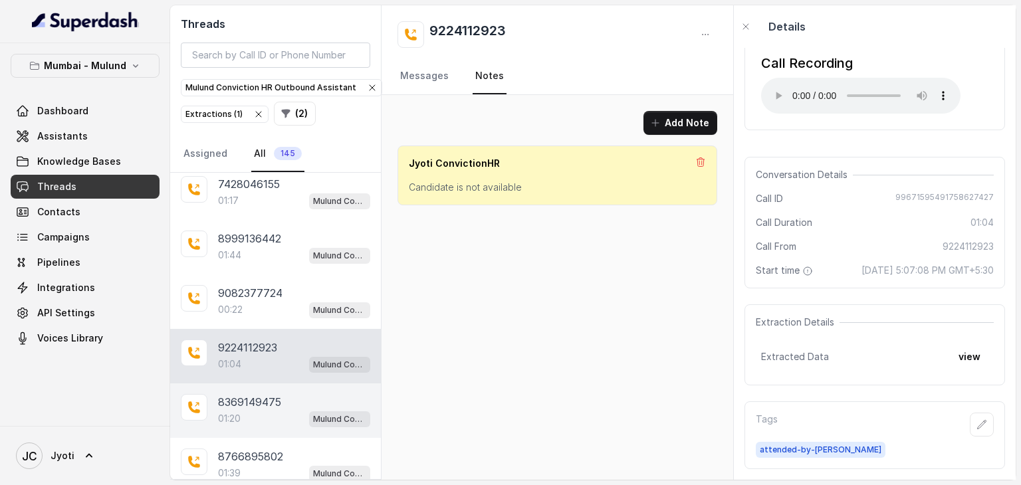
click at [249, 384] on div "8369149475 01:20 Mulund Conviction HR Outbound Assistant" at bounding box center [275, 411] width 211 height 55
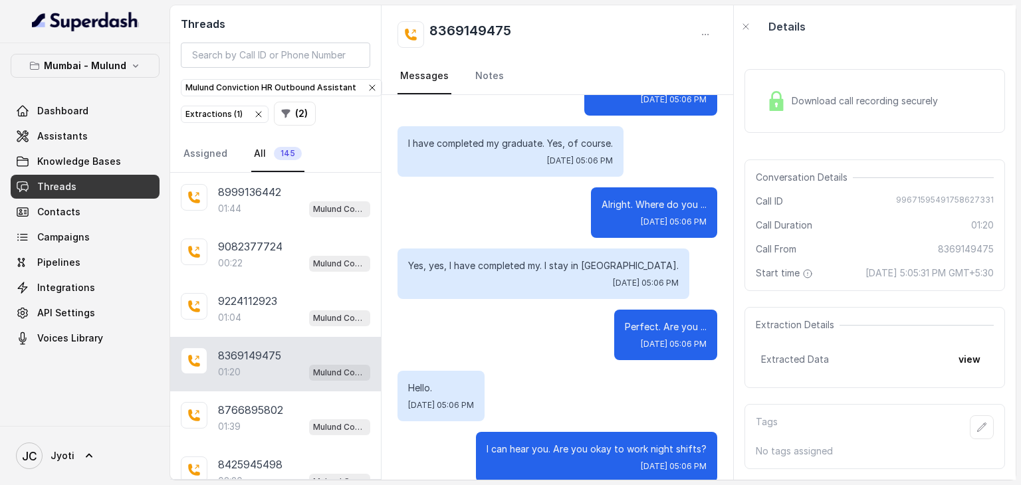
scroll to position [1090, 0]
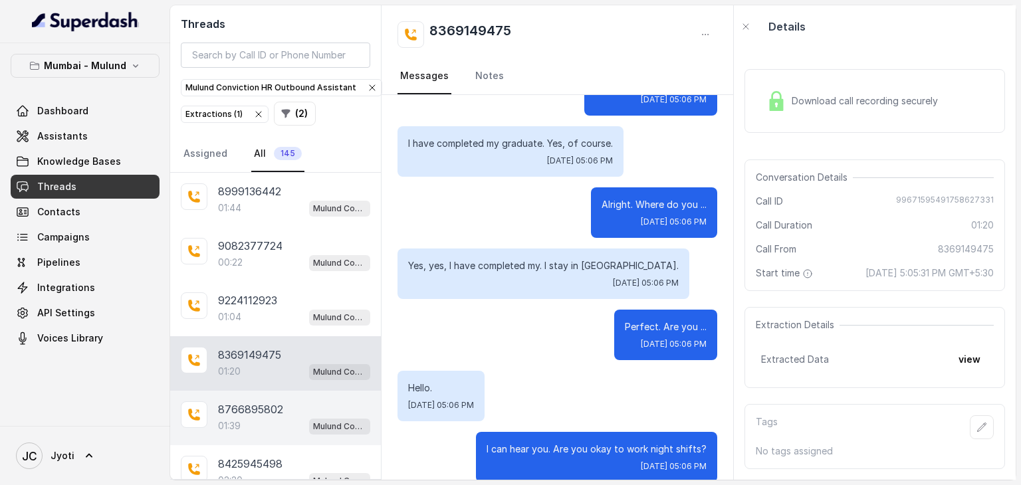
click at [259, 402] on p "8766895802" at bounding box center [250, 410] width 65 height 16
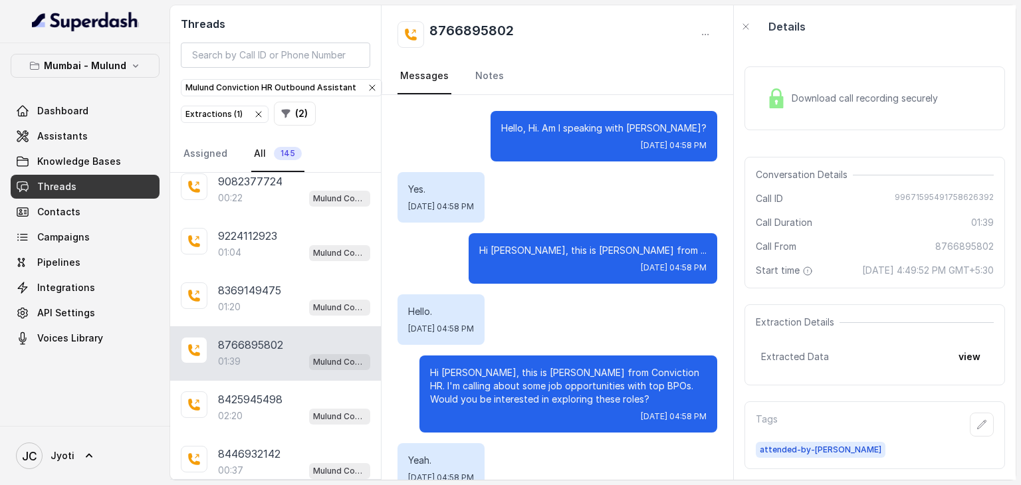
scroll to position [1157, 0]
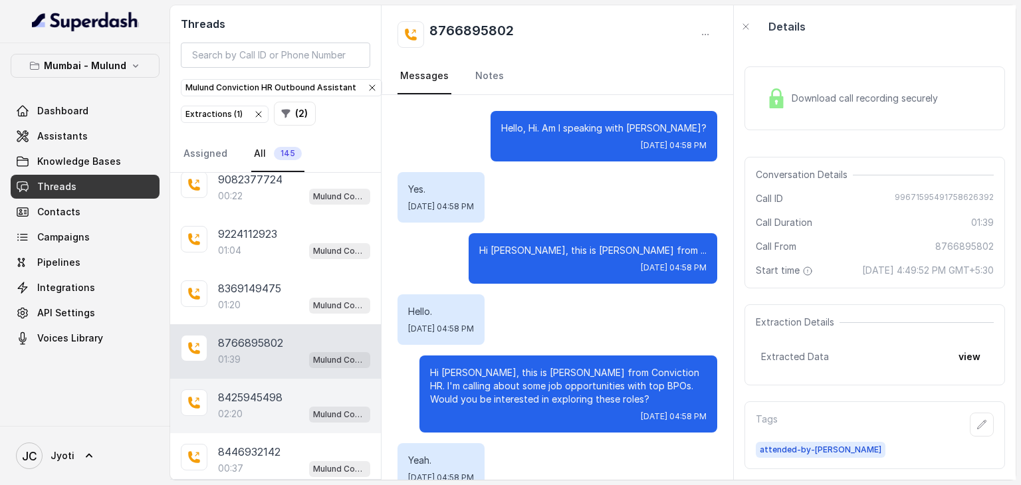
click at [227, 390] on p "8425945498" at bounding box center [250, 398] width 64 height 16
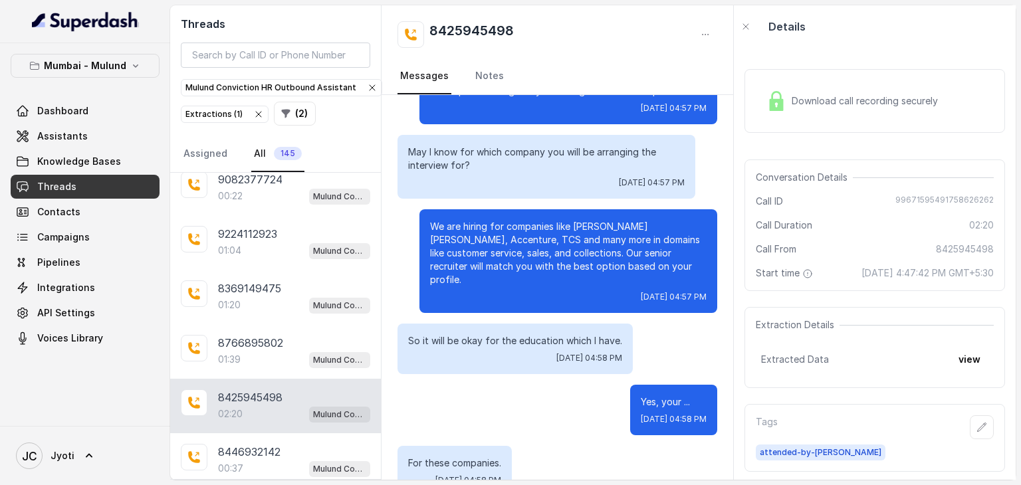
click at [808, 90] on div "Download call recording securely" at bounding box center [852, 101] width 182 height 31
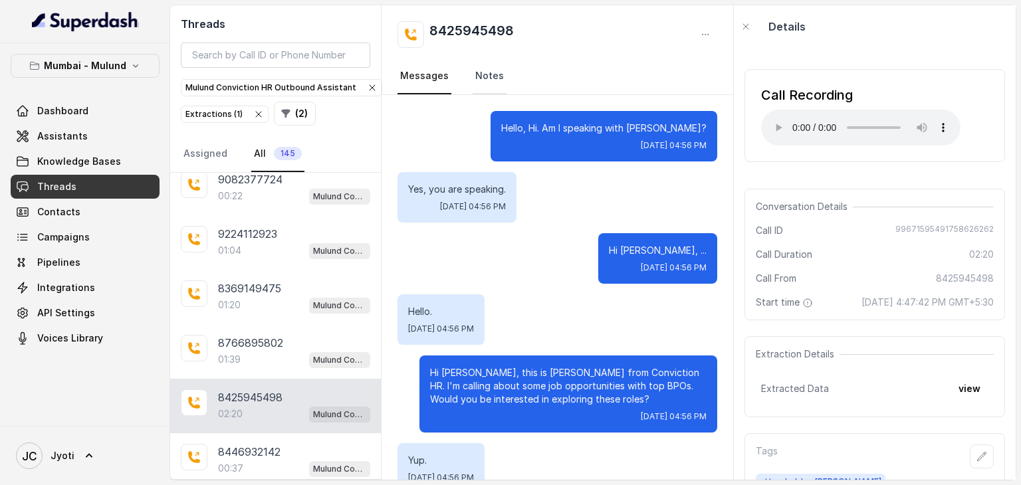
click at [479, 80] on link "Notes" at bounding box center [490, 76] width 34 height 36
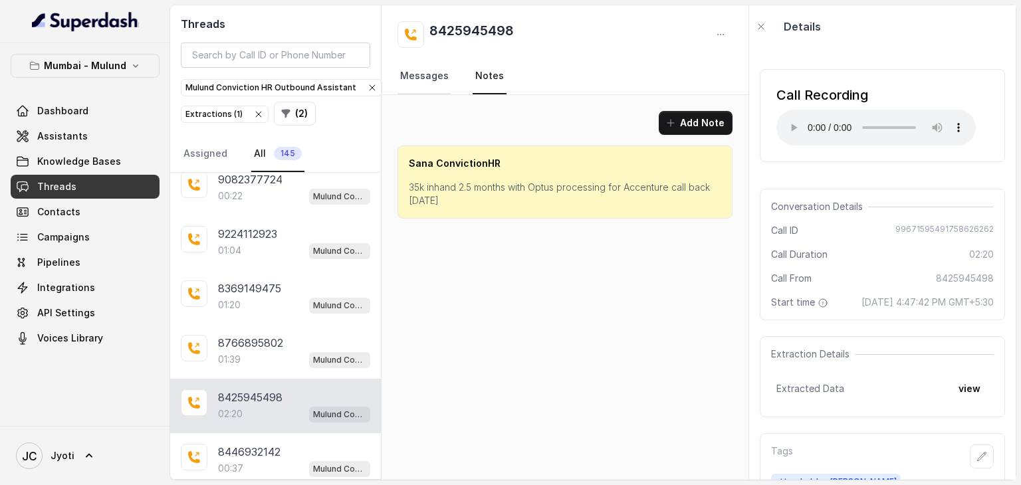
click at [427, 76] on link "Messages" at bounding box center [425, 76] width 54 height 36
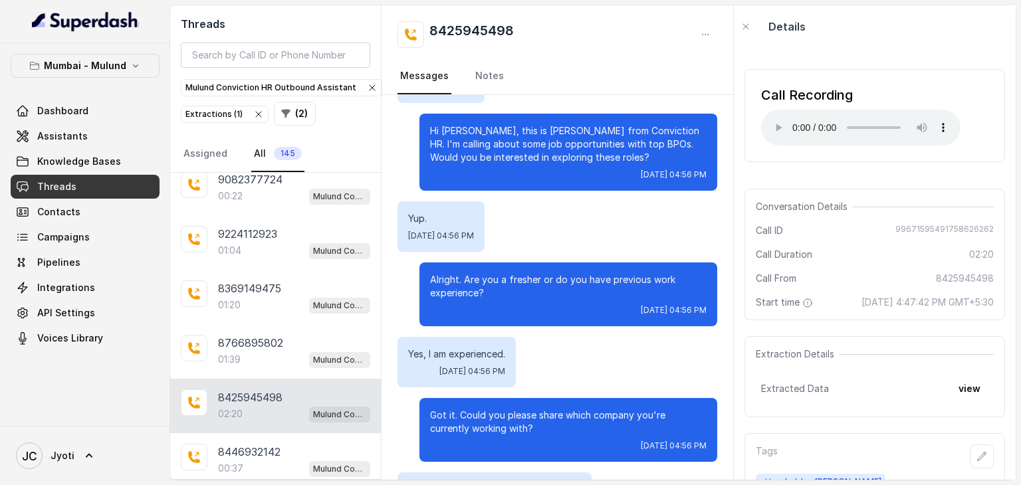
scroll to position [54, 0]
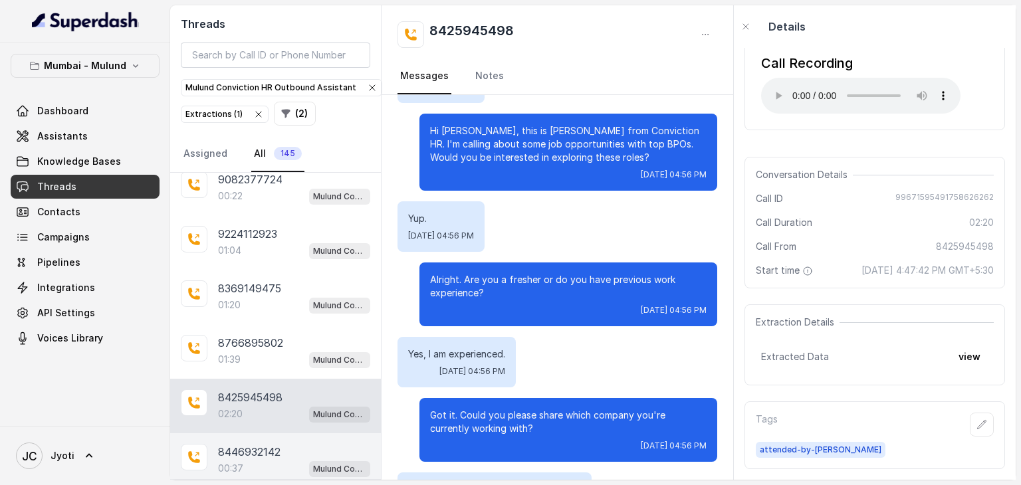
click at [236, 444] on p "8446932142" at bounding box center [249, 452] width 62 height 16
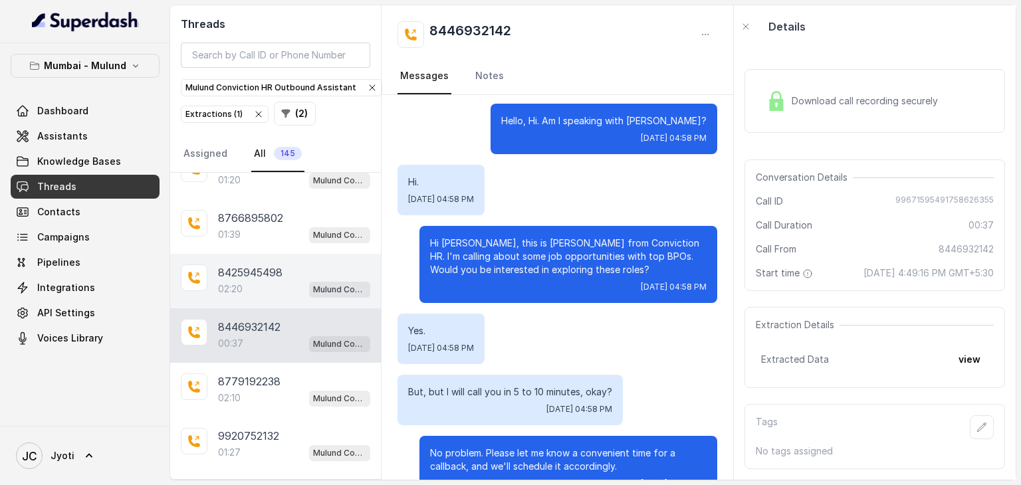
scroll to position [1290, 0]
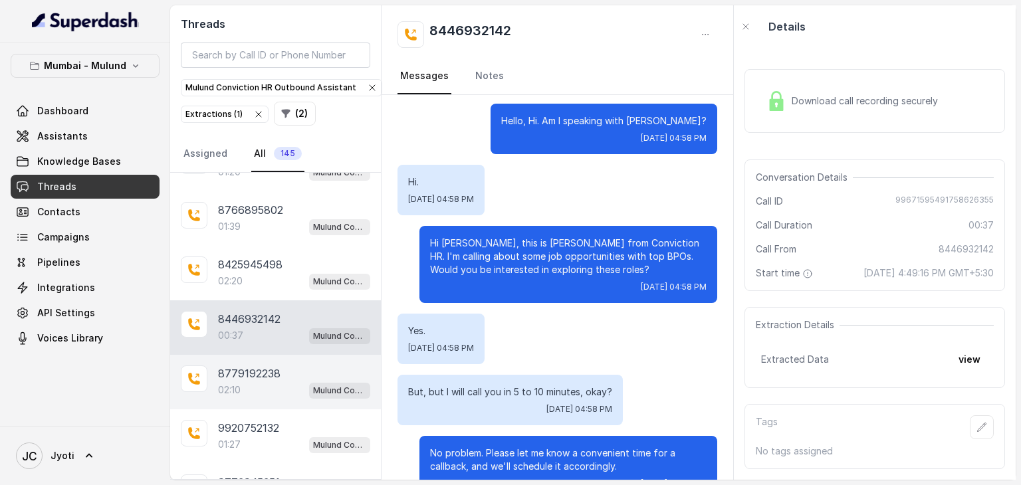
click at [250, 382] on div "02:10 Mulund Conviction HR Outbound Assistant" at bounding box center [294, 390] width 152 height 17
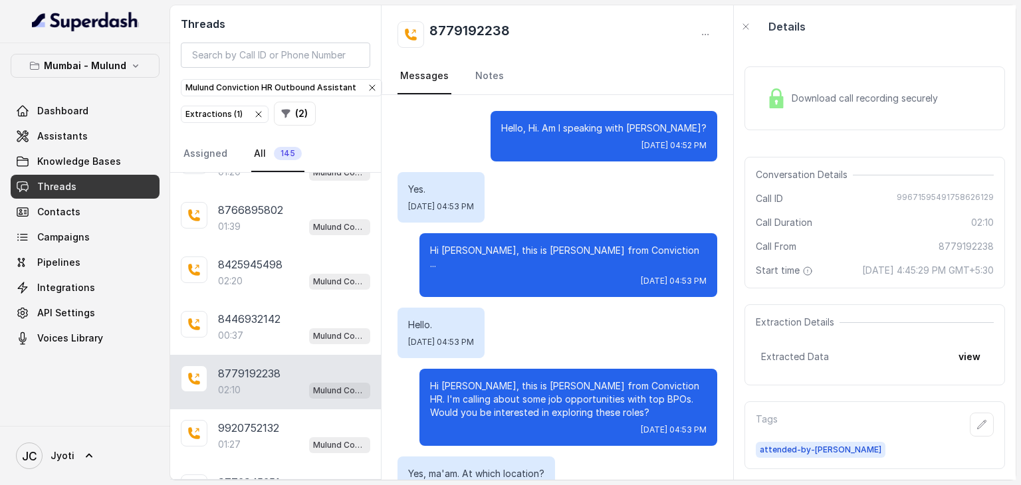
scroll to position [1290, 0]
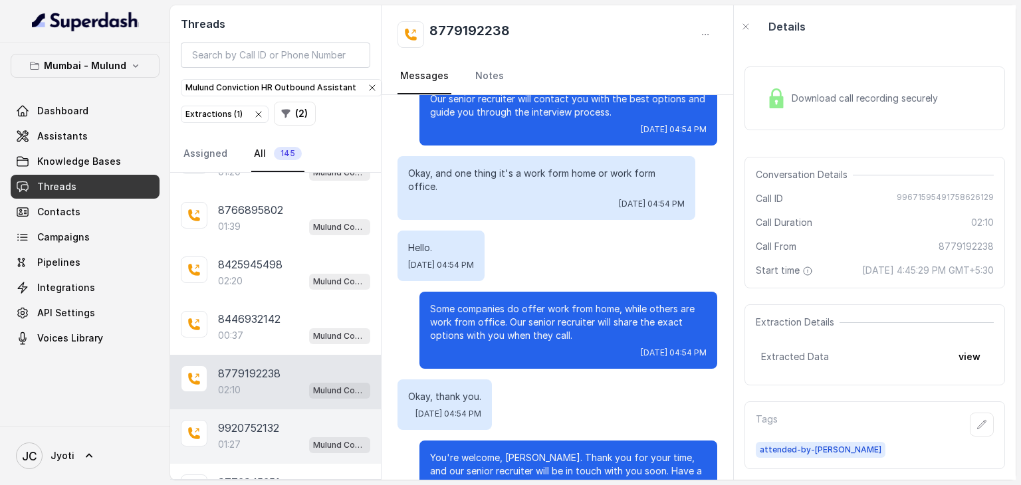
click at [247, 420] on p "9920752132" at bounding box center [248, 428] width 61 height 16
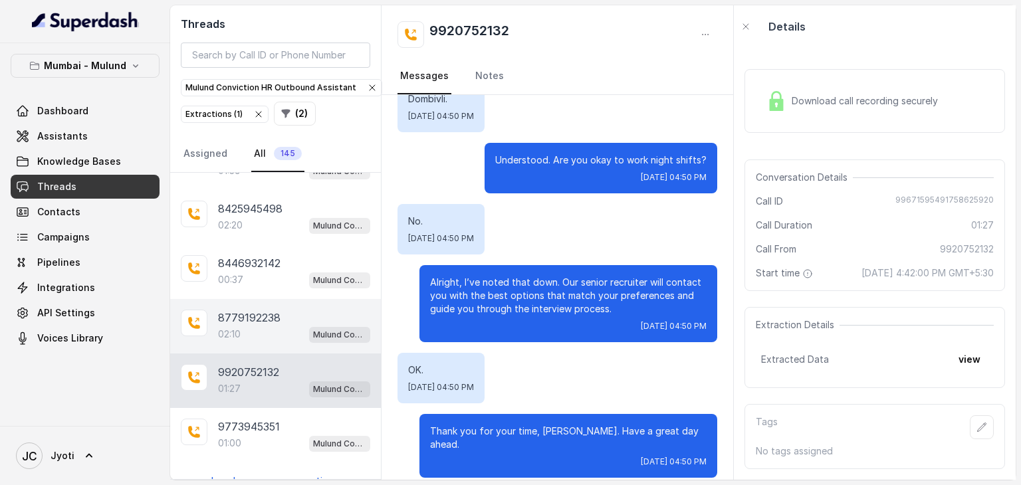
scroll to position [1348, 0]
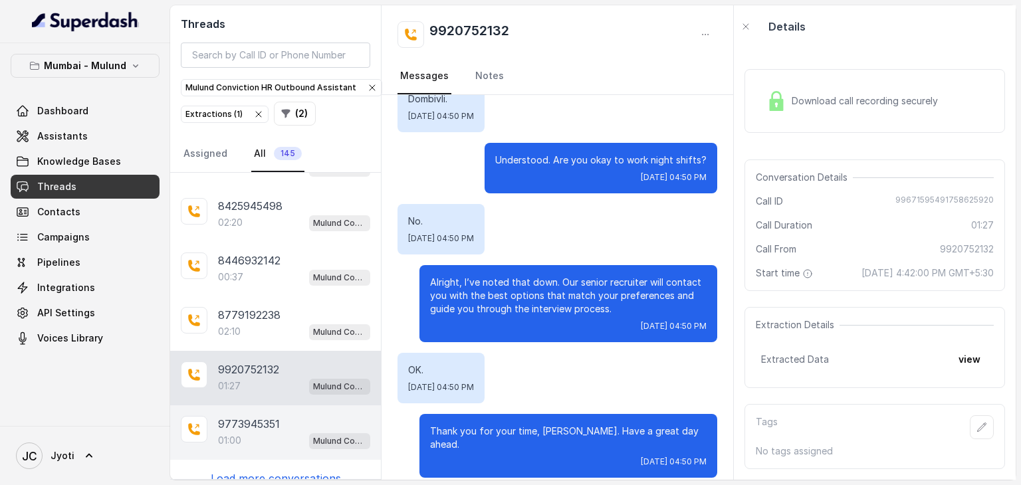
click at [257, 416] on p "9773945351" at bounding box center [249, 424] width 62 height 16
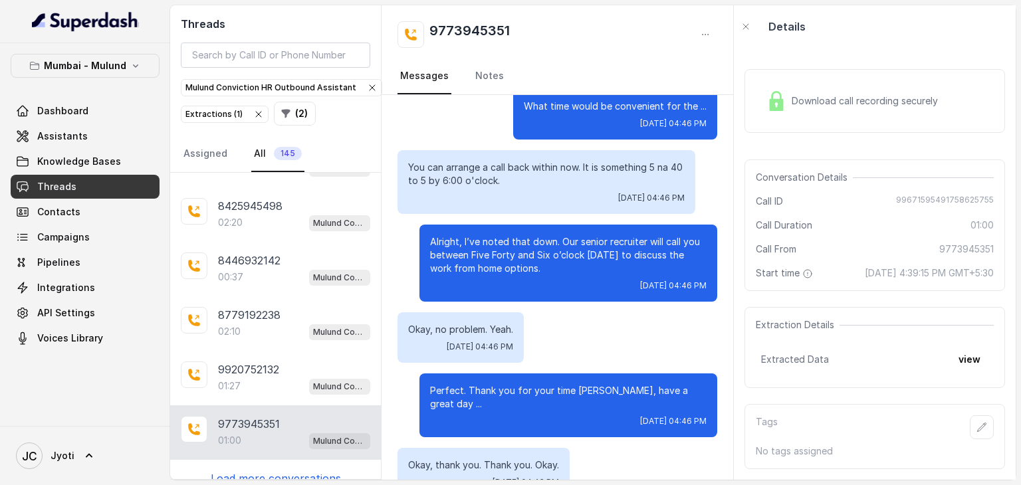
scroll to position [590, 0]
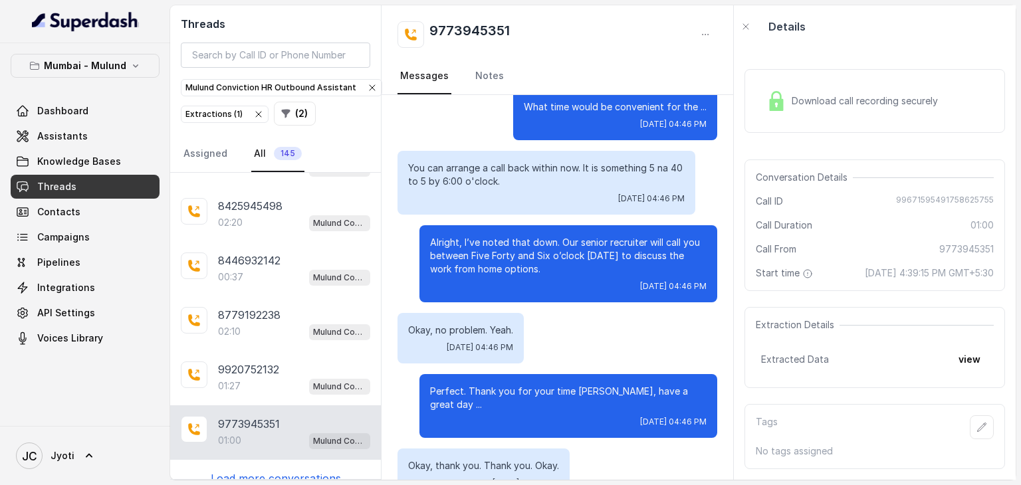
click at [260, 471] on p "Load more conversations" at bounding box center [276, 479] width 130 height 16
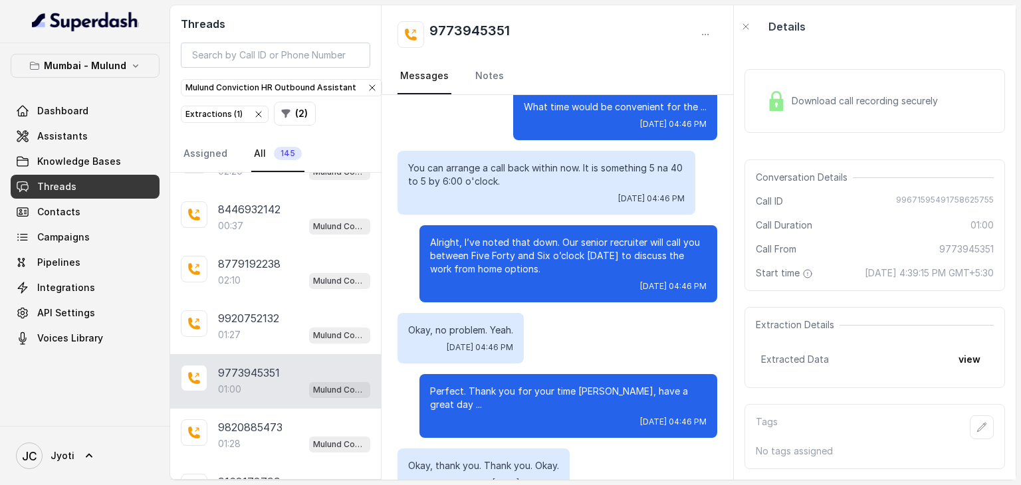
scroll to position [1401, 0]
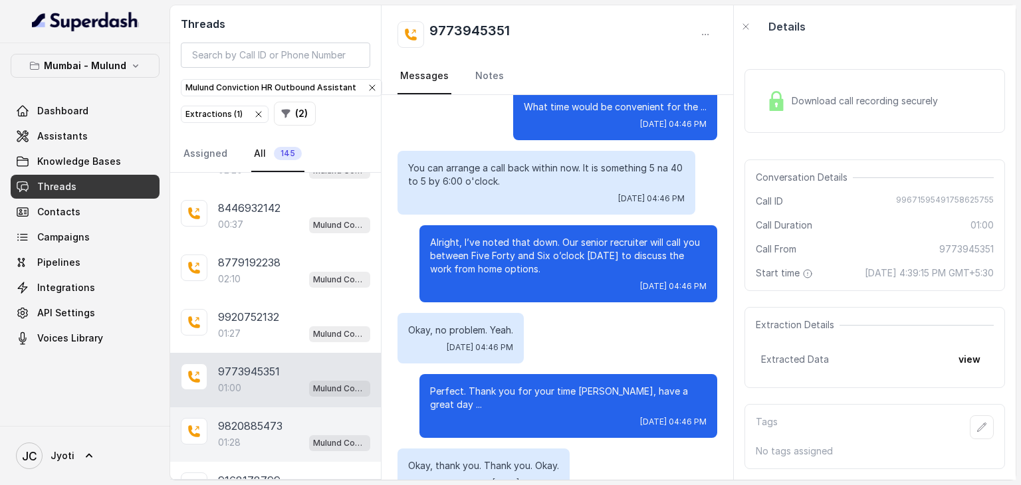
click at [251, 434] on div "01:28 Mulund Conviction HR Outbound Assistant" at bounding box center [294, 442] width 152 height 17
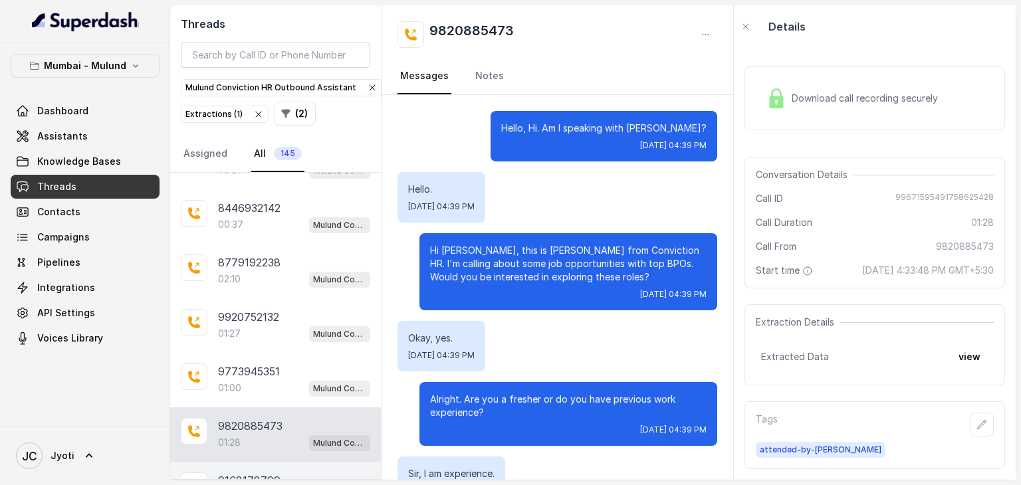
click at [249, 473] on p "9168178799" at bounding box center [249, 481] width 62 height 16
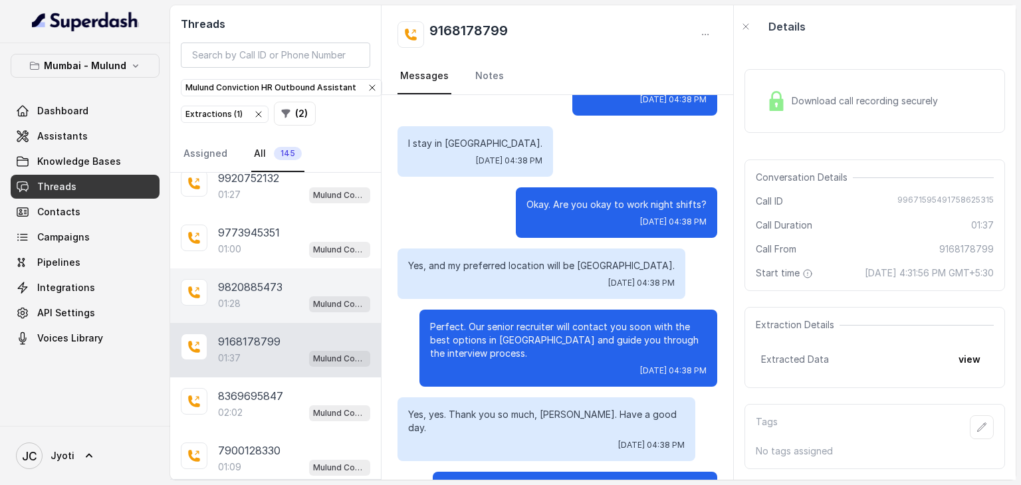
scroll to position [1539, 0]
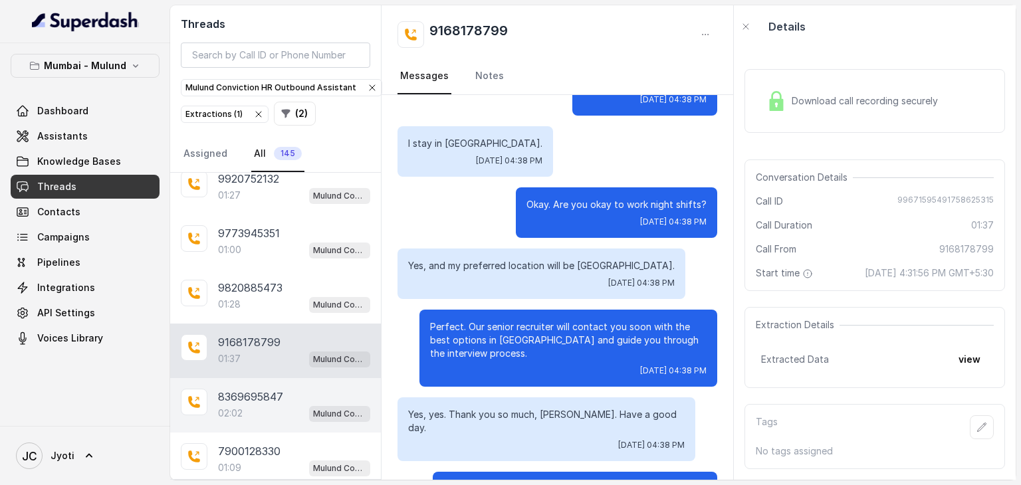
click at [266, 405] on div "02:02 Mulund Conviction HR Outbound Assistant" at bounding box center [294, 413] width 152 height 17
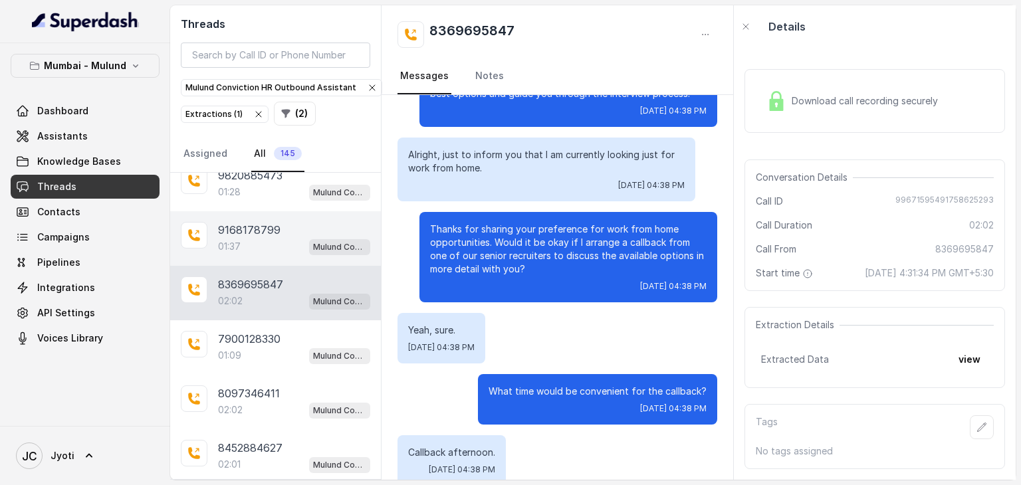
scroll to position [1652, 0]
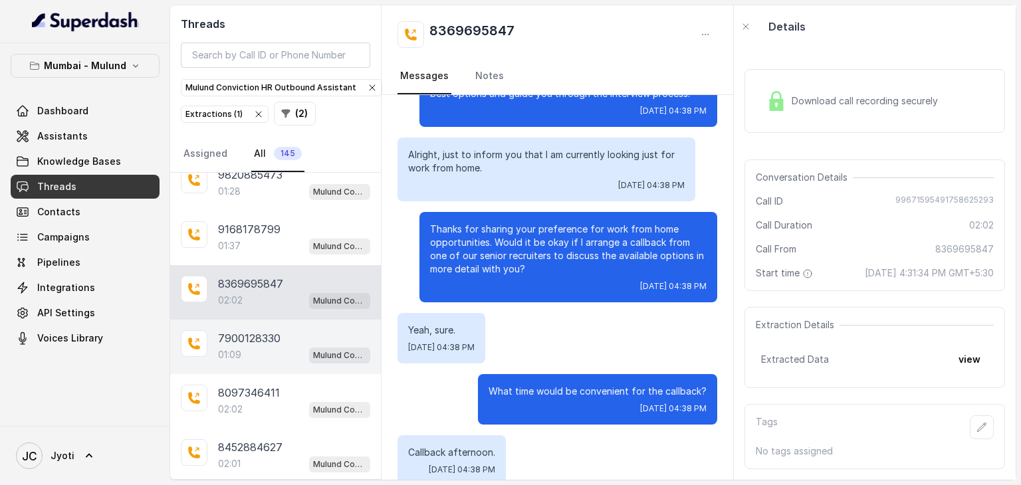
click at [247, 330] on p "7900128330" at bounding box center [249, 338] width 62 height 16
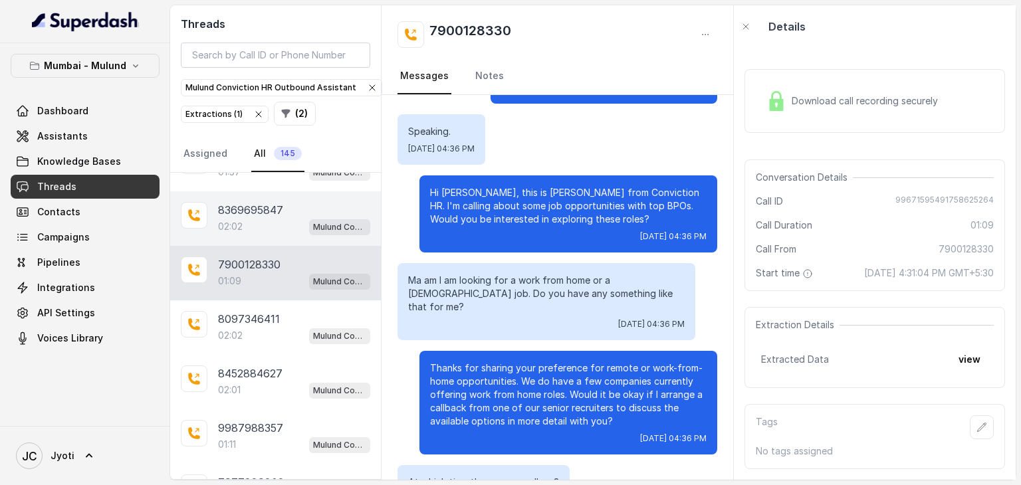
scroll to position [1734, 0]
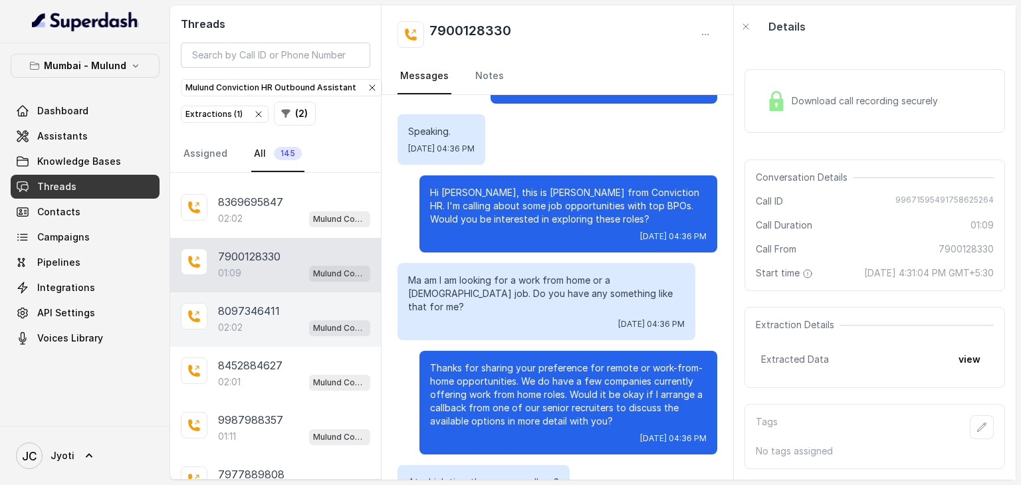
click at [254, 303] on p "8097346411" at bounding box center [249, 311] width 62 height 16
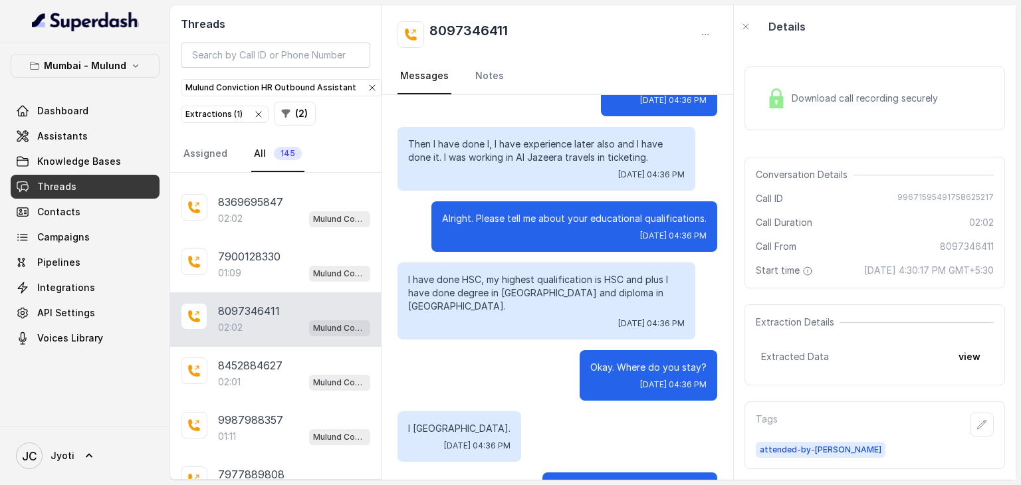
scroll to position [758, 0]
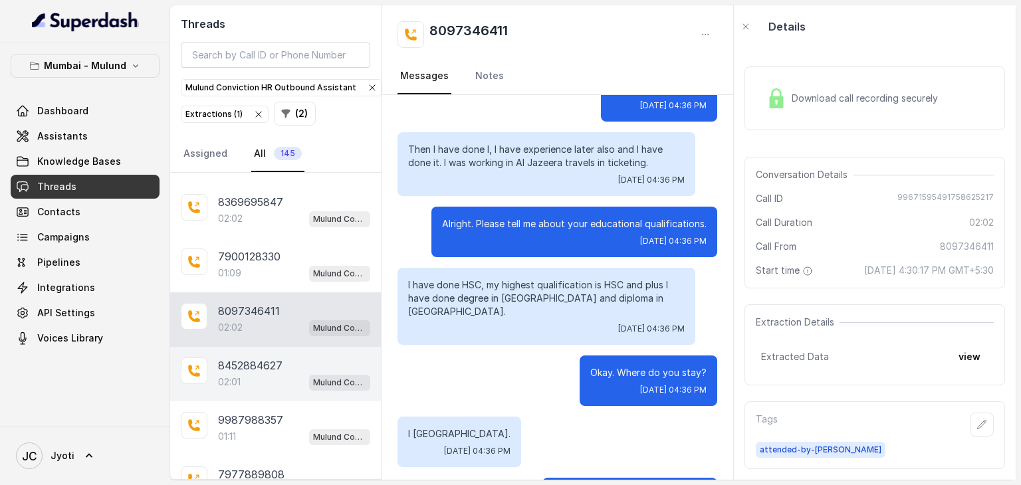
click at [237, 358] on p "8452884627" at bounding box center [250, 366] width 64 height 16
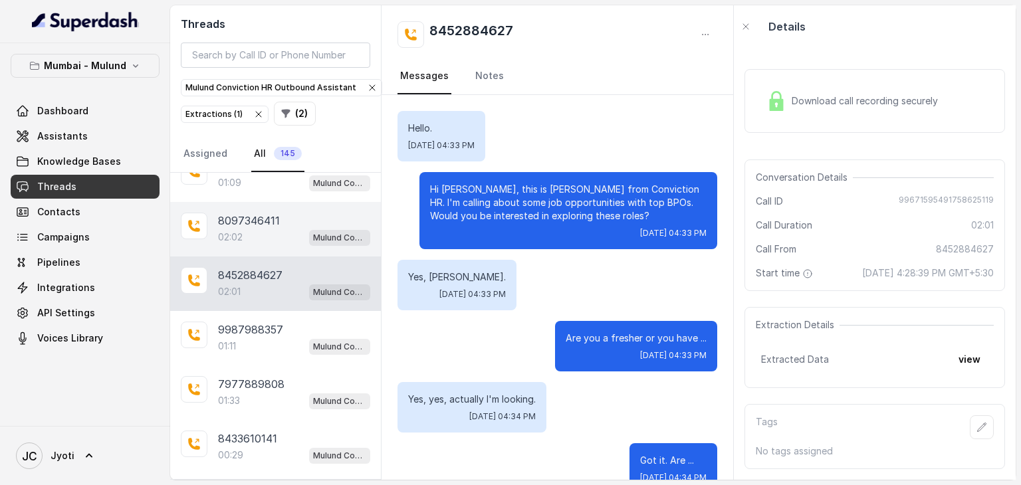
scroll to position [1829, 0]
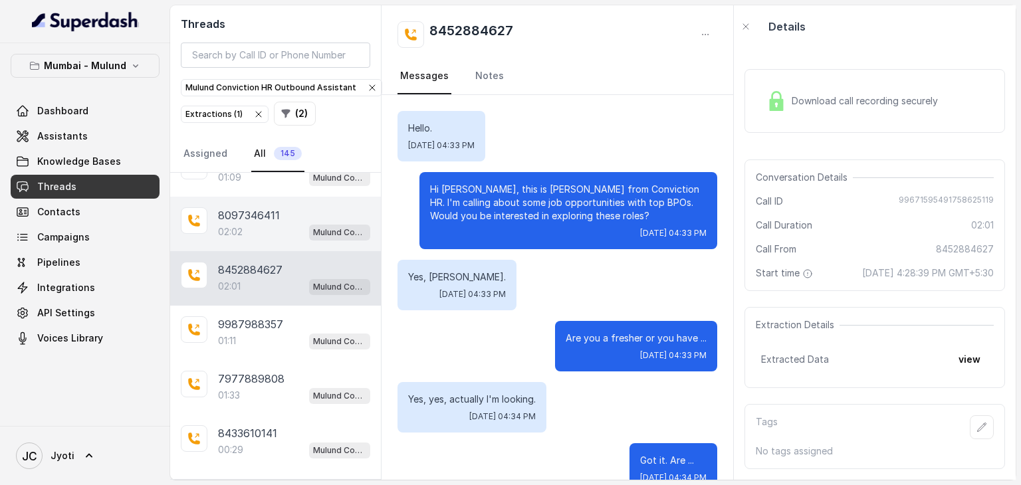
click at [231, 316] on p "9987988357" at bounding box center [250, 324] width 65 height 16
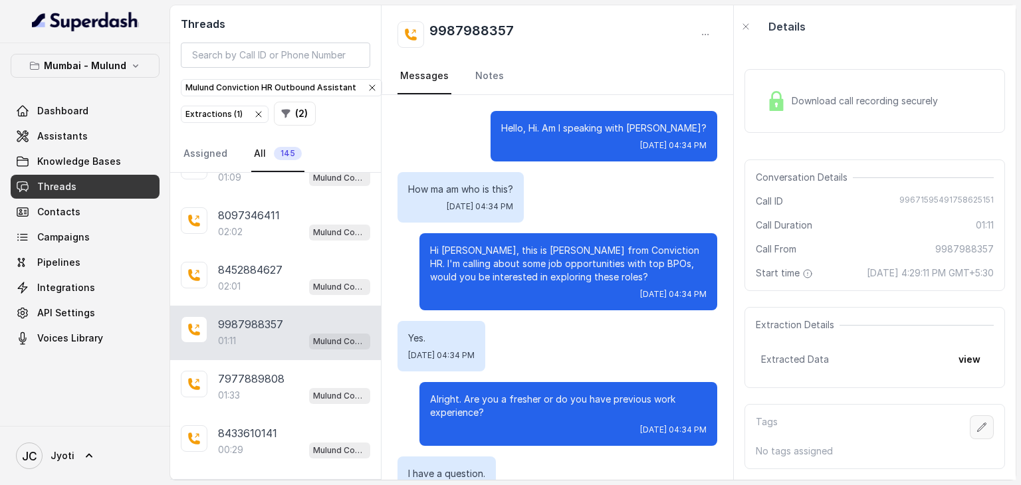
click at [977, 422] on icon "button" at bounding box center [982, 427] width 11 height 11
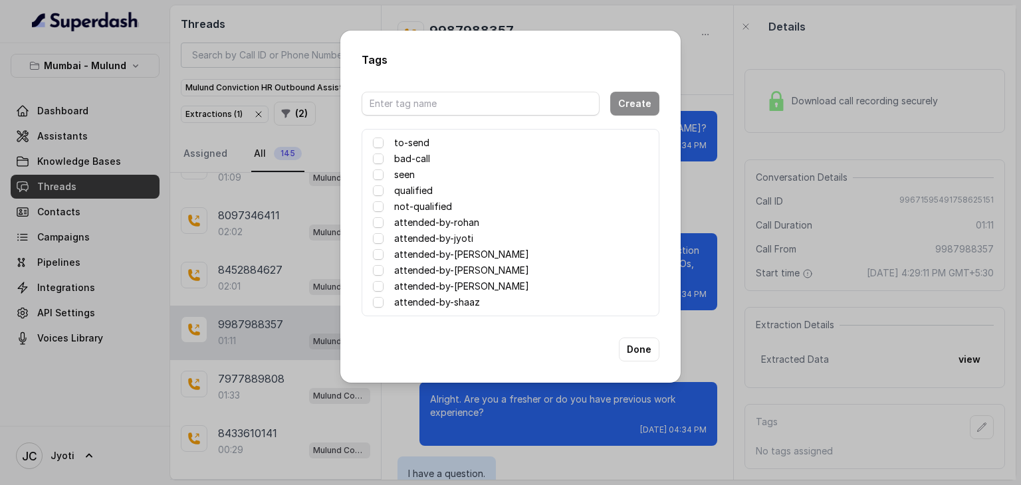
click at [466, 252] on label "attended-by-[PERSON_NAME]" at bounding box center [461, 255] width 135 height 16
click at [633, 352] on button "Done" at bounding box center [639, 350] width 41 height 24
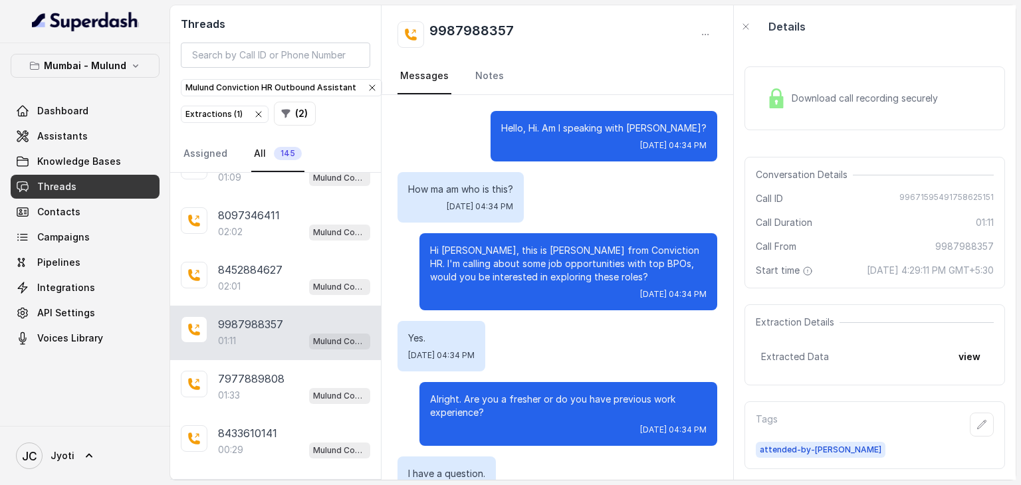
click at [798, 92] on span "Download call recording securely" at bounding box center [868, 98] width 152 height 13
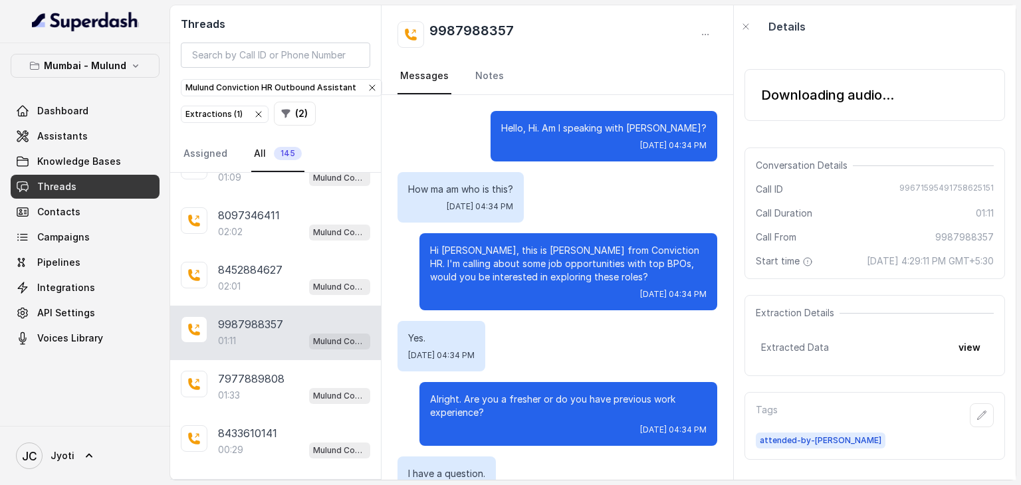
scroll to position [22, 0]
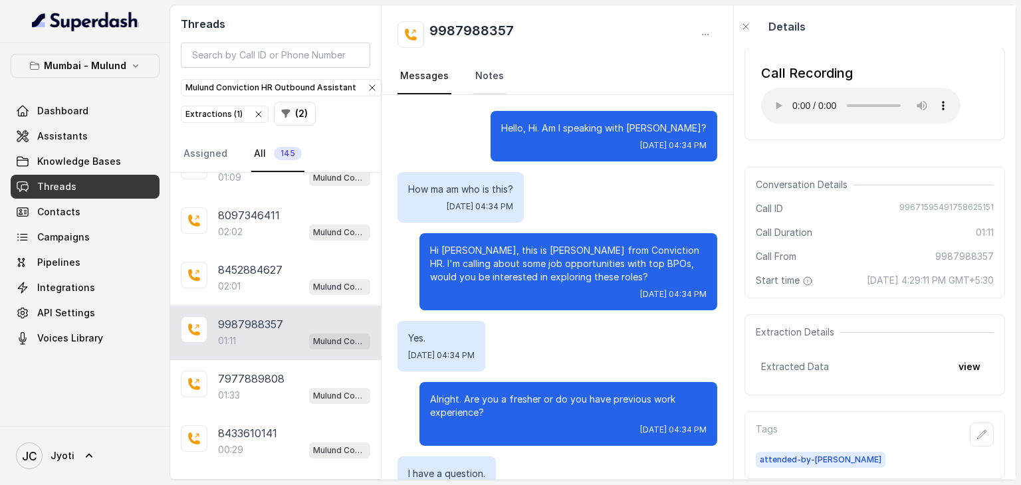
click at [484, 74] on link "Notes" at bounding box center [490, 76] width 34 height 36
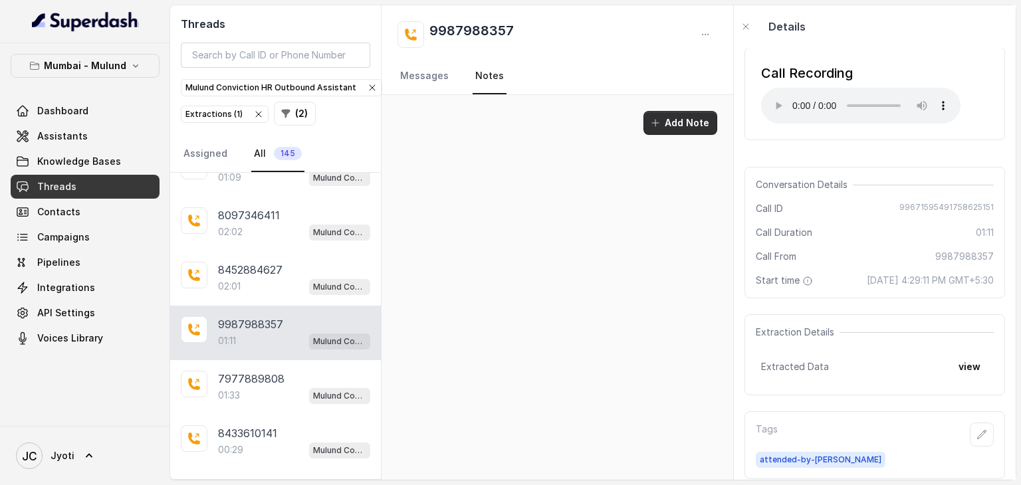
click at [673, 129] on button "Add Note" at bounding box center [680, 123] width 74 height 24
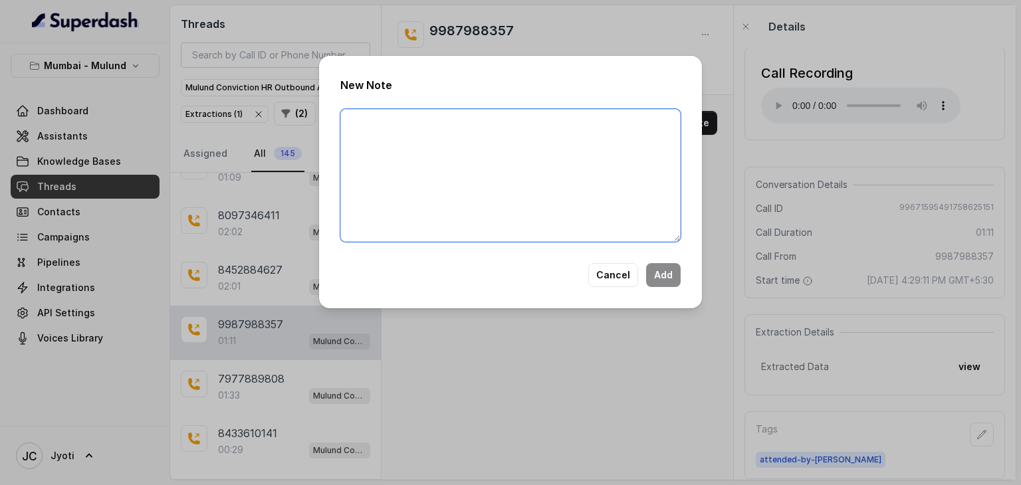
click at [618, 140] on textarea at bounding box center [510, 175] width 340 height 133
paste textarea "HSC Fresher, b2 data candidate, have asked for cv"
type textarea "HSC Fresher, b2 data candidate, have asked for cv"
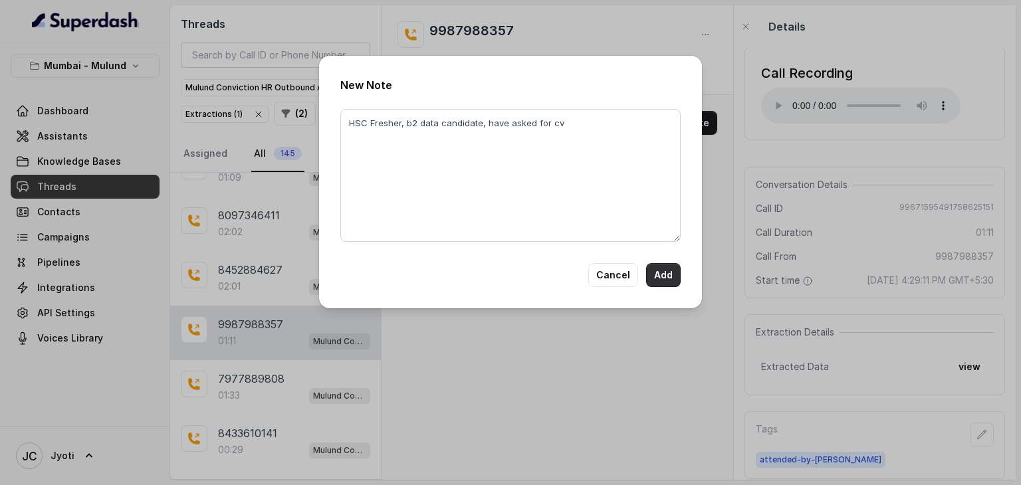
click at [665, 272] on button "Add" at bounding box center [663, 275] width 35 height 24
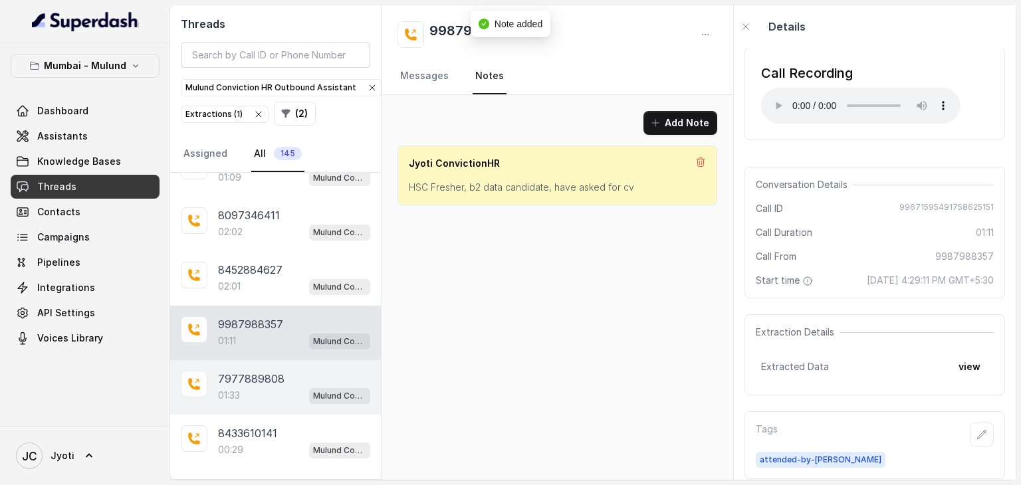
click at [259, 371] on p "7977889808" at bounding box center [251, 379] width 66 height 16
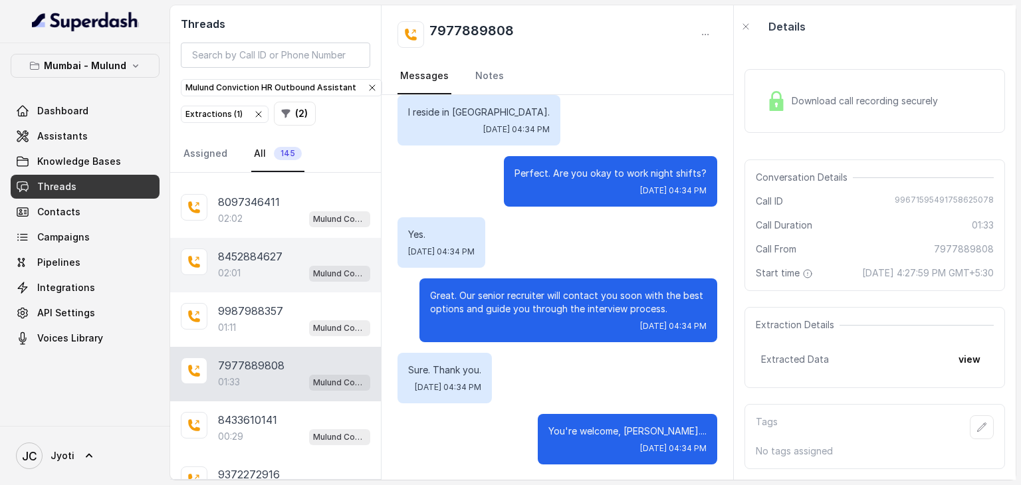
scroll to position [1845, 0]
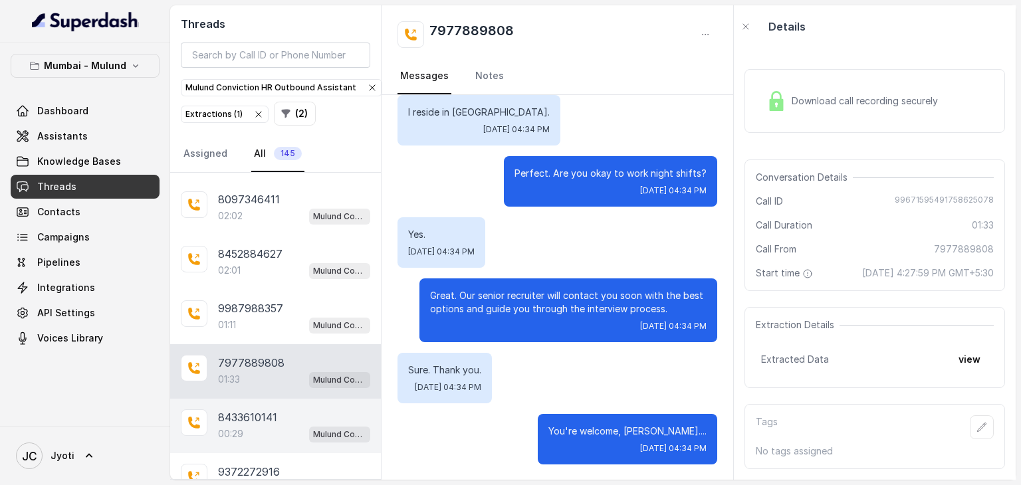
click at [263, 409] on p "8433610141" at bounding box center [247, 417] width 59 height 16
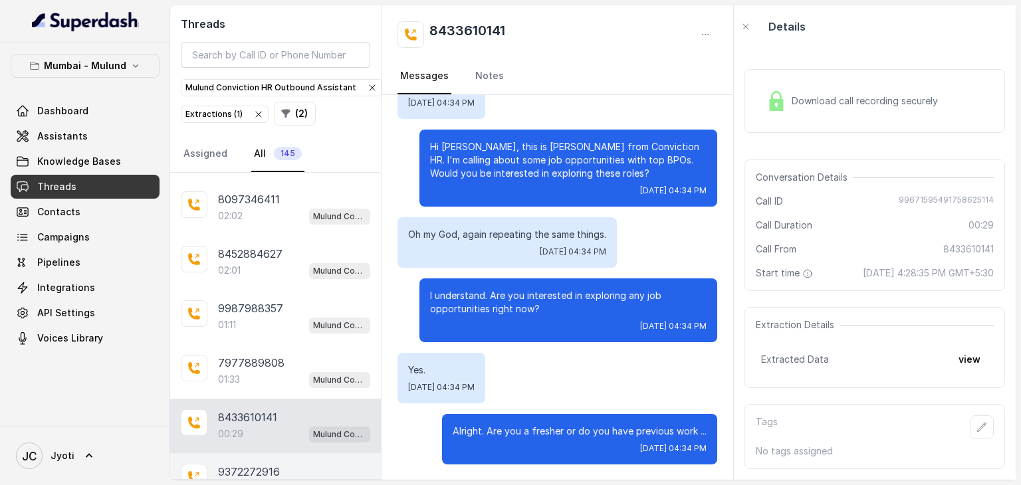
scroll to position [1888, 0]
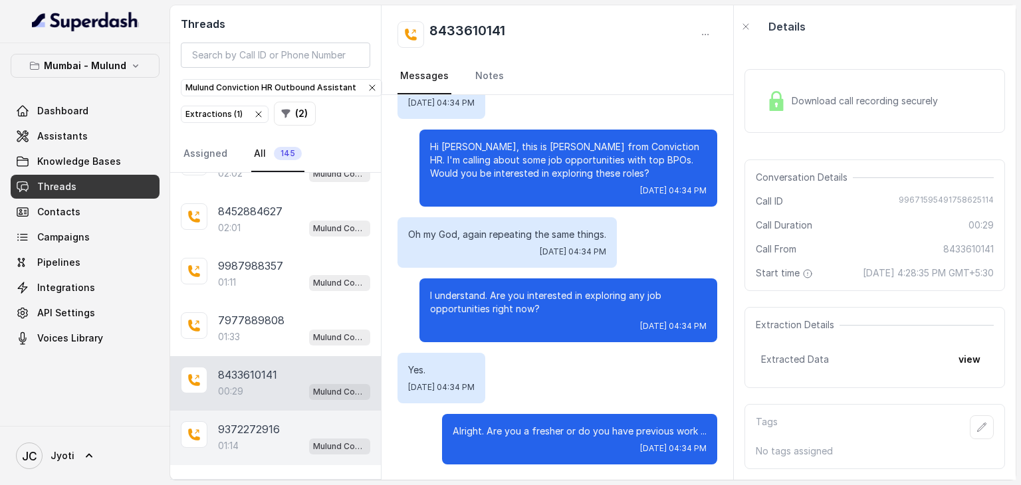
click at [258, 437] on div "01:14 Mulund Conviction HR Outbound Assistant" at bounding box center [294, 445] width 152 height 17
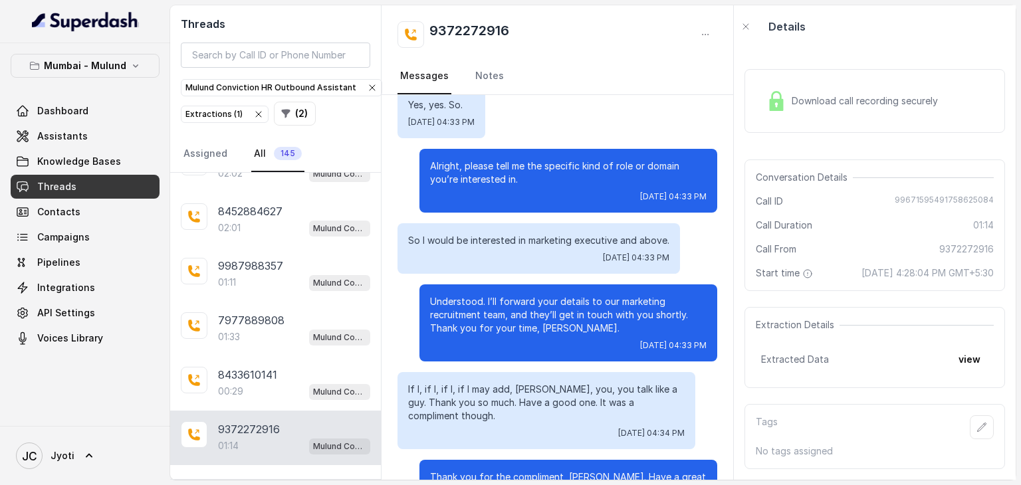
scroll to position [699, 0]
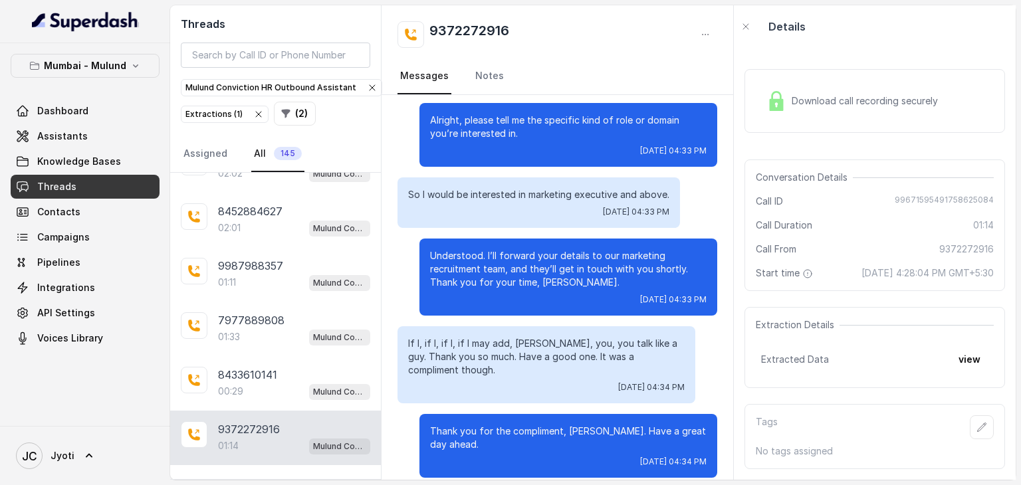
click at [310, 476] on p "Load more conversations" at bounding box center [276, 484] width 130 height 16
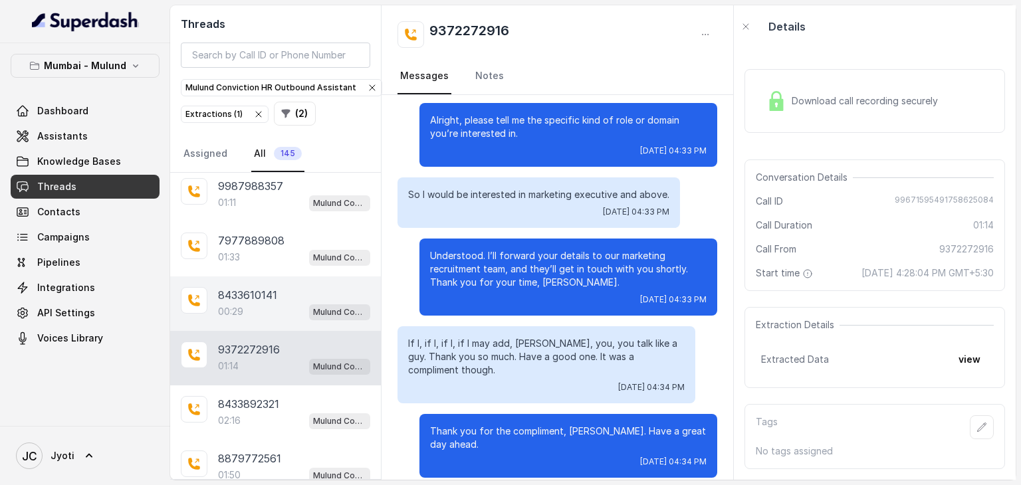
scroll to position [1981, 0]
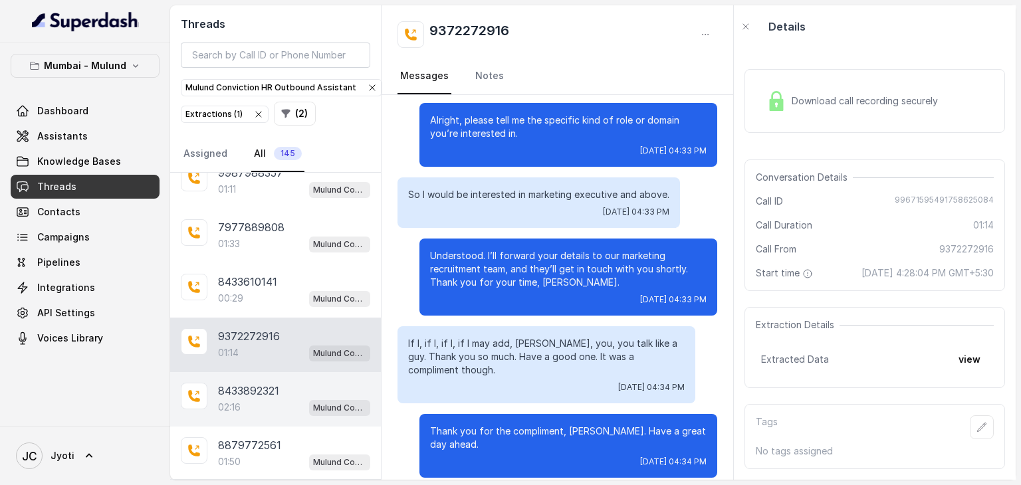
click at [252, 383] on p "8433892321" at bounding box center [248, 391] width 61 height 16
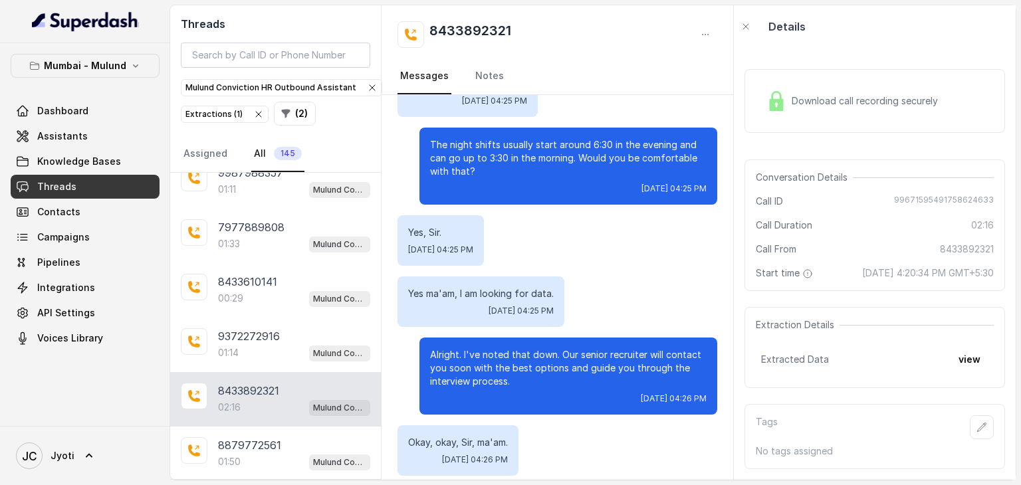
scroll to position [1372, 0]
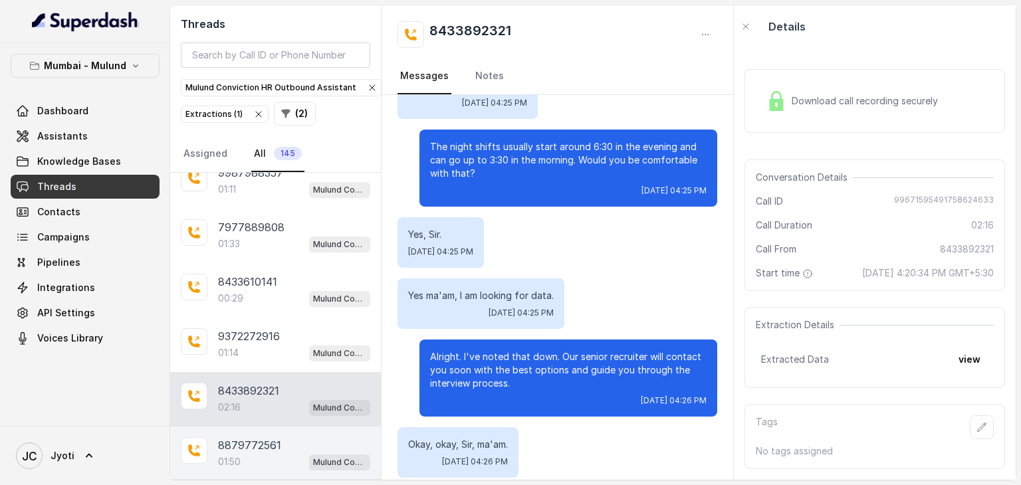
click at [257, 437] on p "8879772561" at bounding box center [249, 445] width 63 height 16
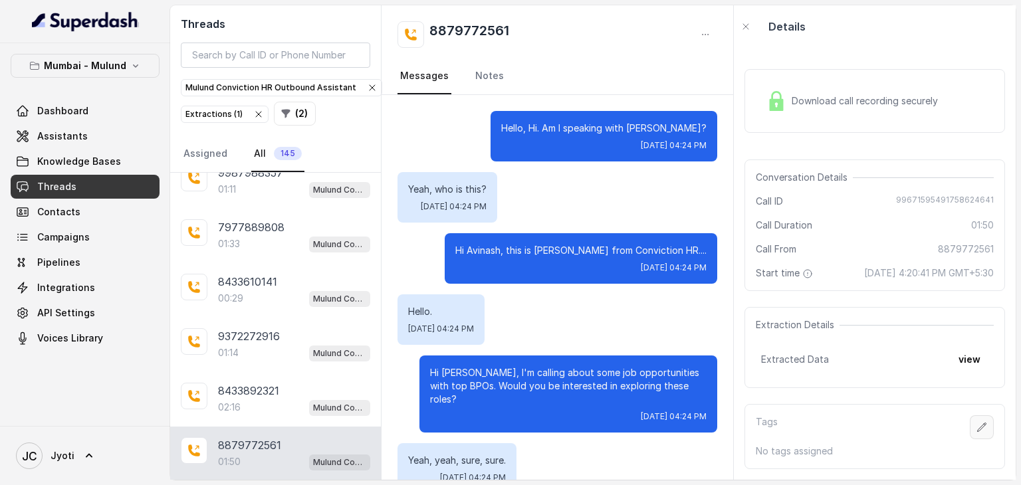
click at [977, 422] on icon "button" at bounding box center [982, 427] width 11 height 11
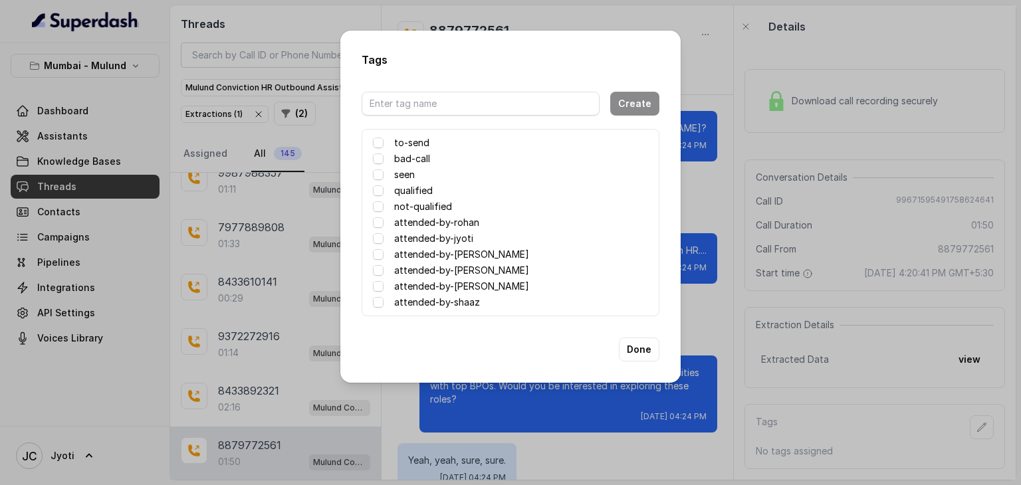
click at [490, 251] on label "attended-by-[PERSON_NAME]" at bounding box center [461, 255] width 135 height 16
click at [634, 346] on button "Done" at bounding box center [639, 350] width 41 height 24
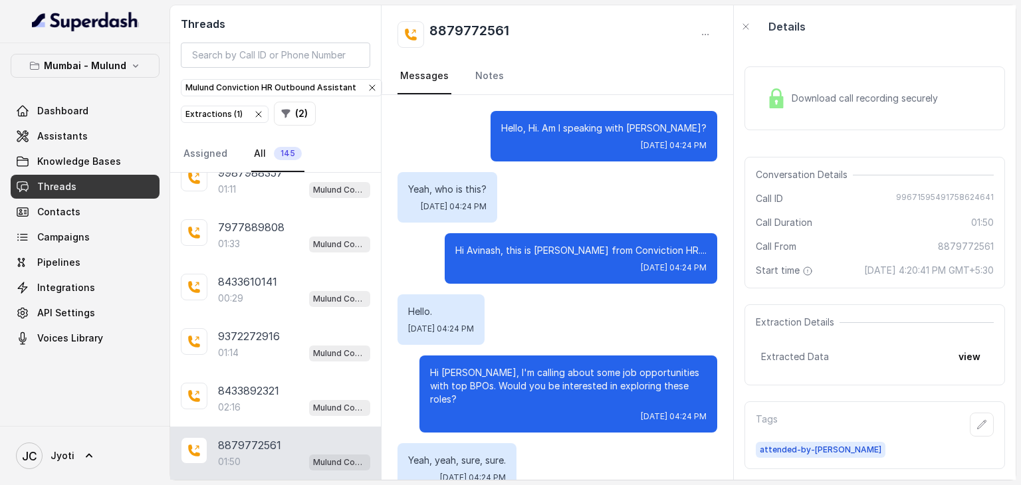
click at [840, 86] on div "Download call recording securely" at bounding box center [852, 98] width 182 height 31
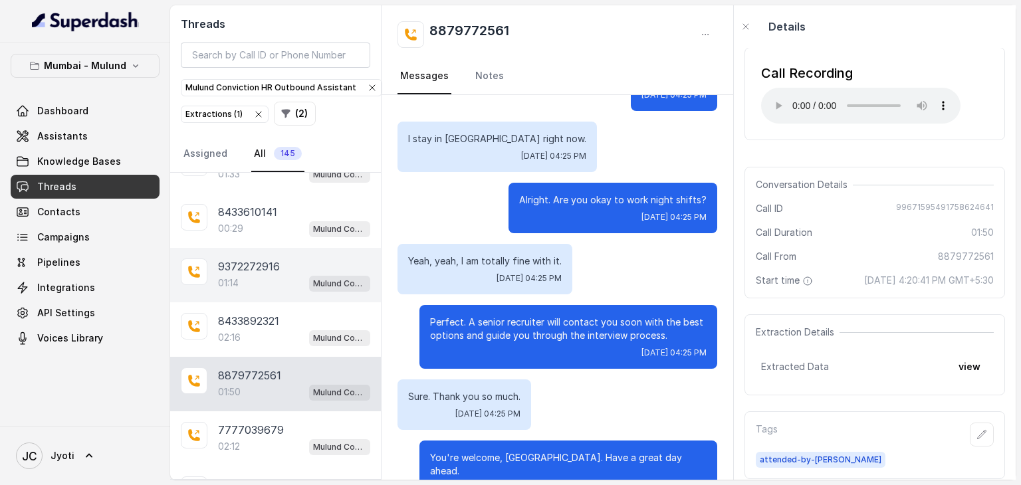
scroll to position [2052, 0]
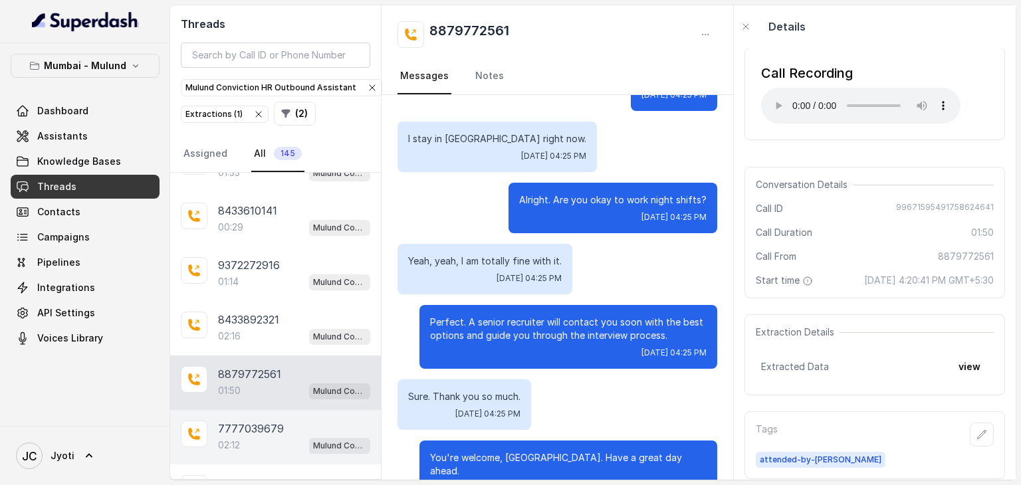
click at [239, 421] on p "7777039679" at bounding box center [251, 429] width 66 height 16
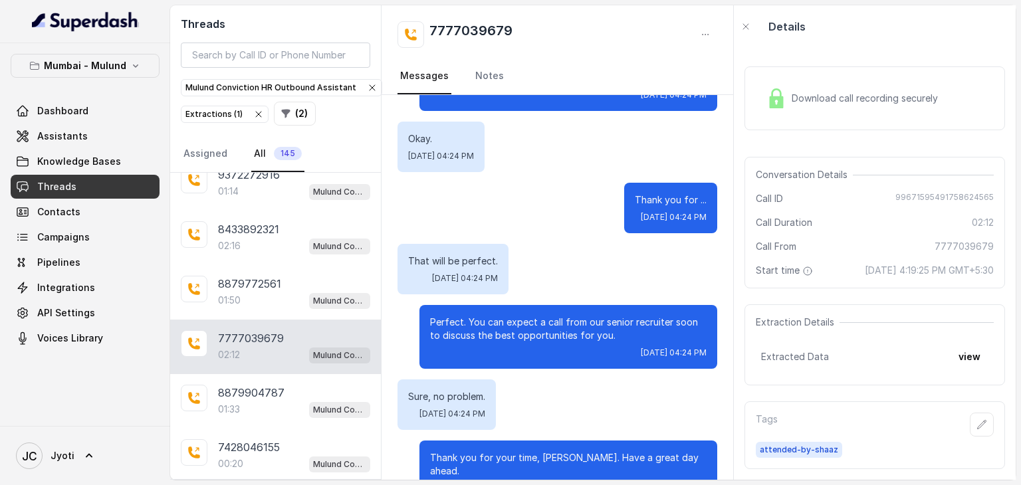
scroll to position [2142, 0]
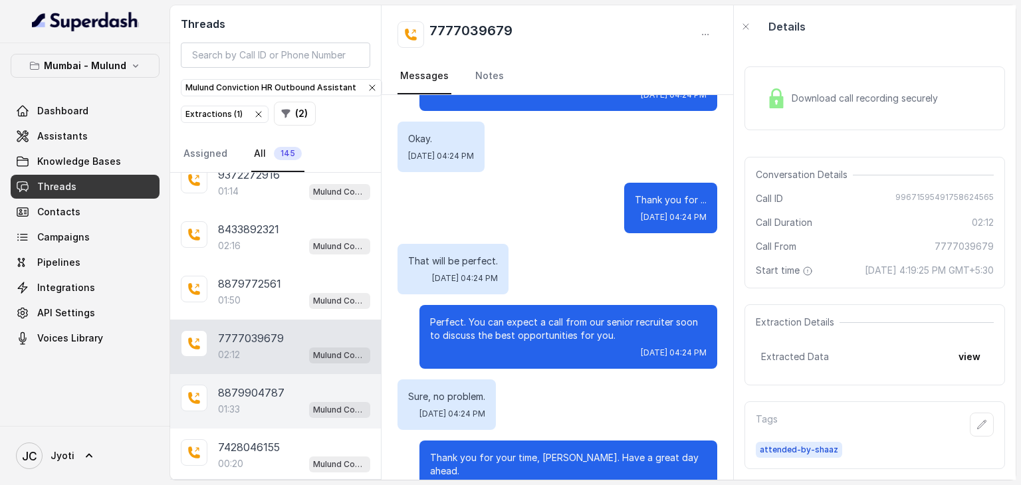
click at [239, 385] on p "8879904787" at bounding box center [251, 393] width 66 height 16
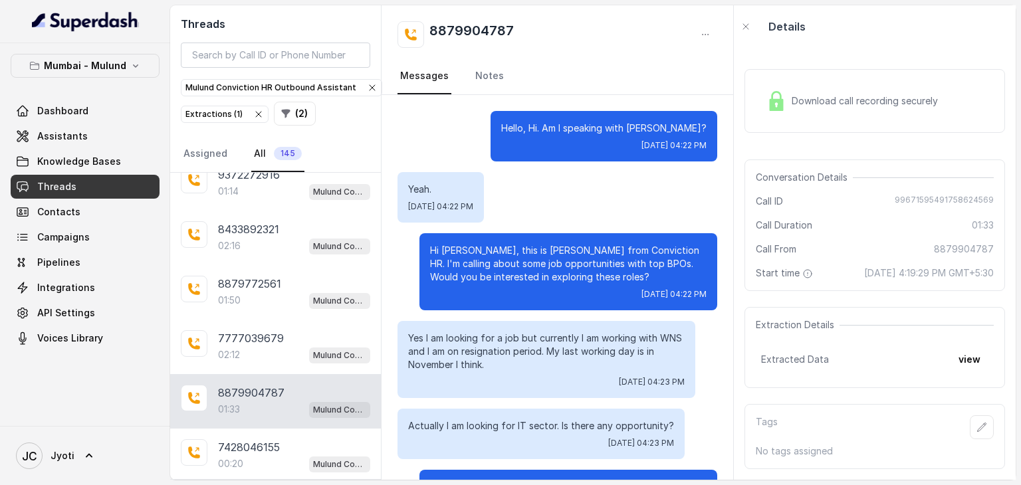
scroll to position [760, 0]
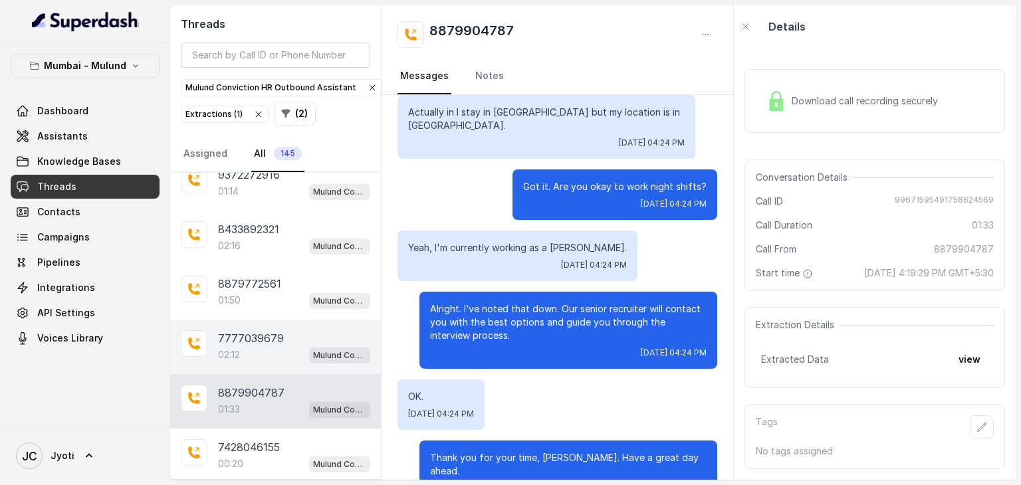
click at [245, 330] on p "7777039679" at bounding box center [251, 338] width 66 height 16
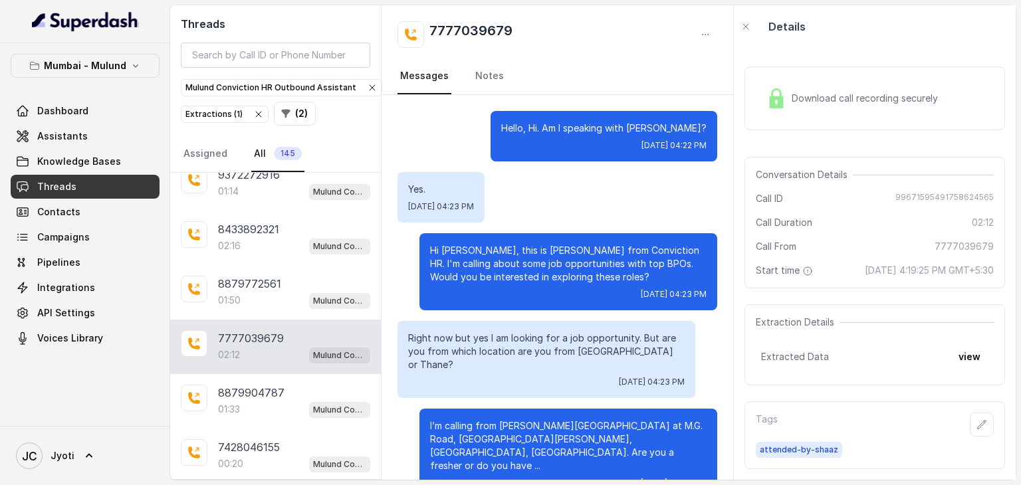
scroll to position [1473, 0]
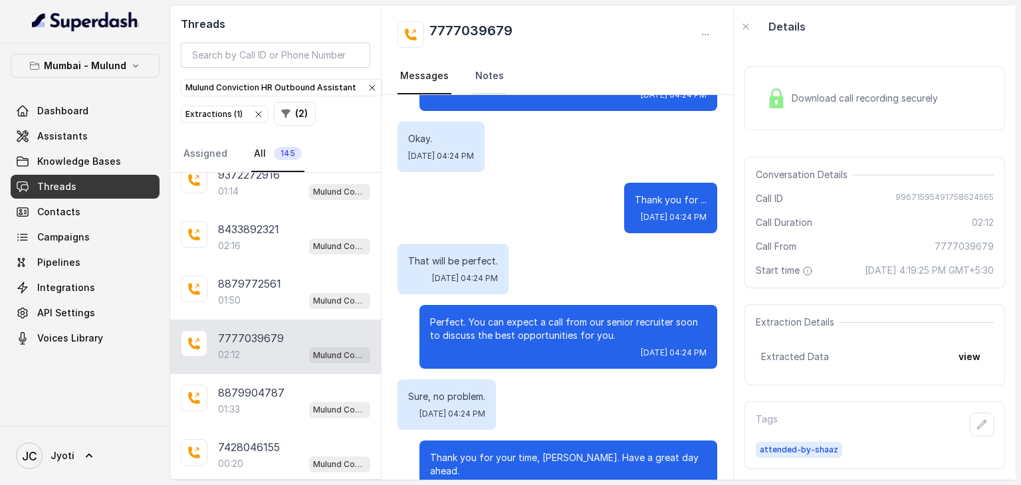
click at [492, 71] on link "Notes" at bounding box center [490, 76] width 34 height 36
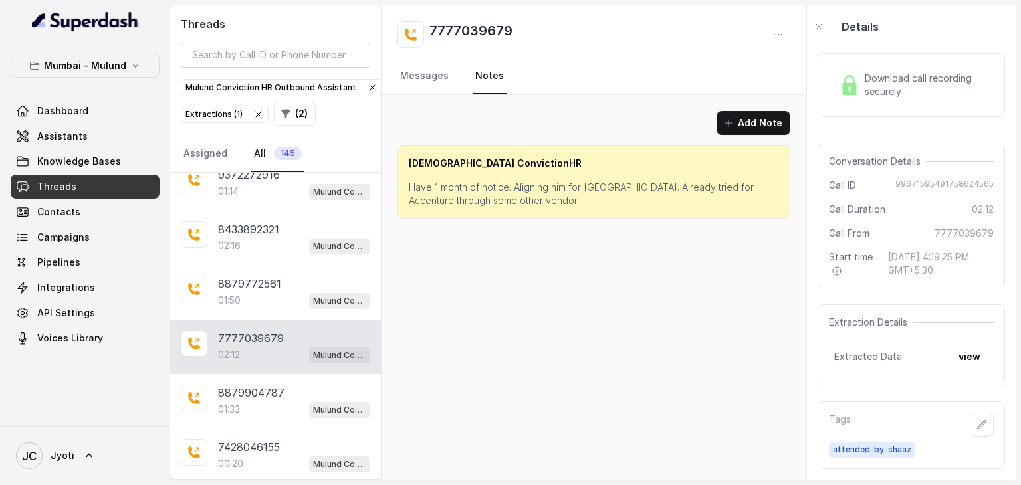
scroll to position [0, 0]
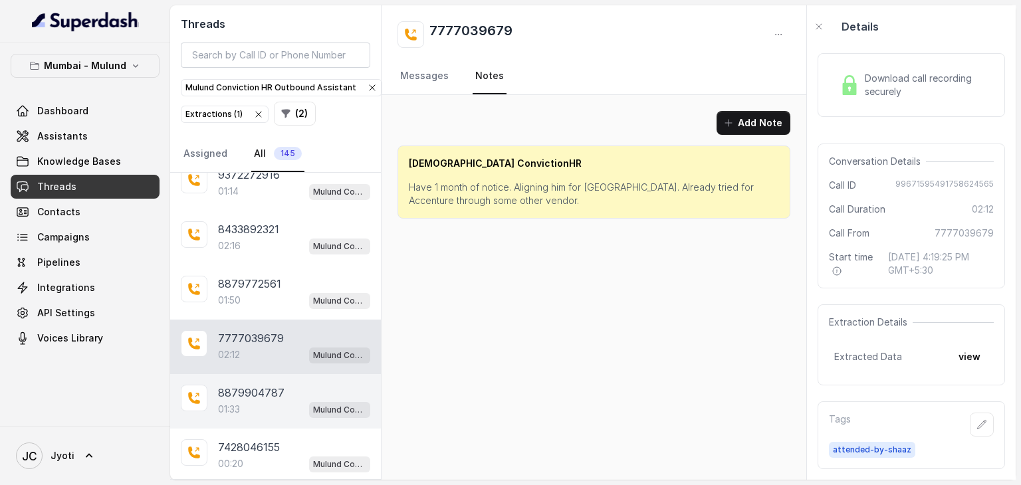
click at [263, 385] on p "8879904787" at bounding box center [251, 393] width 66 height 16
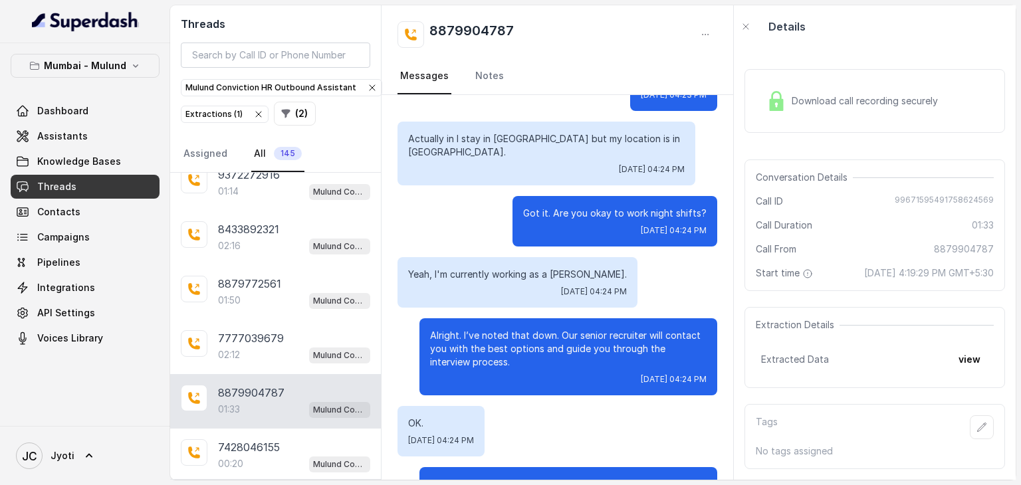
scroll to position [734, 0]
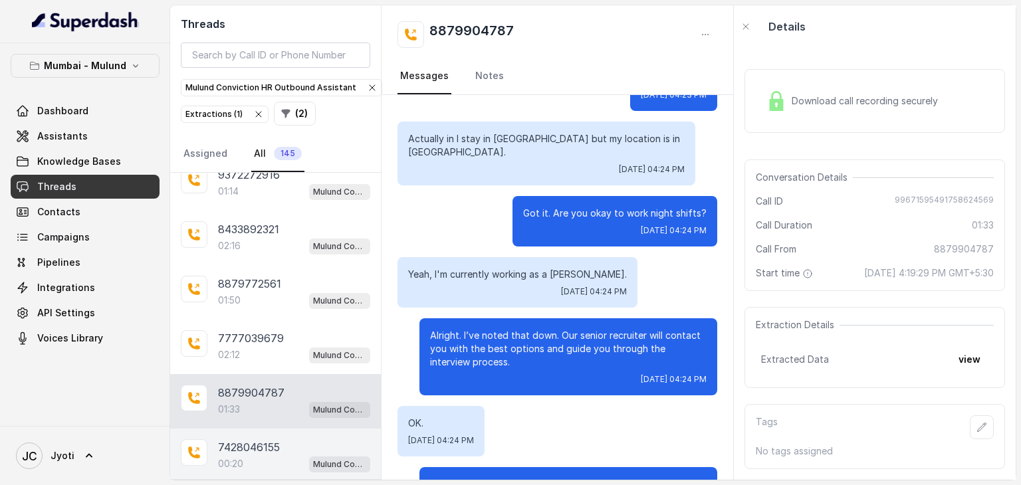
click at [263, 439] on p "7428046155" at bounding box center [249, 447] width 62 height 16
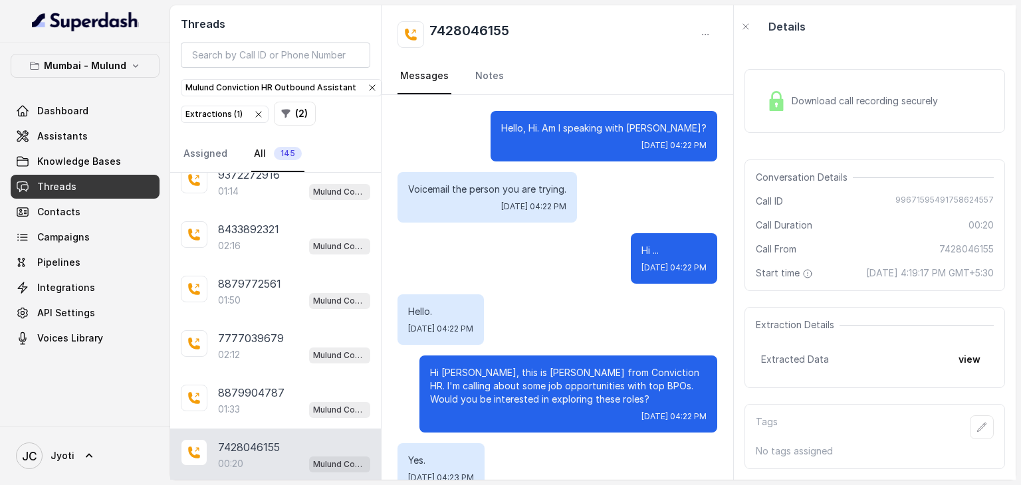
scroll to position [29, 0]
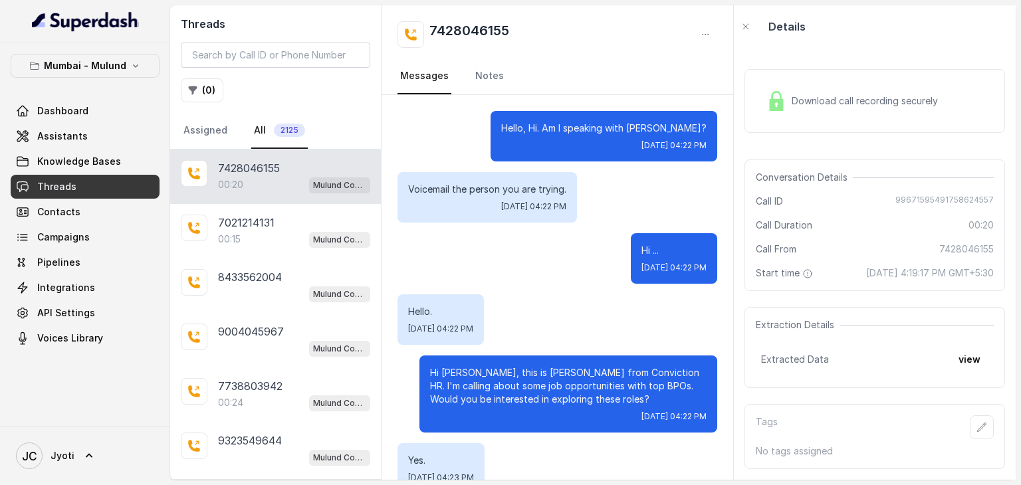
scroll to position [29, 0]
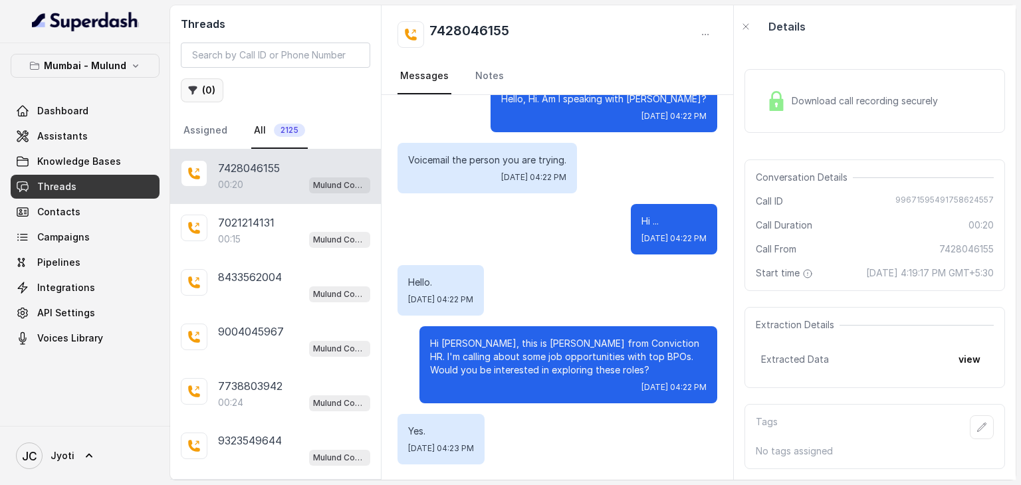
click at [206, 86] on button "( 0 )" at bounding box center [202, 90] width 43 height 24
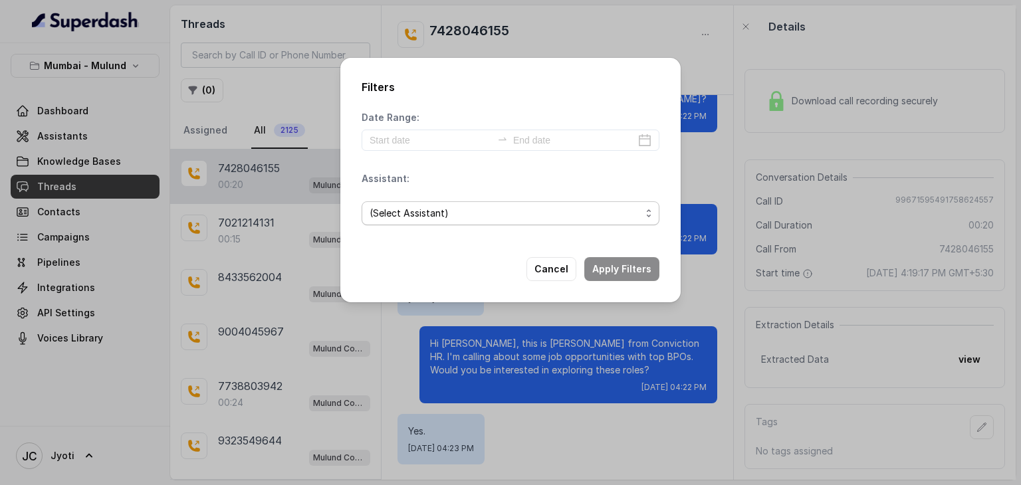
click at [415, 206] on span "(Select Assistant)" at bounding box center [505, 213] width 271 height 16
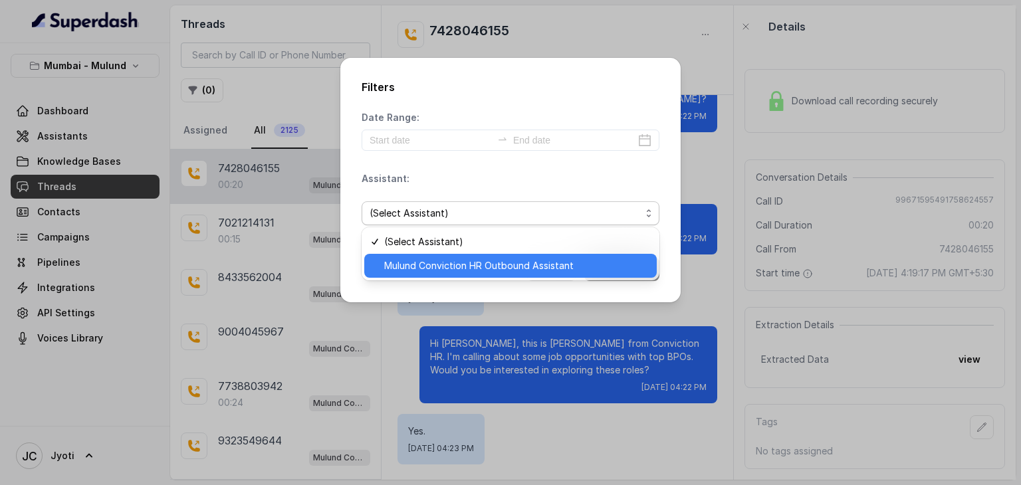
click at [421, 267] on span "Mulund Conviction HR Outbound Assistant" at bounding box center [516, 266] width 265 height 16
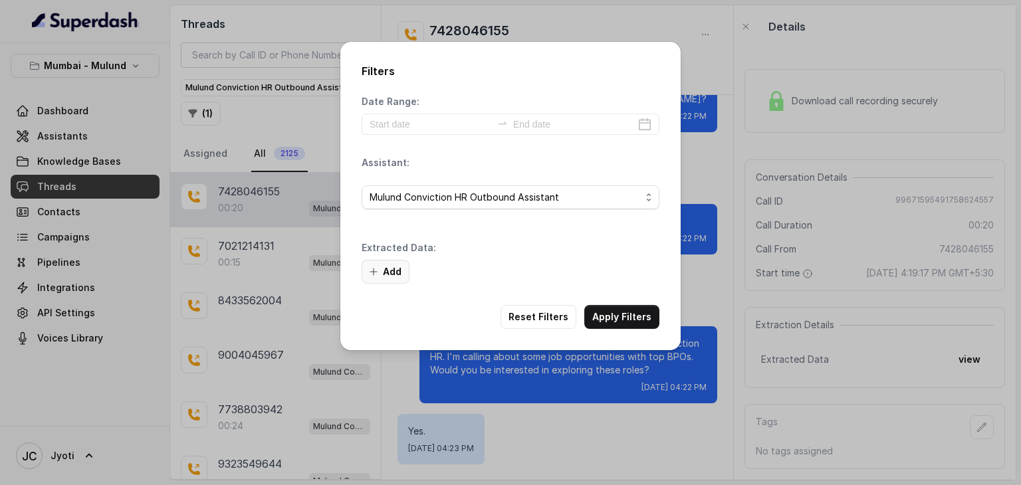
click at [396, 270] on button "Add" at bounding box center [386, 272] width 48 height 24
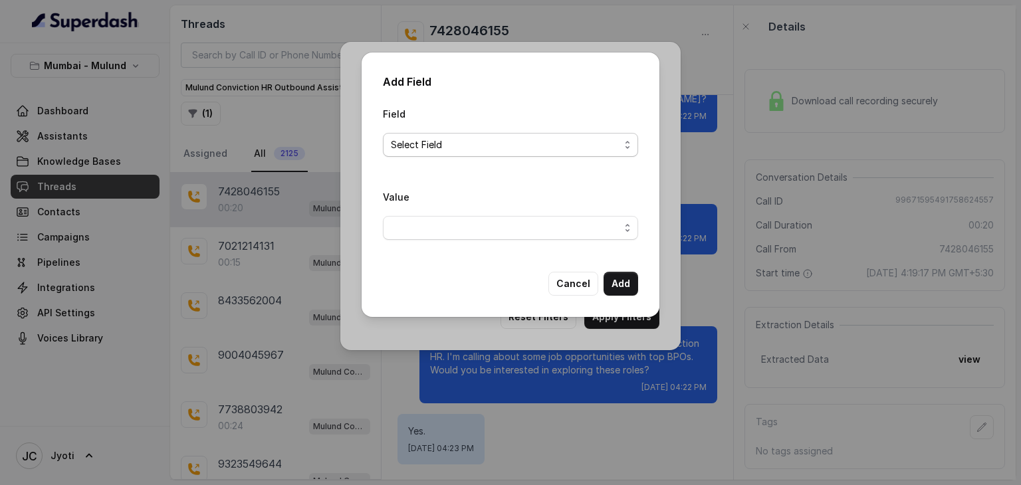
click at [433, 148] on span "Select Field" at bounding box center [505, 145] width 229 height 16
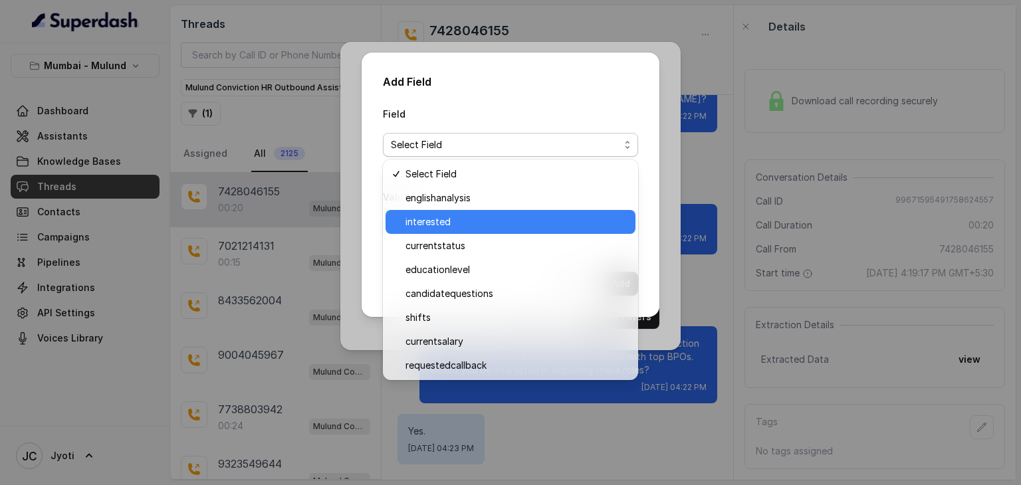
click at [433, 222] on span "interested" at bounding box center [516, 222] width 222 height 16
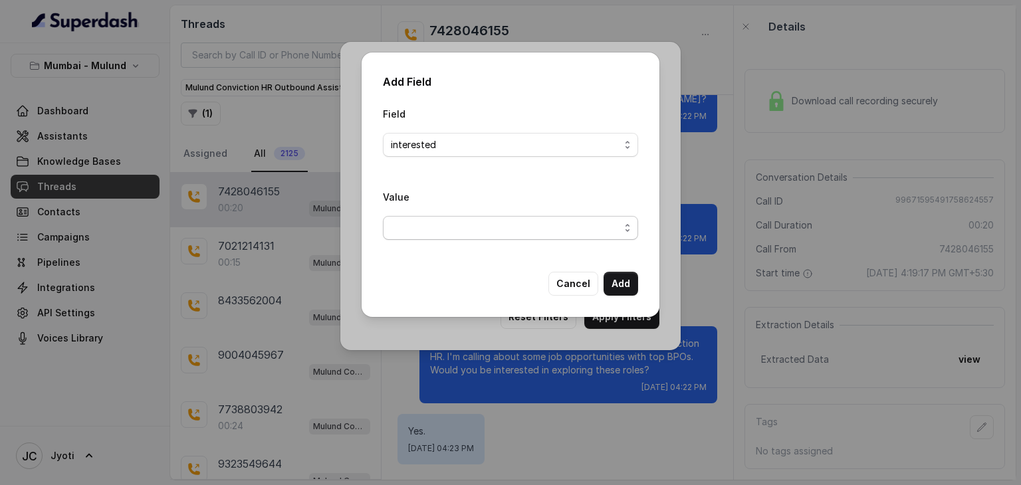
click at [433, 226] on span "button" at bounding box center [510, 228] width 255 height 24
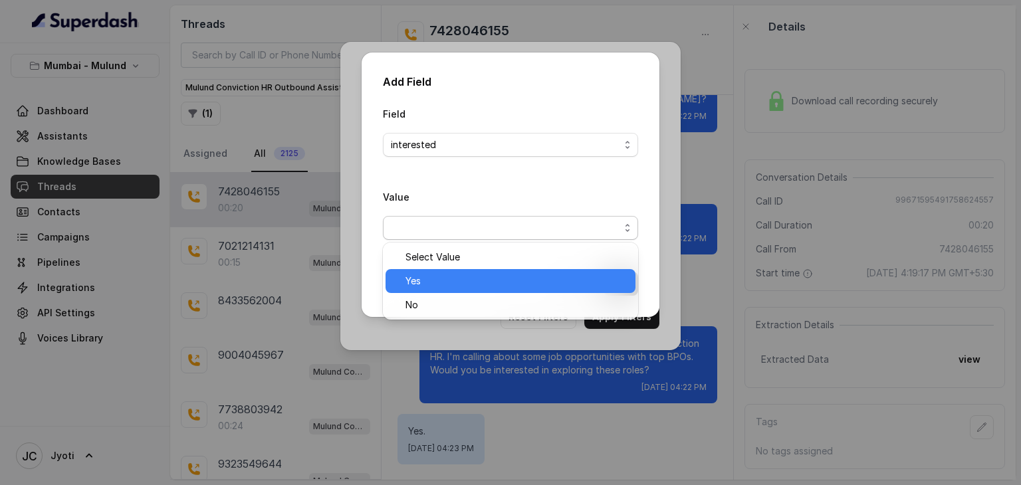
click at [425, 269] on div "Yes" at bounding box center [511, 281] width 250 height 24
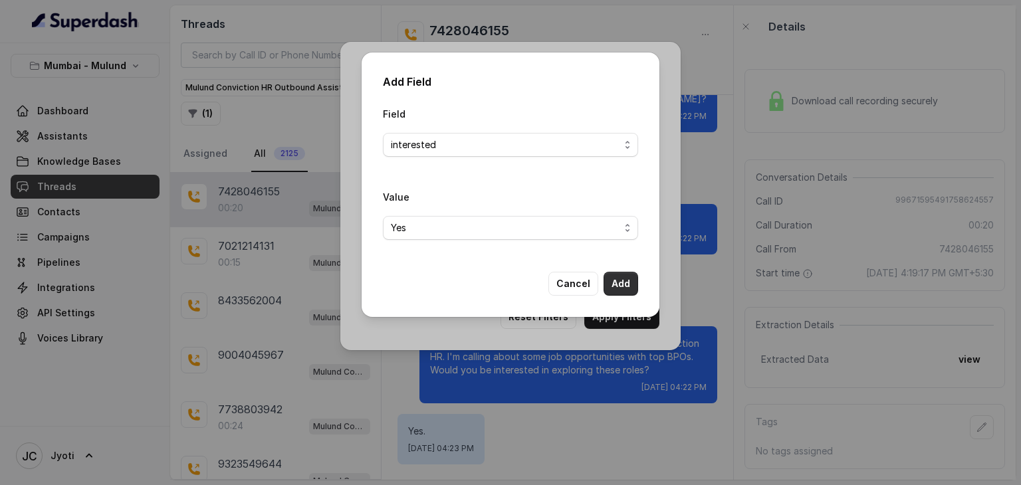
click at [614, 287] on button "Add" at bounding box center [621, 284] width 35 height 24
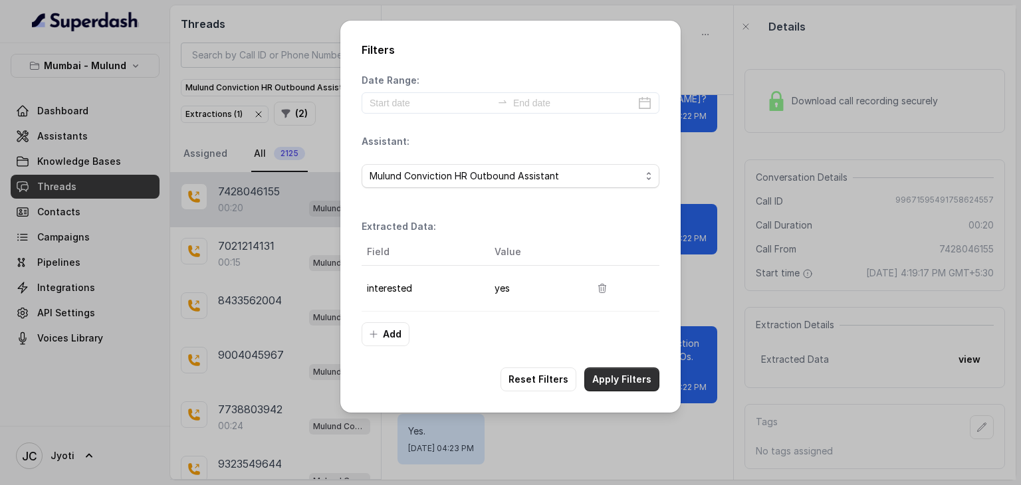
click at [605, 372] on button "Apply Filters" at bounding box center [621, 380] width 75 height 24
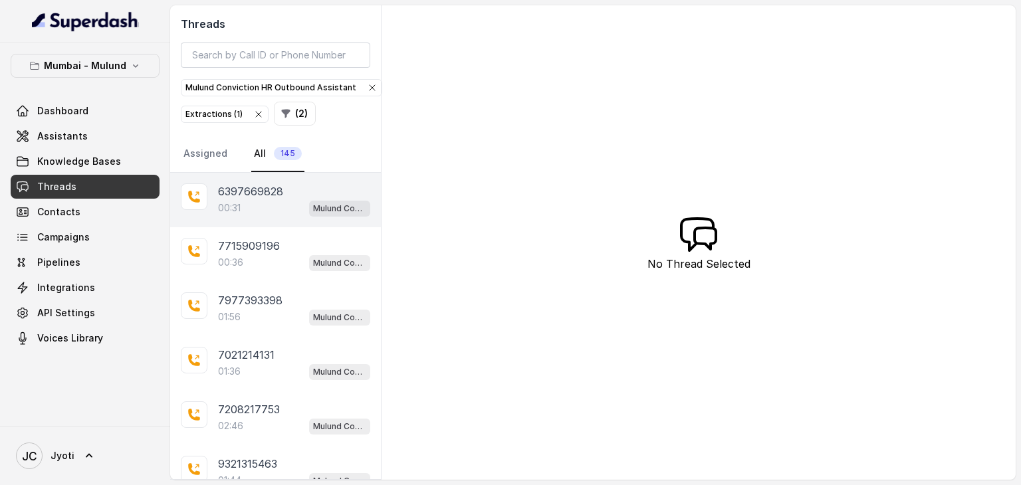
click at [253, 202] on div "00:31 Mulund Conviction HR Outbound Assistant" at bounding box center [294, 207] width 152 height 17
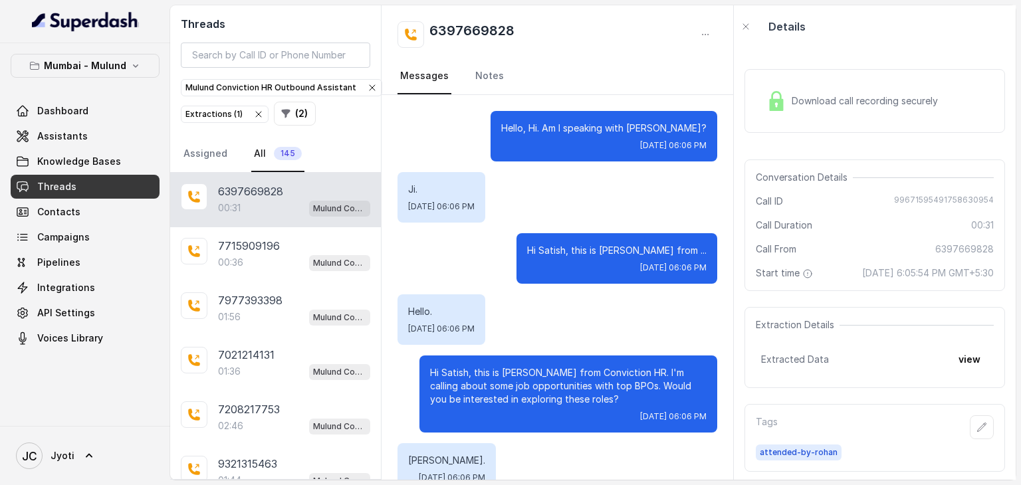
scroll to position [104, 0]
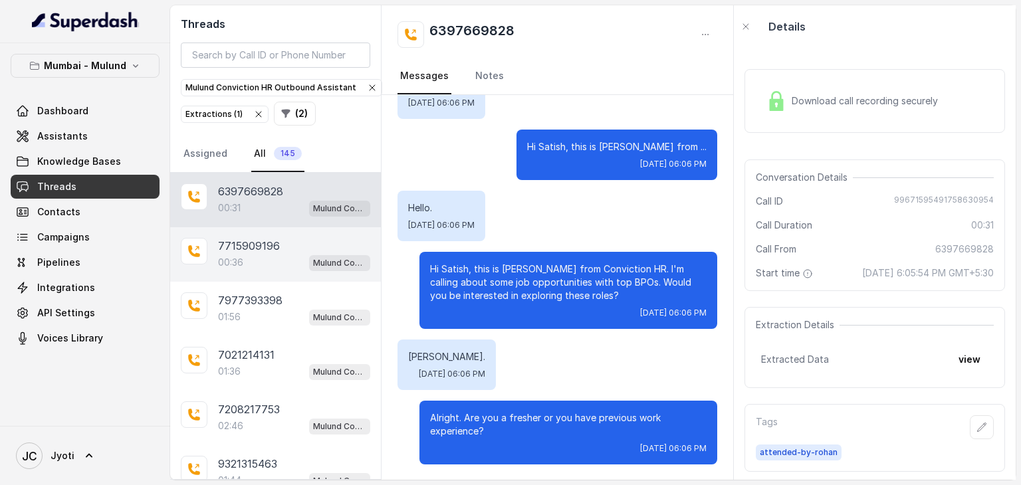
click at [238, 238] on p "7715909196" at bounding box center [249, 246] width 62 height 16
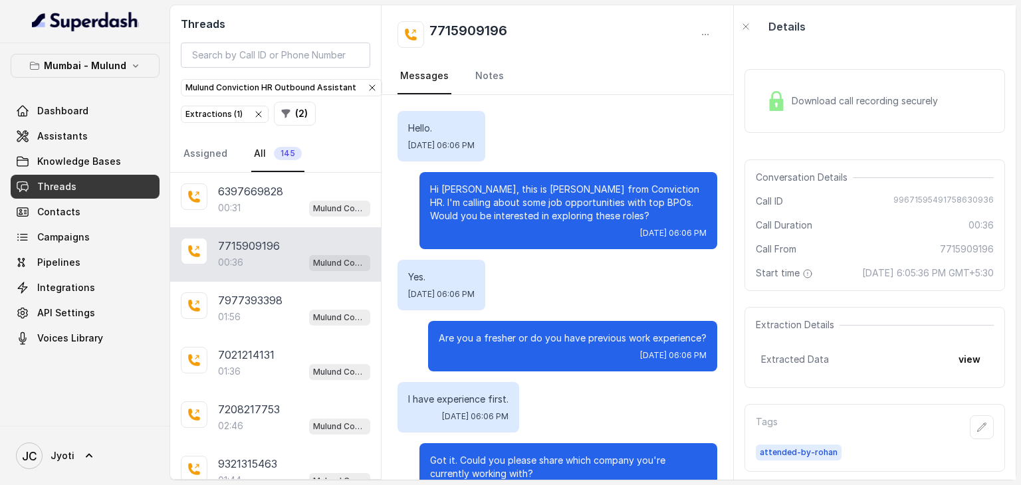
scroll to position [178, 0]
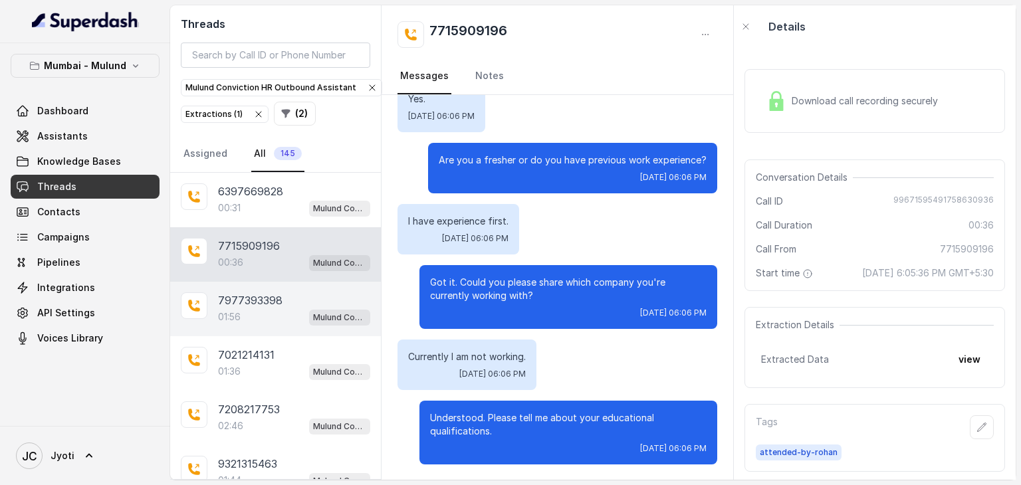
click at [233, 297] on p "7977393398" at bounding box center [250, 300] width 64 height 16
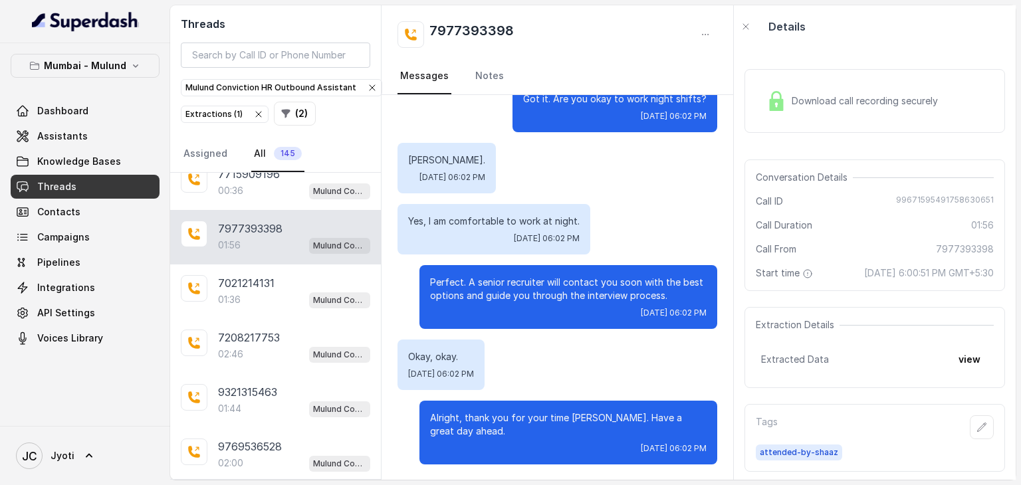
scroll to position [73, 0]
click at [233, 297] on p "01:36" at bounding box center [229, 298] width 23 height 13
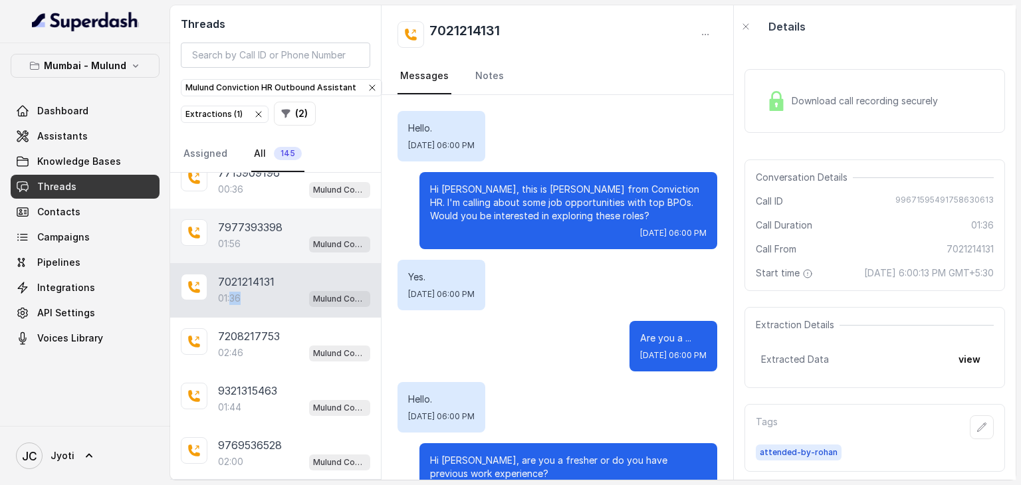
scroll to position [1101, 0]
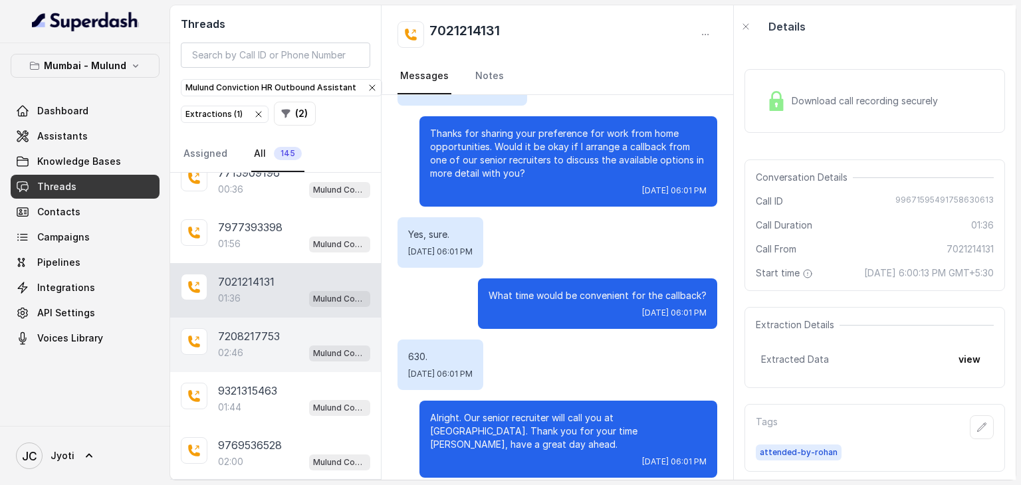
click at [239, 346] on p "02:46" at bounding box center [230, 352] width 25 height 13
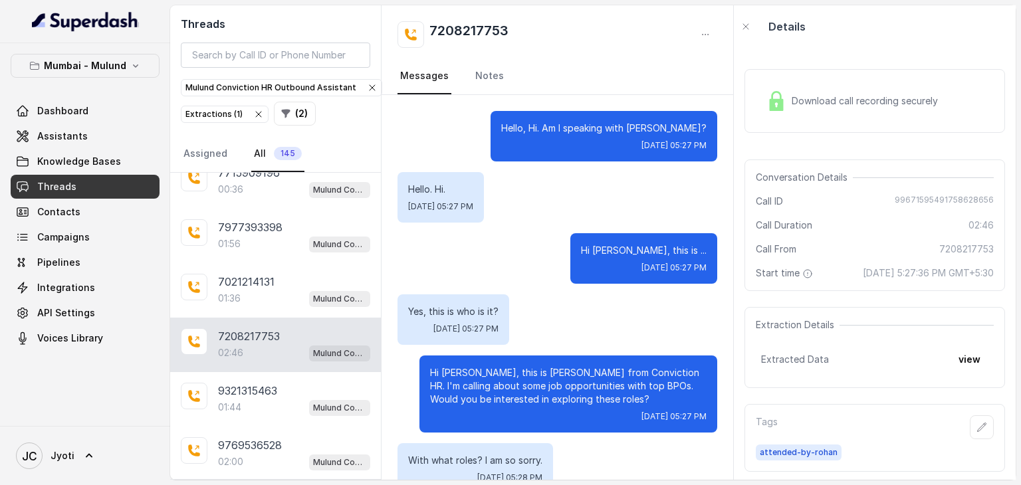
scroll to position [1587, 0]
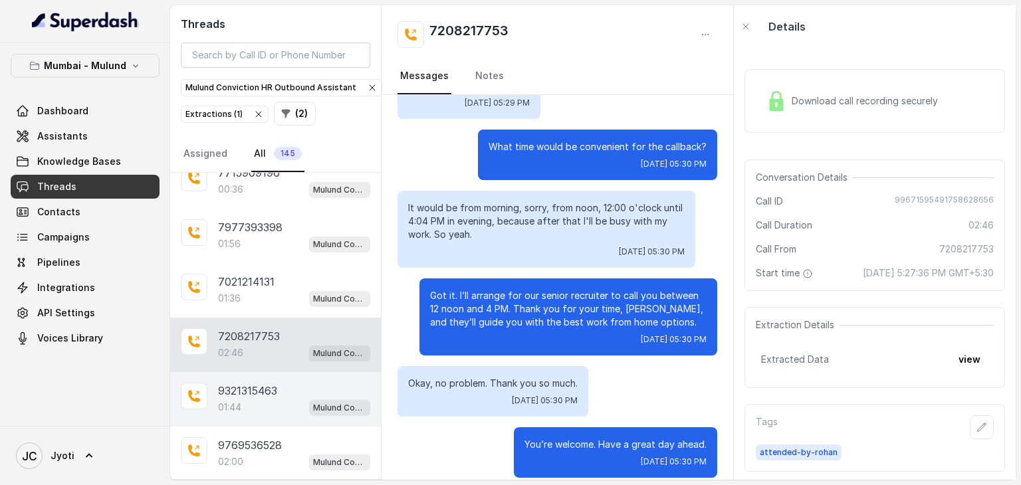
click at [237, 386] on p "9321315463" at bounding box center [247, 391] width 59 height 16
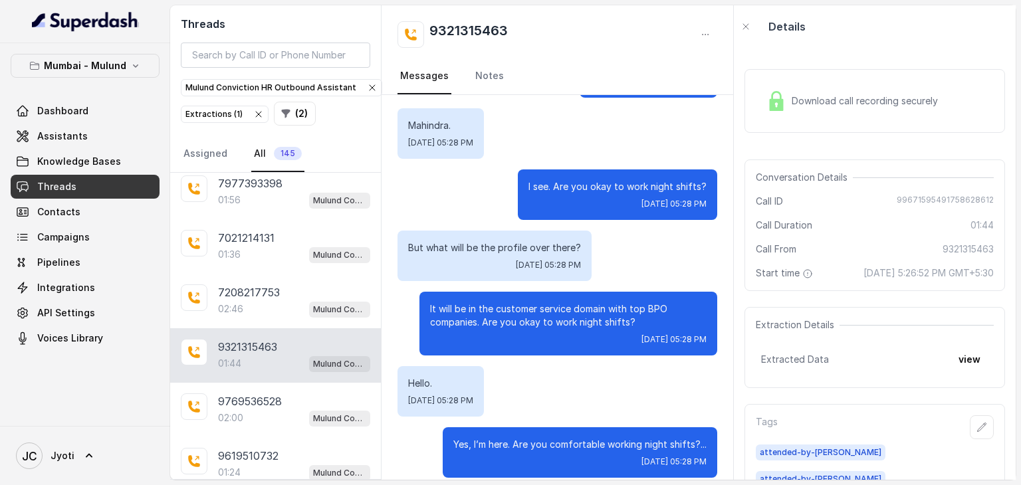
scroll to position [118, 0]
click at [237, 386] on div "9769536528 02:00 Mulund Conviction HR Outbound Assistant" at bounding box center [275, 409] width 211 height 55
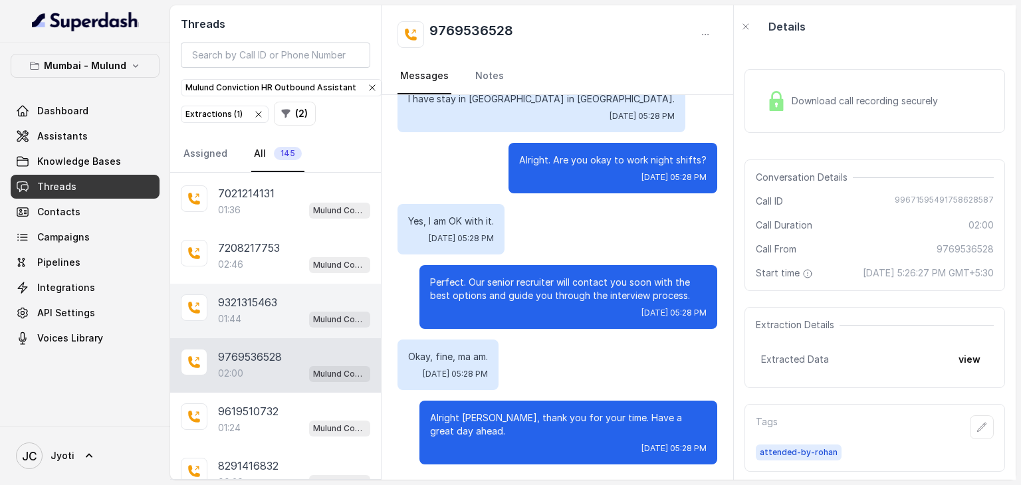
scroll to position [162, 0]
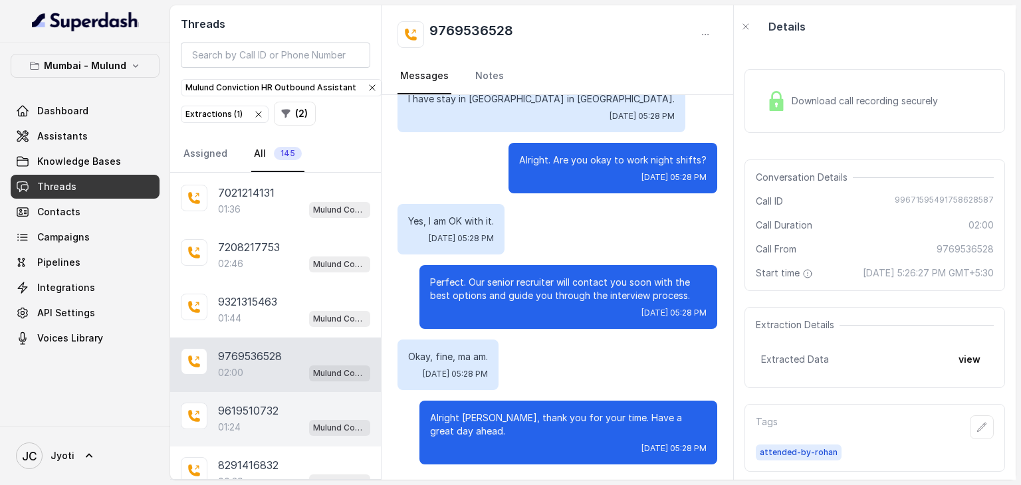
click at [237, 407] on p "9619510732" at bounding box center [248, 411] width 60 height 16
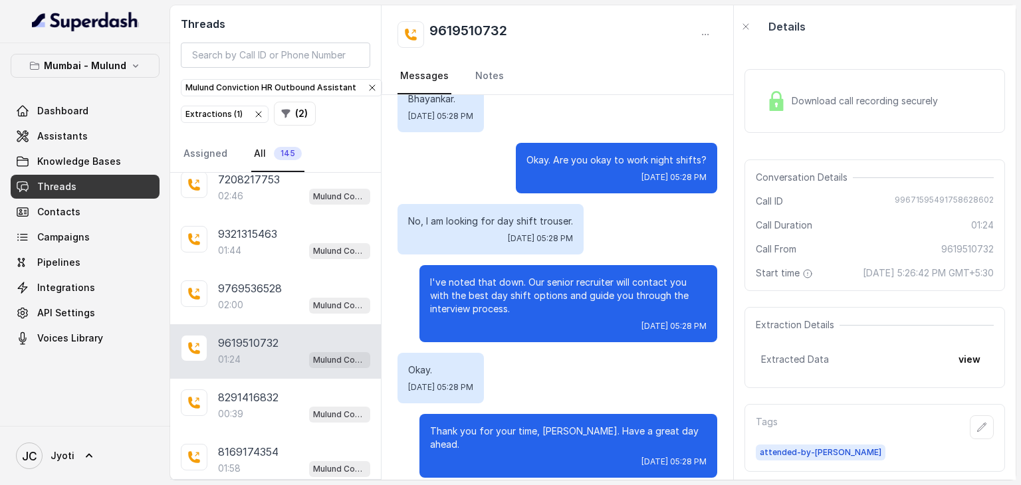
scroll to position [231, 0]
click at [237, 407] on p "00:39" at bounding box center [230, 413] width 25 height 13
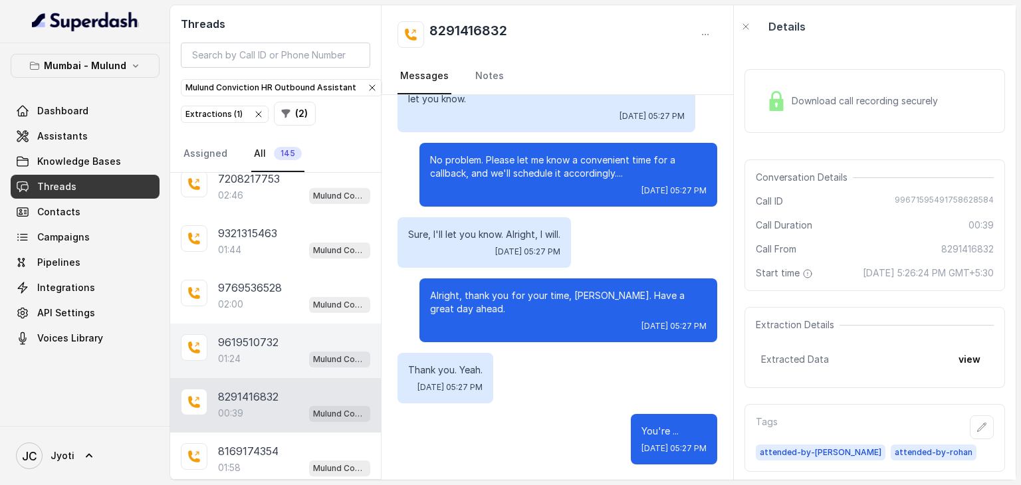
scroll to position [269, 0]
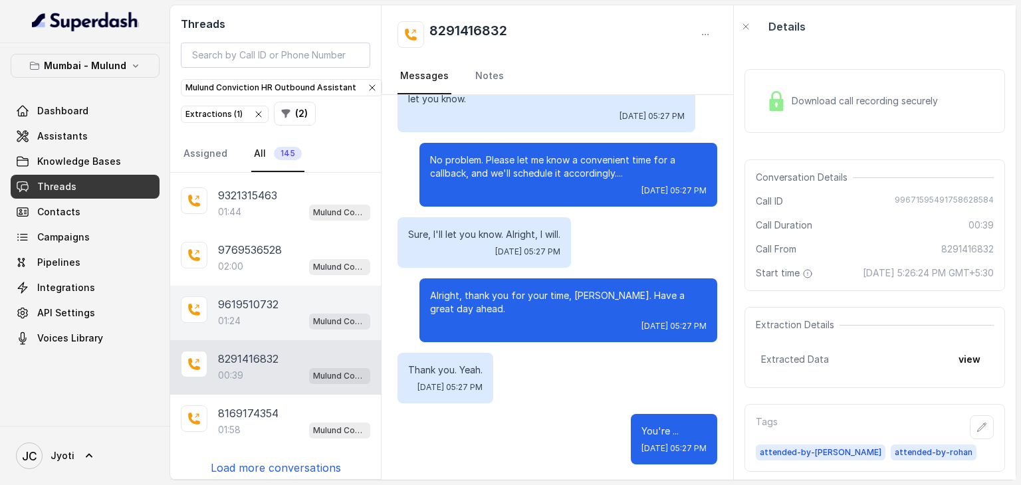
click at [237, 407] on p "8169174354" at bounding box center [248, 413] width 60 height 16
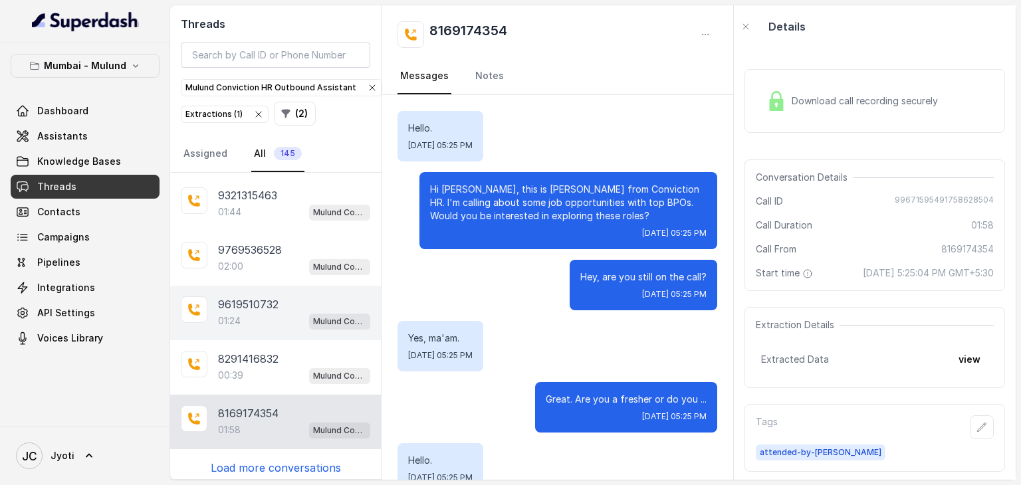
scroll to position [1298, 0]
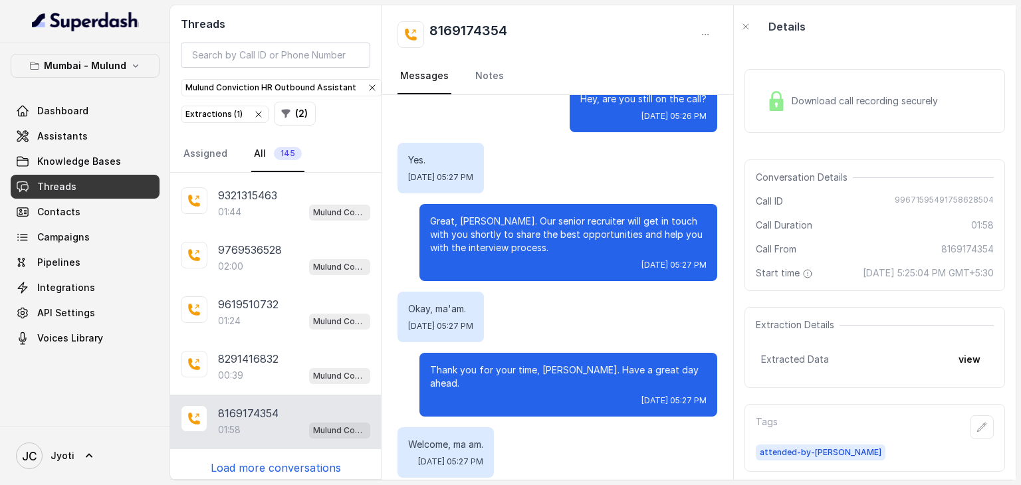
click at [245, 461] on p "Load more conversations" at bounding box center [276, 468] width 130 height 16
click at [243, 460] on p "7715954116" at bounding box center [247, 468] width 59 height 16
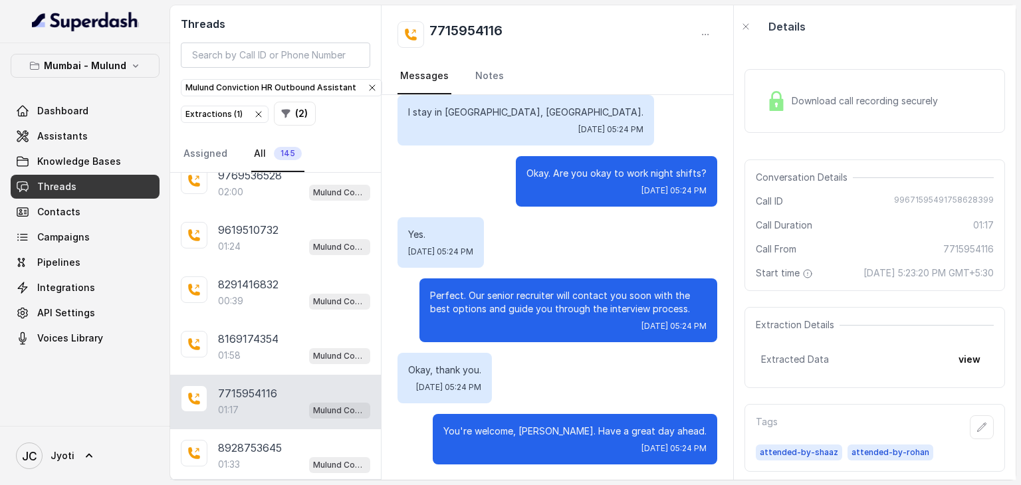
scroll to position [344, 0]
click at [243, 460] on div "01:33 Mulund Conviction HR Outbound Assistant" at bounding box center [294, 463] width 152 height 17
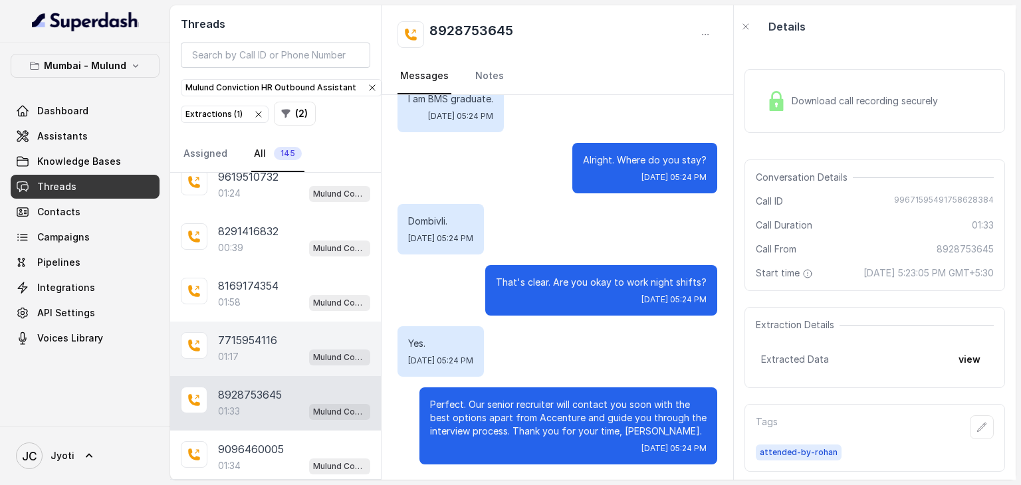
scroll to position [396, 0]
click at [243, 460] on div "01:34 Mulund Conviction HR Outbound Assistant" at bounding box center [294, 465] width 152 height 17
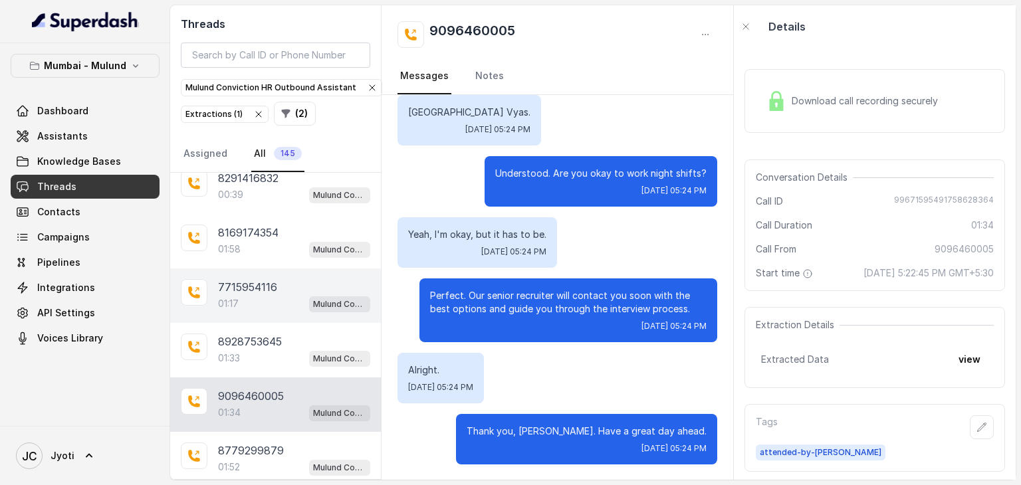
scroll to position [449, 0]
click at [243, 460] on div "01:52 Mulund Conviction HR Outbound Assistant" at bounding box center [294, 467] width 152 height 17
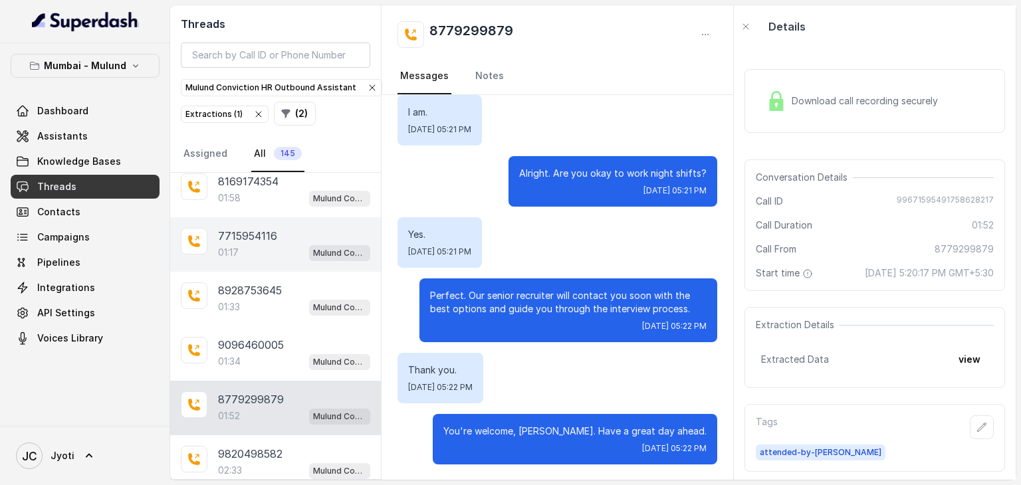
scroll to position [500, 0]
click at [242, 465] on p "02:33" at bounding box center [230, 471] width 24 height 13
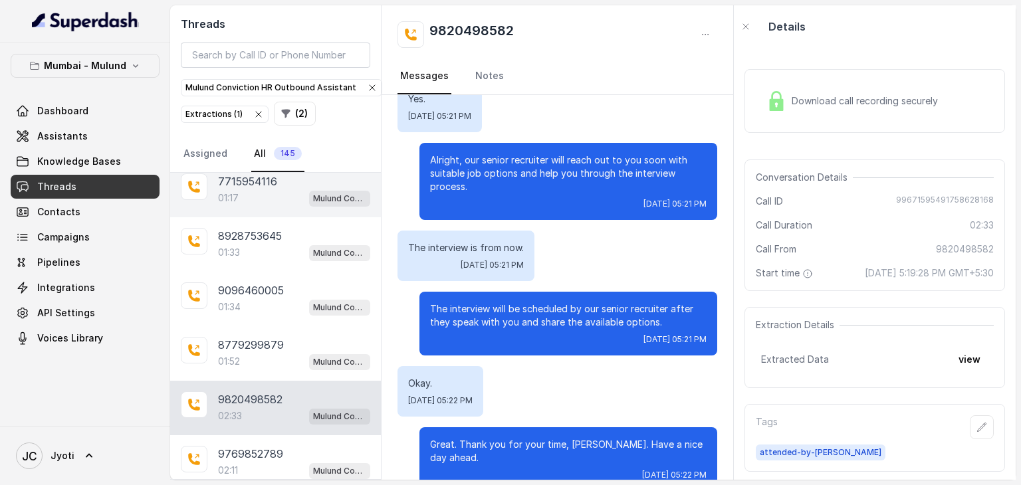
scroll to position [556, 0]
click at [243, 461] on div "02:11 Mulund Conviction HR Outbound Assistant" at bounding box center [294, 469] width 152 height 17
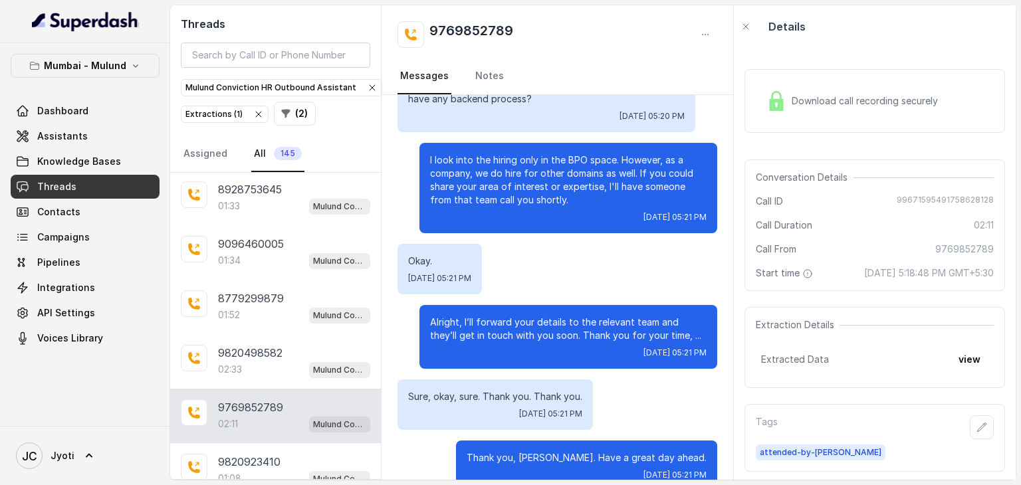
scroll to position [603, 0]
click at [243, 469] on div "01:08 Mulund Conviction HR Outbound Assistant" at bounding box center [294, 477] width 152 height 17
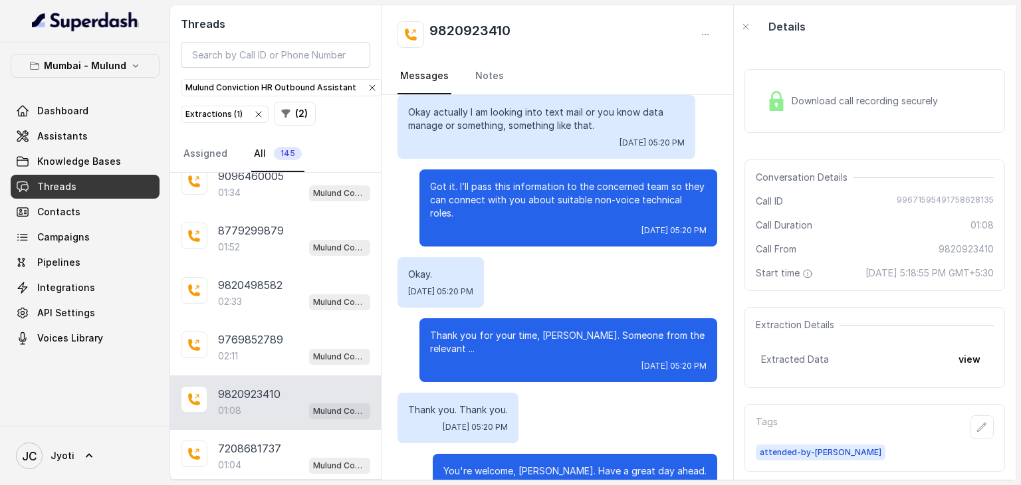
scroll to position [670, 0]
click at [243, 460] on div "01:04 Mulund Conviction HR Outbound Assistant" at bounding box center [294, 464] width 152 height 17
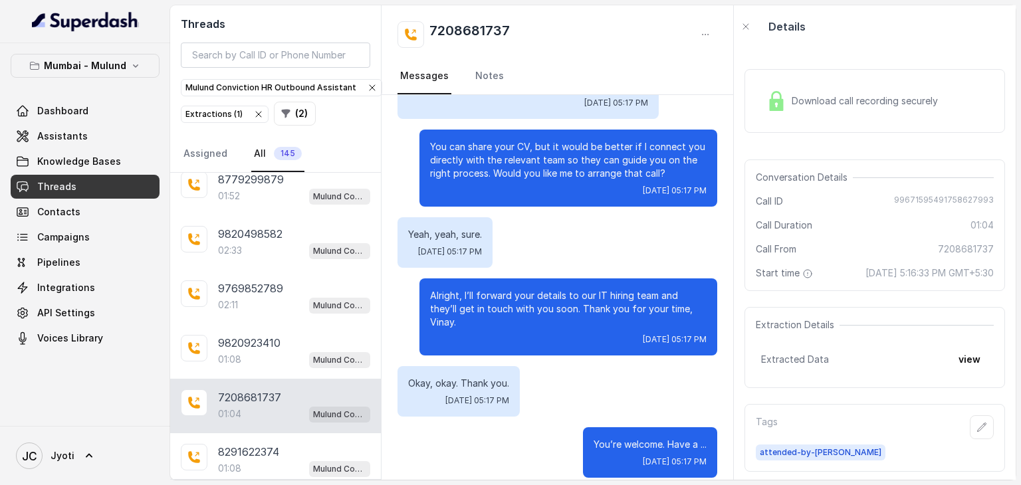
click at [243, 460] on div "01:08 Mulund Conviction HR Outbound Assistant" at bounding box center [294, 468] width 152 height 17
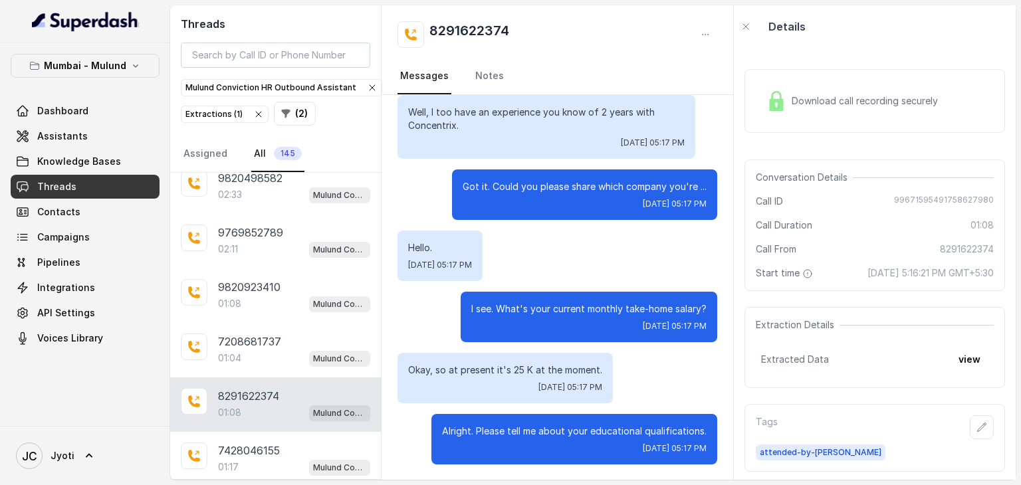
click at [243, 460] on div "01:17 Mulund Conviction HR Outbound Assistant" at bounding box center [294, 467] width 152 height 17
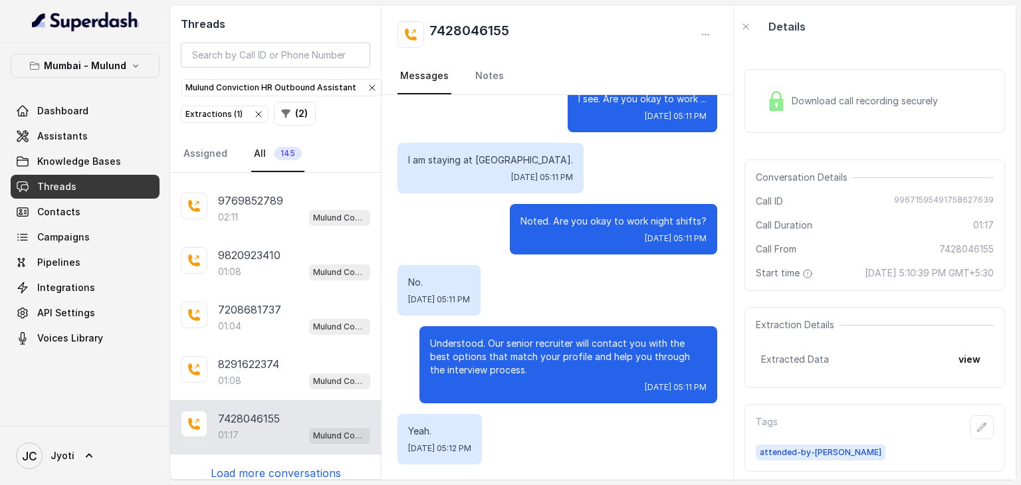
click at [243, 465] on p "Load more conversations" at bounding box center [276, 473] width 130 height 16
click at [243, 465] on p "8999136442" at bounding box center [249, 473] width 63 height 16
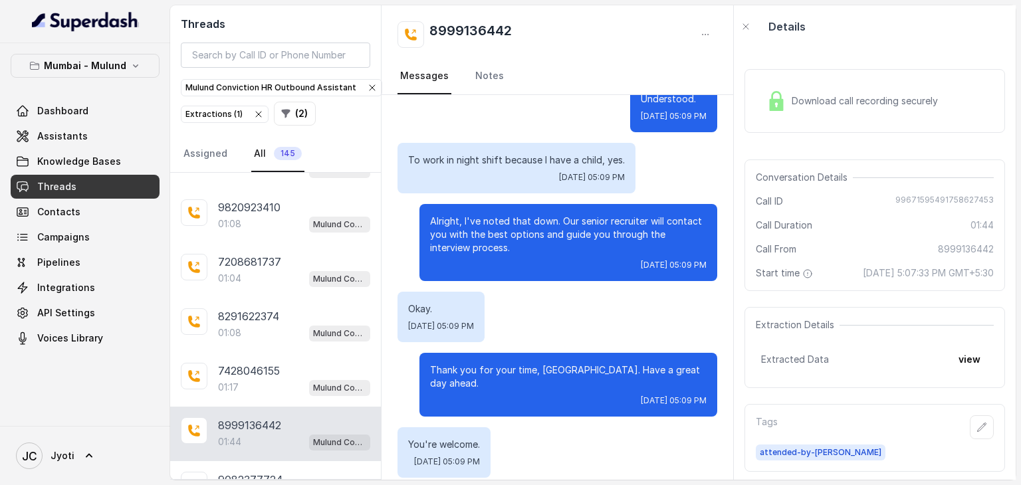
click at [243, 472] on p "9082377724" at bounding box center [250, 480] width 64 height 16
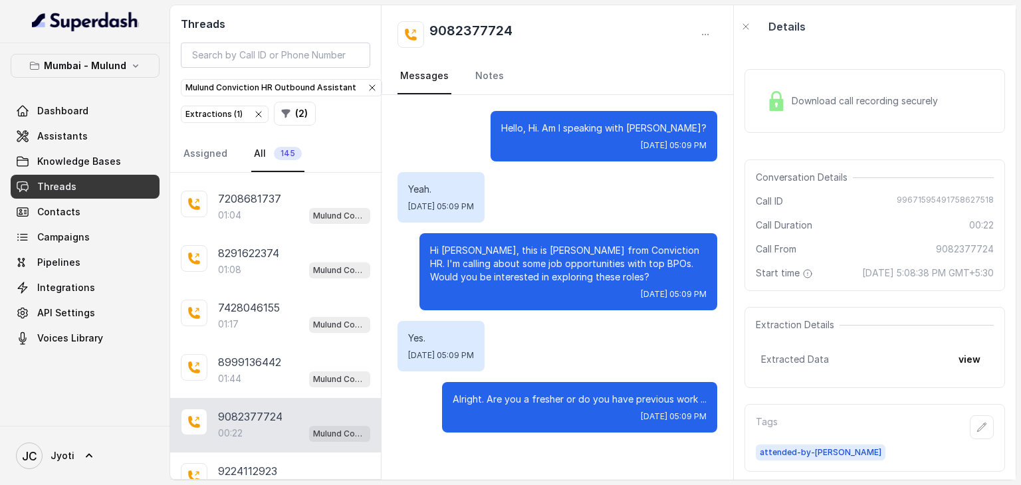
click at [243, 453] on div "9224112923 01:04 Mulund Conviction HR Outbound Assistant" at bounding box center [275, 480] width 211 height 55
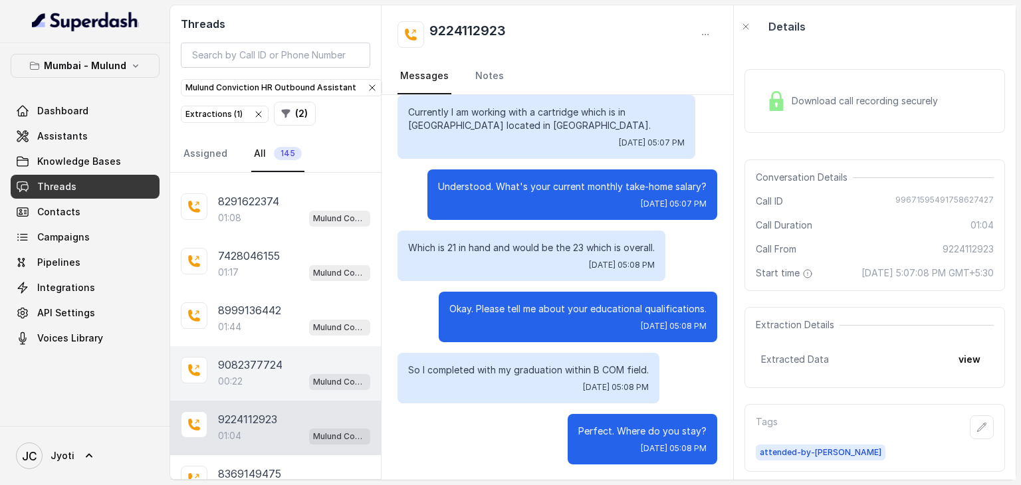
click at [243, 455] on div "8369149475 01:20 Mulund Conviction HR Outbound Assistant" at bounding box center [275, 482] width 211 height 55
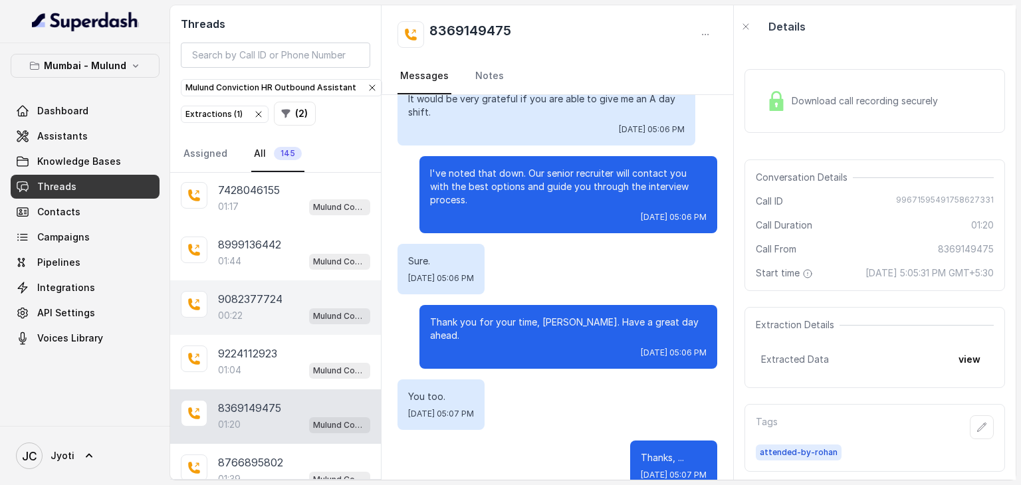
click at [243, 455] on p "8766895802" at bounding box center [250, 463] width 65 height 16
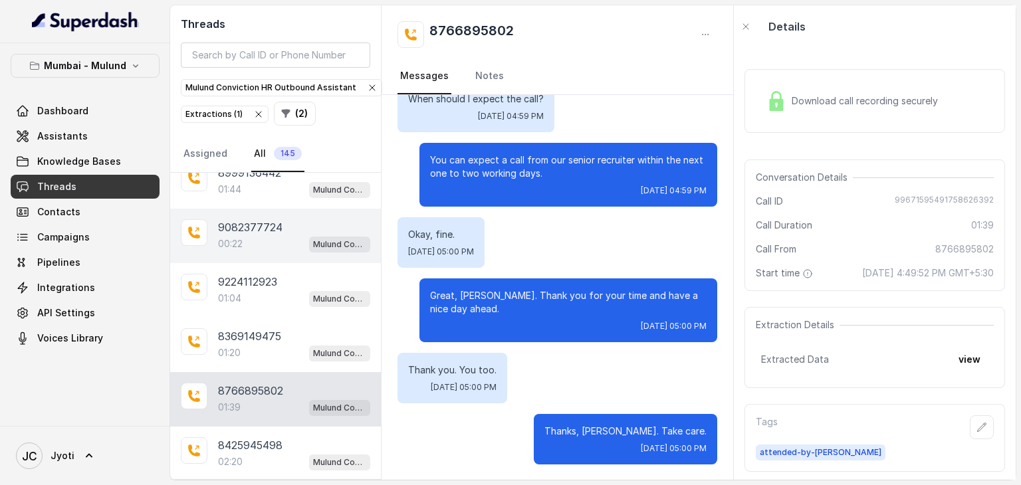
click at [243, 455] on p "02:20" at bounding box center [230, 461] width 25 height 13
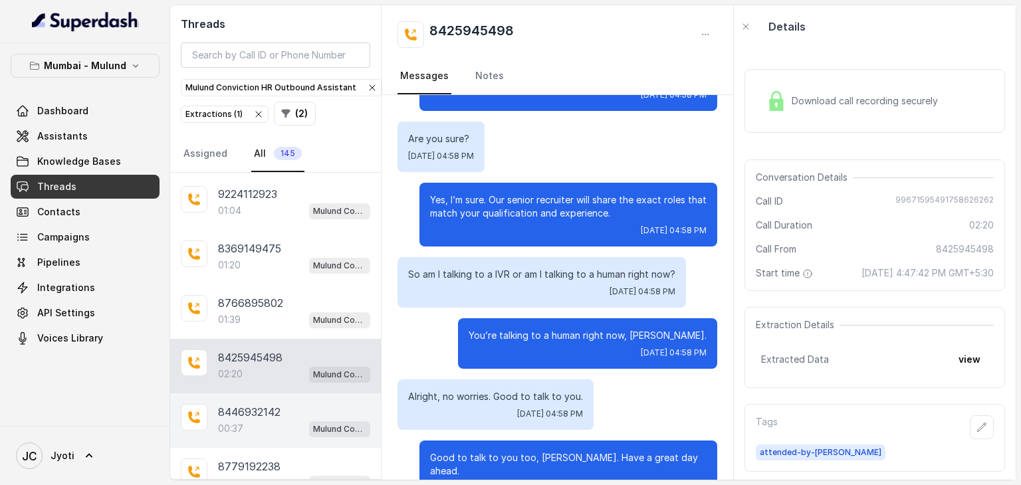
click at [242, 422] on p "00:37" at bounding box center [230, 428] width 25 height 13
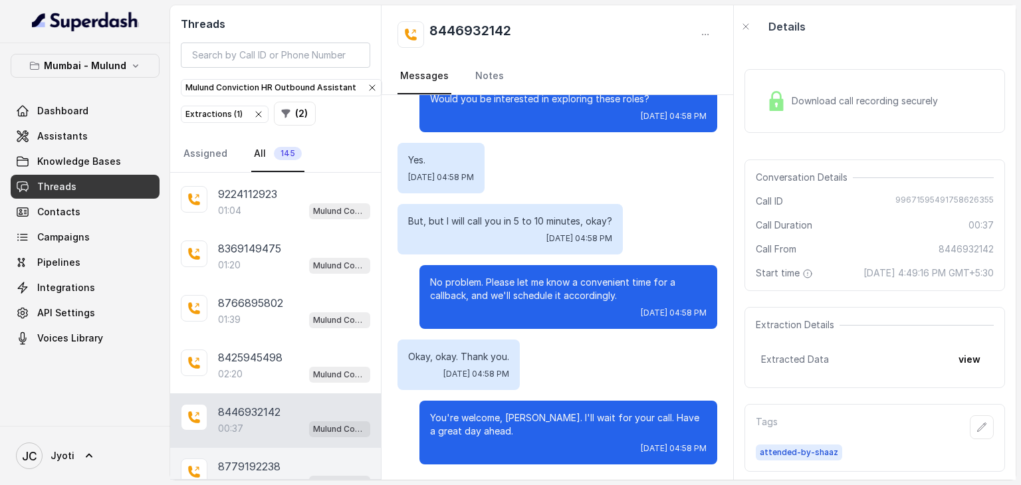
click at [228, 459] on p "8779192238" at bounding box center [249, 467] width 62 height 16
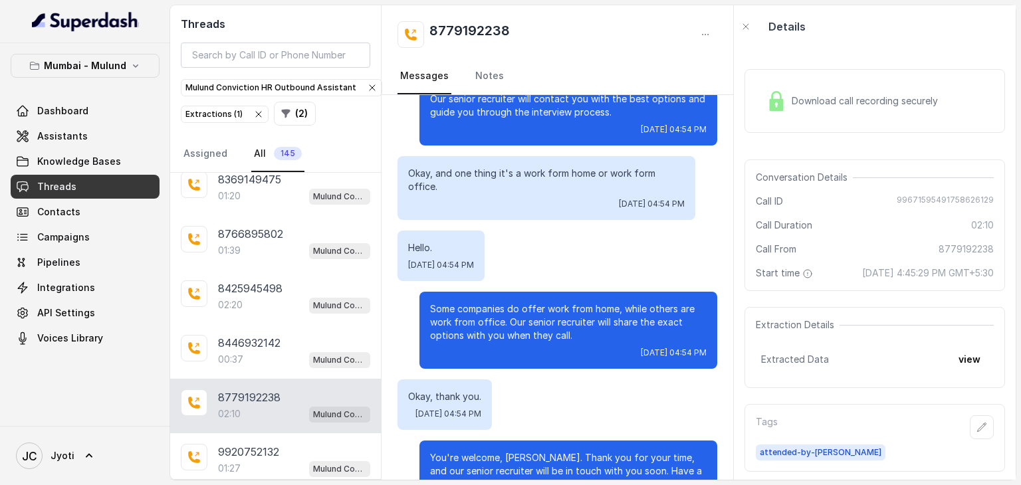
click at [228, 462] on p "01:27" at bounding box center [229, 468] width 23 height 13
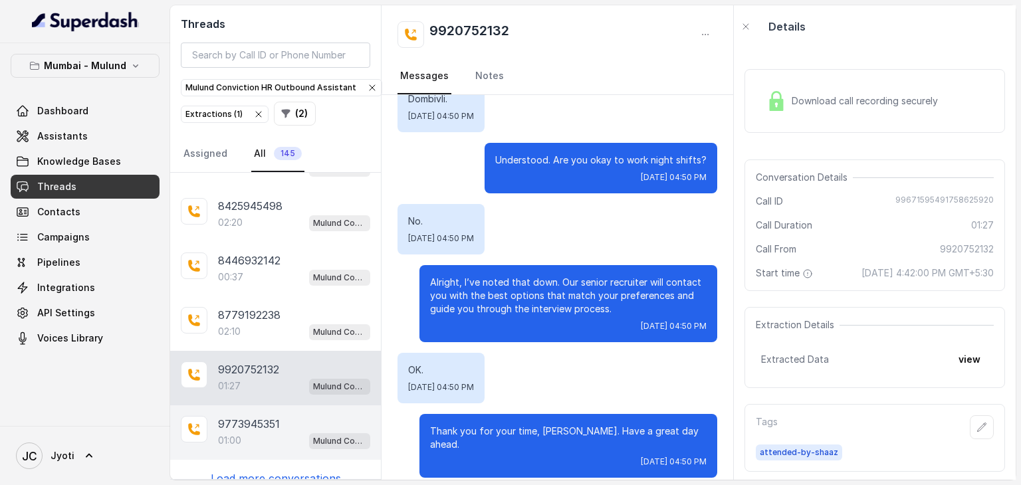
click at [230, 416] on p "9773945351" at bounding box center [249, 424] width 62 height 16
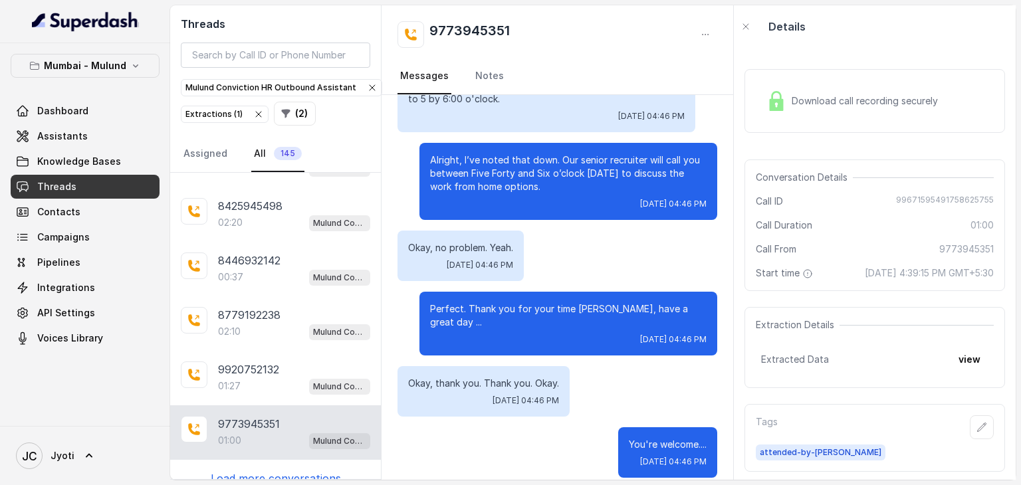
click at [231, 471] on p "Load more conversations" at bounding box center [276, 479] width 130 height 16
click at [231, 471] on p "9820885473" at bounding box center [250, 479] width 64 height 16
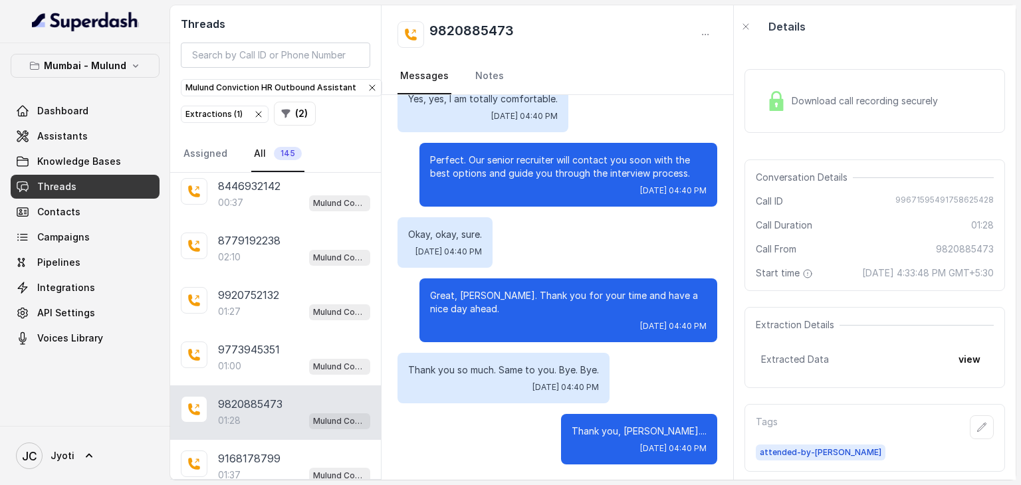
click at [231, 469] on p "01:37" at bounding box center [229, 475] width 23 height 13
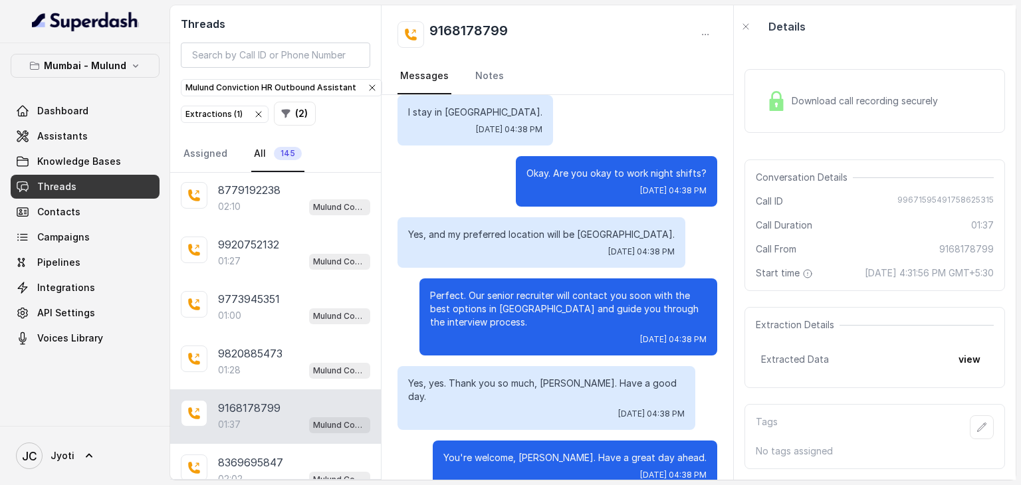
click at [271, 455] on p "8369695847" at bounding box center [250, 463] width 65 height 16
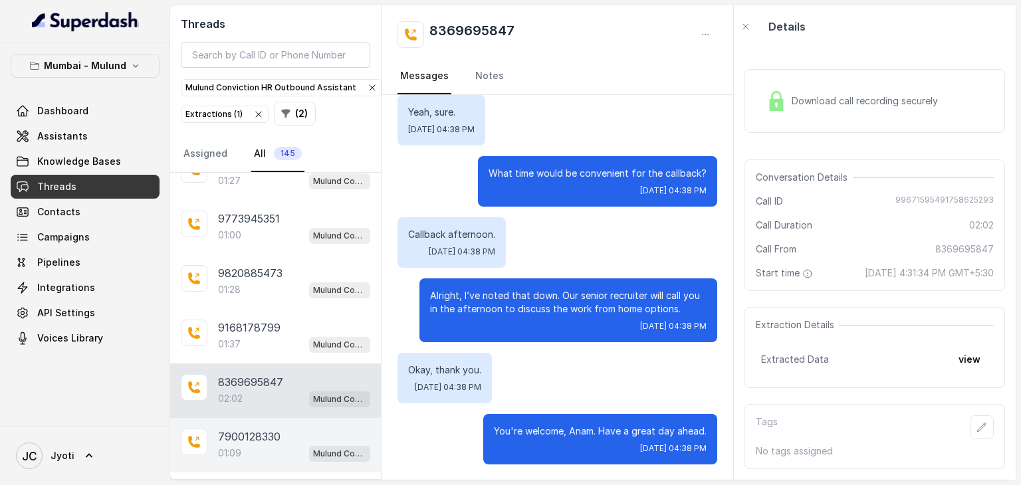
click at [237, 447] on p "01:09" at bounding box center [229, 453] width 23 height 13
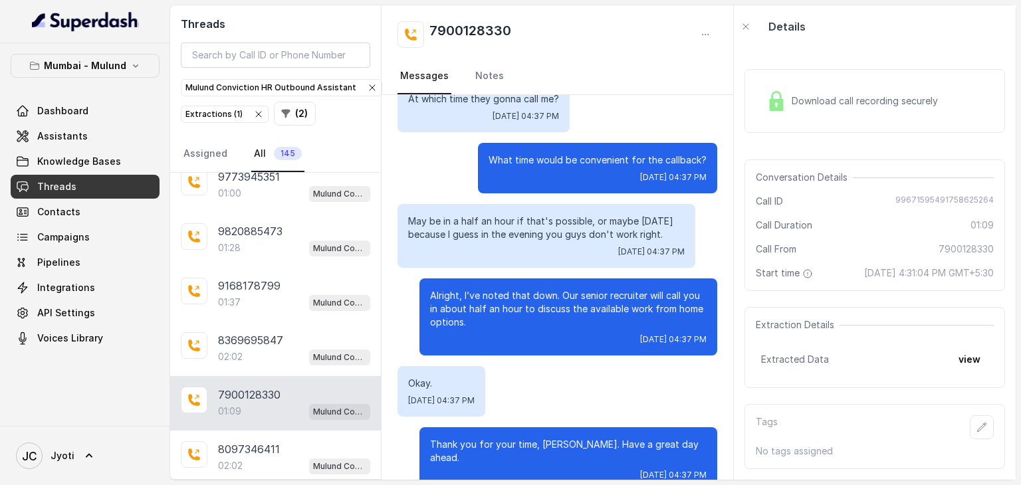
click at [237, 441] on p "8097346411" at bounding box center [249, 449] width 62 height 16
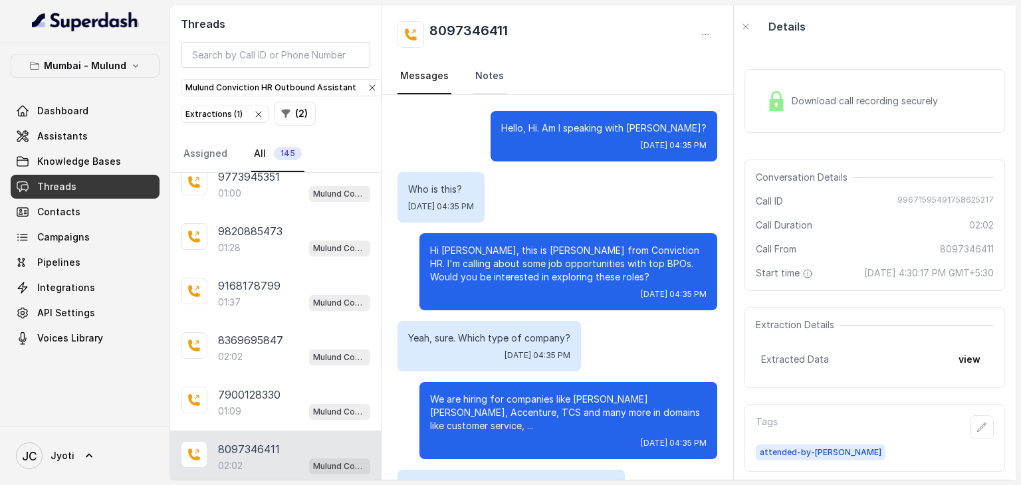
click at [485, 77] on link "Notes" at bounding box center [490, 76] width 34 height 36
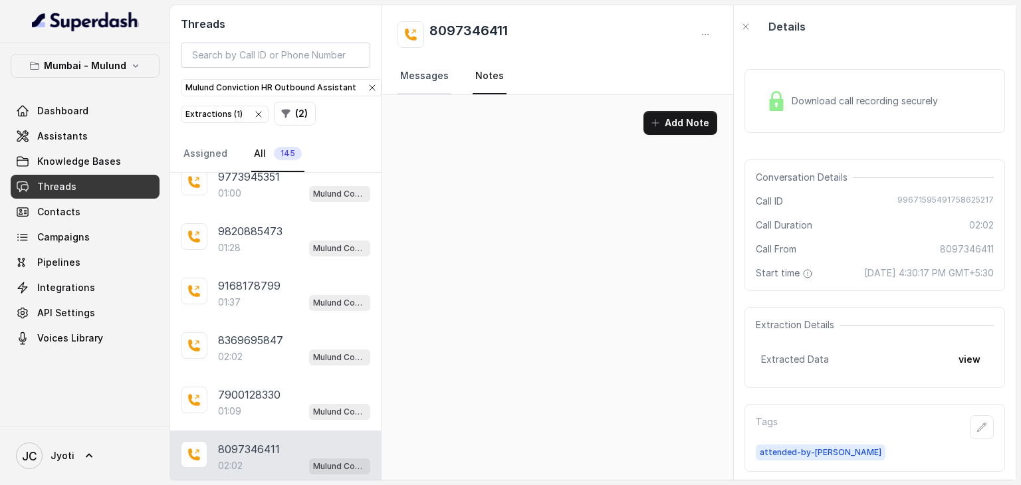
click at [436, 78] on link "Messages" at bounding box center [425, 76] width 54 height 36
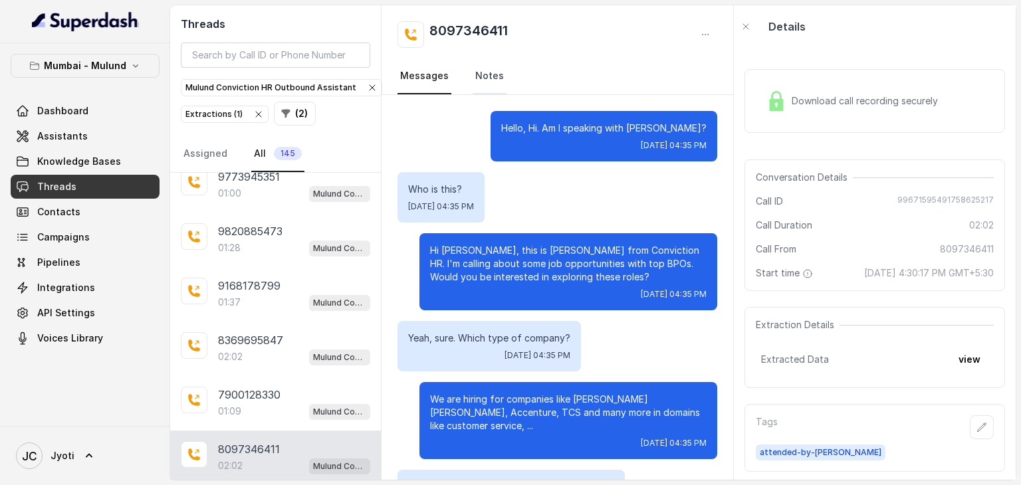
click at [484, 70] on link "Notes" at bounding box center [490, 76] width 34 height 36
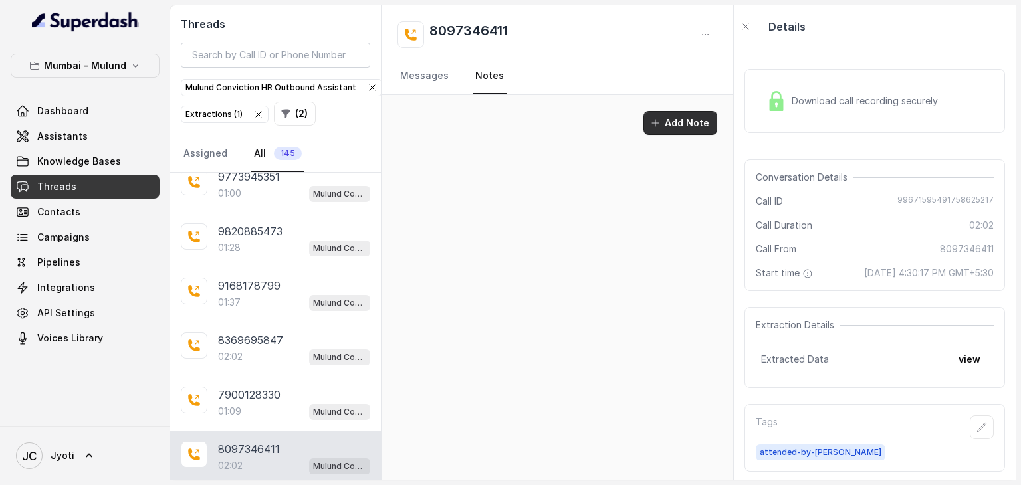
click at [652, 118] on icon "button" at bounding box center [655, 123] width 11 height 11
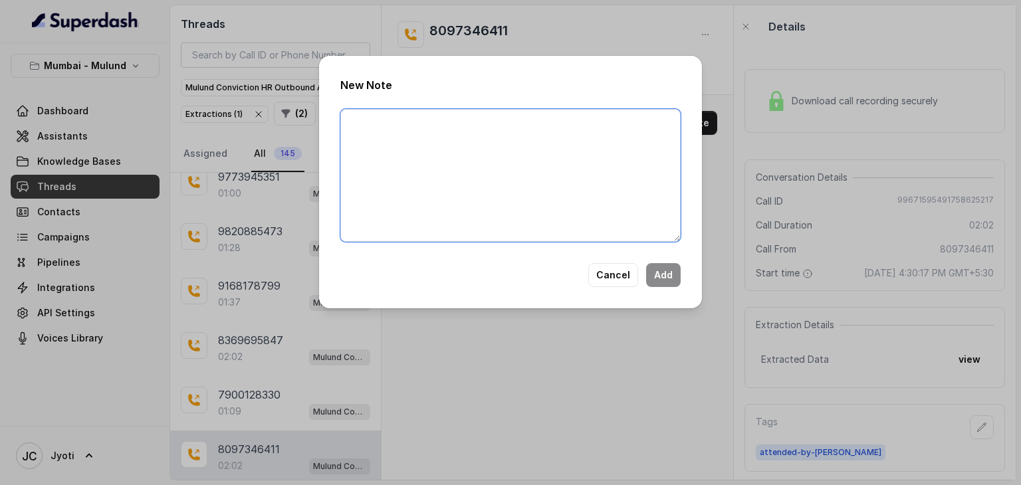
click at [549, 133] on textarea at bounding box center [510, 175] width 340 height 133
type textarea "Ringing"
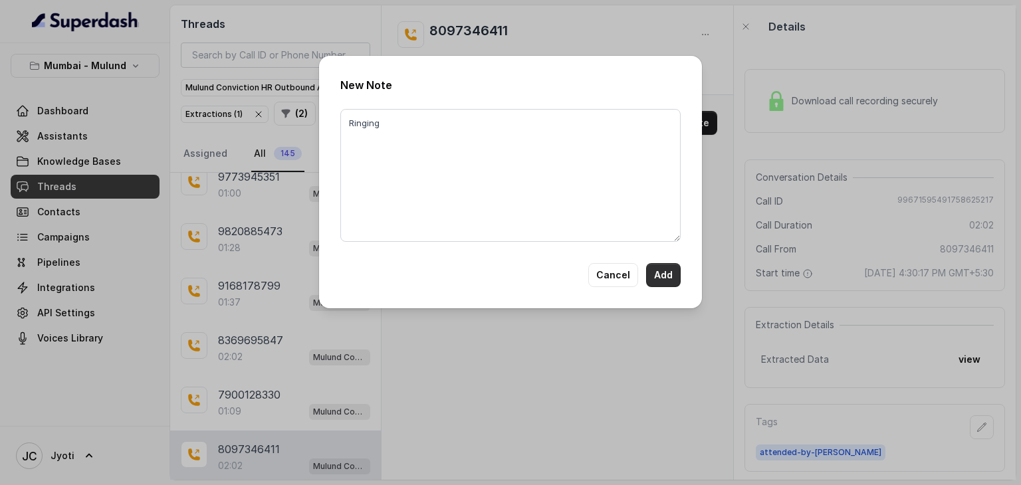
click at [657, 268] on button "Add" at bounding box center [663, 275] width 35 height 24
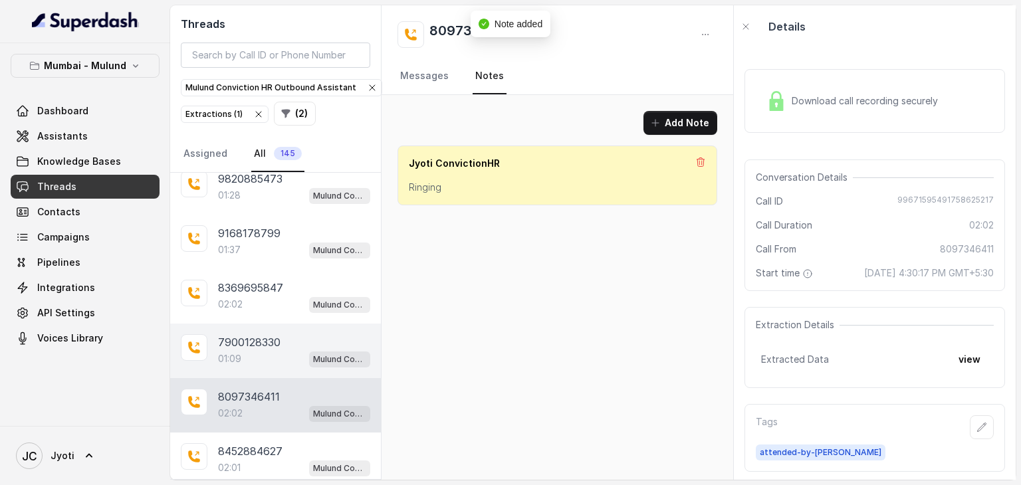
scroll to position [1649, 0]
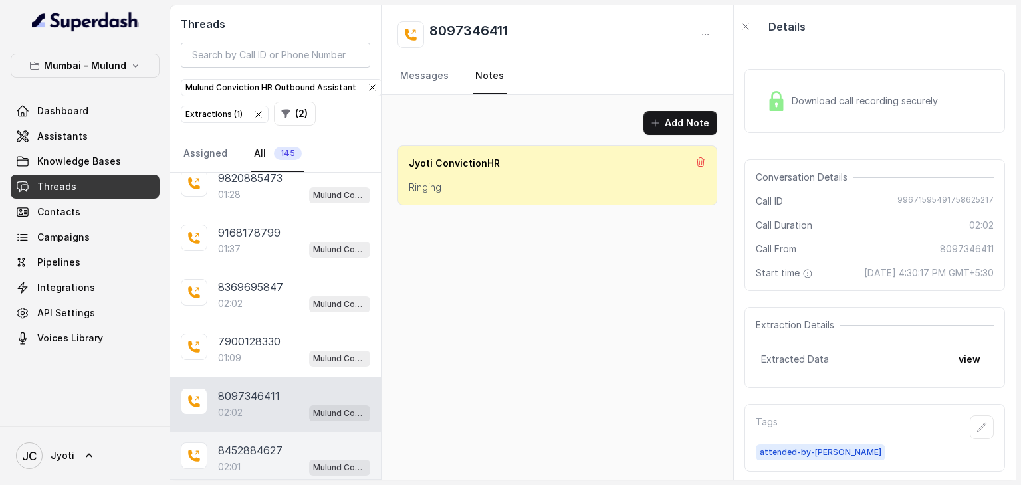
click at [261, 443] on p "8452884627" at bounding box center [250, 451] width 64 height 16
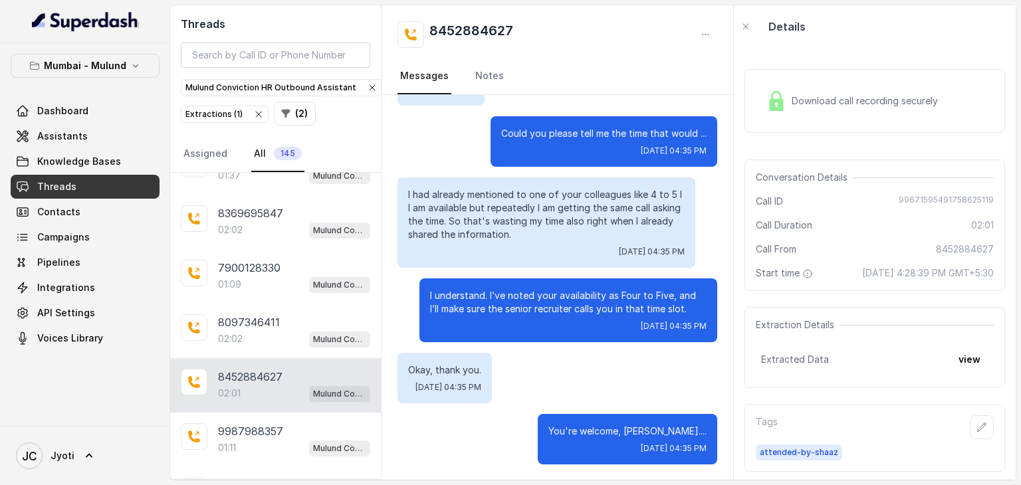
scroll to position [1726, 0]
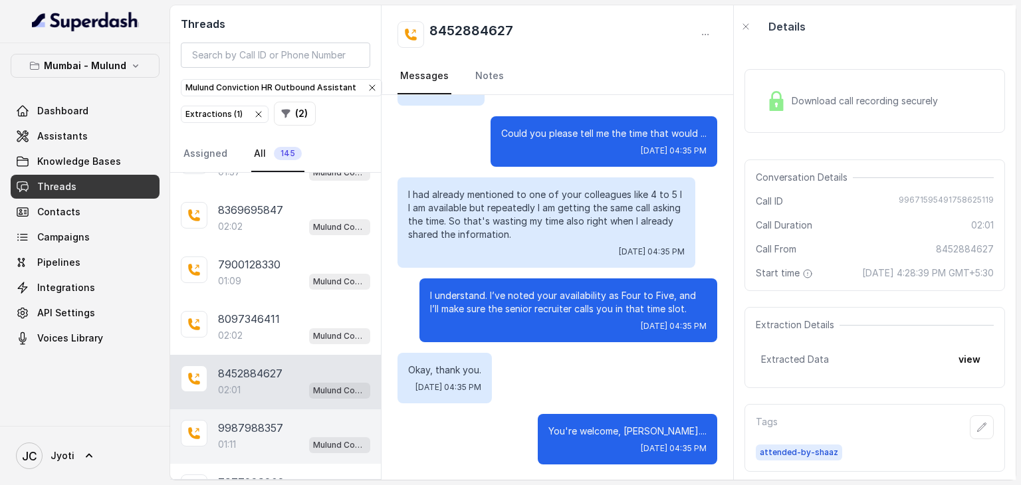
click at [246, 420] on p "9987988357" at bounding box center [250, 428] width 65 height 16
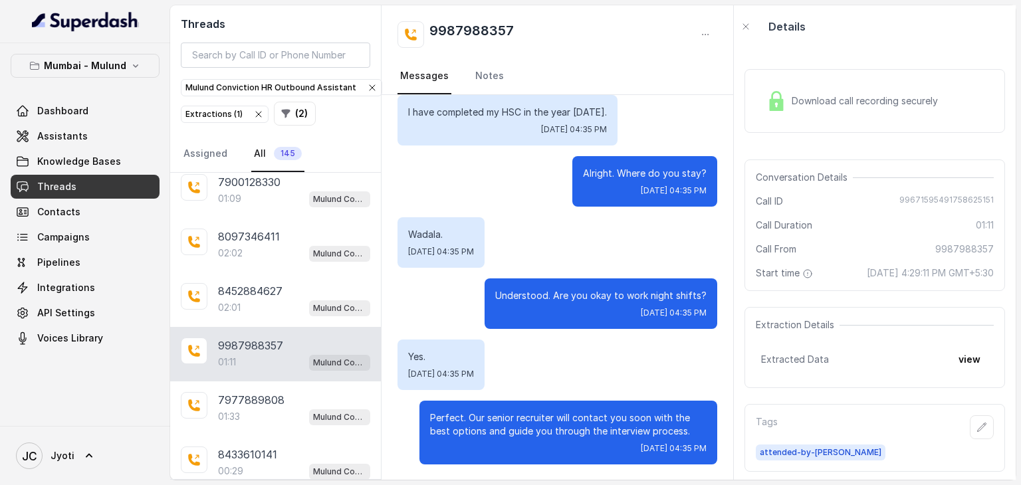
scroll to position [1808, 0]
click at [246, 407] on div "7977889808 01:33 Mulund Conviction HR Outbound Assistant" at bounding box center [275, 409] width 211 height 55
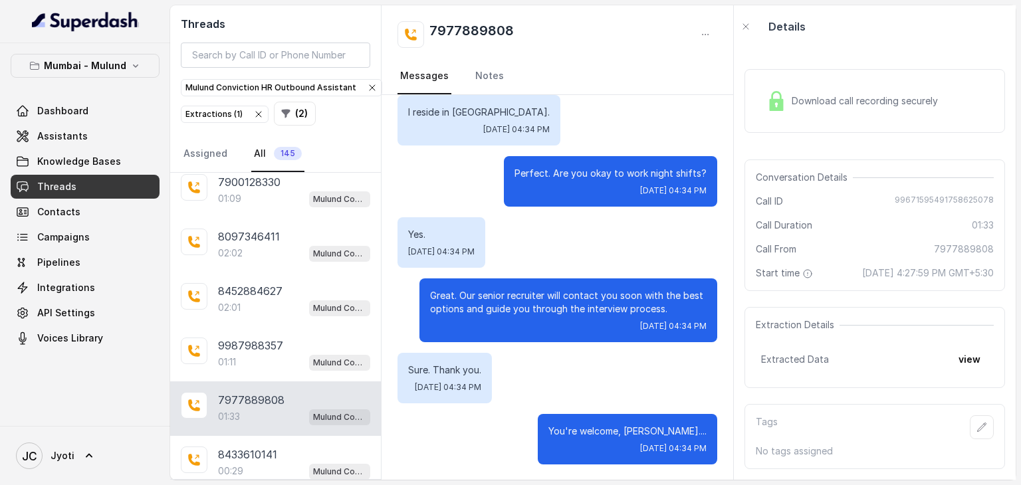
scroll to position [1093, 0]
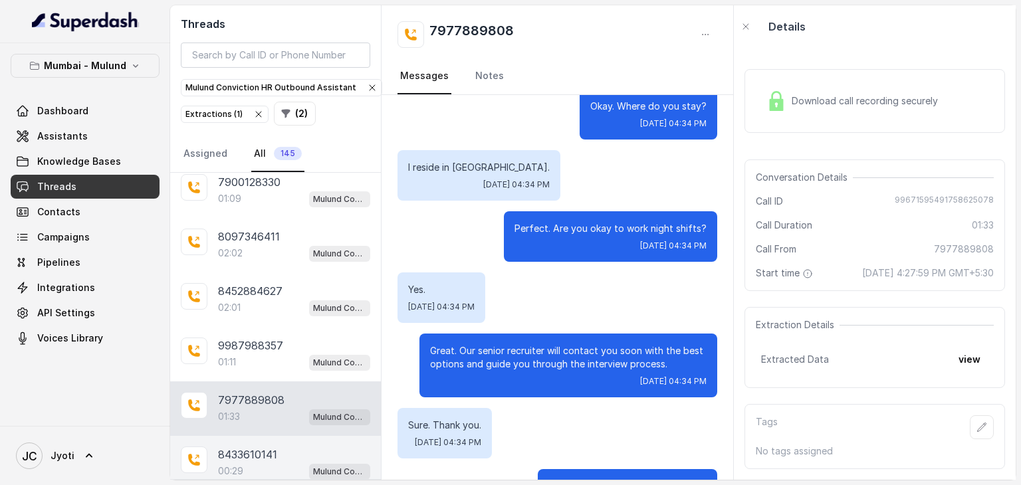
click at [257, 463] on div "00:29 Mulund Conviction HR Outbound Assistant" at bounding box center [294, 471] width 152 height 17
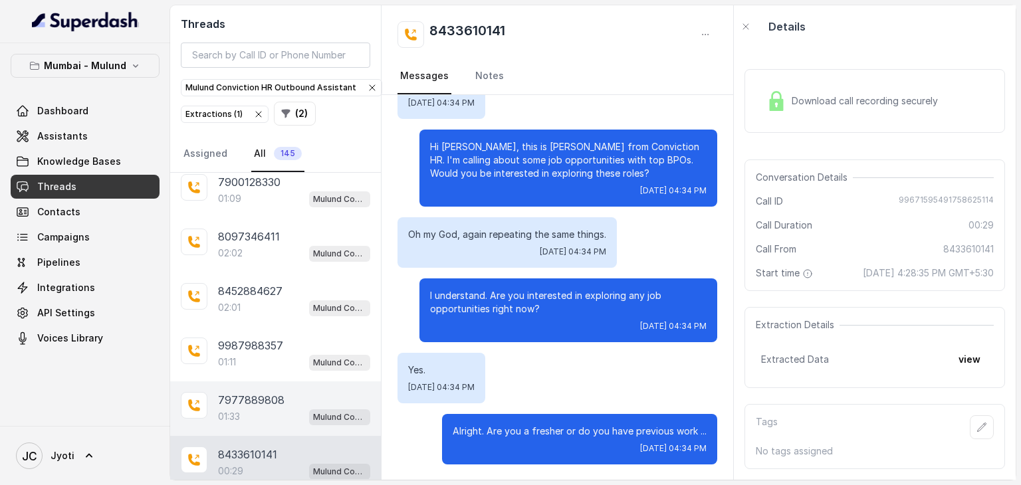
scroll to position [1888, 0]
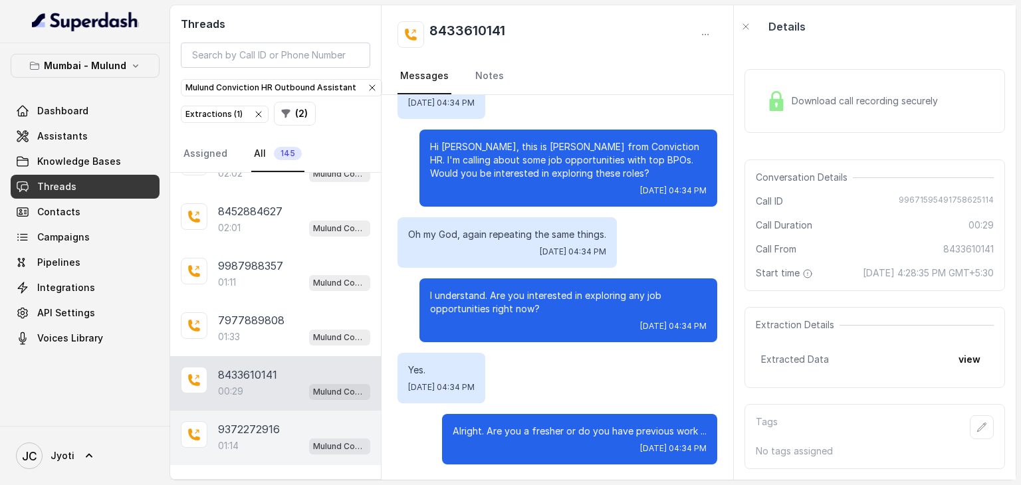
click at [261, 421] on p "9372272916" at bounding box center [249, 429] width 62 height 16
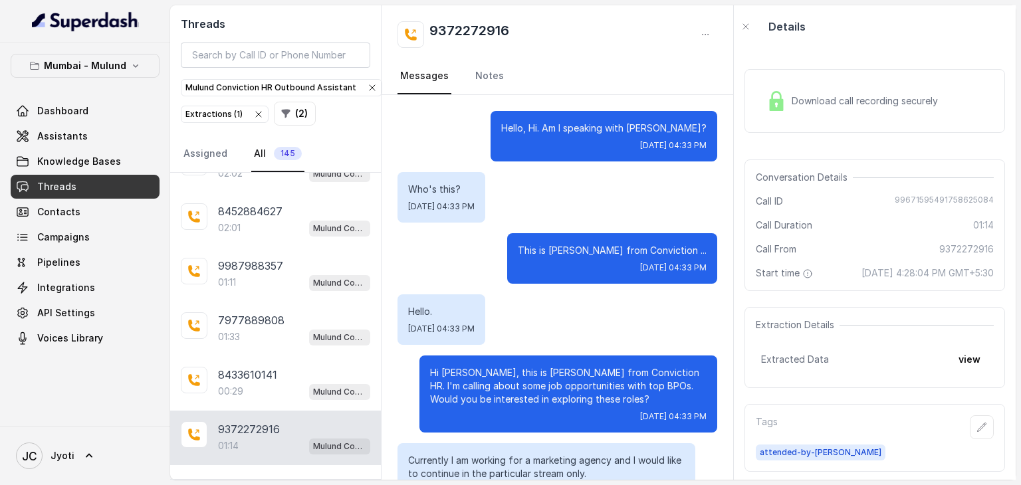
scroll to position [699, 0]
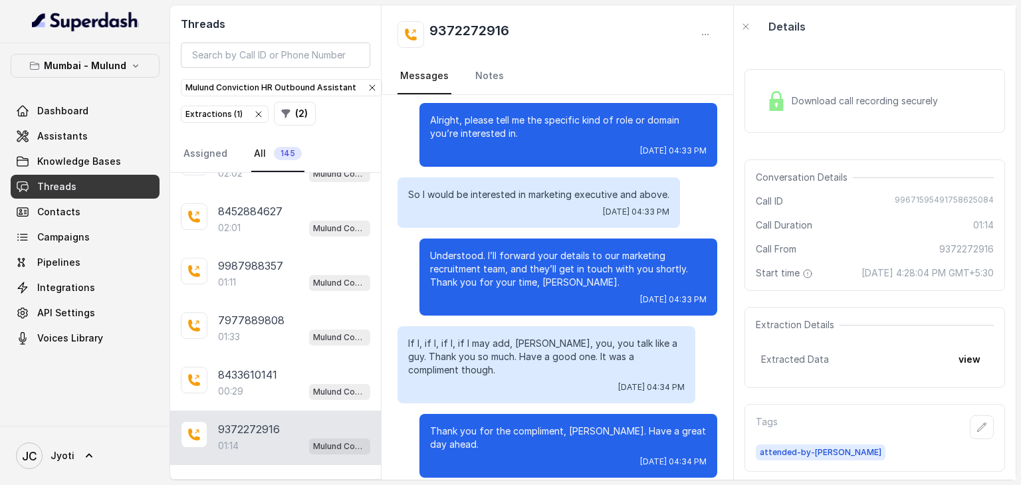
click at [249, 476] on p "Load more conversations" at bounding box center [276, 484] width 130 height 16
click at [248, 476] on p "8433892321" at bounding box center [248, 484] width 61 height 16
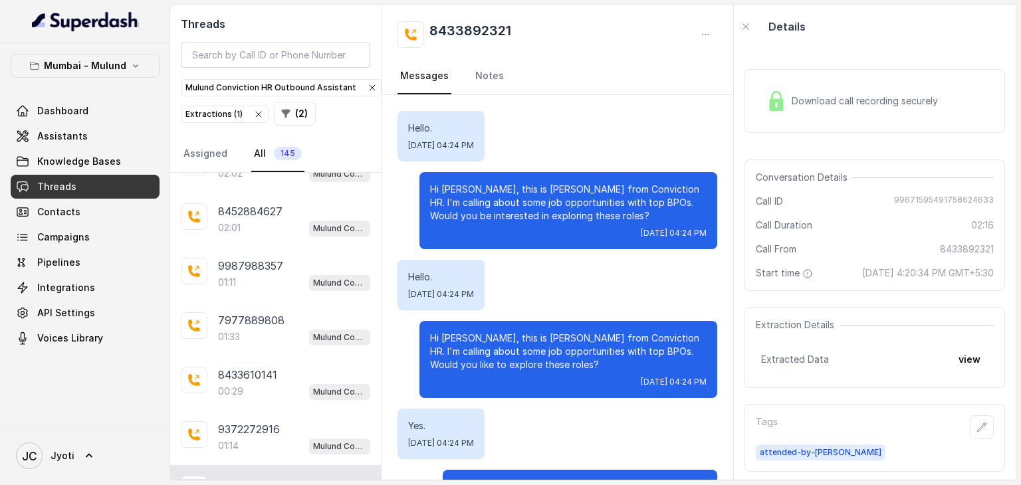
scroll to position [1460, 0]
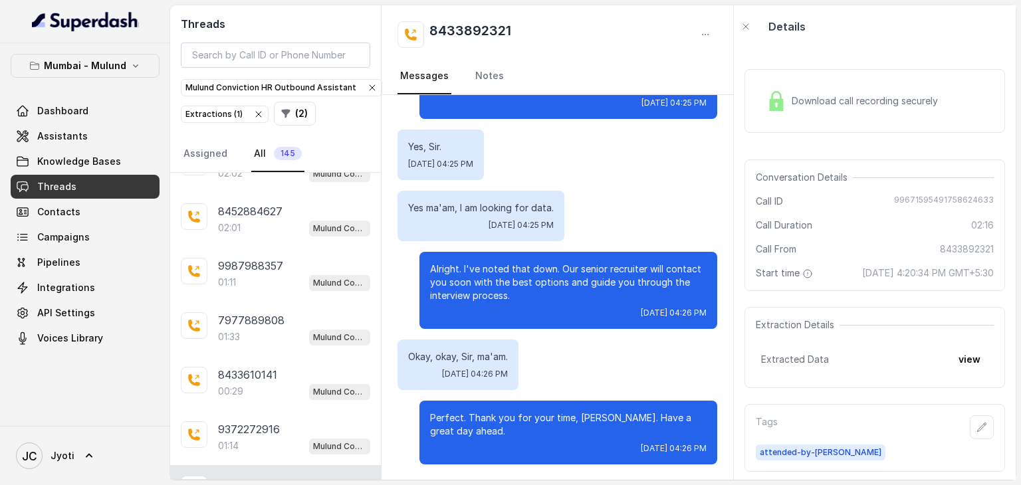
click at [248, 476] on p "8433892321" at bounding box center [248, 484] width 61 height 16
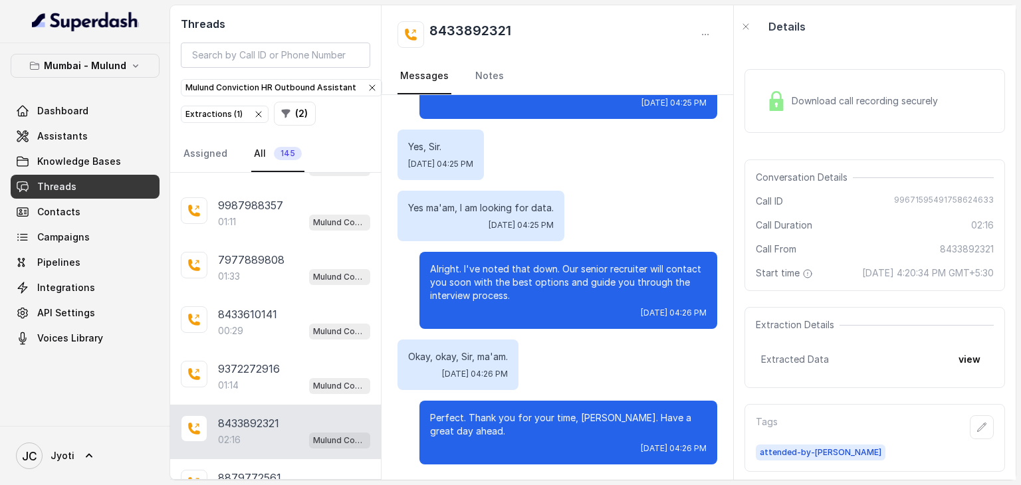
scroll to position [1949, 0]
click at [248, 485] on div "01:50 Mulund Conviction HR Outbound Assistant" at bounding box center [294, 493] width 152 height 17
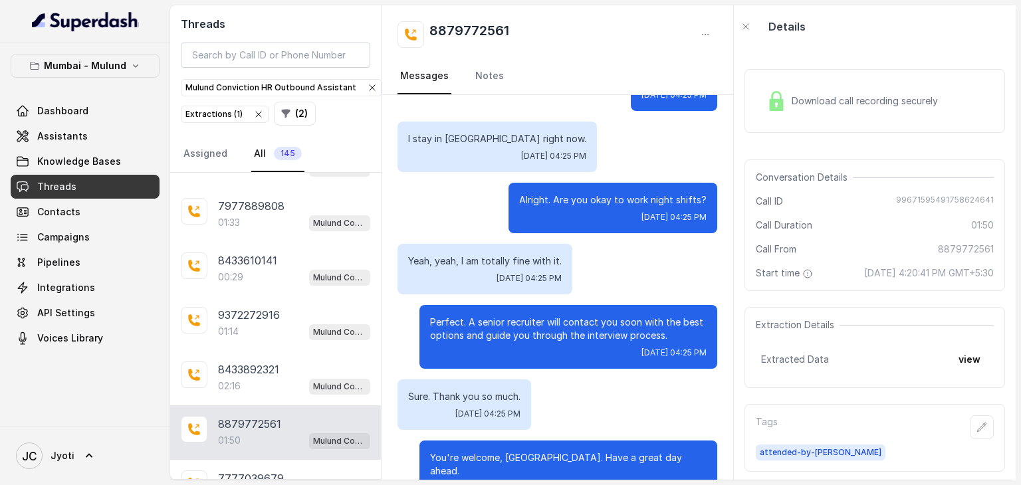
scroll to position [2003, 0]
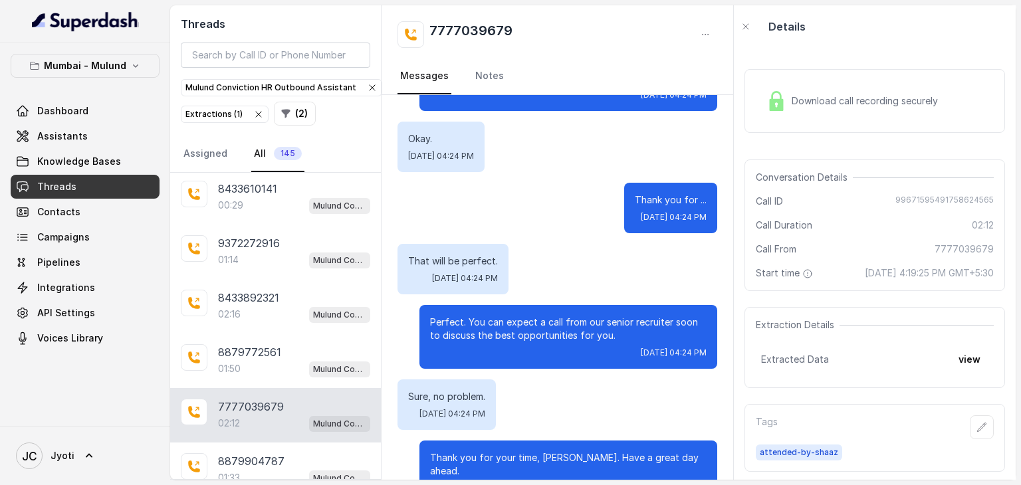
scroll to position [2075, 0]
click at [248, 461] on div "8879904787 01:33 Mulund Conviction HR Outbound Assistant" at bounding box center [275, 469] width 211 height 55
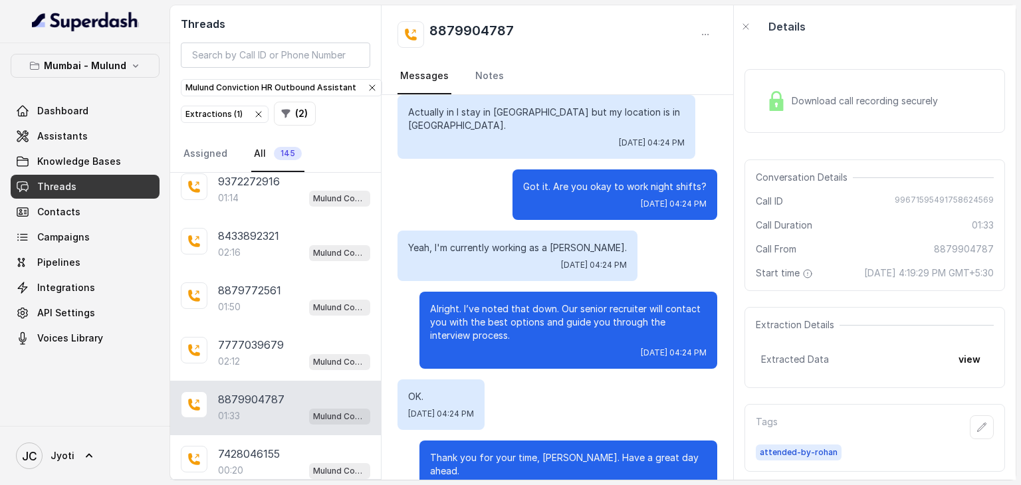
scroll to position [2137, 0]
click at [248, 461] on div "7428046155 00:20 Mulund Conviction HR Outbound Assistant" at bounding box center [275, 461] width 211 height 55
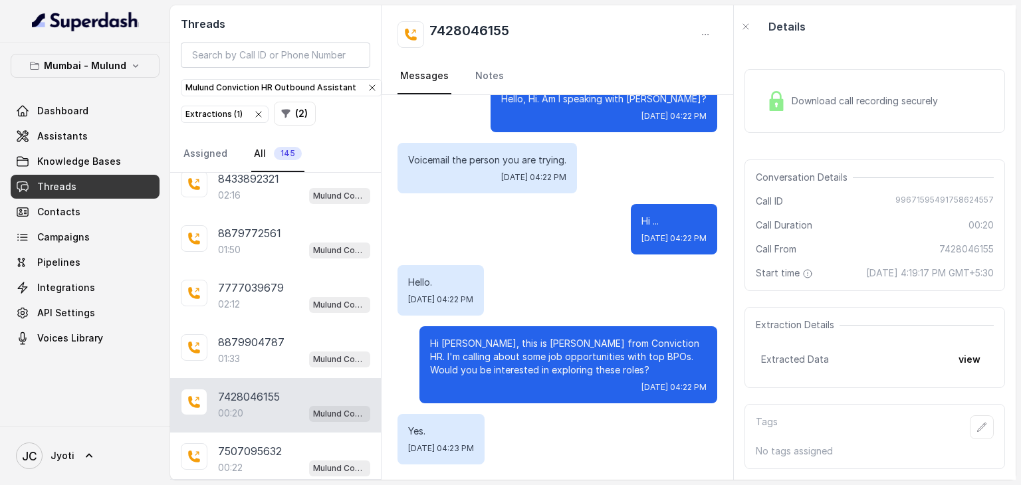
scroll to position [2194, 0]
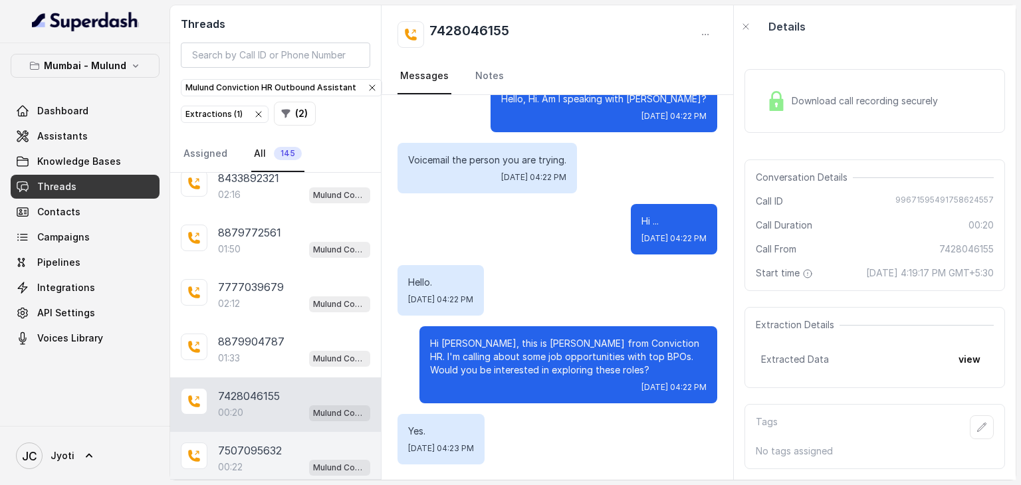
click at [250, 443] on p "7507095632" at bounding box center [250, 451] width 64 height 16
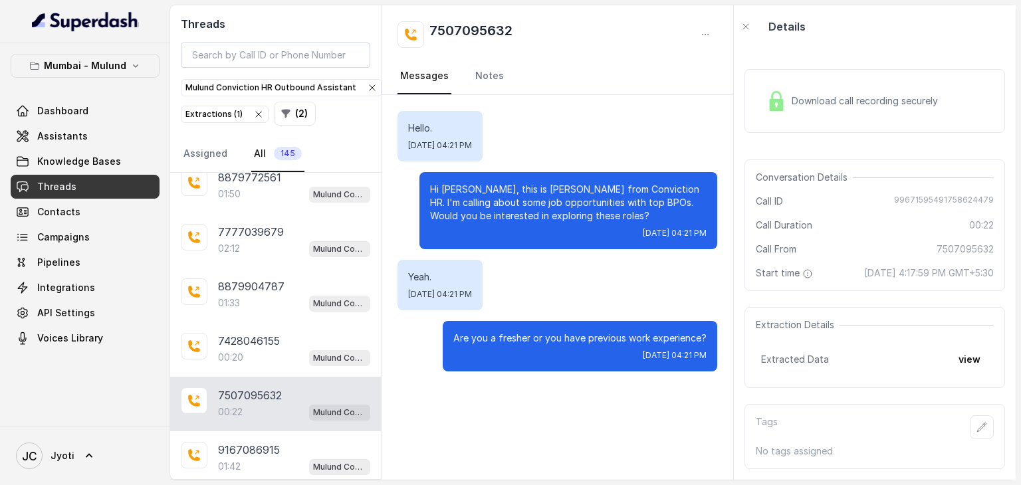
scroll to position [2247, 0]
click at [250, 459] on div "01:42 Mulund Conviction HR Outbound Assistant" at bounding box center [294, 467] width 152 height 17
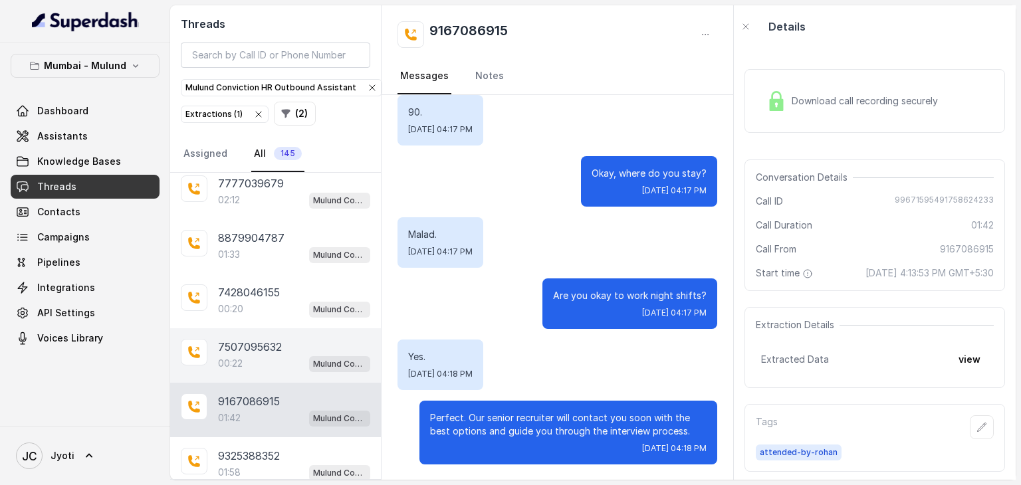
scroll to position [2300, 0]
click at [250, 461] on div "01:58 Mulund Conviction HR Outbound Assistant" at bounding box center [294, 469] width 152 height 17
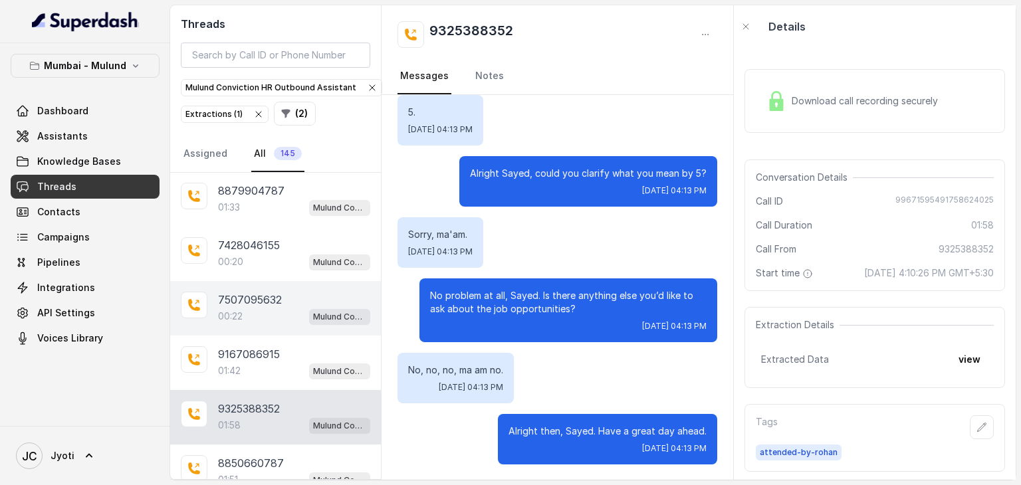
scroll to position [2347, 0]
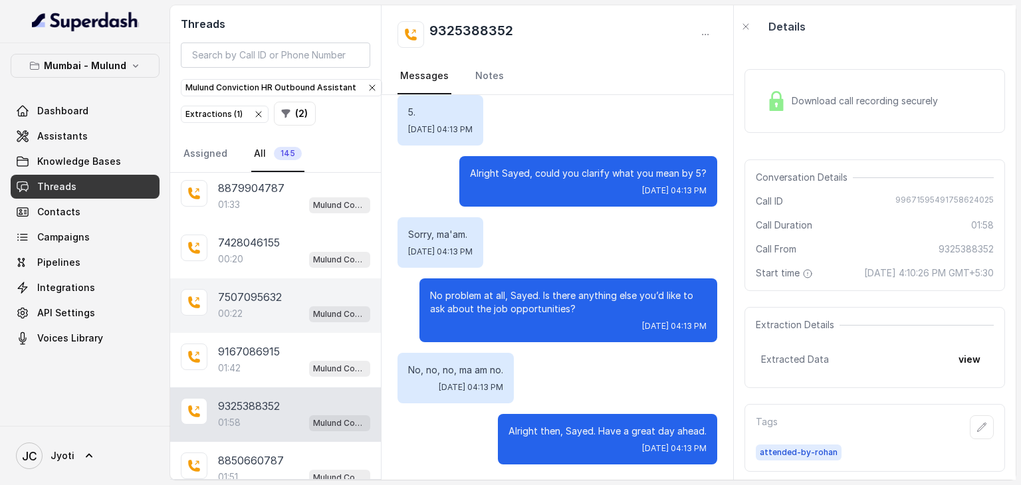
click at [250, 453] on p "8850660787" at bounding box center [251, 461] width 66 height 16
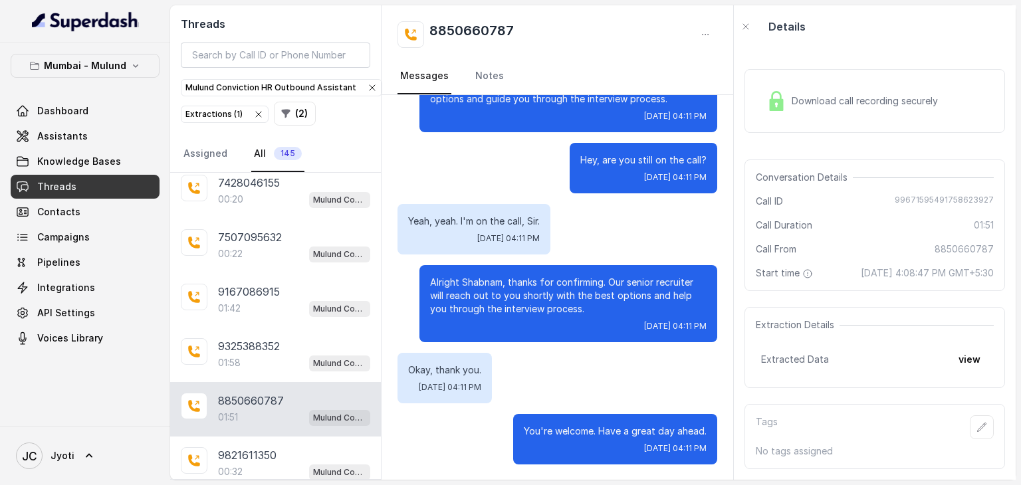
scroll to position [2408, 0]
click at [223, 464] on p "00:32" at bounding box center [230, 470] width 25 height 13
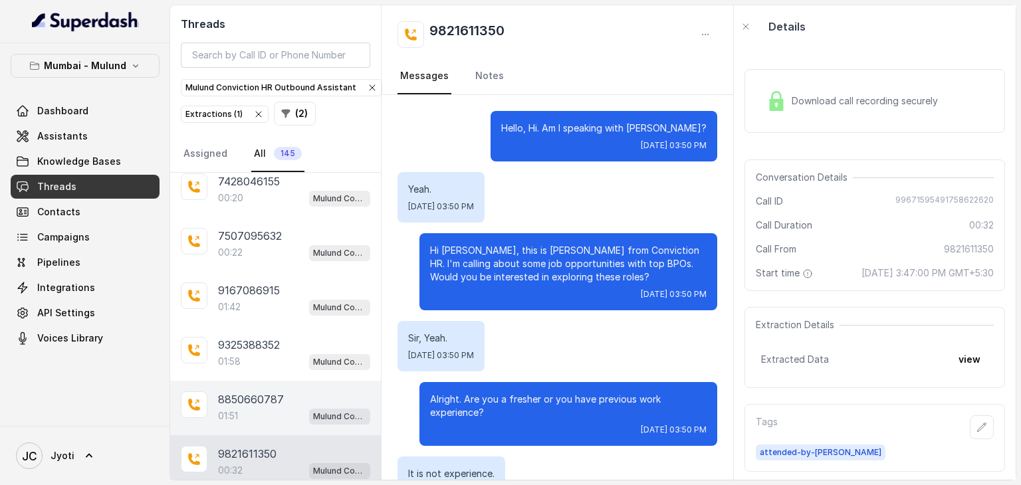
scroll to position [104, 0]
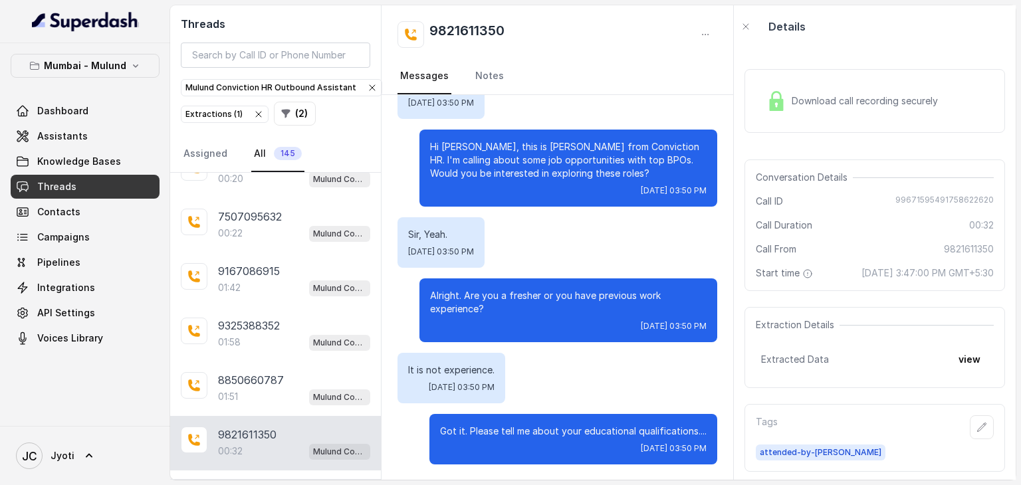
click at [224, 481] on p "Load more conversations" at bounding box center [276, 489] width 130 height 16
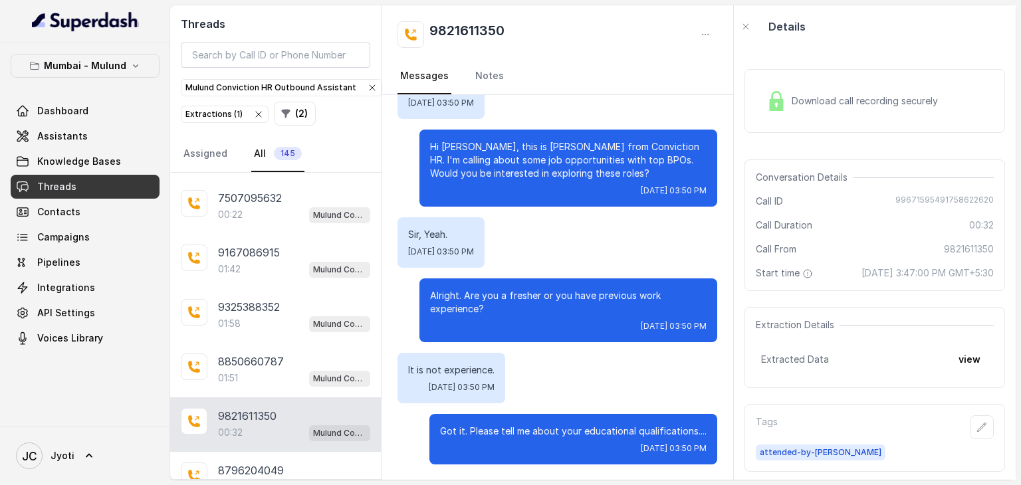
click at [224, 481] on p "01:05" at bounding box center [229, 487] width 23 height 13
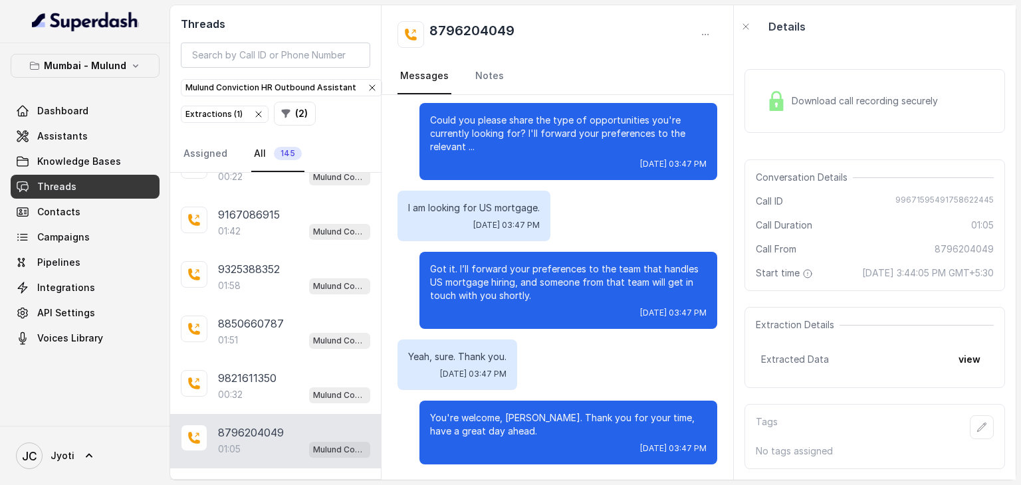
click at [224, 479] on p "9321168965" at bounding box center [248, 487] width 60 height 16
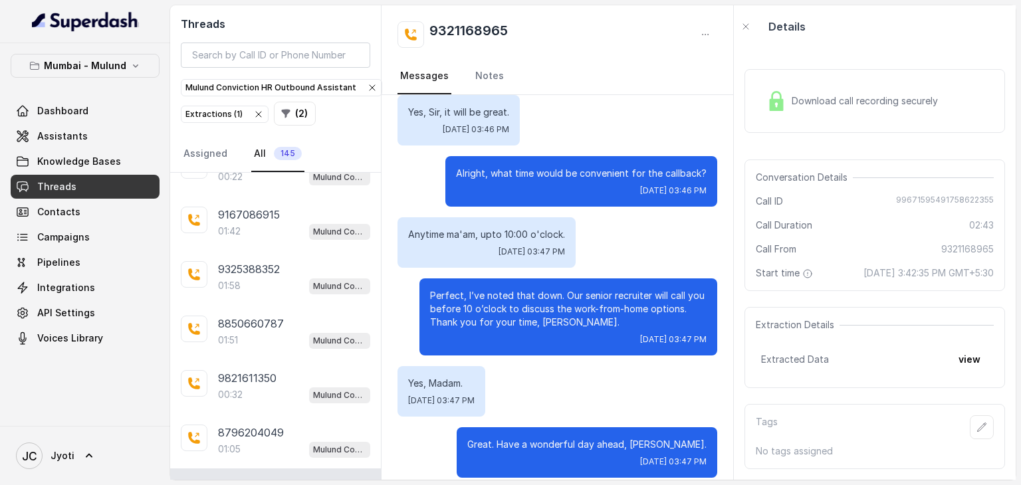
click at [579, 156] on div "Alright, what time would be convenient for the callback? [DATE] 03:46 PM" at bounding box center [581, 181] width 272 height 51
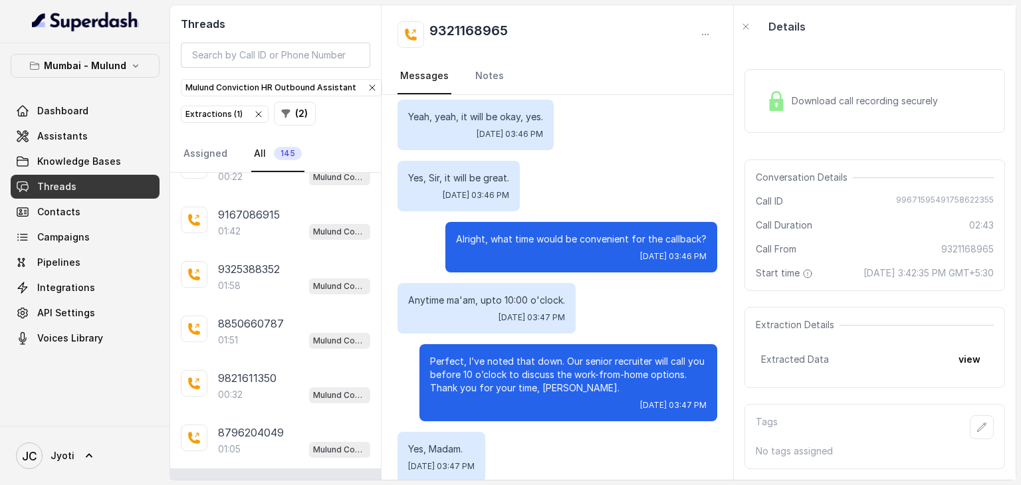
scroll to position [1513, 0]
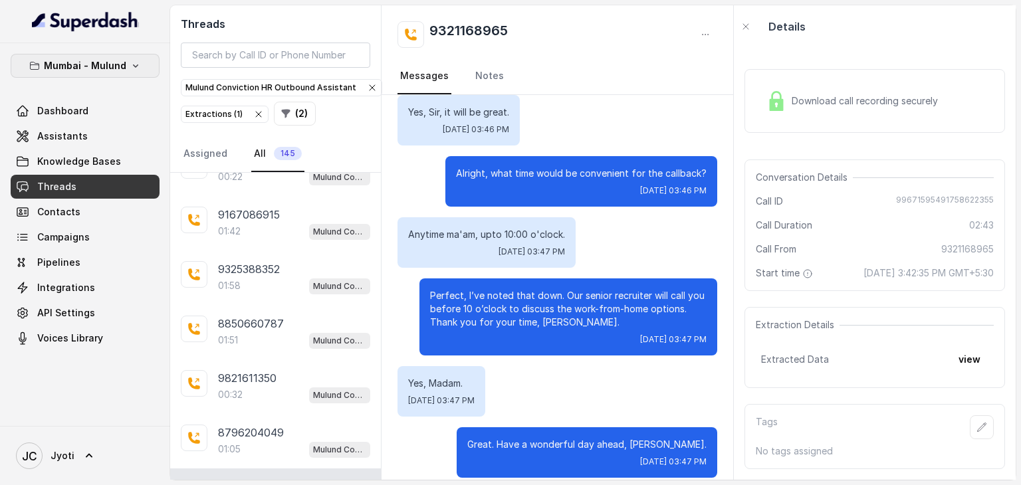
click at [138, 64] on icon "button" at bounding box center [135, 65] width 11 height 11
click at [263, 156] on div "Mumbai - Mulund Dashboard Assistants Knowledge Bases Threads Contacts Campaigns…" at bounding box center [510, 242] width 1021 height 485
